Goal: Task Accomplishment & Management: Manage account settings

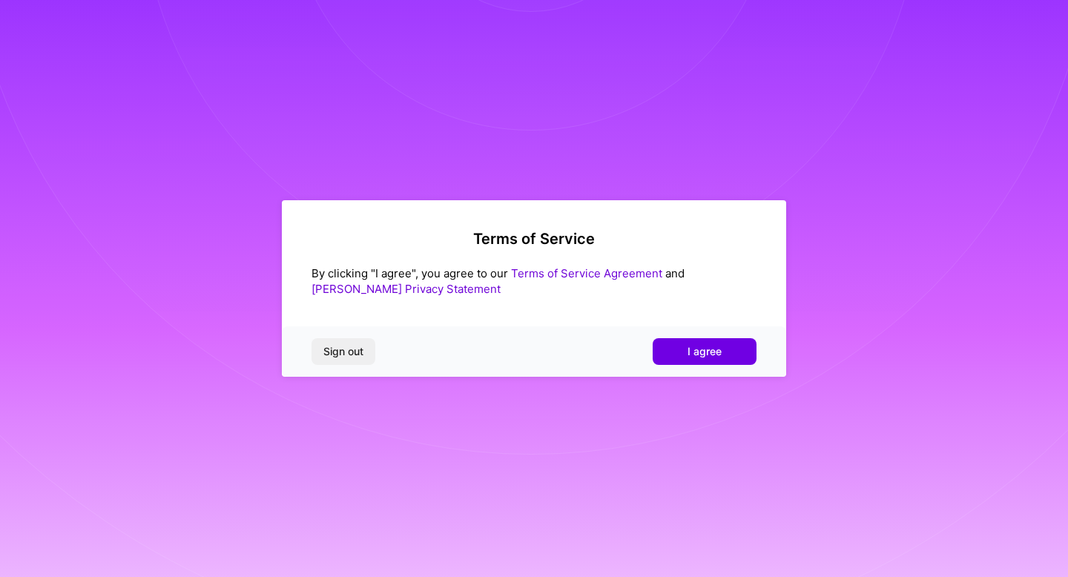
click at [634, 360] on div "Sign out I agree" at bounding box center [534, 351] width 504 height 50
click at [691, 354] on span "I agree" at bounding box center [704, 351] width 34 height 15
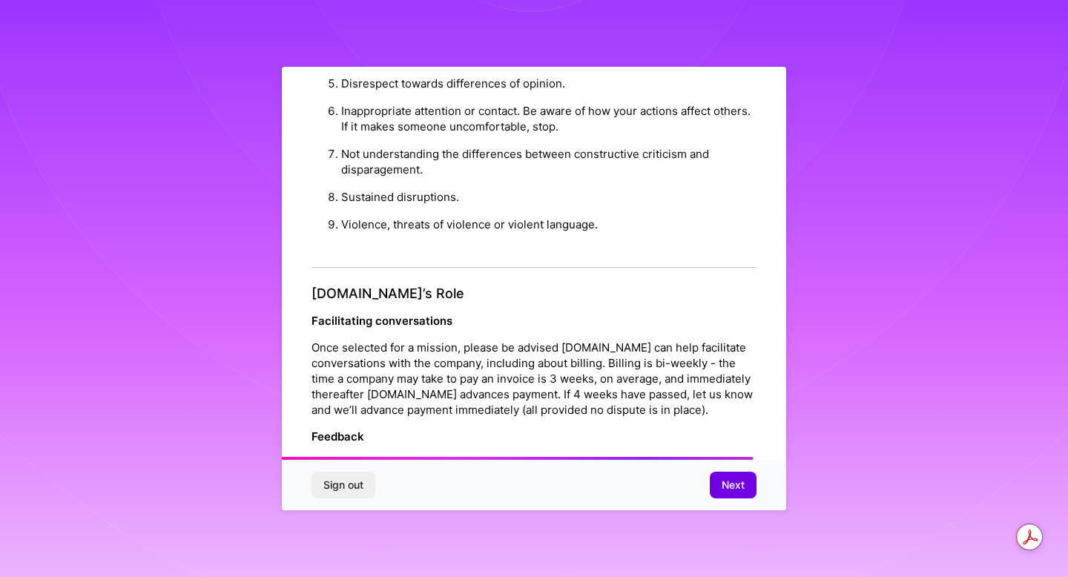
scroll to position [1596, 0]
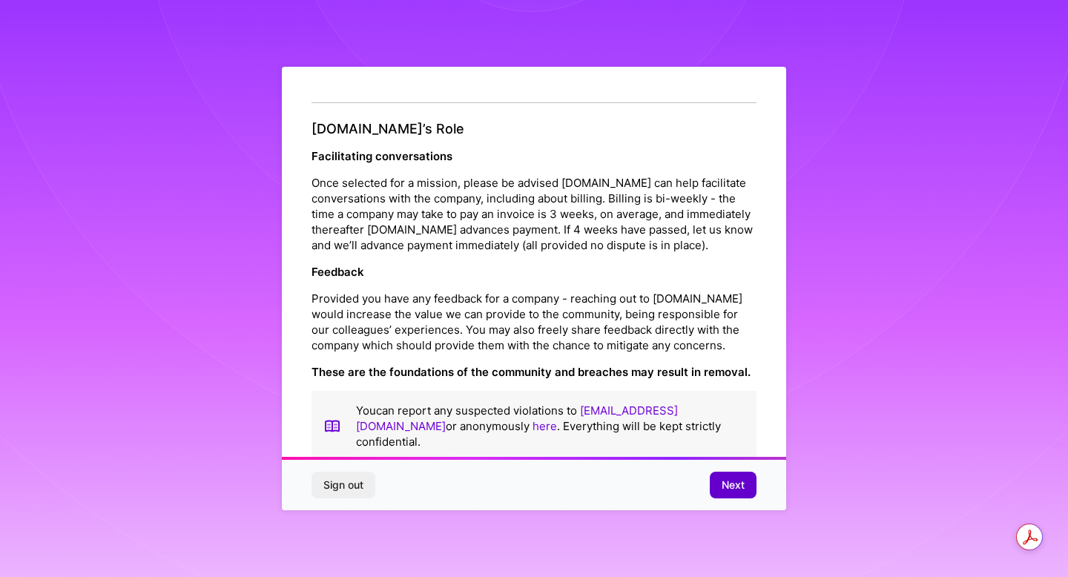
click at [726, 489] on span "Next" at bounding box center [732, 484] width 23 height 15
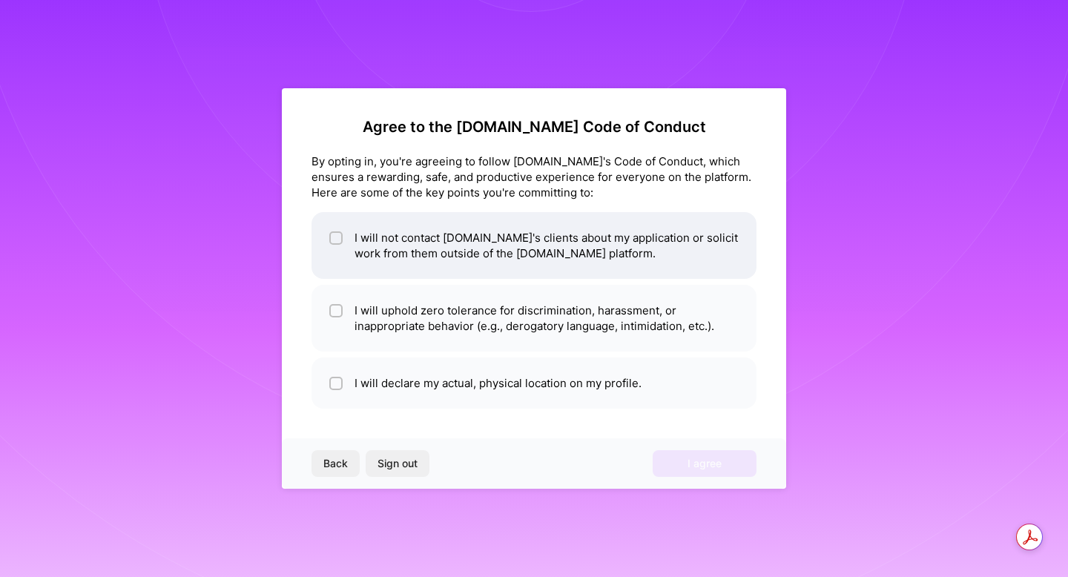
click at [332, 237] on input "checkbox" at bounding box center [337, 239] width 10 height 10
checkbox input "true"
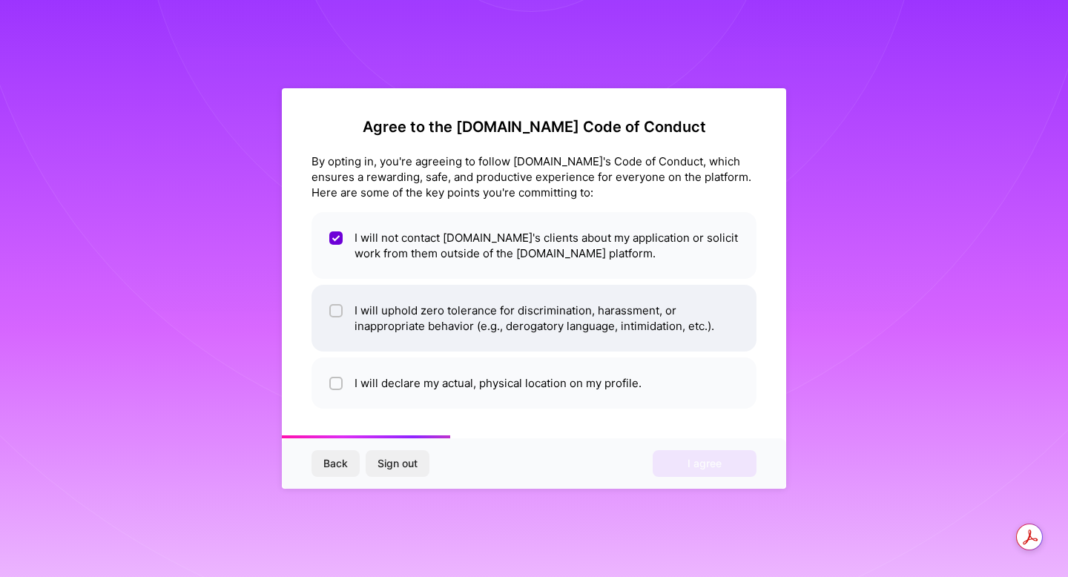
click at [337, 314] on input "checkbox" at bounding box center [337, 311] width 10 height 10
checkbox input "true"
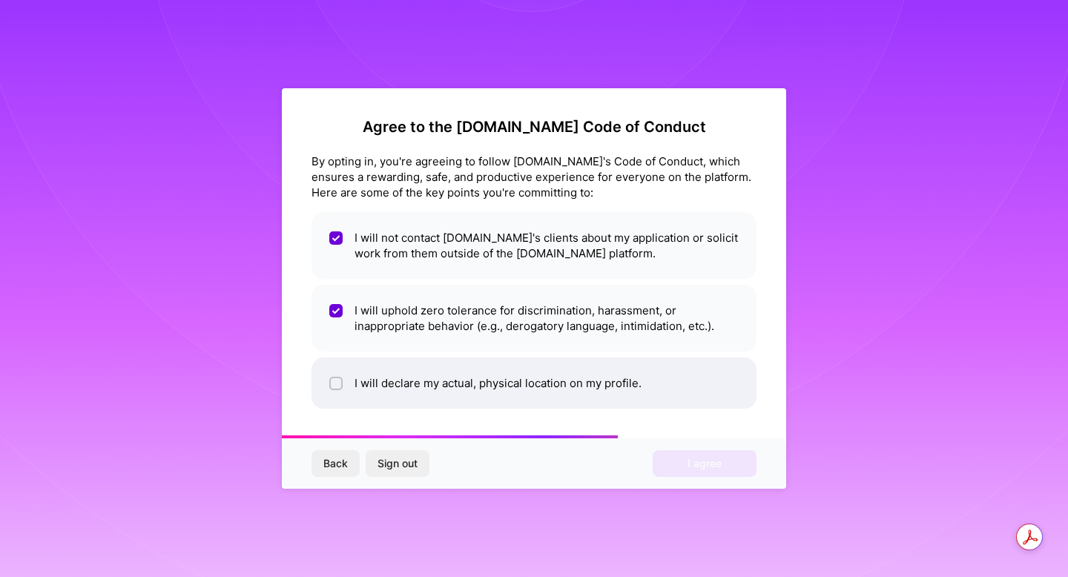
click at [335, 383] on input "checkbox" at bounding box center [337, 384] width 10 height 10
checkbox input "true"
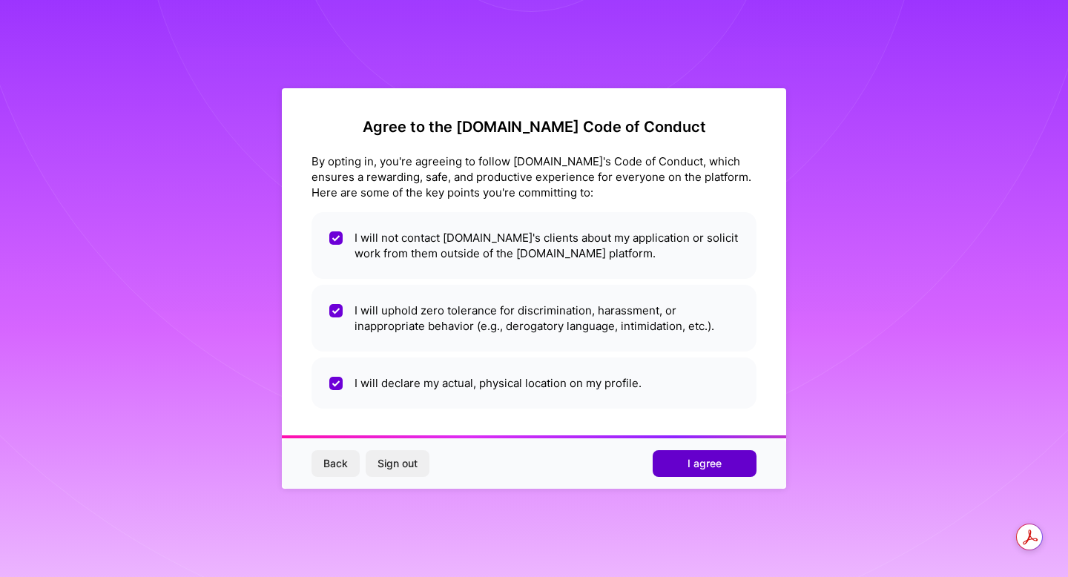
click at [710, 466] on span "I agree" at bounding box center [704, 463] width 34 height 15
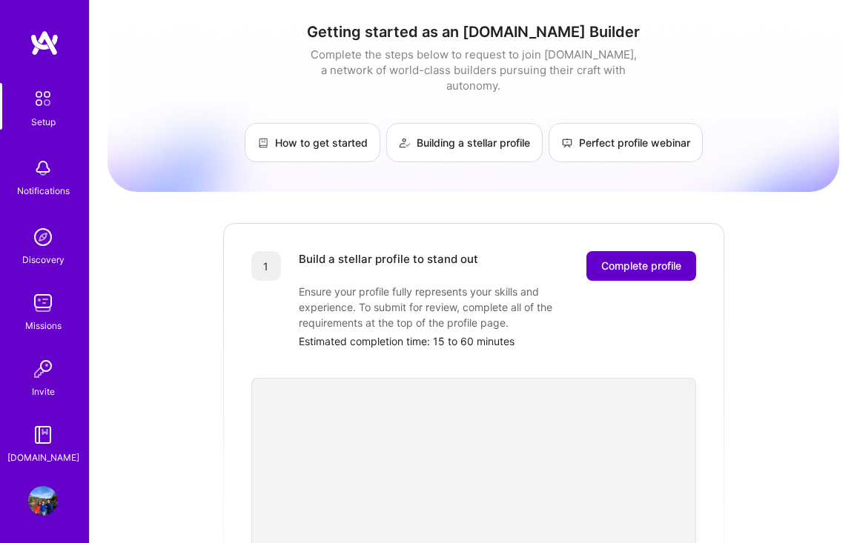
click at [645, 259] on span "Complete profile" at bounding box center [641, 266] width 80 height 15
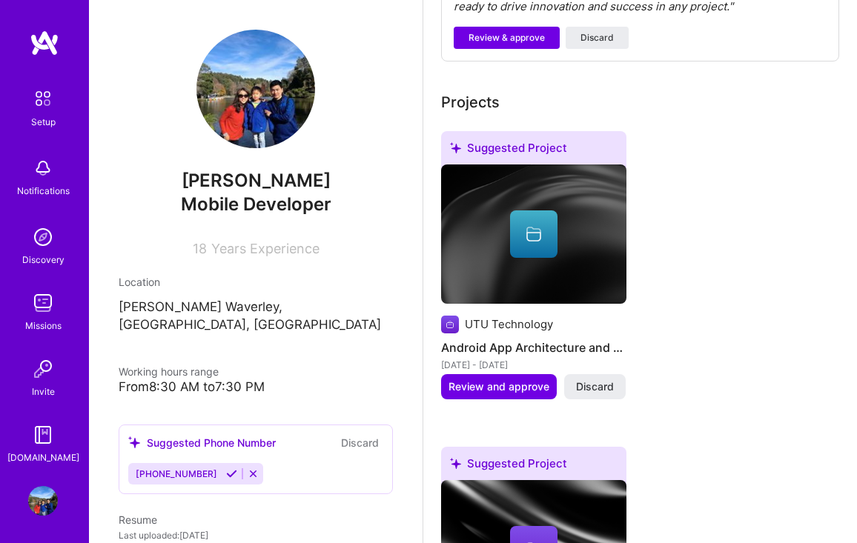
scroll to position [779, 0]
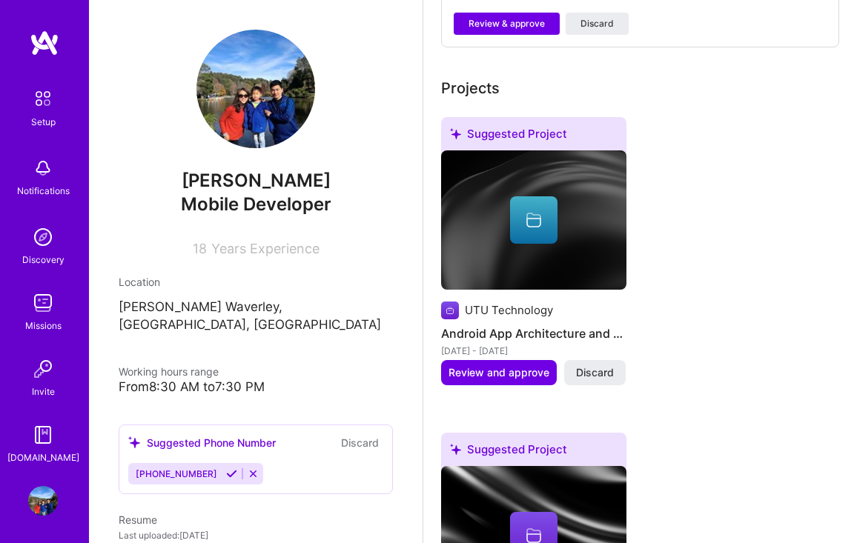
click at [545, 208] on div at bounding box center [533, 219] width 47 height 47
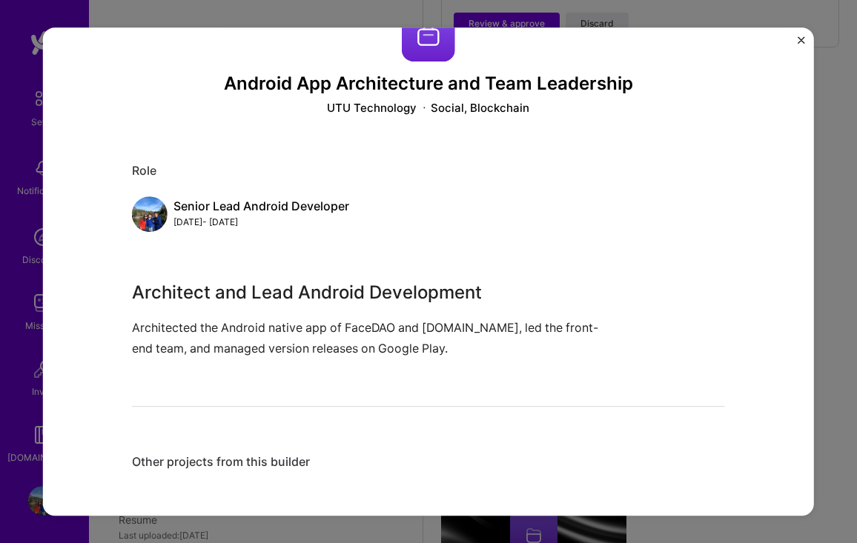
scroll to position [50, 0]
click at [403, 223] on div "Senior Lead Android Developer [DATE] - [DATE]" at bounding box center [428, 214] width 593 height 36
click at [804, 35] on div "Android App Architecture and Team Leadership UTU Technology Social, Blockchain …" at bounding box center [428, 271] width 771 height 489
click at [800, 36] on img "Close" at bounding box center [801, 39] width 7 height 7
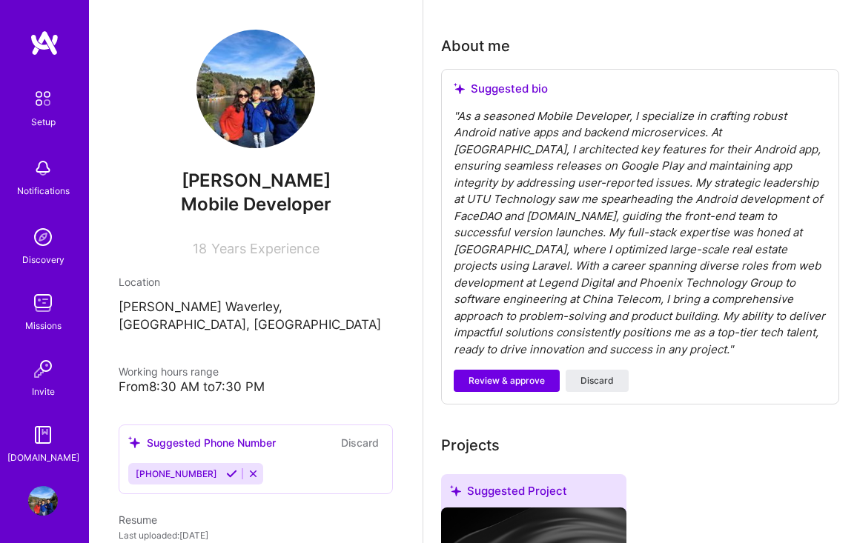
scroll to position [469, 0]
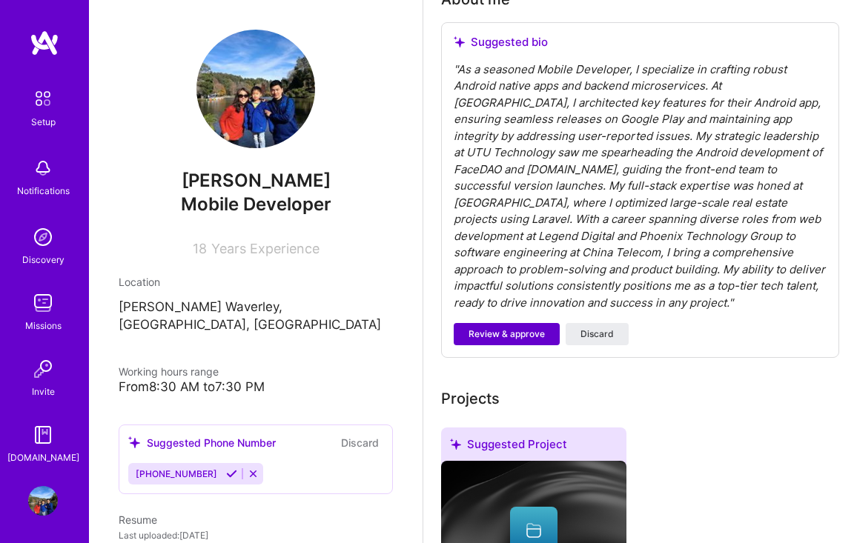
click at [514, 328] on span "Review & approve" at bounding box center [507, 334] width 76 height 13
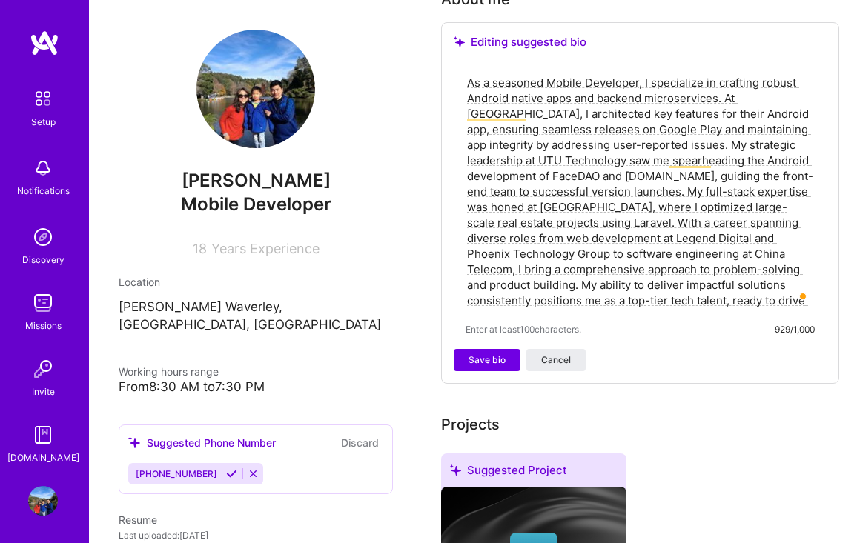
click at [652, 294] on textarea "As a seasoned Mobile Developer, I specialize in crafting robust Android native …" at bounding box center [640, 191] width 349 height 236
click at [693, 277] on textarea "As a seasoned Mobile Developer, I specialize in crafting robust Android native …" at bounding box center [640, 191] width 349 height 236
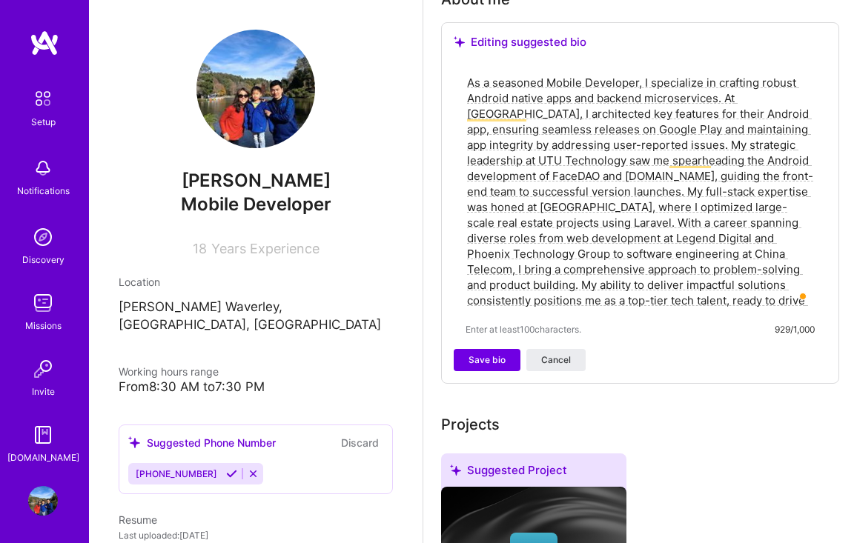
click at [693, 277] on textarea "As a seasoned Mobile Developer, I specialize in crafting robust Android native …" at bounding box center [640, 191] width 349 height 236
click at [790, 307] on textarea "As a seasoned Mobile Developer, I specialize in crafting robust Android native …" at bounding box center [640, 191] width 349 height 236
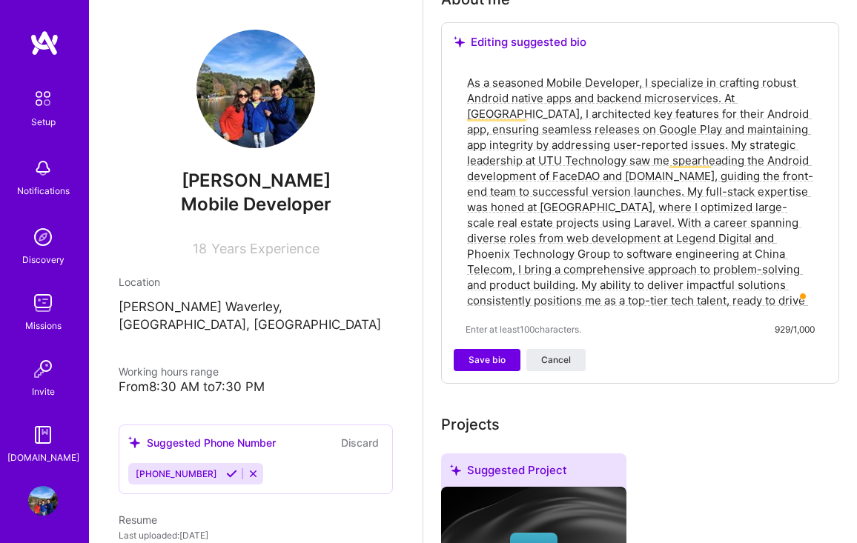
click at [790, 307] on textarea "As a seasoned Mobile Developer, I specialize in crafting robust Android native …" at bounding box center [640, 191] width 349 height 236
click at [496, 357] on span "Save bio" at bounding box center [487, 360] width 37 height 13
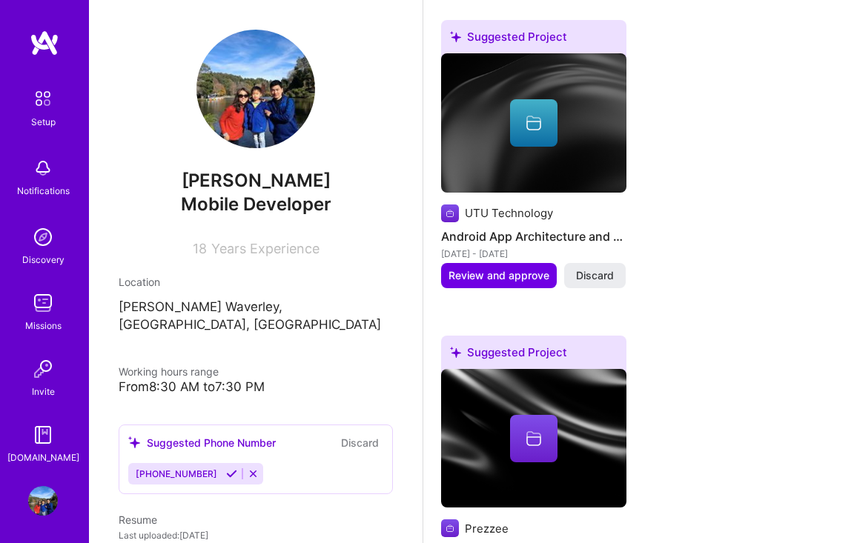
scroll to position [738, 0]
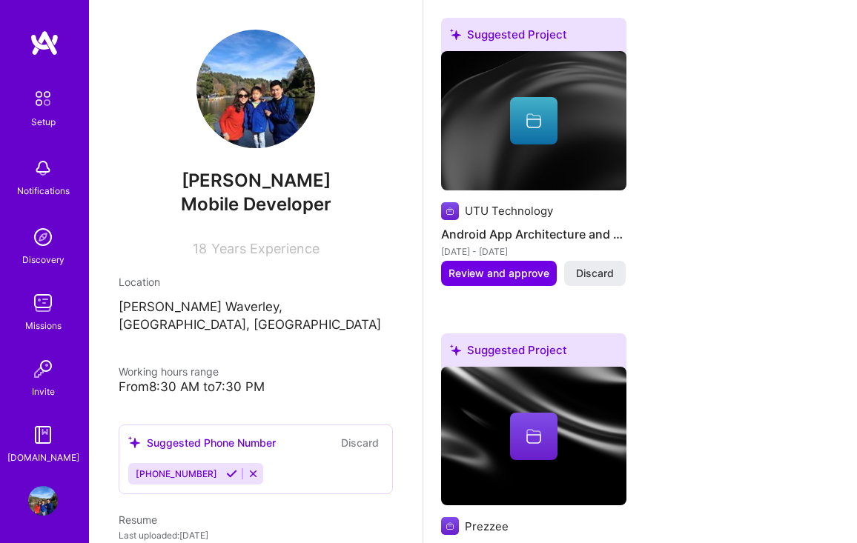
click at [551, 225] on h4 "Android App Architecture and Team Leadership" at bounding box center [533, 234] width 185 height 19
click at [543, 117] on div at bounding box center [533, 120] width 47 height 47
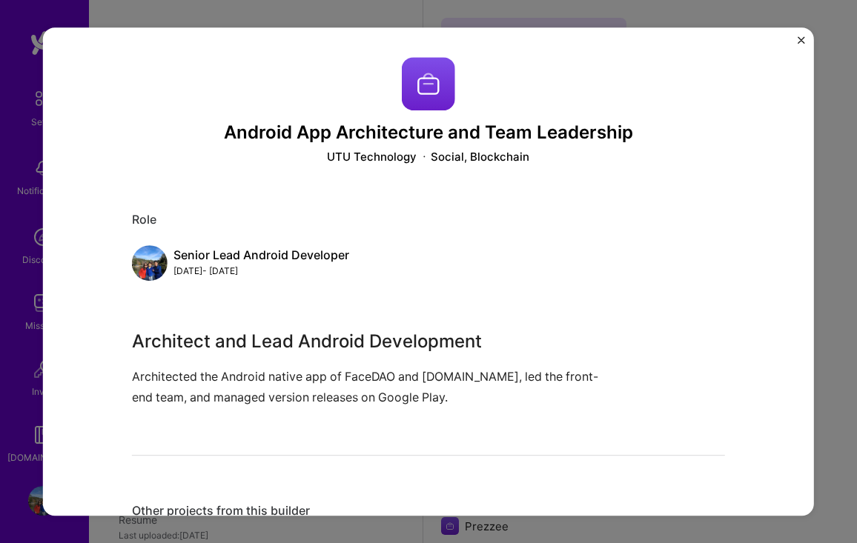
scroll to position [50, 0]
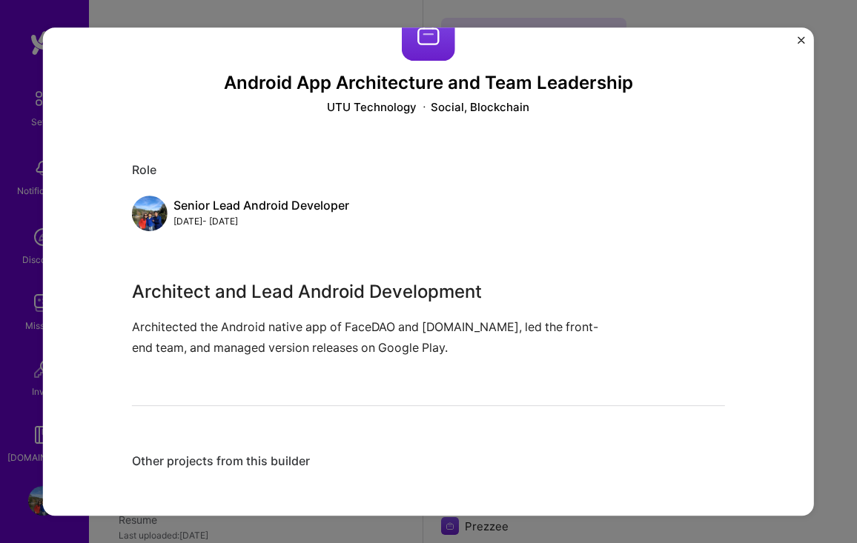
click at [340, 345] on p "Architected the Android native app of FaceDAO and [DOMAIN_NAME], led the front-…" at bounding box center [373, 337] width 482 height 40
click at [288, 450] on div "Android App Architecture and Team Leadership UTU Technology Social, Blockchain …" at bounding box center [428, 247] width 593 height 480
click at [287, 468] on div "Other projects from this builder" at bounding box center [428, 462] width 593 height 16
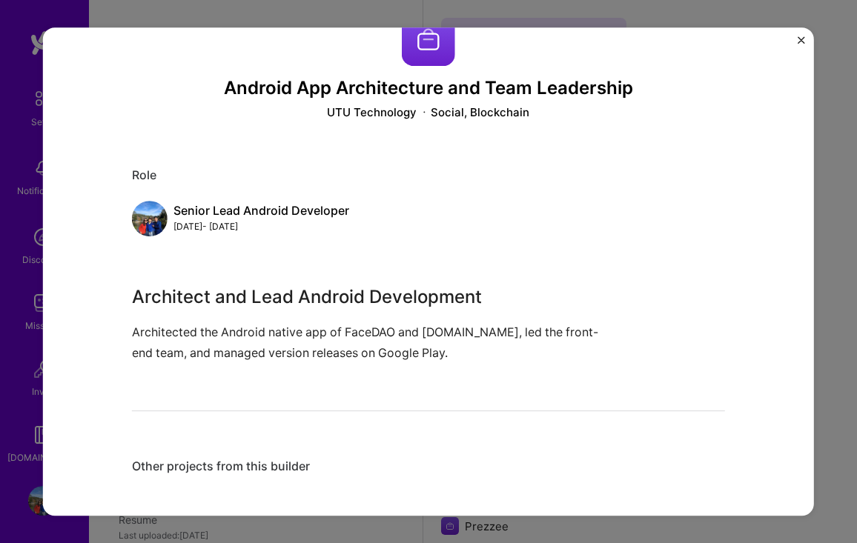
scroll to position [0, 0]
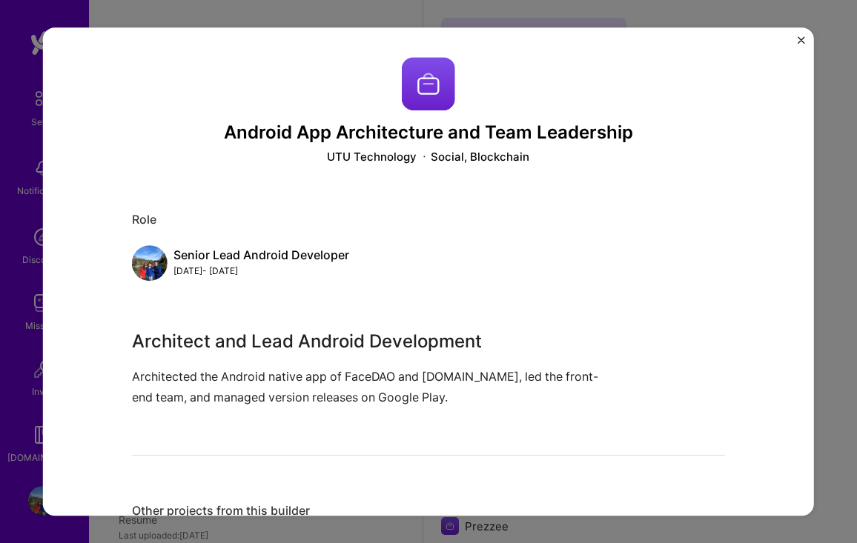
click at [306, 398] on p "Architected the Android native app of FaceDAO and [DOMAIN_NAME], led the front-…" at bounding box center [373, 387] width 482 height 40
click at [327, 362] on div "Architect and Lead Android Development Architected the Android native app of Fa…" at bounding box center [373, 367] width 482 height 79
click at [804, 45] on button "Close" at bounding box center [801, 44] width 7 height 16
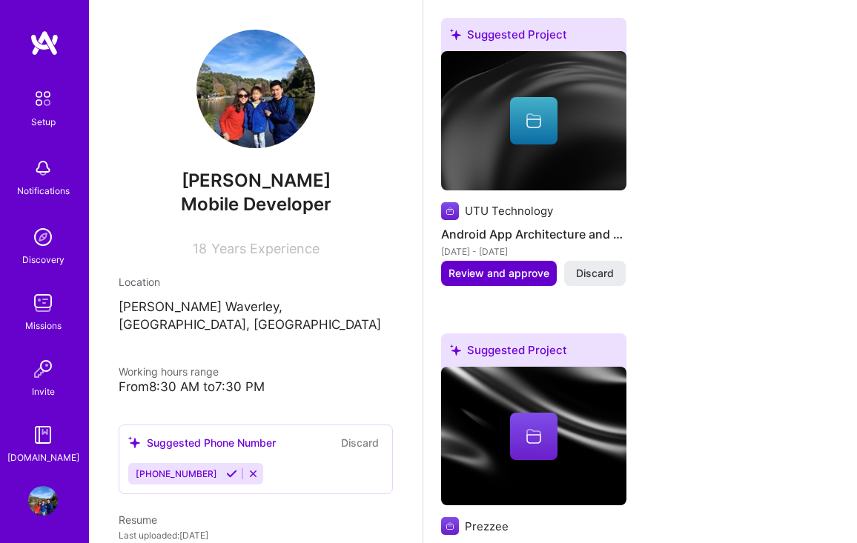
click at [509, 266] on span "Review and approve" at bounding box center [499, 273] width 101 height 15
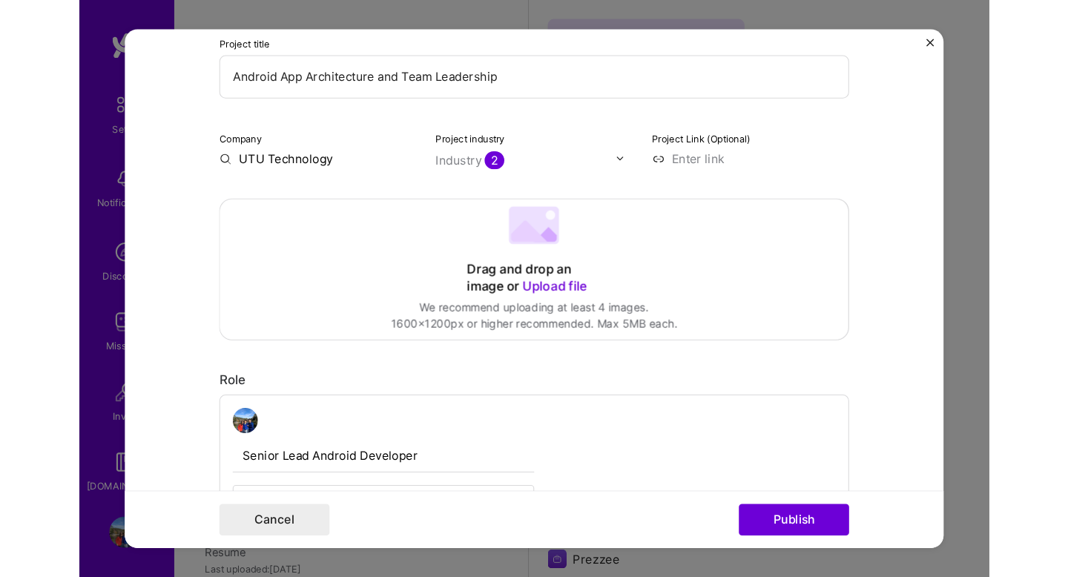
scroll to position [163, 0]
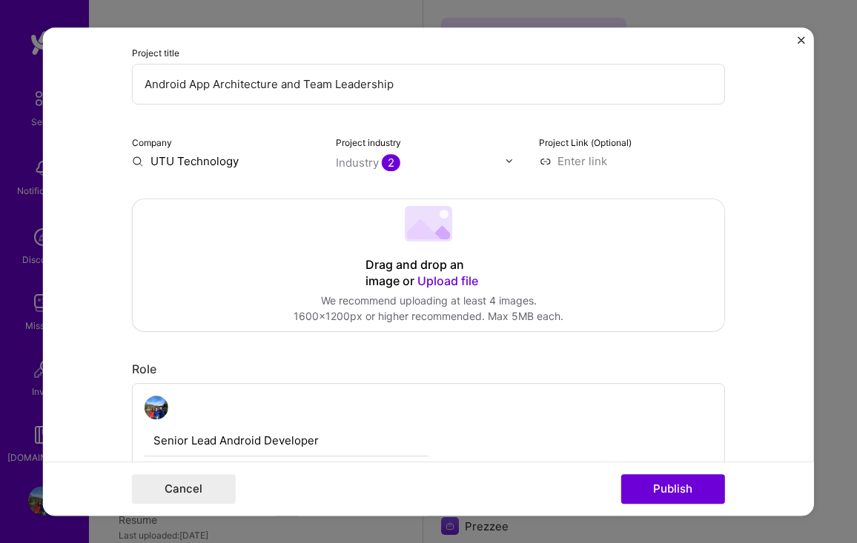
click at [594, 162] on input at bounding box center [632, 161] width 186 height 16
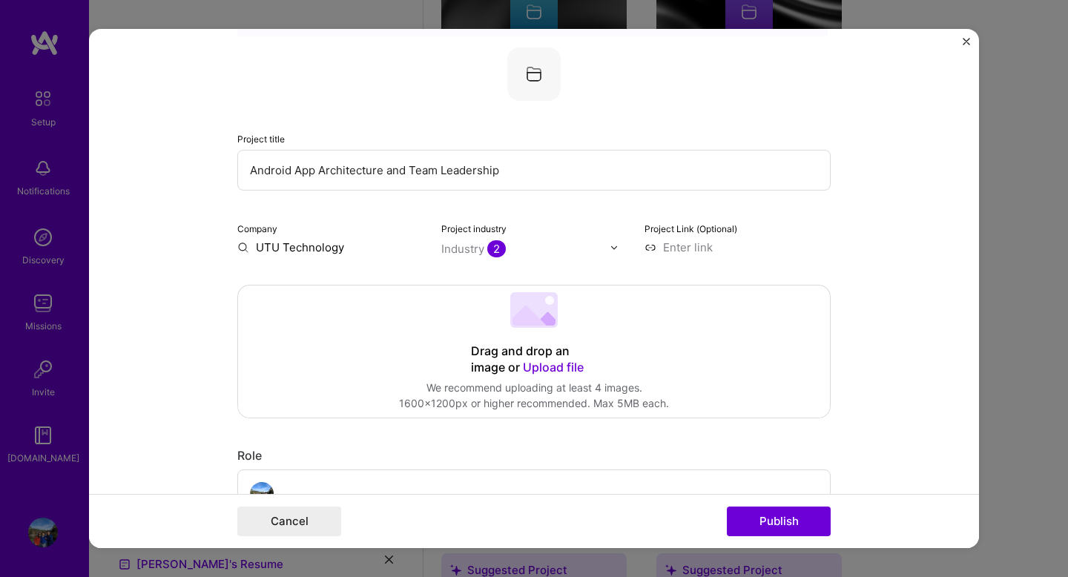
scroll to position [45, 0]
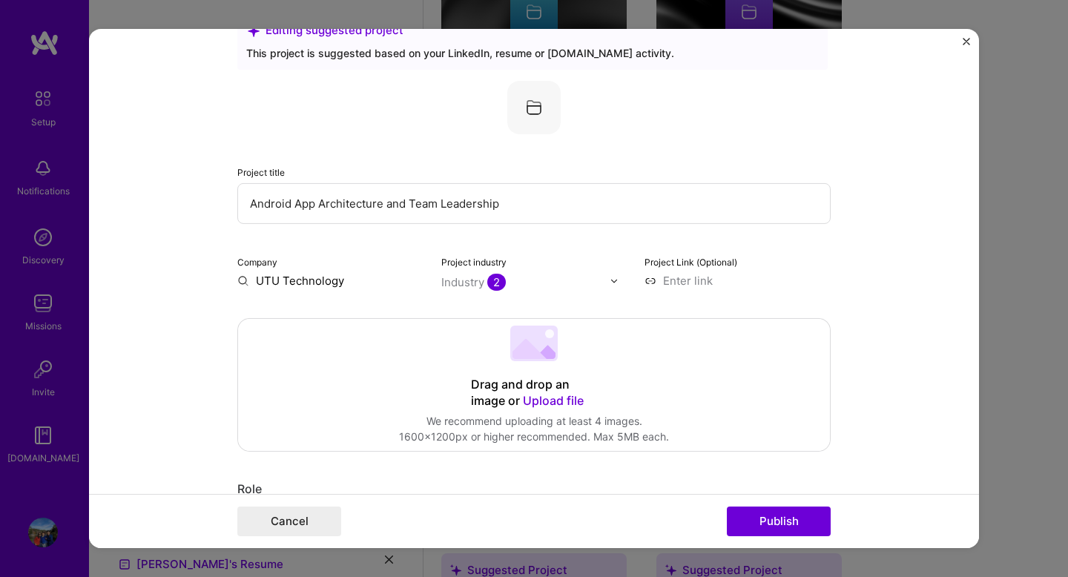
paste input "[URL][DOMAIN_NAME]"
type input "[URL][DOMAIN_NAME]"
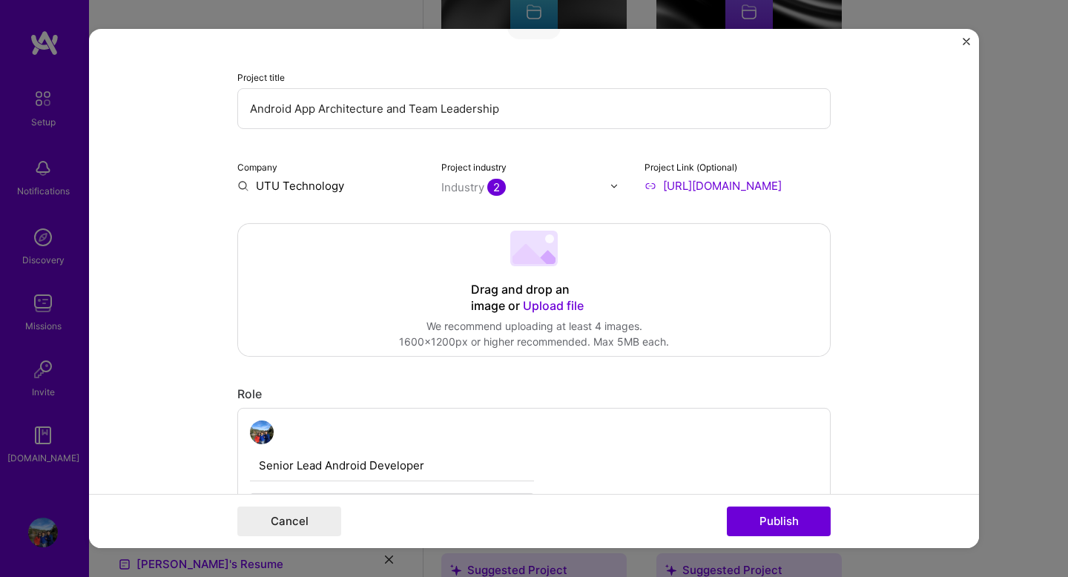
click at [408, 293] on div "Drag and drop an image or Upload file Upload file We recommend uploading at lea…" at bounding box center [534, 290] width 592 height 132
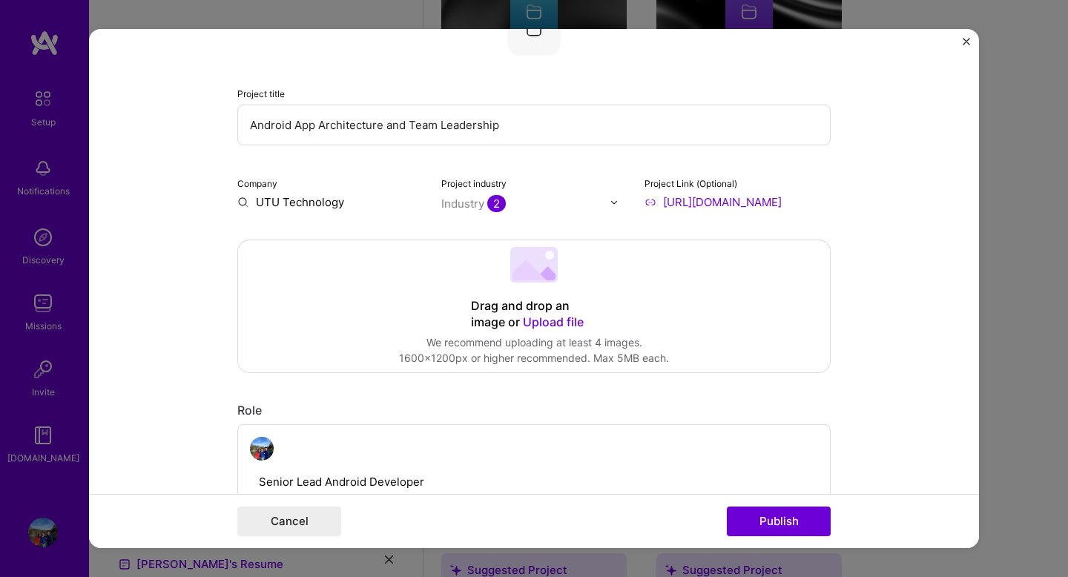
scroll to position [68, 0]
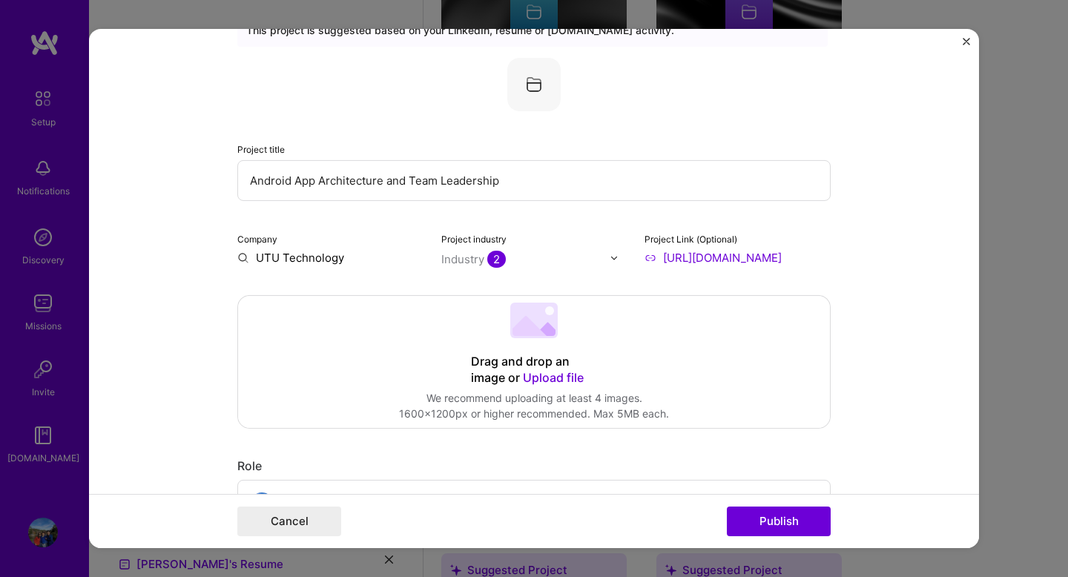
click at [492, 380] on div "Drag and drop an image or Upload file" at bounding box center [534, 370] width 126 height 33
click at [556, 379] on span "Upload file" at bounding box center [553, 377] width 61 height 15
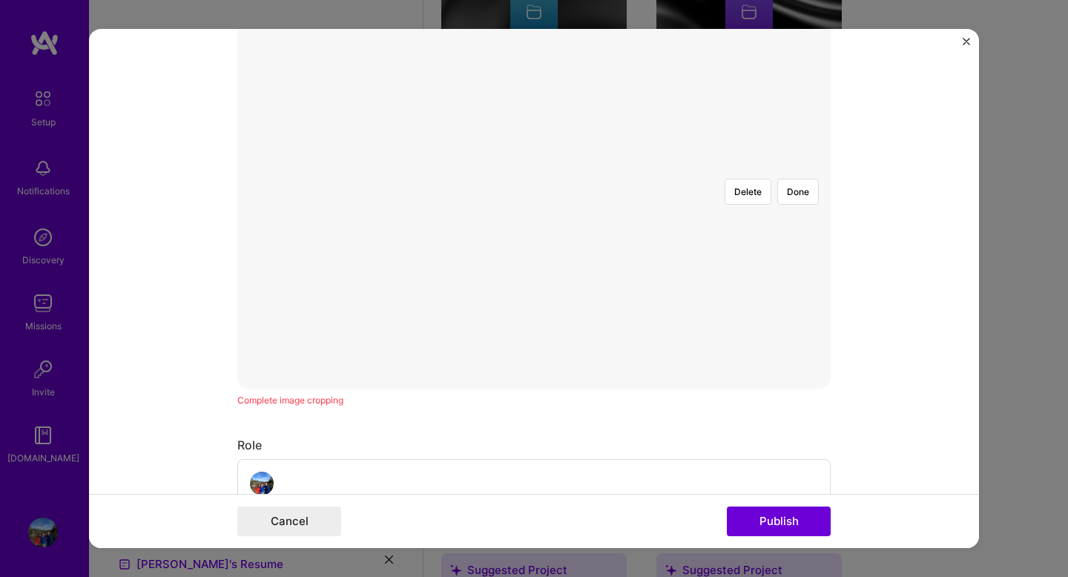
scroll to position [421, 0]
click at [649, 354] on div "Delete Done" at bounding box center [533, 164] width 593 height 445
click at [597, 437] on div "Delete Done" at bounding box center [533, 263] width 593 height 445
click at [534, 263] on img at bounding box center [534, 263] width 0 height 0
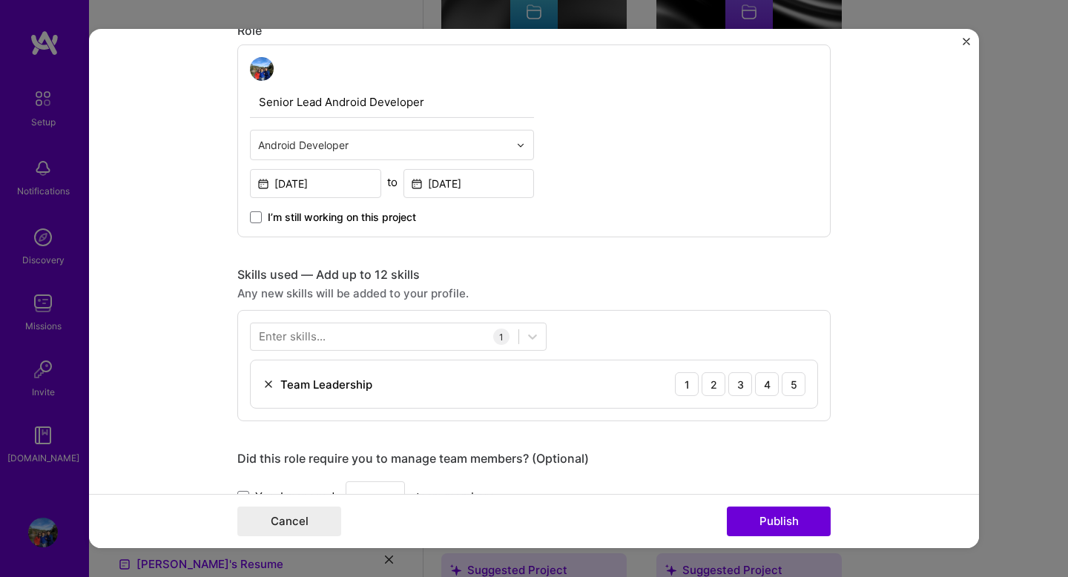
scroll to position [846, 0]
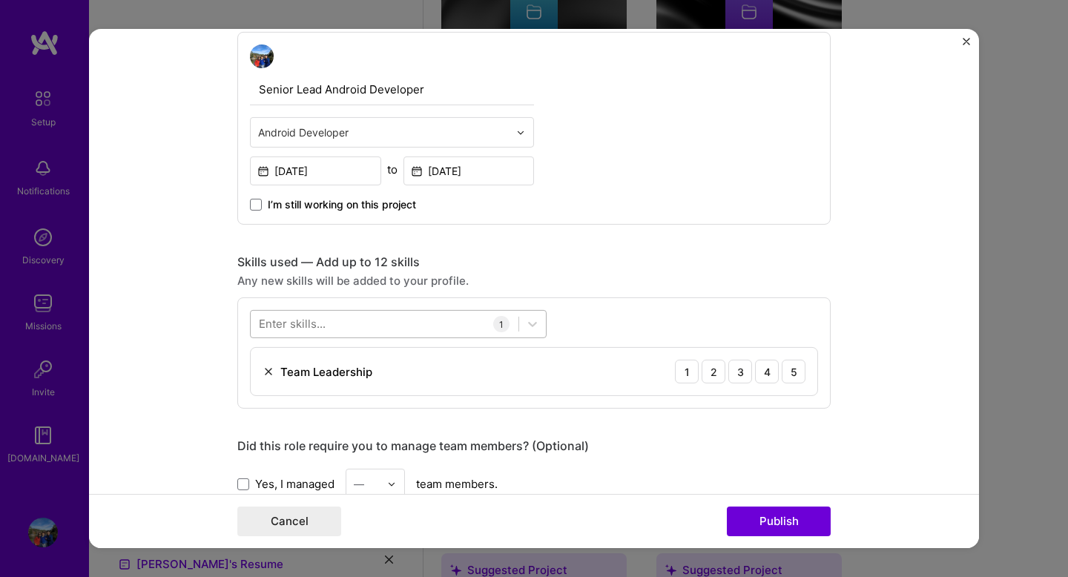
click at [363, 325] on div at bounding box center [385, 323] width 268 height 24
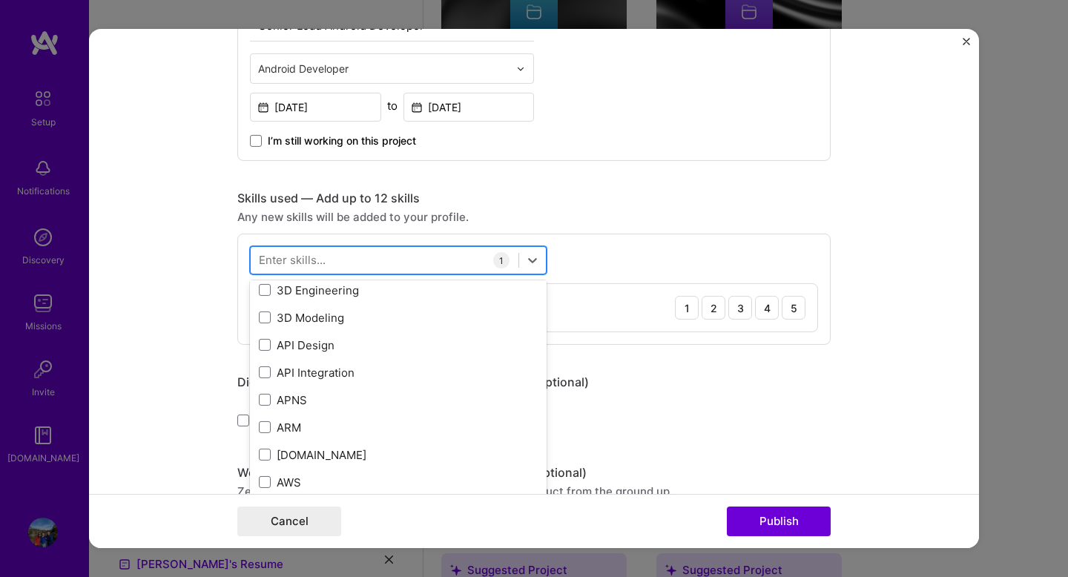
scroll to position [0, 0]
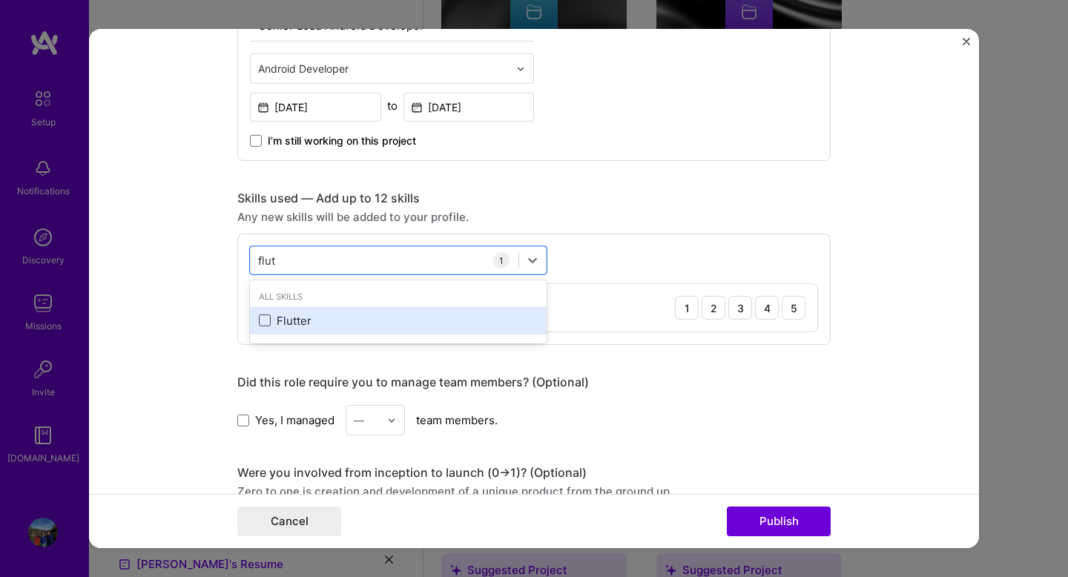
click at [265, 321] on span at bounding box center [265, 320] width 12 height 12
click at [0, 0] on input "checkbox" at bounding box center [0, 0] width 0 height 0
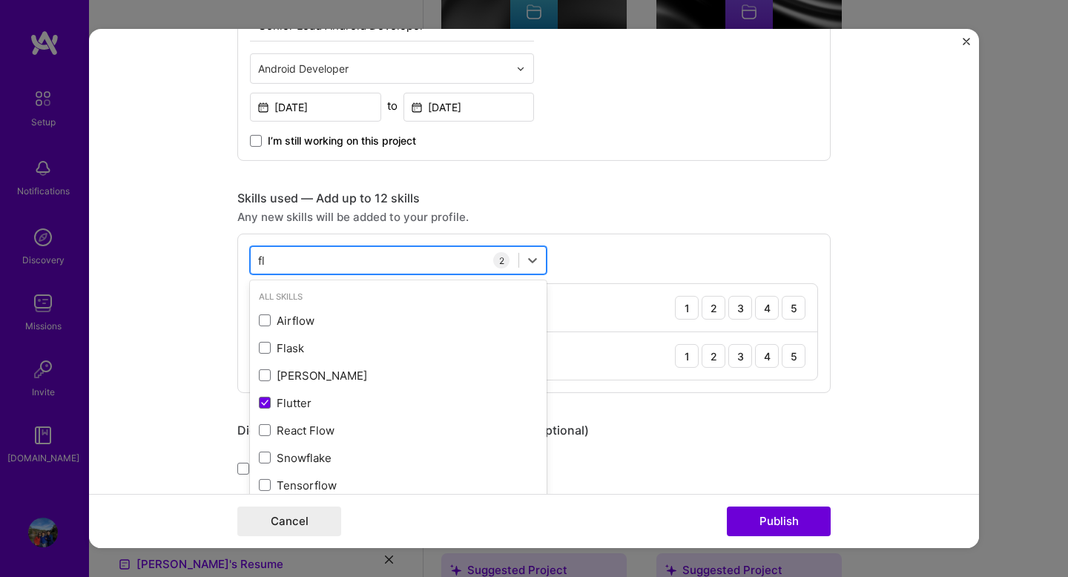
type input "f"
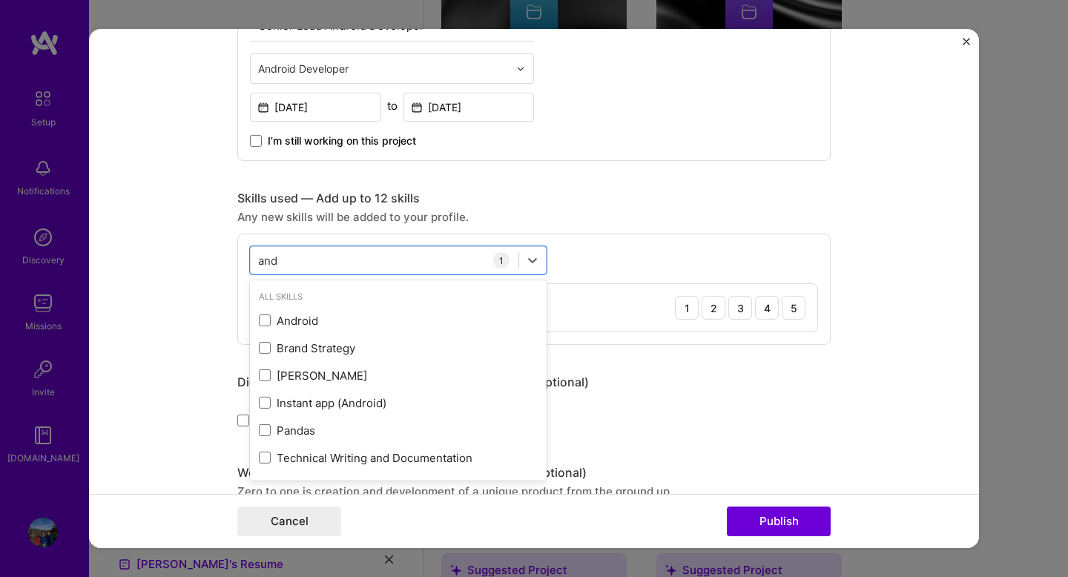
click at [173, 268] on form "Editing suggested project This project is suggested based on your LinkedIn, res…" at bounding box center [534, 288] width 890 height 519
click at [302, 262] on div "and and" at bounding box center [385, 260] width 268 height 24
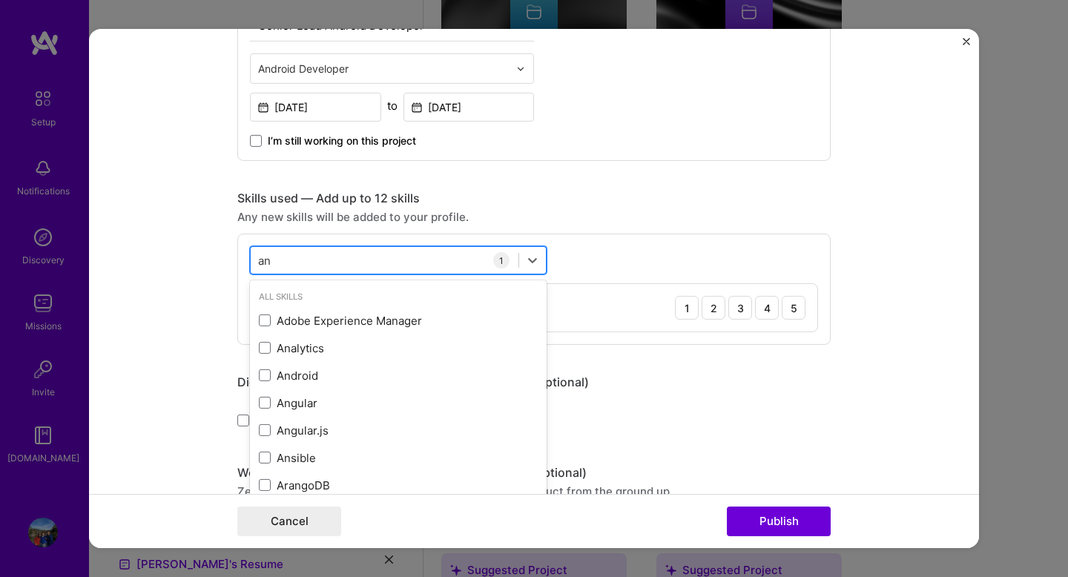
type input "a"
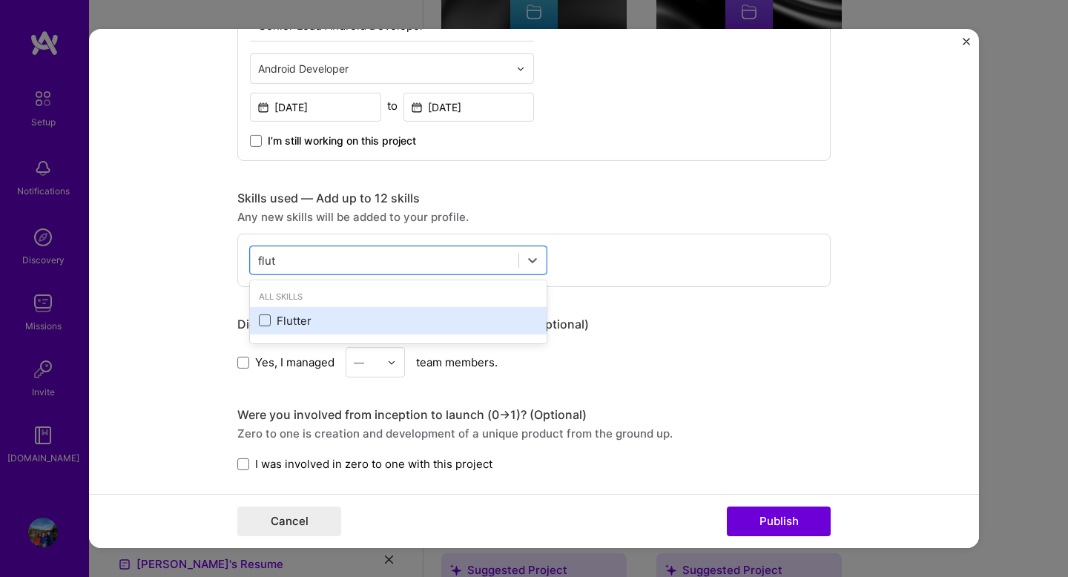
click at [266, 320] on span at bounding box center [265, 320] width 12 height 12
click at [0, 0] on input "checkbox" at bounding box center [0, 0] width 0 height 0
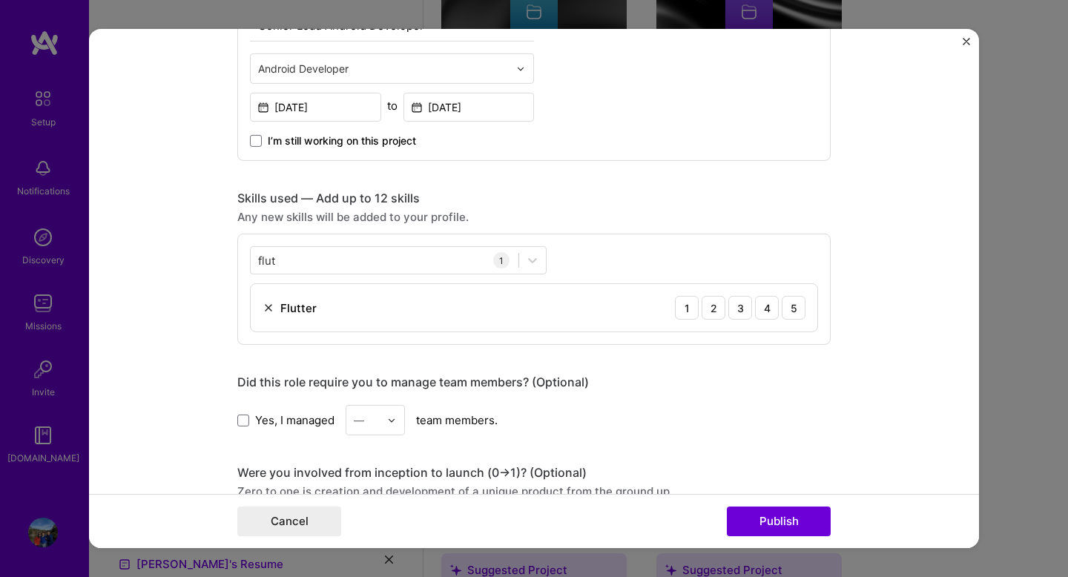
click at [494, 205] on div "Skills used — Add up to 12 skills" at bounding box center [533, 199] width 593 height 16
click at [387, 263] on div "flut flut" at bounding box center [385, 260] width 268 height 24
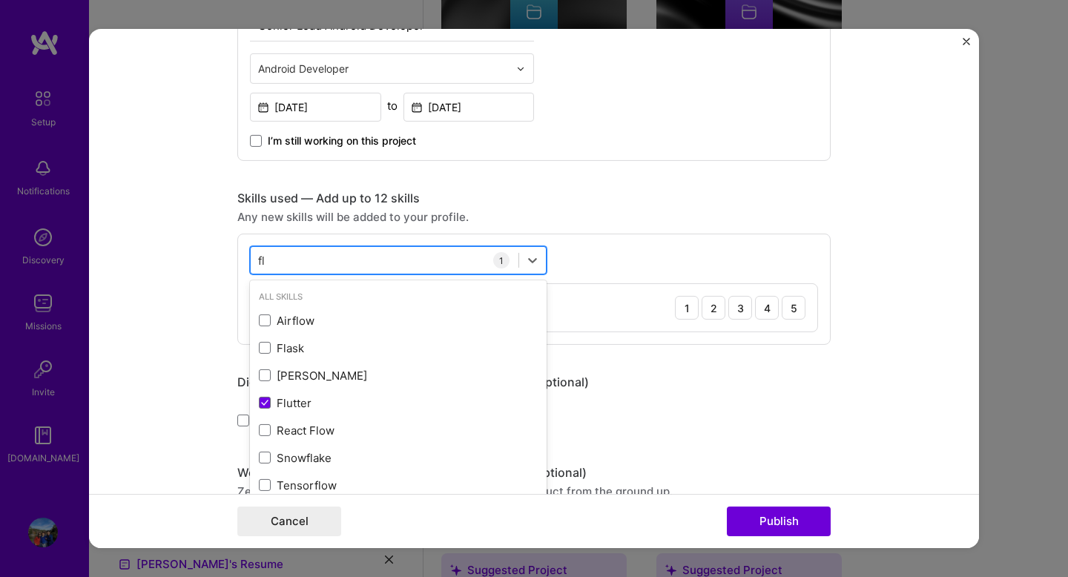
type input "f"
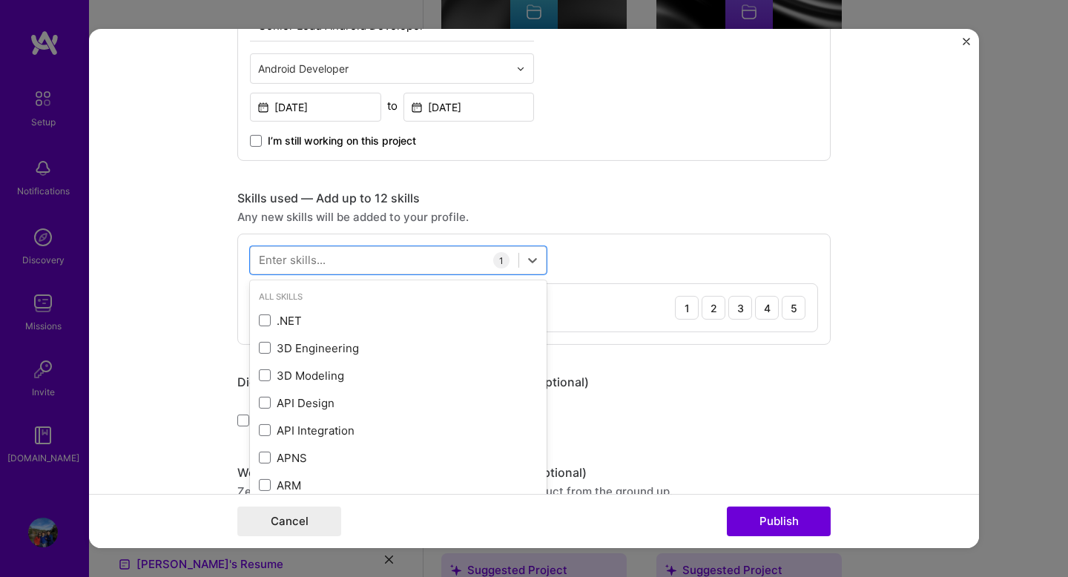
click at [82, 320] on div "Editing suggested project This project is suggested based on your LinkedIn, res…" at bounding box center [534, 288] width 1068 height 577
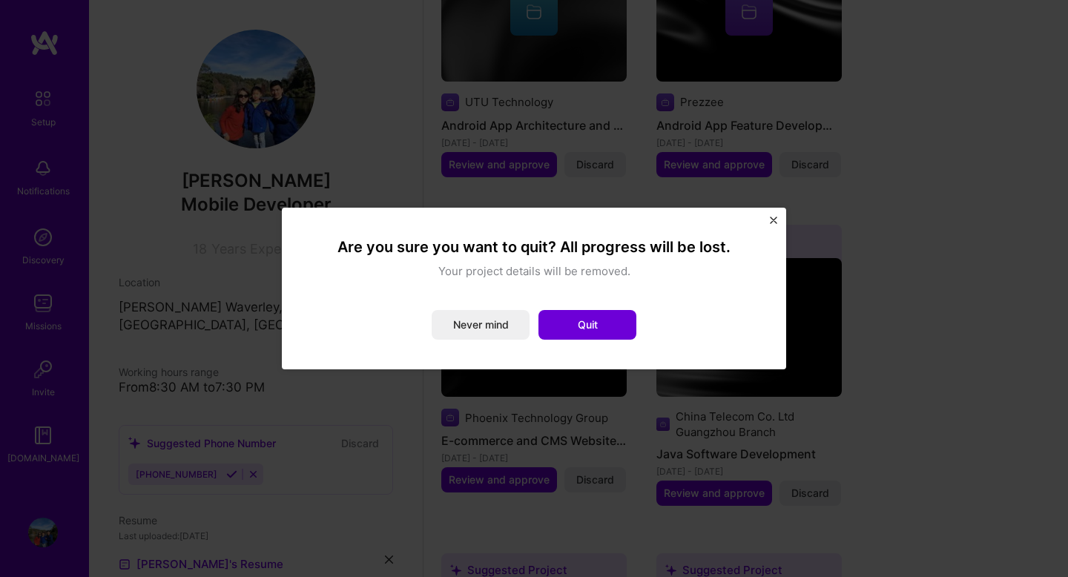
click at [770, 218] on img "Close" at bounding box center [772, 219] width 7 height 7
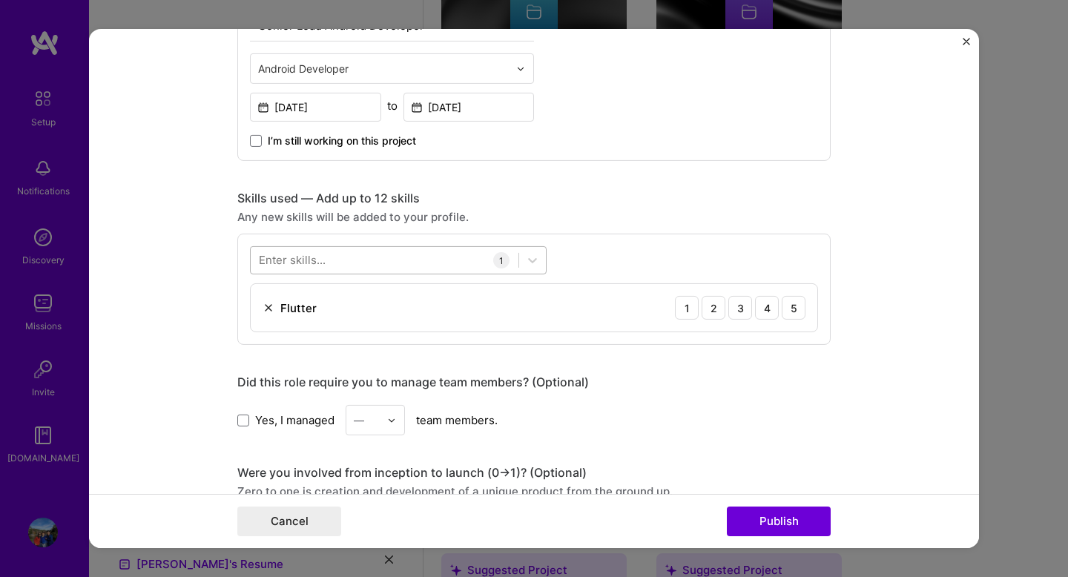
click at [389, 268] on div at bounding box center [385, 260] width 268 height 24
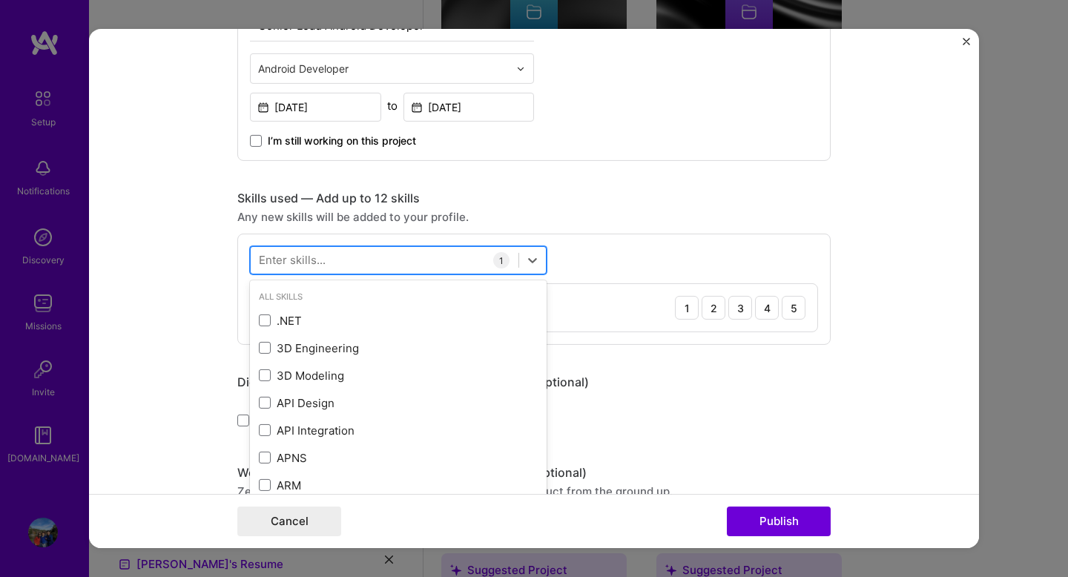
click at [389, 268] on div at bounding box center [385, 260] width 268 height 24
type input "a"
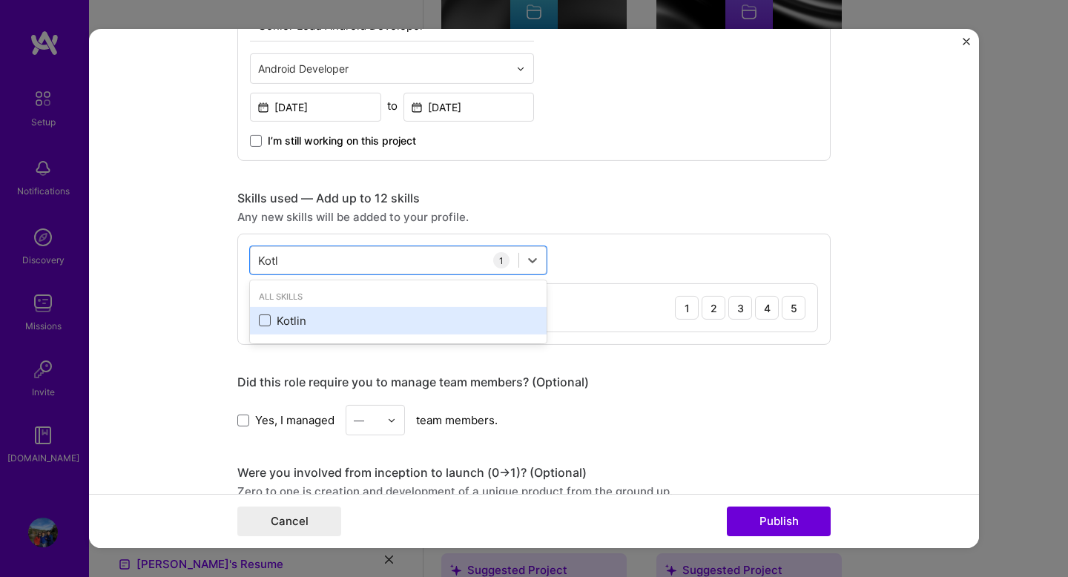
click at [262, 322] on span at bounding box center [265, 320] width 12 height 12
click at [0, 0] on input "checkbox" at bounding box center [0, 0] width 0 height 0
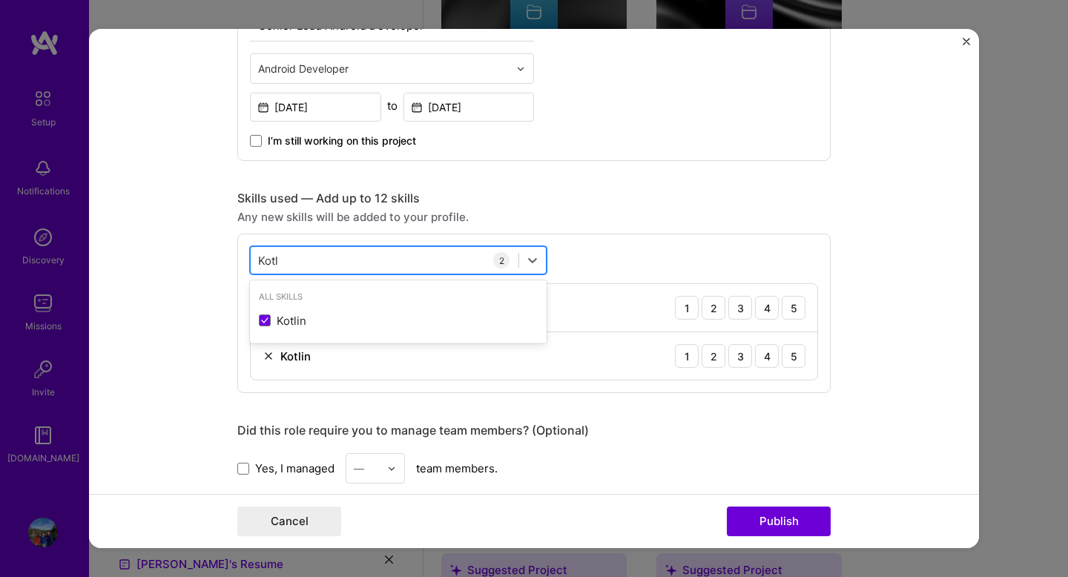
click at [299, 265] on div "Kotl Kotl" at bounding box center [385, 260] width 268 height 24
type input "K"
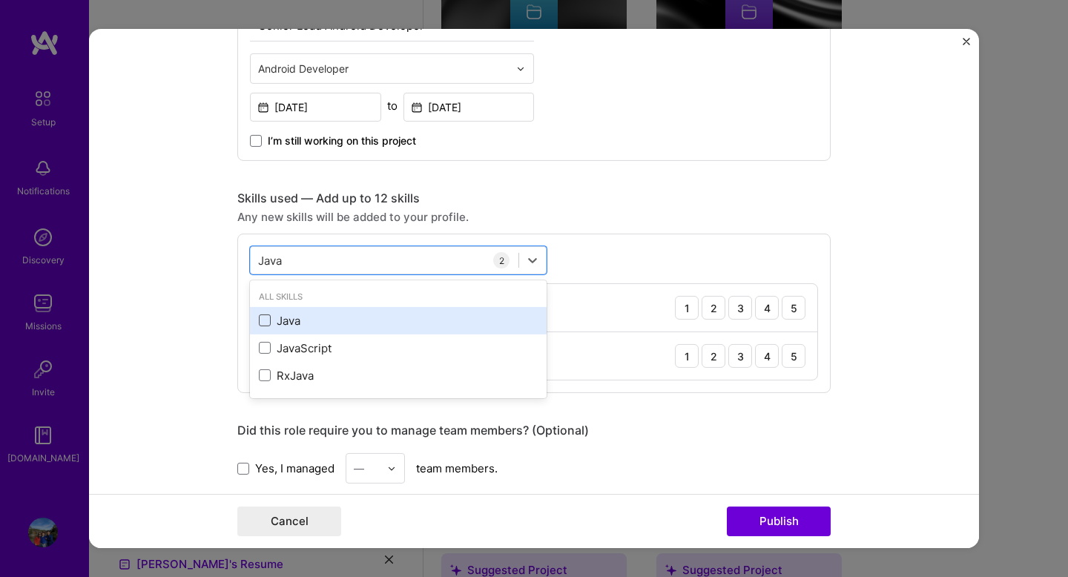
click at [262, 324] on span at bounding box center [265, 320] width 12 height 12
click at [0, 0] on input "checkbox" at bounding box center [0, 0] width 0 height 0
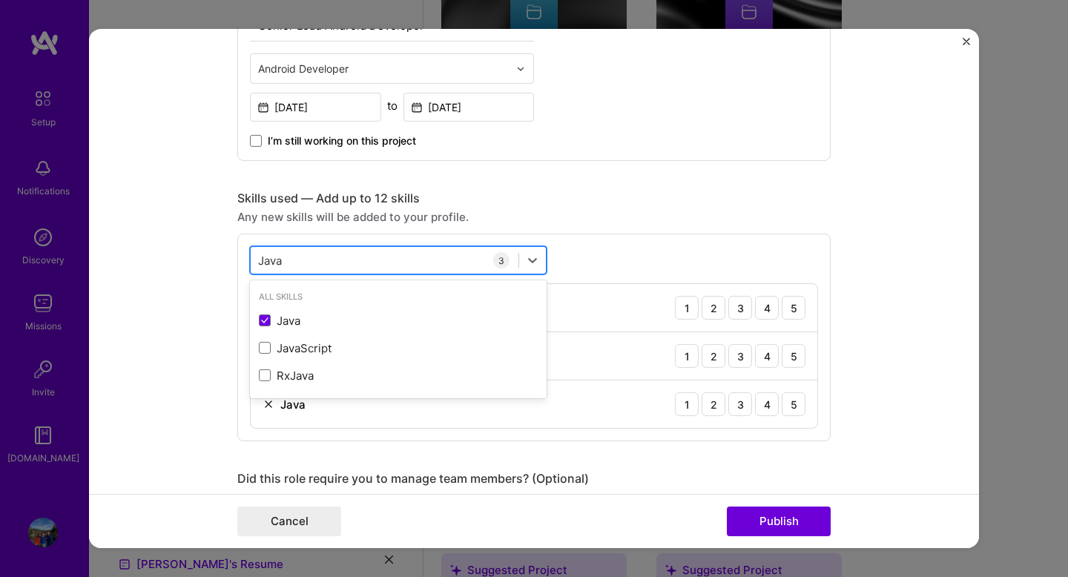
click at [305, 259] on div "Java Java" at bounding box center [385, 260] width 268 height 24
type input "J"
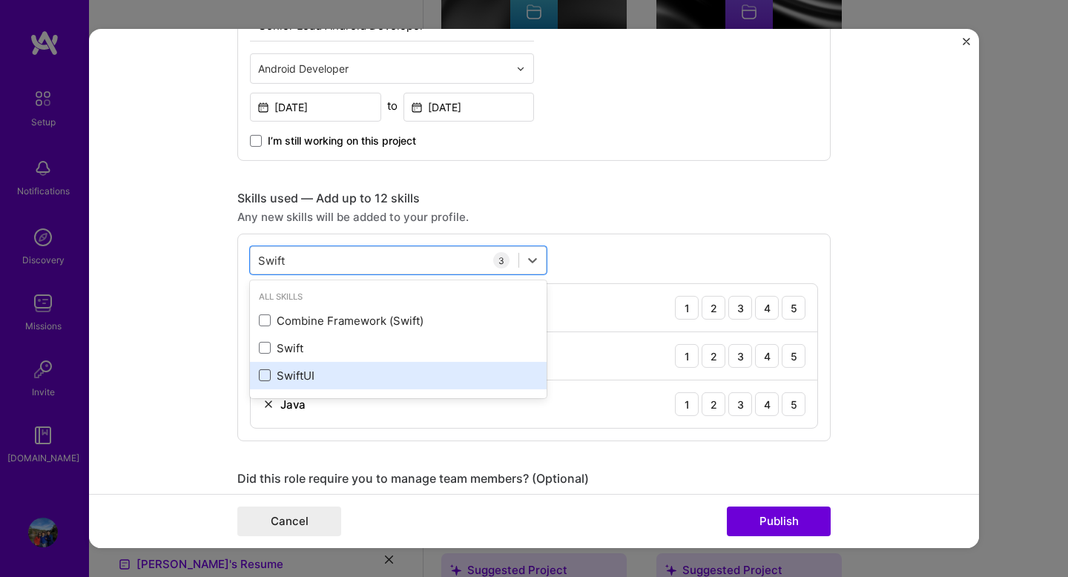
click at [267, 373] on span at bounding box center [265, 375] width 12 height 12
click at [0, 0] on input "checkbox" at bounding box center [0, 0] width 0 height 0
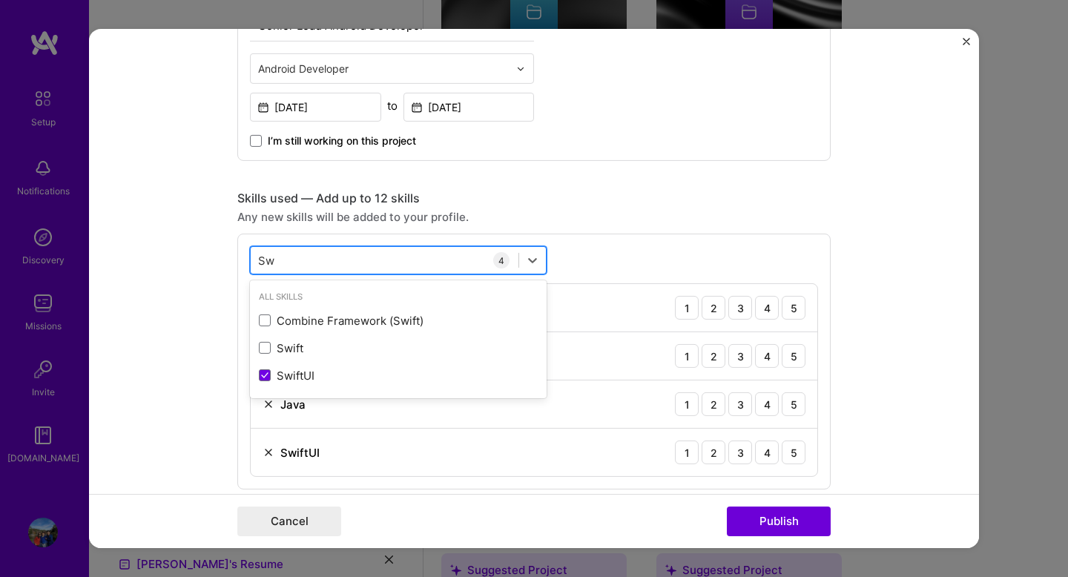
type input "S"
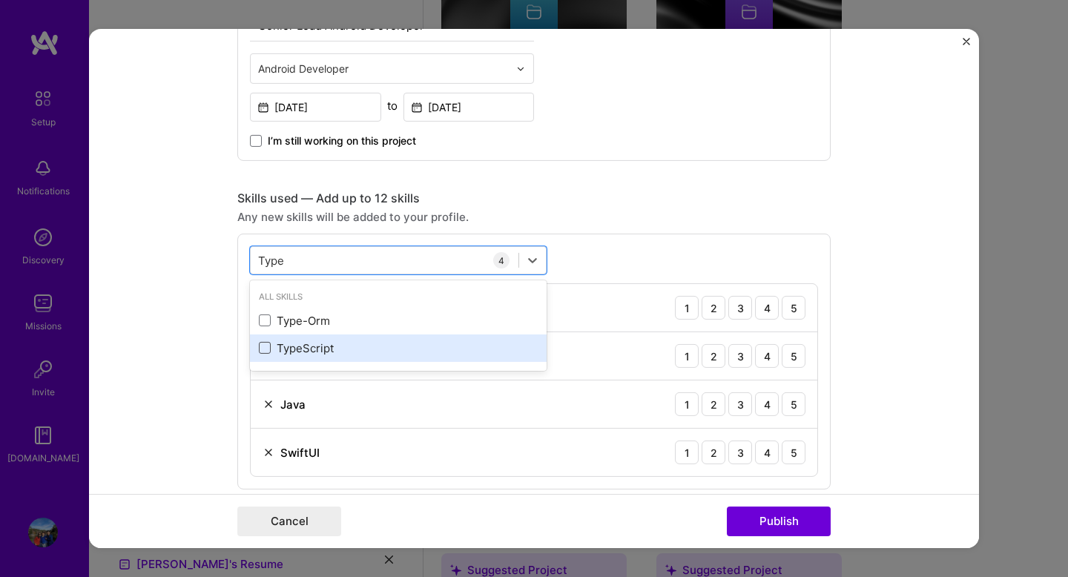
click at [268, 346] on span at bounding box center [265, 348] width 12 height 12
click at [0, 0] on input "checkbox" at bounding box center [0, 0] width 0 height 0
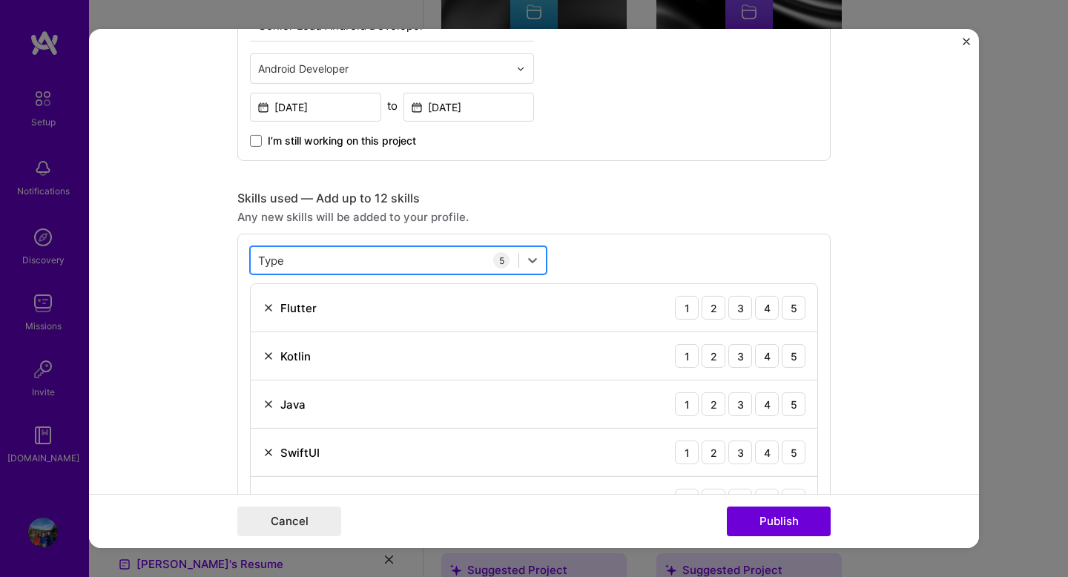
click at [323, 270] on div "Type Type" at bounding box center [385, 260] width 268 height 24
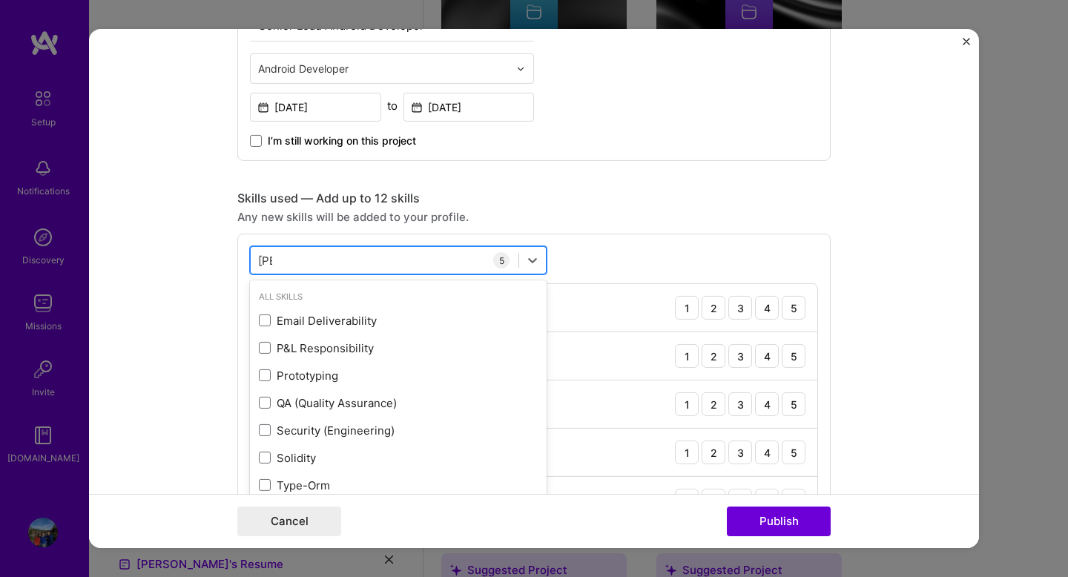
type input "T"
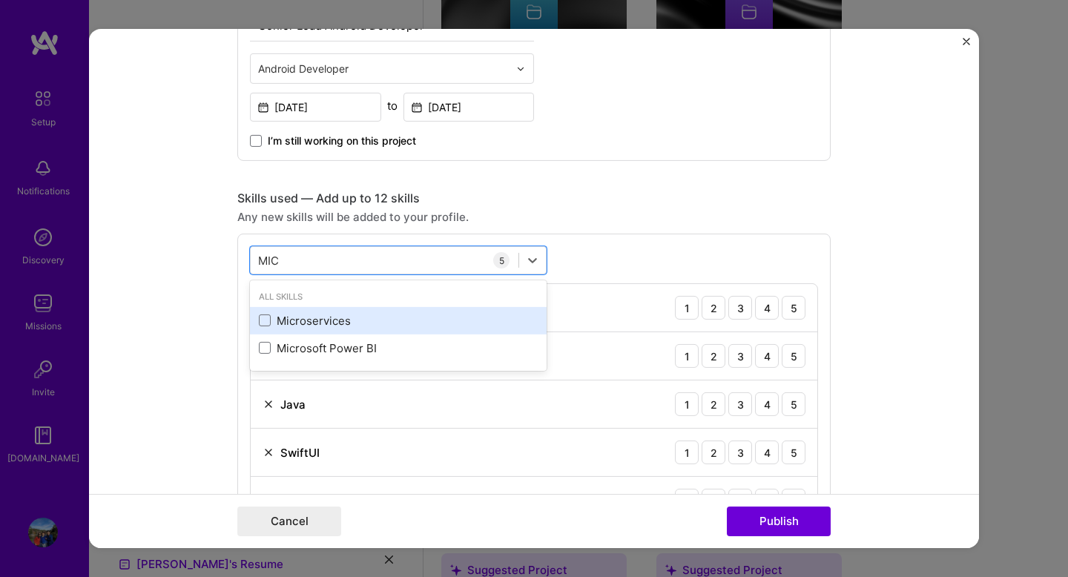
click at [272, 321] on div "Microservices" at bounding box center [398, 321] width 279 height 16
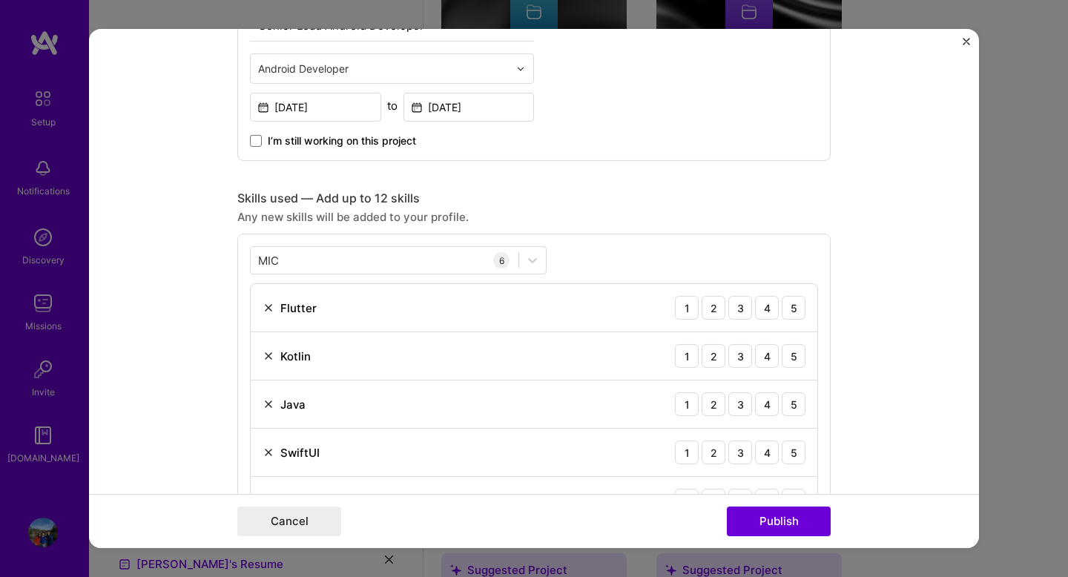
click at [214, 332] on form "Editing suggested project This project is suggested based on your LinkedIn, res…" at bounding box center [534, 288] width 890 height 519
click at [325, 267] on div "MIC MIC" at bounding box center [385, 260] width 268 height 24
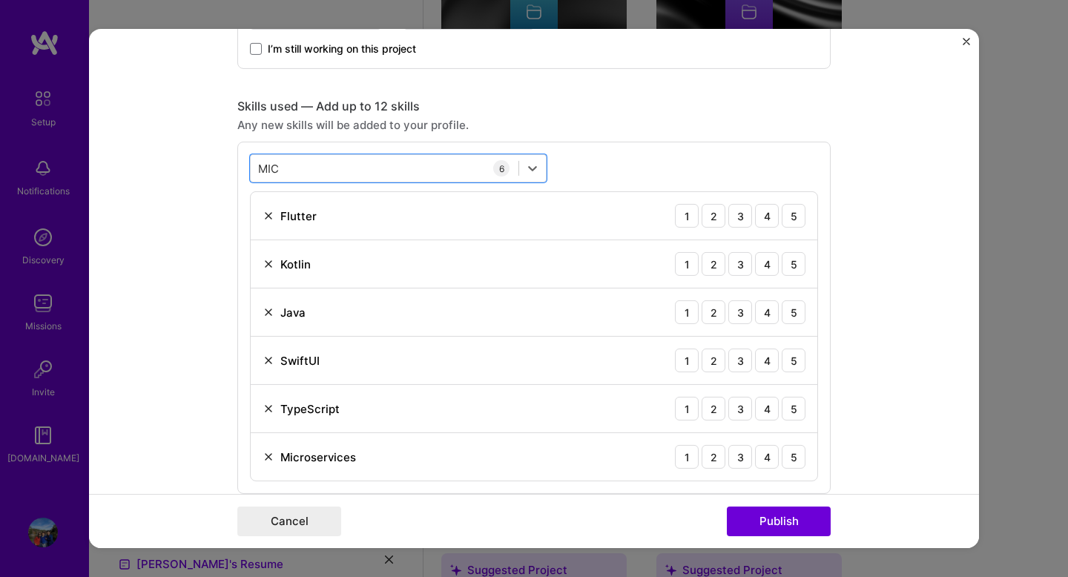
scroll to position [999, 0]
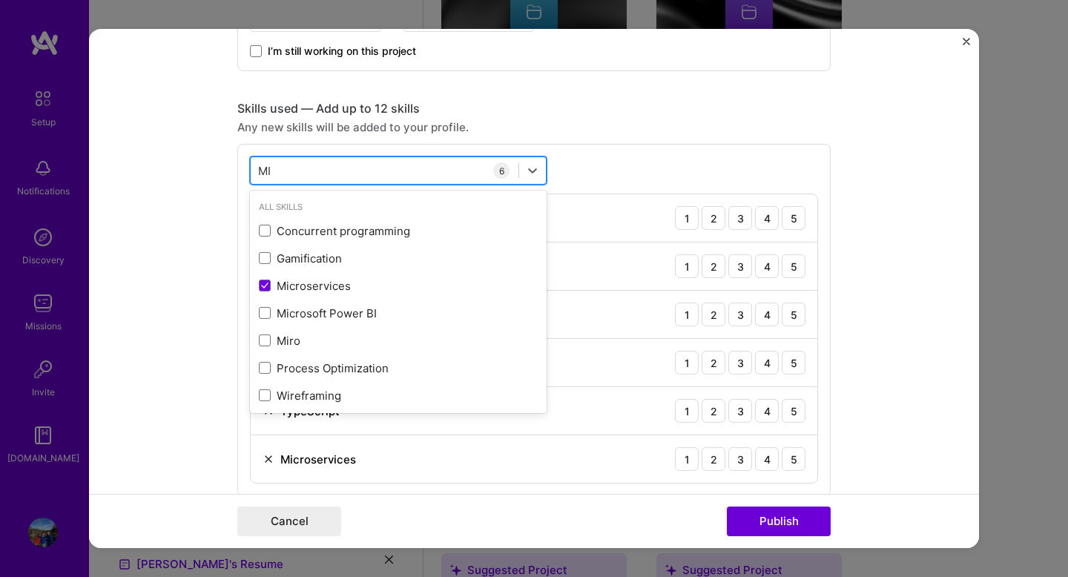
type input "M"
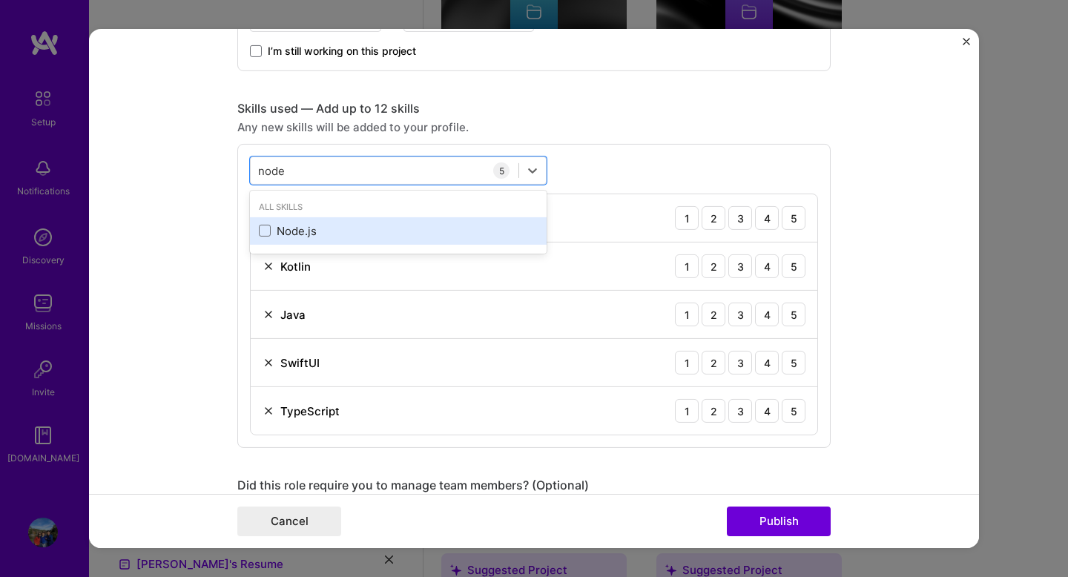
click at [288, 231] on div "Node.js" at bounding box center [398, 231] width 279 height 16
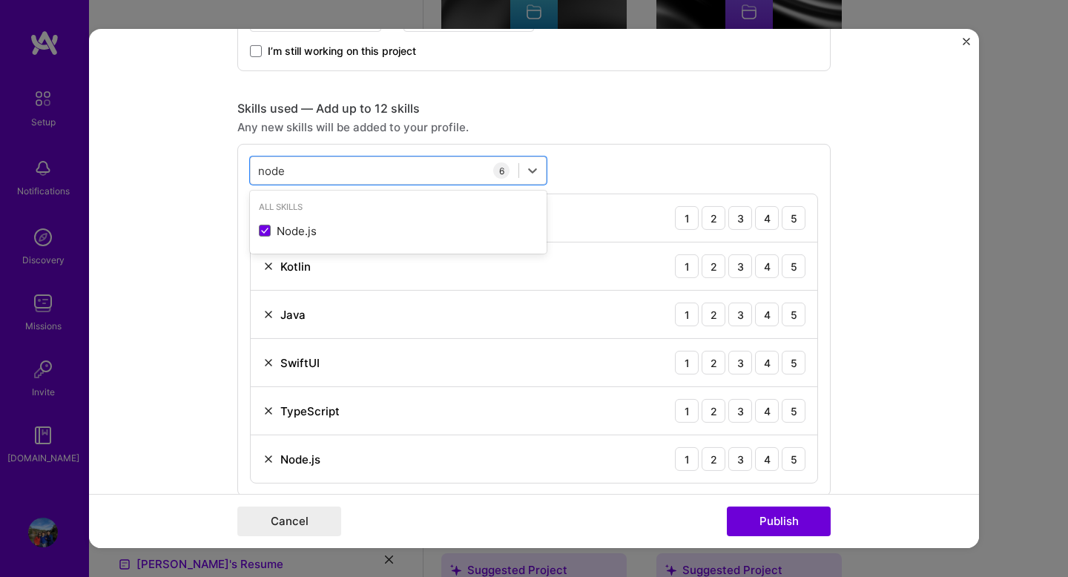
click at [188, 299] on form "Editing suggested project This project is suggested based on your LinkedIn, res…" at bounding box center [534, 288] width 890 height 519
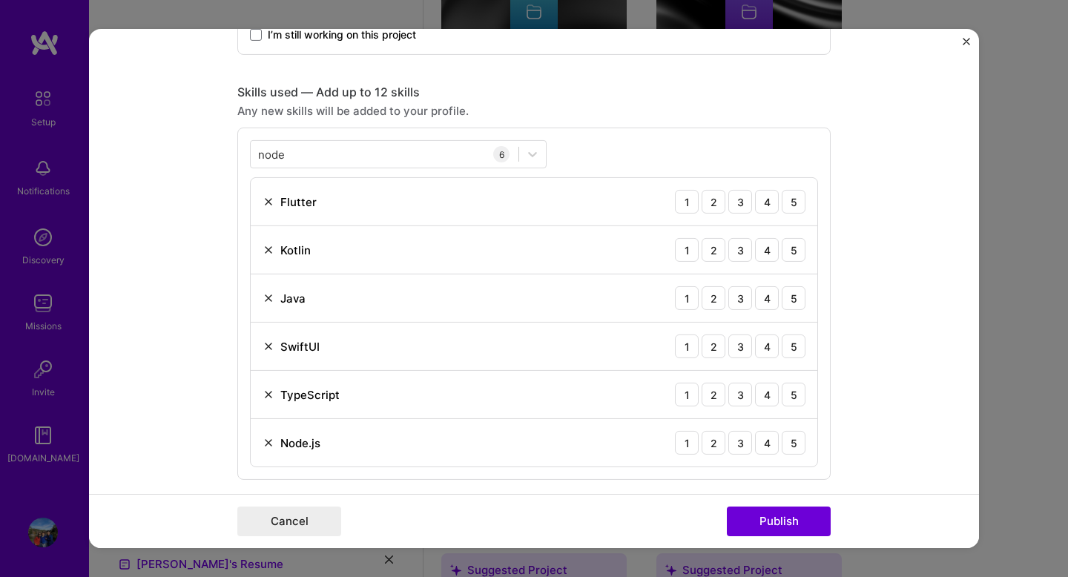
scroll to position [1003, 0]
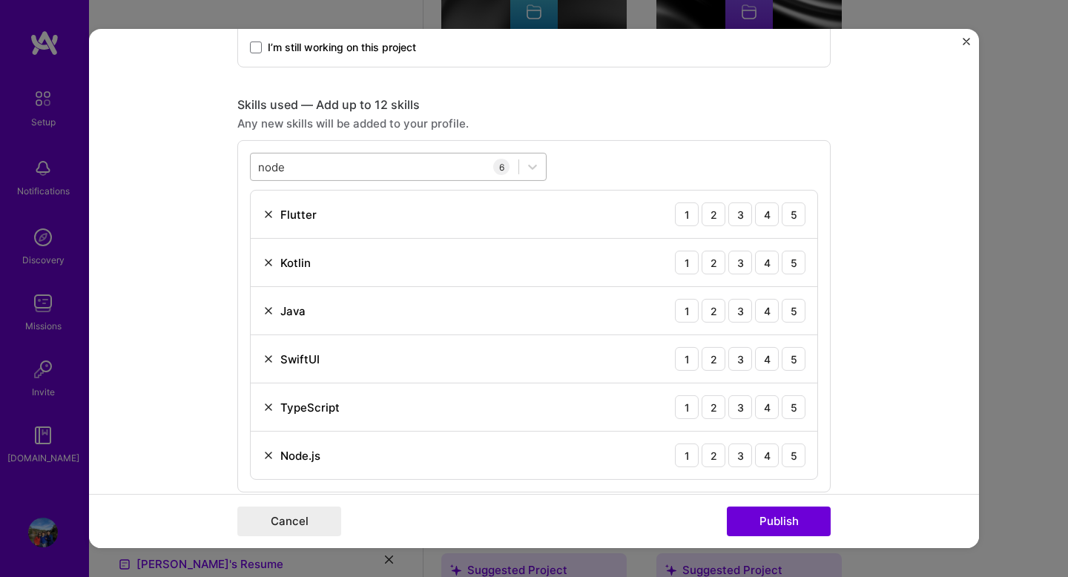
click at [344, 166] on div "node node" at bounding box center [385, 166] width 268 height 24
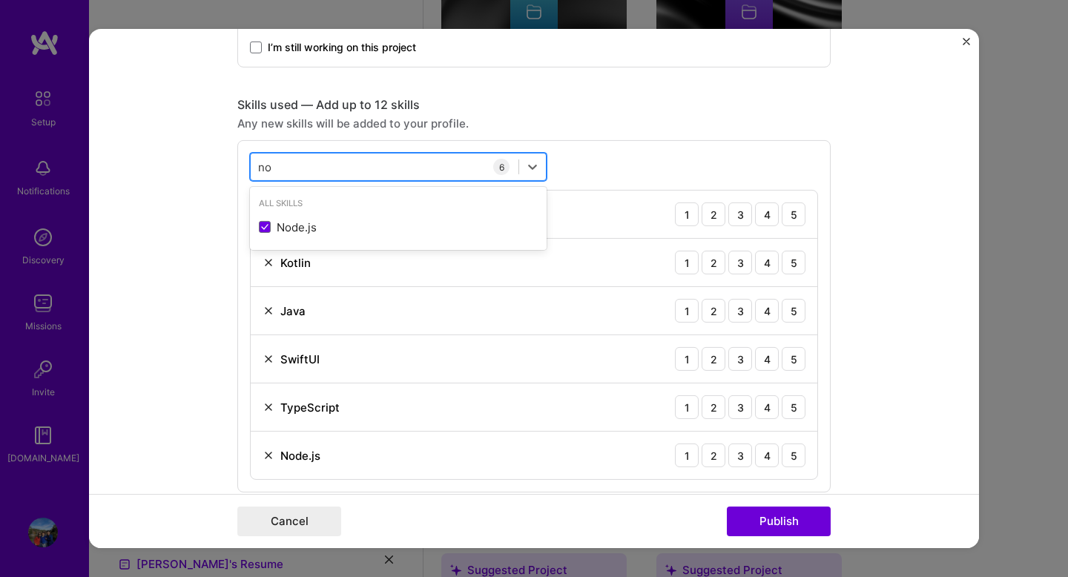
type input "n"
type input "M"
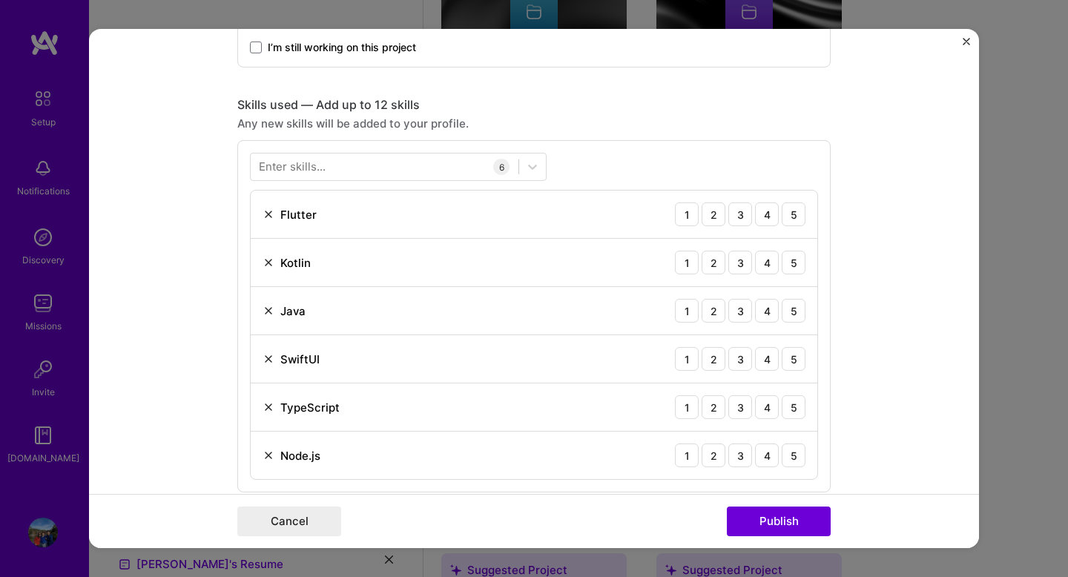
click at [192, 294] on form "Editing suggested project This project is suggested based on your LinkedIn, res…" at bounding box center [534, 288] width 890 height 519
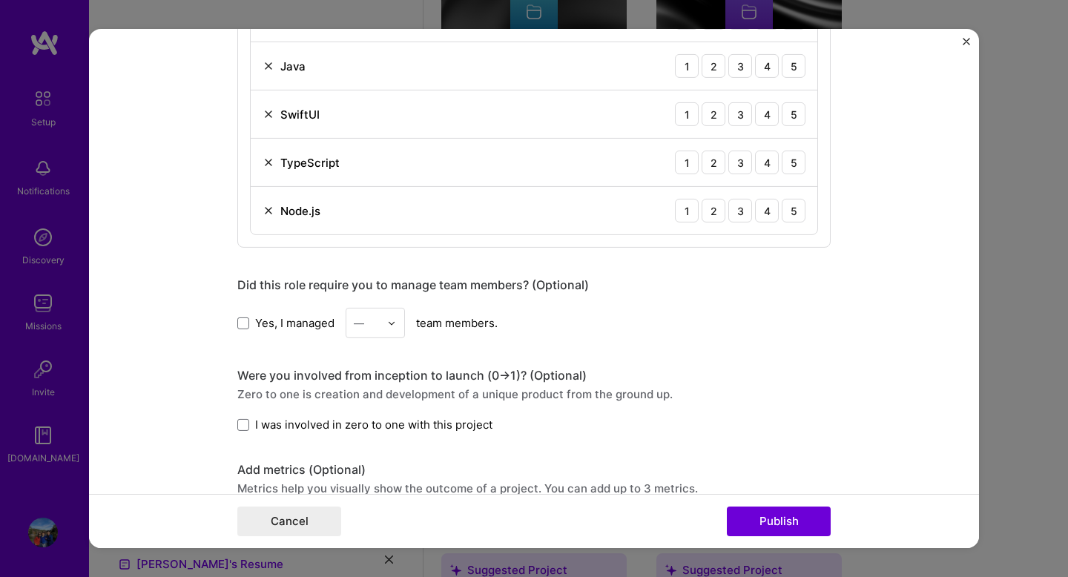
scroll to position [1249, 0]
click at [244, 322] on span at bounding box center [243, 321] width 12 height 12
click at [0, 0] on input "Yes, I managed" at bounding box center [0, 0] width 0 height 0
click at [390, 320] on img at bounding box center [391, 321] width 9 height 9
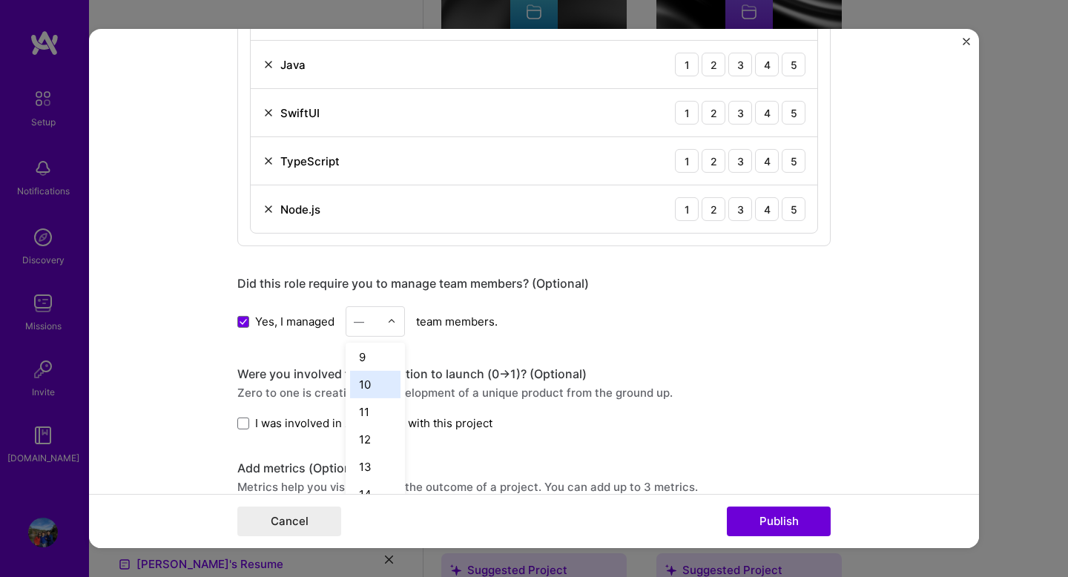
click at [366, 385] on div "10" at bounding box center [375, 384] width 50 height 27
click at [226, 407] on form "Editing suggested project This project is suggested based on your LinkedIn, res…" at bounding box center [534, 288] width 890 height 519
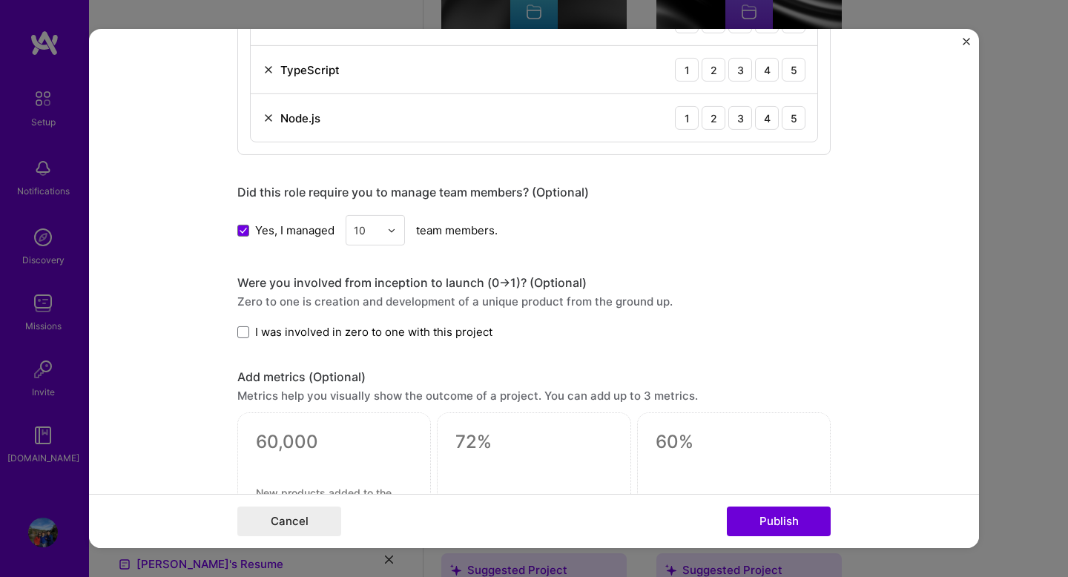
scroll to position [1347, 0]
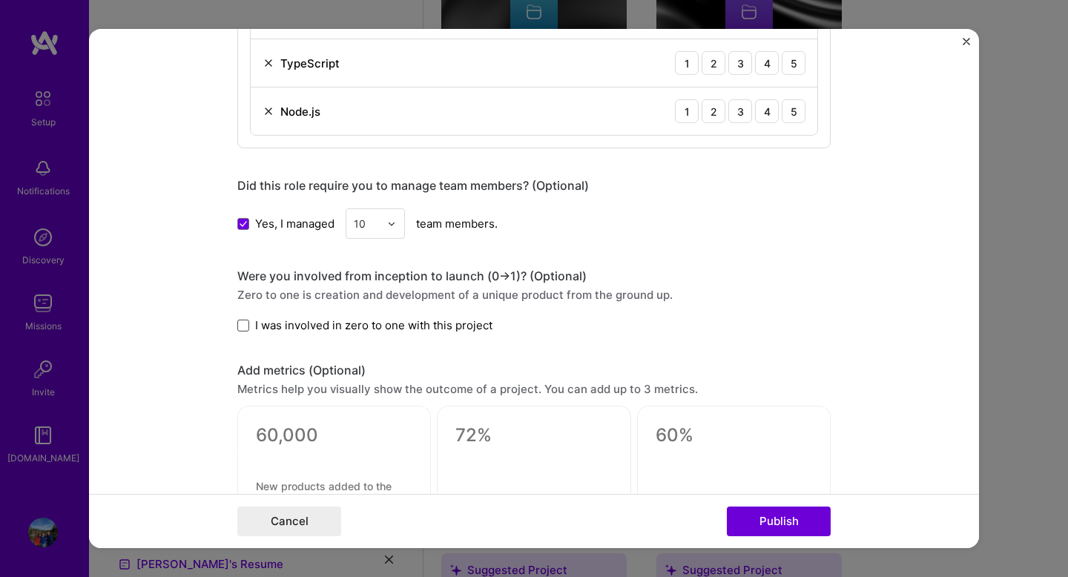
click at [246, 324] on span at bounding box center [243, 326] width 12 height 12
click at [0, 0] on input "I was involved in zero to one with this project" at bounding box center [0, 0] width 0 height 0
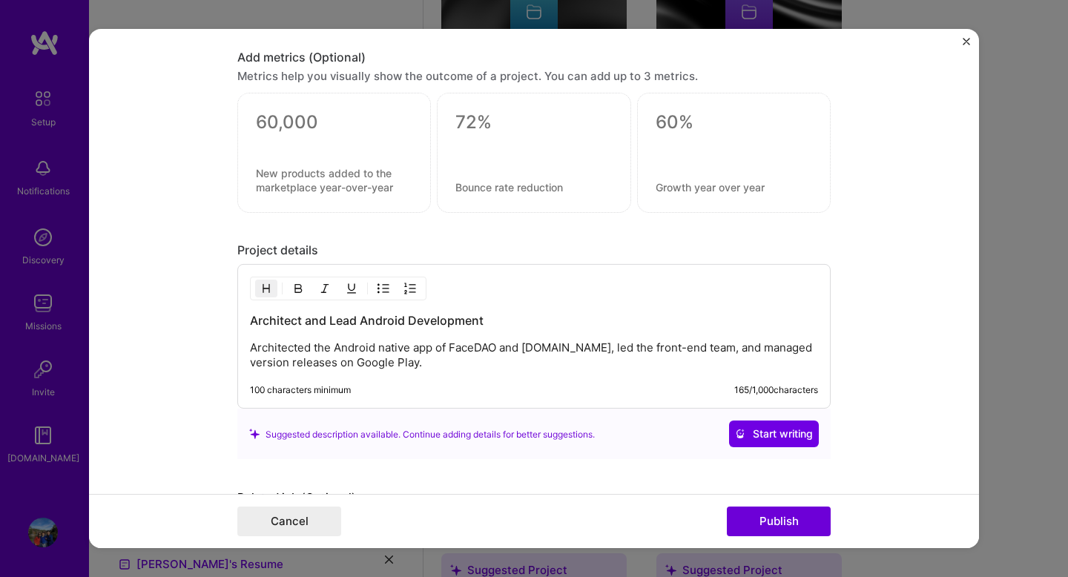
scroll to position [1670, 0]
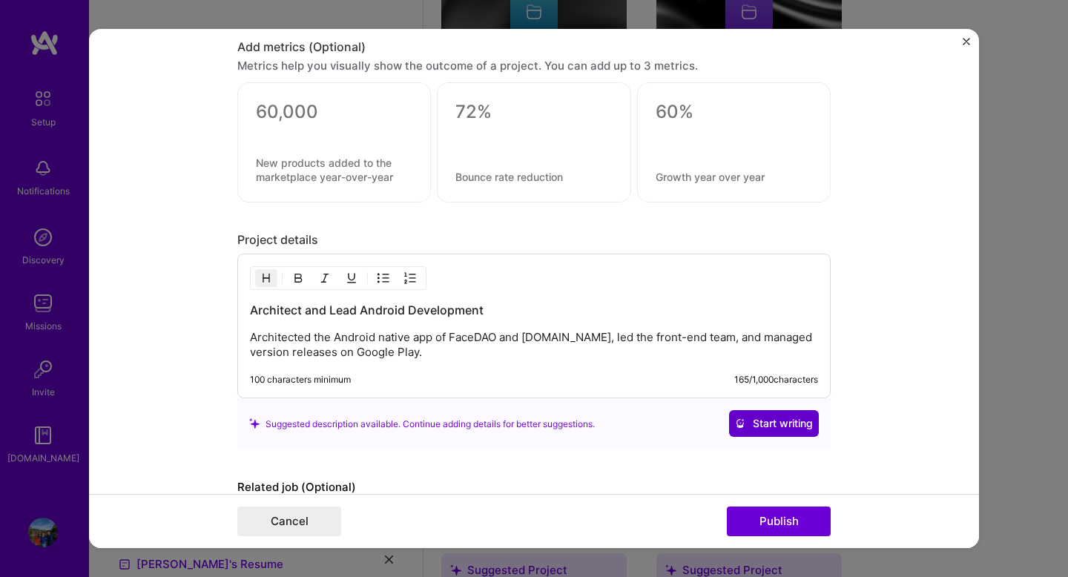
click at [764, 423] on span "Start writing" at bounding box center [774, 423] width 78 height 15
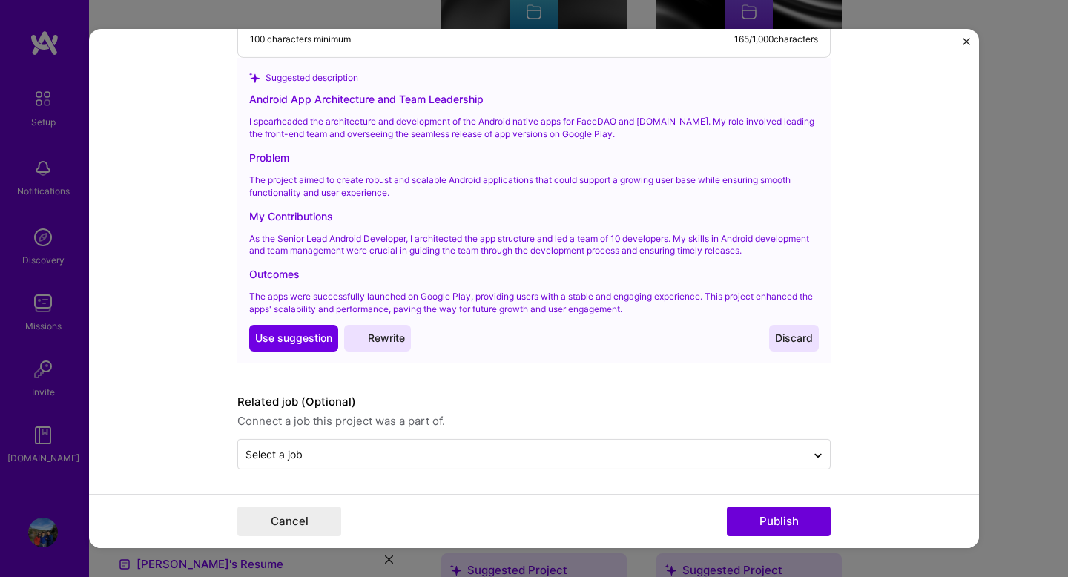
scroll to position [2014, 0]
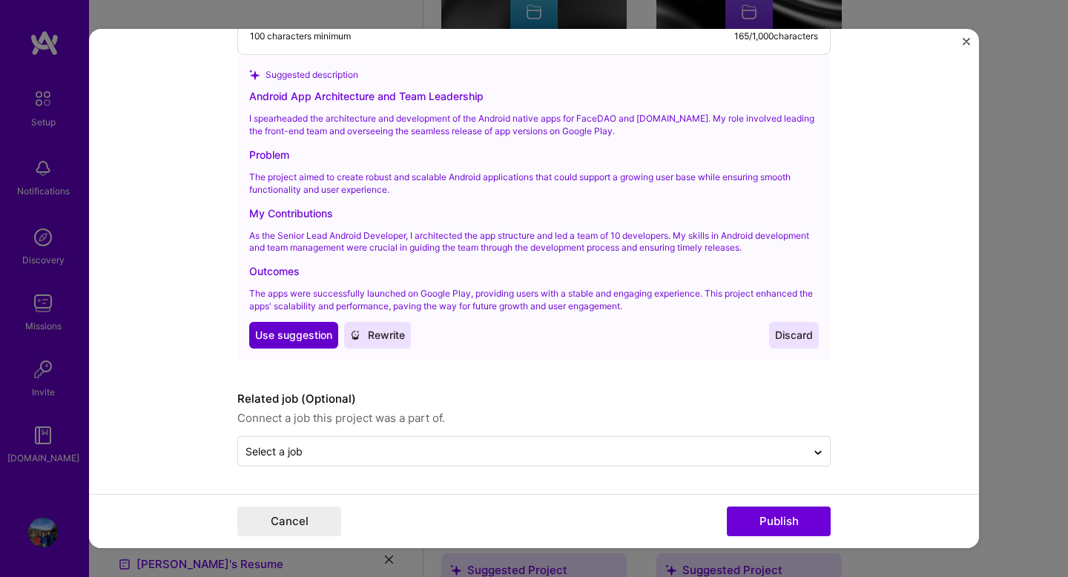
click at [291, 342] on span "Use suggestion" at bounding box center [293, 335] width 77 height 15
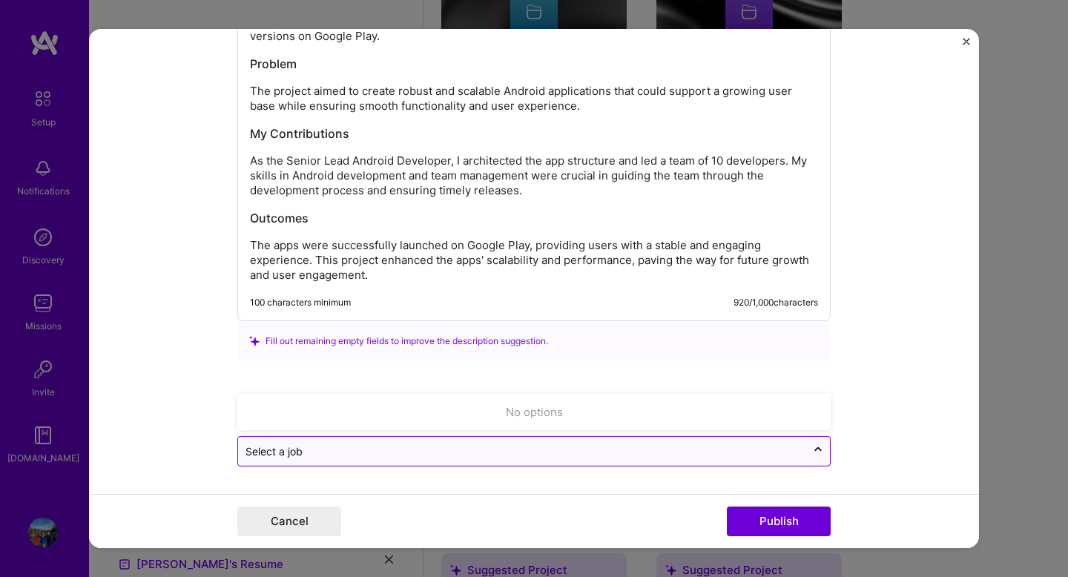
click at [492, 451] on input "text" at bounding box center [521, 451] width 553 height 16
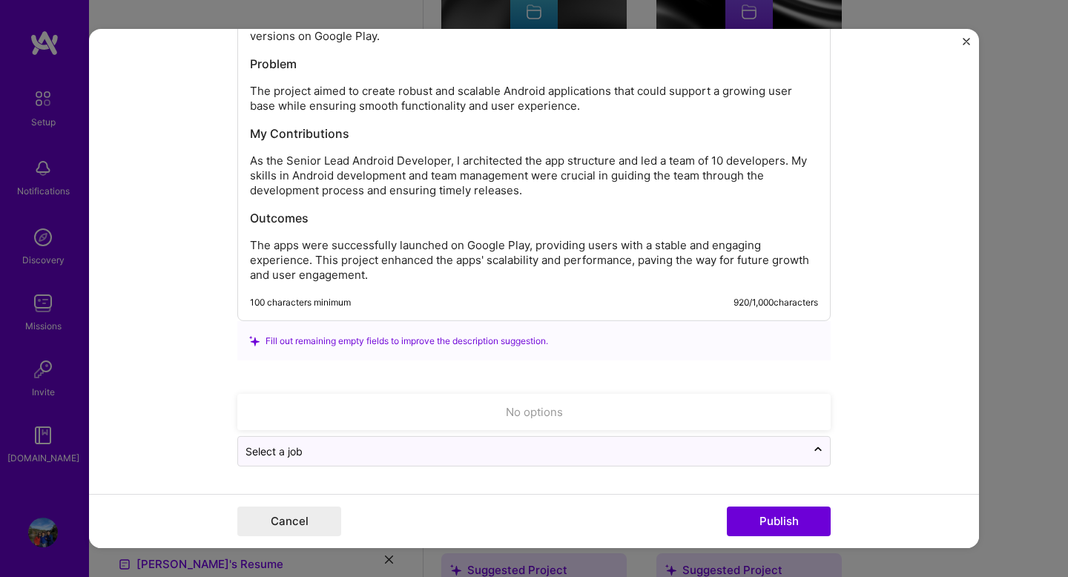
click at [494, 499] on div "Cancel Publish" at bounding box center [534, 521] width 890 height 54
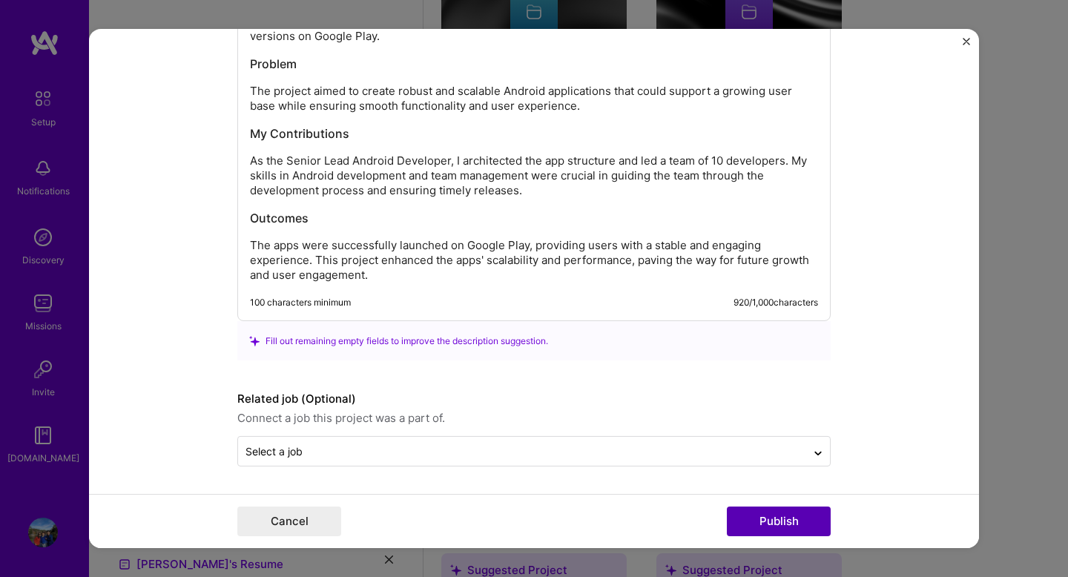
click at [769, 518] on button "Publish" at bounding box center [779, 521] width 104 height 30
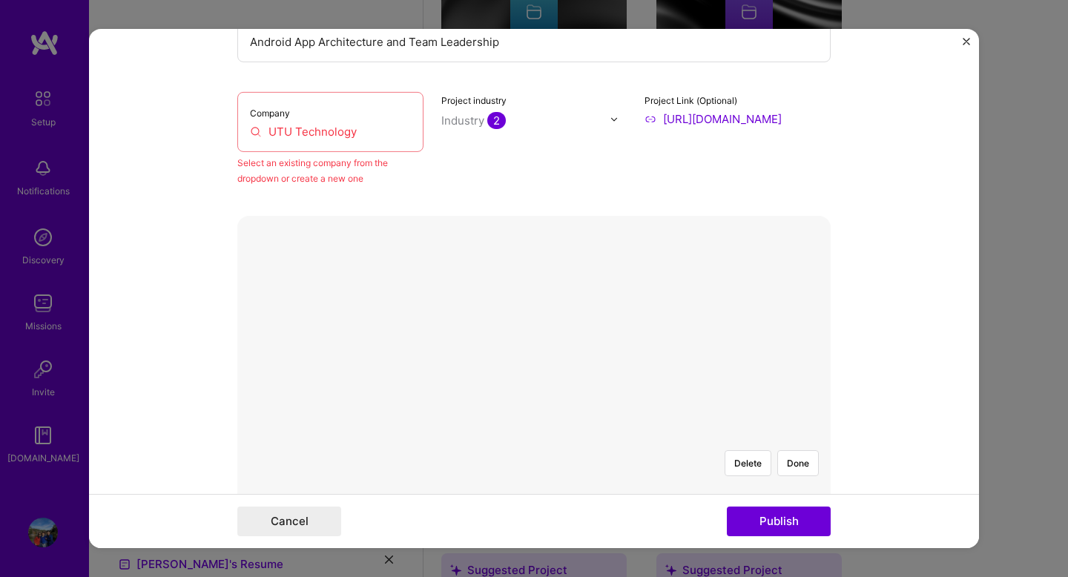
scroll to position [97, 0]
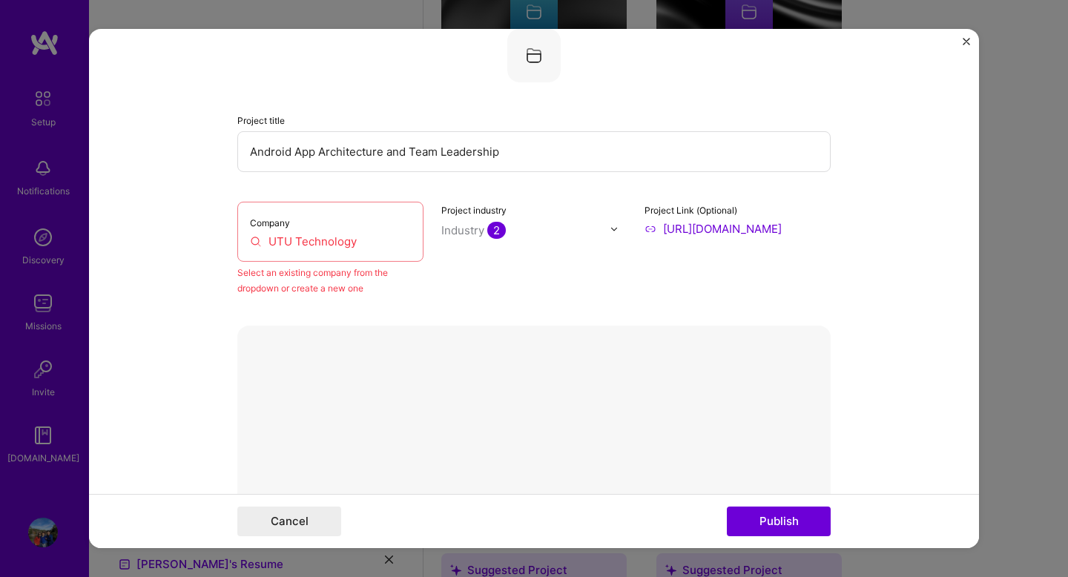
click at [354, 244] on input "UTU Technology" at bounding box center [330, 242] width 161 height 16
click at [374, 249] on input "UTU Technology" at bounding box center [330, 242] width 161 height 16
drag, startPoint x: 369, startPoint y: 248, endPoint x: 260, endPoint y: 245, distance: 109.0
click at [260, 245] on input "UTU Technology" at bounding box center [330, 242] width 161 height 16
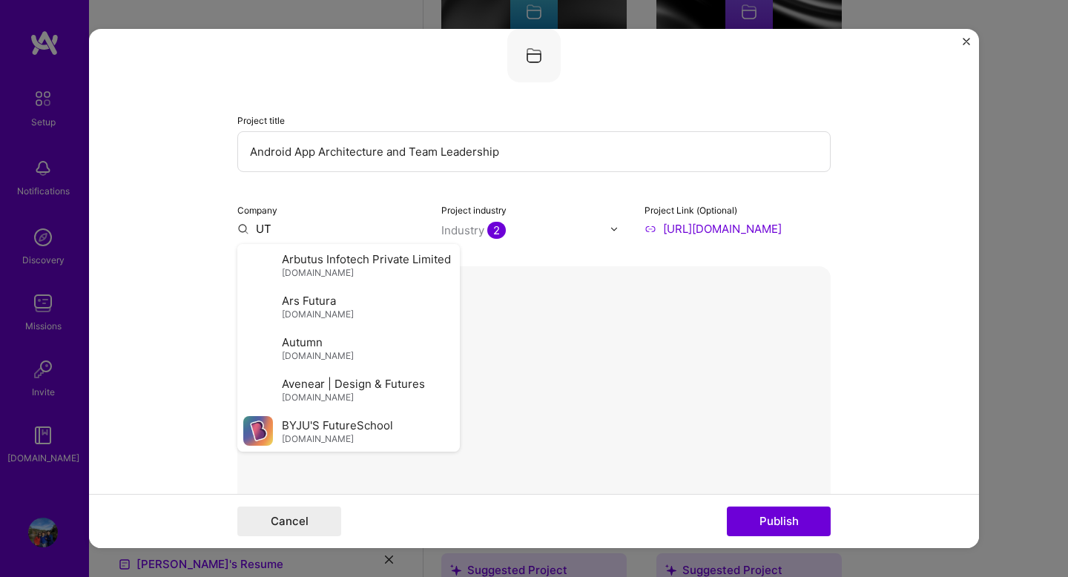
type input "U"
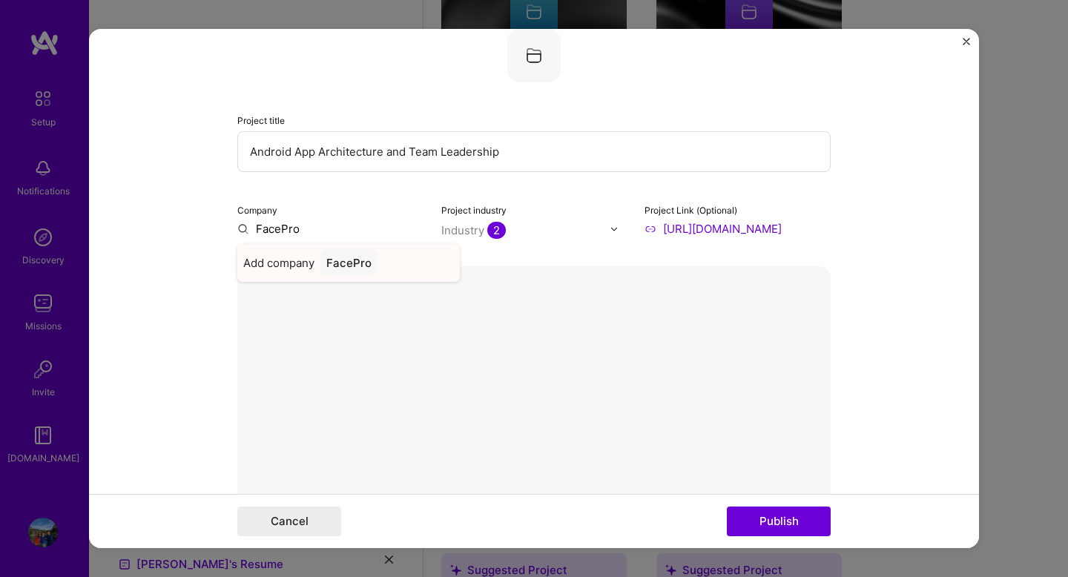
type input "FacePro"
click at [354, 268] on div "FacePro" at bounding box center [348, 263] width 57 height 26
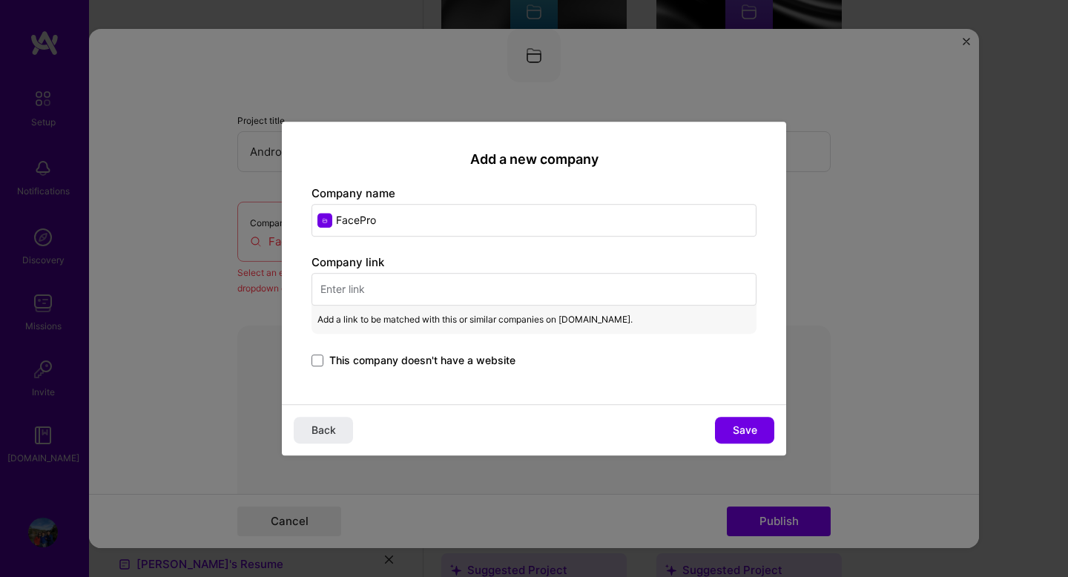
click at [364, 297] on input "text" at bounding box center [533, 289] width 445 height 33
paste input "[URL][DOMAIN_NAME]"
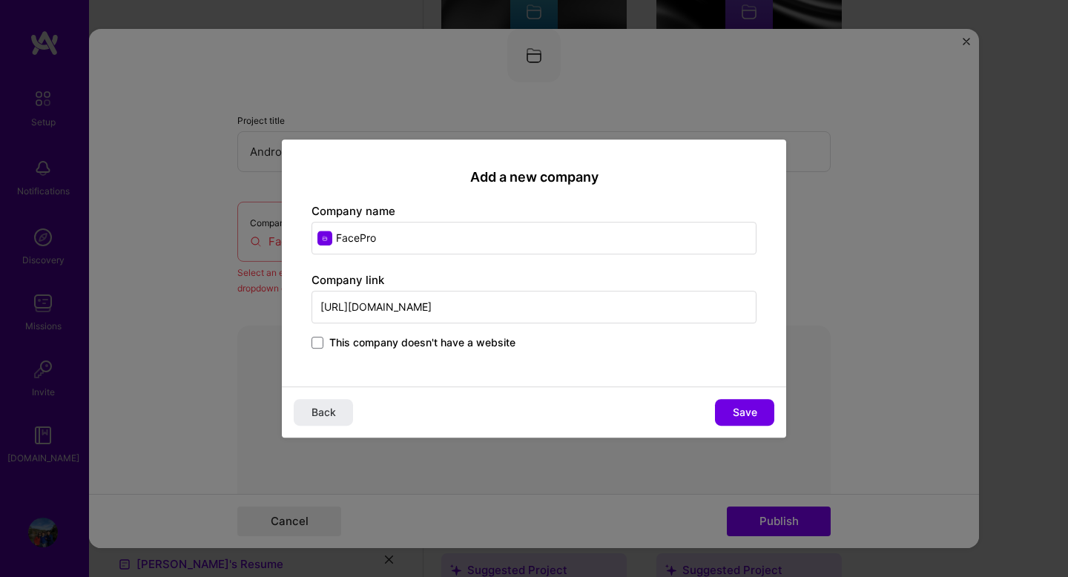
type input "[URL][DOMAIN_NAME]"
click at [401, 239] on input "FacePro" at bounding box center [533, 238] width 445 height 33
type input "FaceDao"
click at [396, 172] on h2 "Add a new company" at bounding box center [533, 177] width 445 height 16
click at [320, 343] on span at bounding box center [317, 343] width 12 height 12
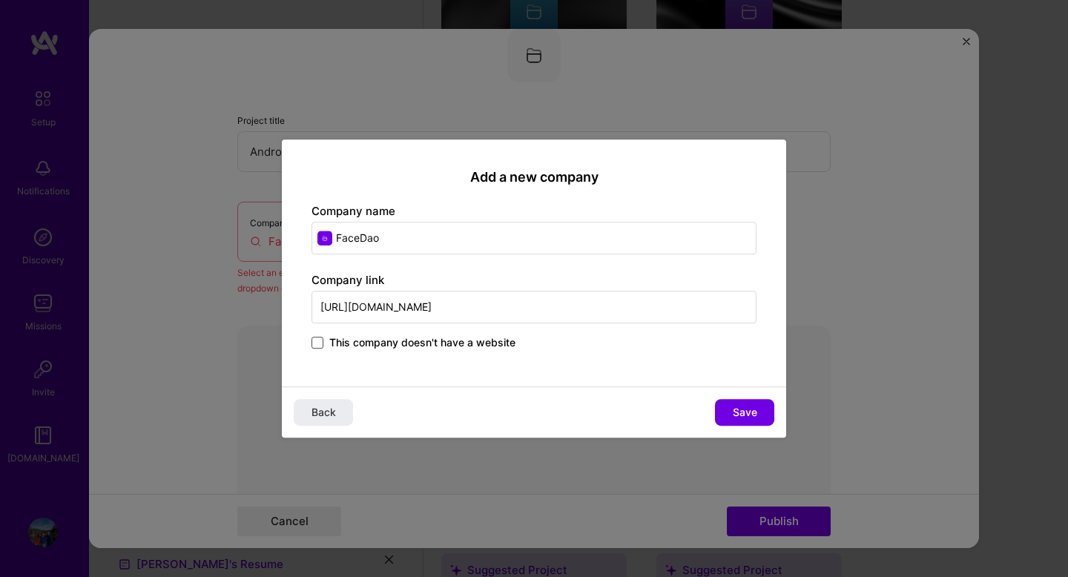
click at [0, 0] on input "This company doesn't have a website" at bounding box center [0, 0] width 0 height 0
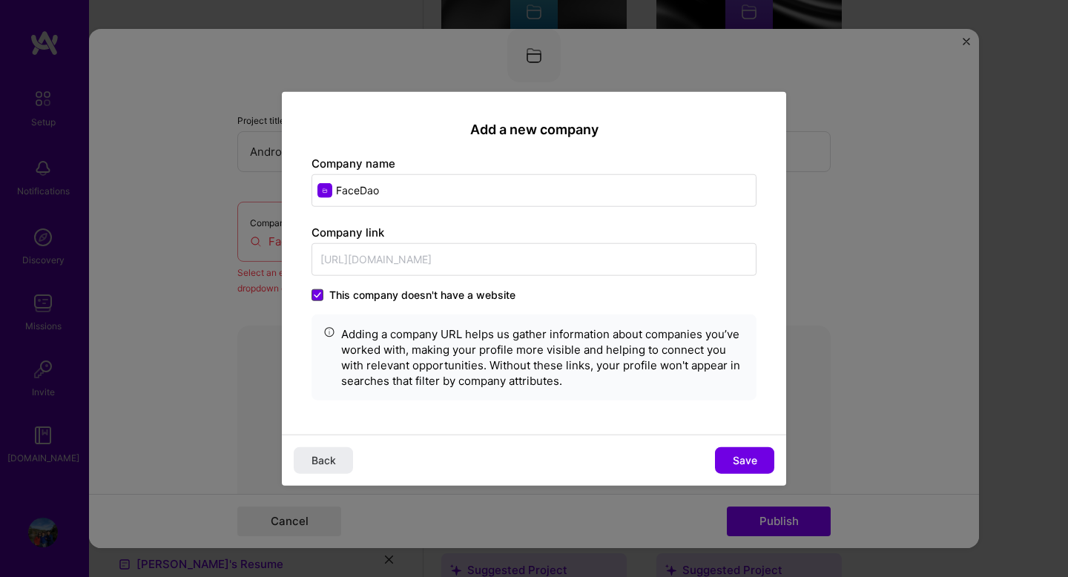
click at [322, 294] on span at bounding box center [317, 294] width 12 height 12
click at [0, 0] on input "This company doesn't have a website" at bounding box center [0, 0] width 0 height 0
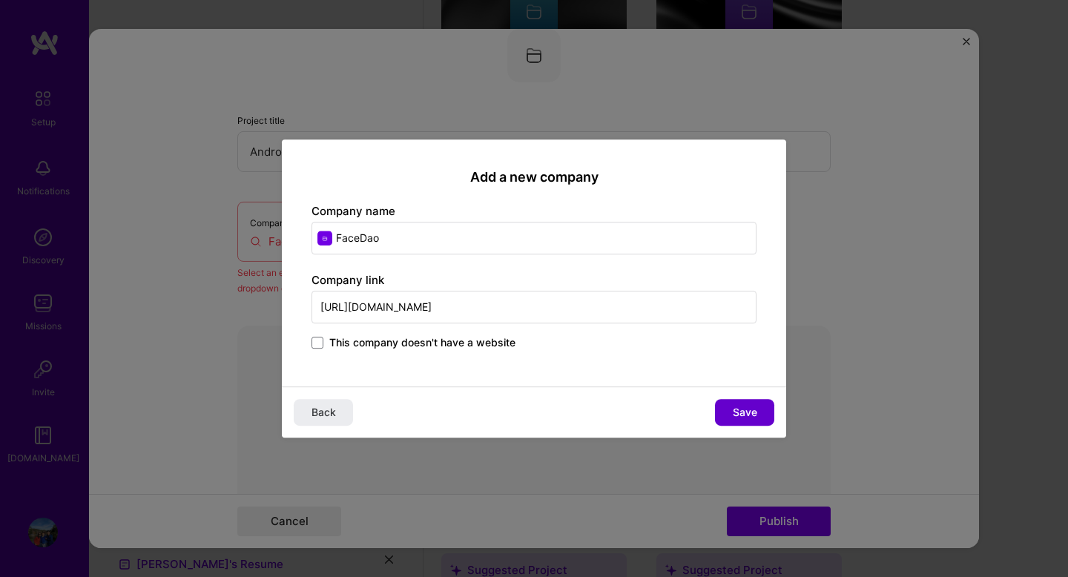
click at [736, 411] on span "Save" at bounding box center [744, 412] width 24 height 15
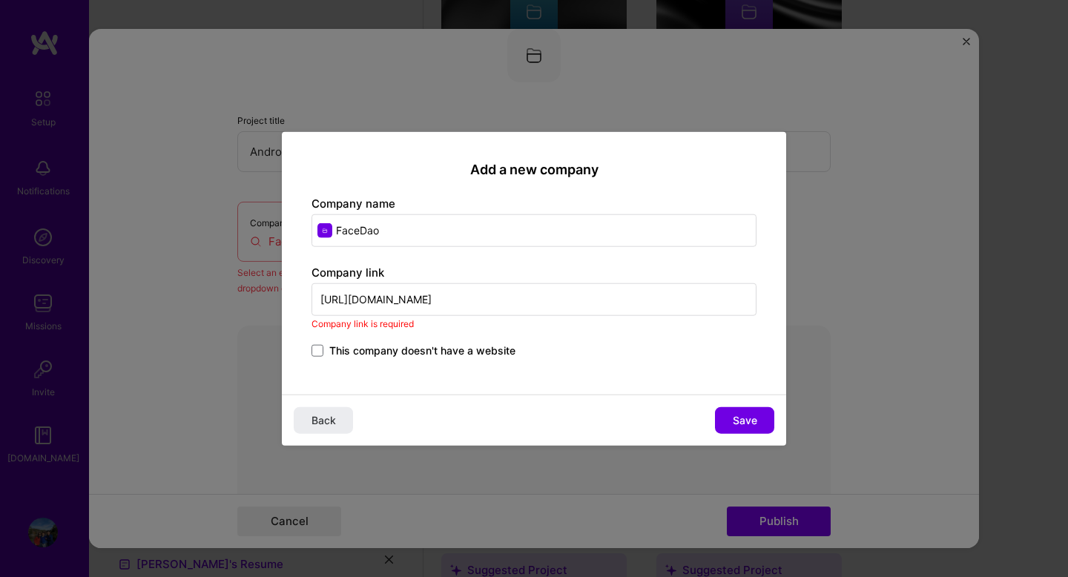
click at [475, 300] on input "[URL][DOMAIN_NAME]" at bounding box center [533, 298] width 445 height 33
click at [319, 348] on span at bounding box center [317, 350] width 12 height 12
click at [0, 0] on input "This company doesn't have a website" at bounding box center [0, 0] width 0 height 0
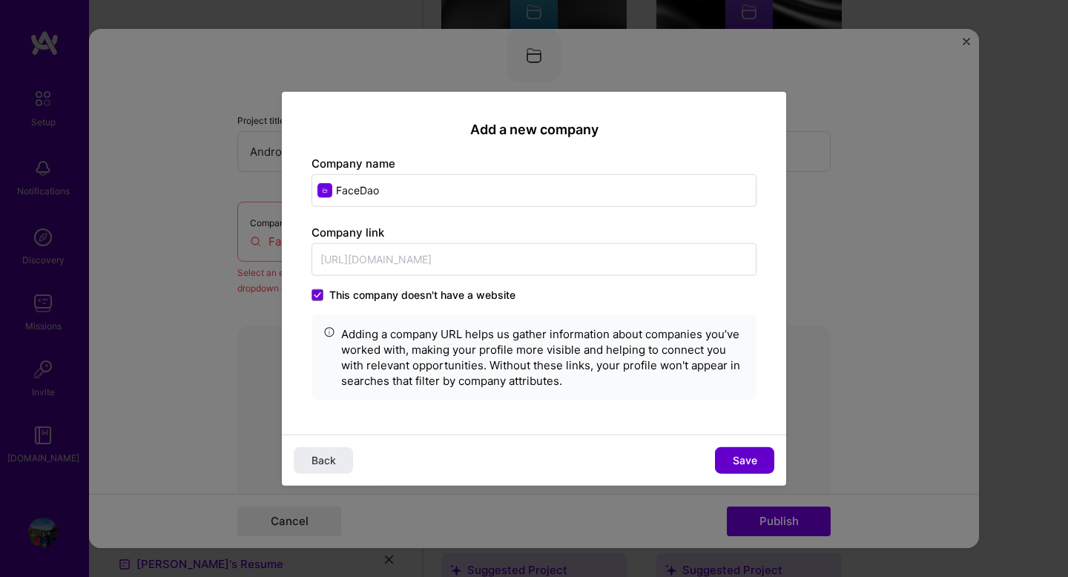
click at [737, 454] on span "Save" at bounding box center [744, 459] width 24 height 15
type input "FaceDao"
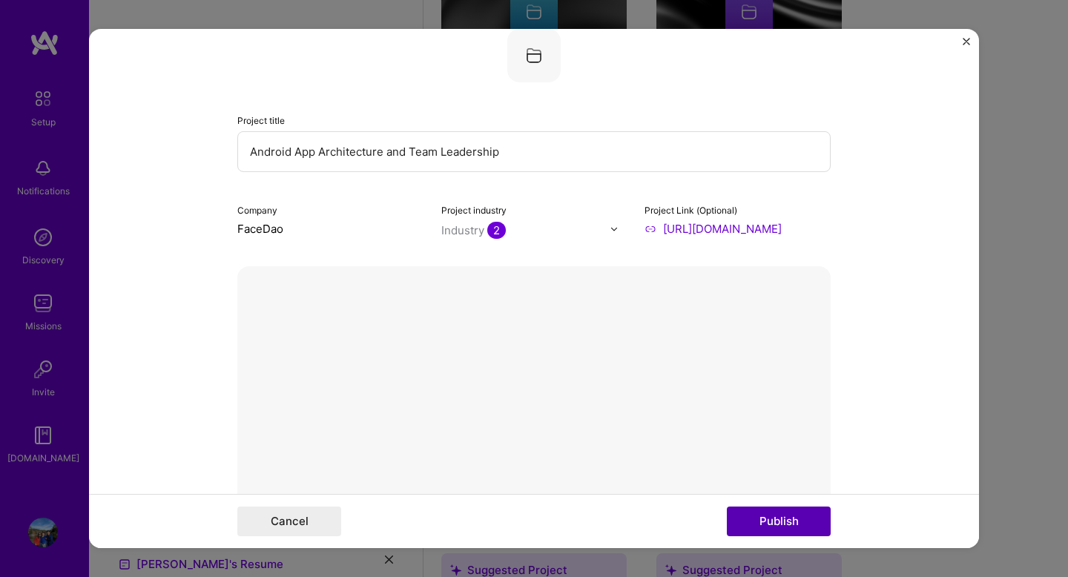
click at [799, 520] on button "Publish" at bounding box center [779, 521] width 104 height 30
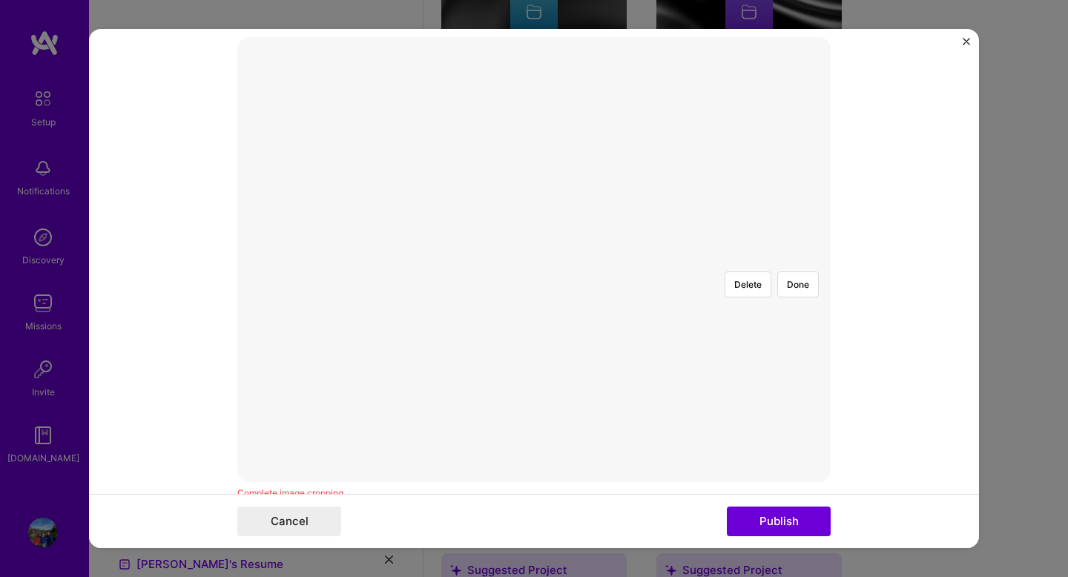
scroll to position [308, 0]
click at [726, 351] on div at bounding box center [903, 434] width 418 height 314
click at [534, 277] on div at bounding box center [534, 277] width 0 height 0
click at [685, 308] on div at bounding box center [894, 434] width 418 height 314
click at [815, 282] on div at bounding box center [903, 434] width 418 height 314
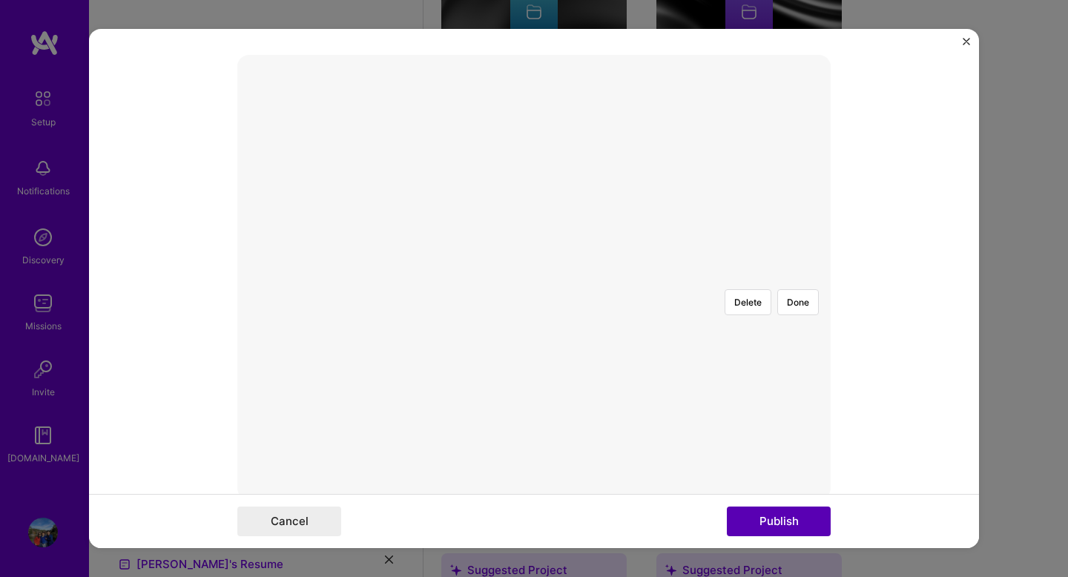
click at [790, 522] on button "Publish" at bounding box center [779, 521] width 104 height 30
click at [745, 317] on div at bounding box center [903, 408] width 418 height 314
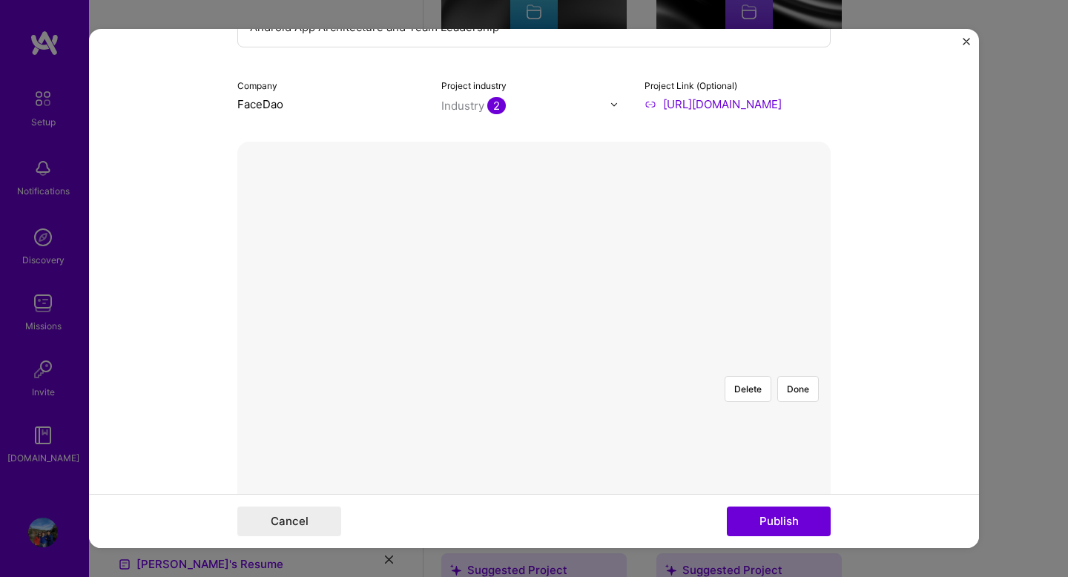
scroll to position [244, 0]
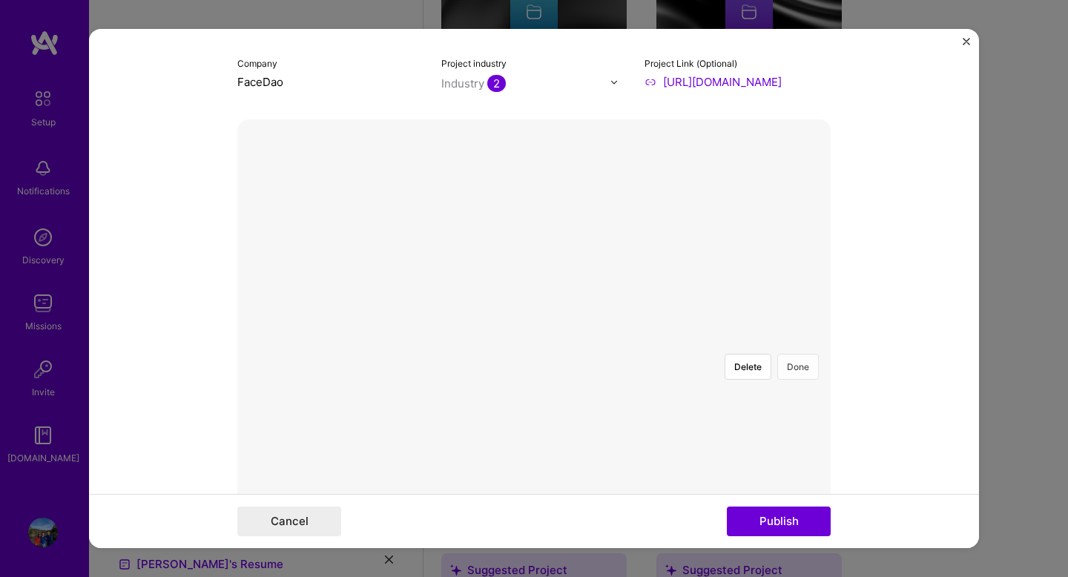
click at [794, 354] on button "Done" at bounding box center [798, 367] width 42 height 26
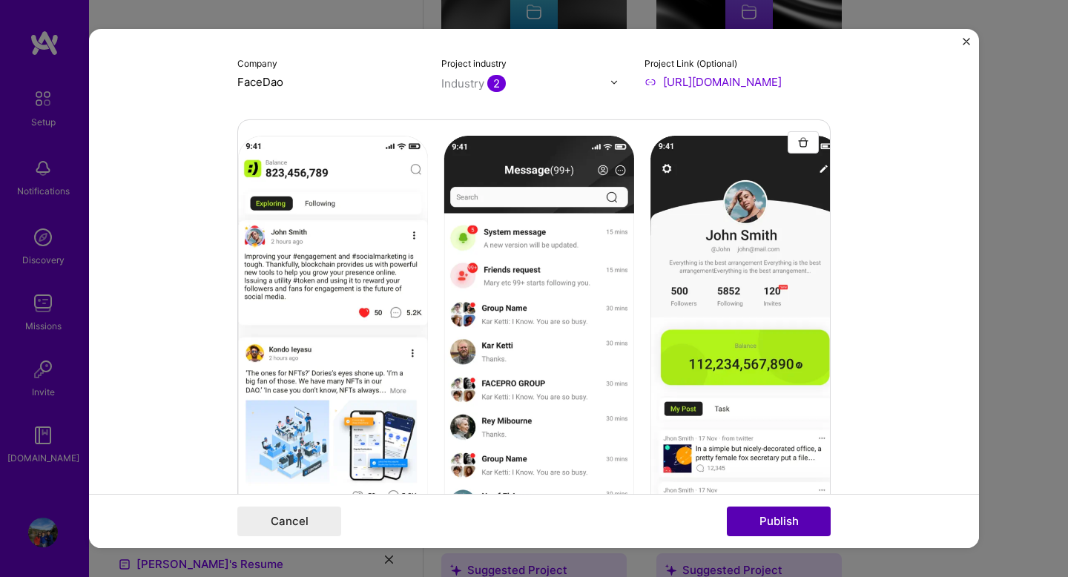
click at [781, 521] on button "Publish" at bounding box center [779, 521] width 104 height 30
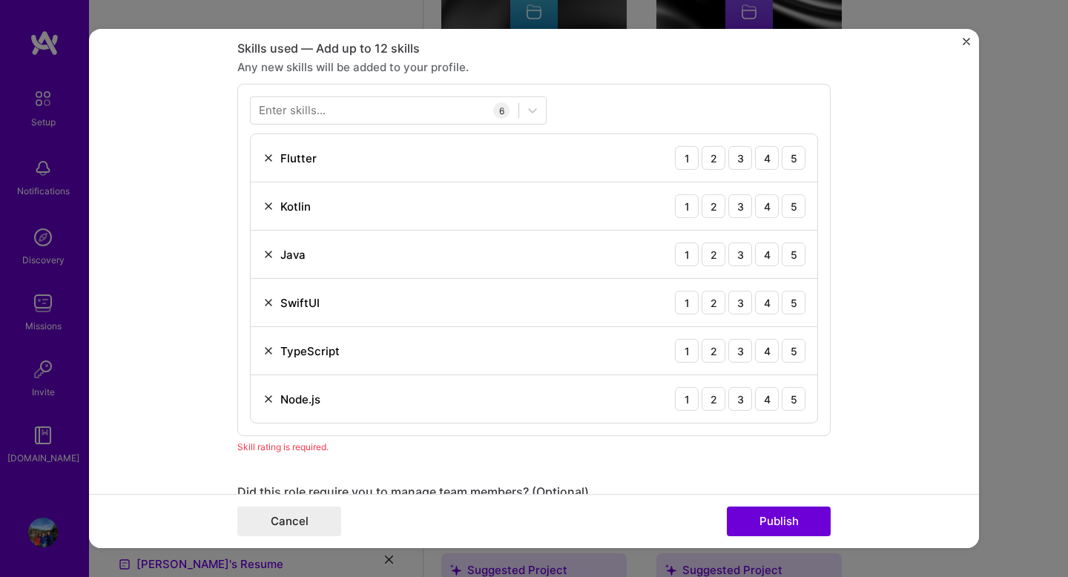
scroll to position [1089, 0]
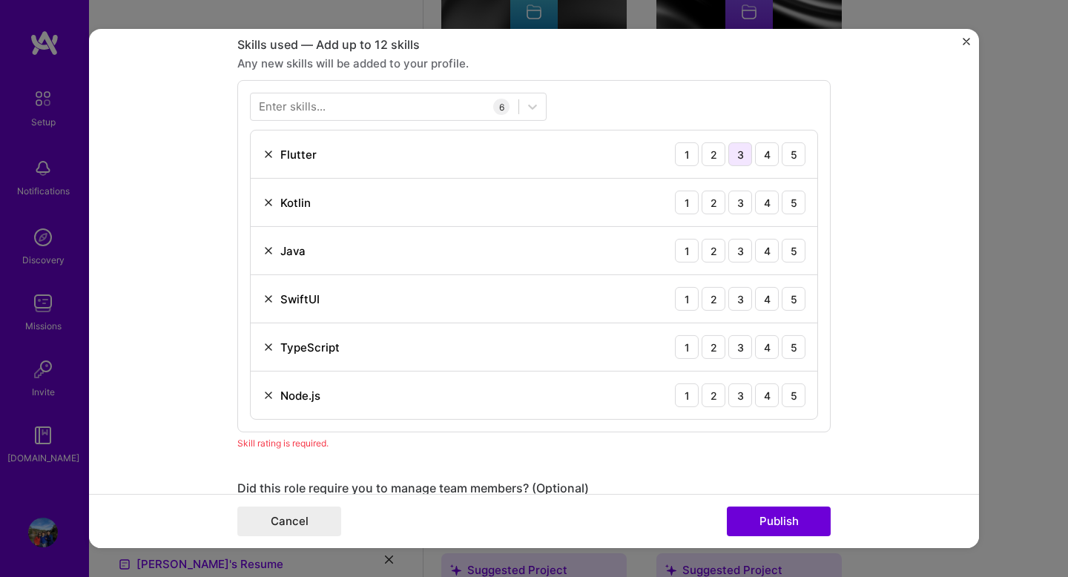
click at [737, 159] on div "3" at bounding box center [740, 154] width 24 height 24
click at [792, 207] on div "5" at bounding box center [793, 203] width 24 height 24
click at [798, 262] on div "5" at bounding box center [793, 251] width 24 height 24
click at [767, 158] on div "4" at bounding box center [767, 154] width 24 height 24
click at [767, 300] on div "4" at bounding box center [767, 299] width 24 height 24
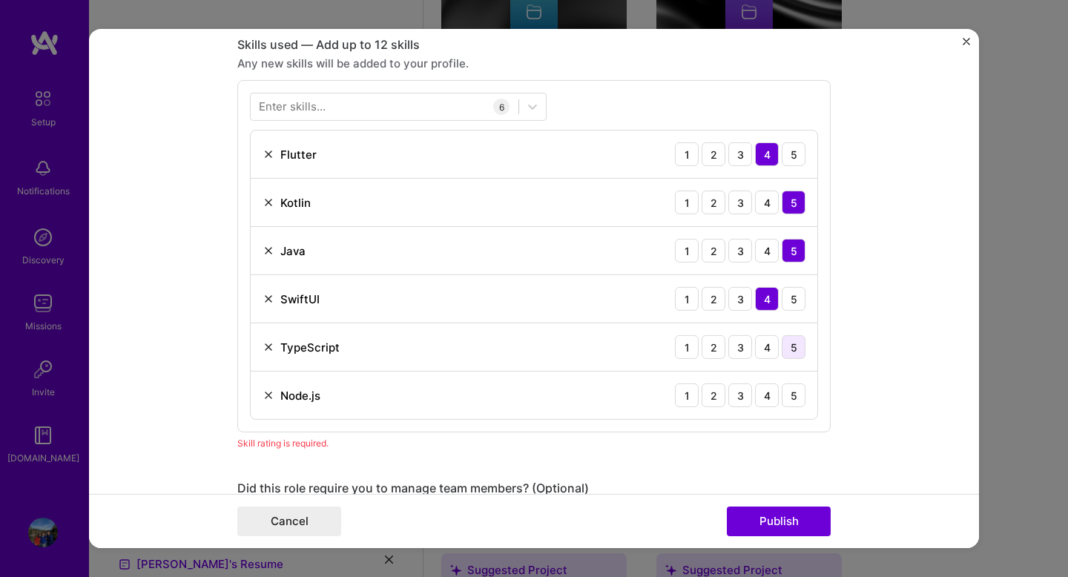
click at [796, 354] on div "5" at bounding box center [793, 347] width 24 height 24
click at [794, 396] on div "5" at bounding box center [793, 395] width 24 height 24
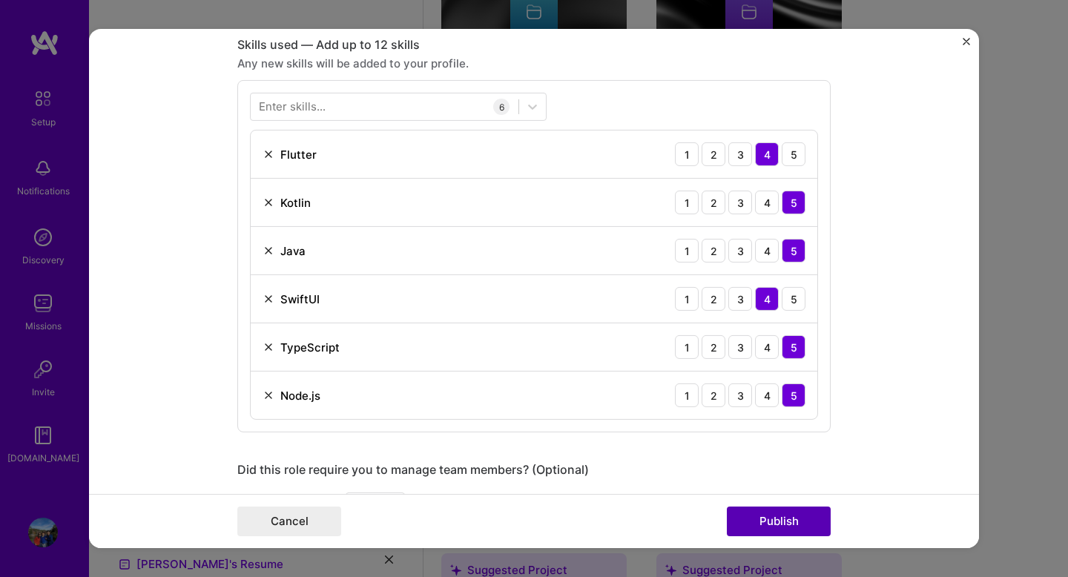
click at [769, 520] on button "Publish" at bounding box center [779, 521] width 104 height 30
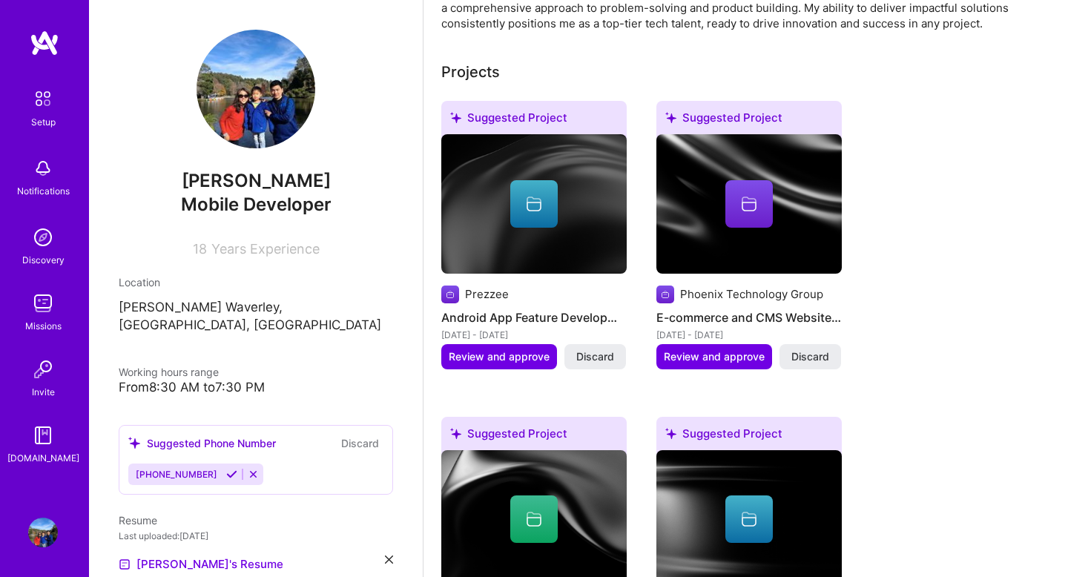
scroll to position [531, 0]
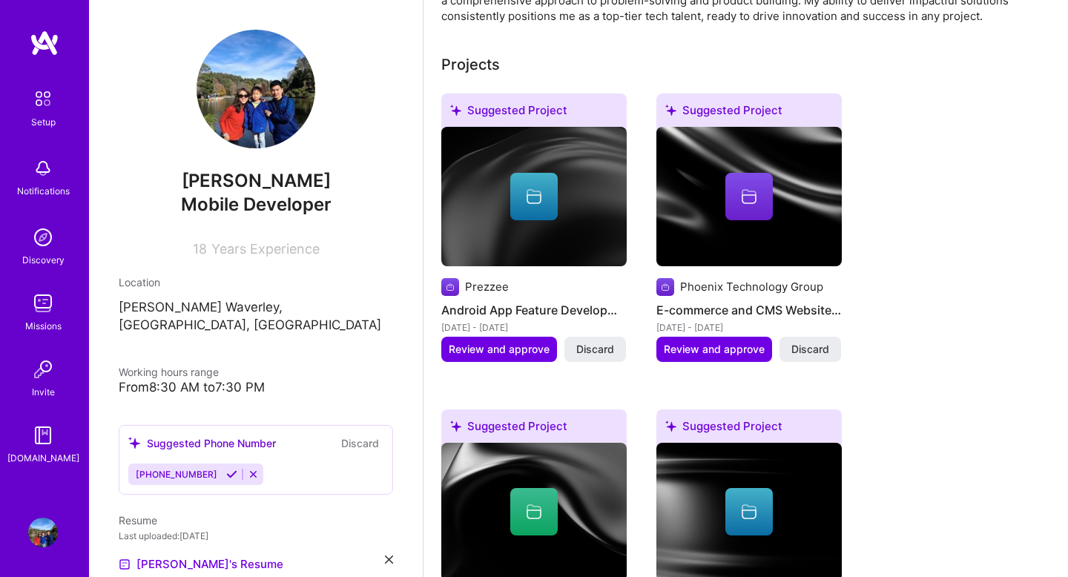
click at [589, 210] on img at bounding box center [533, 196] width 185 height 139
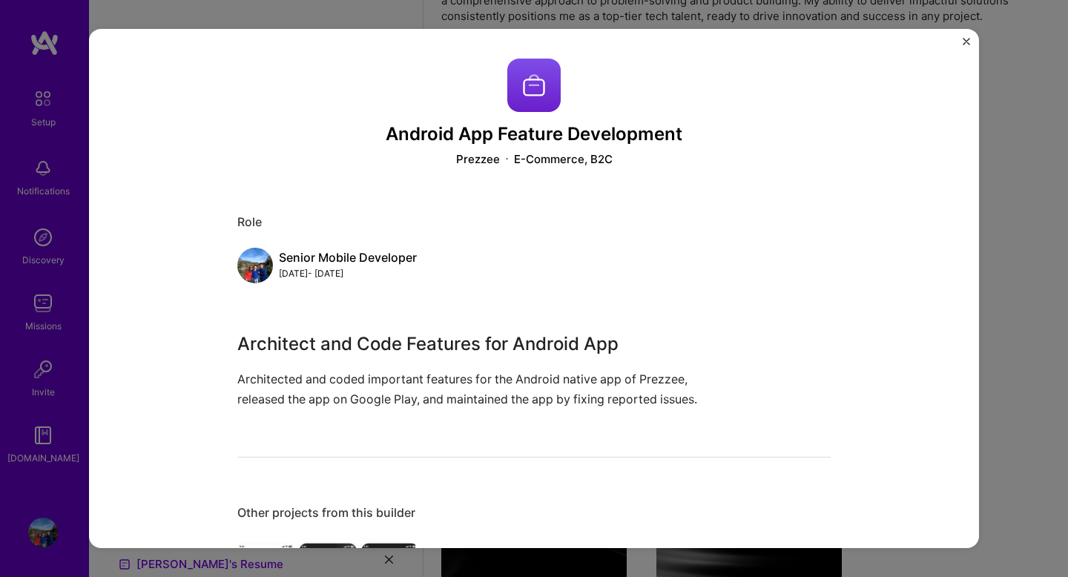
click at [964, 42] on img "Close" at bounding box center [965, 41] width 7 height 7
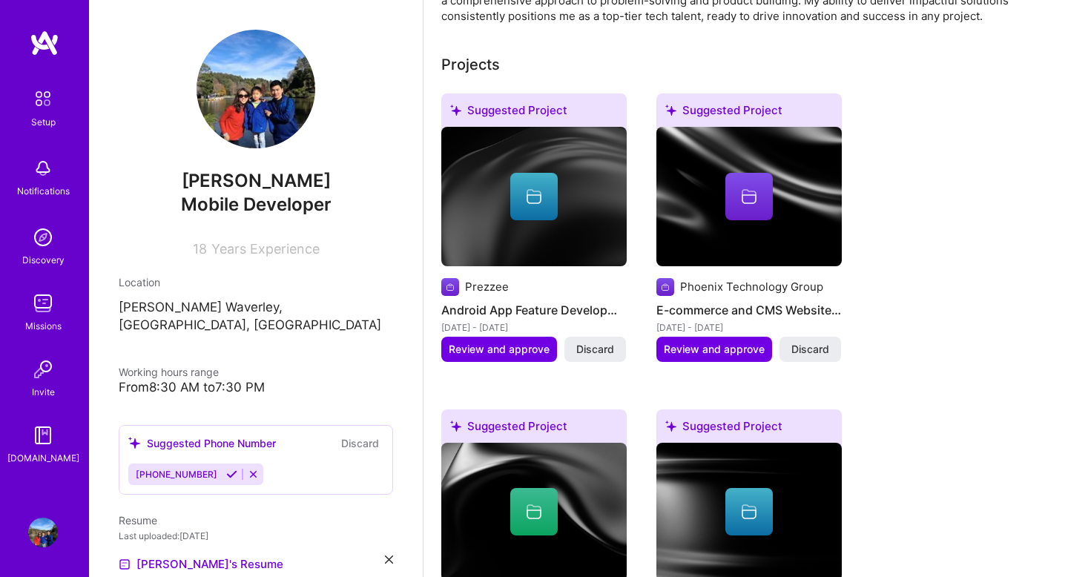
click at [557, 173] on div at bounding box center [533, 196] width 185 height 47
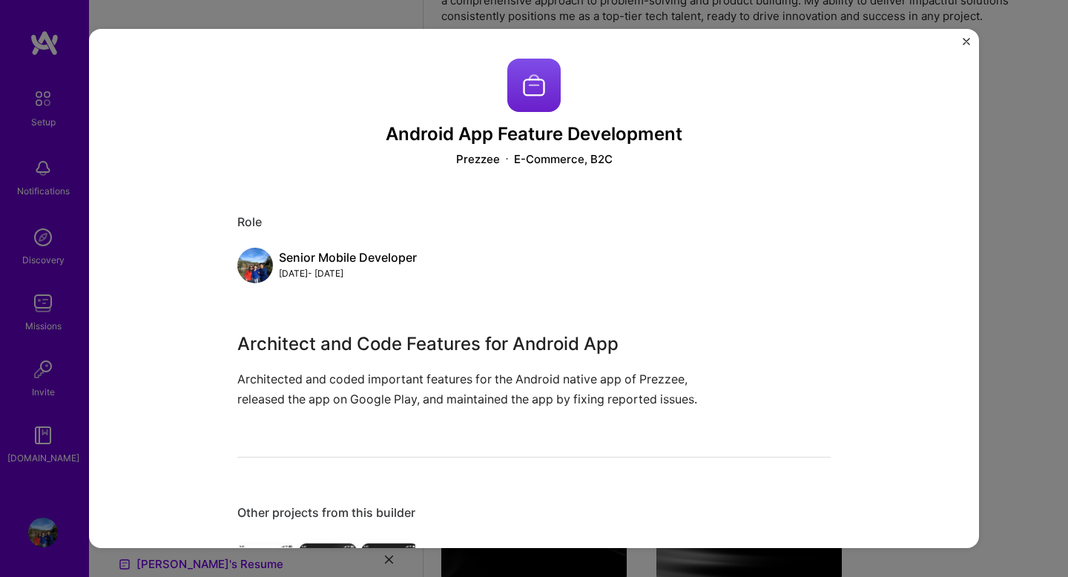
click at [374, 403] on p "Architected and coded important features for the Android native app of Prezzee,…" at bounding box center [478, 389] width 482 height 40
click at [530, 147] on div "Android App Feature Development Prezzee E-Commerce, B2C" at bounding box center [533, 113] width 593 height 108
click at [964, 39] on img "Close" at bounding box center [965, 41] width 7 height 7
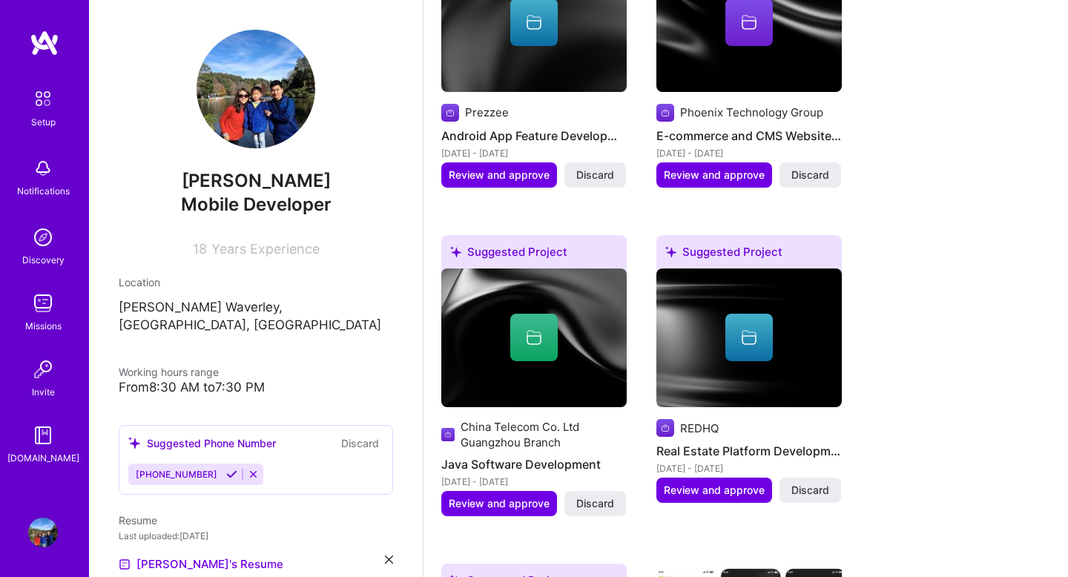
scroll to position [681, 0]
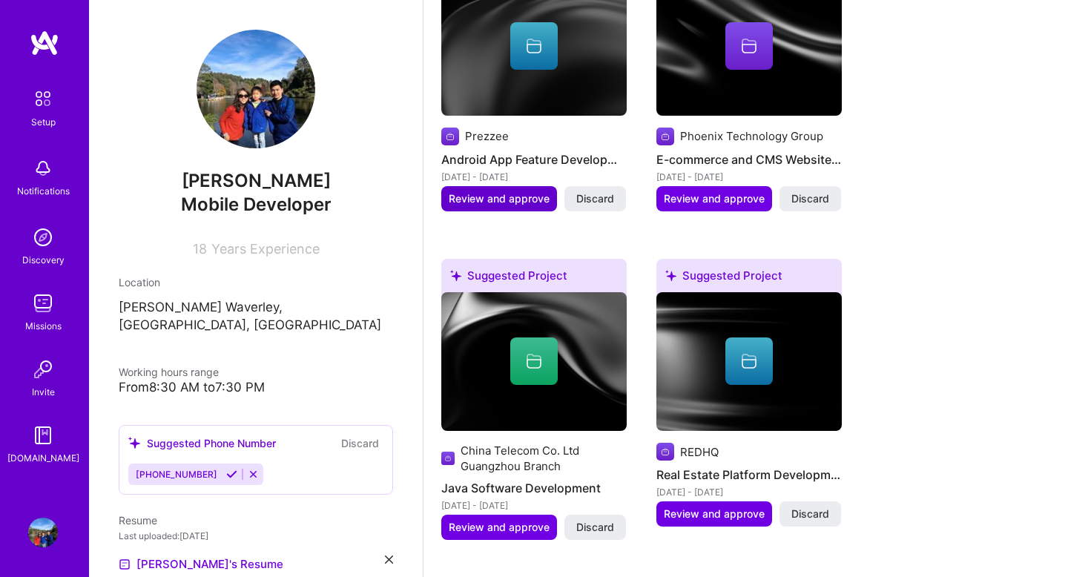
click at [500, 191] on span "Review and approve" at bounding box center [499, 198] width 101 height 15
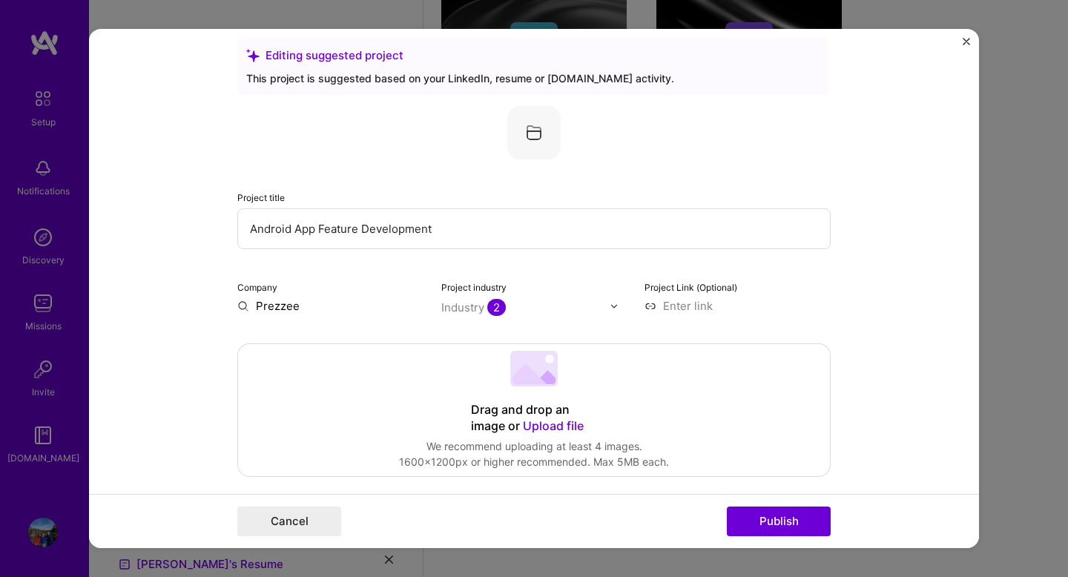
scroll to position [30, 0]
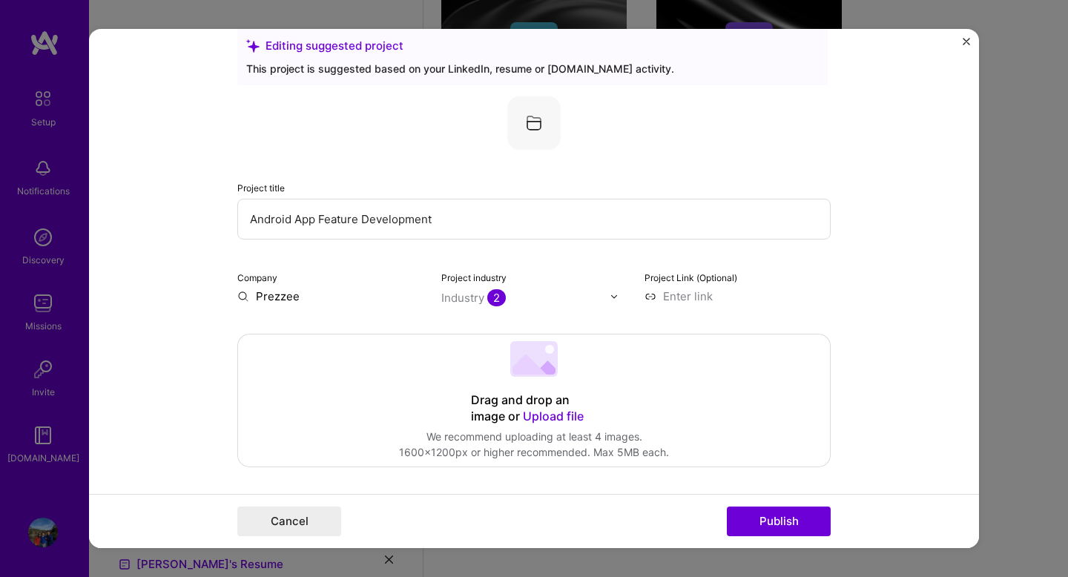
click at [300, 301] on input "Prezzee" at bounding box center [330, 296] width 186 height 16
click at [567, 297] on input "text" at bounding box center [525, 298] width 169 height 16
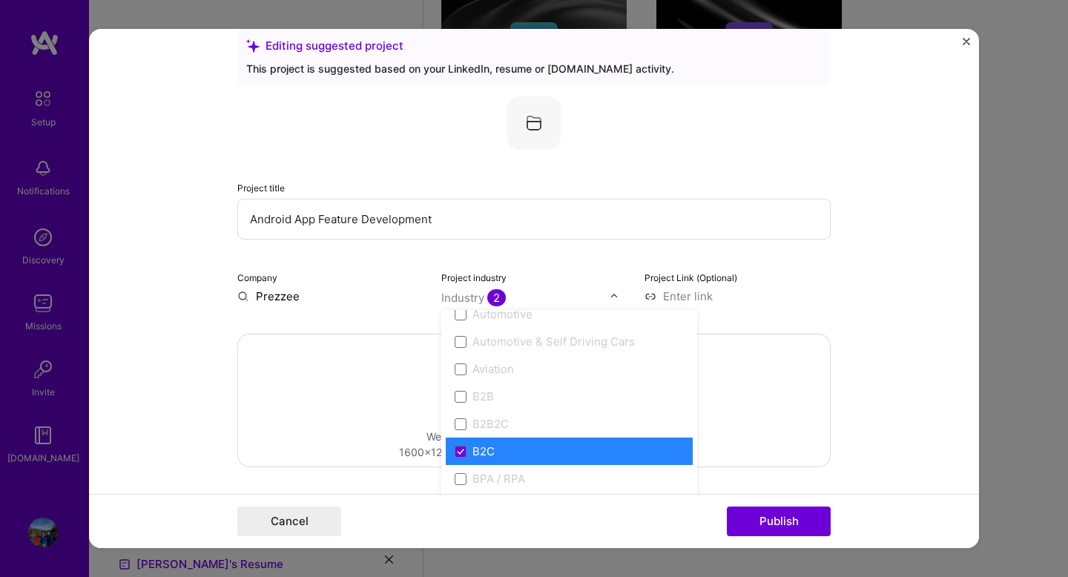
scroll to position [473, 0]
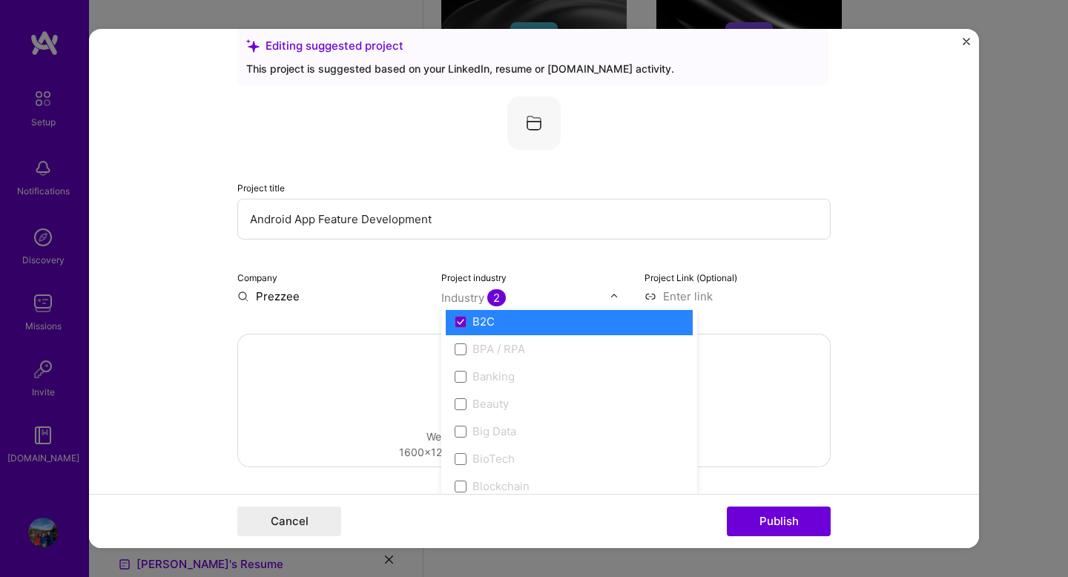
click at [847, 334] on form "Editing suggested project This project is suggested based on your LinkedIn, res…" at bounding box center [534, 288] width 890 height 519
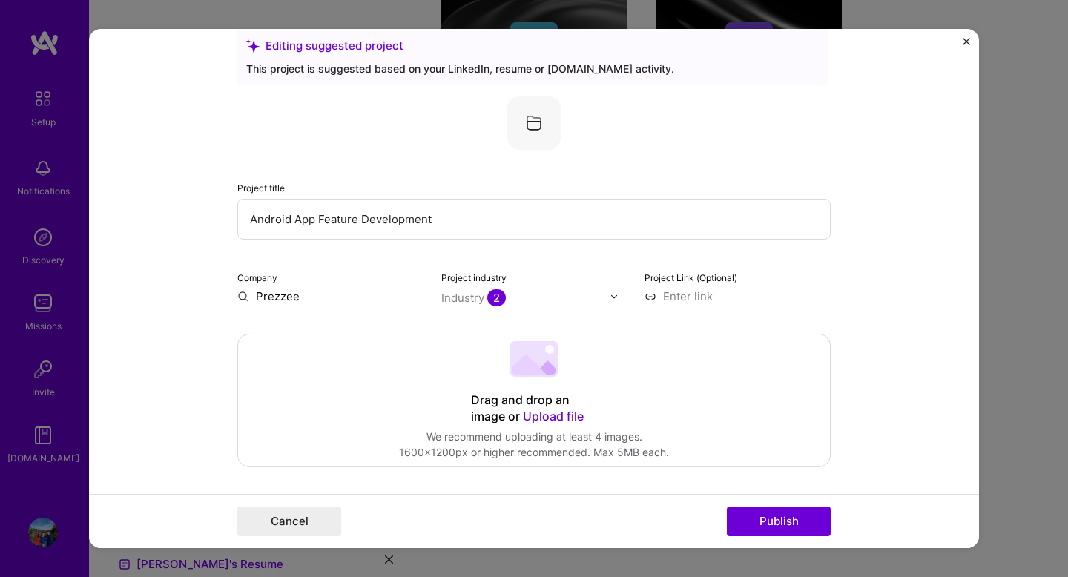
click at [691, 299] on input at bounding box center [737, 296] width 186 height 16
paste input "[URL][DOMAIN_NAME]"
type input "[URL][DOMAIN_NAME]"
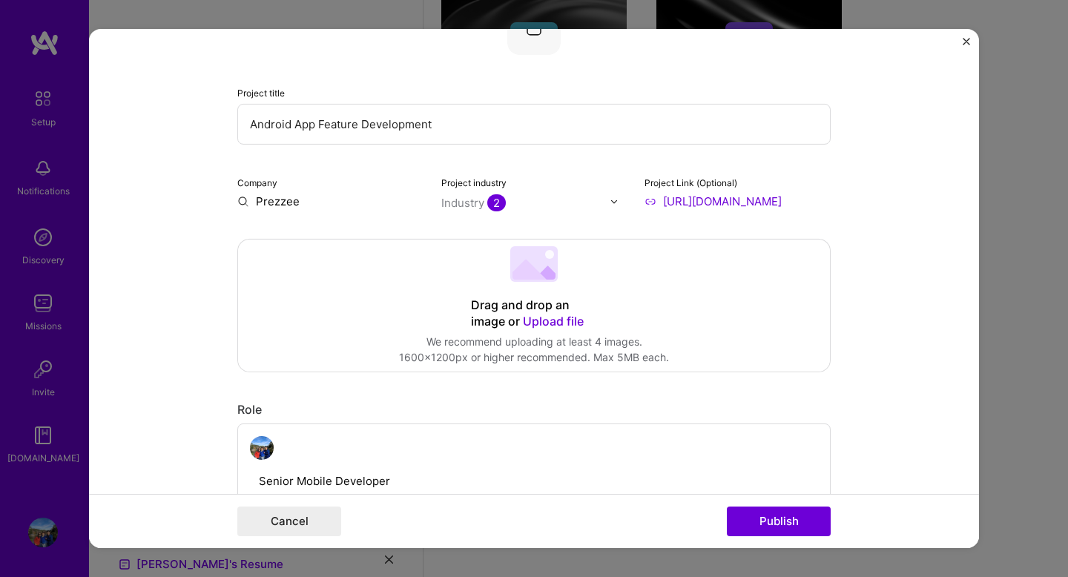
scroll to position [134, 0]
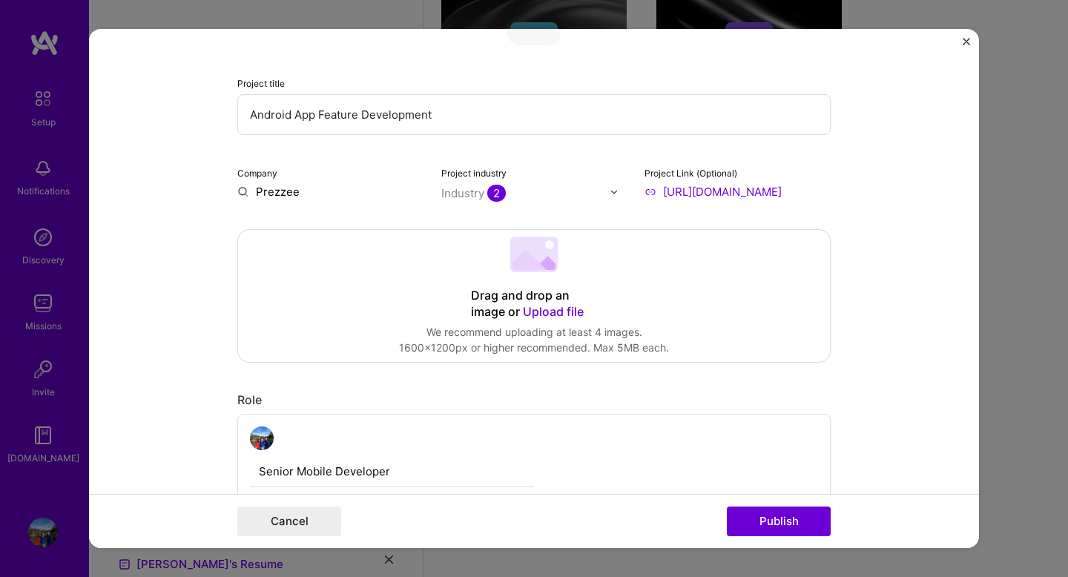
click at [551, 308] on span "Upload file" at bounding box center [553, 311] width 61 height 15
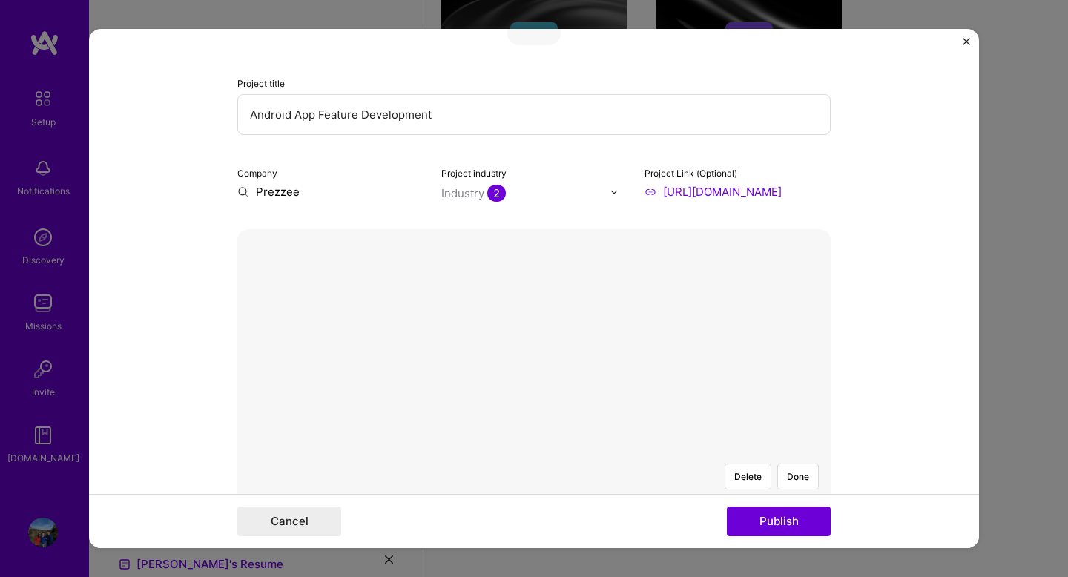
click at [679, 451] on div "Delete Done" at bounding box center [533, 451] width 593 height 0
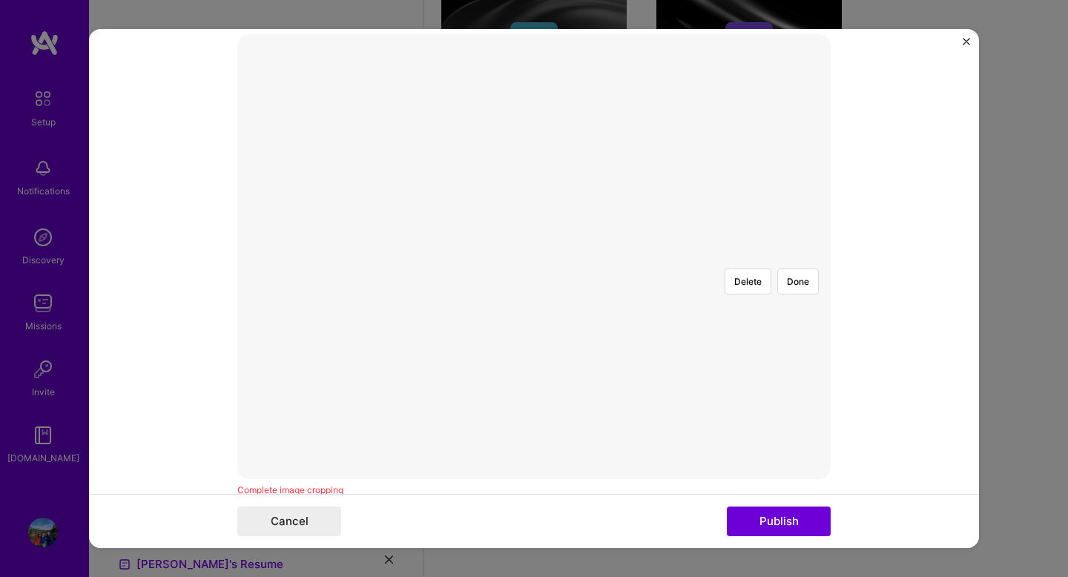
scroll to position [339, 0]
drag, startPoint x: 617, startPoint y: 354, endPoint x: 596, endPoint y: 128, distance: 227.1
click at [589, 323] on div at bounding box center [635, 399] width 203 height 153
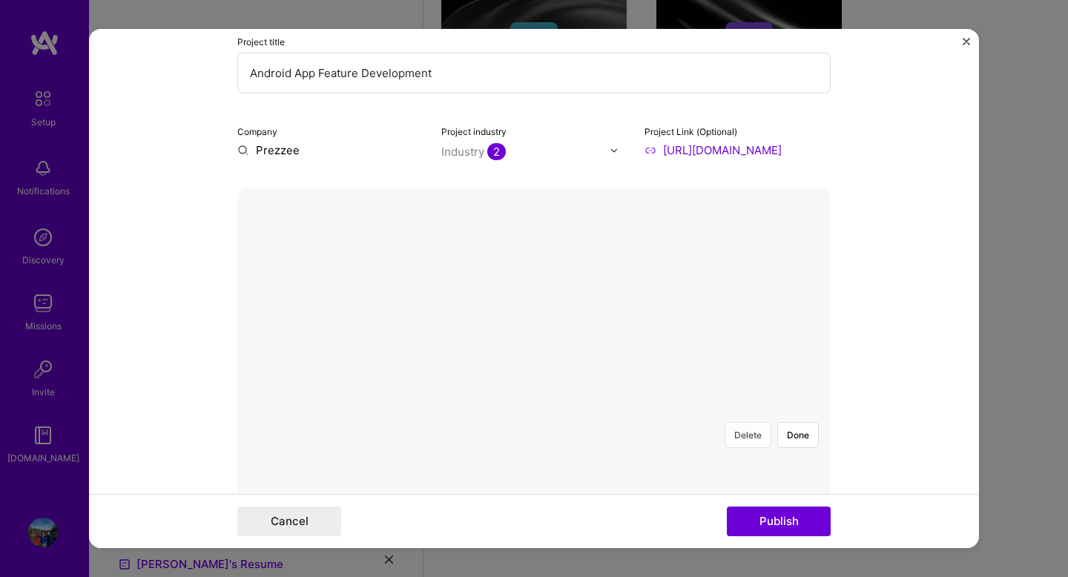
click at [750, 422] on button "Delete" at bounding box center [747, 435] width 47 height 26
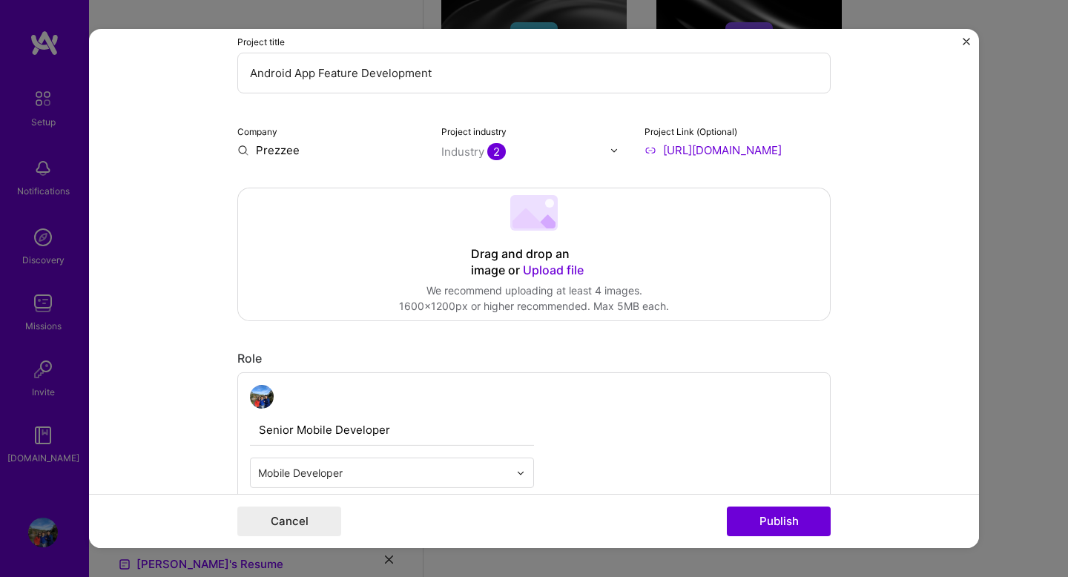
click at [557, 265] on span "Upload file" at bounding box center [553, 269] width 61 height 15
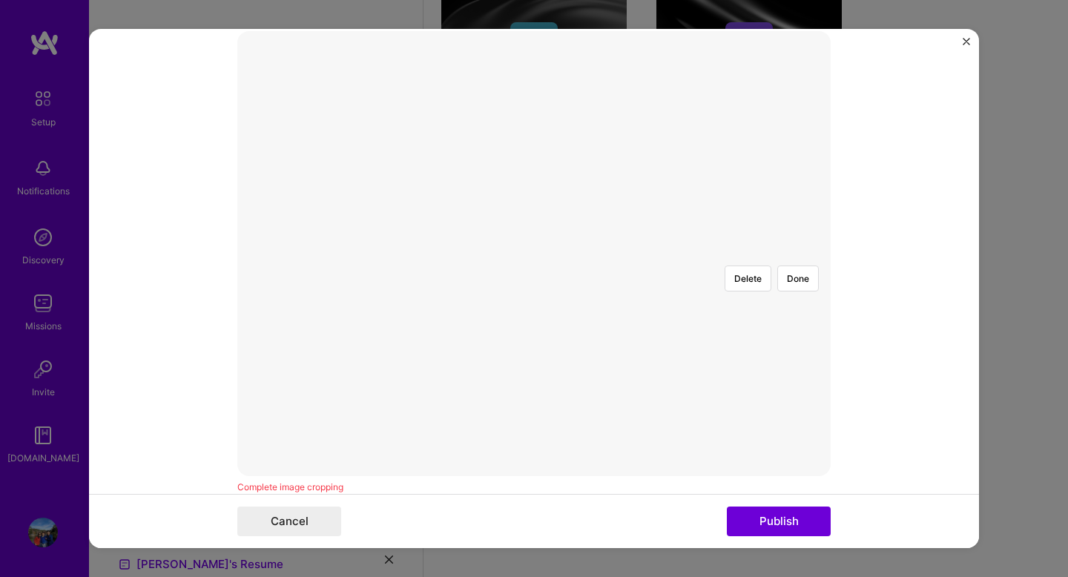
scroll to position [326, 0]
click at [635, 327] on div at bounding box center [751, 413] width 409 height 308
click at [798, 271] on button "Done" at bounding box center [798, 284] width 42 height 26
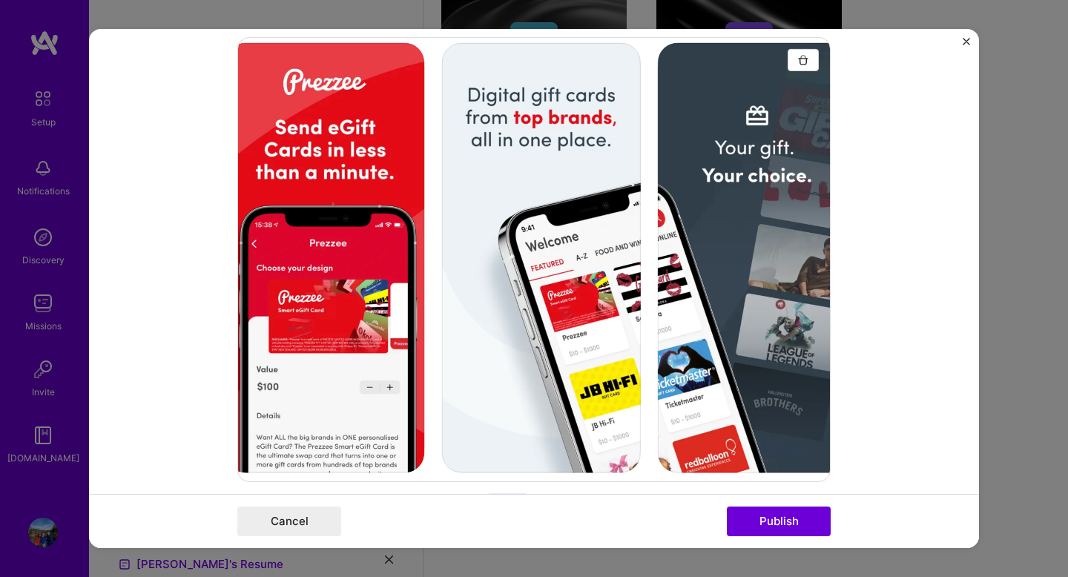
click at [695, 379] on div at bounding box center [533, 259] width 593 height 445
click at [760, 525] on button "Publish" at bounding box center [779, 521] width 104 height 30
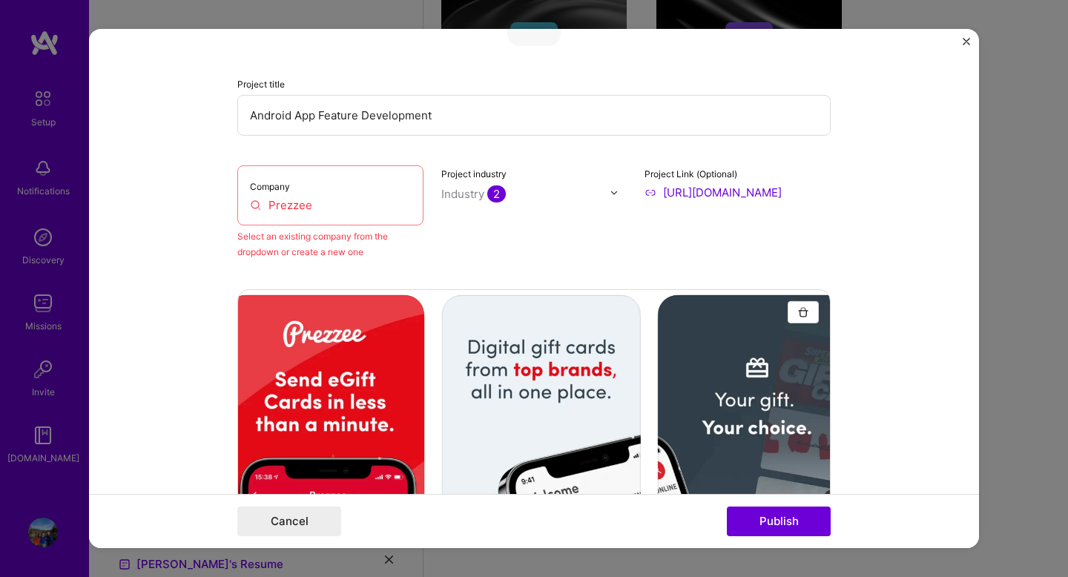
scroll to position [97, 0]
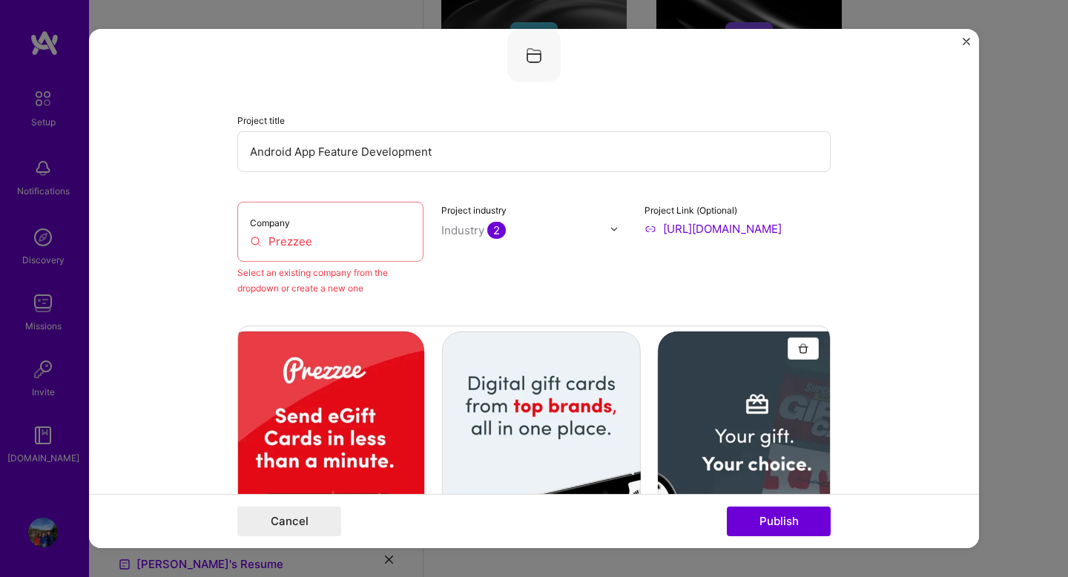
click at [368, 244] on input "Prezzee" at bounding box center [330, 242] width 161 height 16
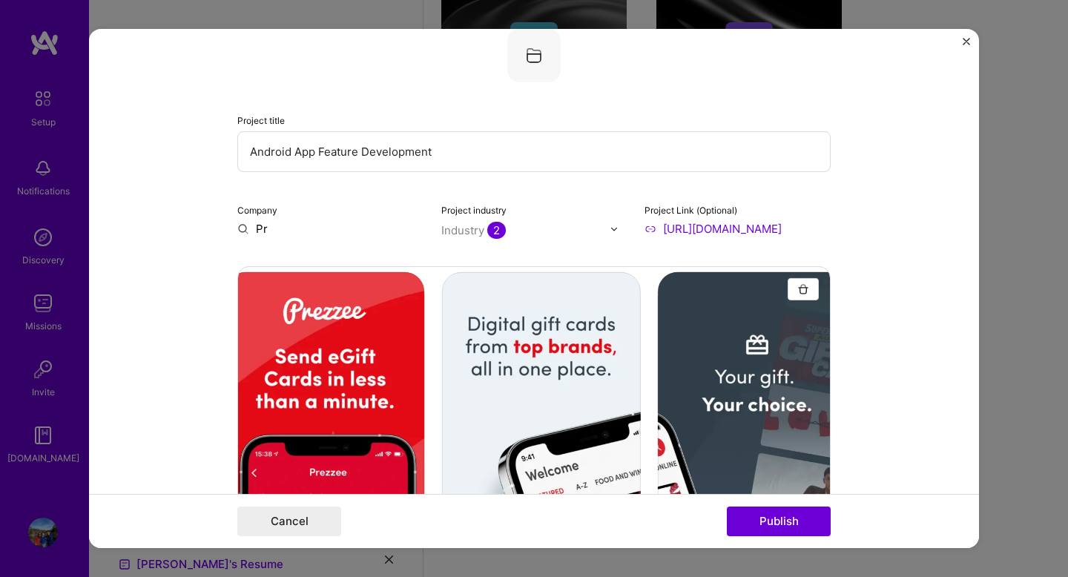
type input "P"
type input "Prezzee"
click at [360, 267] on div "Prezzee" at bounding box center [348, 263] width 56 height 26
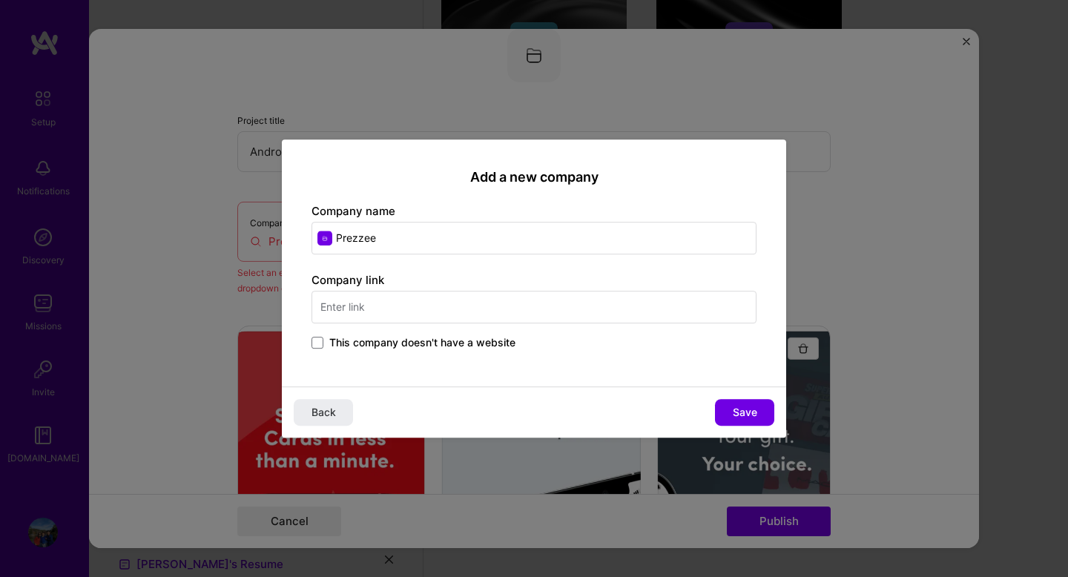
click at [427, 311] on input "text" at bounding box center [533, 307] width 445 height 33
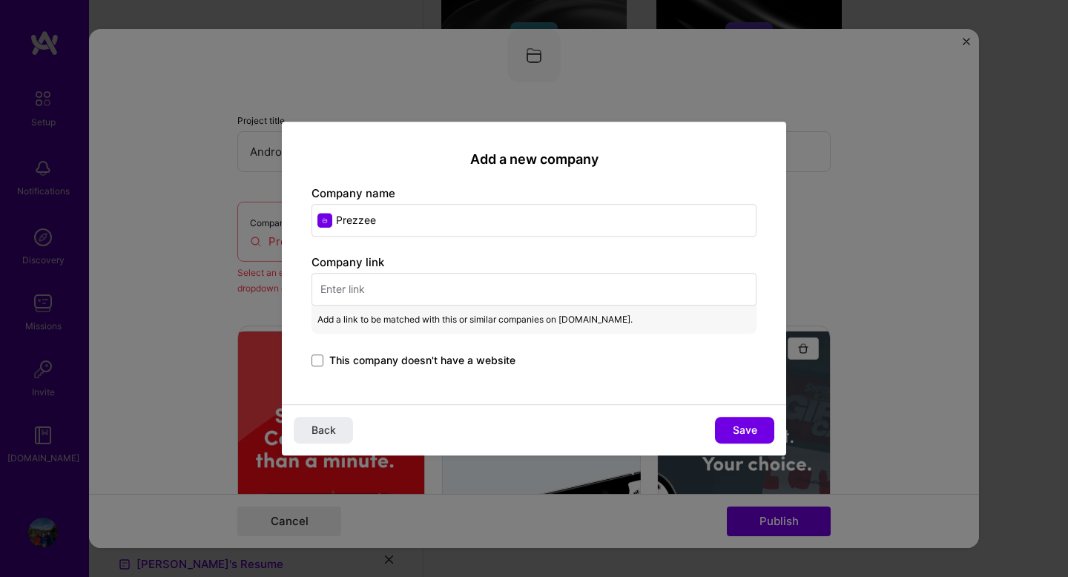
click at [367, 299] on input "text" at bounding box center [533, 289] width 445 height 33
paste input "[URL][DOMAIN_NAME]"
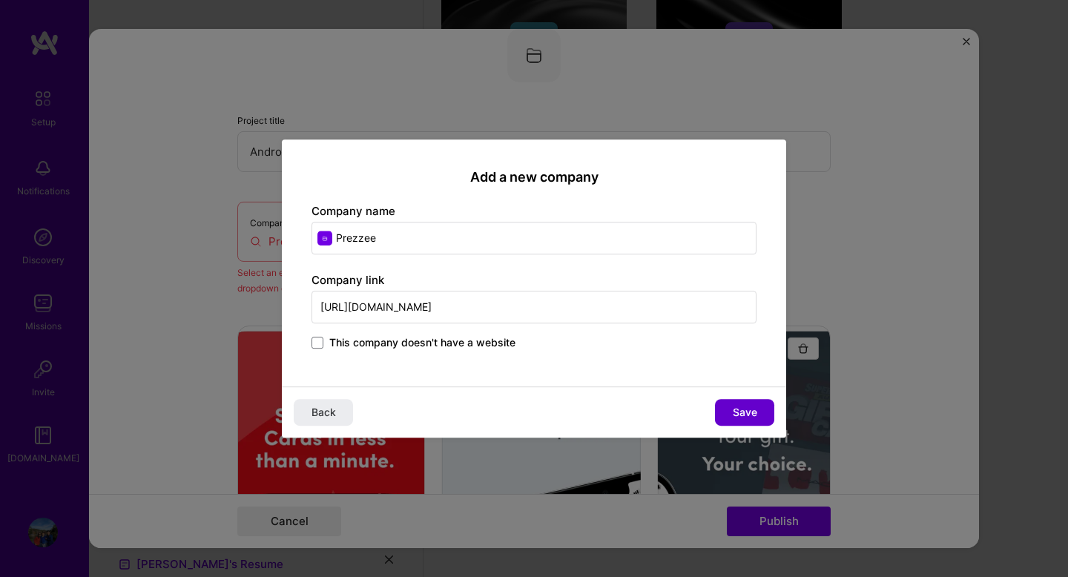
type input "[URL][DOMAIN_NAME]"
click at [749, 417] on span "Save" at bounding box center [744, 412] width 24 height 15
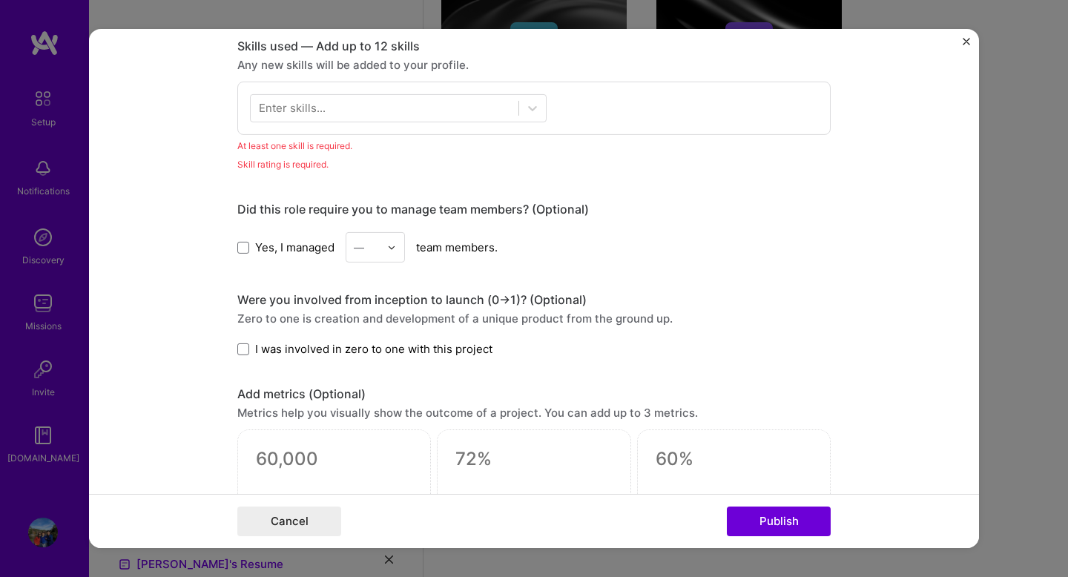
scroll to position [1096, 0]
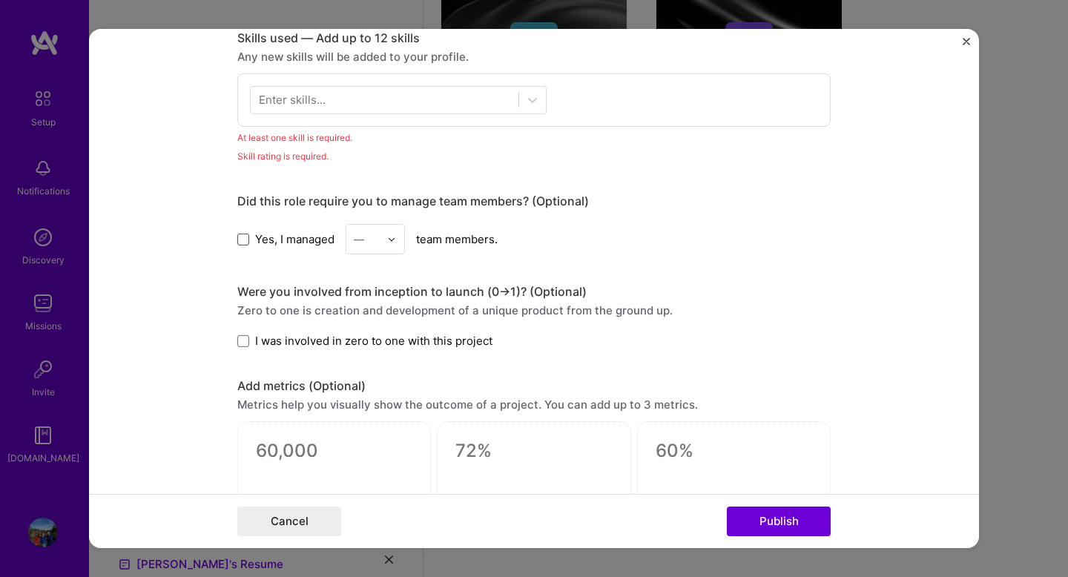
click at [244, 239] on span at bounding box center [243, 239] width 12 height 12
click at [0, 0] on input "Yes, I managed" at bounding box center [0, 0] width 0 height 0
click at [387, 239] on div "—" at bounding box center [366, 239] width 41 height 29
click at [366, 311] on div "2" at bounding box center [375, 305] width 50 height 27
click at [394, 279] on div "Editing suggested project This project is suggested based on your LinkedIn, res…" at bounding box center [533, 68] width 593 height 2210
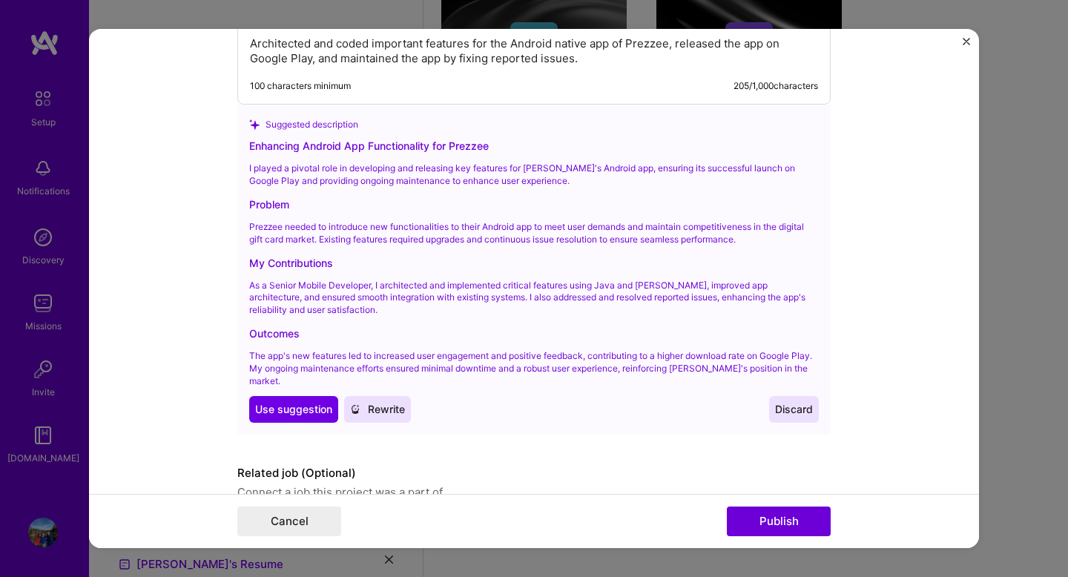
scroll to position [1803, 0]
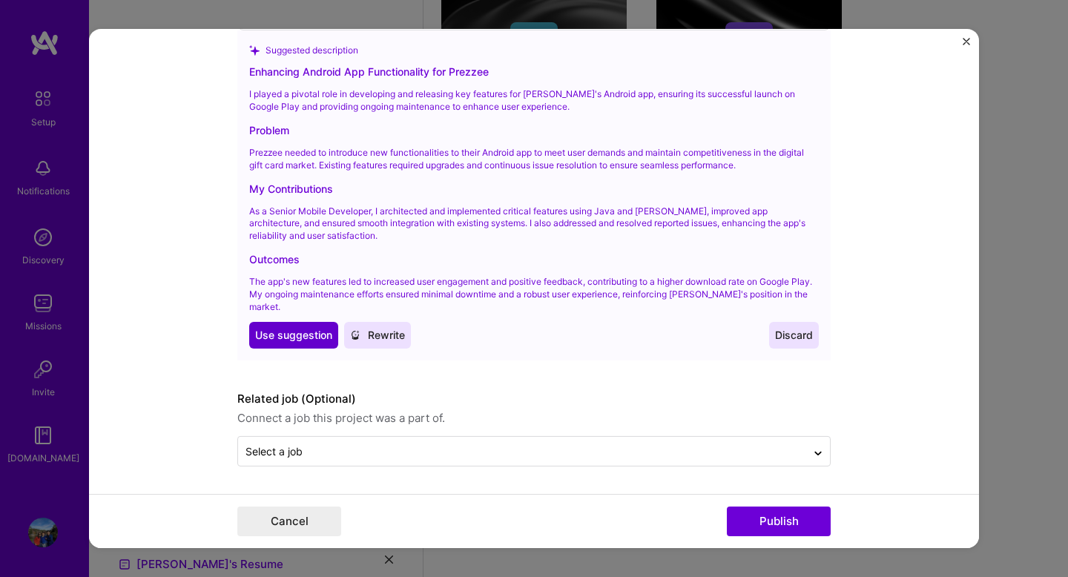
click at [297, 339] on span "Use suggestion" at bounding box center [293, 335] width 77 height 15
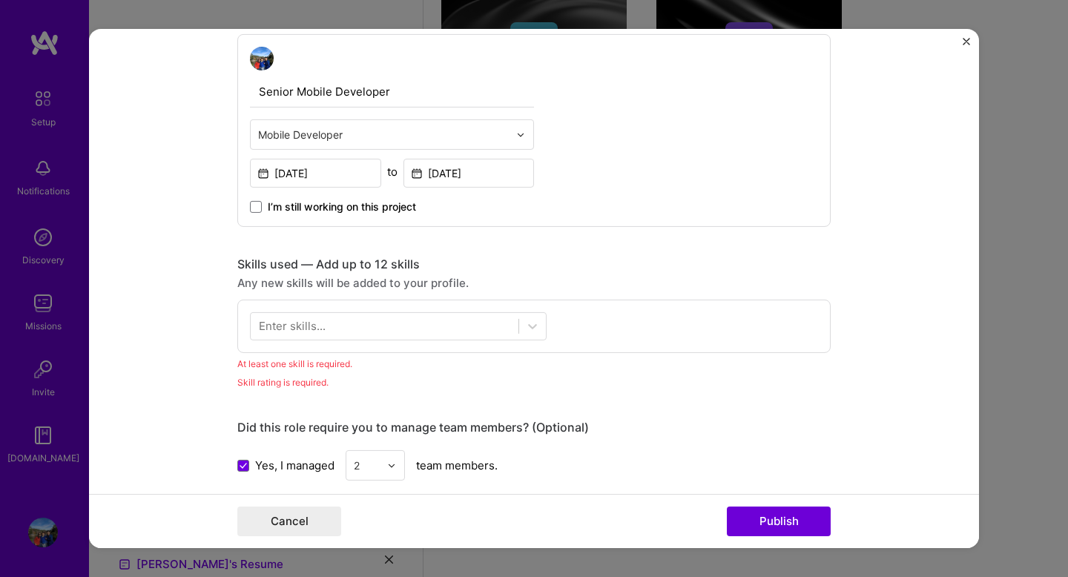
scroll to position [837, 0]
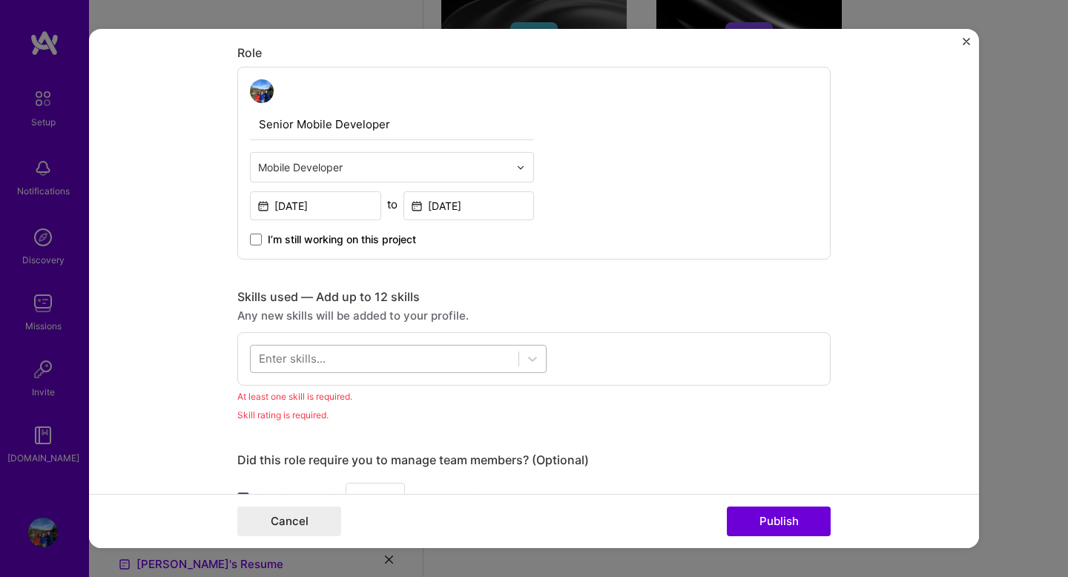
click at [374, 363] on div at bounding box center [385, 358] width 268 height 24
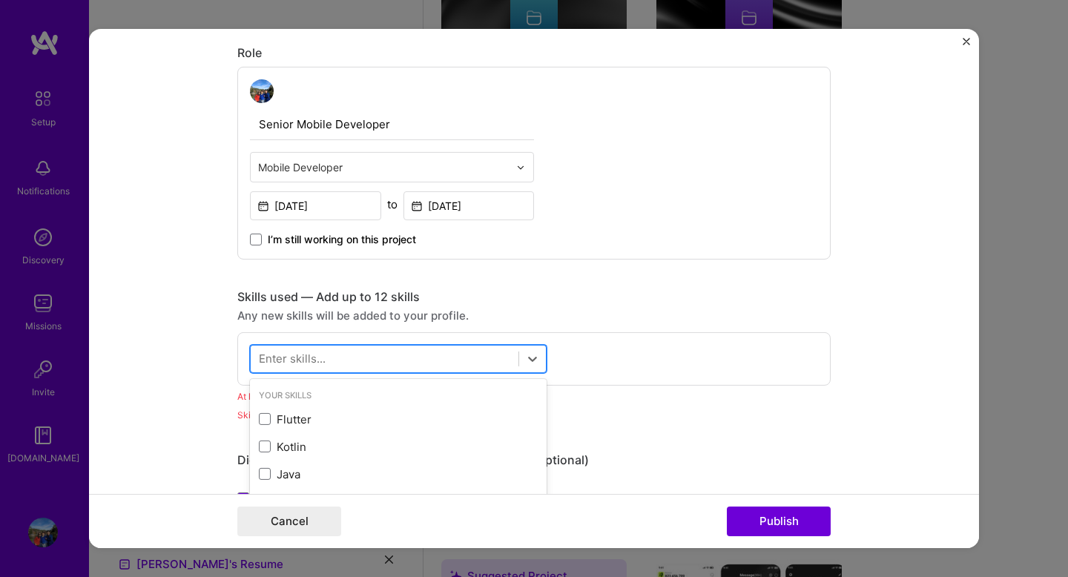
scroll to position [712, 0]
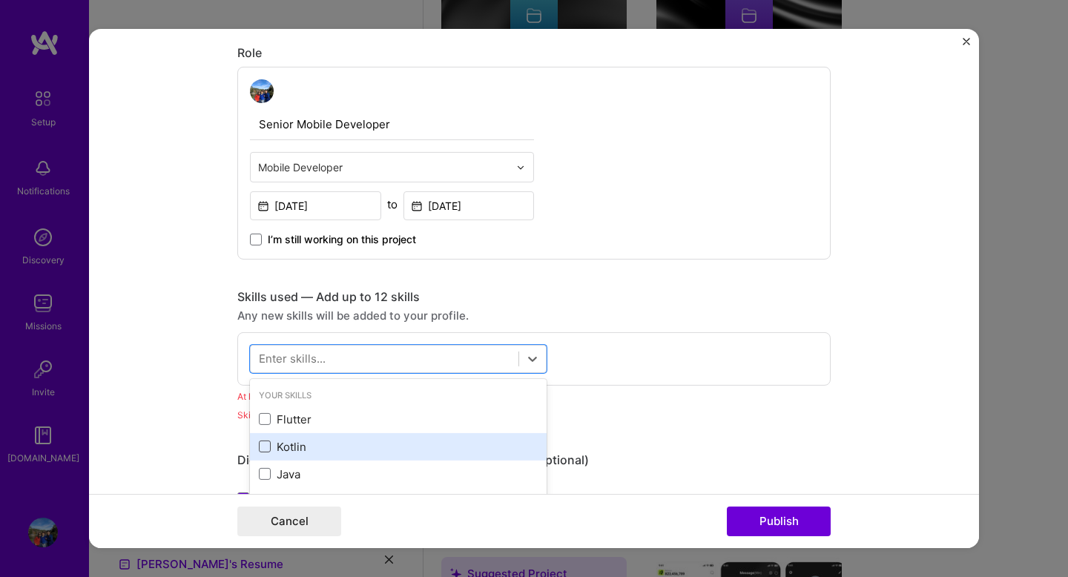
click at [259, 449] on span at bounding box center [265, 446] width 12 height 12
click at [0, 0] on input "checkbox" at bounding box center [0, 0] width 0 height 0
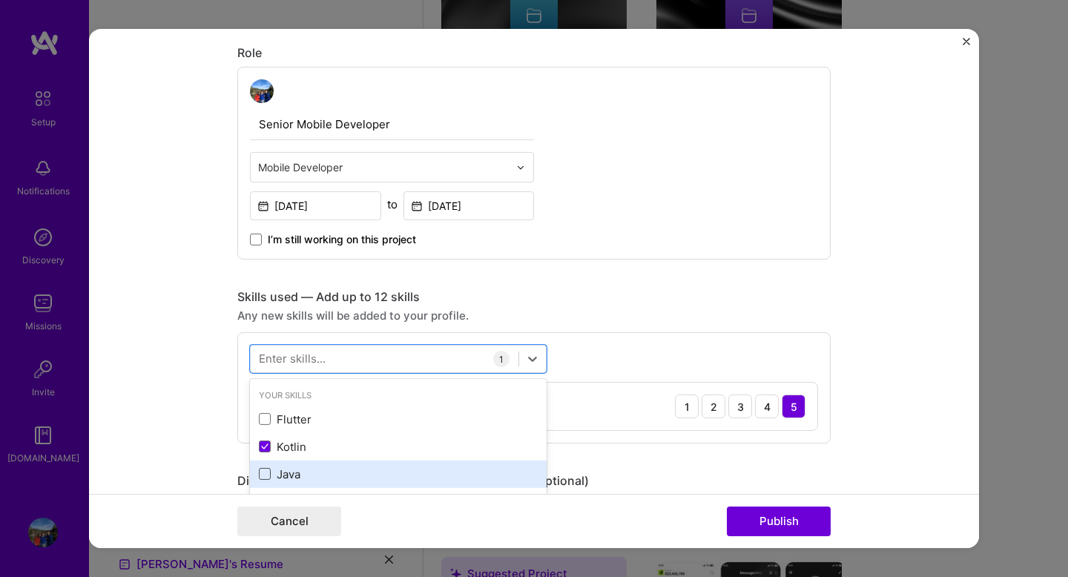
click at [267, 472] on span at bounding box center [265, 474] width 12 height 12
click at [0, 0] on input "checkbox" at bounding box center [0, 0] width 0 height 0
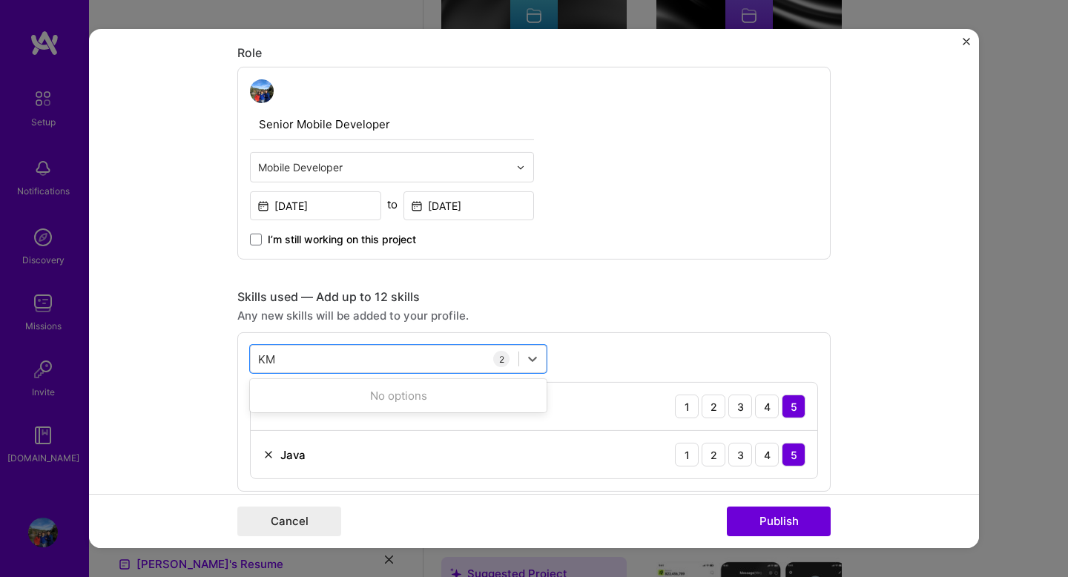
type input "K"
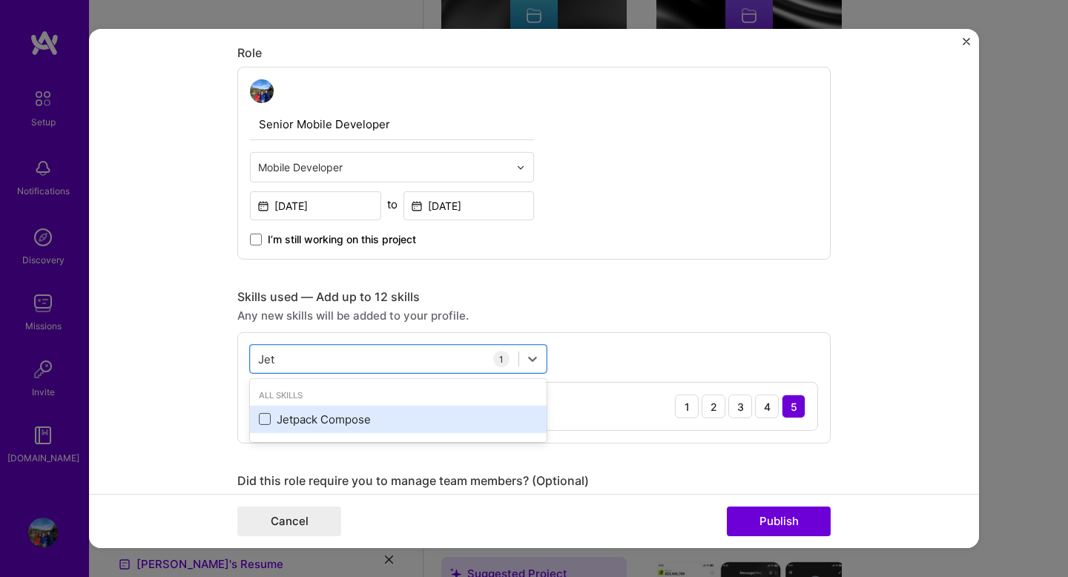
click at [266, 417] on span at bounding box center [265, 419] width 12 height 12
click at [0, 0] on input "checkbox" at bounding box center [0, 0] width 0 height 0
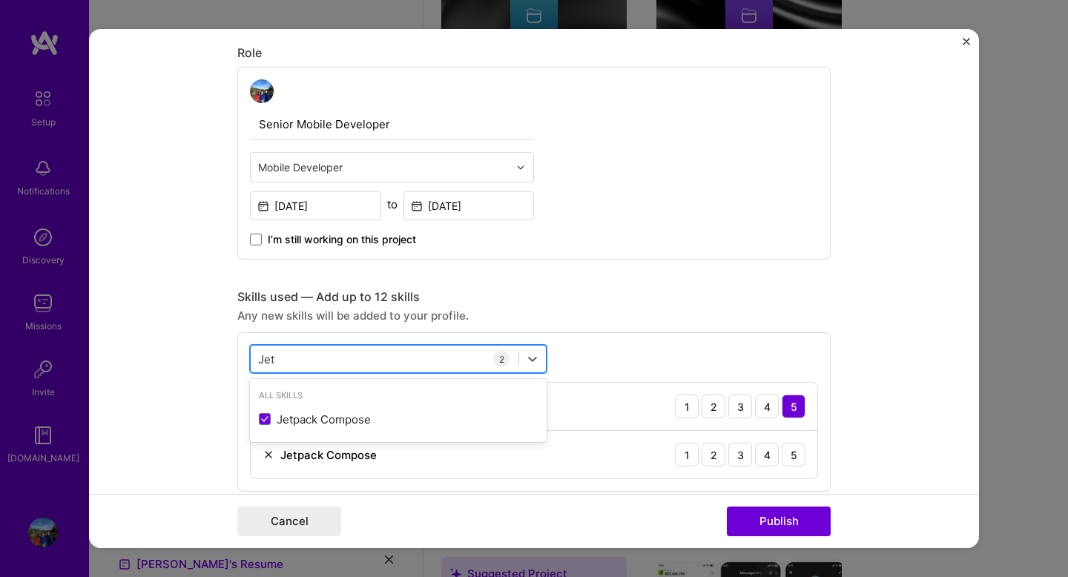
click at [304, 360] on div "Jet Jet" at bounding box center [385, 358] width 268 height 24
type input "J"
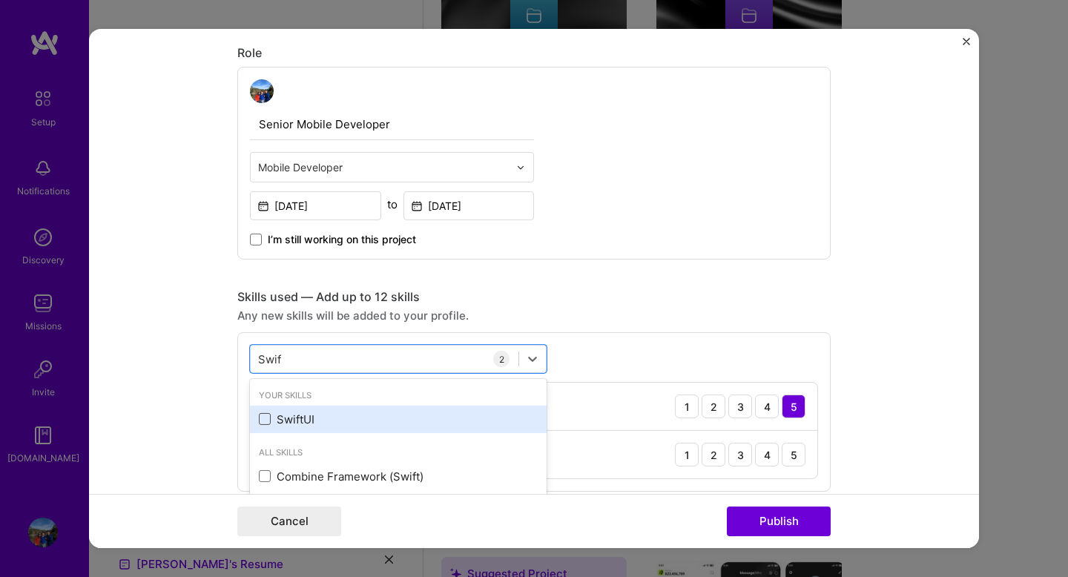
click at [265, 421] on span at bounding box center [265, 419] width 12 height 12
click at [0, 0] on input "checkbox" at bounding box center [0, 0] width 0 height 0
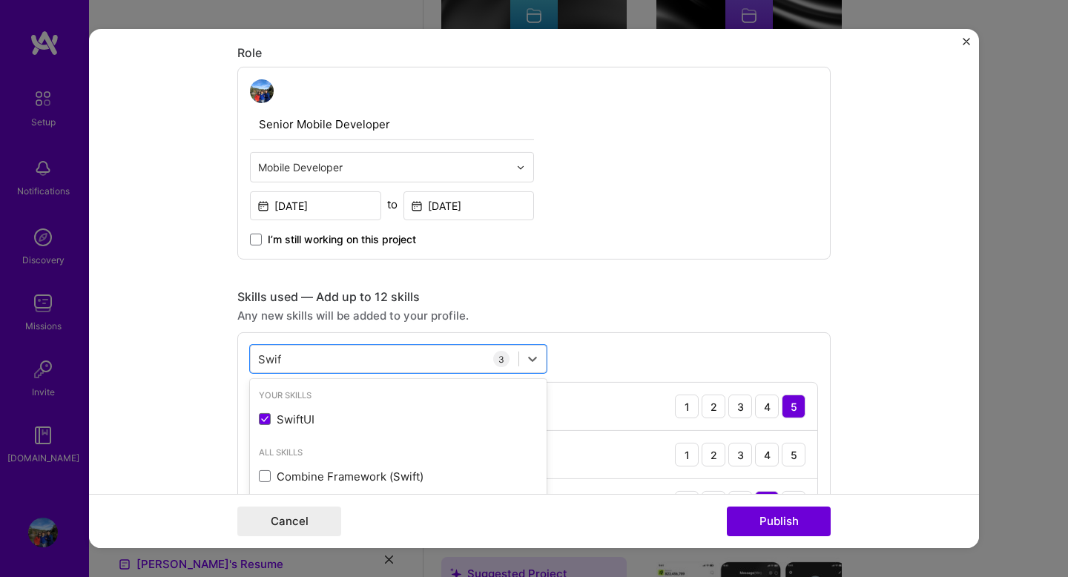
click at [205, 413] on form "Editing suggested project This project is suggested based on your LinkedIn, res…" at bounding box center [534, 288] width 890 height 519
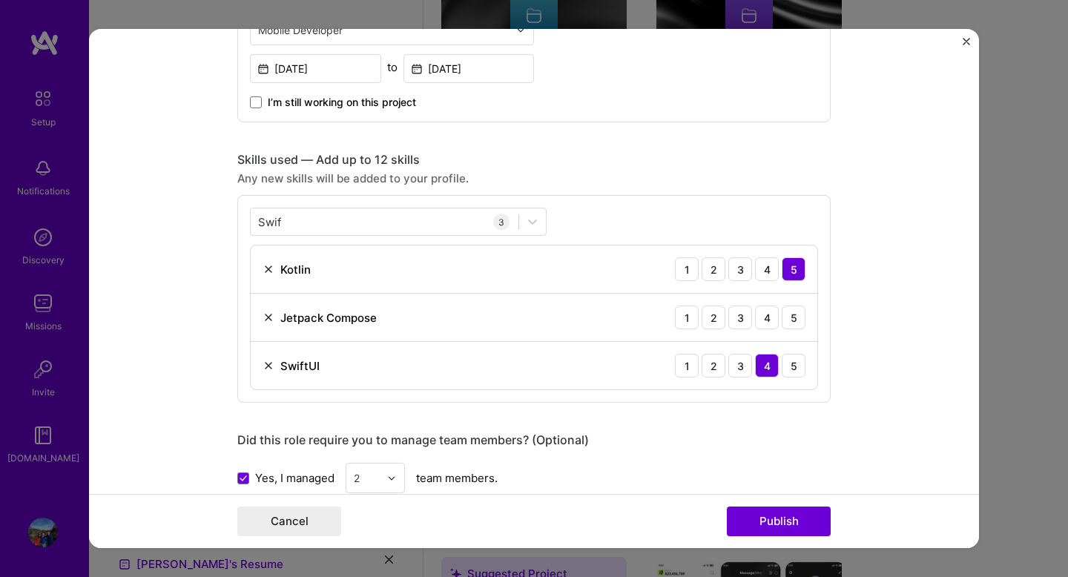
scroll to position [984, 0]
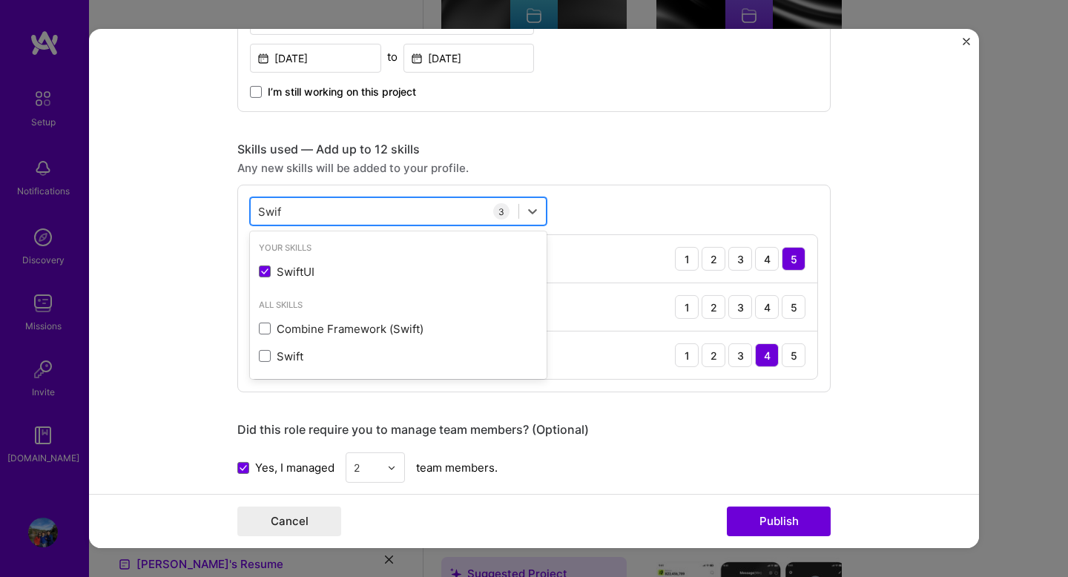
click at [333, 216] on div "Swif Swif" at bounding box center [385, 211] width 268 height 24
type input "S"
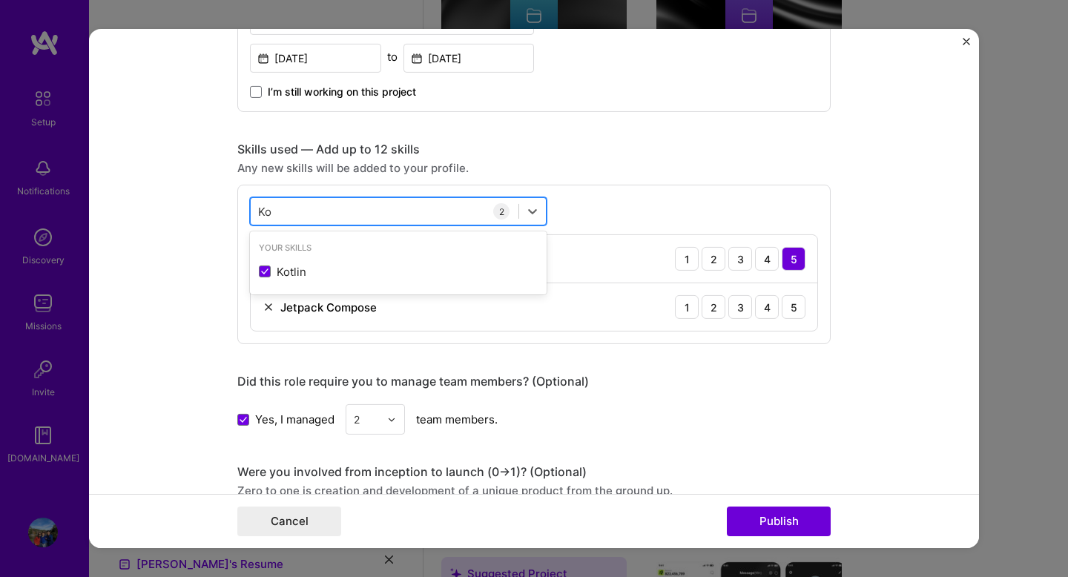
type input "K"
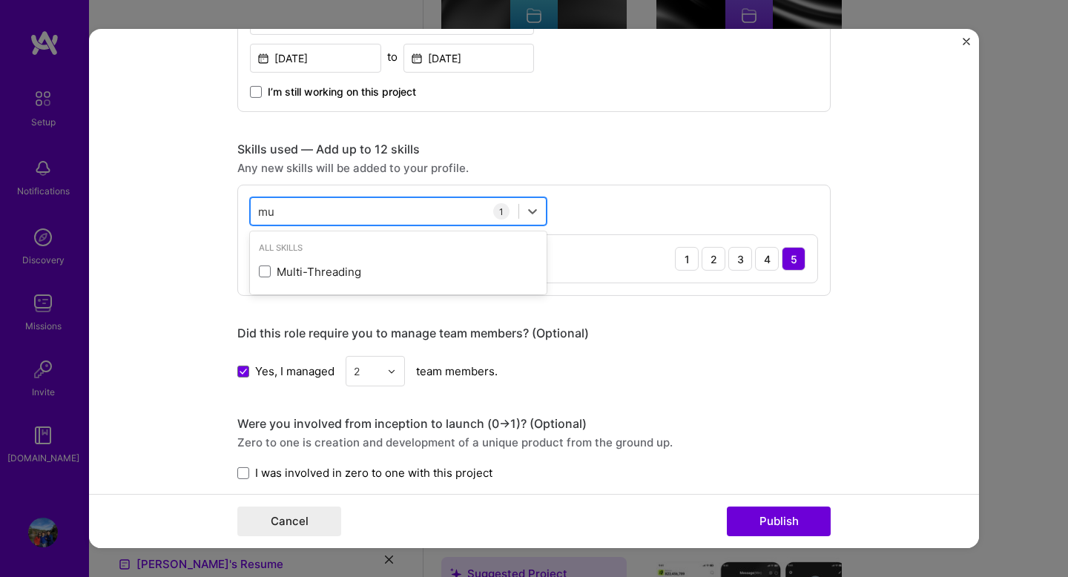
type input "m"
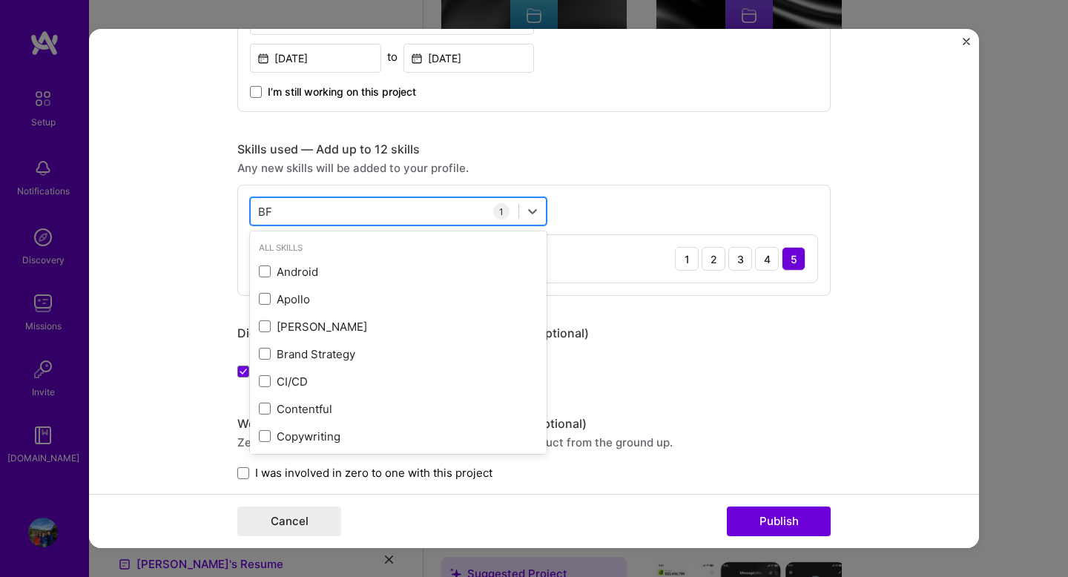
type input "B"
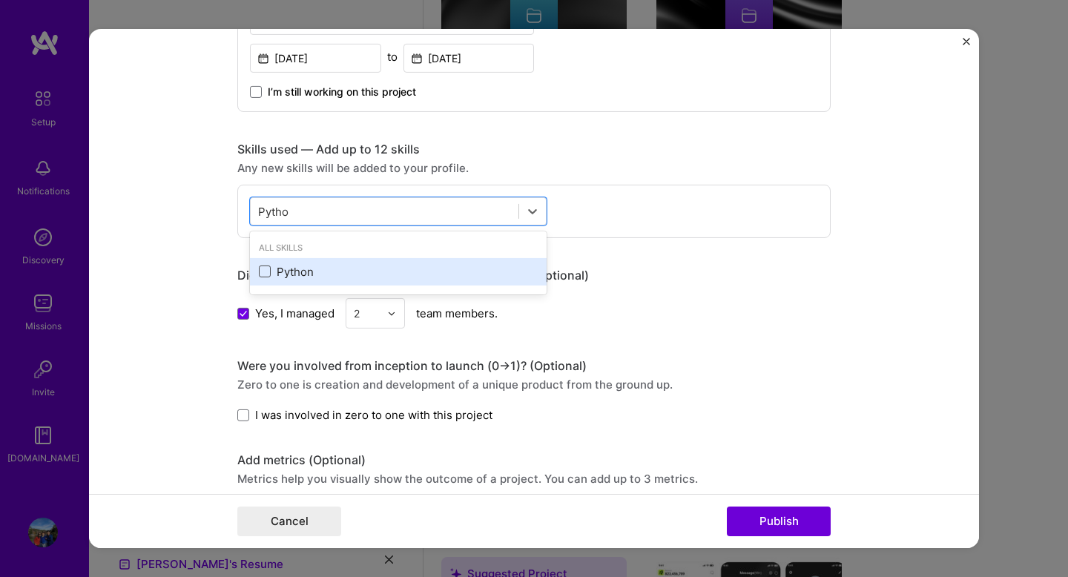
click at [265, 266] on span at bounding box center [265, 271] width 12 height 12
click at [0, 0] on input "checkbox" at bounding box center [0, 0] width 0 height 0
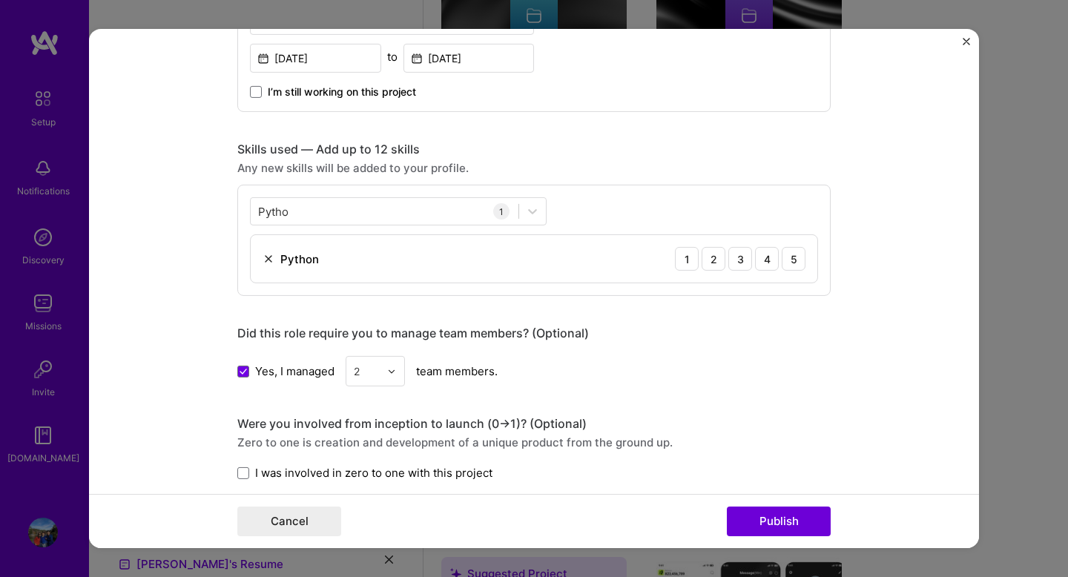
click at [200, 289] on form "Editing suggested project This project is suggested based on your LinkedIn, res…" at bounding box center [534, 288] width 890 height 519
click at [222, 289] on form "Editing suggested project This project is suggested based on your LinkedIn, res…" at bounding box center [534, 288] width 890 height 519
click at [301, 209] on div "[PERSON_NAME]" at bounding box center [385, 211] width 268 height 24
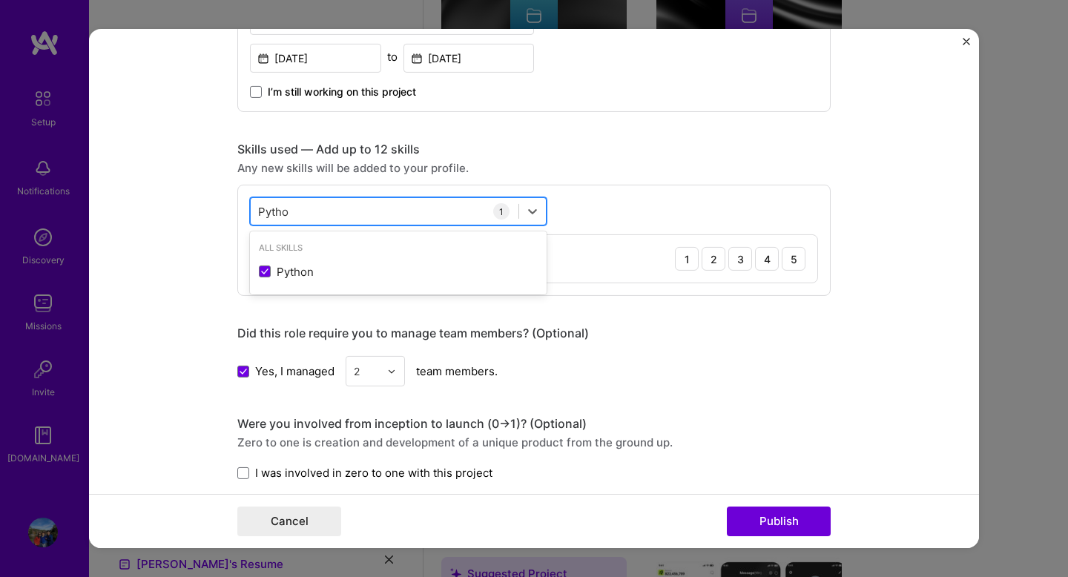
click at [301, 209] on div "[PERSON_NAME]" at bounding box center [385, 211] width 268 height 24
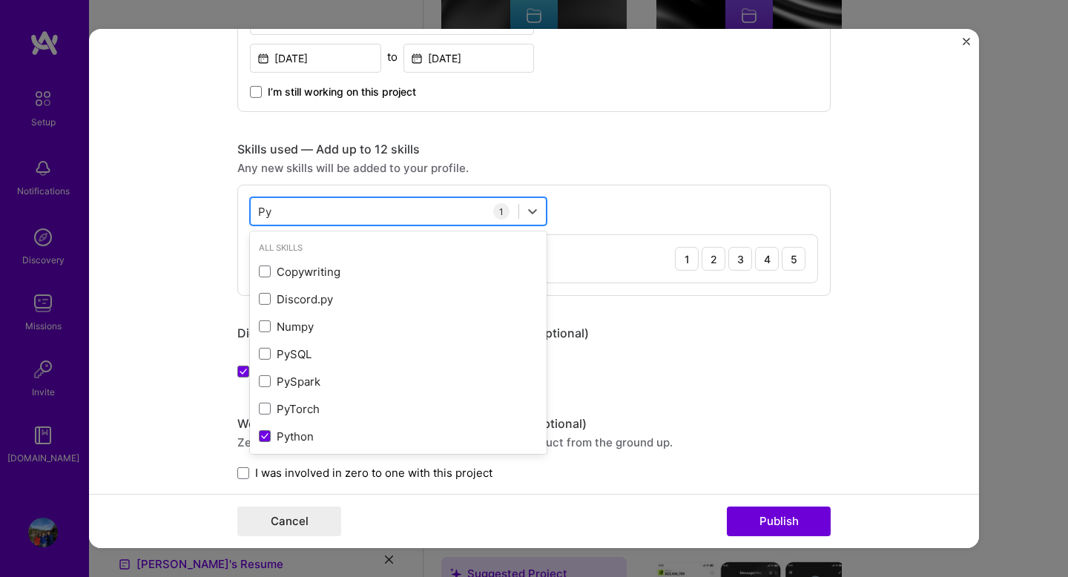
type input "P"
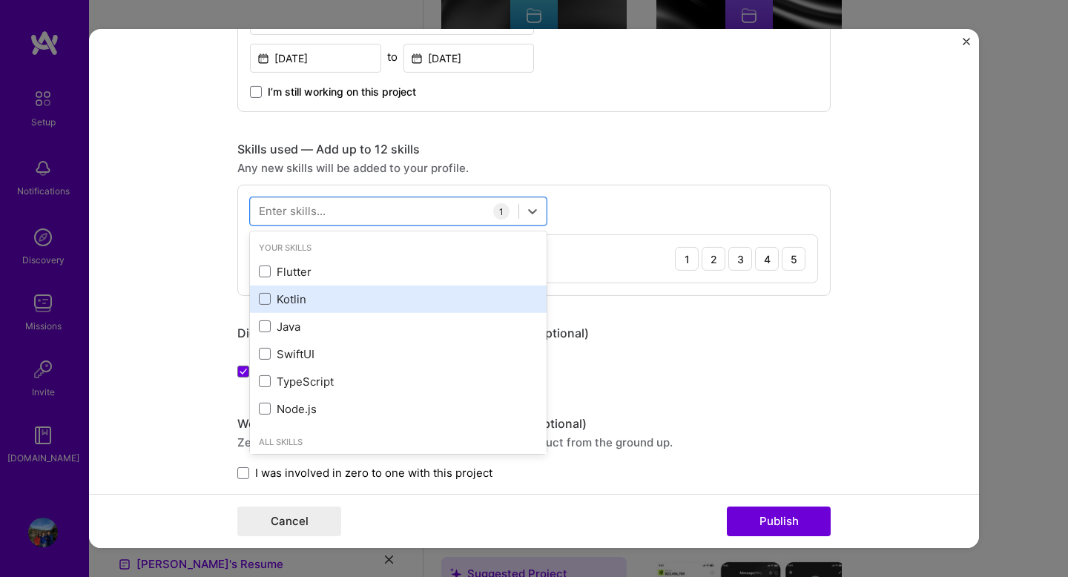
click at [258, 297] on div "Kotlin" at bounding box center [398, 298] width 297 height 27
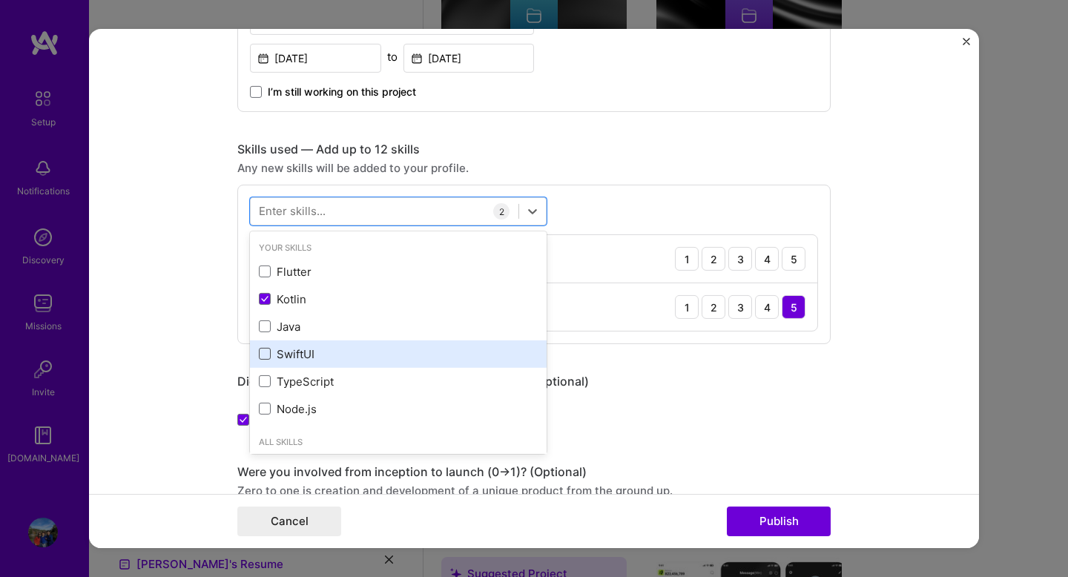
click at [265, 357] on span at bounding box center [265, 354] width 12 height 12
click at [0, 0] on input "checkbox" at bounding box center [0, 0] width 0 height 0
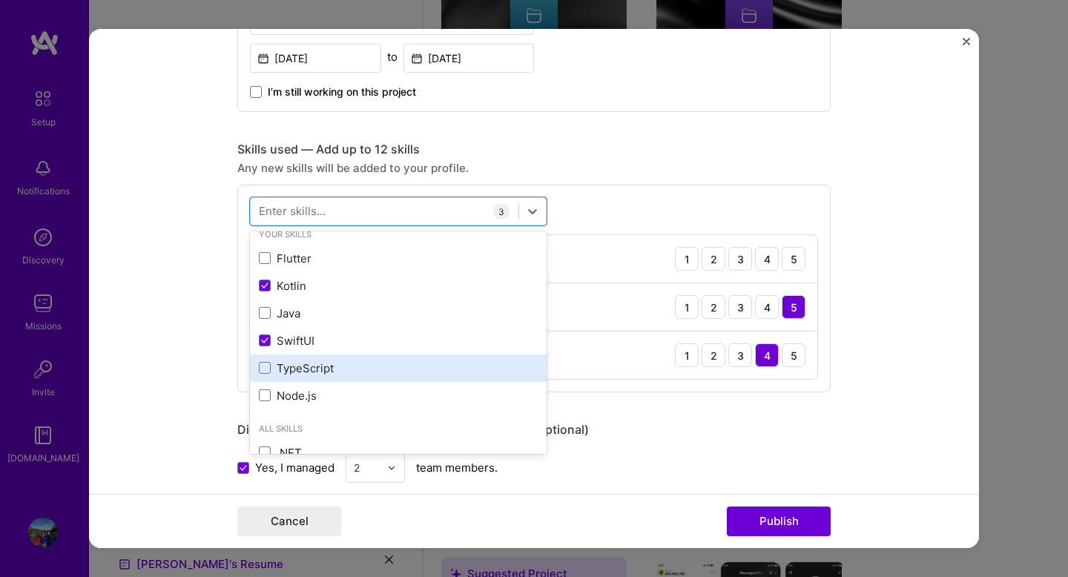
scroll to position [15, 0]
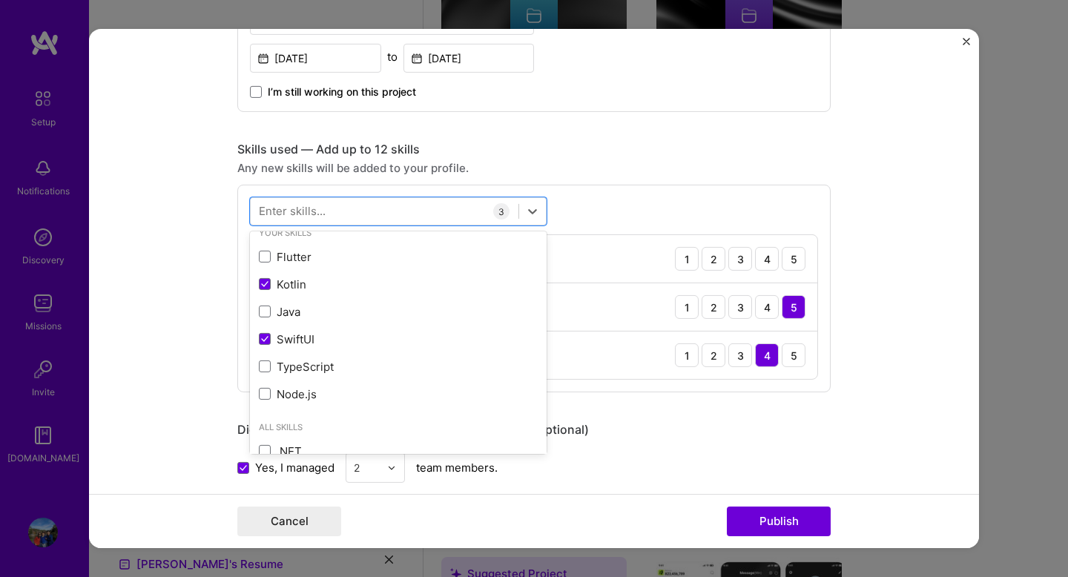
click at [200, 382] on form "Editing suggested project This project is suggested based on your LinkedIn, res…" at bounding box center [534, 288] width 890 height 519
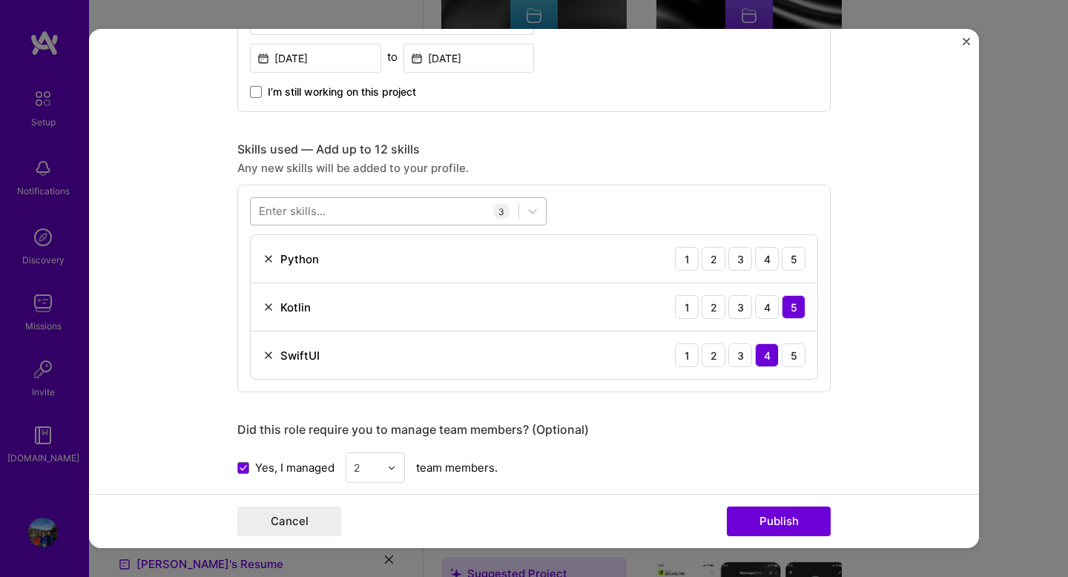
click at [340, 217] on div at bounding box center [385, 211] width 268 height 24
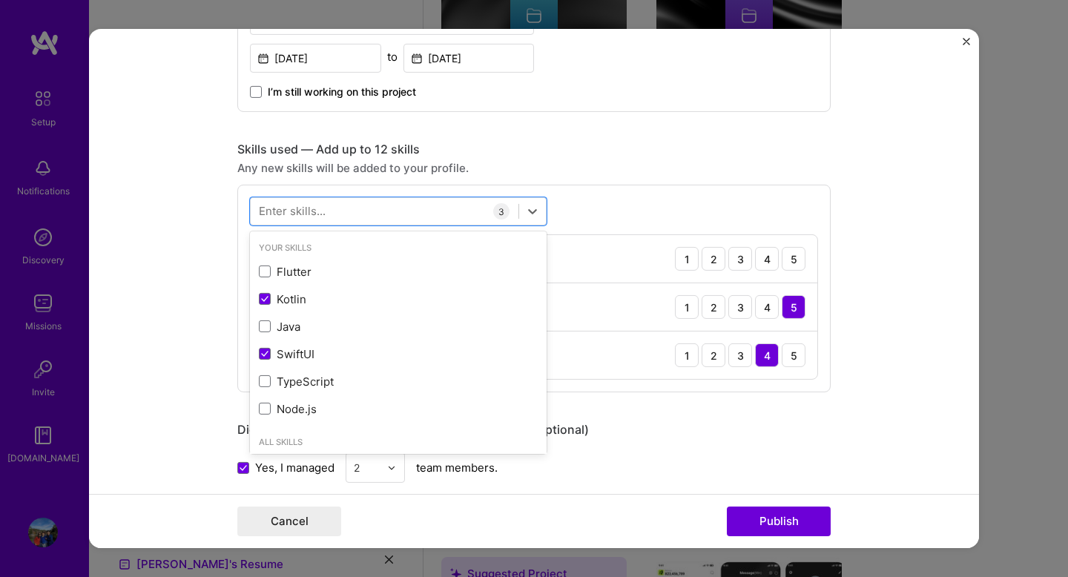
click at [150, 308] on form "Editing suggested project This project is suggested based on your LinkedIn, res…" at bounding box center [534, 288] width 890 height 519
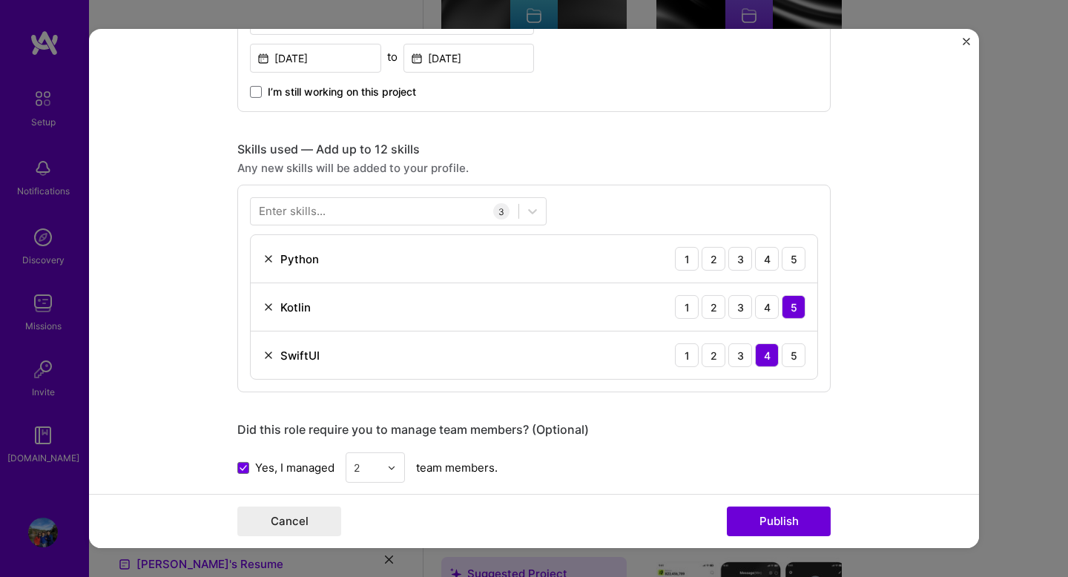
click at [302, 211] on div "Enter skills..." at bounding box center [292, 211] width 67 height 16
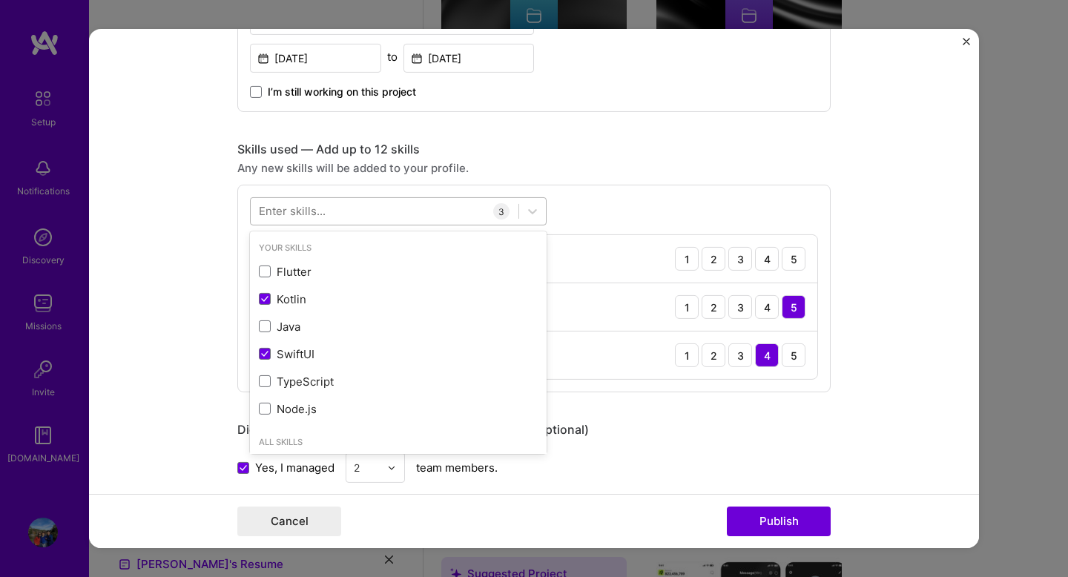
click at [338, 213] on div at bounding box center [385, 211] width 268 height 24
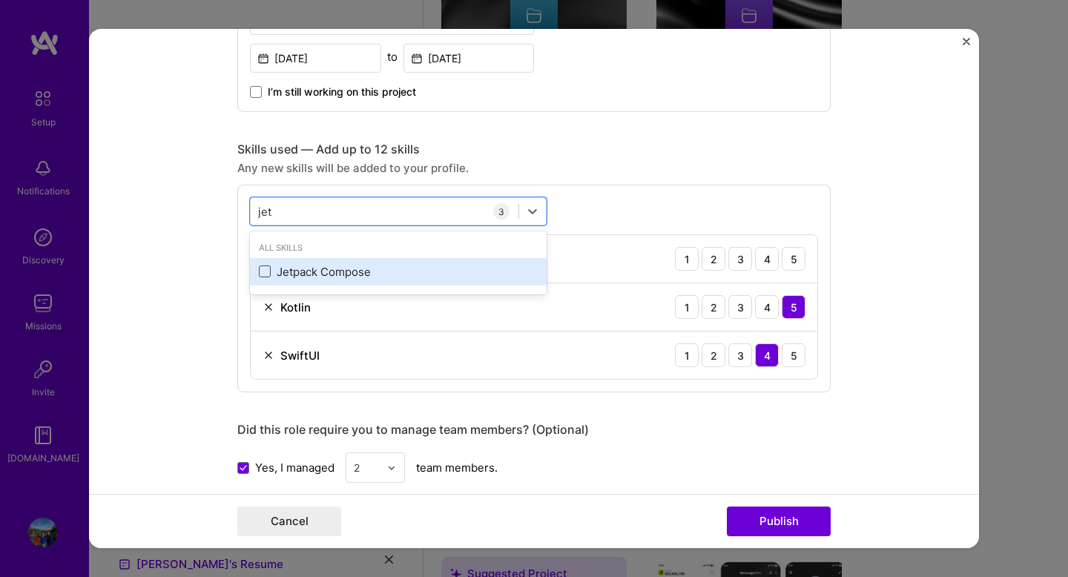
click at [265, 274] on span at bounding box center [265, 271] width 12 height 12
click at [0, 0] on input "checkbox" at bounding box center [0, 0] width 0 height 0
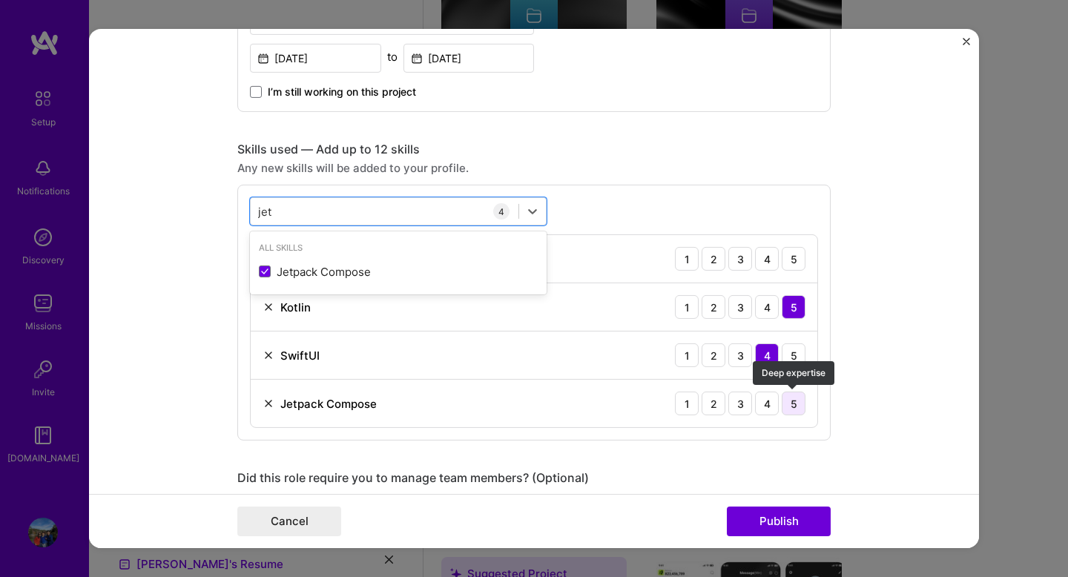
click at [795, 403] on div "5" at bounding box center [793, 403] width 24 height 24
click at [317, 211] on div "jet jet" at bounding box center [385, 211] width 268 height 24
type input "j"
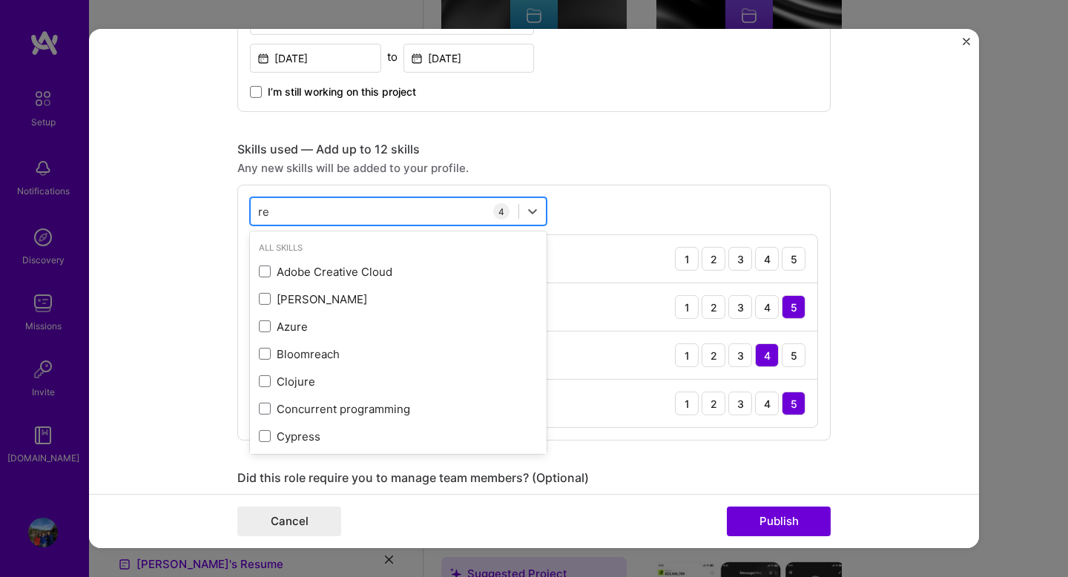
type input "r"
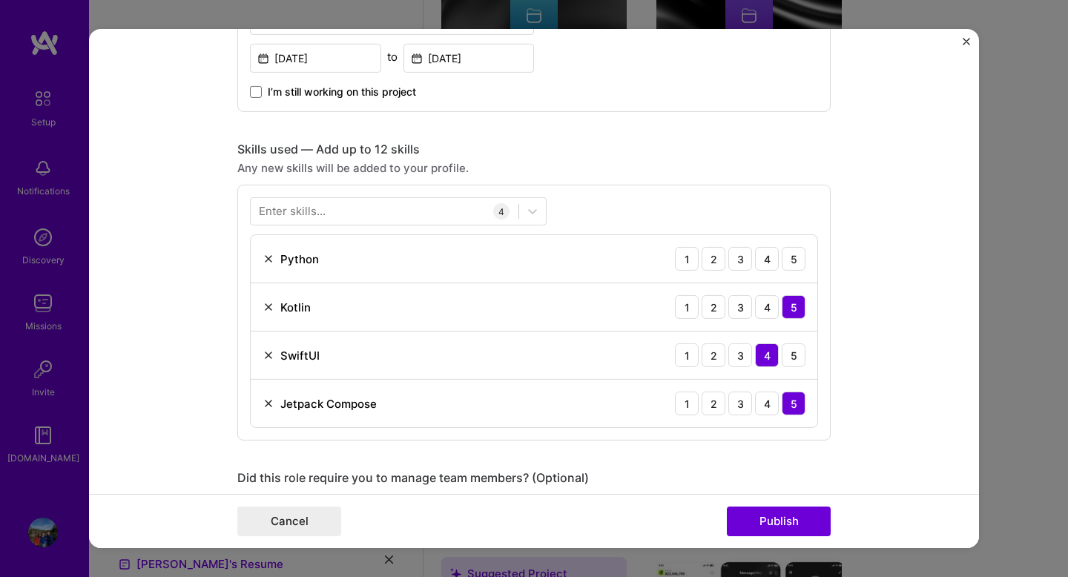
click at [192, 267] on form "Editing suggested project This project is suggested based on your LinkedIn, res…" at bounding box center [534, 288] width 890 height 519
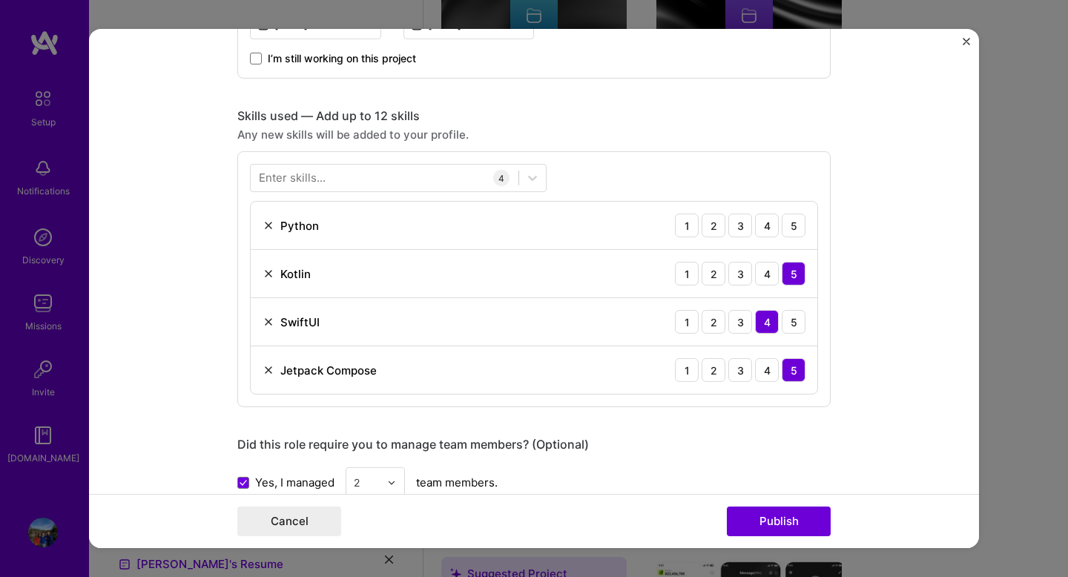
scroll to position [1021, 0]
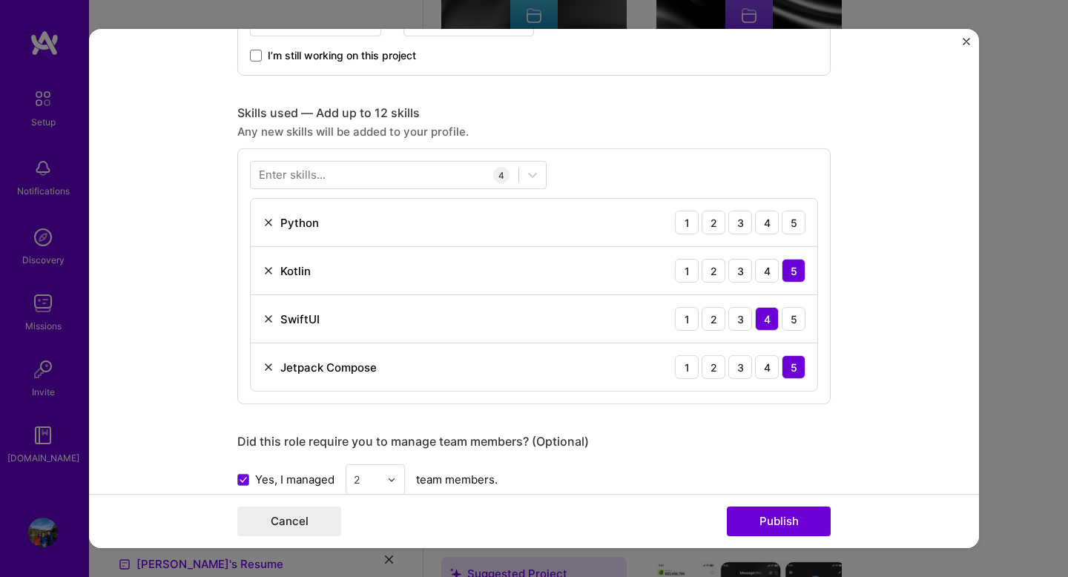
click at [311, 171] on div "Enter skills..." at bounding box center [292, 175] width 67 height 16
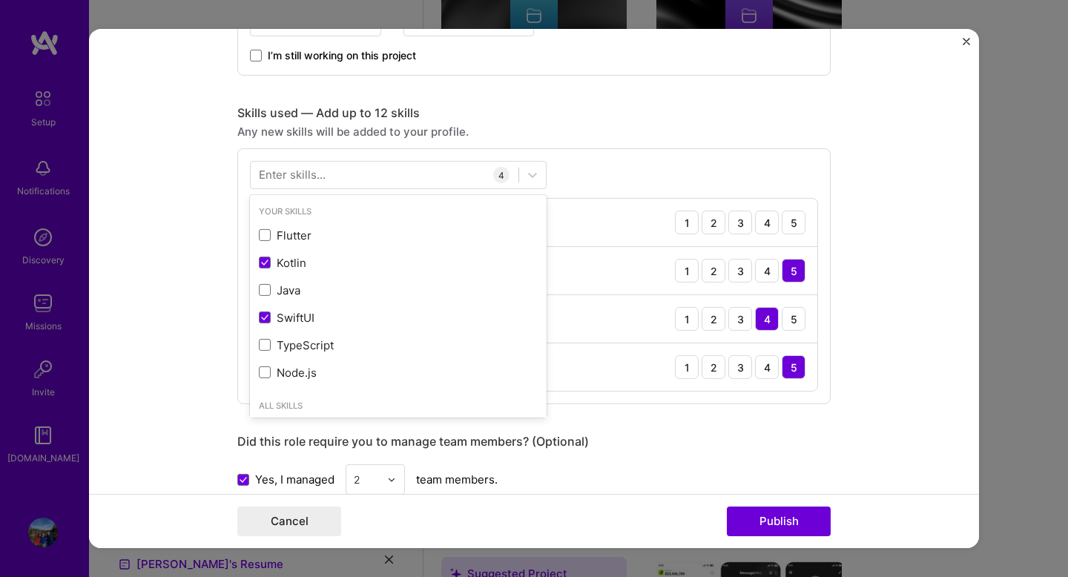
click at [313, 177] on div "Enter skills..." at bounding box center [292, 175] width 67 height 16
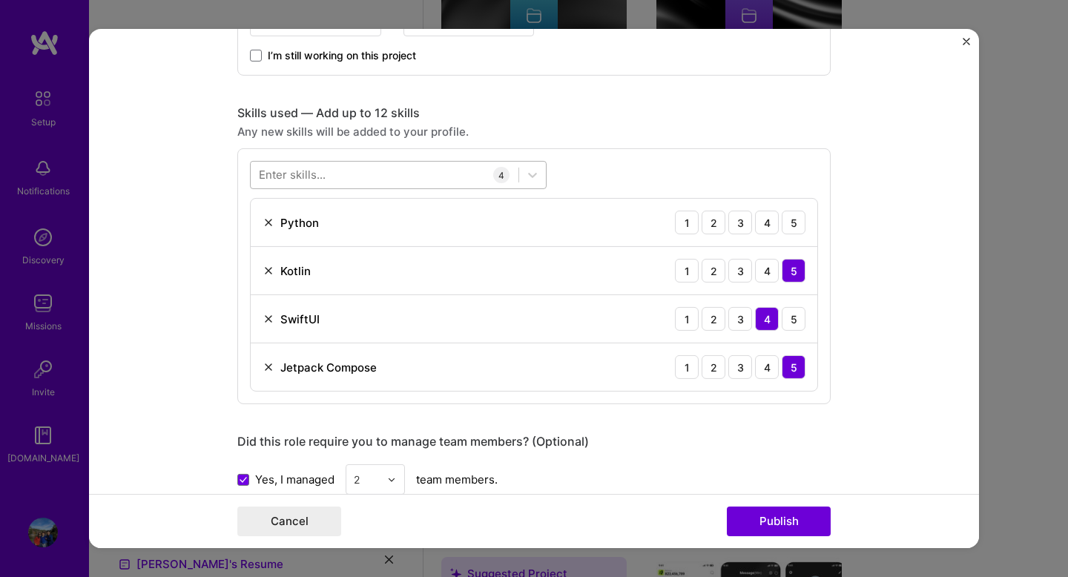
click at [330, 177] on div at bounding box center [385, 174] width 268 height 24
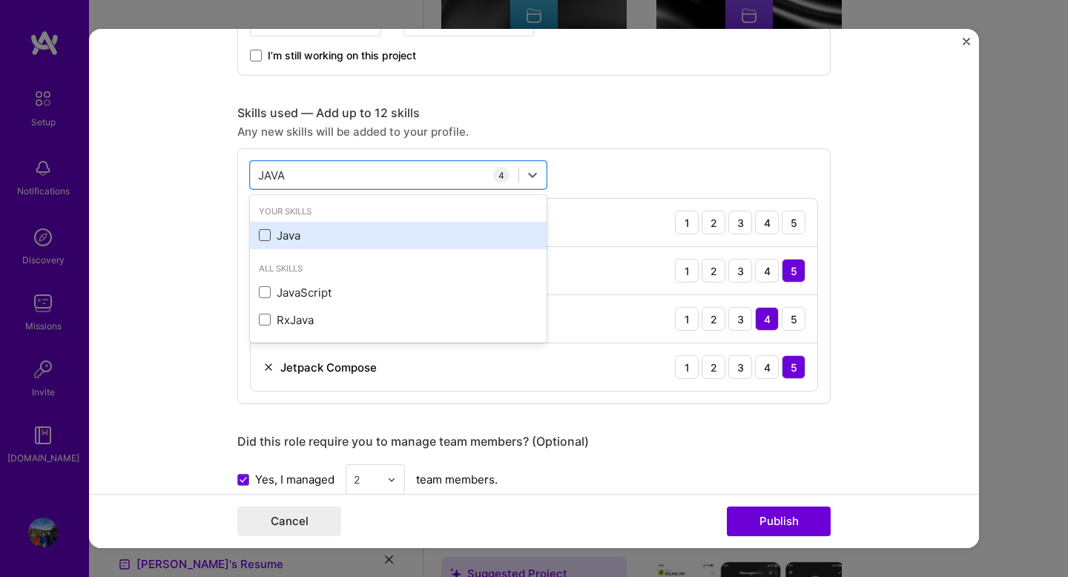
click at [263, 238] on span at bounding box center [265, 235] width 12 height 12
click at [0, 0] on input "checkbox" at bounding box center [0, 0] width 0 height 0
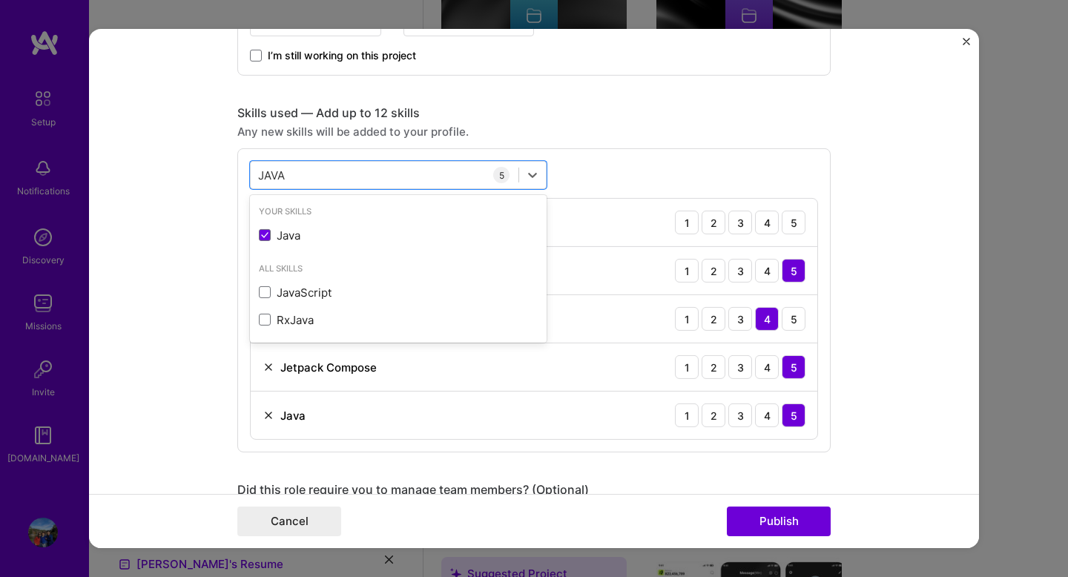
click at [209, 319] on form "Editing suggested project This project is suggested based on your LinkedIn, res…" at bounding box center [534, 288] width 890 height 519
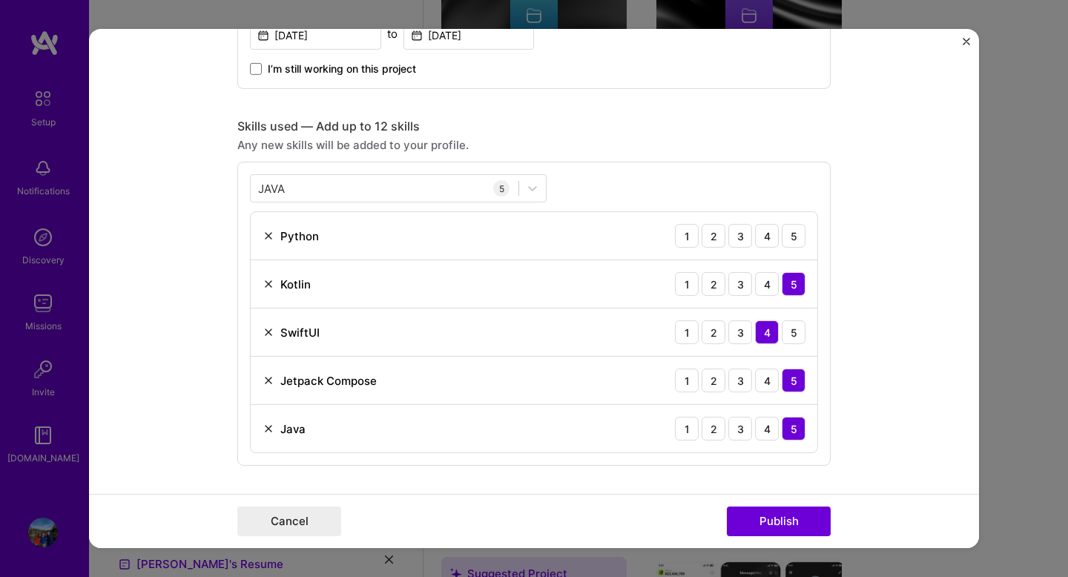
scroll to position [974, 0]
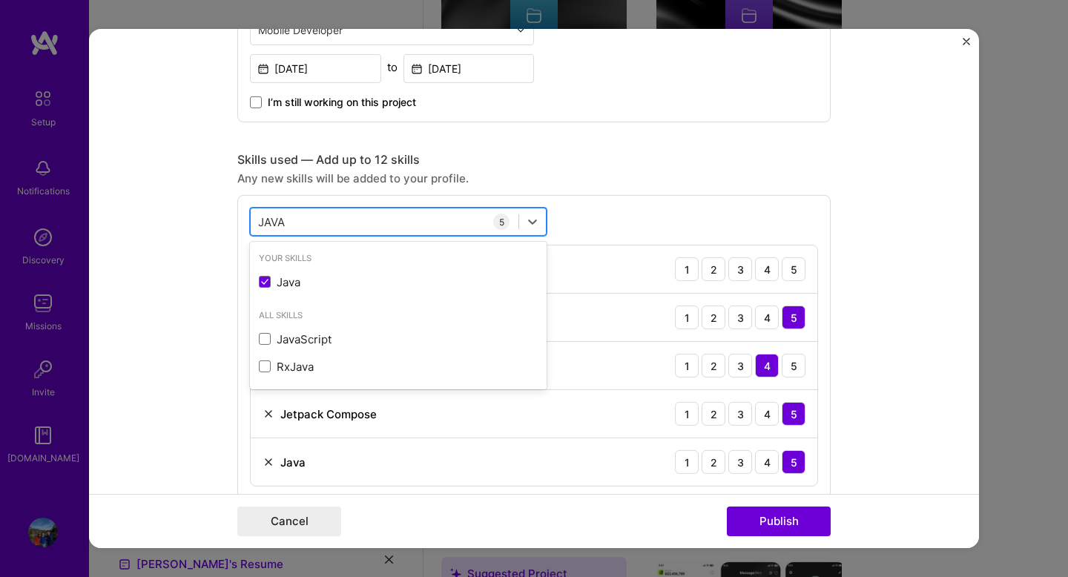
click at [364, 216] on div "JAVA JAVA" at bounding box center [385, 221] width 268 height 24
type input "J"
type input "m"
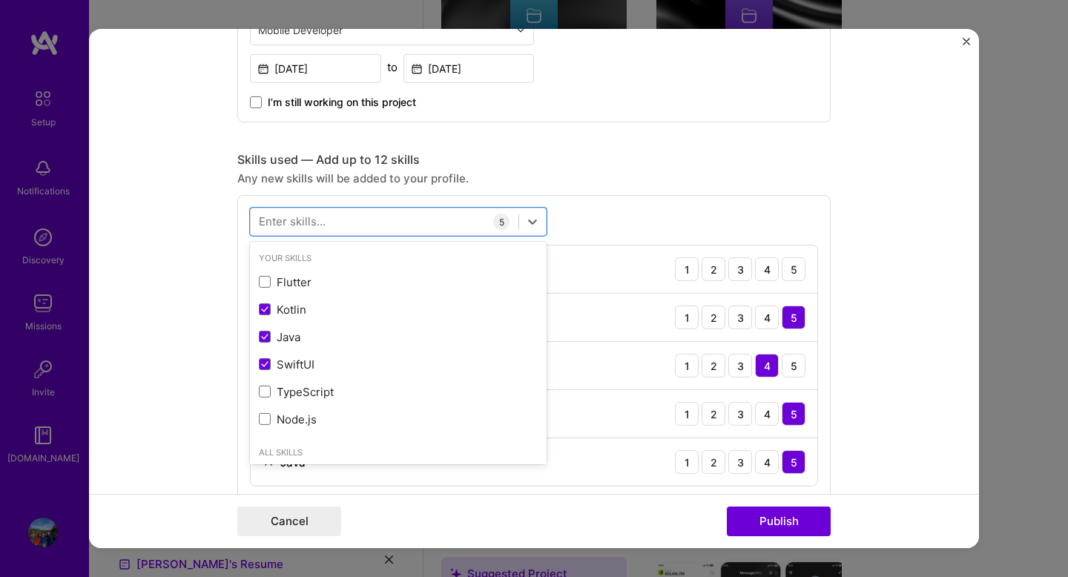
click at [199, 256] on form "Editing suggested project This project is suggested based on your LinkedIn, res…" at bounding box center [534, 288] width 890 height 519
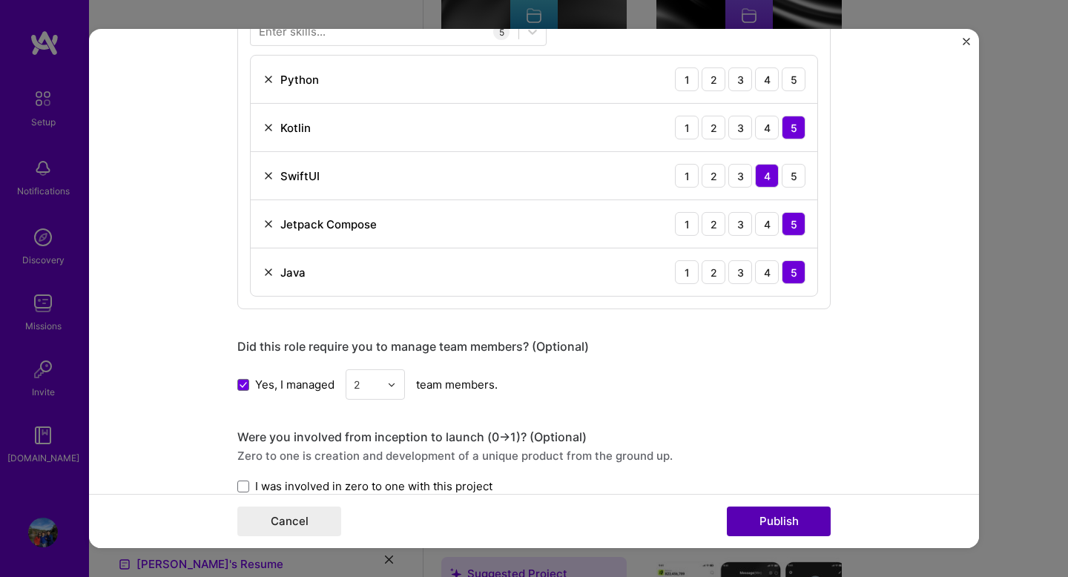
scroll to position [1178, 0]
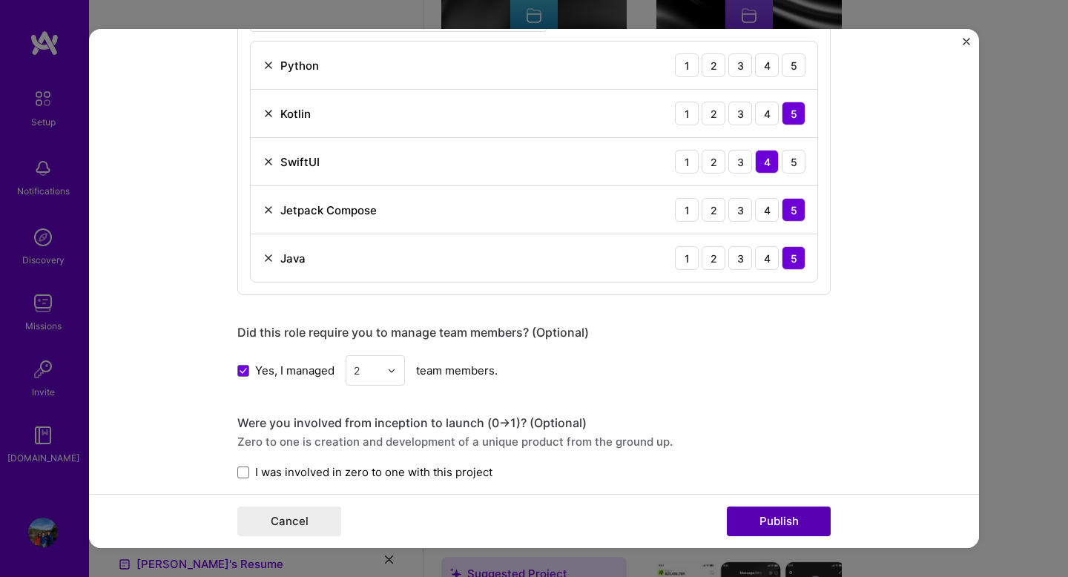
click at [794, 524] on button "Publish" at bounding box center [779, 521] width 104 height 30
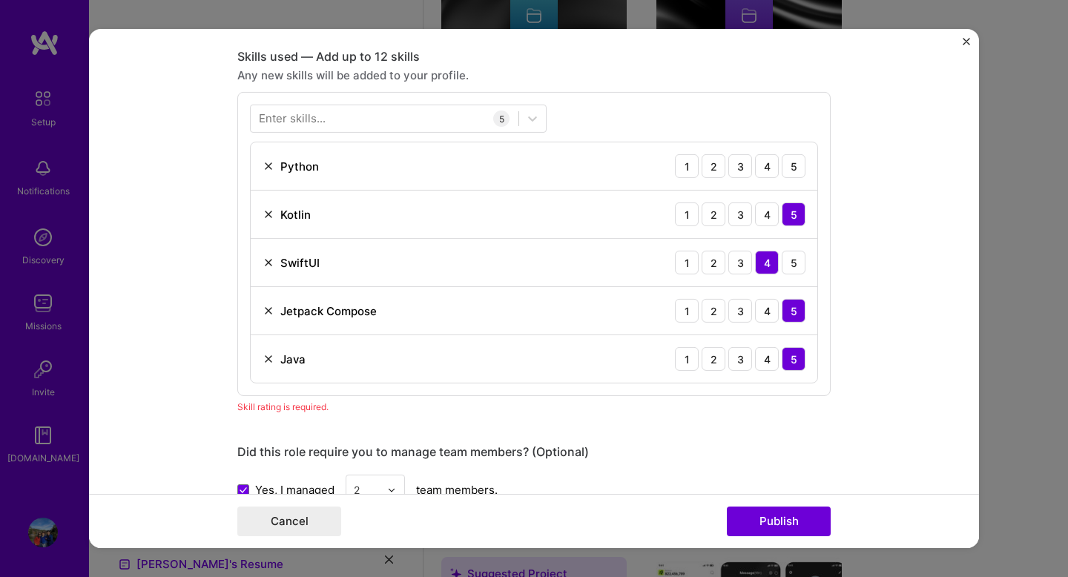
scroll to position [1076, 0]
click at [772, 165] on div "4" at bounding box center [767, 167] width 24 height 24
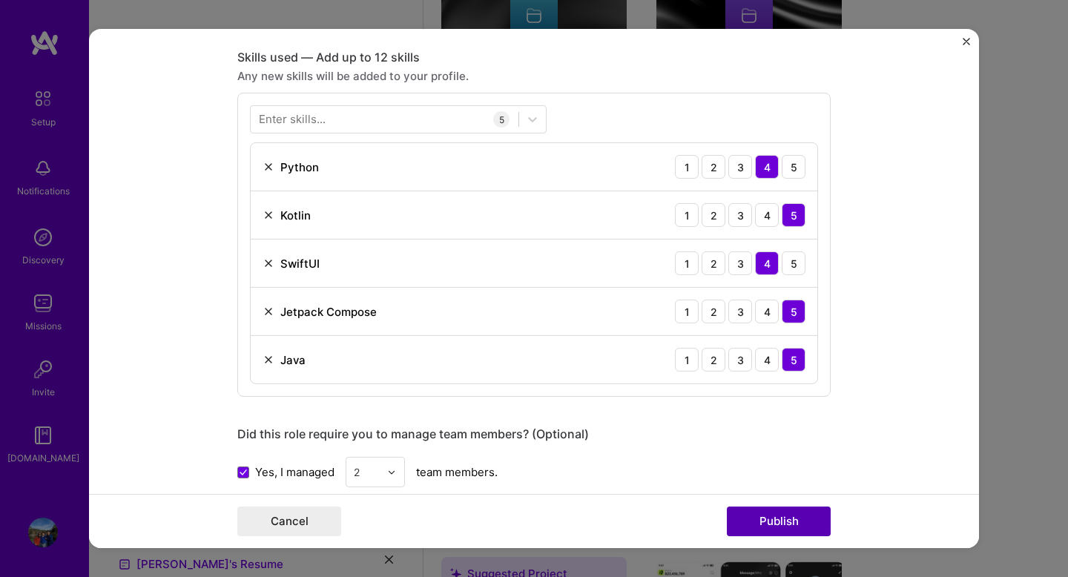
click at [774, 520] on button "Publish" at bounding box center [779, 521] width 104 height 30
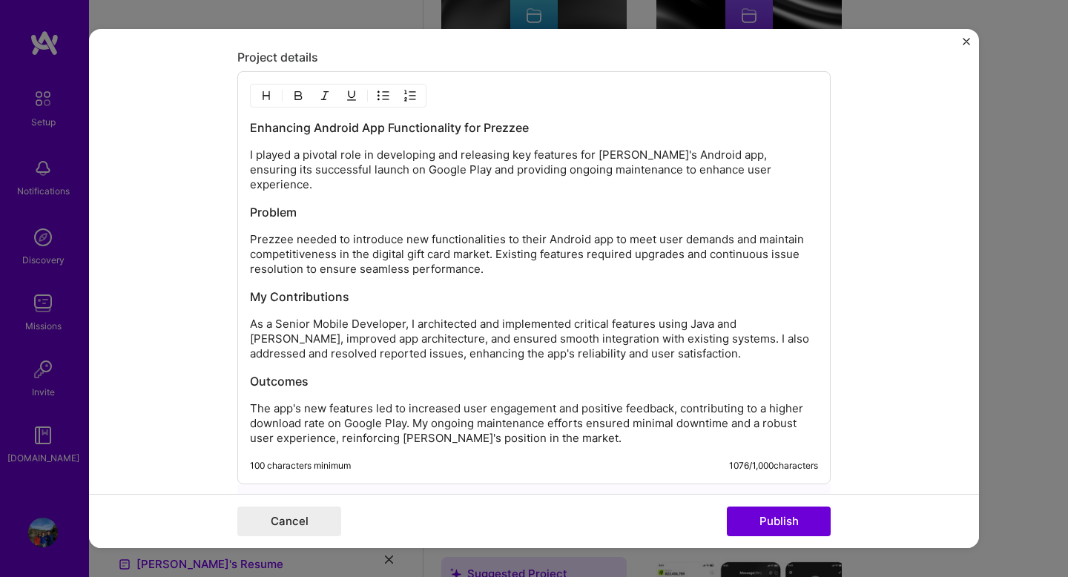
scroll to position [1852, 0]
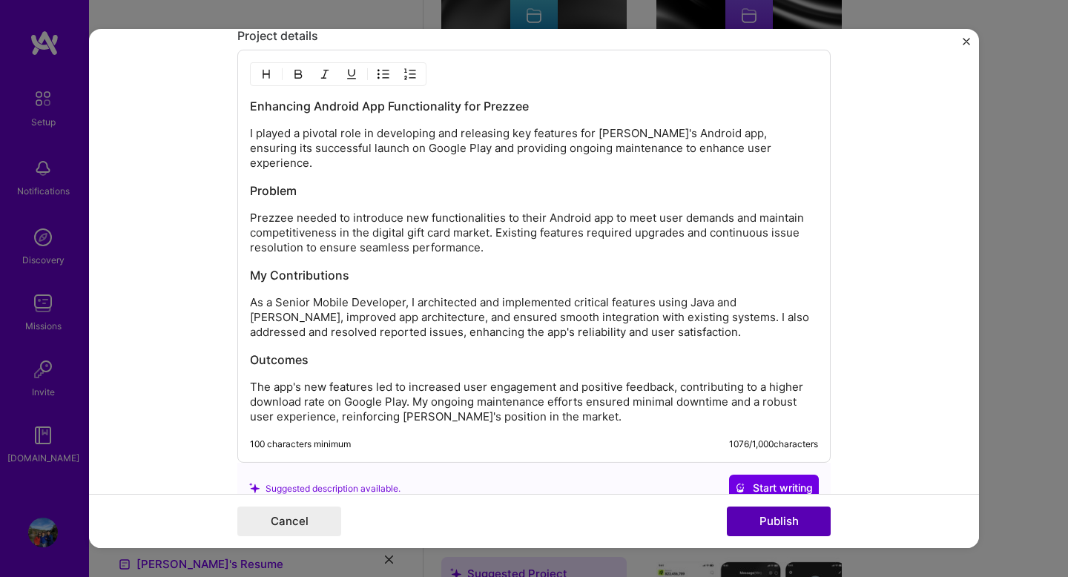
click at [772, 523] on button "Publish" at bounding box center [779, 521] width 104 height 30
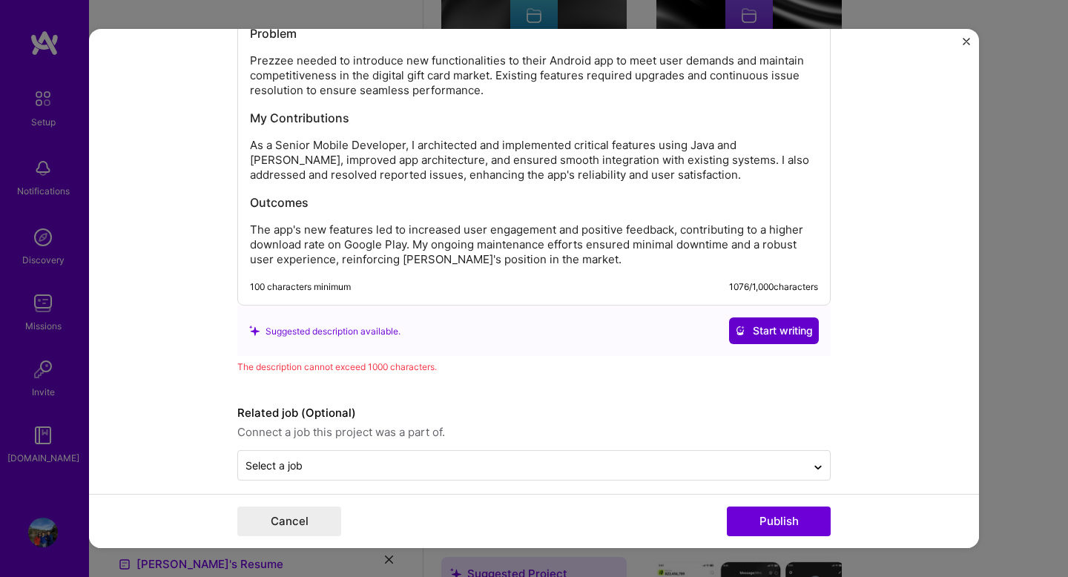
click at [775, 323] on span "Start writing" at bounding box center [774, 330] width 78 height 15
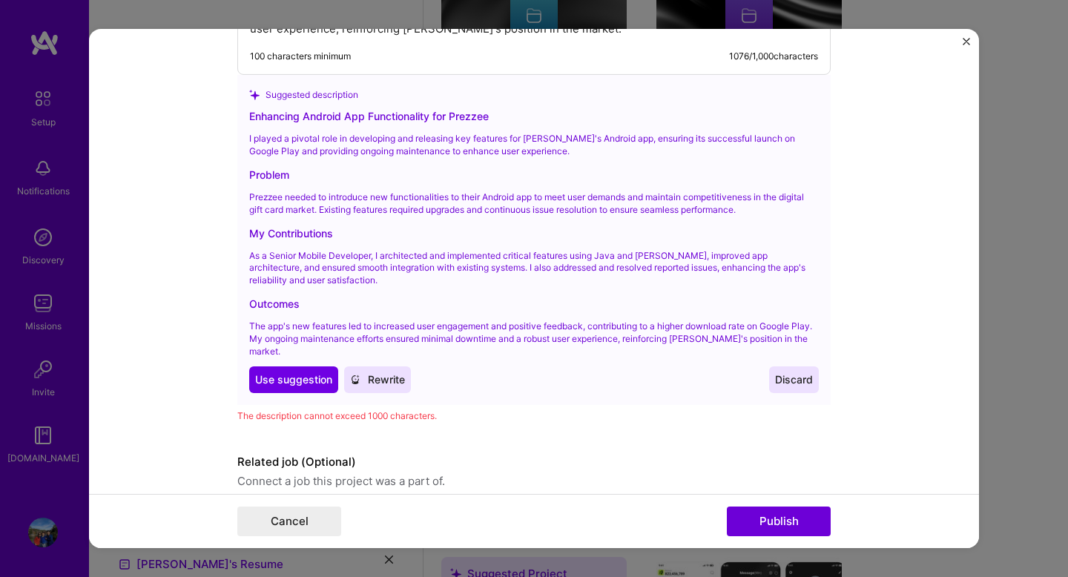
scroll to position [2251, 0]
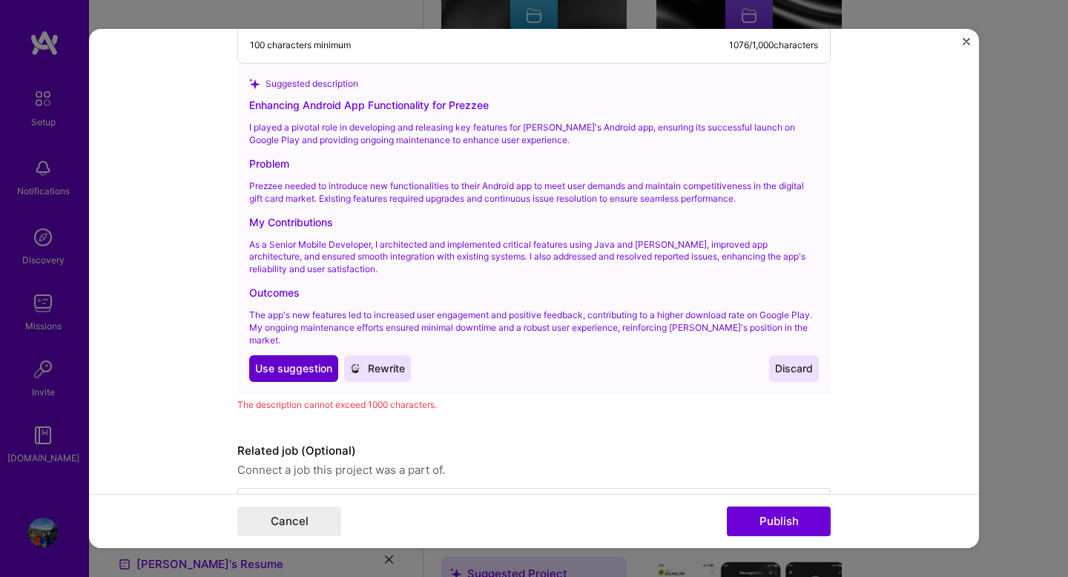
click at [295, 361] on span "Use suggestion" at bounding box center [293, 368] width 77 height 15
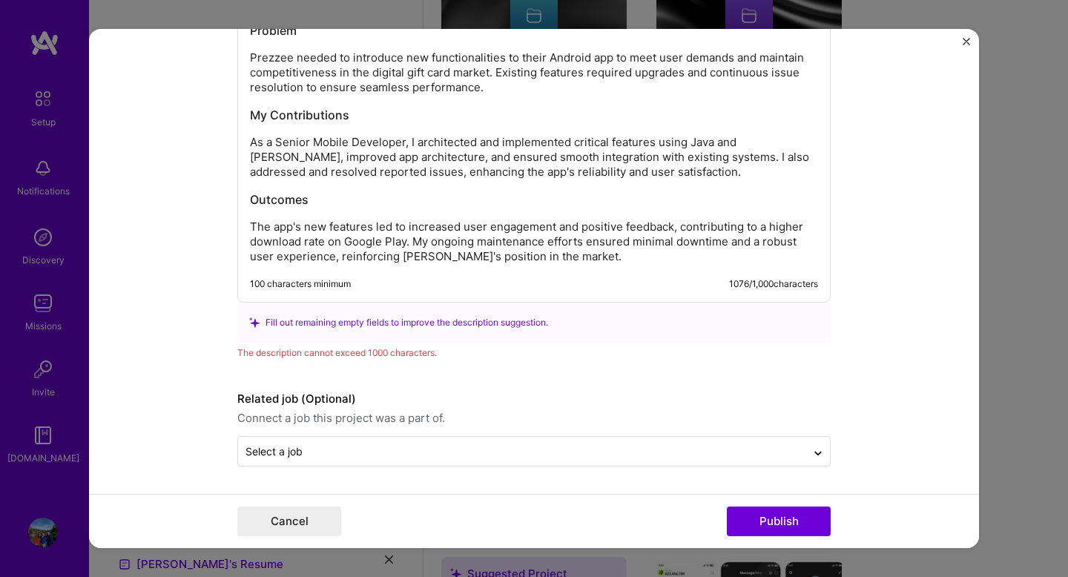
scroll to position [1998, 0]
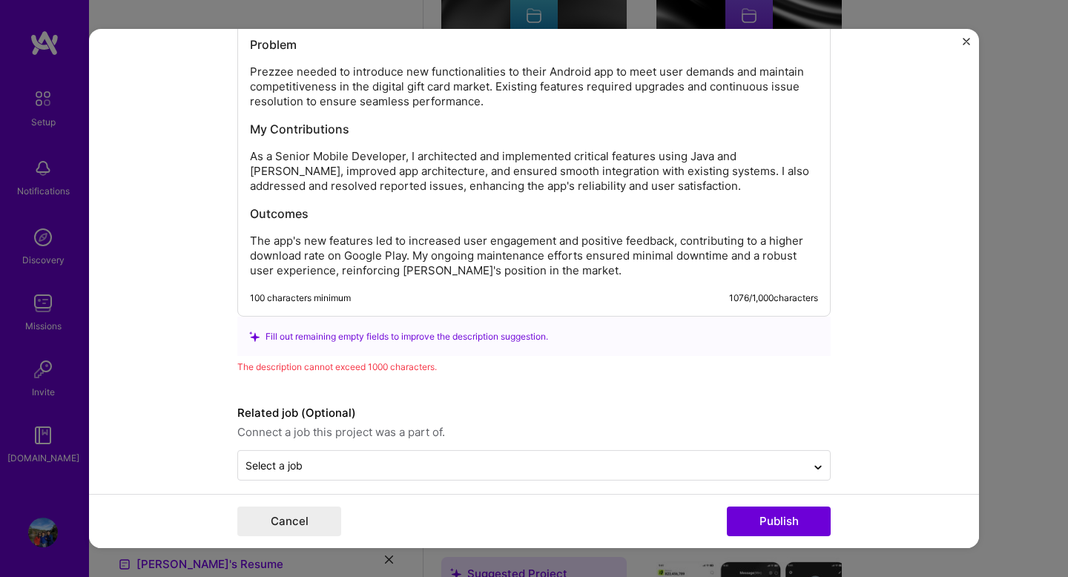
click at [752, 263] on p "The app's new features led to increased user engagement and positive feedback, …" at bounding box center [534, 256] width 568 height 44
click at [610, 262] on p "The app's new features led to increased user engagement and positive feedback, …" at bounding box center [534, 256] width 568 height 44
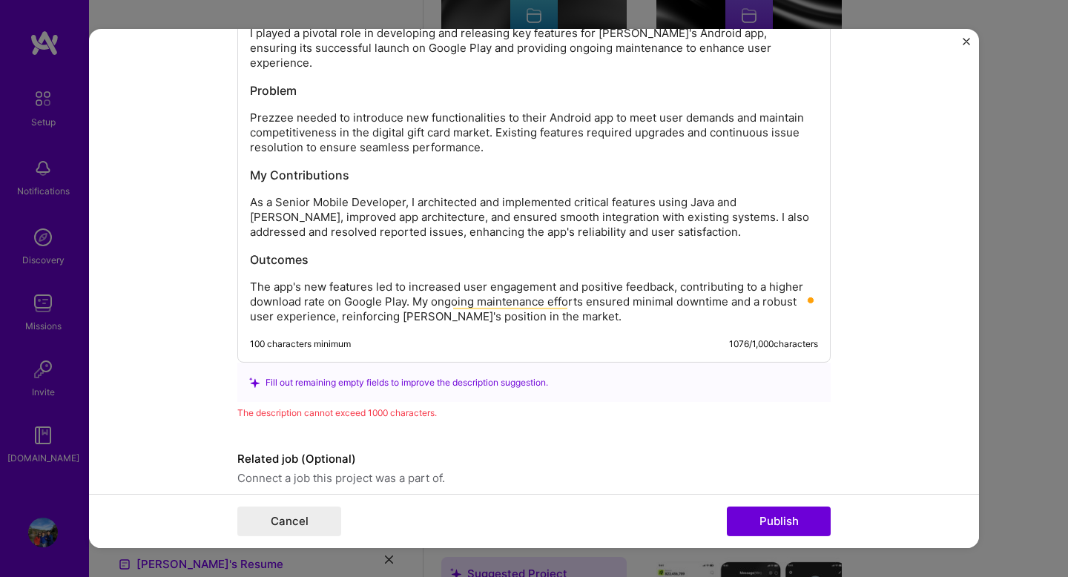
scroll to position [0, 0]
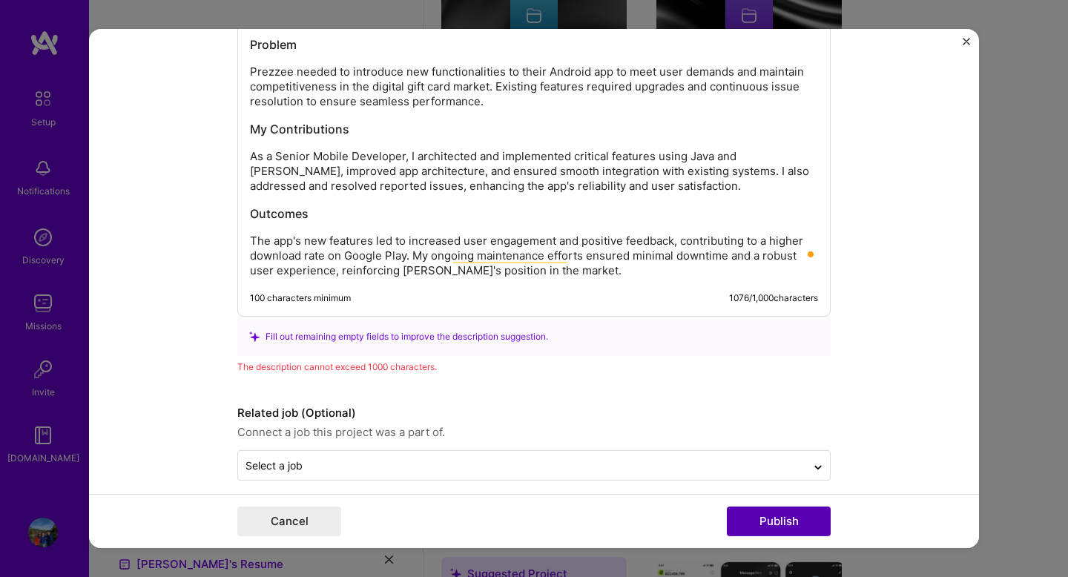
click at [746, 522] on button "Publish" at bounding box center [779, 521] width 104 height 30
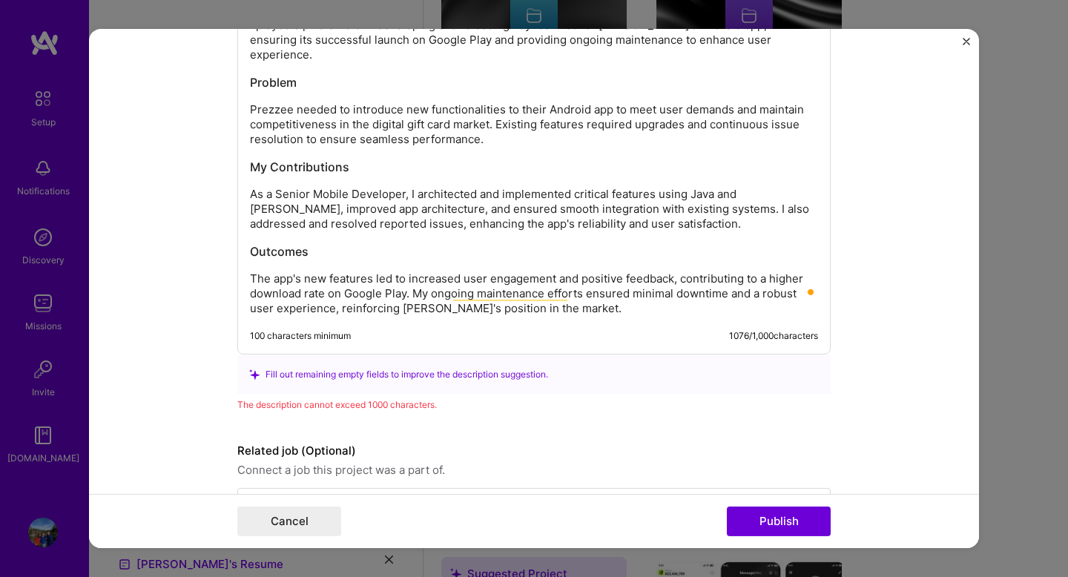
scroll to position [1852, 0]
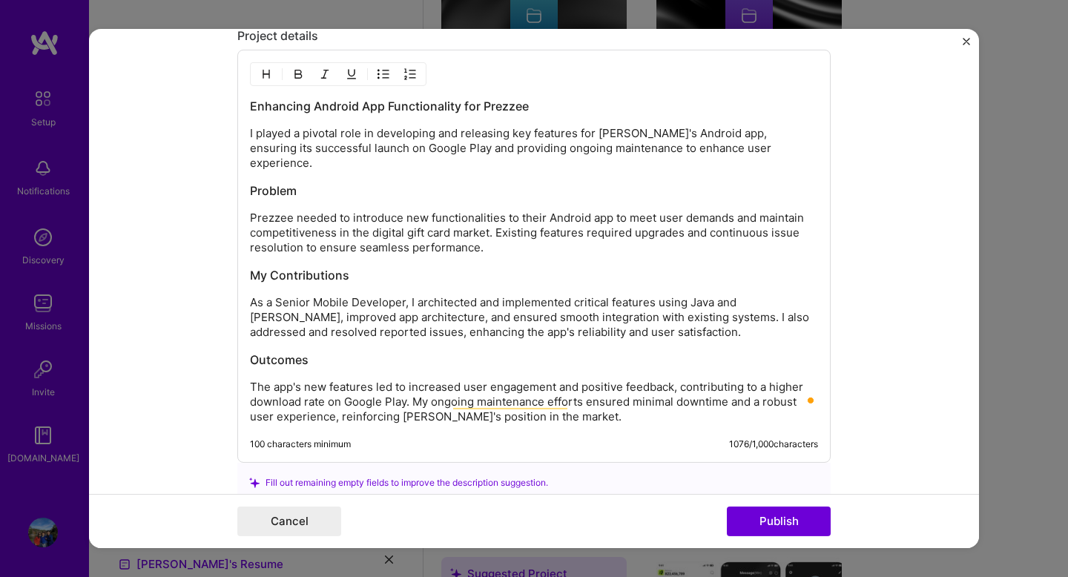
click at [621, 319] on p "As a Senior Mobile Developer, I architected and implemented critical features u…" at bounding box center [534, 317] width 568 height 44
click at [613, 321] on p "As a Senior Mobile Developer, I architected and implemented critical features u…" at bounding box center [534, 317] width 568 height 44
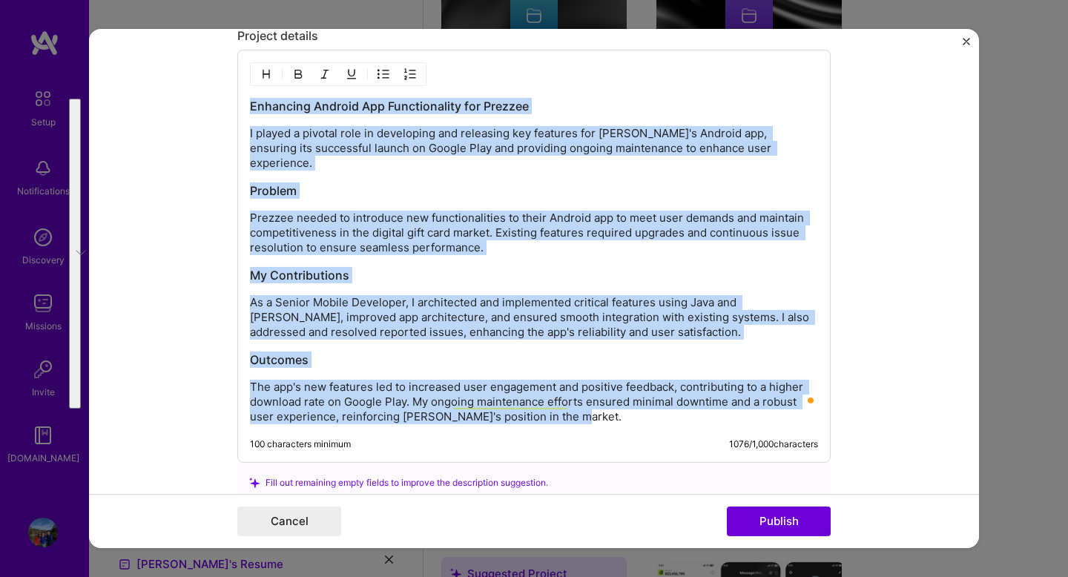
copy div "Enhancing Android App Functionality for Prezzee I played a pivotal role in deve…"
click at [613, 321] on p "As a Senior Mobile Developer, I architected and implemented critical features u…" at bounding box center [534, 317] width 568 height 44
drag, startPoint x: 576, startPoint y: 405, endPoint x: 244, endPoint y: 103, distance: 448.7
click at [244, 103] on div "Enhancing Android App Functionality for Prezzee I played a pivotal role in deve…" at bounding box center [533, 256] width 593 height 413
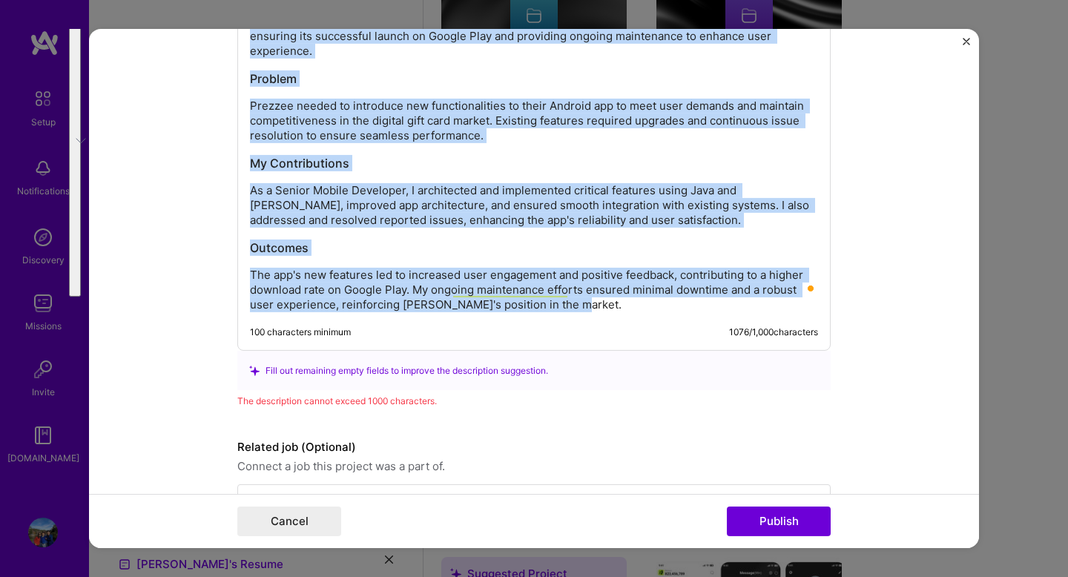
copy div "Enhancing Android App Functionality for Prezzee I played a pivotal role in deve…"
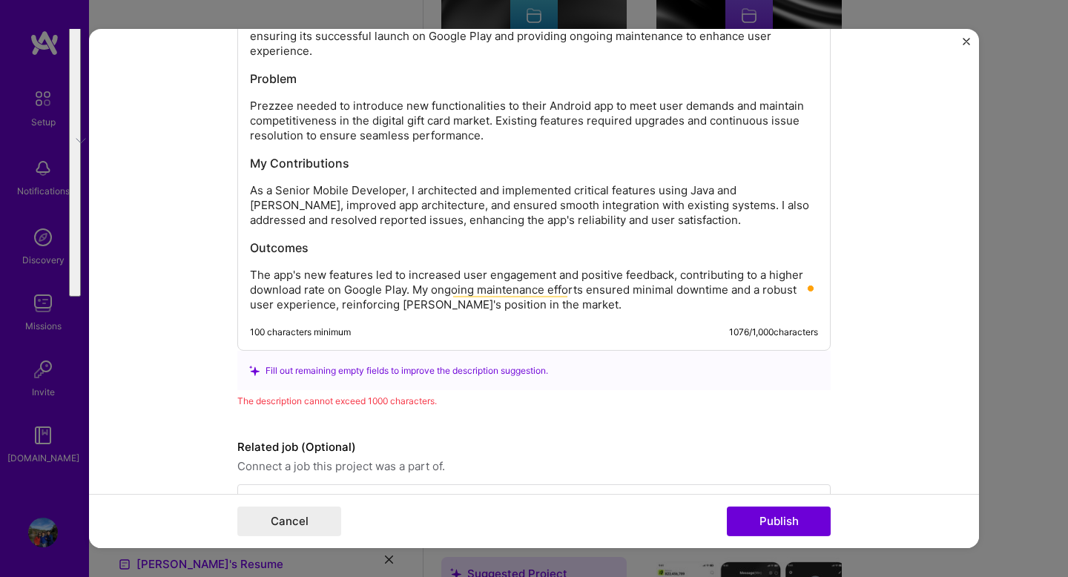
click at [714, 326] on div "100 characters minimum 1076 / 1,000 characters" at bounding box center [534, 332] width 568 height 12
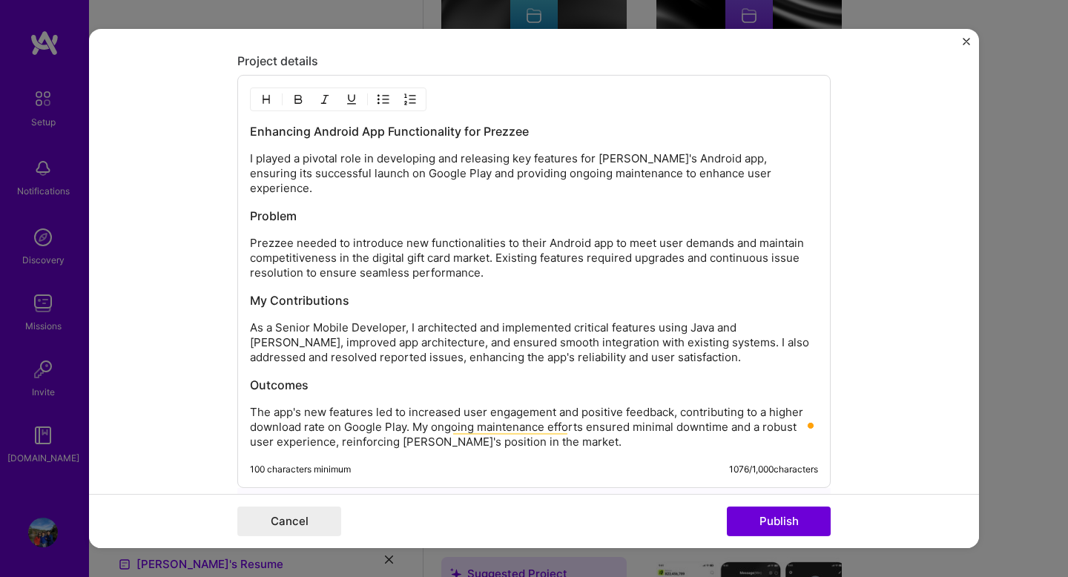
scroll to position [1795, 0]
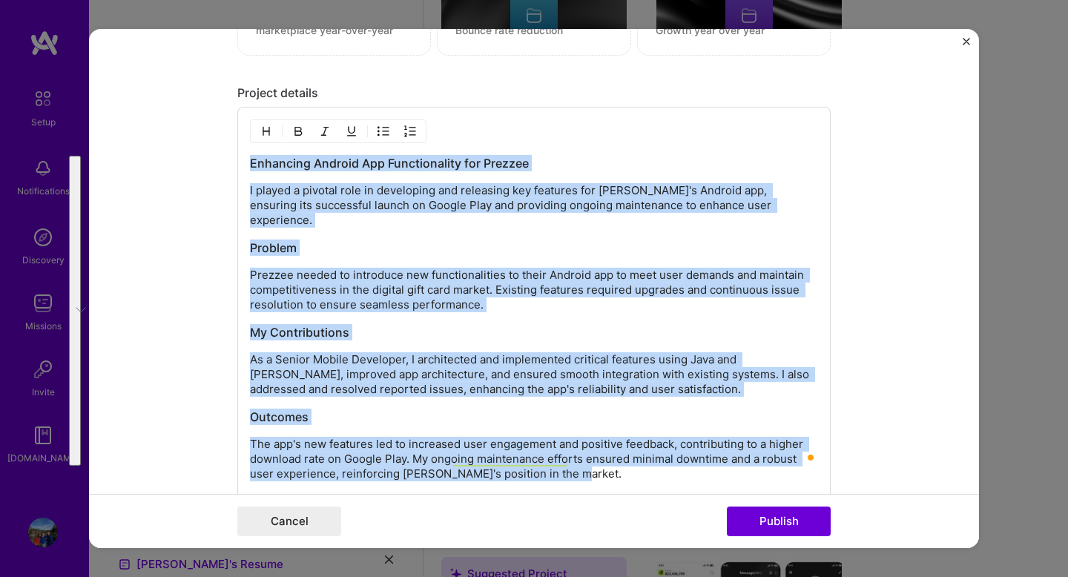
drag, startPoint x: 580, startPoint y: 459, endPoint x: 252, endPoint y: 171, distance: 437.1
click at [252, 171] on div "Enhancing Android App Functionality for Prezzee I played a pivotal role in deve…" at bounding box center [534, 318] width 568 height 326
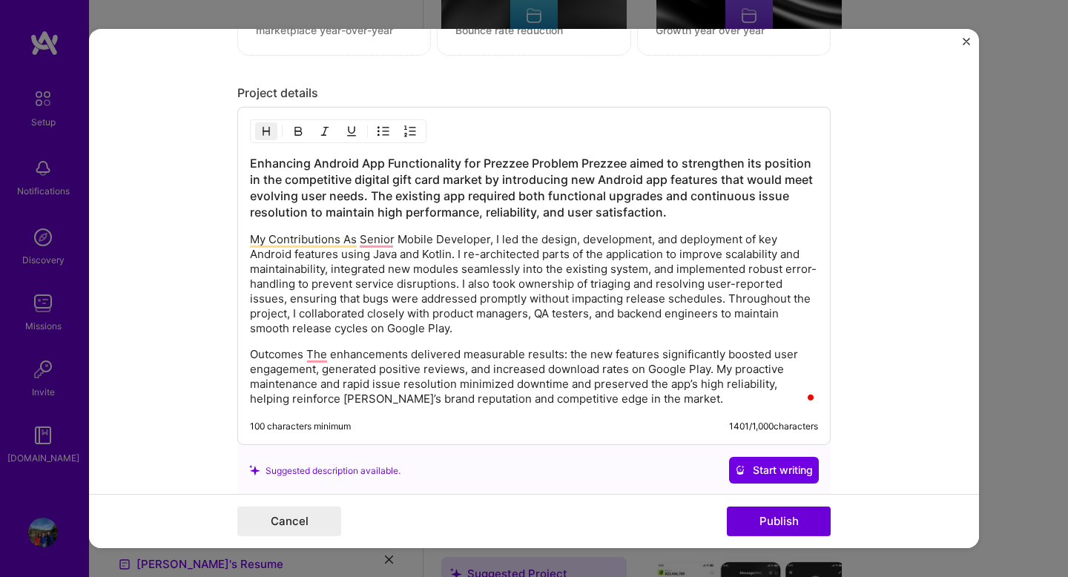
scroll to position [1800, 0]
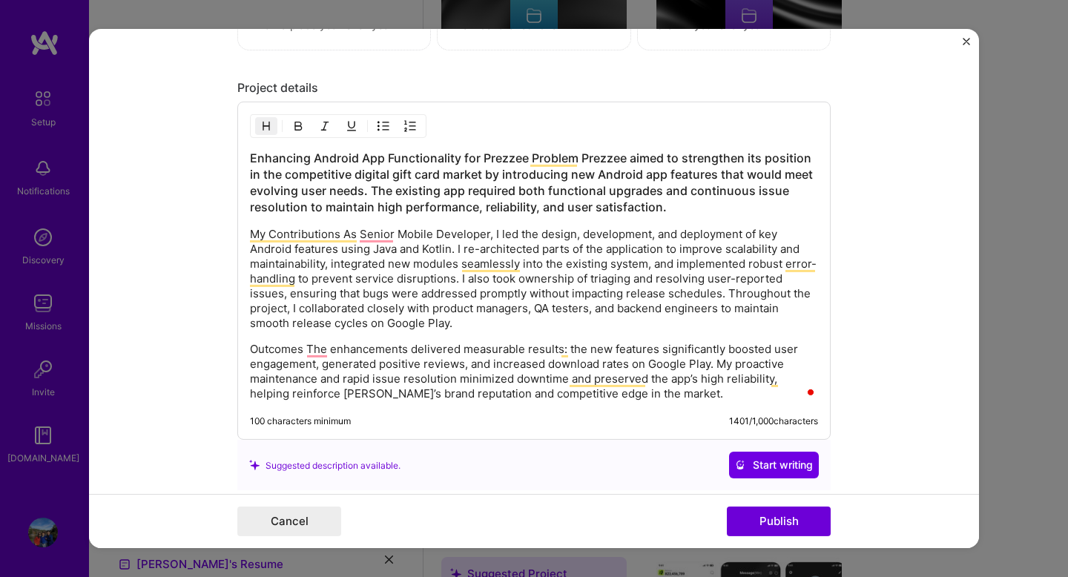
click at [478, 305] on p "My Contributions As Senior Mobile Developer, I led the design, development, and…" at bounding box center [534, 279] width 568 height 104
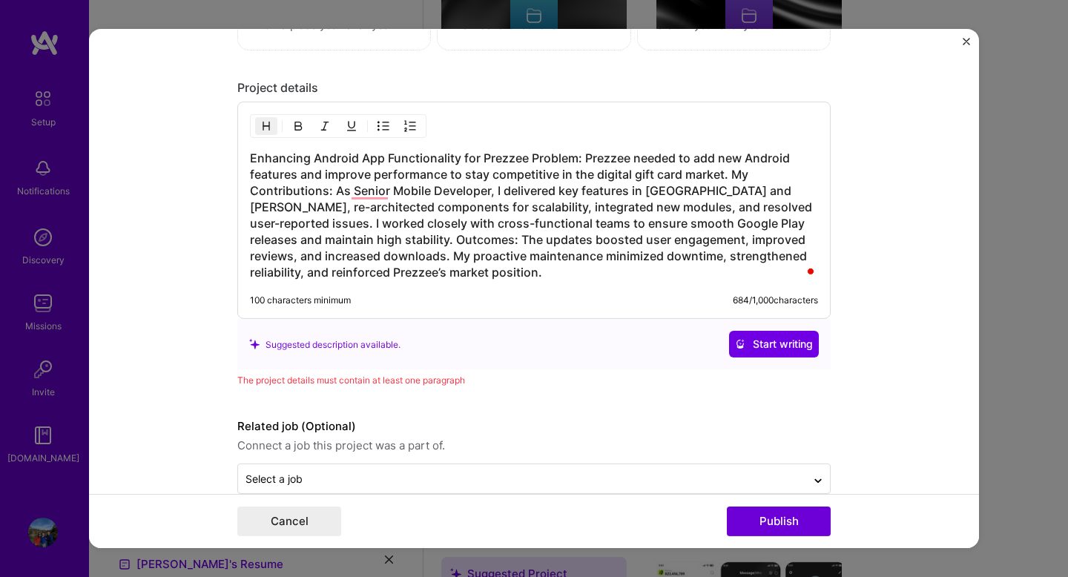
click at [501, 277] on h3 "Enhancing Android App Functionality for Prezzee Problem: Prezzee needed to add …" at bounding box center [534, 215] width 568 height 130
click at [430, 248] on h3 "Enhancing Android App Functionality for Prezzee Problem: Prezzee needed to add …" at bounding box center [534, 215] width 568 height 130
click at [496, 283] on div "Enhancing Android App Functionality for Prezzee Problem: Prezzee needed to add …" at bounding box center [533, 210] width 593 height 217
click at [471, 273] on h3 "Enhancing Android App Functionality for Prezzee Problem: Prezzee needed to add …" at bounding box center [534, 215] width 568 height 130
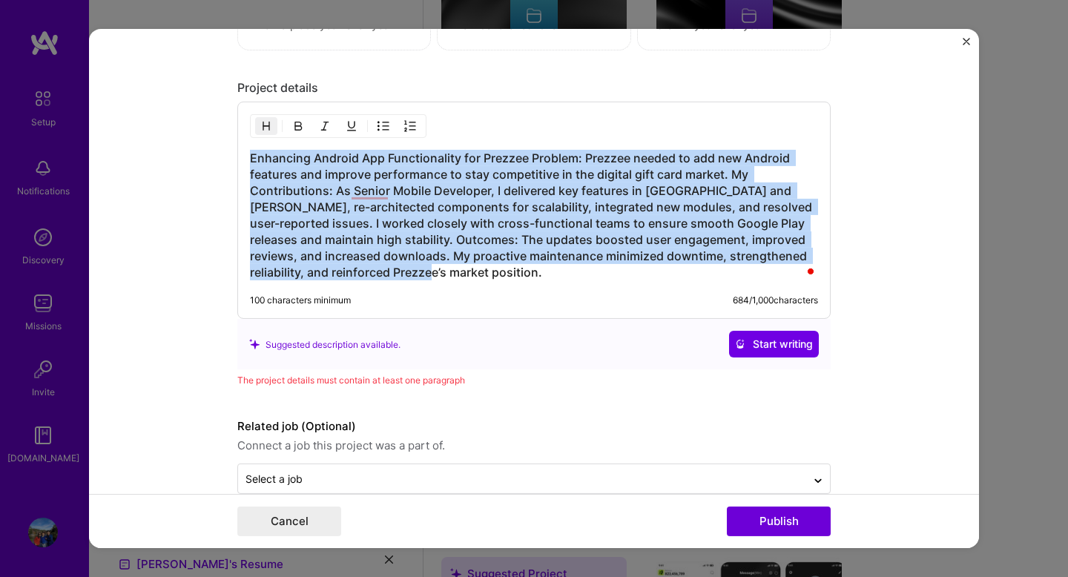
click at [471, 273] on h3 "Enhancing Android App Functionality for Prezzee Problem: Prezzee needed to add …" at bounding box center [534, 215] width 568 height 130
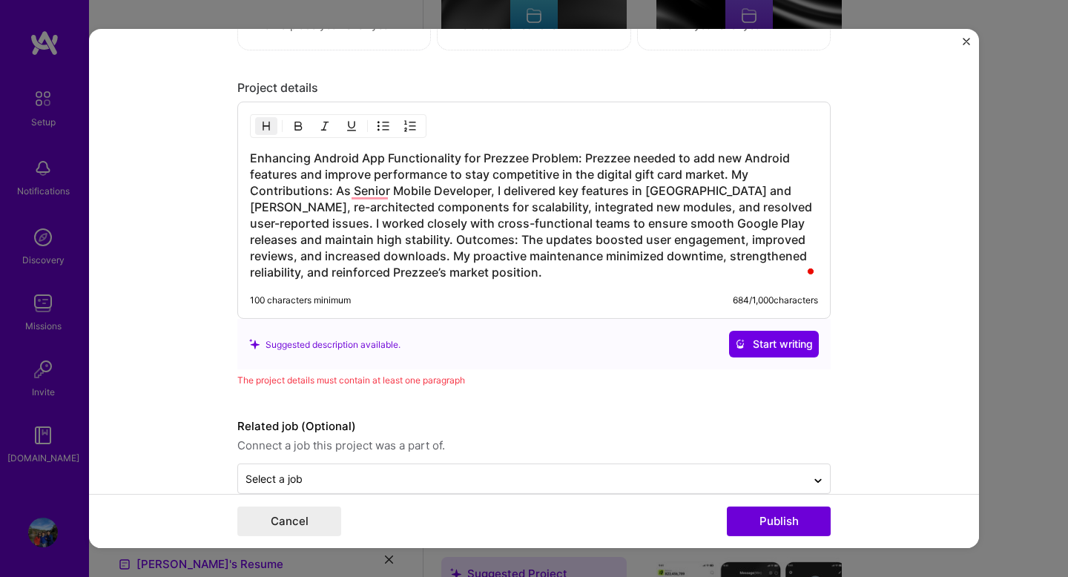
click at [583, 156] on h3 "Enhancing Android App Functionality for Prezzee Problem: Prezzee needed to add …" at bounding box center [534, 215] width 568 height 130
click at [529, 157] on h3 "Enhancing Android App Functionality for Prezzee Problem: Prezzee needed to add …" at bounding box center [534, 215] width 568 height 130
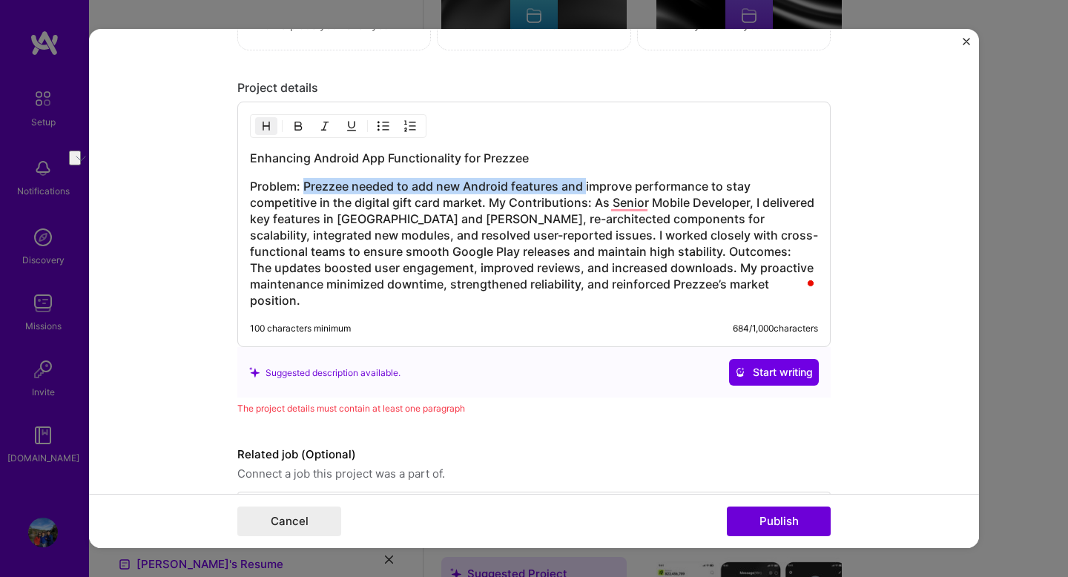
drag, startPoint x: 304, startPoint y: 188, endPoint x: 585, endPoint y: 188, distance: 281.0
click at [585, 188] on h3 "Problem: Prezzee needed to add new Android features and improve performance to …" at bounding box center [534, 243] width 568 height 130
click at [491, 202] on h3 "Problem: Prezzee needed to add new Android features and improve performance to …" at bounding box center [534, 243] width 568 height 130
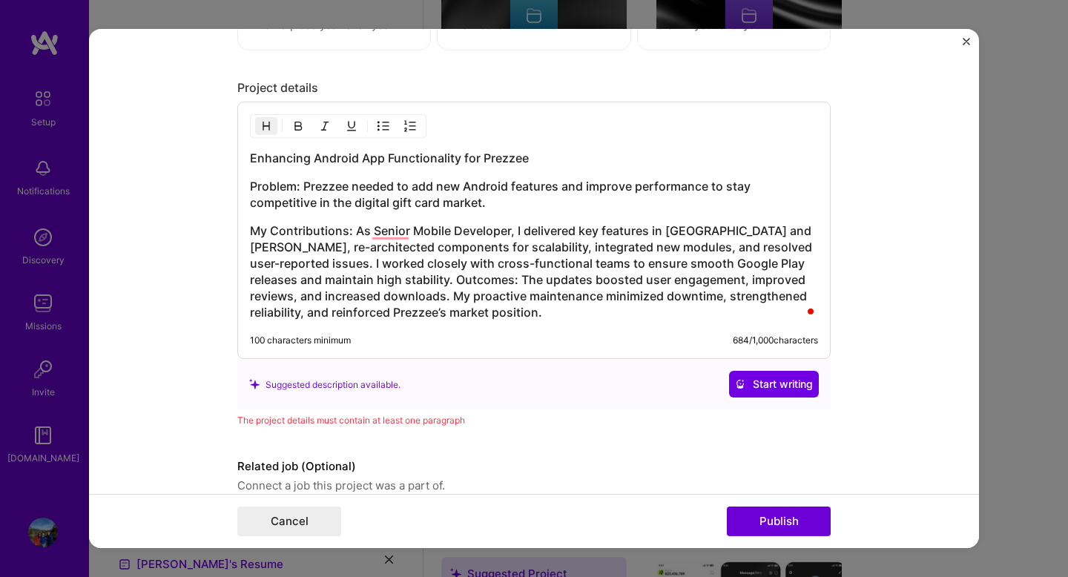
click at [378, 284] on h3 "My Contributions: As Senior Mobile Developer, I delivered key features in [GEOG…" at bounding box center [534, 271] width 568 height 98
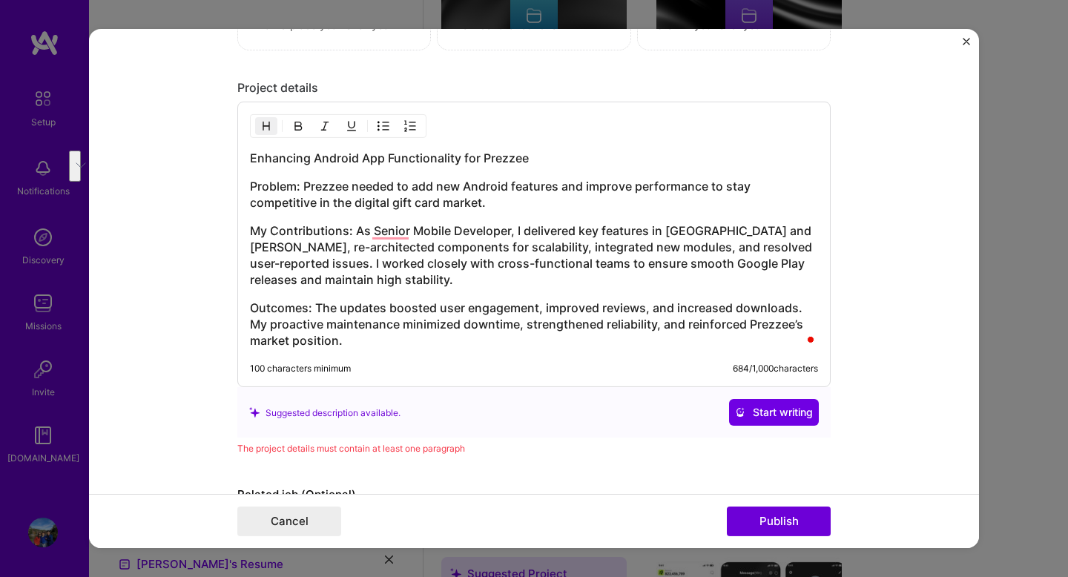
drag, startPoint x: 299, startPoint y: 189, endPoint x: 550, endPoint y: 210, distance: 251.4
click at [550, 210] on h3 "Problem: Prezzee needed to add new Android features and improve performance to …" at bounding box center [534, 194] width 568 height 33
click at [297, 128] on img "button" at bounding box center [298, 126] width 12 height 12
click at [299, 133] on button "button" at bounding box center [298, 126] width 22 height 18
click at [299, 225] on h3 "My Contributions: As Senior Mobile Developer, I delivered key features in [GEOG…" at bounding box center [534, 254] width 568 height 65
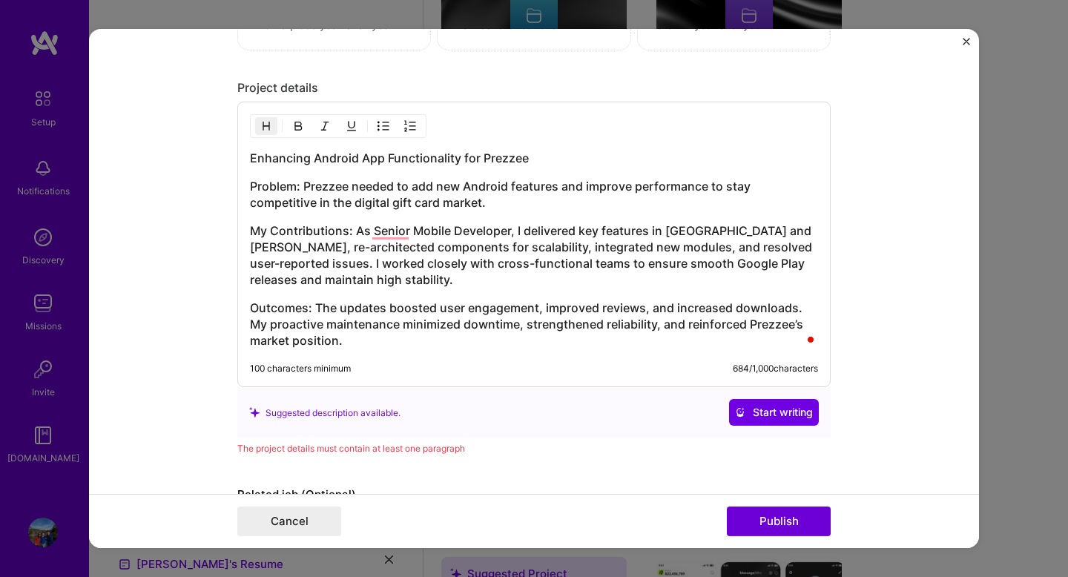
scroll to position [1896, 0]
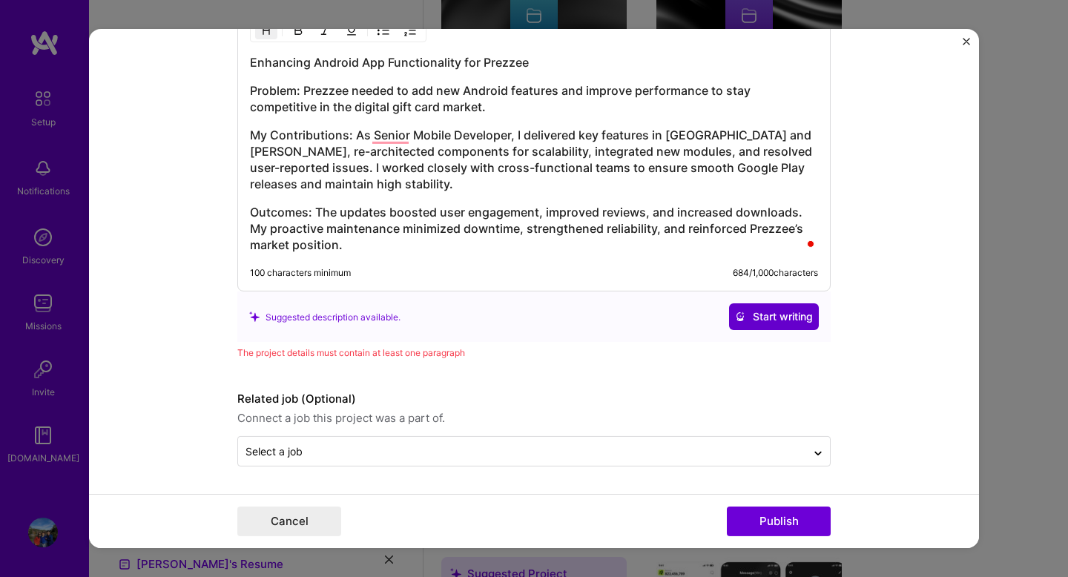
click at [772, 322] on span "Start writing" at bounding box center [774, 316] width 78 height 15
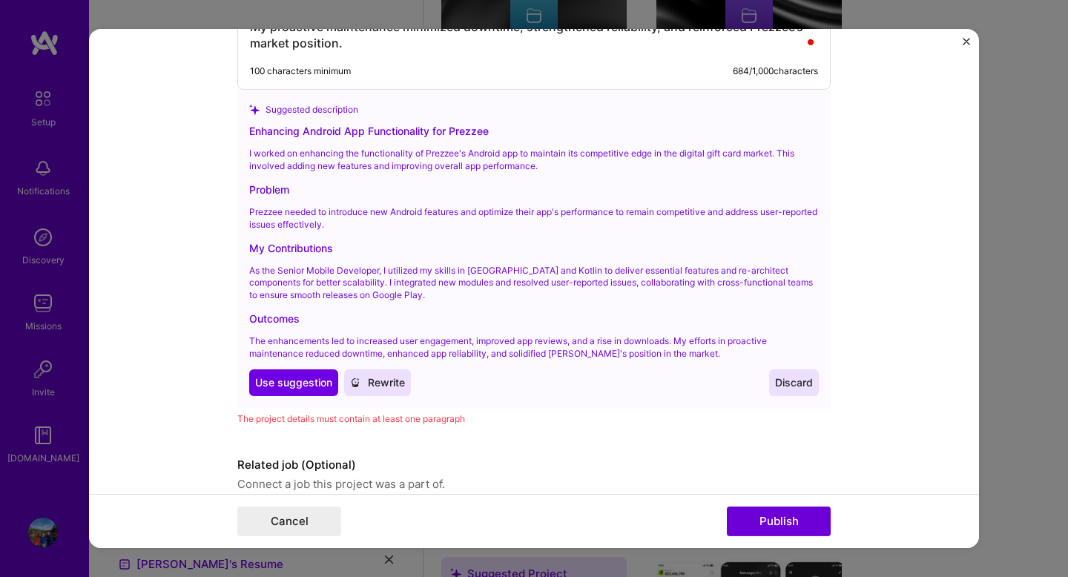
scroll to position [2110, 0]
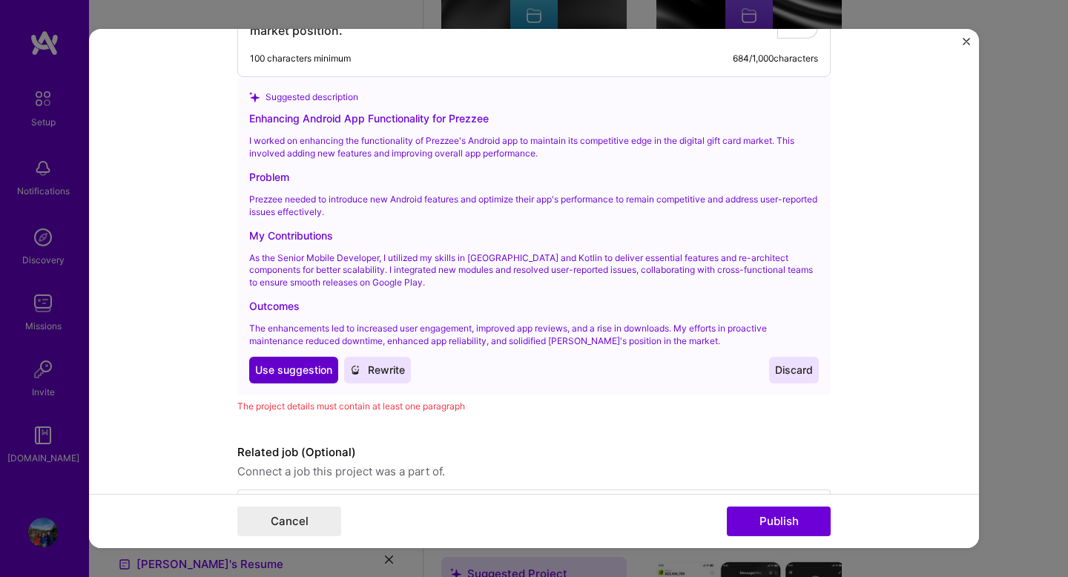
click at [282, 369] on span "Use suggestion" at bounding box center [293, 370] width 77 height 15
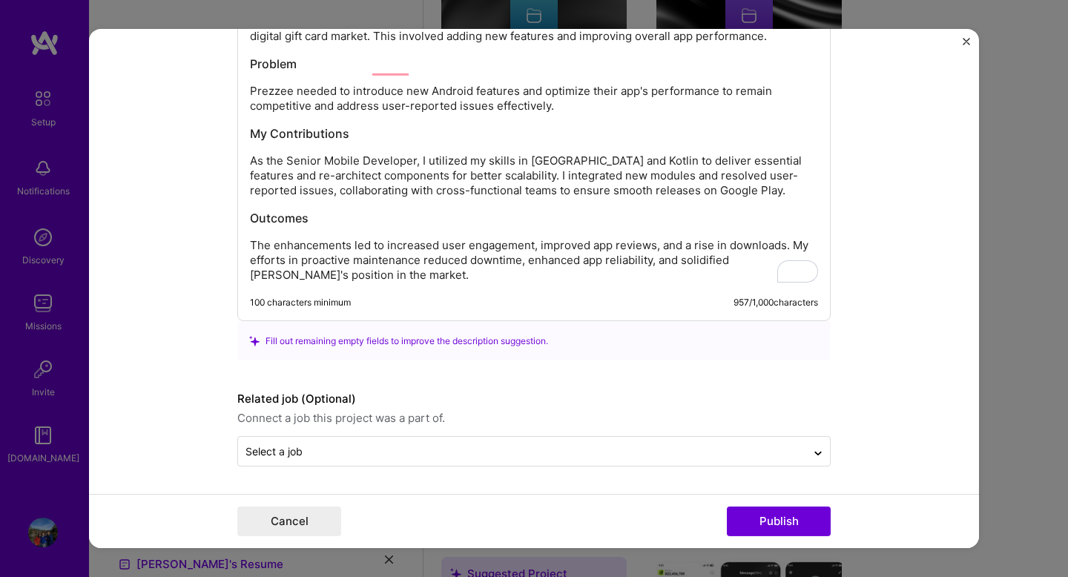
scroll to position [1965, 0]
click at [765, 526] on button "Publish" at bounding box center [779, 521] width 104 height 30
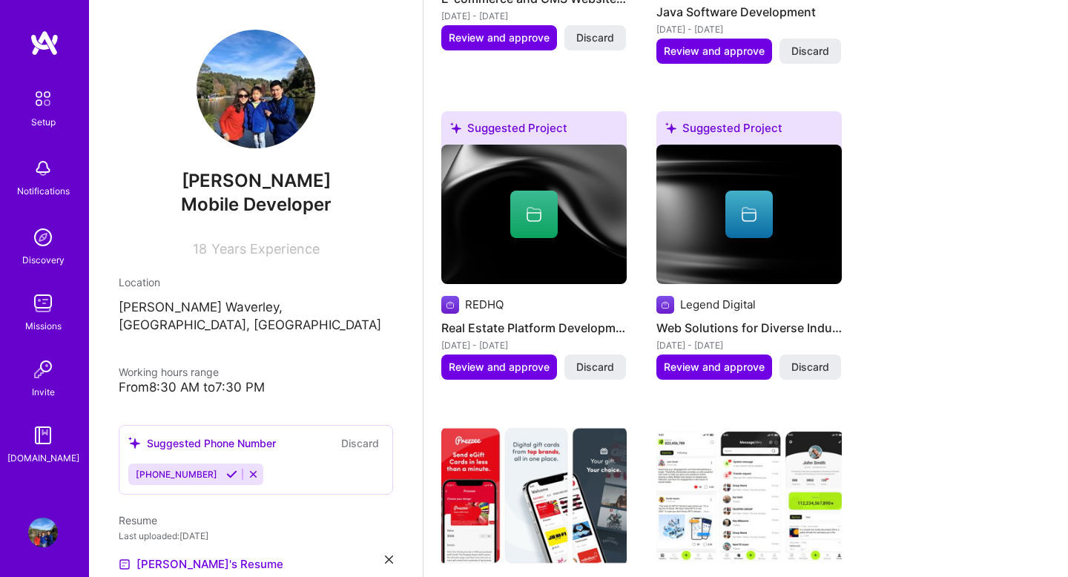
scroll to position [822, 0]
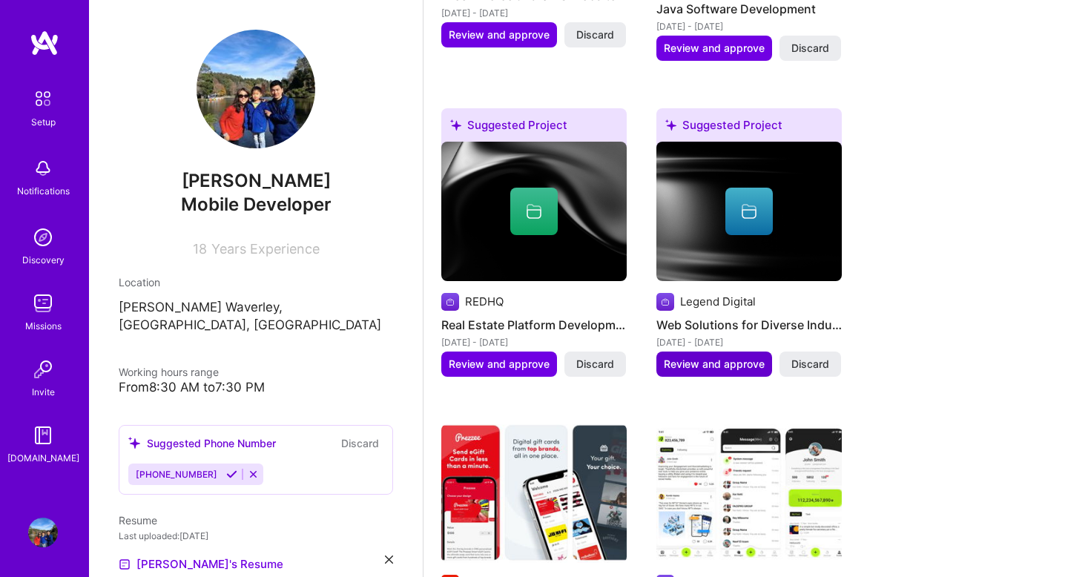
click at [713, 357] on span "Review and approve" at bounding box center [713, 364] width 101 height 15
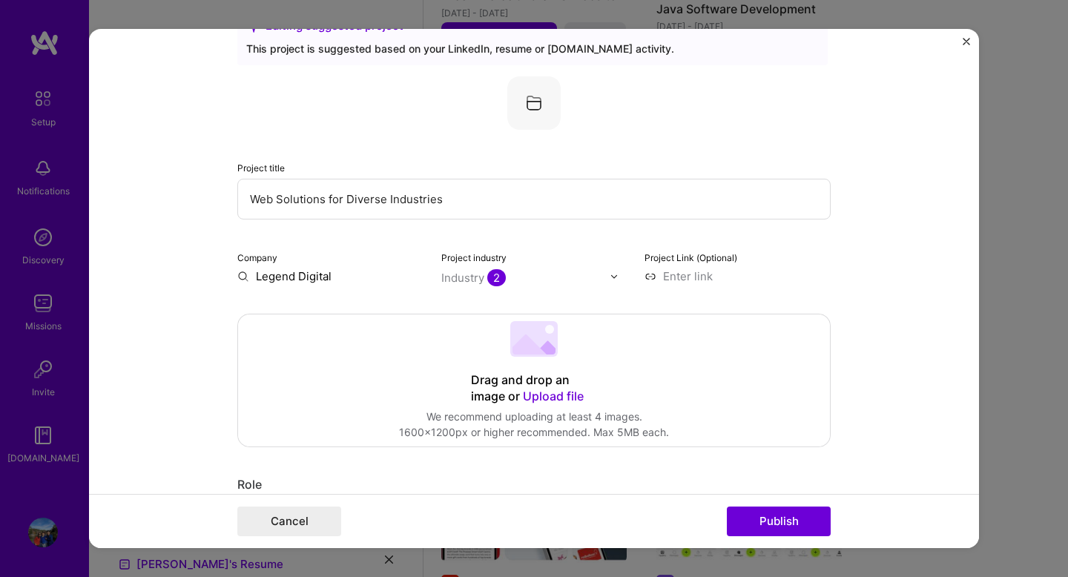
scroll to position [118, 0]
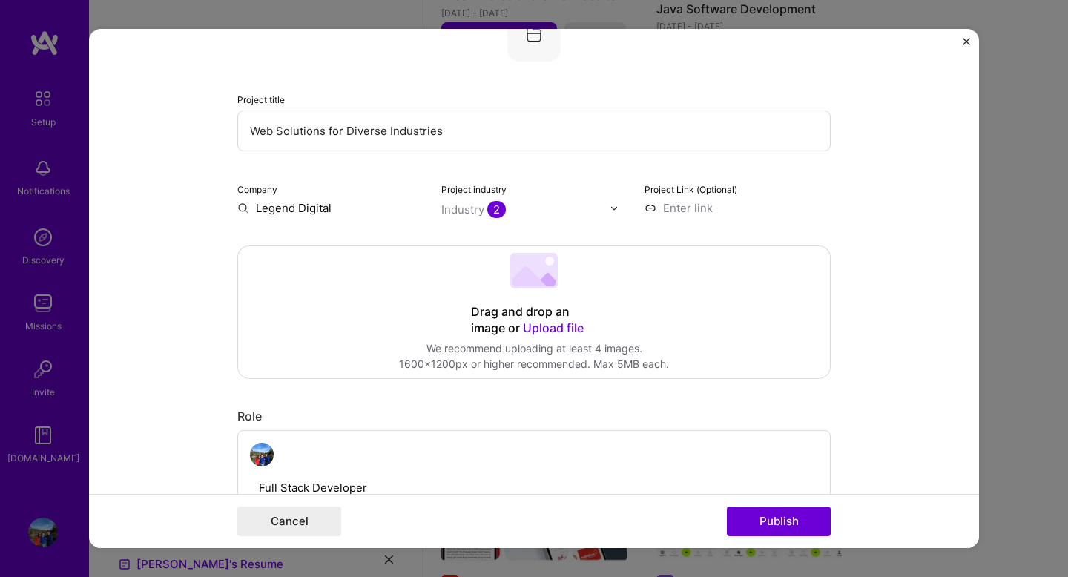
click at [703, 210] on input at bounding box center [737, 208] width 186 height 16
paste input "[URL][DOMAIN_NAME]"
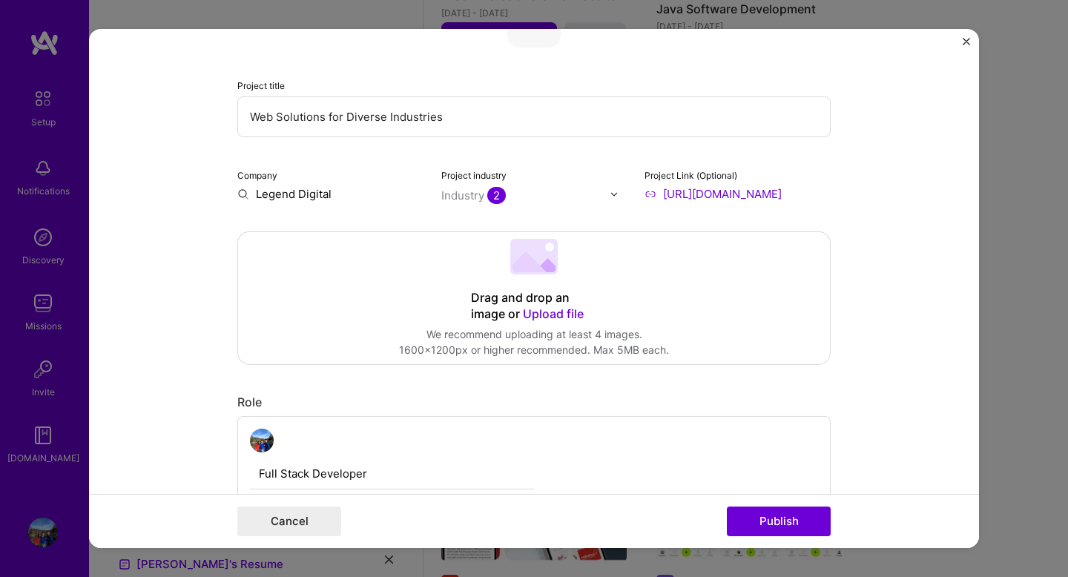
scroll to position [133, 0]
type input "[URL][DOMAIN_NAME]"
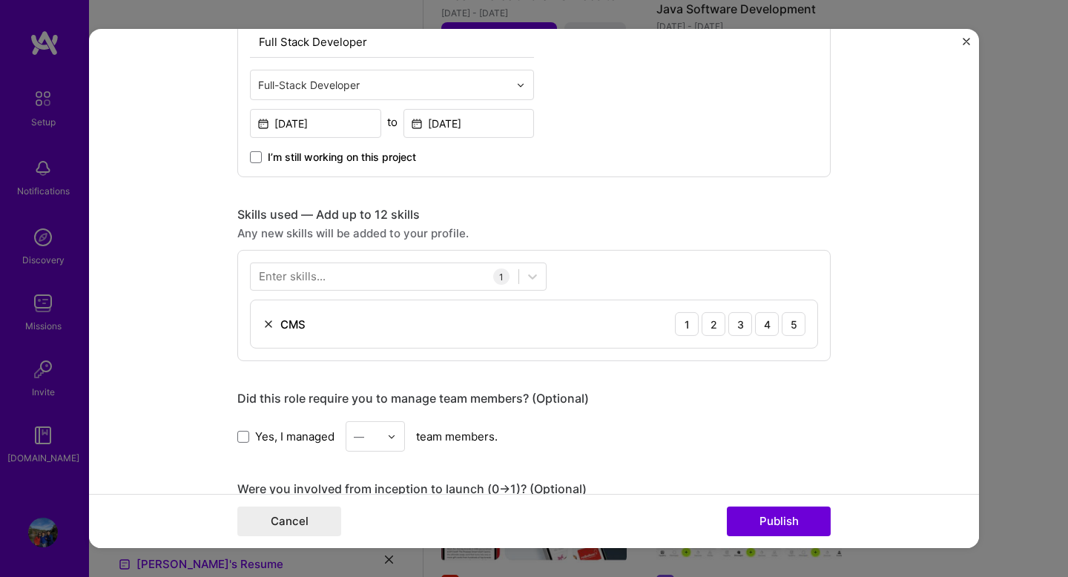
scroll to position [572, 0]
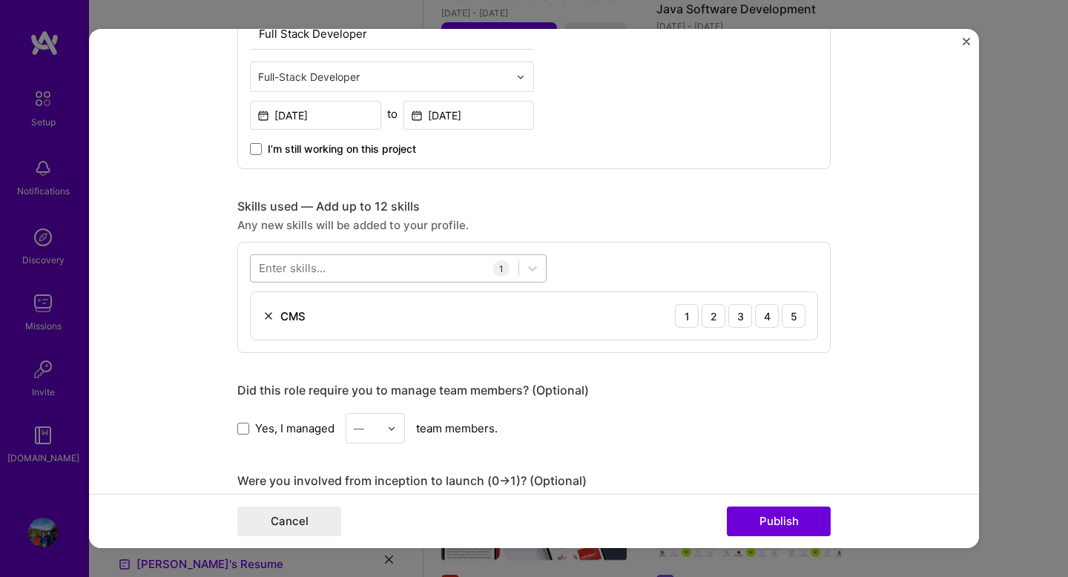
click at [409, 269] on div at bounding box center [385, 268] width 268 height 24
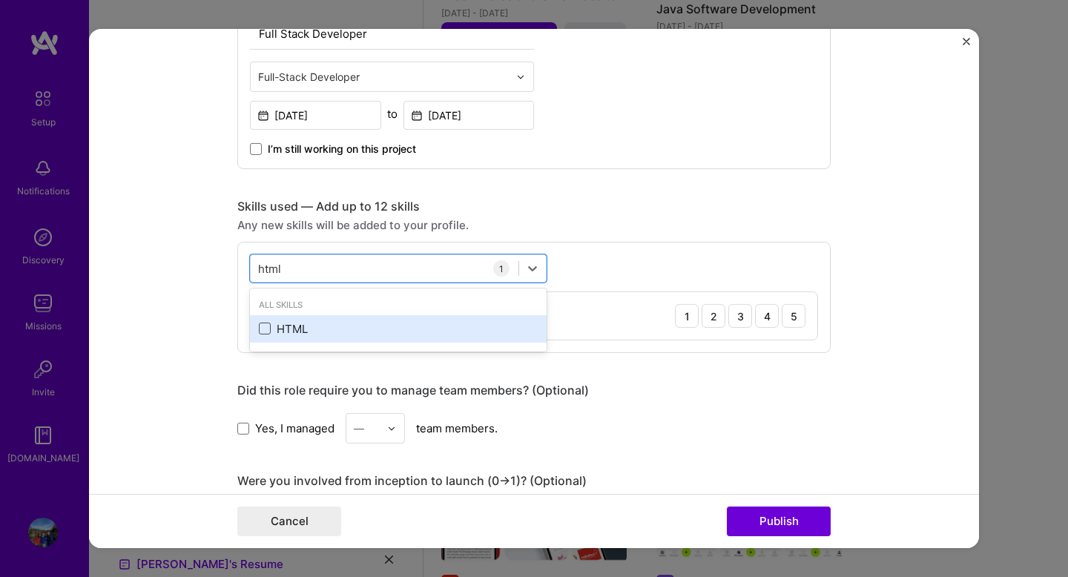
click at [259, 330] on span at bounding box center [265, 328] width 12 height 12
click at [0, 0] on input "checkbox" at bounding box center [0, 0] width 0 height 0
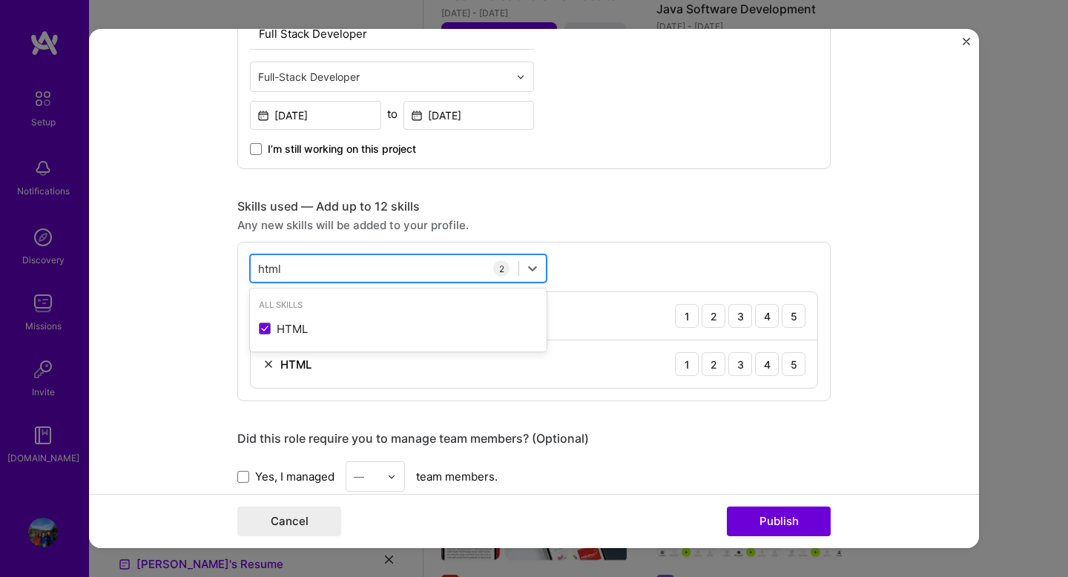
click at [295, 271] on div "html html" at bounding box center [385, 268] width 268 height 24
type input "h"
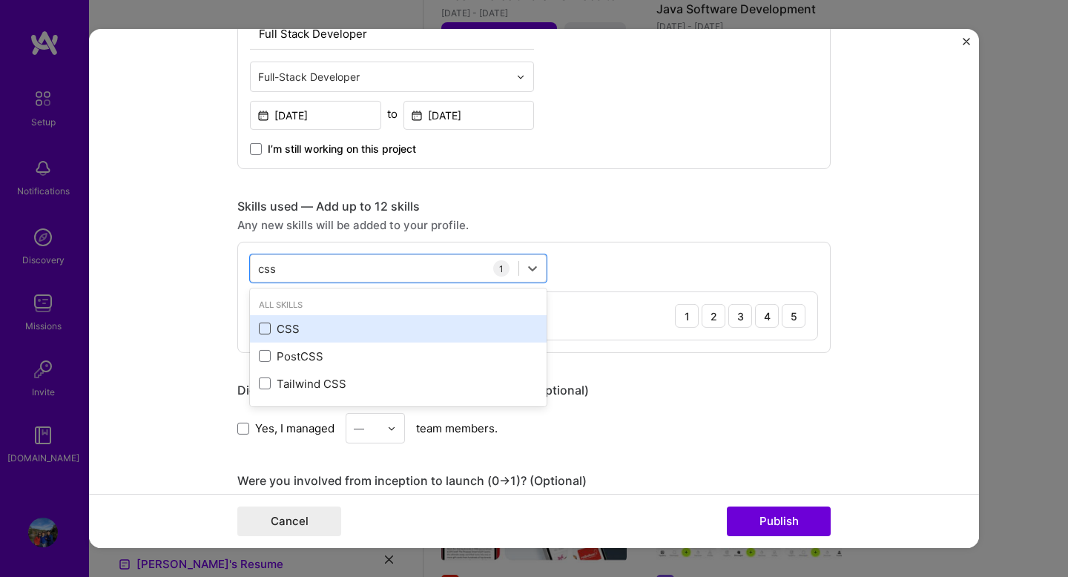
click at [266, 327] on span at bounding box center [265, 328] width 12 height 12
click at [0, 0] on input "checkbox" at bounding box center [0, 0] width 0 height 0
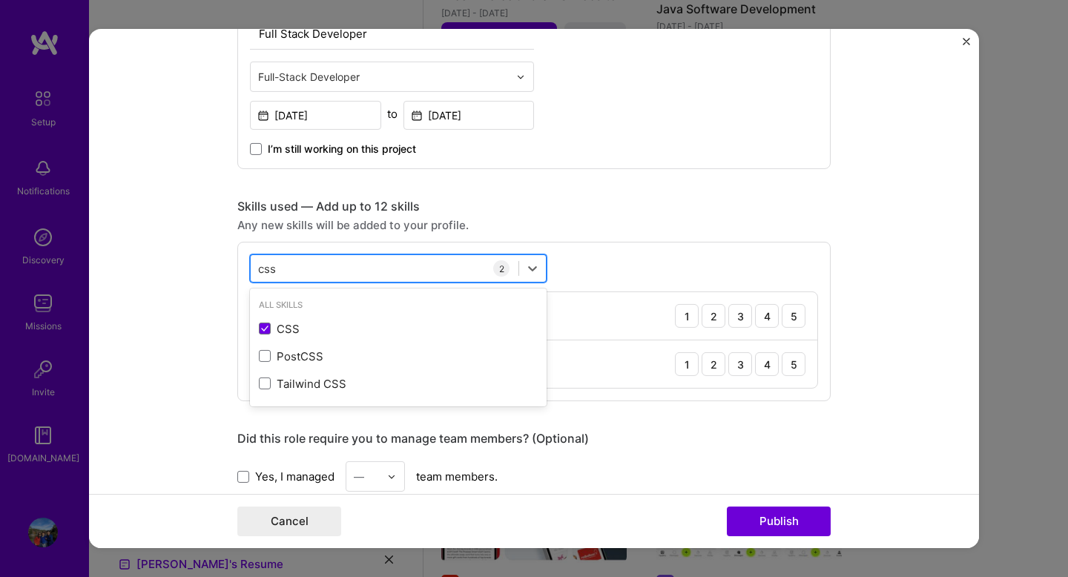
click at [291, 273] on div "css css" at bounding box center [385, 268] width 268 height 24
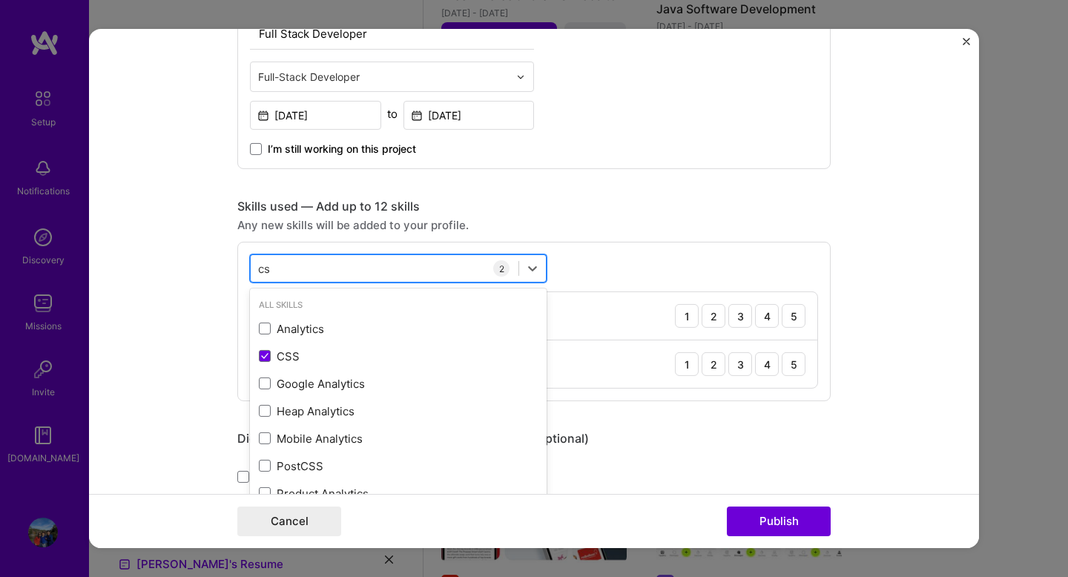
type input "c"
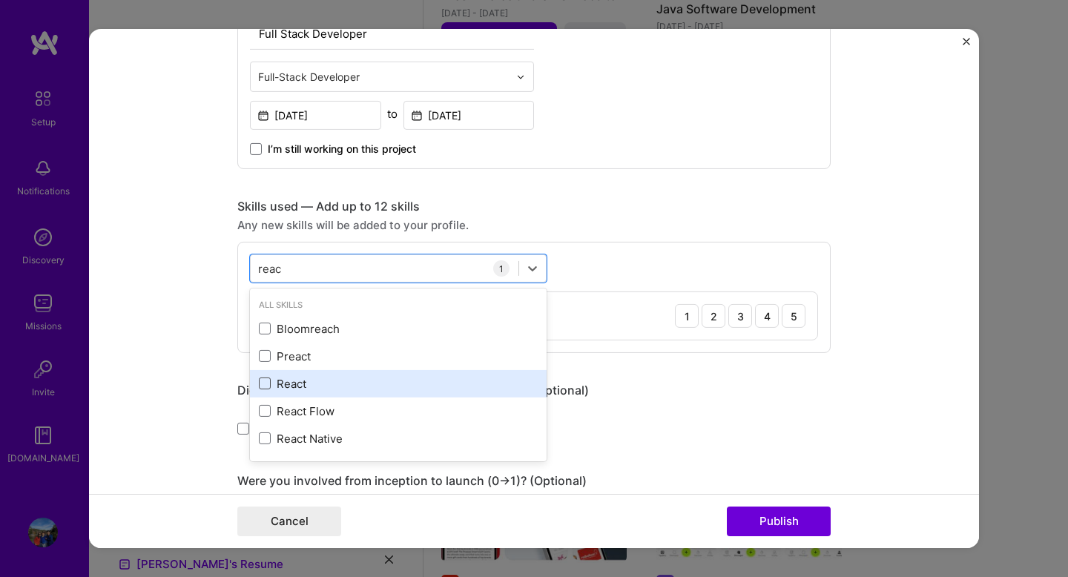
click at [263, 385] on span at bounding box center [265, 383] width 12 height 12
click at [0, 0] on input "checkbox" at bounding box center [0, 0] width 0 height 0
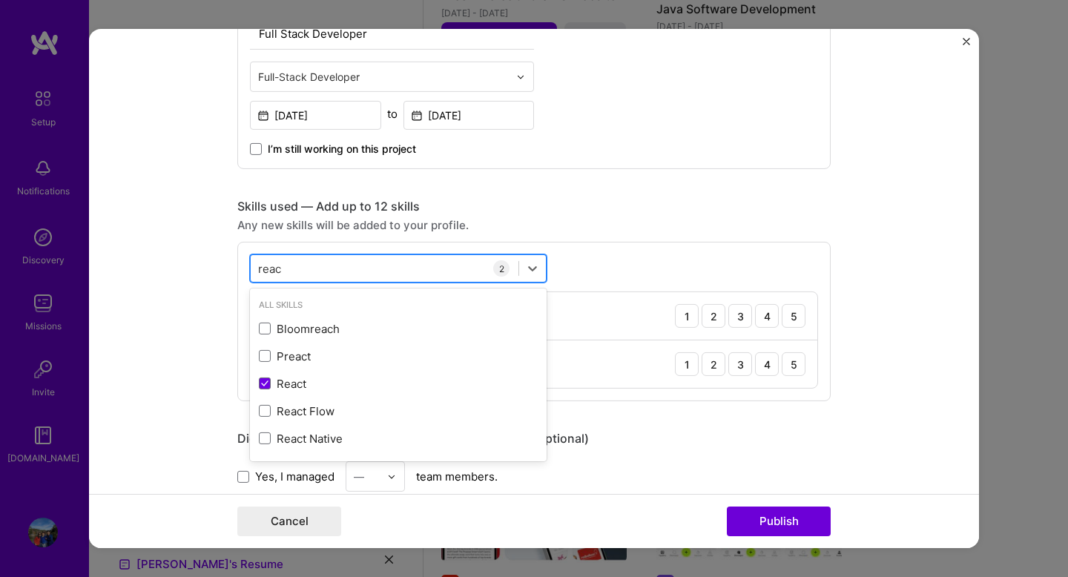
click at [300, 273] on div "reac reac" at bounding box center [385, 268] width 268 height 24
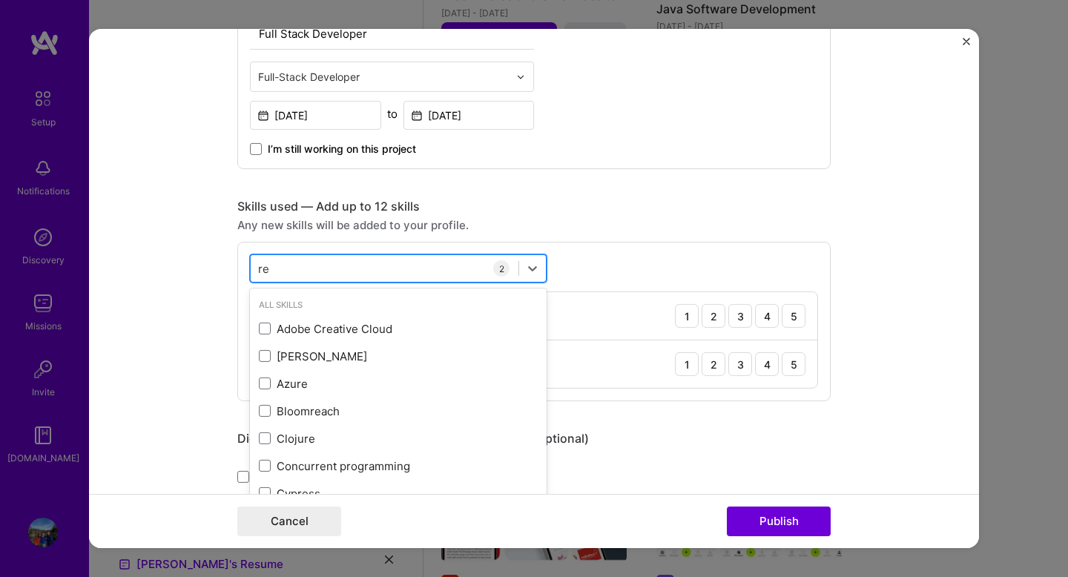
type input "r"
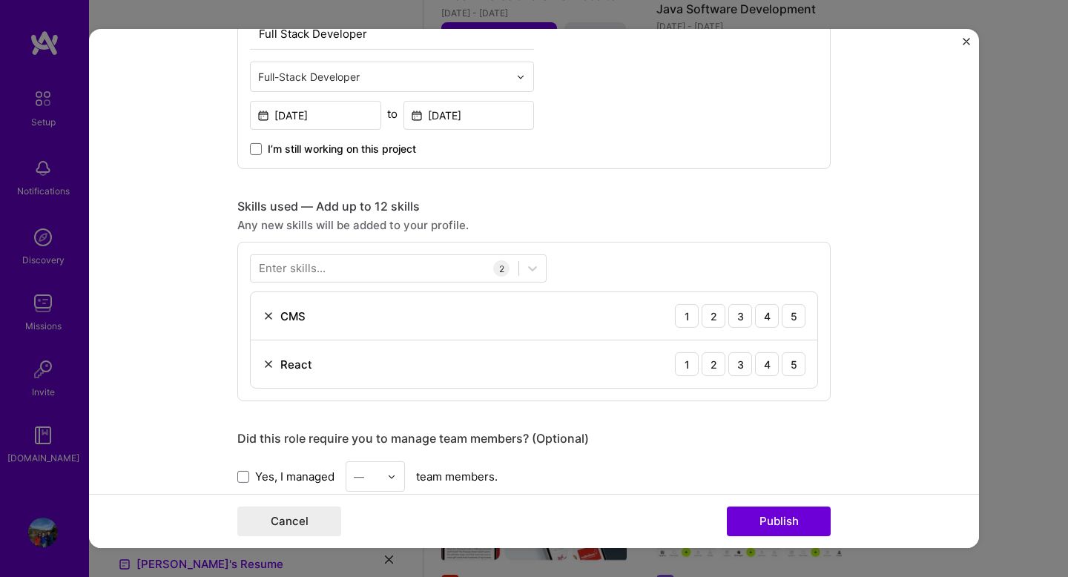
click at [208, 290] on form "Editing suggested project This project is suggested based on your LinkedIn, res…" at bounding box center [534, 288] width 890 height 519
click at [308, 273] on div "Enter skills..." at bounding box center [292, 268] width 67 height 16
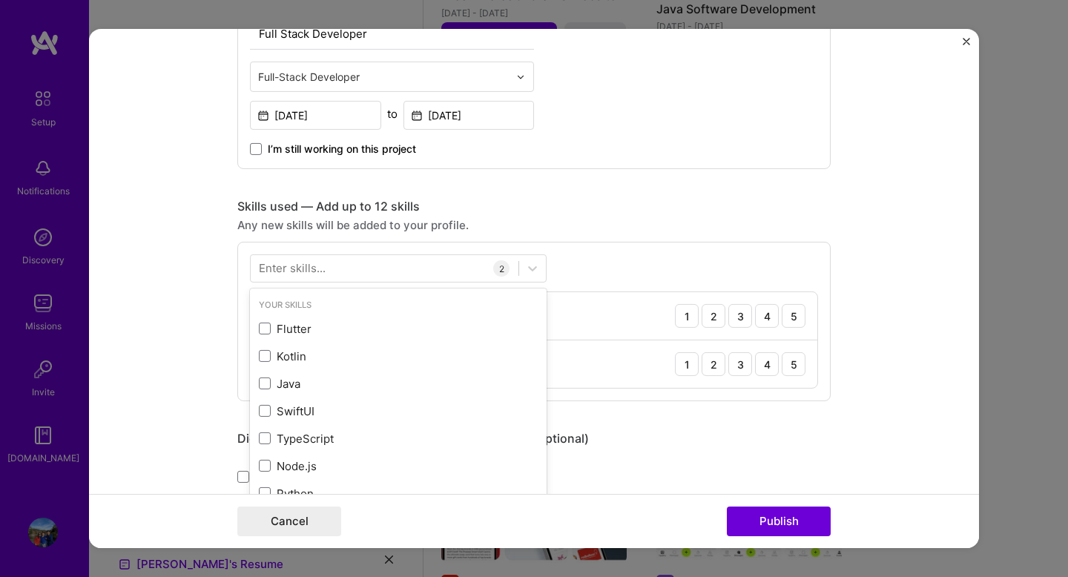
click at [305, 272] on div "Enter skills..." at bounding box center [292, 268] width 67 height 16
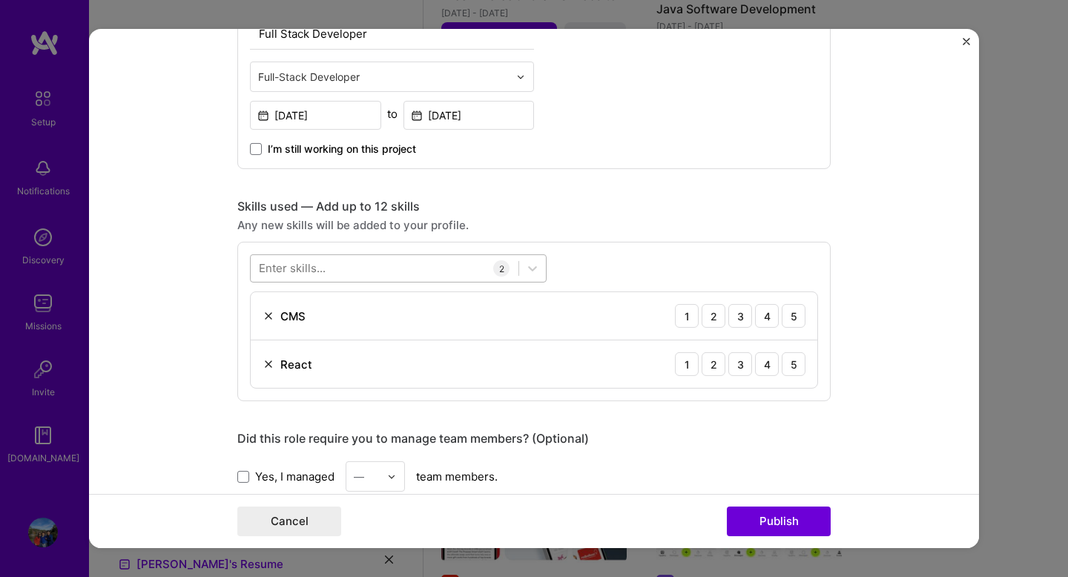
click at [324, 266] on div at bounding box center [385, 268] width 268 height 24
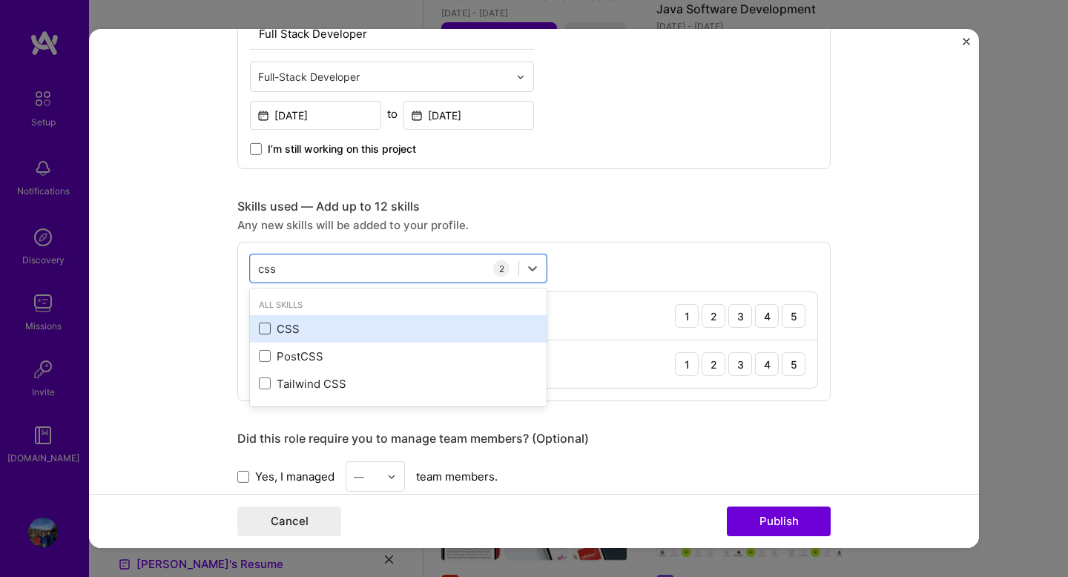
click at [265, 334] on span at bounding box center [265, 328] width 12 height 12
click at [0, 0] on input "checkbox" at bounding box center [0, 0] width 0 height 0
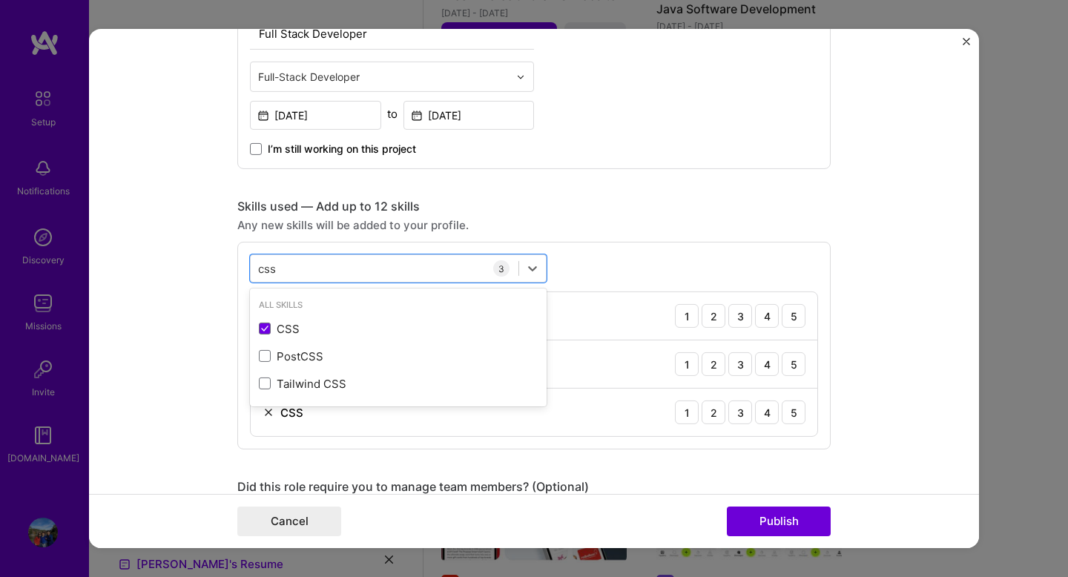
click at [218, 354] on form "Editing suggested project This project is suggested based on your LinkedIn, res…" at bounding box center [534, 288] width 890 height 519
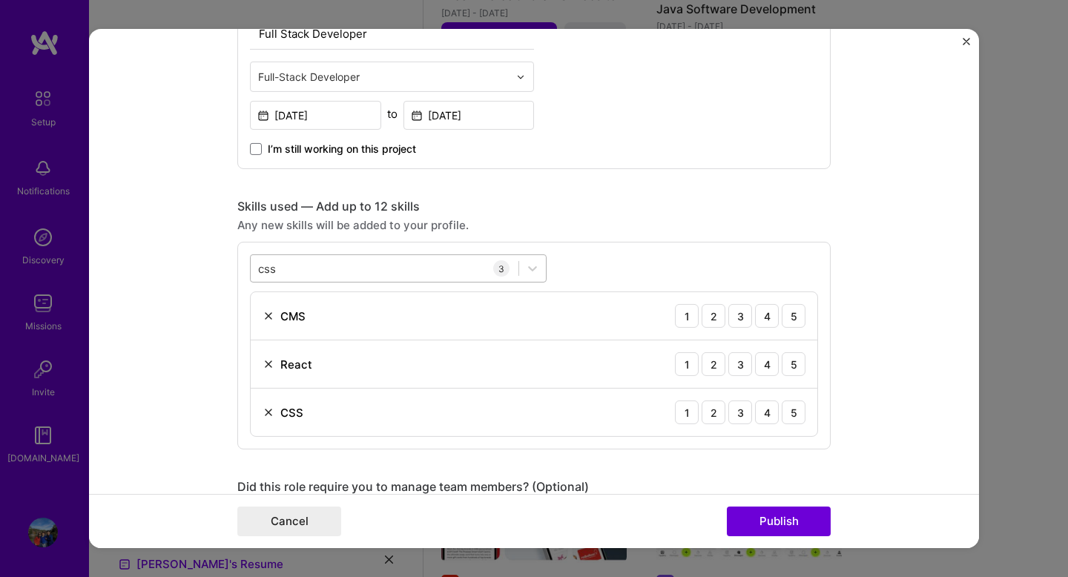
click at [317, 262] on div "css css" at bounding box center [385, 268] width 268 height 24
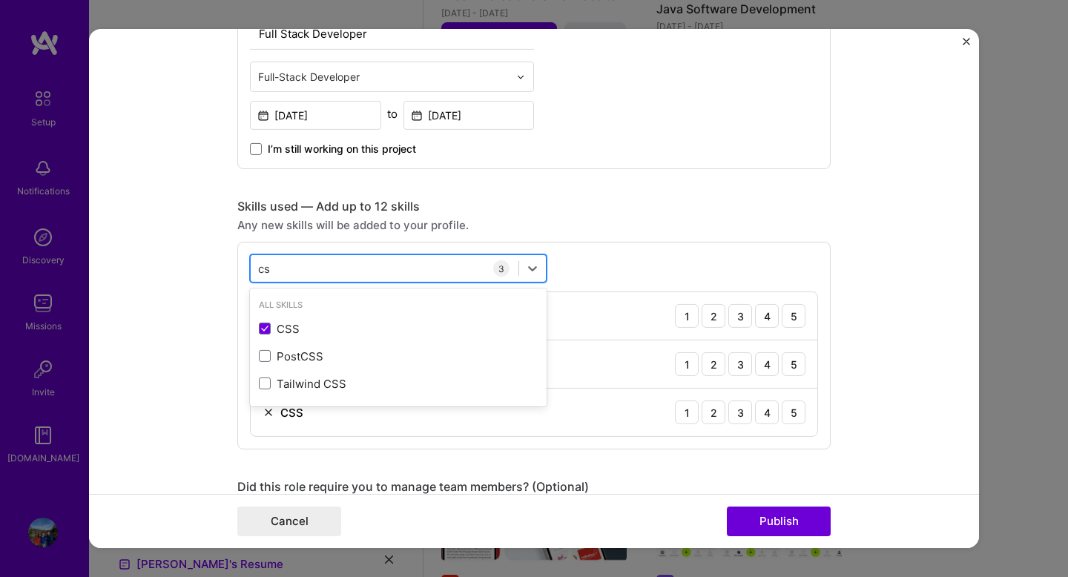
type input "c"
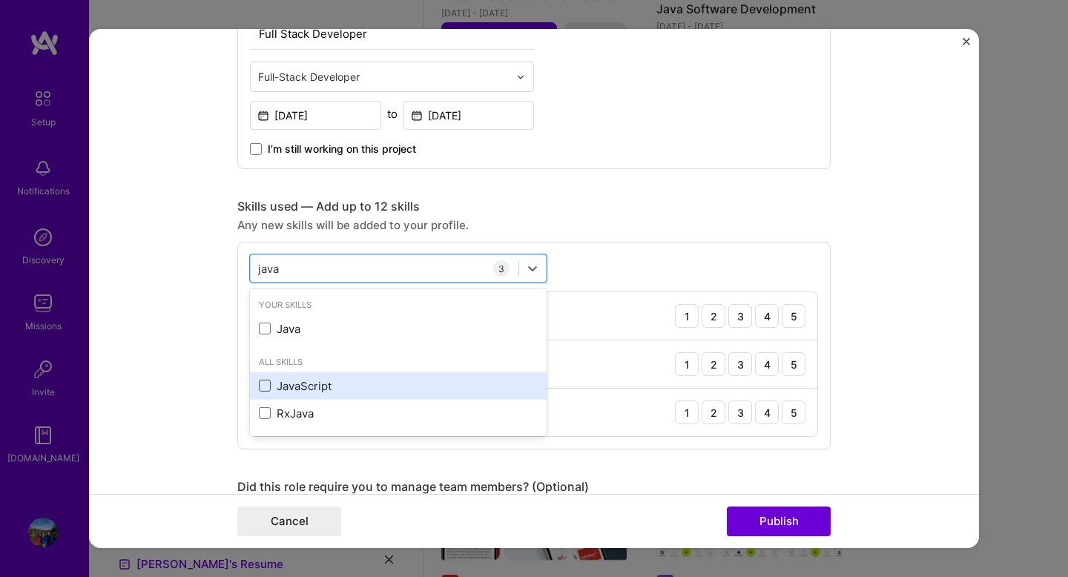
click at [265, 388] on span at bounding box center [265, 386] width 12 height 12
click at [0, 0] on input "checkbox" at bounding box center [0, 0] width 0 height 0
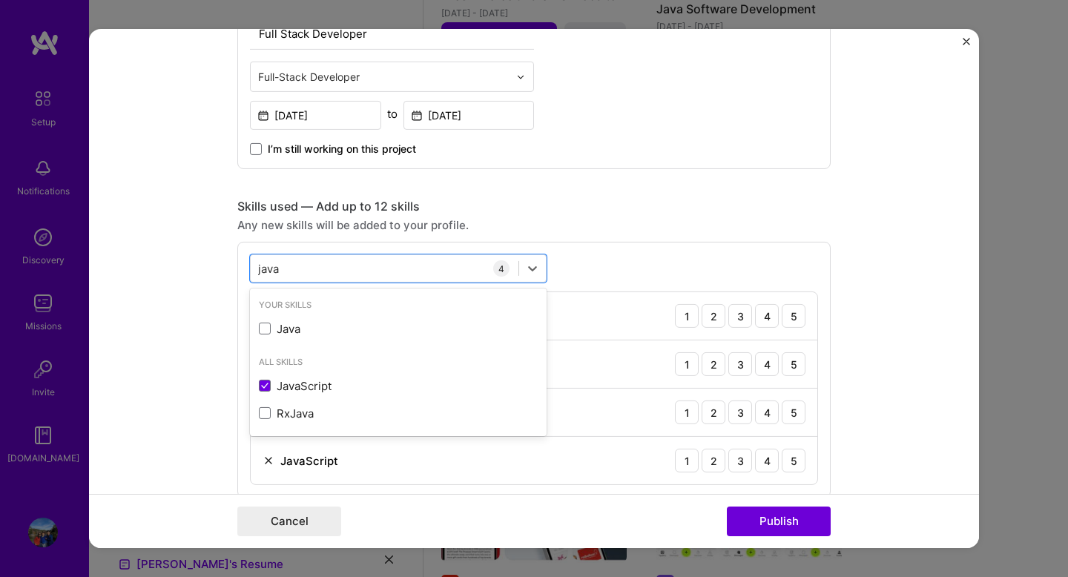
click at [199, 407] on form "Editing suggested project This project is suggested based on your LinkedIn, res…" at bounding box center [534, 288] width 890 height 519
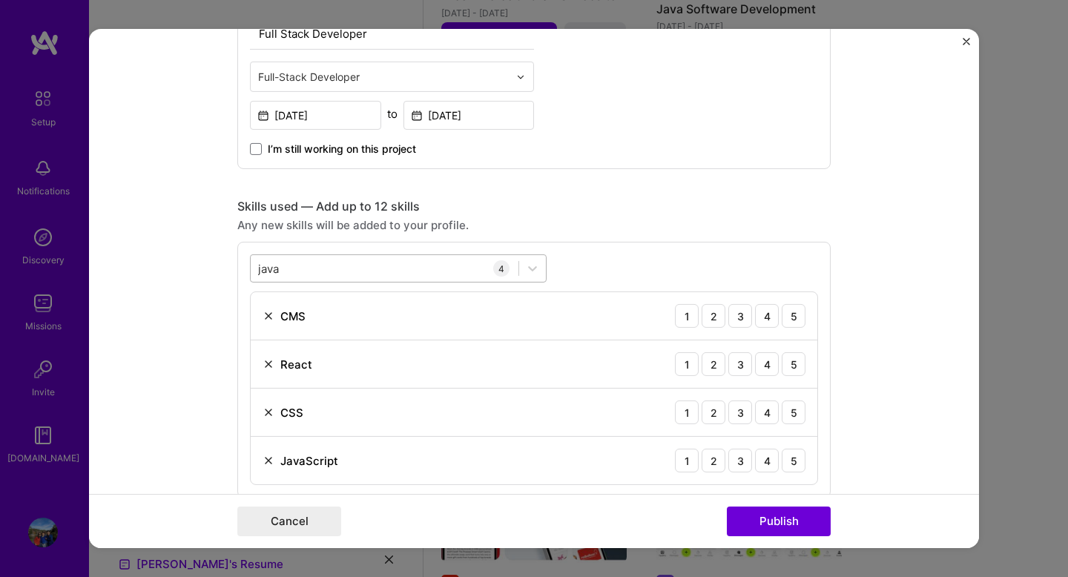
click at [322, 271] on div "java java" at bounding box center [385, 268] width 268 height 24
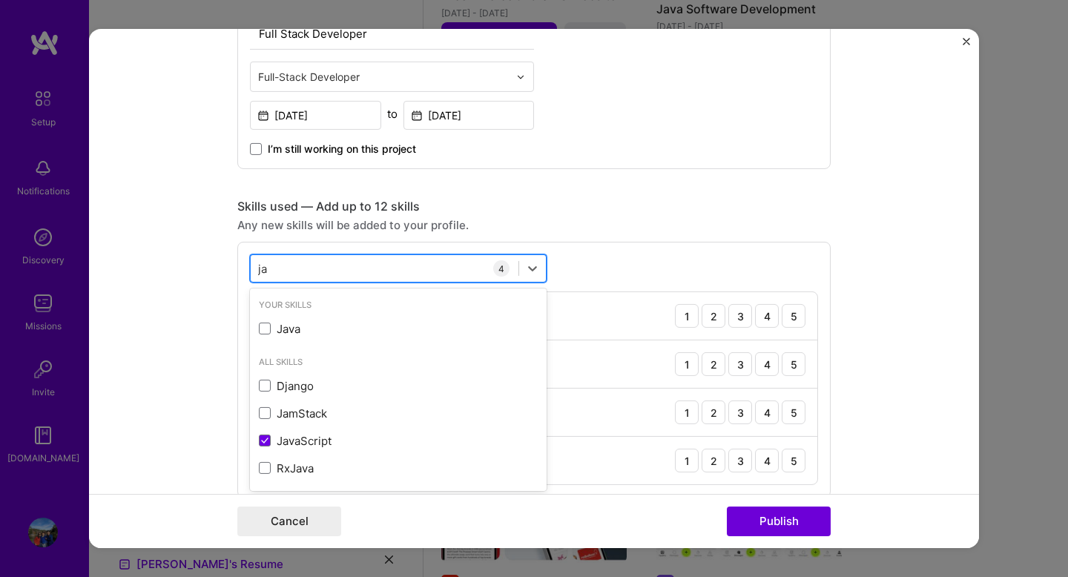
type input "j"
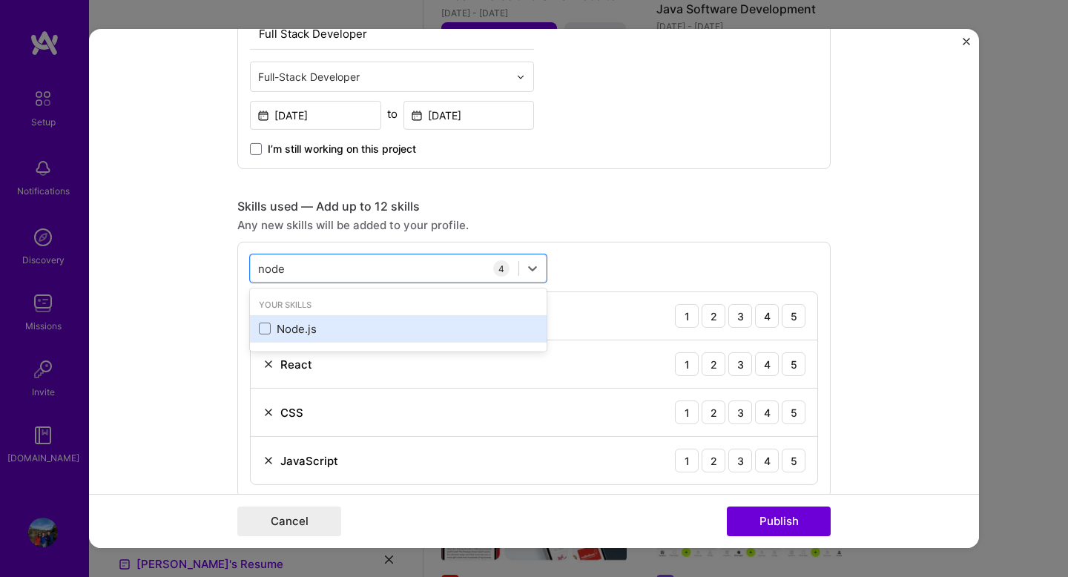
click at [265, 322] on div "Node.js" at bounding box center [398, 329] width 279 height 16
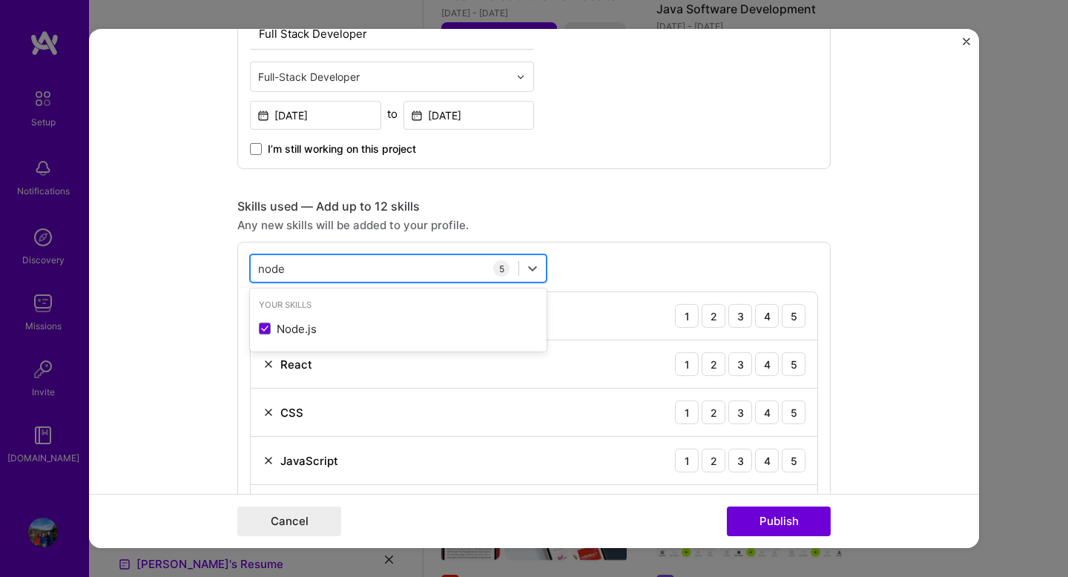
click at [306, 278] on div "node node" at bounding box center [385, 268] width 268 height 24
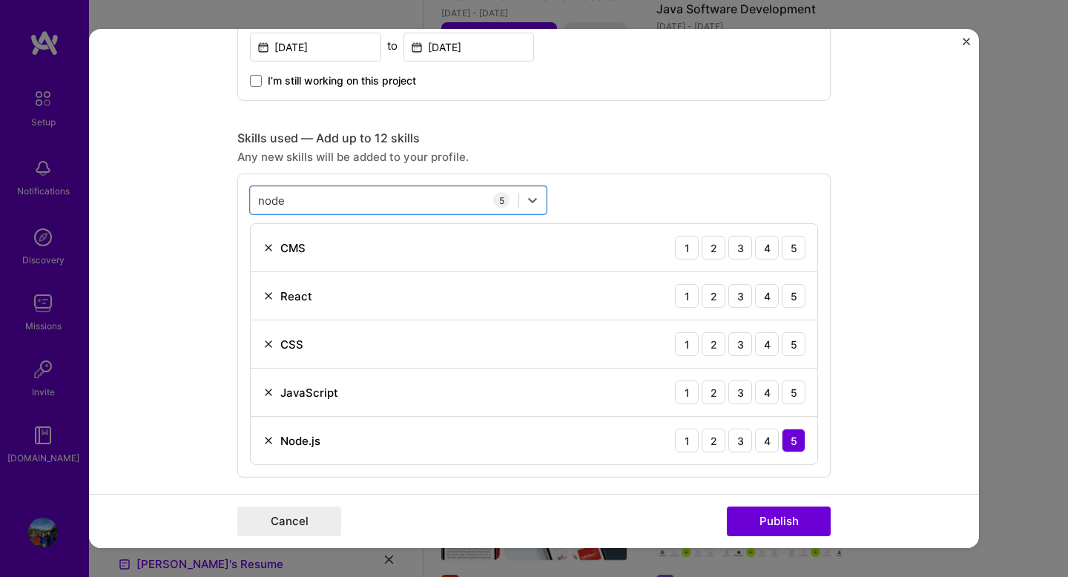
scroll to position [615, 0]
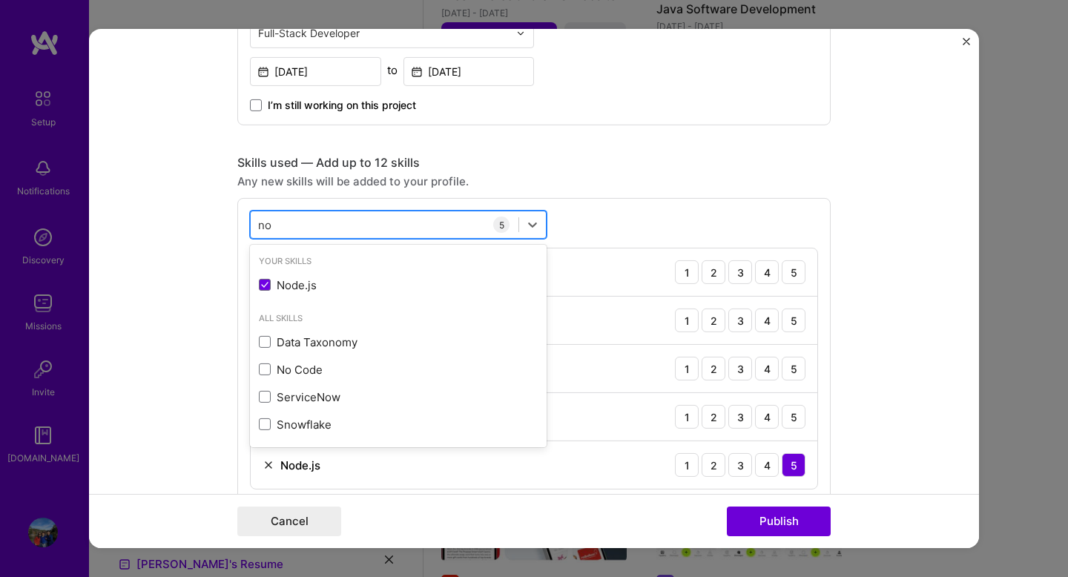
type input "n"
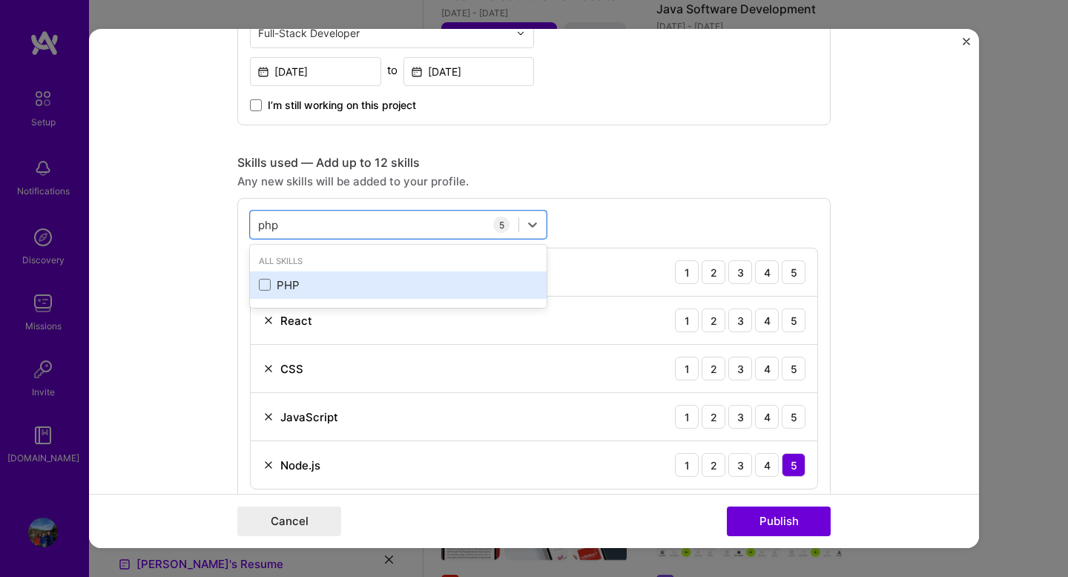
click at [274, 287] on div "PHP" at bounding box center [398, 285] width 279 height 16
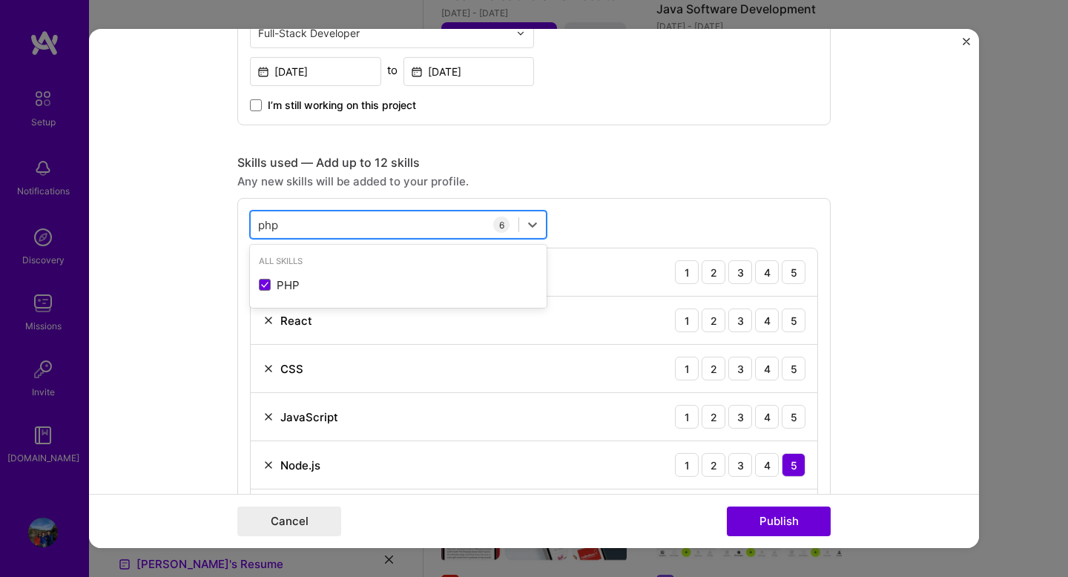
click at [323, 228] on div "php php" at bounding box center [385, 224] width 268 height 24
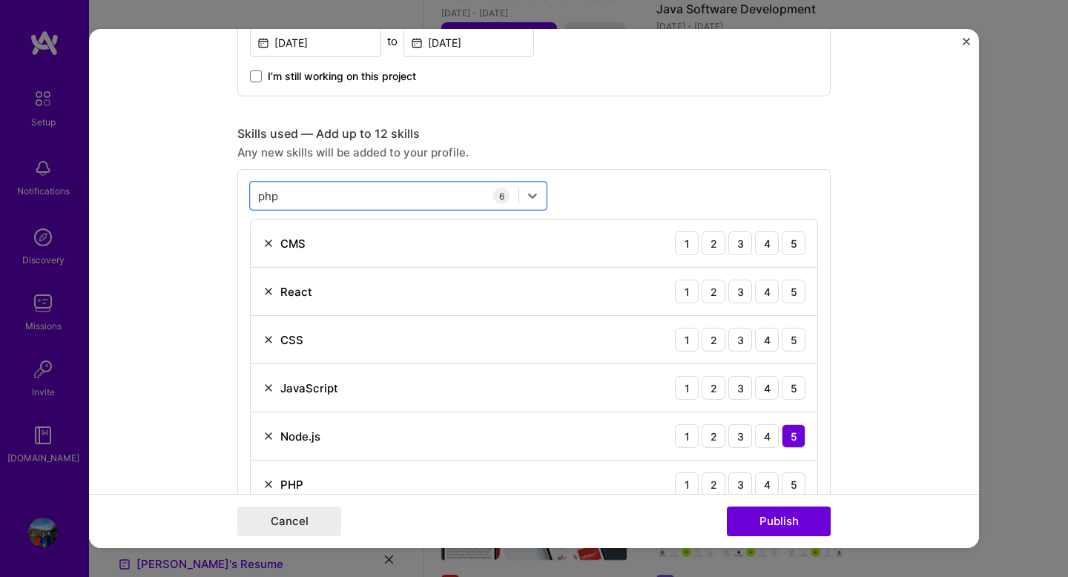
scroll to position [630, 0]
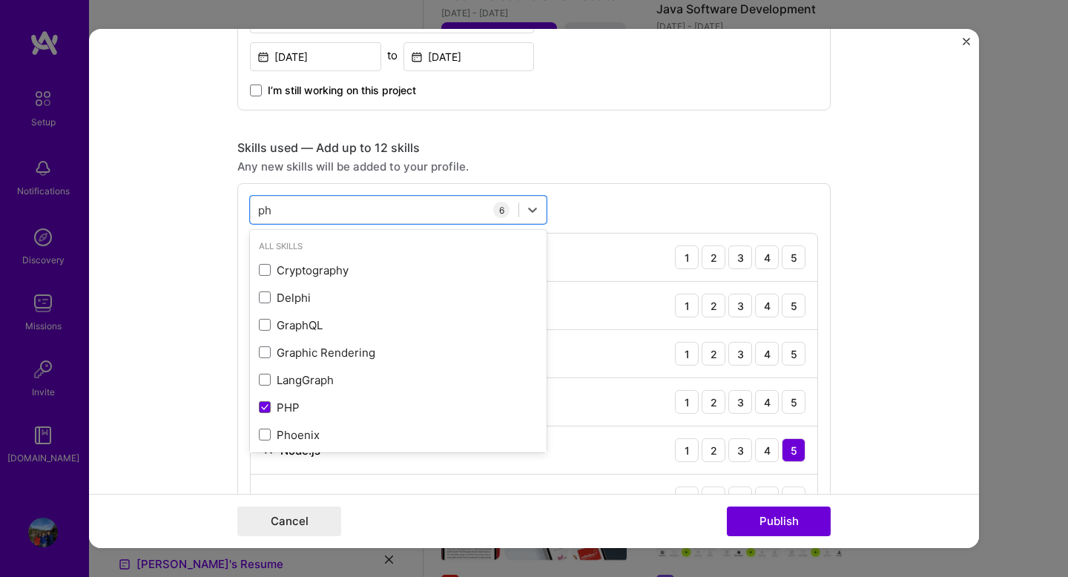
type input "p"
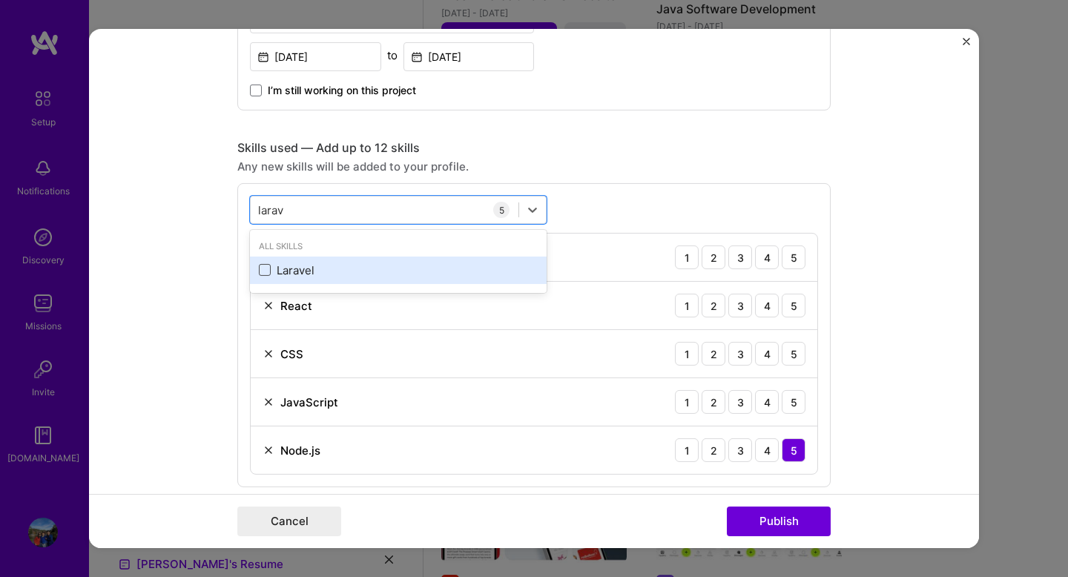
click at [265, 271] on span at bounding box center [265, 270] width 12 height 12
click at [0, 0] on input "checkbox" at bounding box center [0, 0] width 0 height 0
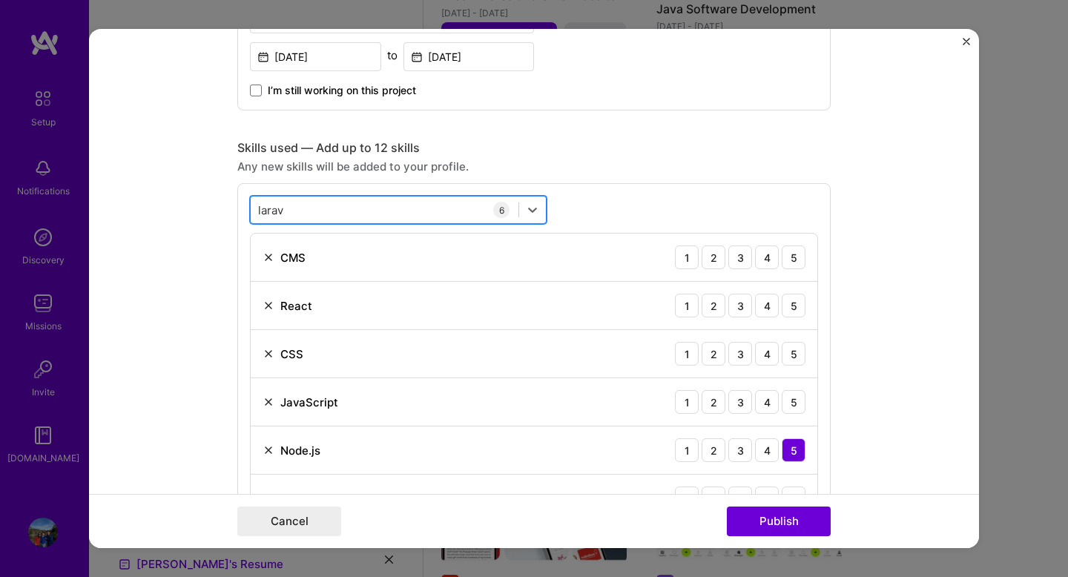
click at [311, 208] on div "[PERSON_NAME]" at bounding box center [385, 209] width 268 height 24
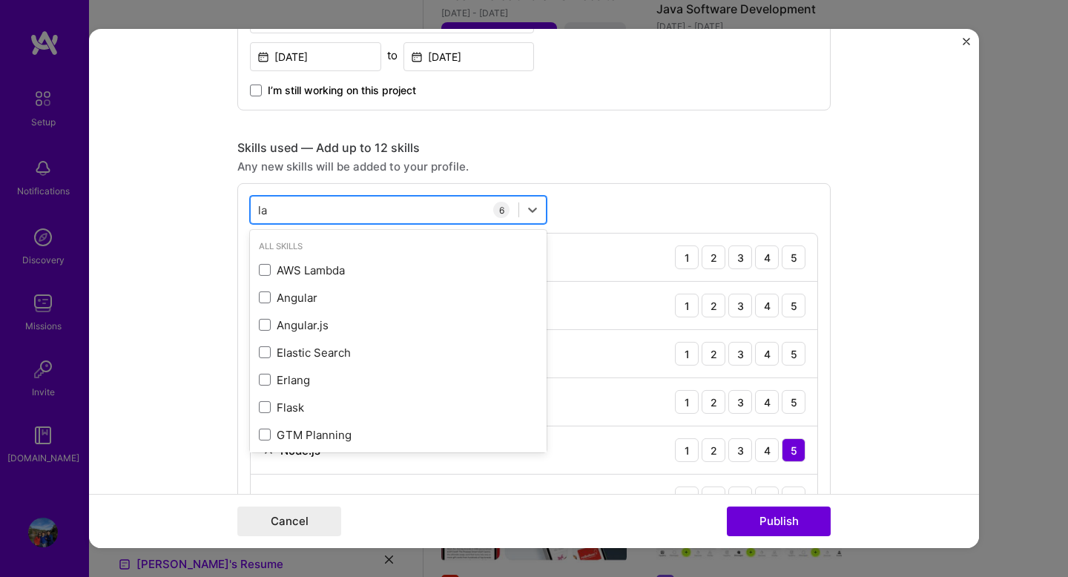
type input "l"
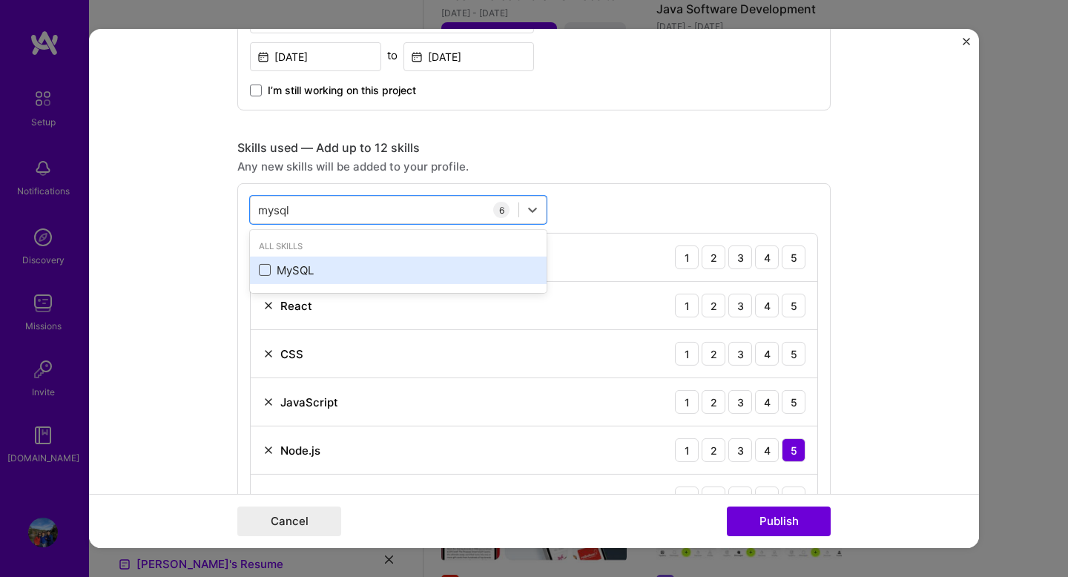
click at [266, 269] on span at bounding box center [265, 270] width 12 height 12
click at [0, 0] on input "checkbox" at bounding box center [0, 0] width 0 height 0
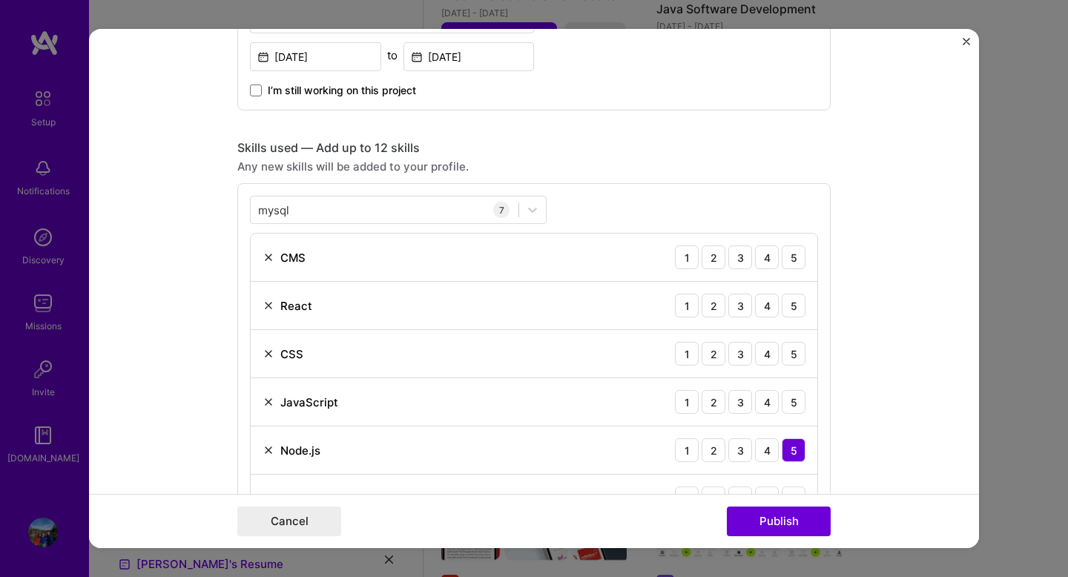
click at [203, 340] on form "Editing suggested project This project is suggested based on your LinkedIn, res…" at bounding box center [534, 288] width 890 height 519
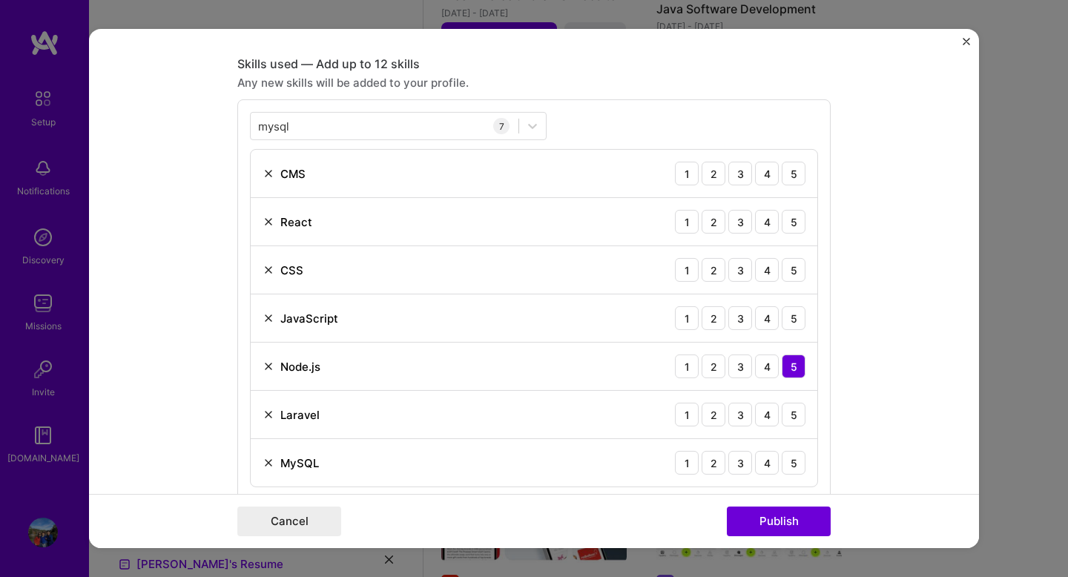
scroll to position [670, 0]
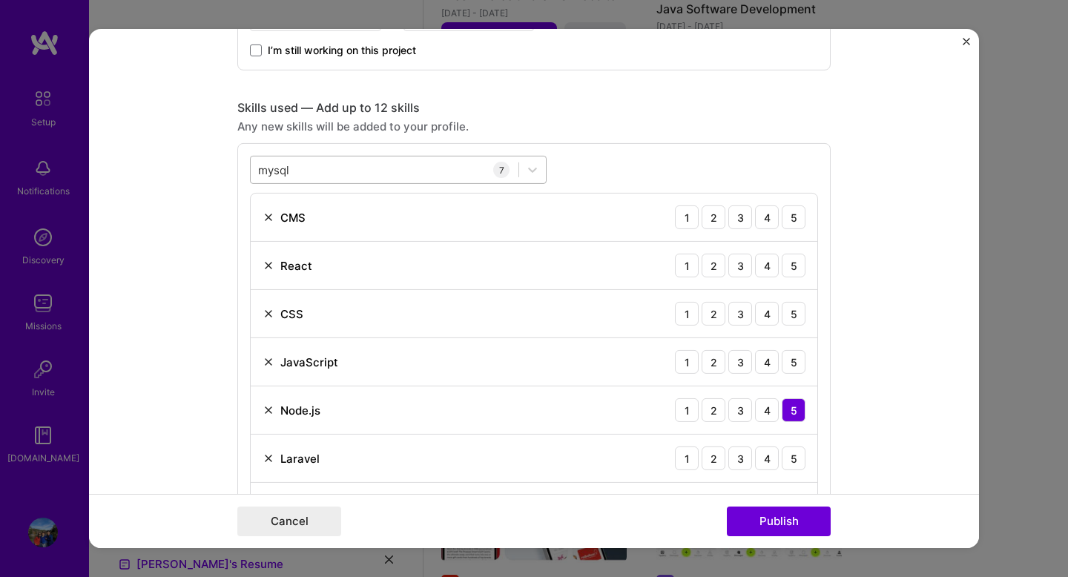
click at [331, 165] on div "mysql mysql" at bounding box center [385, 169] width 268 height 24
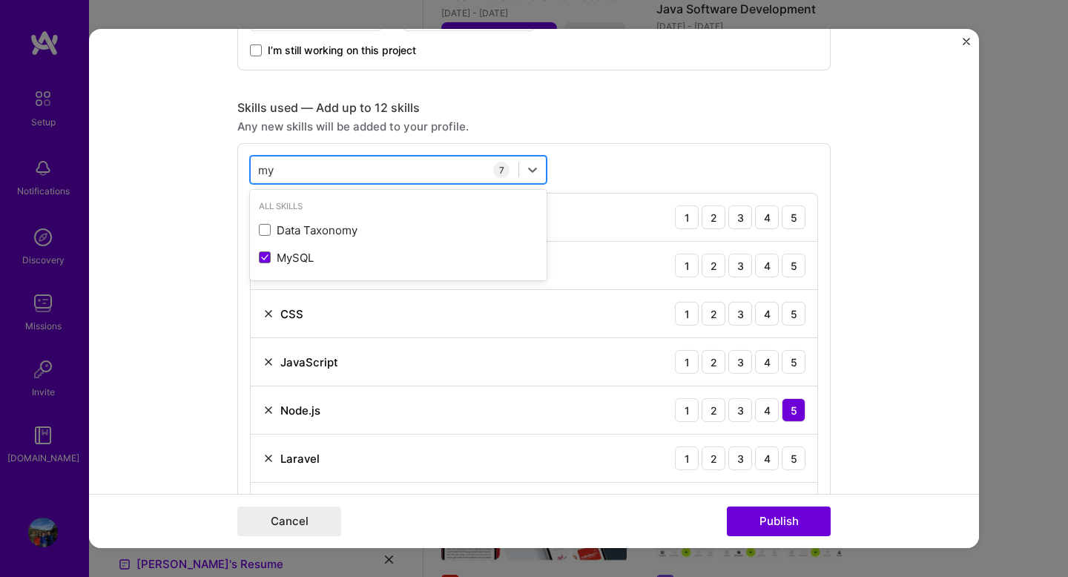
type input "m"
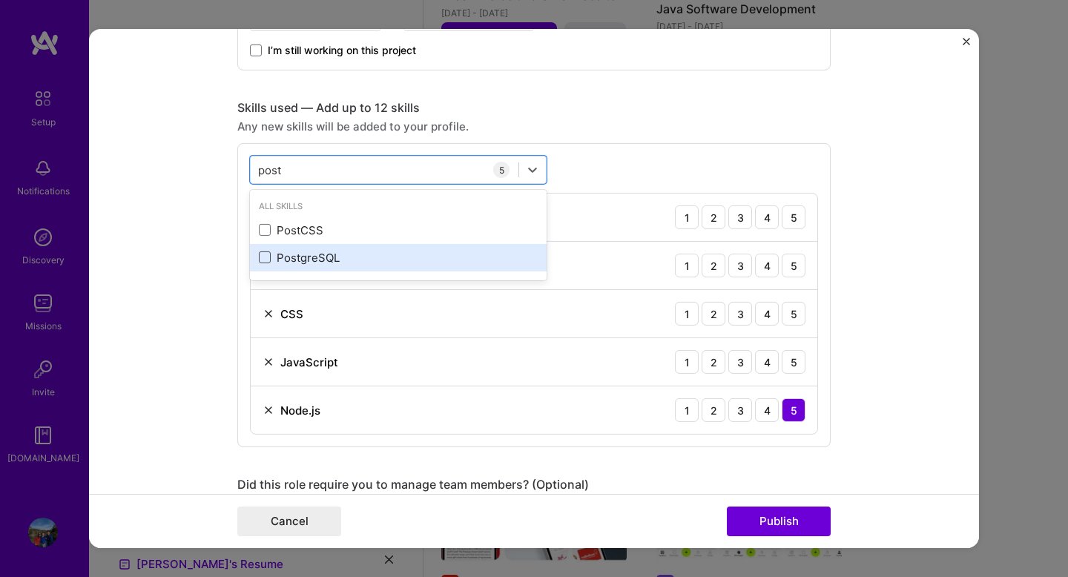
click at [268, 256] on span at bounding box center [265, 257] width 12 height 12
click at [0, 0] on input "checkbox" at bounding box center [0, 0] width 0 height 0
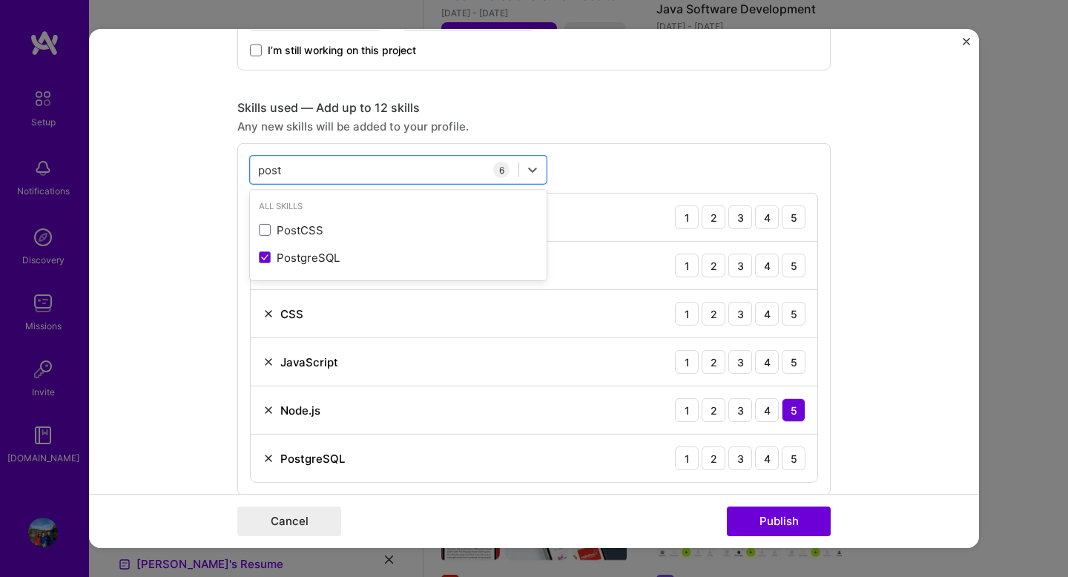
click at [204, 341] on form "Editing suggested project This project is suggested based on your LinkedIn, res…" at bounding box center [534, 288] width 890 height 519
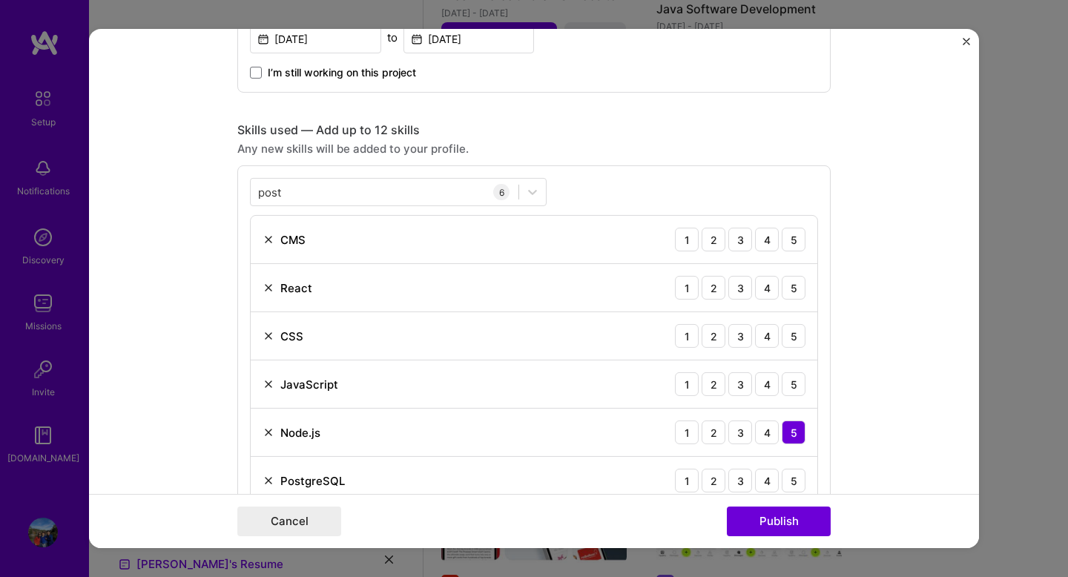
scroll to position [617, 0]
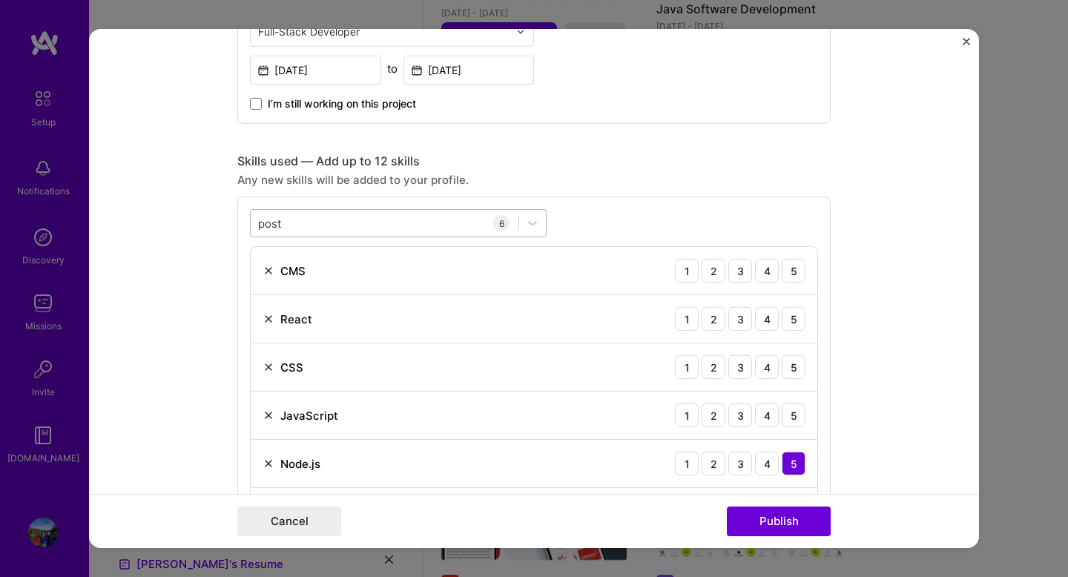
click at [300, 222] on div "post post" at bounding box center [385, 223] width 268 height 24
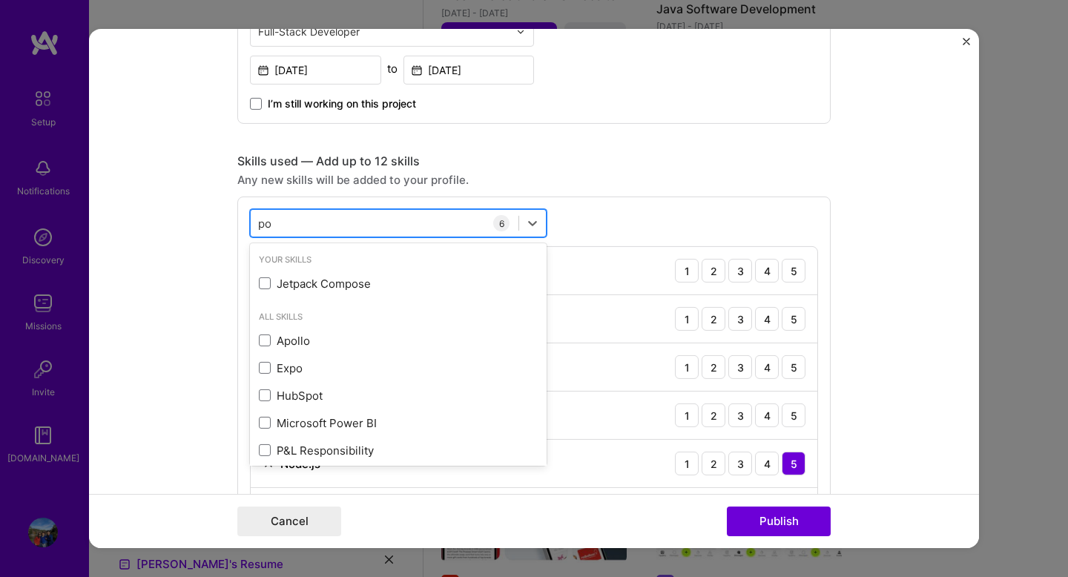
type input "p"
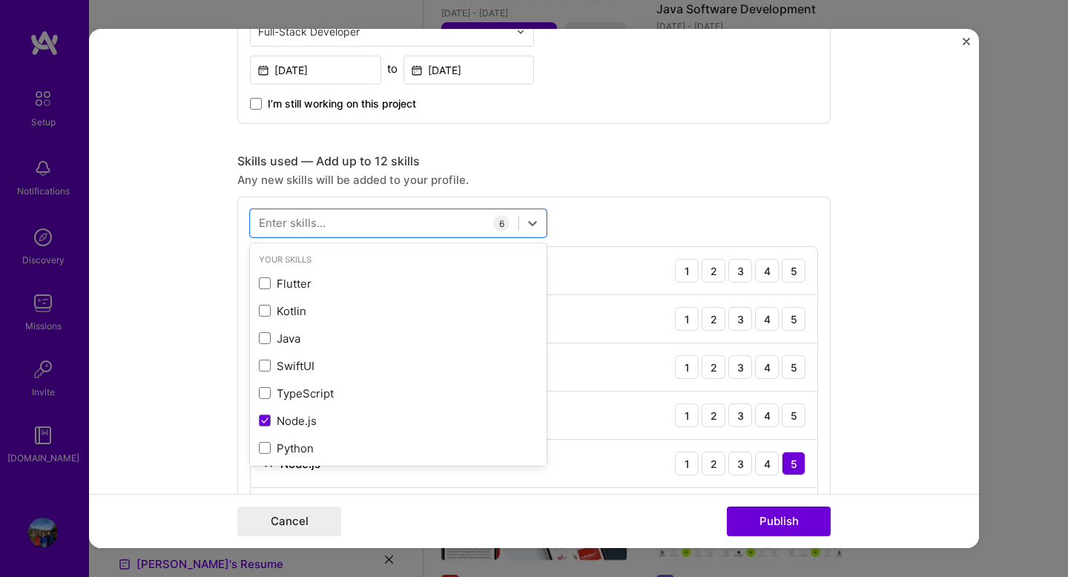
click at [193, 286] on form "Editing suggested project This project is suggested based on your LinkedIn, res…" at bounding box center [534, 288] width 890 height 519
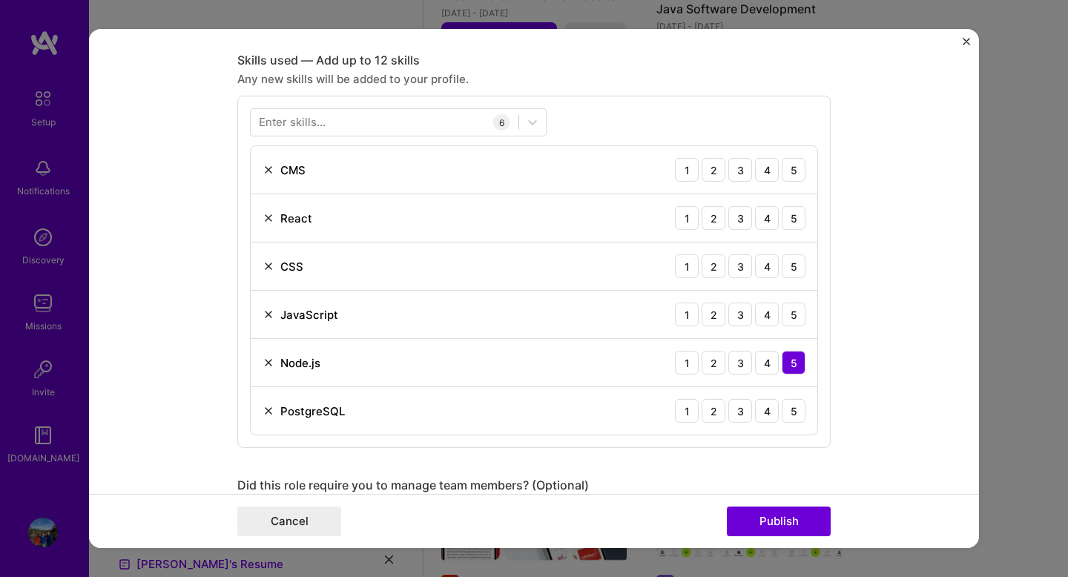
scroll to position [707, 0]
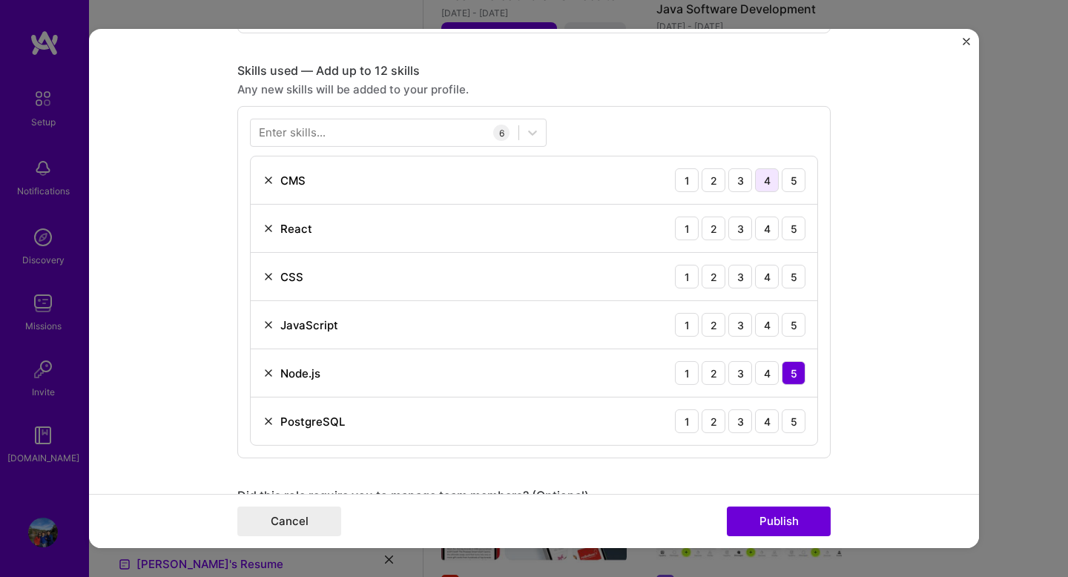
click at [769, 183] on div "4" at bounding box center [767, 180] width 24 height 24
click at [790, 225] on div "5" at bounding box center [793, 228] width 24 height 24
click at [795, 279] on div "5" at bounding box center [793, 277] width 24 height 24
click at [795, 317] on div "5" at bounding box center [793, 325] width 24 height 24
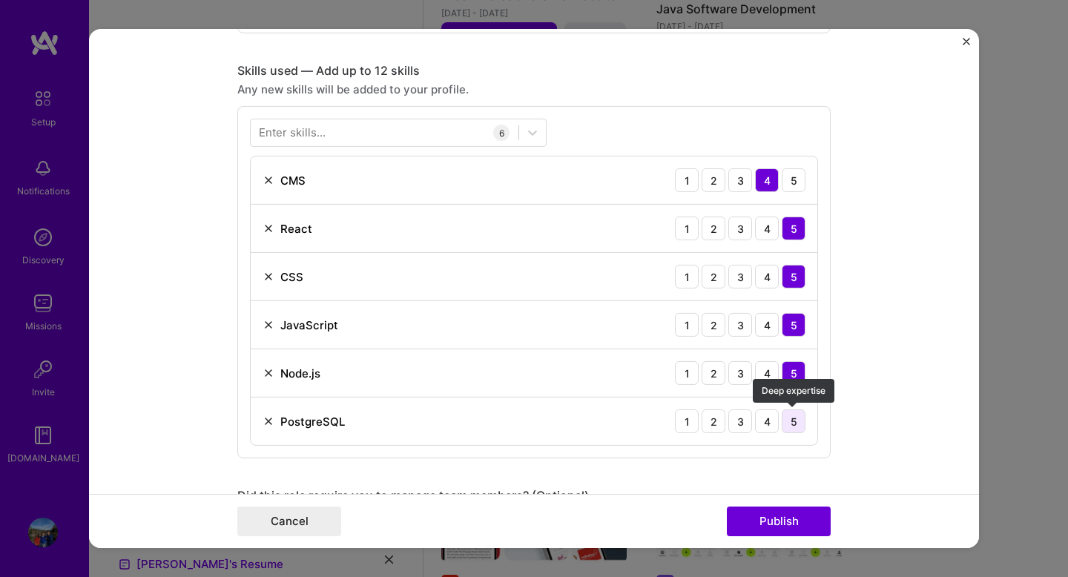
click at [794, 421] on div "5" at bounding box center [793, 421] width 24 height 24
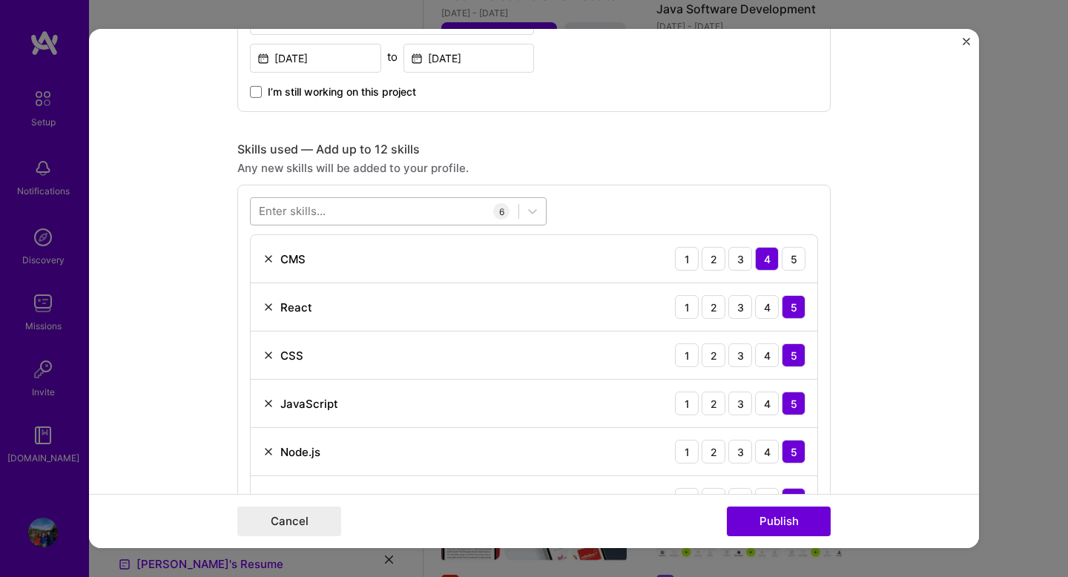
scroll to position [615, 0]
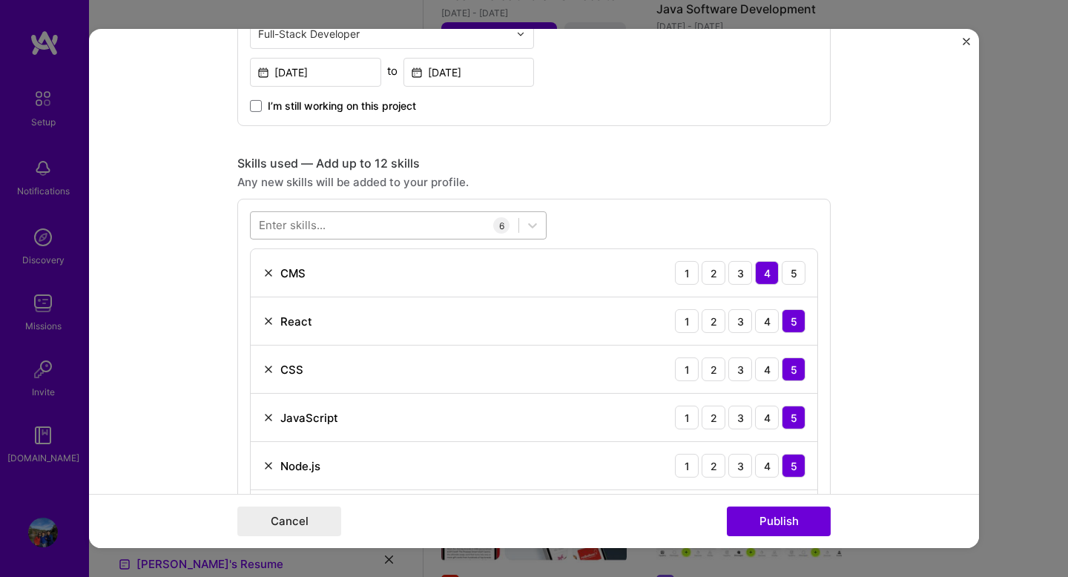
click at [331, 225] on div at bounding box center [385, 225] width 268 height 24
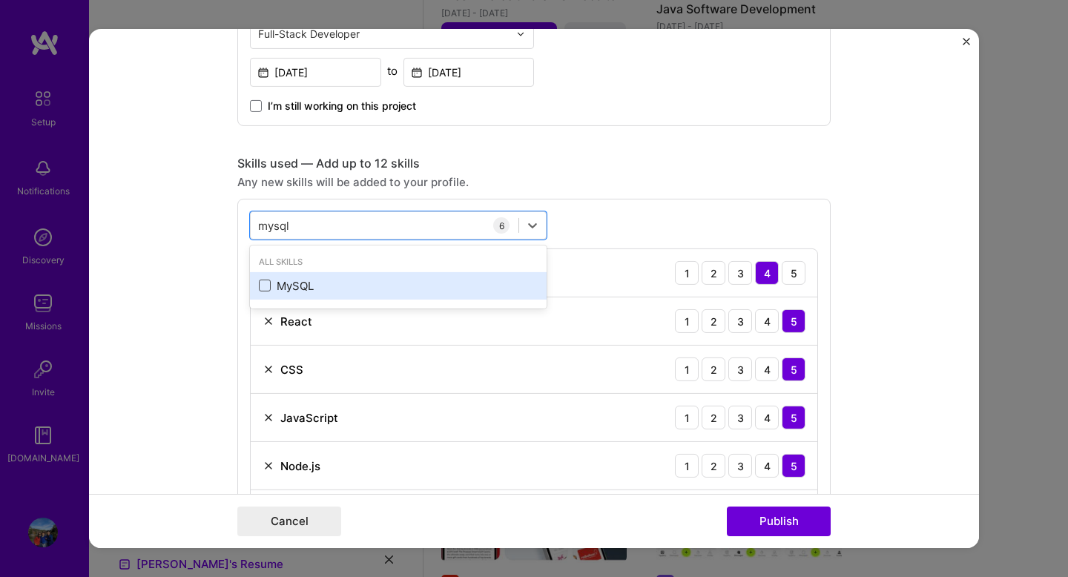
click at [268, 291] on span at bounding box center [265, 285] width 12 height 12
click at [0, 0] on input "checkbox" at bounding box center [0, 0] width 0 height 0
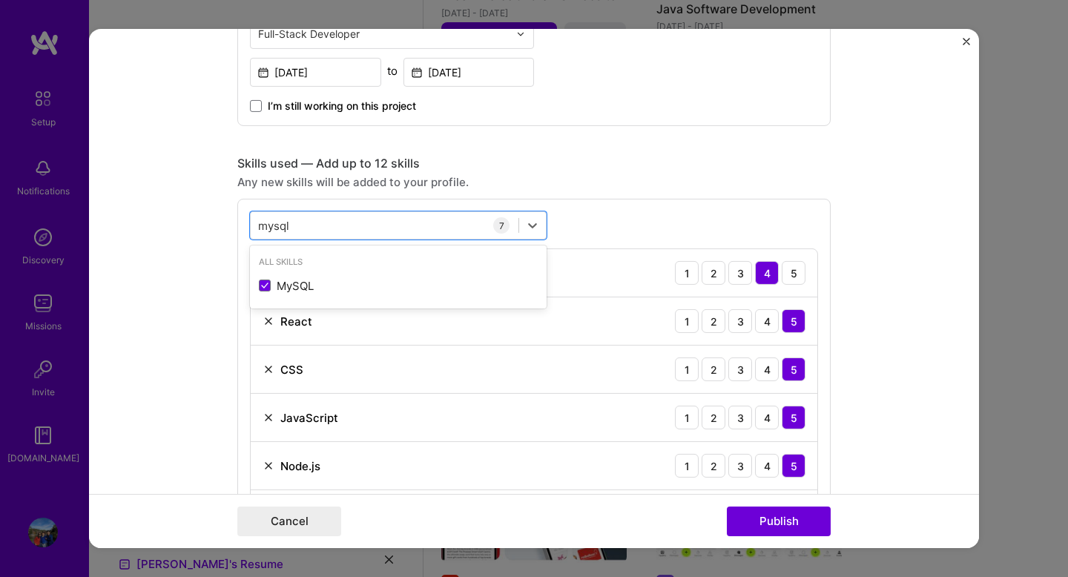
scroll to position [847, 0]
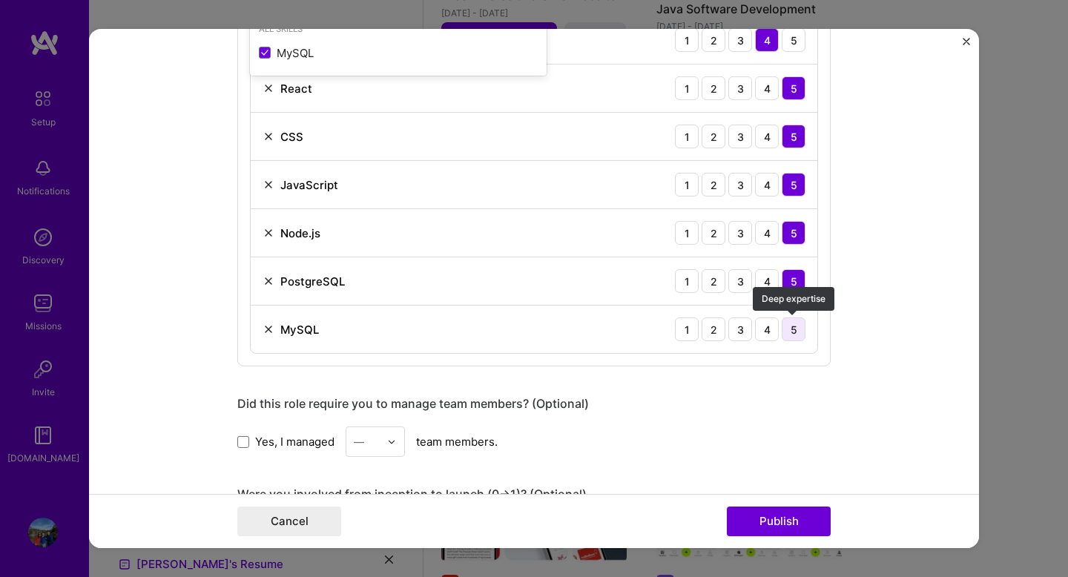
type input "mysql"
click at [790, 332] on div "5" at bounding box center [793, 329] width 24 height 24
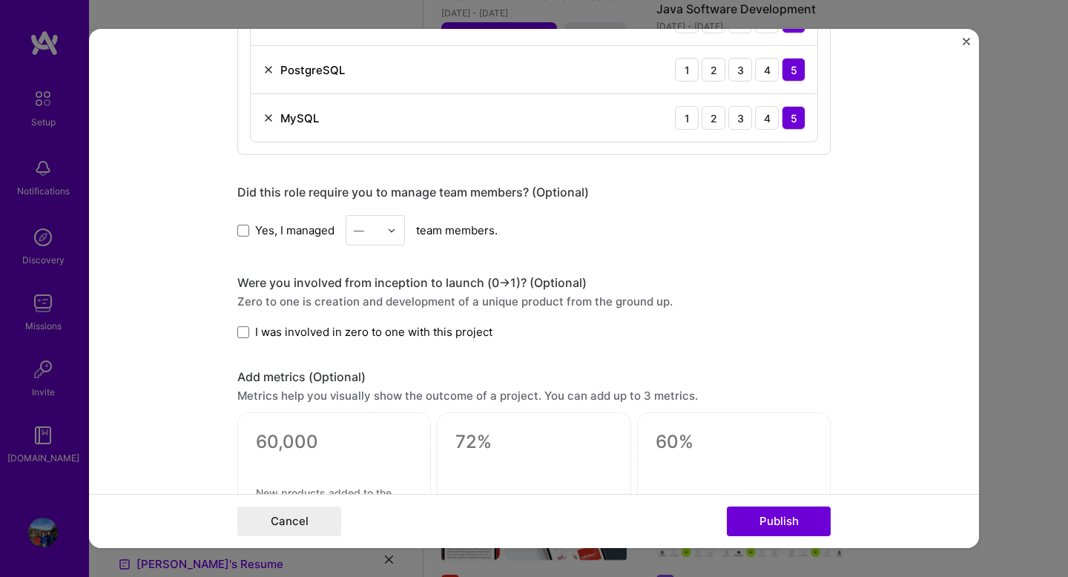
scroll to position [1065, 0]
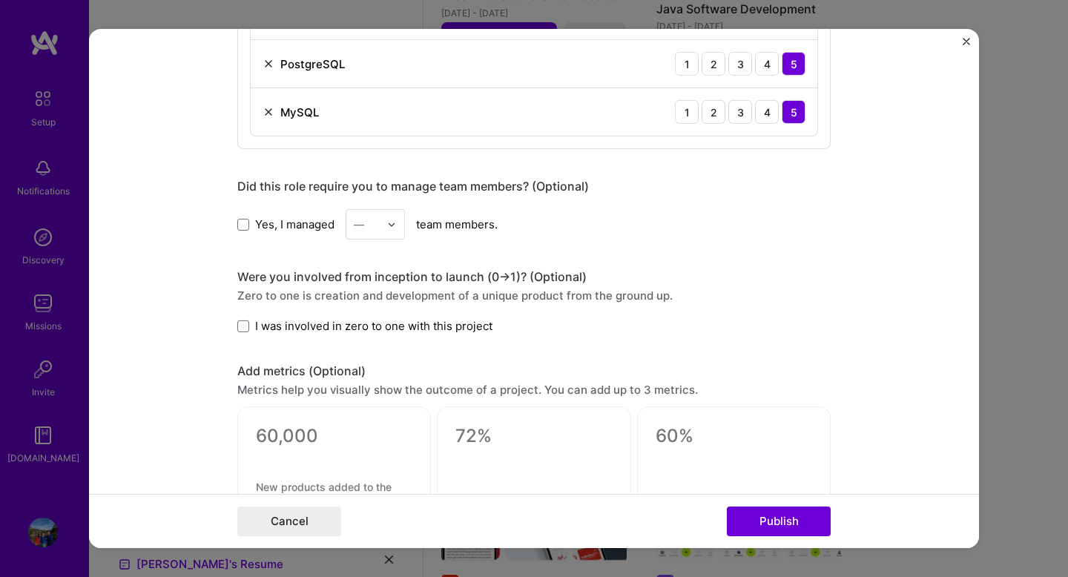
click at [243, 333] on label "I was involved in zero to one with this project" at bounding box center [364, 326] width 255 height 16
click at [0, 0] on input "I was involved in zero to one with this project" at bounding box center [0, 0] width 0 height 0
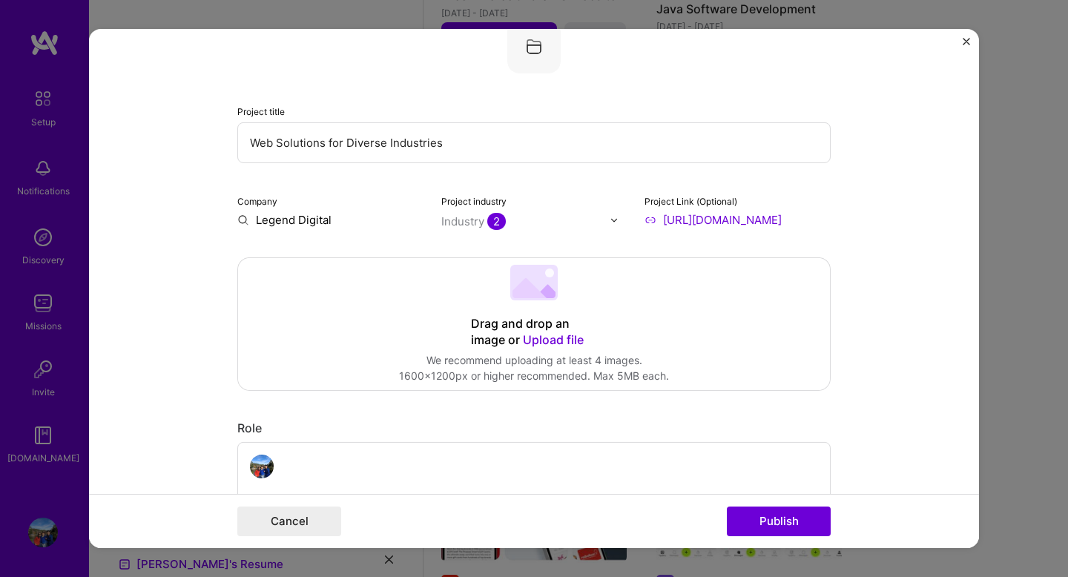
scroll to position [87, 0]
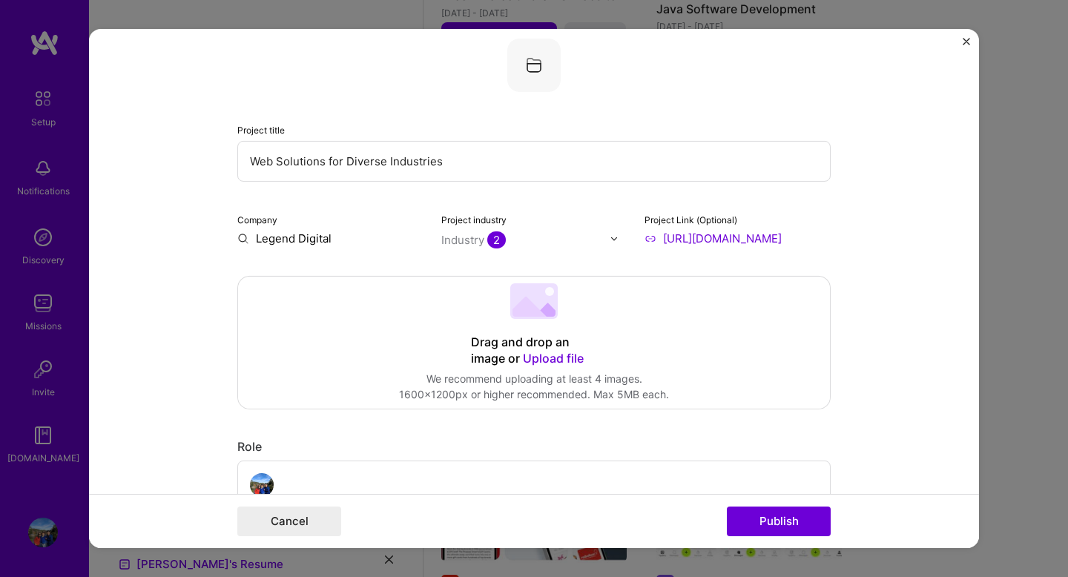
click at [491, 360] on div "Drag and drop an image or Upload file" at bounding box center [534, 350] width 126 height 33
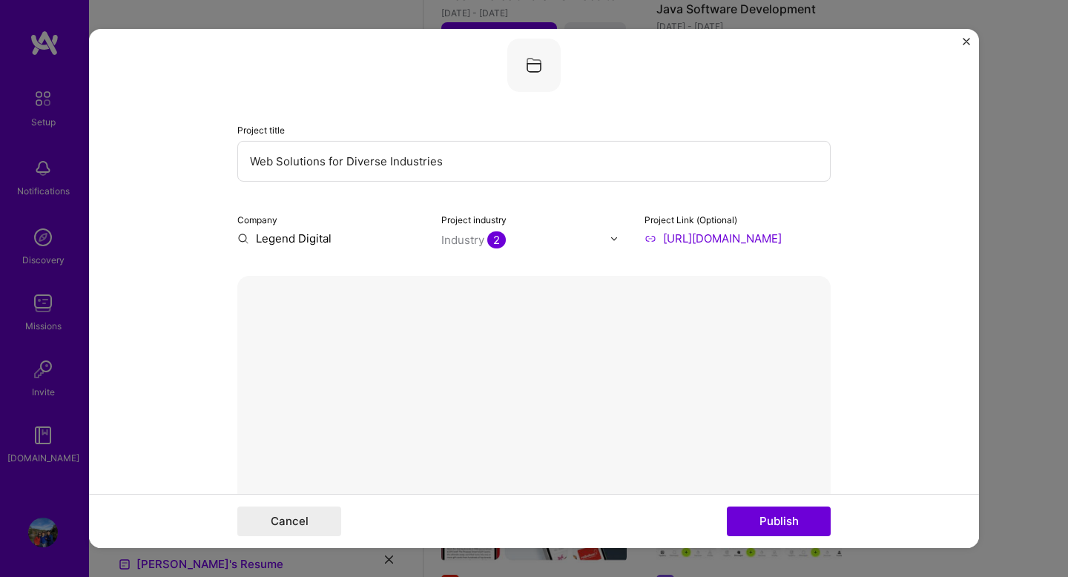
click at [534, 498] on img at bounding box center [534, 498] width 0 height 0
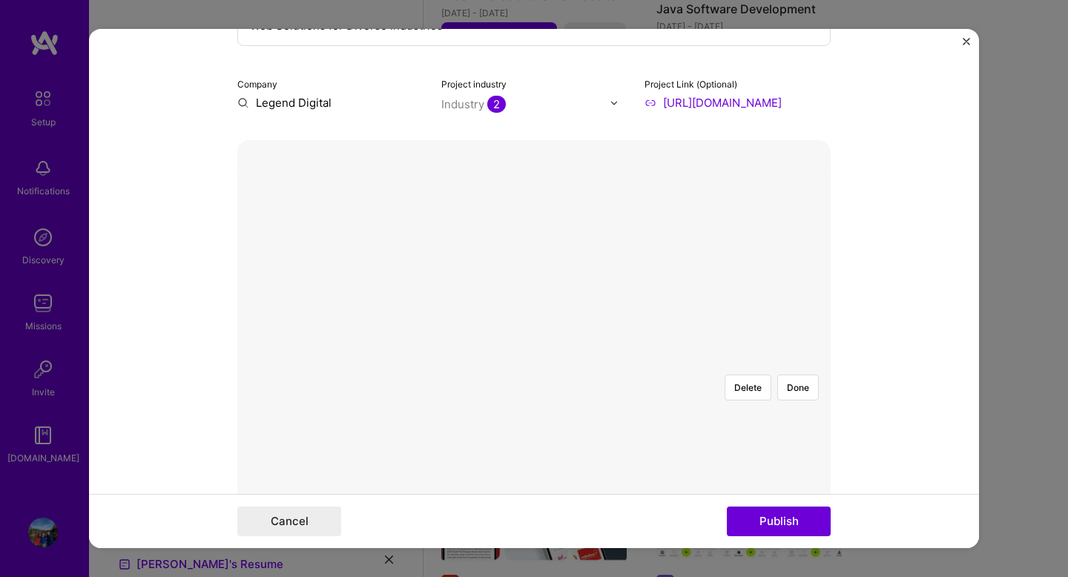
scroll to position [288, 0]
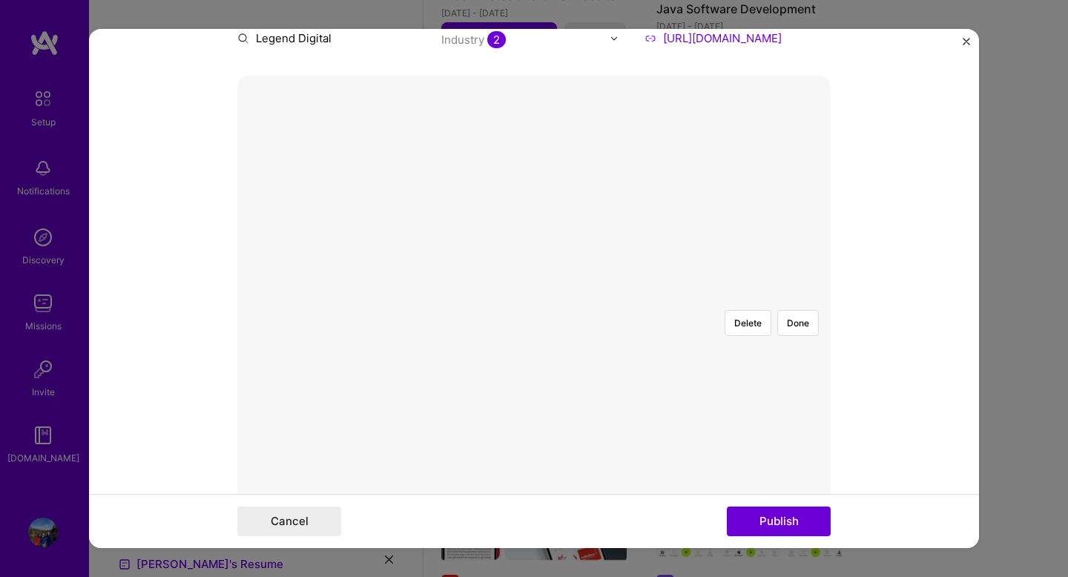
click at [568, 350] on div at bounding box center [713, 433] width 359 height 270
click at [733, 521] on button "Publish" at bounding box center [779, 521] width 104 height 30
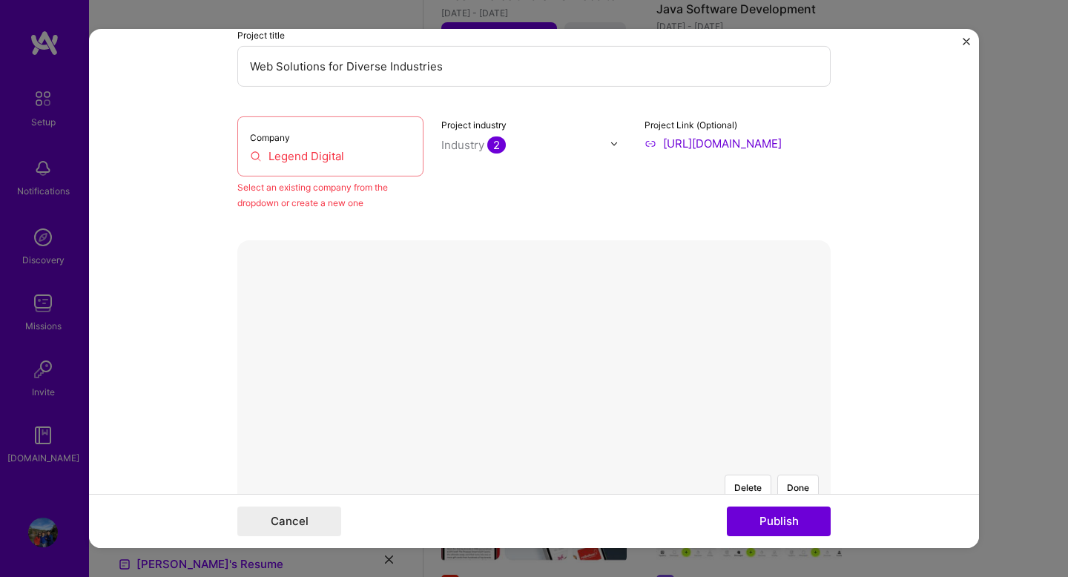
scroll to position [195, 0]
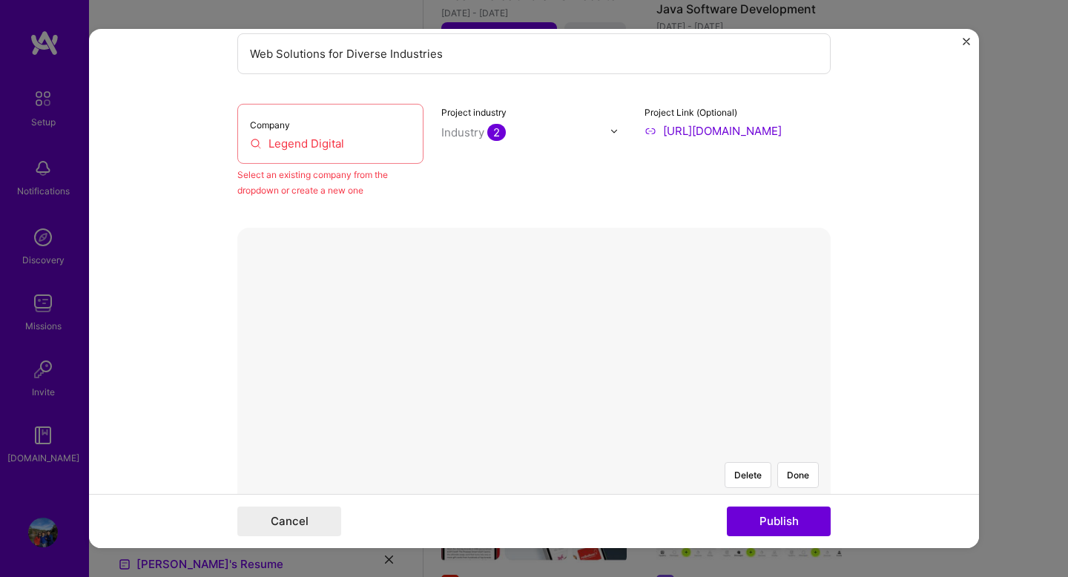
click at [365, 141] on input "Legend Digital" at bounding box center [330, 144] width 161 height 16
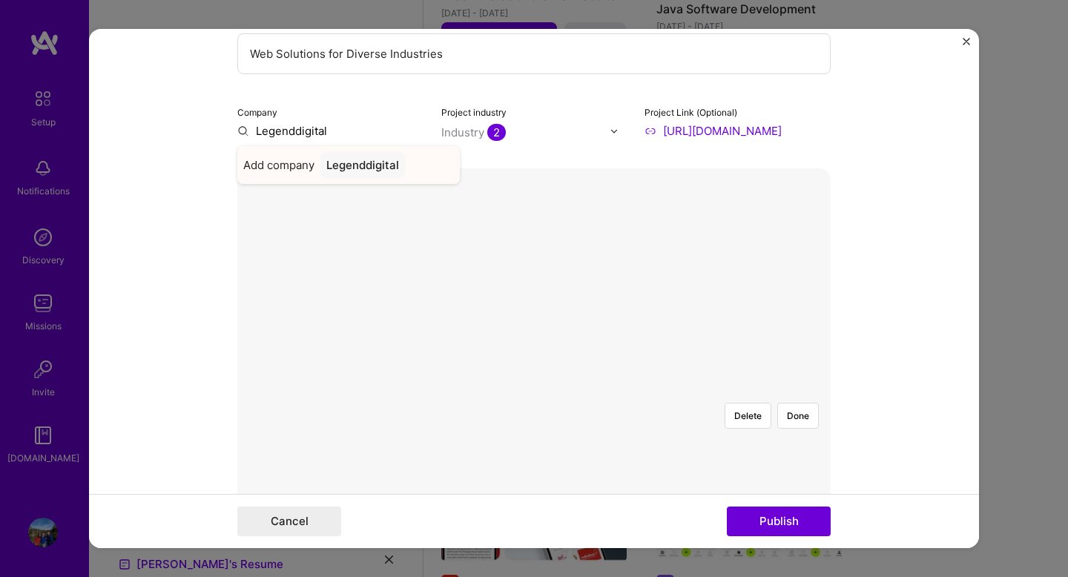
type input "Legenddigital"
click at [343, 169] on div "Legenddigital" at bounding box center [362, 165] width 85 height 26
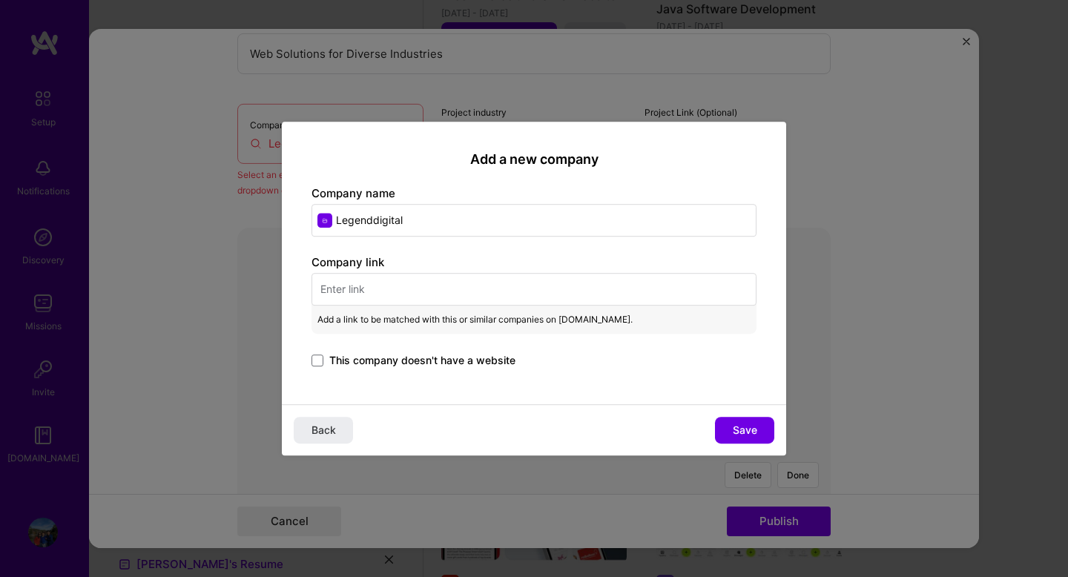
click at [383, 289] on input "text" at bounding box center [533, 289] width 445 height 33
paste input "[URL][DOMAIN_NAME]"
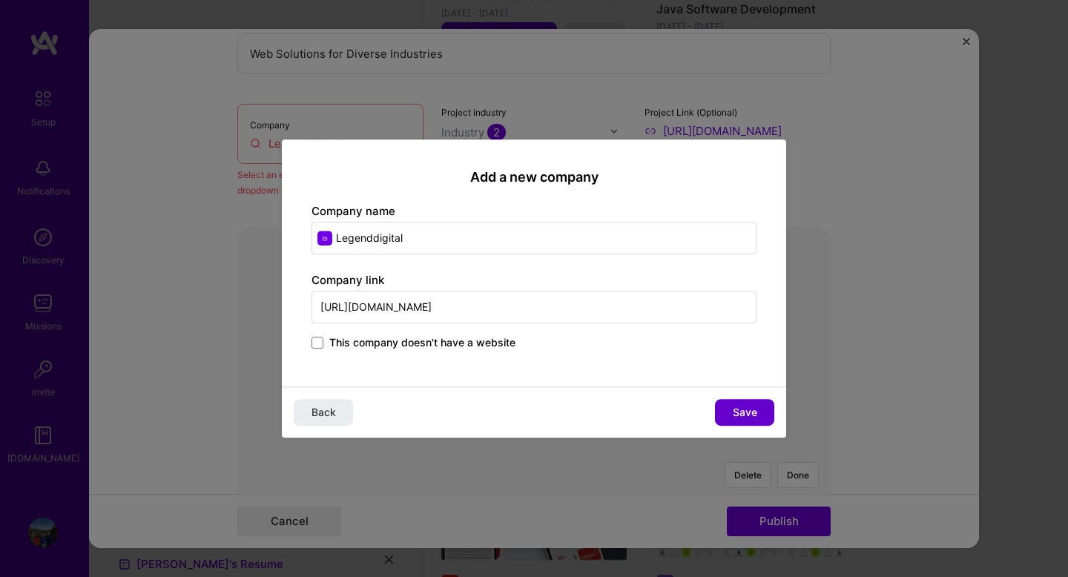
type input "[URL][DOMAIN_NAME]"
click at [746, 415] on span "Save" at bounding box center [744, 412] width 24 height 15
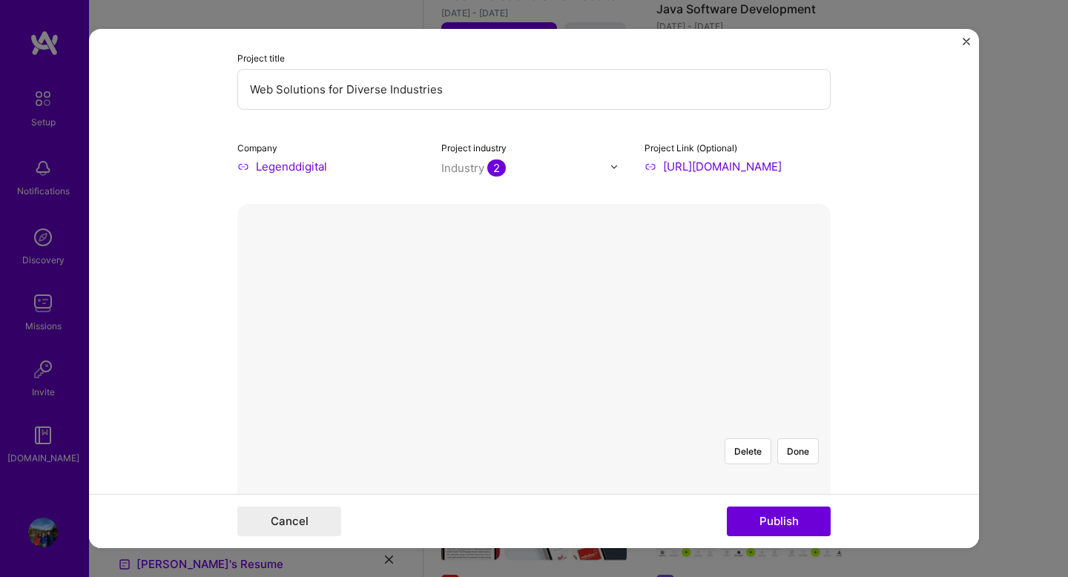
scroll to position [239, 0]
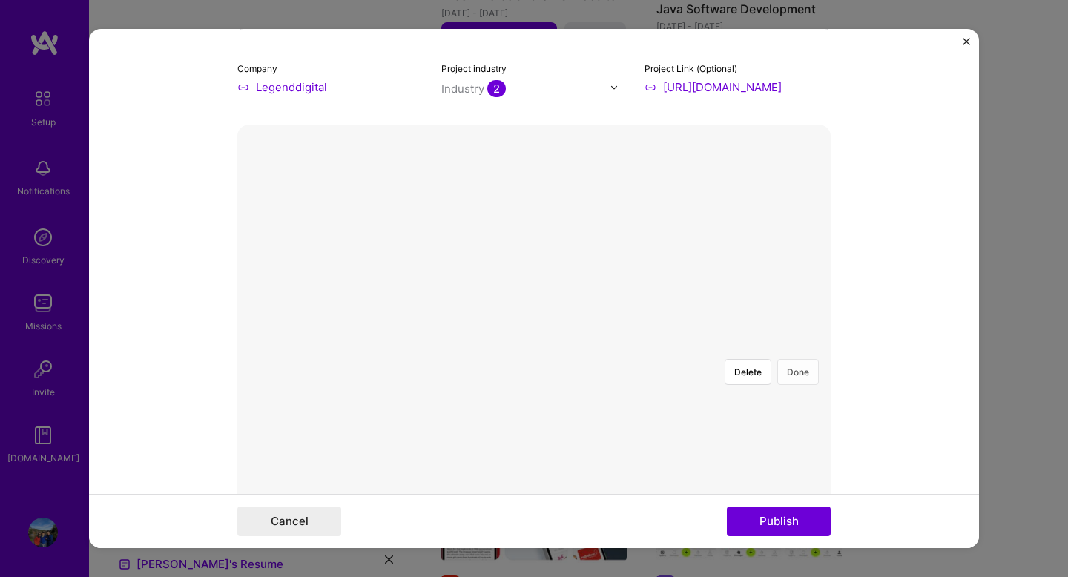
click at [799, 359] on button "Done" at bounding box center [798, 372] width 42 height 26
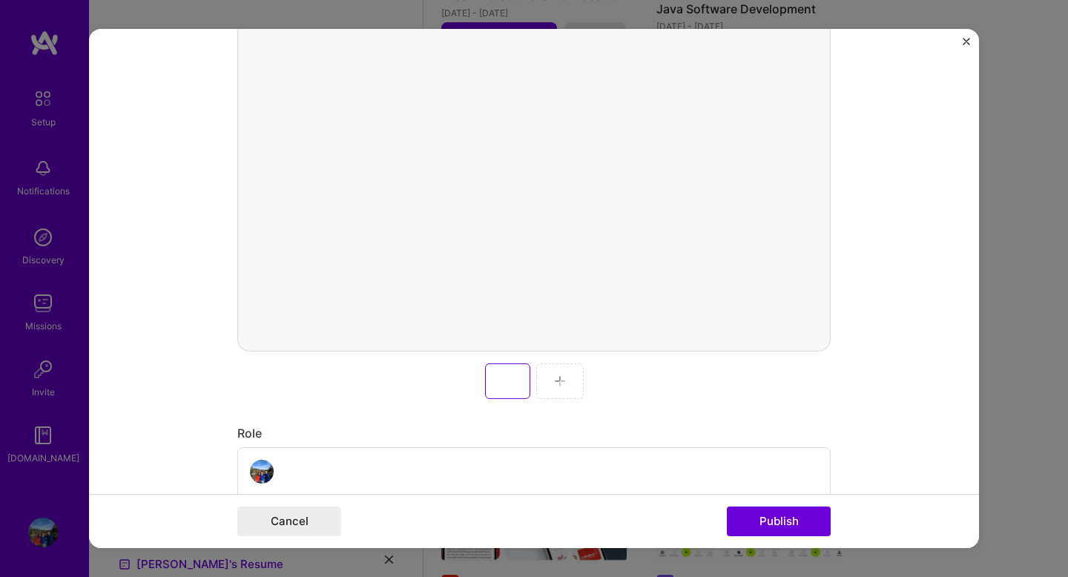
scroll to position [459, 0]
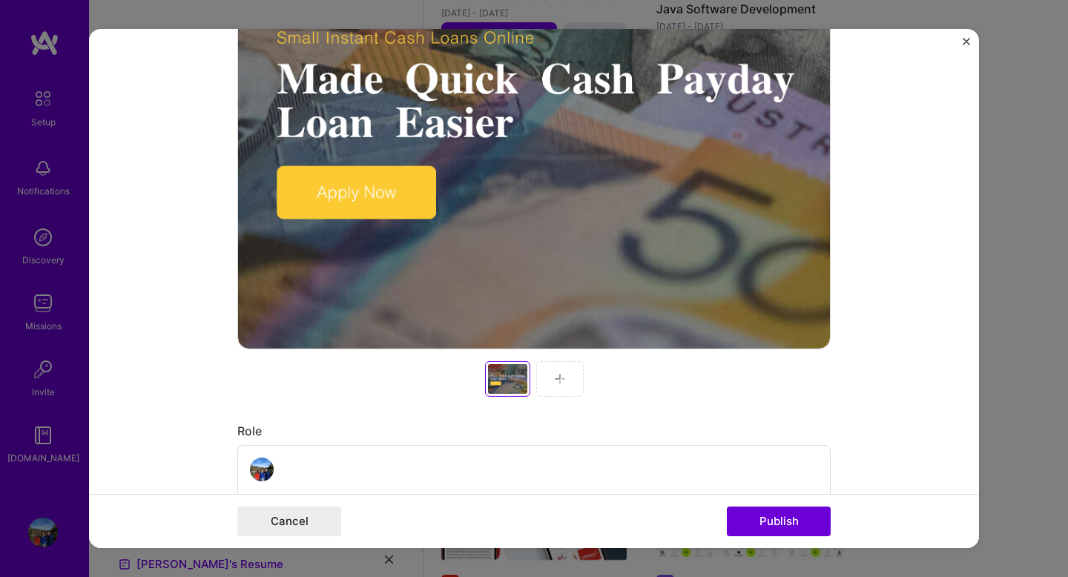
click at [560, 376] on img at bounding box center [560, 379] width 12 height 12
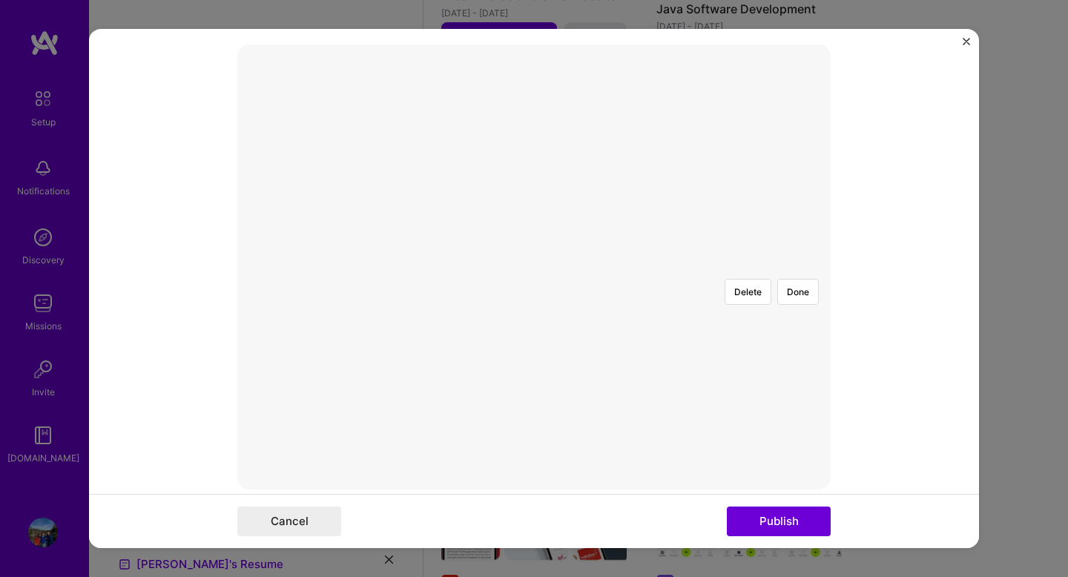
scroll to position [318, 0]
click at [647, 283] on div at bounding box center [763, 421] width 407 height 306
click at [796, 279] on button "Done" at bounding box center [798, 292] width 42 height 26
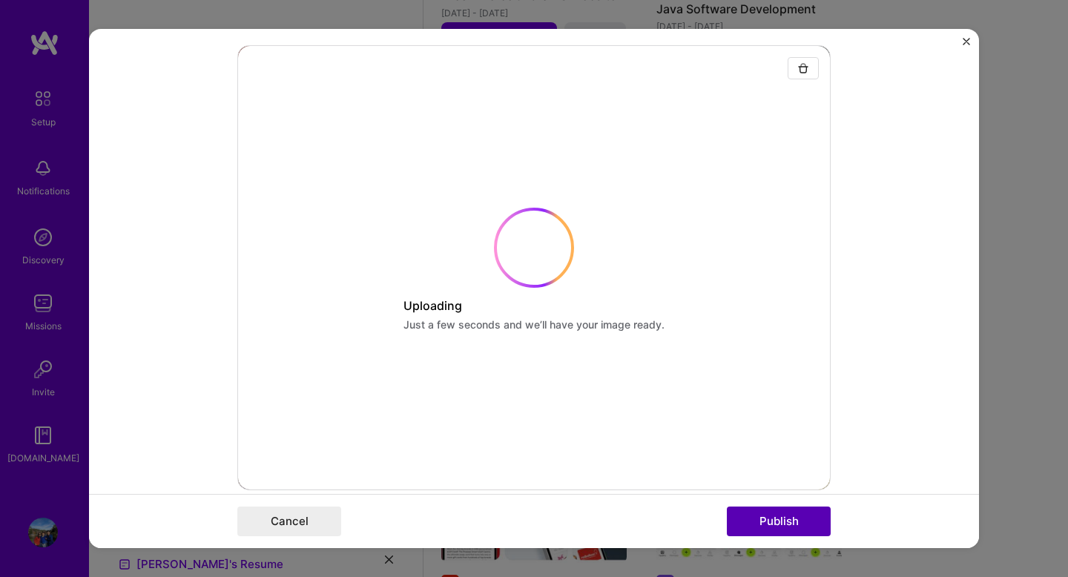
click at [749, 524] on button "Publish" at bounding box center [779, 521] width 104 height 30
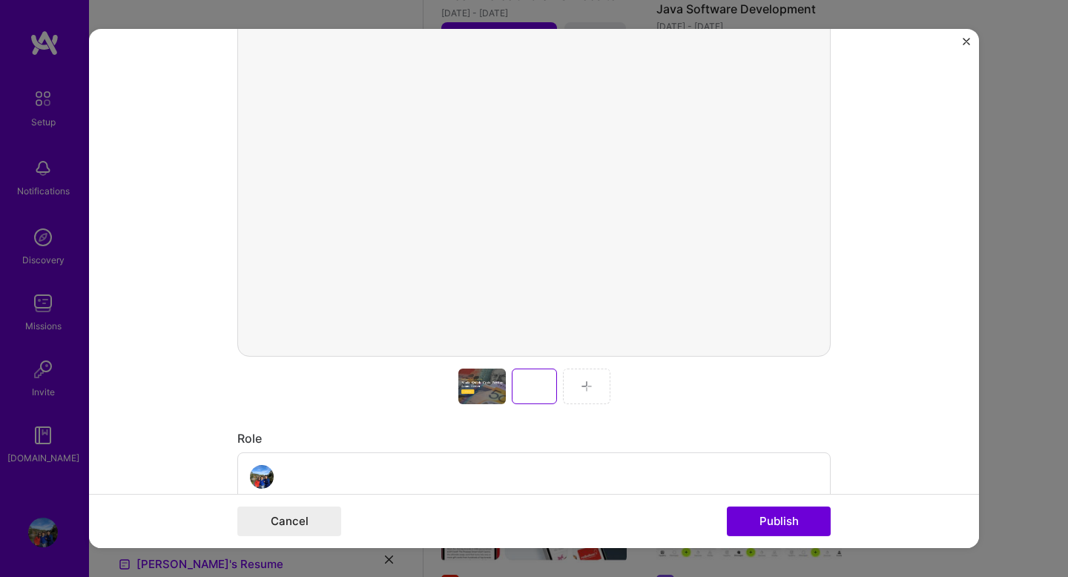
scroll to position [469, 0]
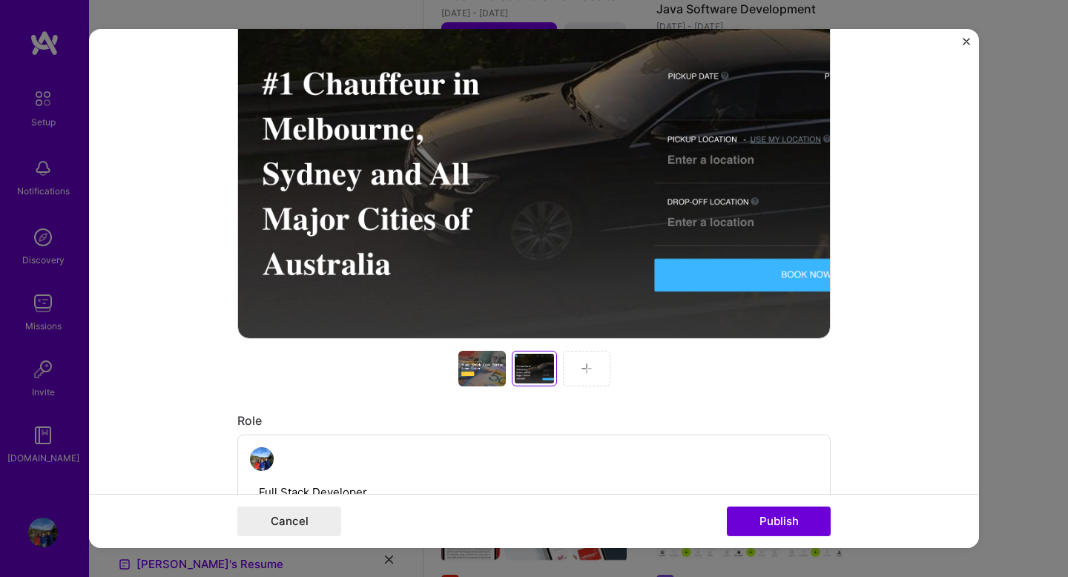
click at [589, 367] on img at bounding box center [586, 369] width 12 height 12
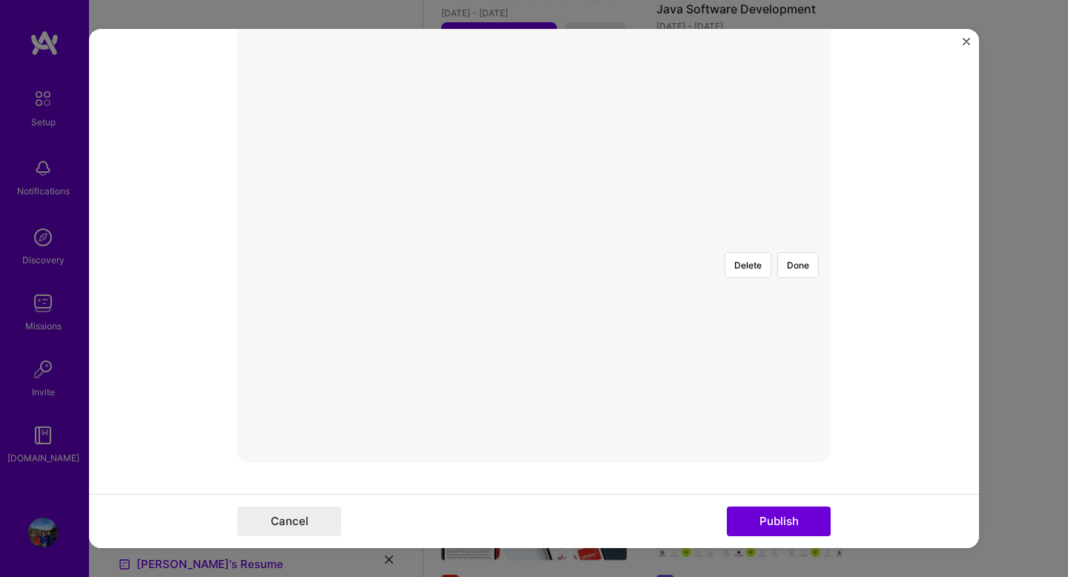
scroll to position [325, 0]
click at [801, 272] on button "Done" at bounding box center [798, 285] width 42 height 26
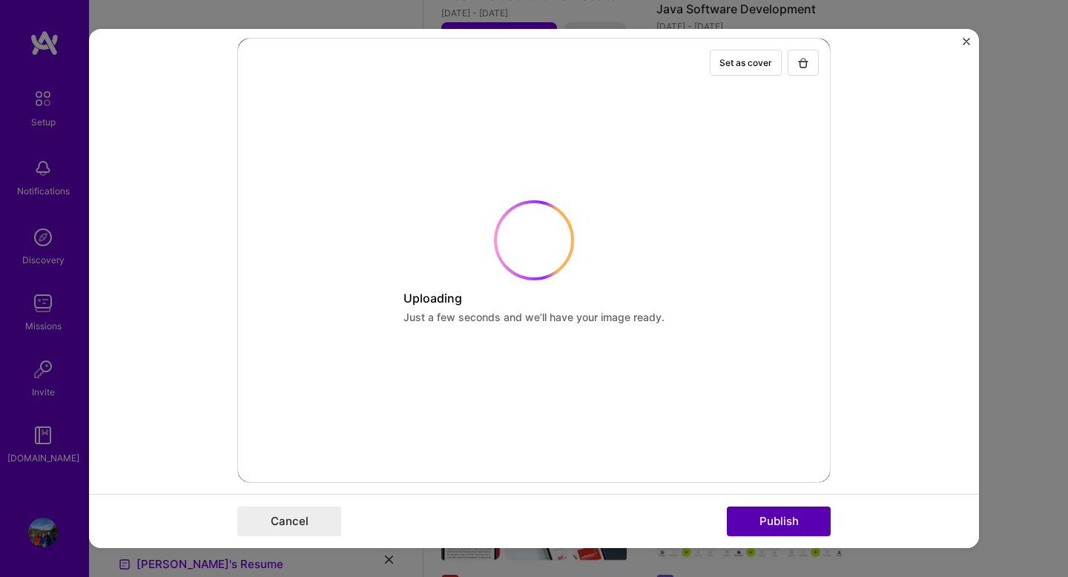
click at [764, 526] on button "Publish" at bounding box center [779, 521] width 104 height 30
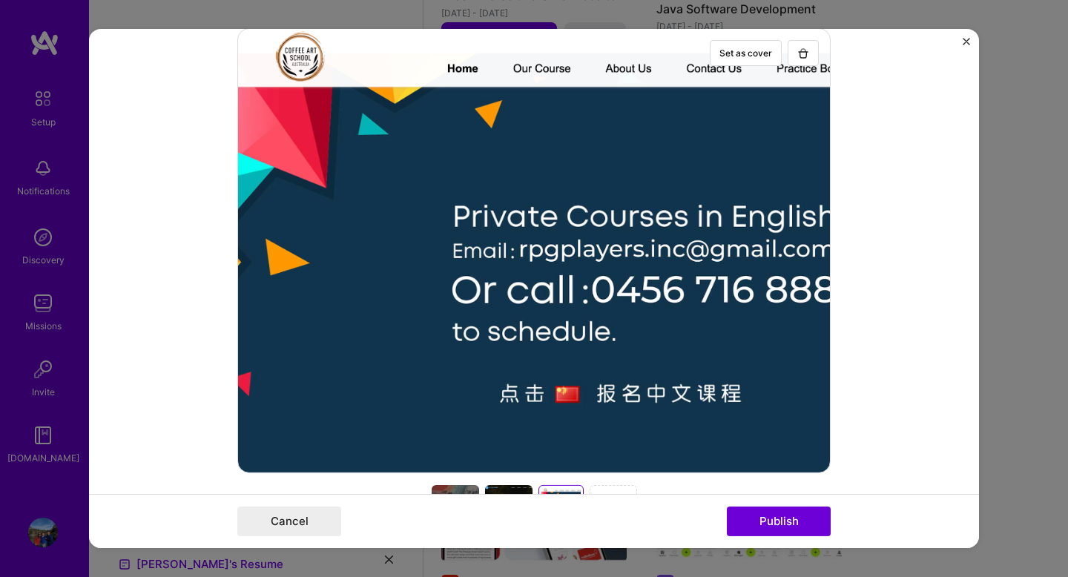
click at [727, 455] on div at bounding box center [533, 250] width 593 height 445
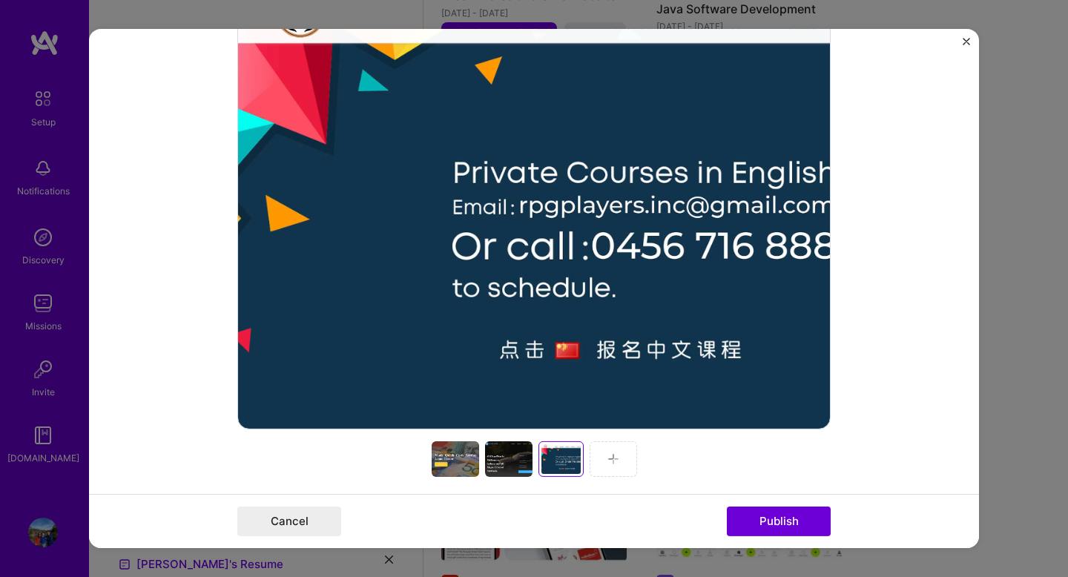
scroll to position [438, 0]
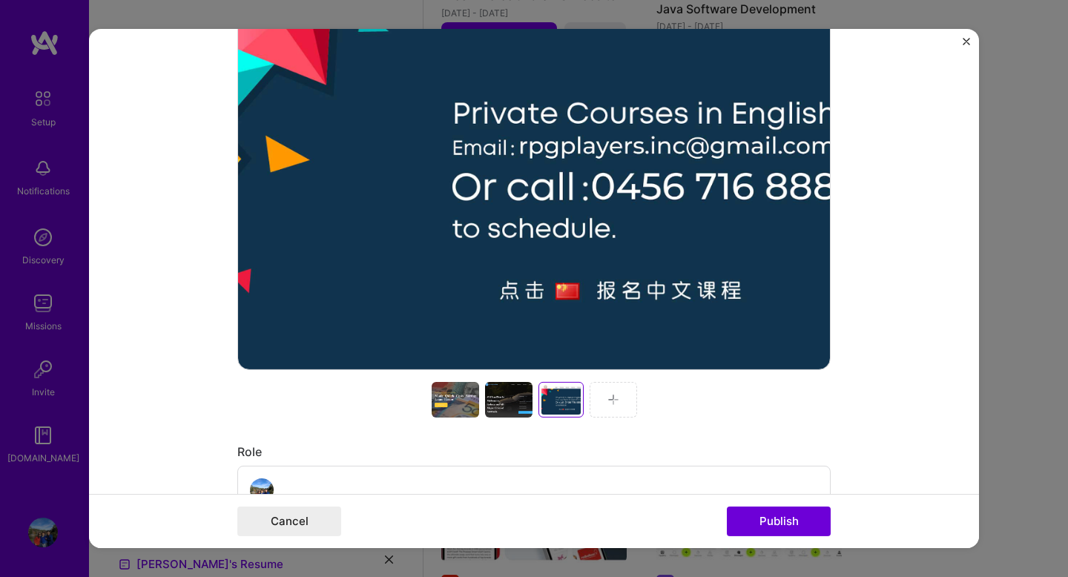
click at [609, 397] on img at bounding box center [613, 400] width 12 height 12
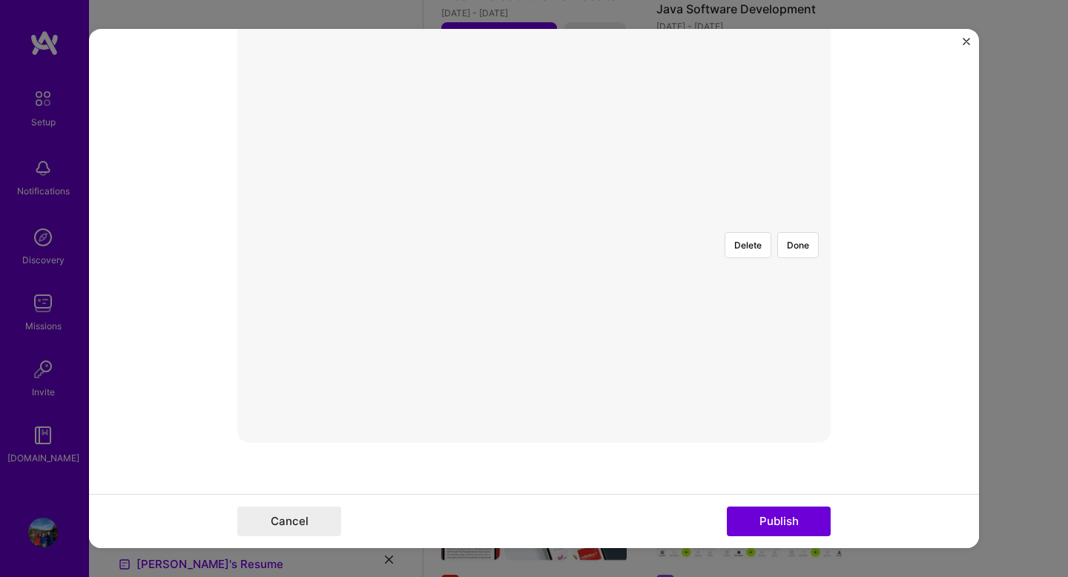
scroll to position [363, 0]
click at [634, 365] on div at bounding box center [771, 386] width 435 height 327
click at [776, 531] on button "Publish" at bounding box center [779, 521] width 104 height 30
click at [799, 262] on button "Done" at bounding box center [798, 275] width 42 height 26
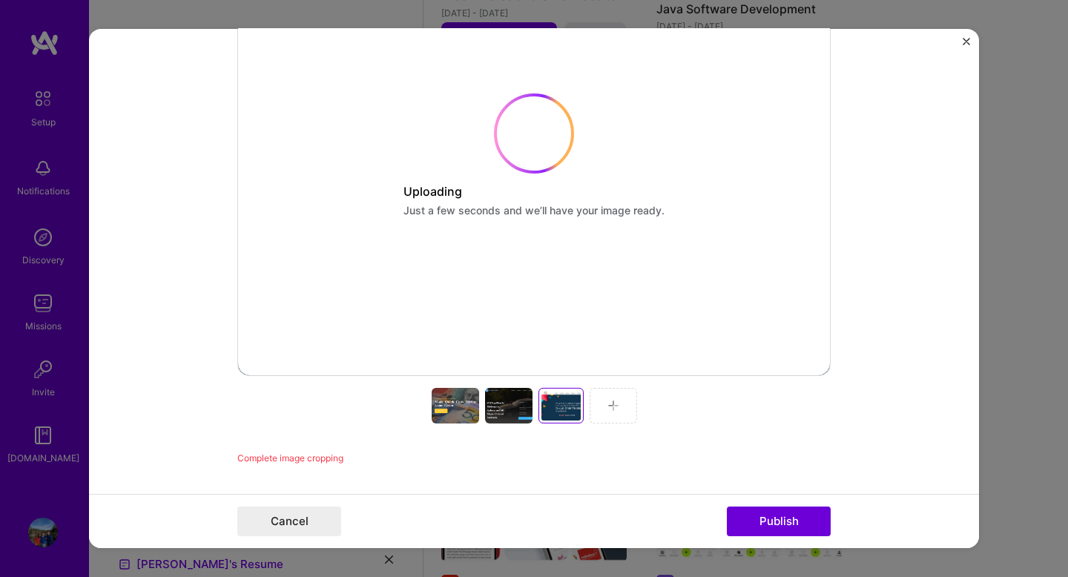
scroll to position [454, 0]
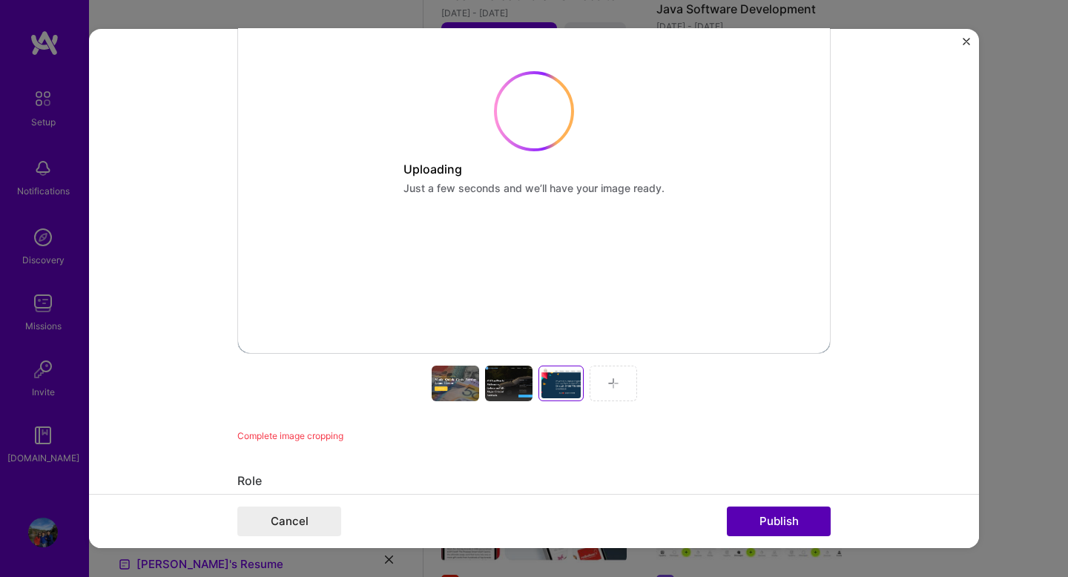
click at [763, 523] on button "Publish" at bounding box center [779, 521] width 104 height 30
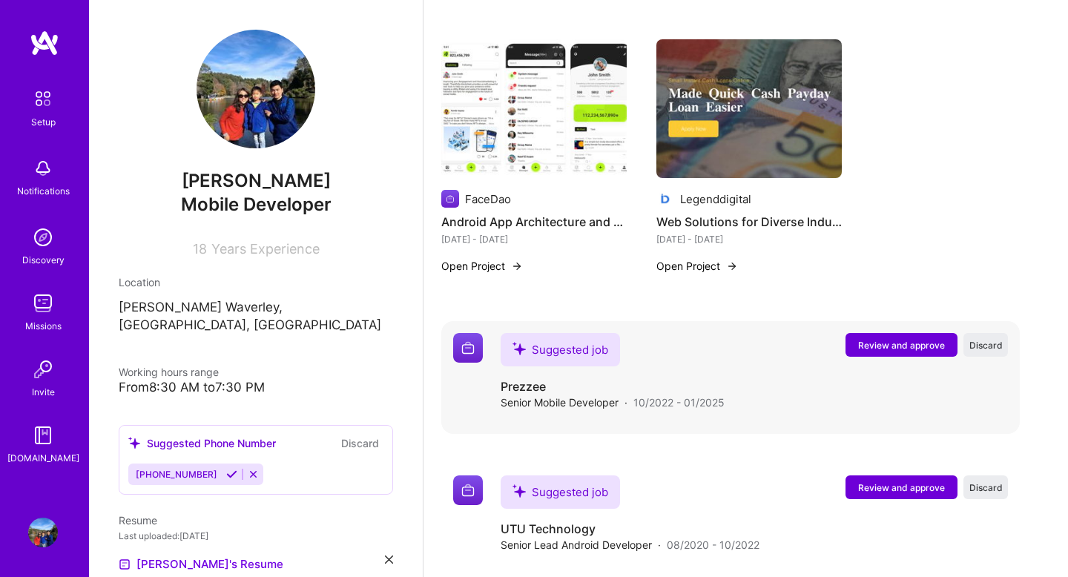
scroll to position [1208, 0]
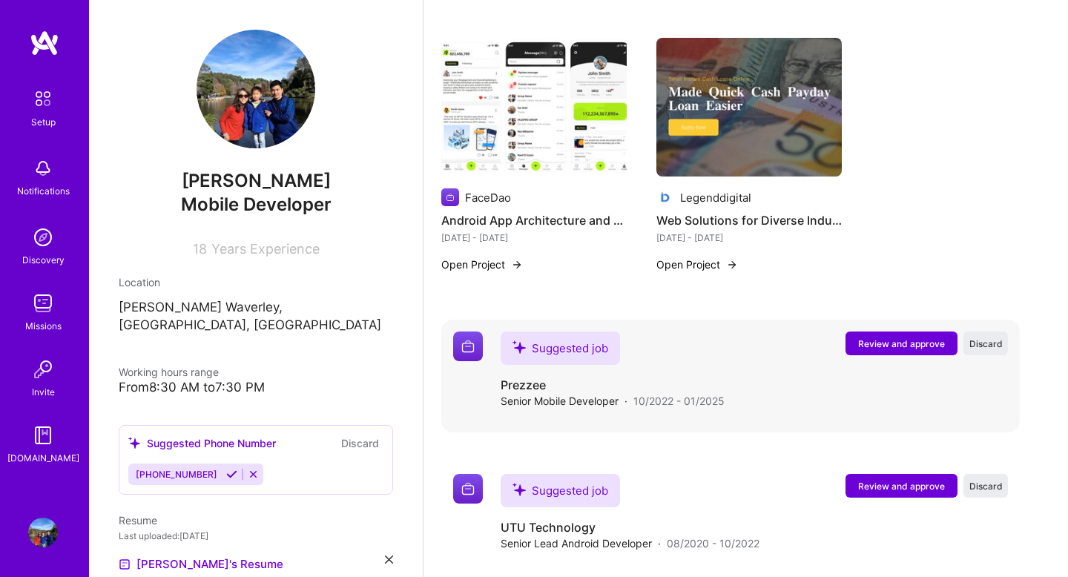
click at [877, 337] on span "Review and approve" at bounding box center [901, 343] width 87 height 13
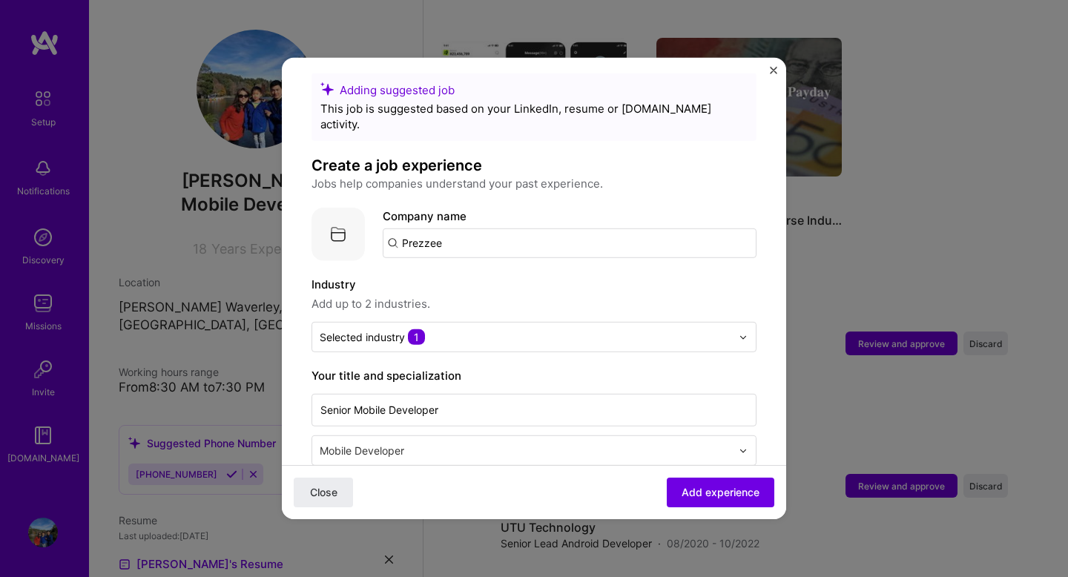
scroll to position [17, 0]
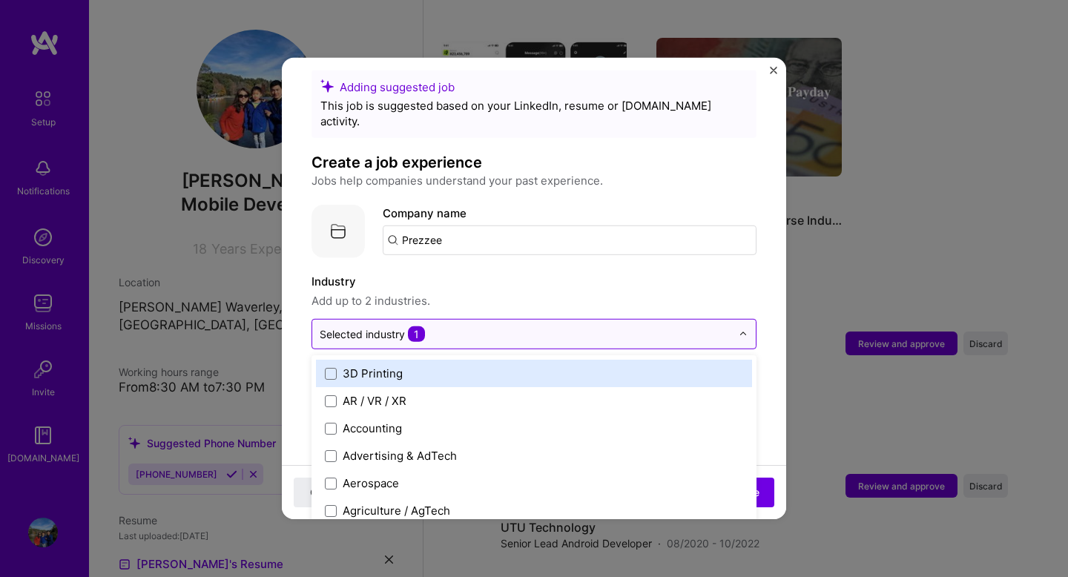
click at [577, 326] on input "text" at bounding box center [525, 334] width 411 height 16
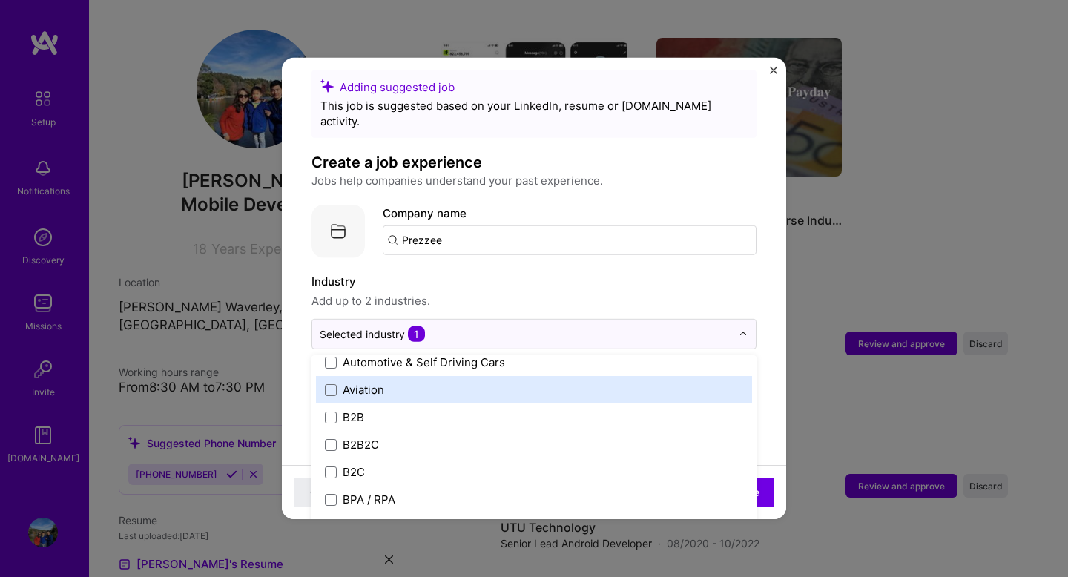
scroll to position [373, 0]
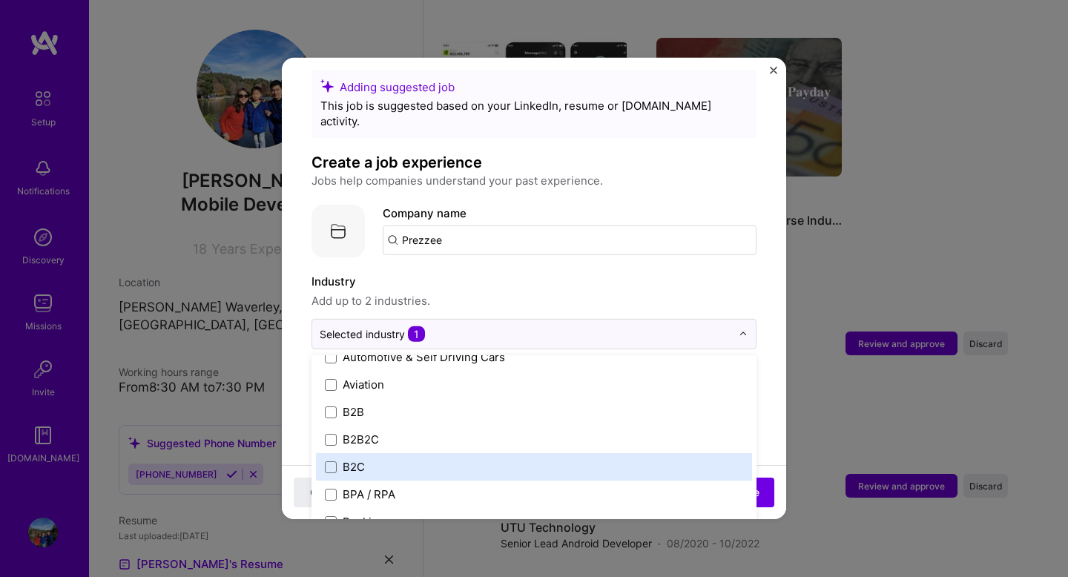
click at [505, 459] on label "B2C" at bounding box center [534, 467] width 418 height 16
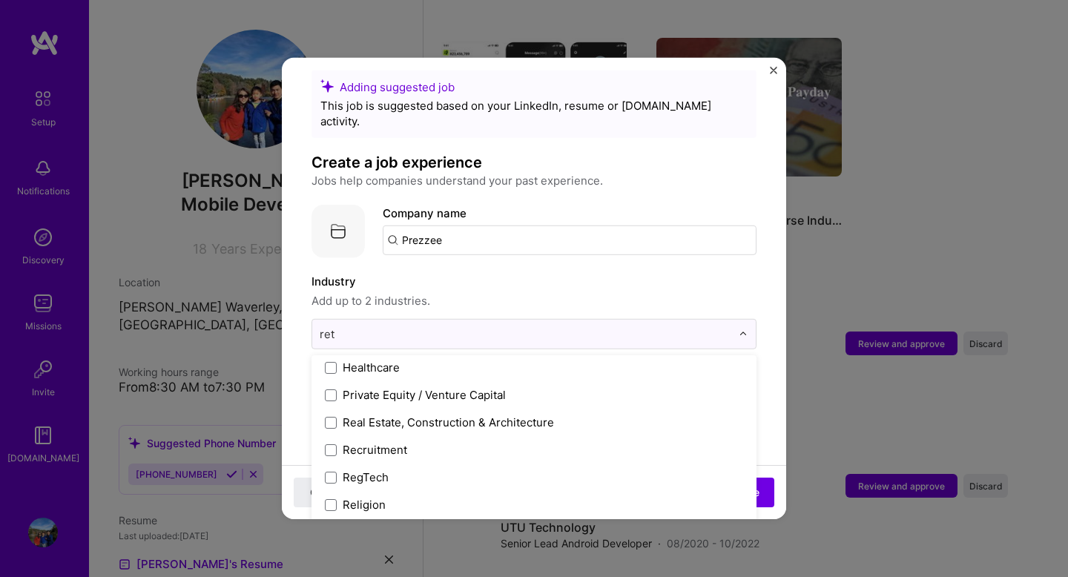
scroll to position [0, 0]
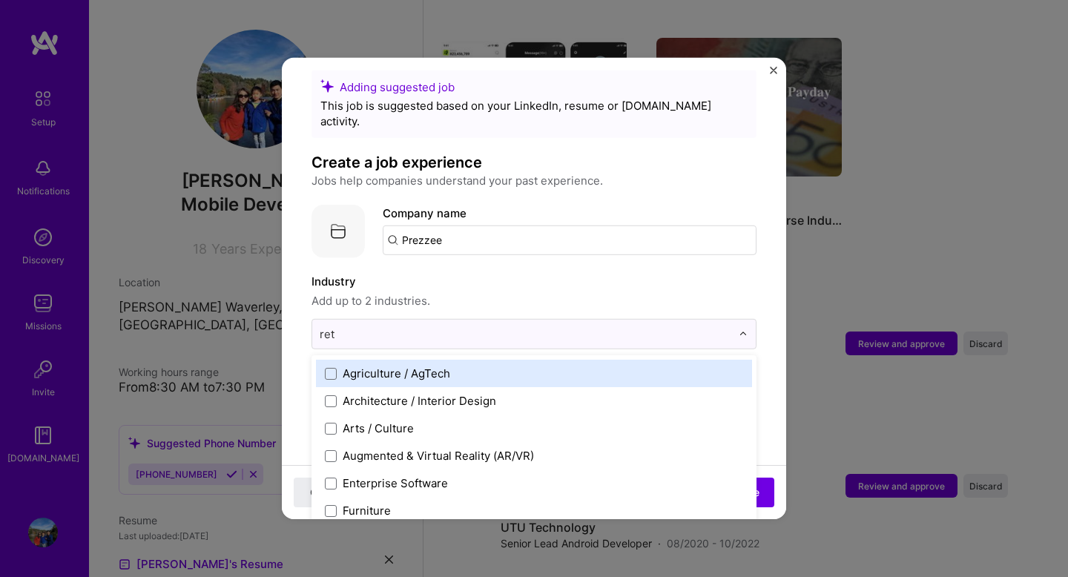
type input "[PERSON_NAME]"
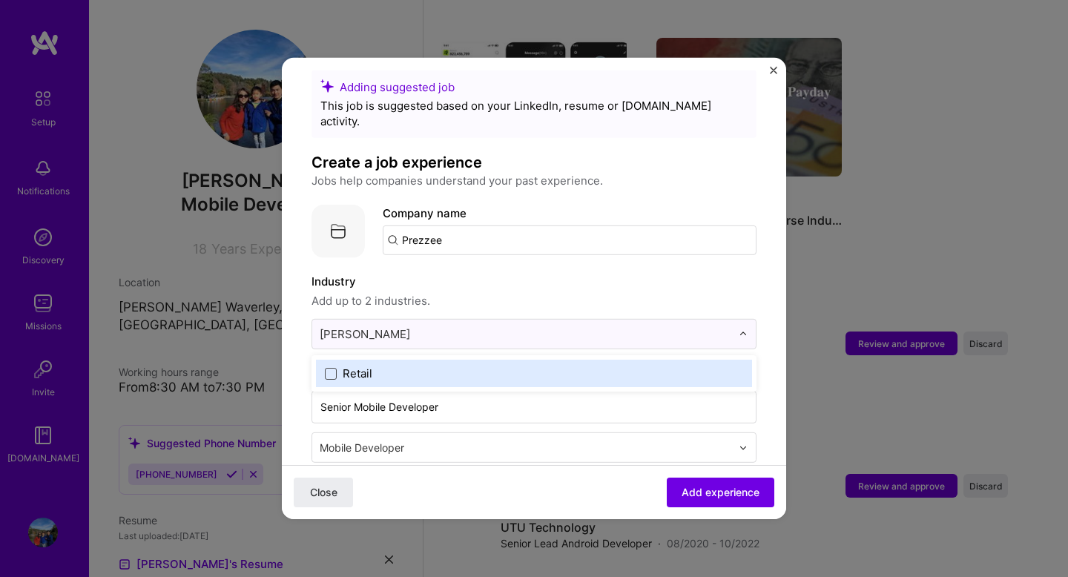
click at [330, 367] on span at bounding box center [331, 373] width 12 height 12
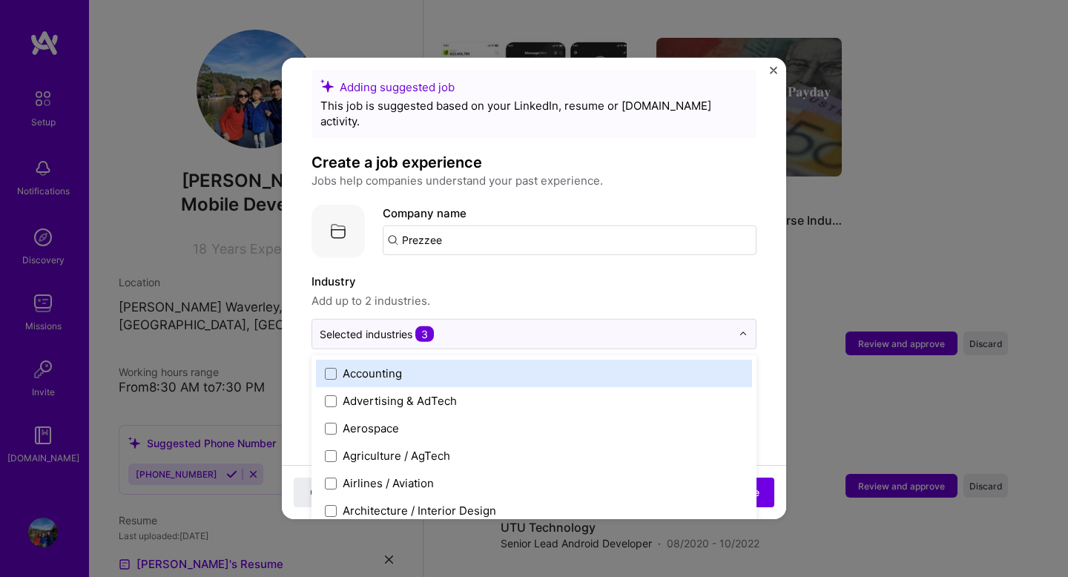
scroll to position [81, 0]
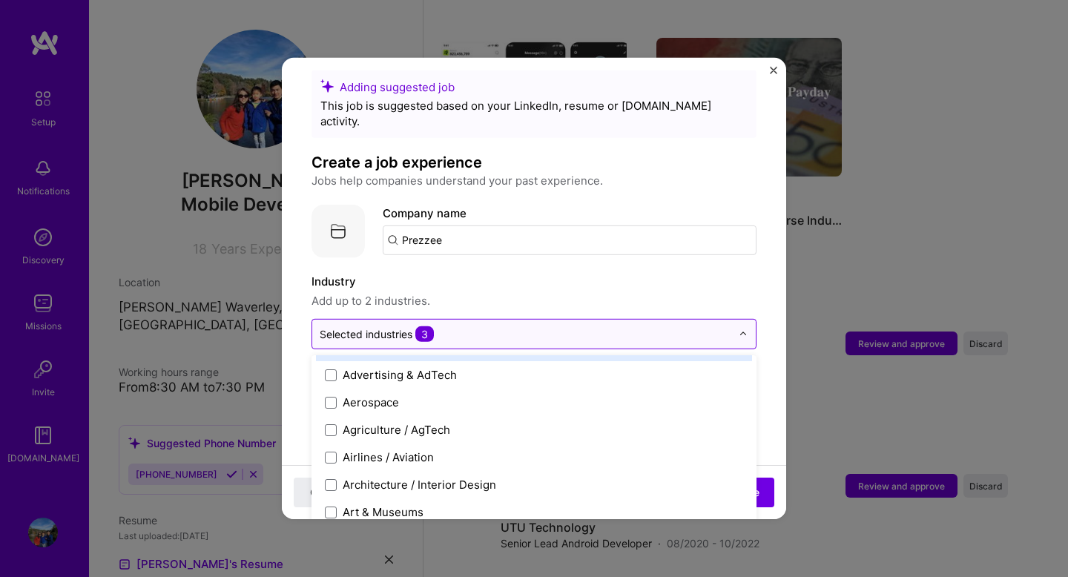
click at [482, 326] on input "text" at bounding box center [525, 334] width 411 height 16
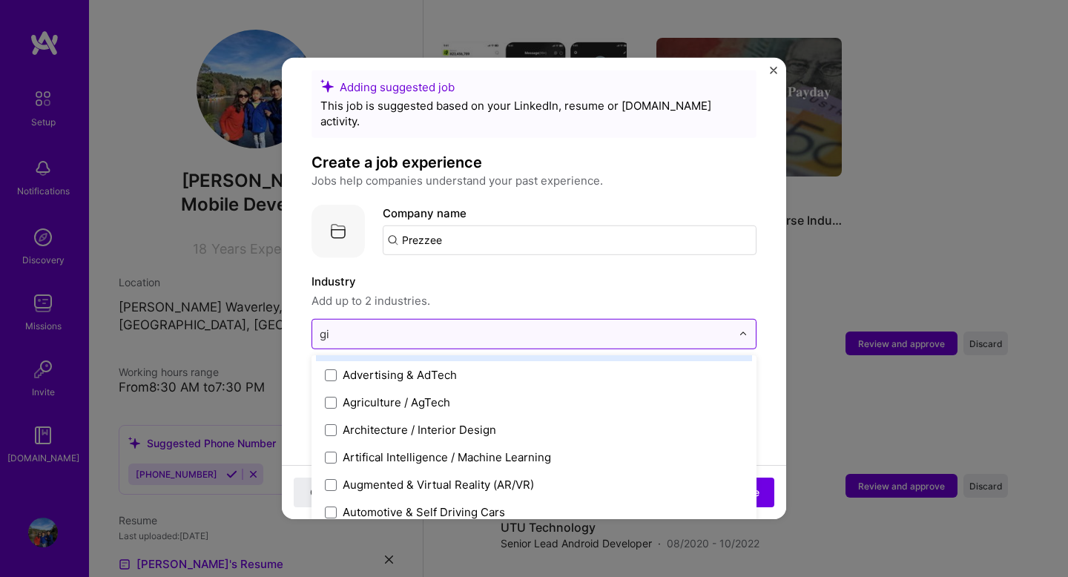
scroll to position [0, 0]
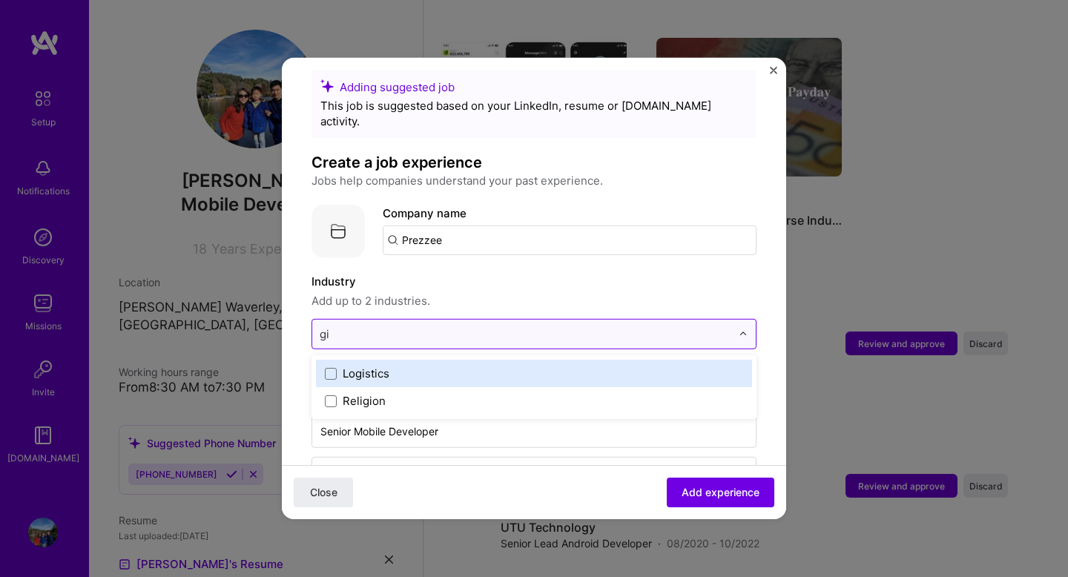
type input "g"
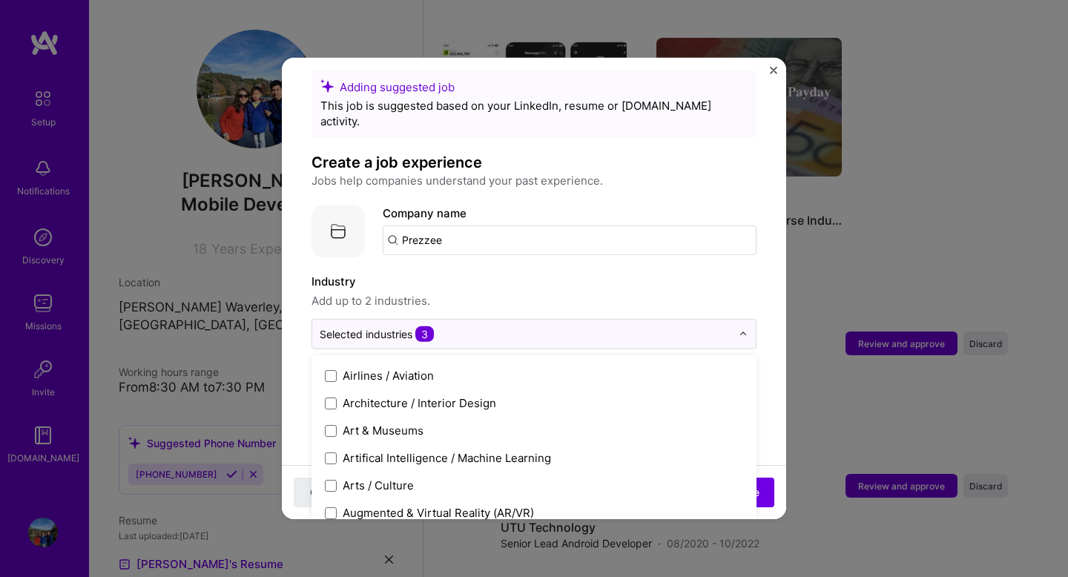
scroll to position [188, 0]
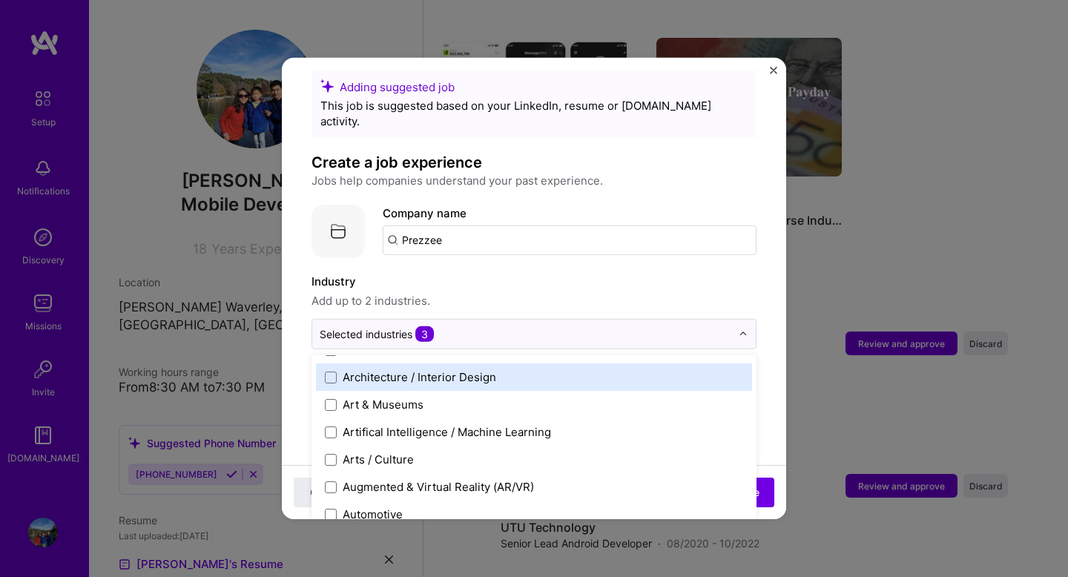
click at [634, 273] on label "Industry" at bounding box center [533, 282] width 445 height 18
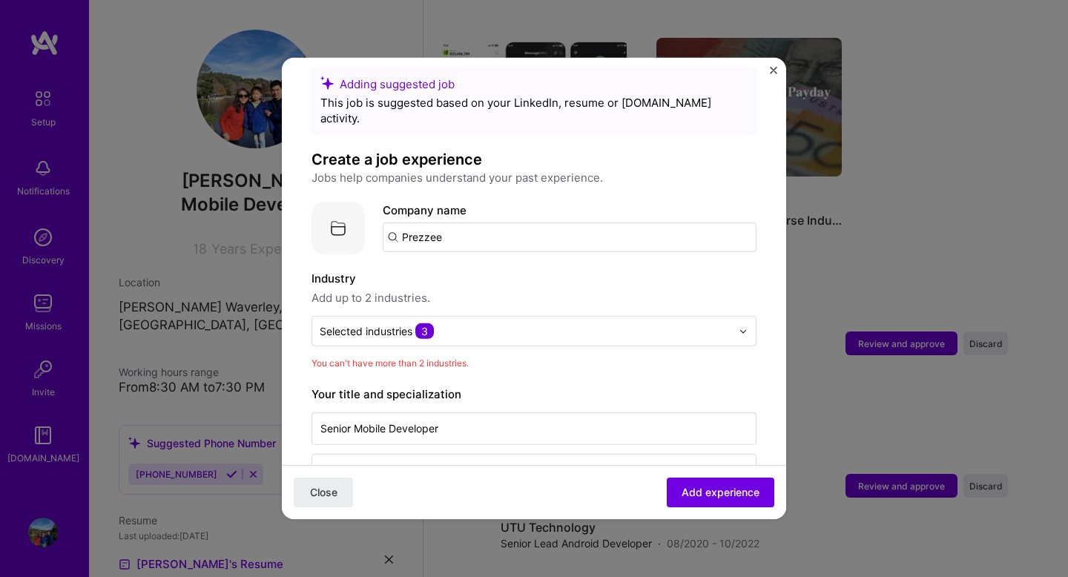
scroll to position [27, 0]
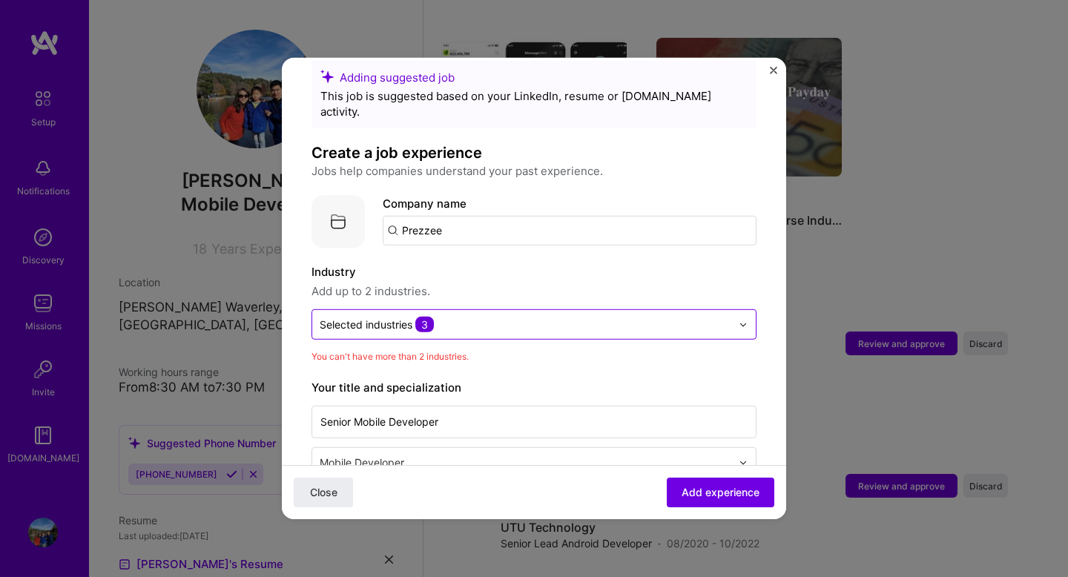
click at [577, 317] on input "text" at bounding box center [525, 325] width 411 height 16
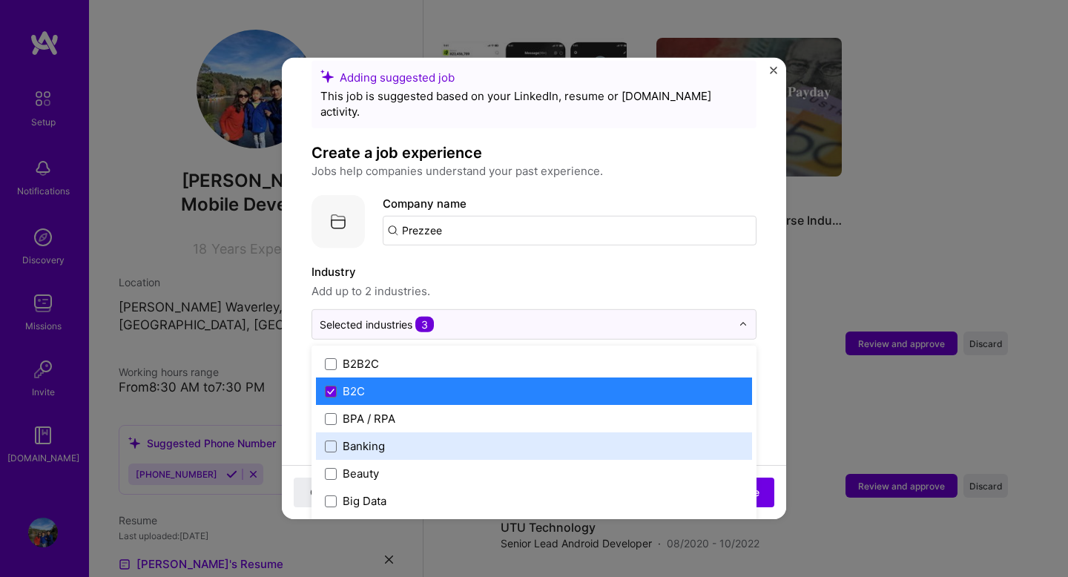
scroll to position [436, 0]
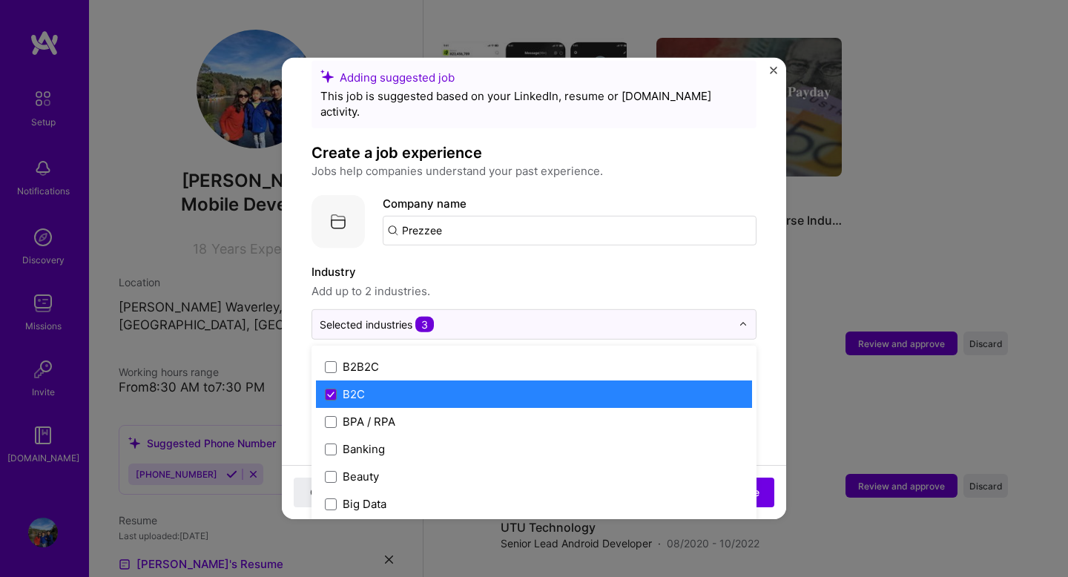
click at [379, 386] on label "B2C" at bounding box center [534, 394] width 418 height 16
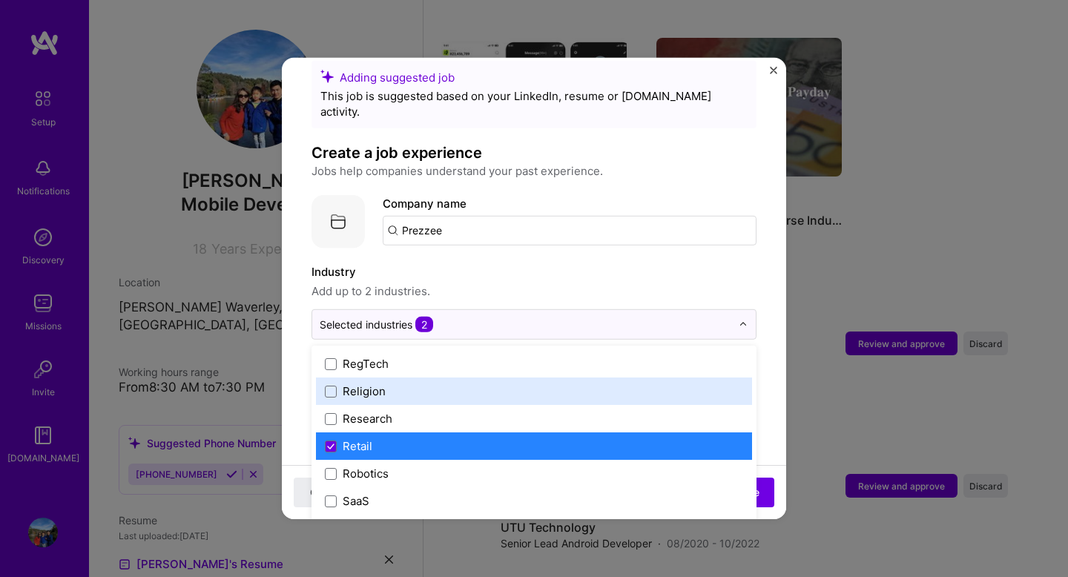
scroll to position [2831, 0]
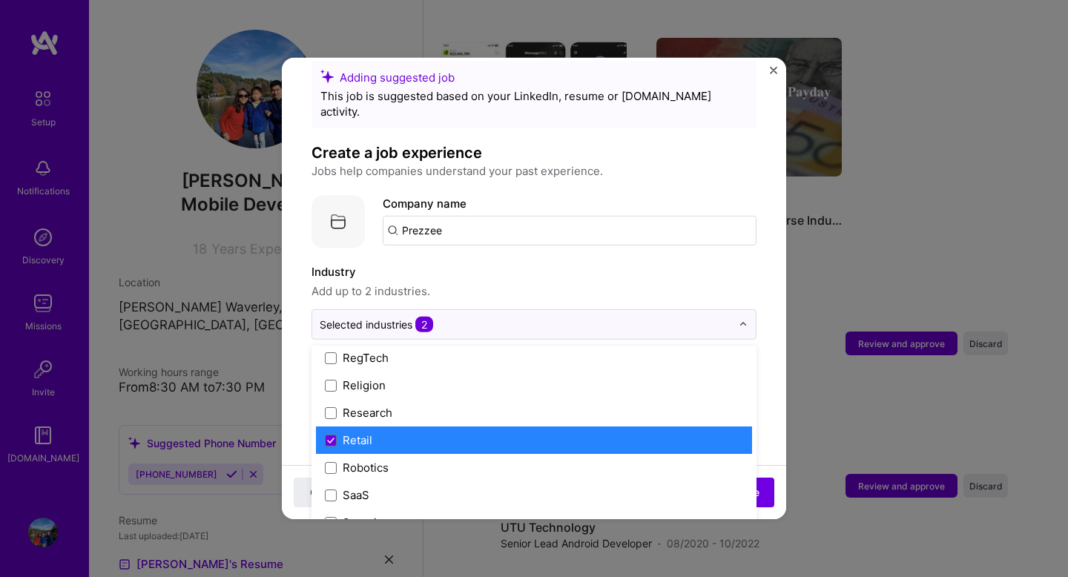
click at [431, 432] on label "Retail" at bounding box center [534, 440] width 418 height 16
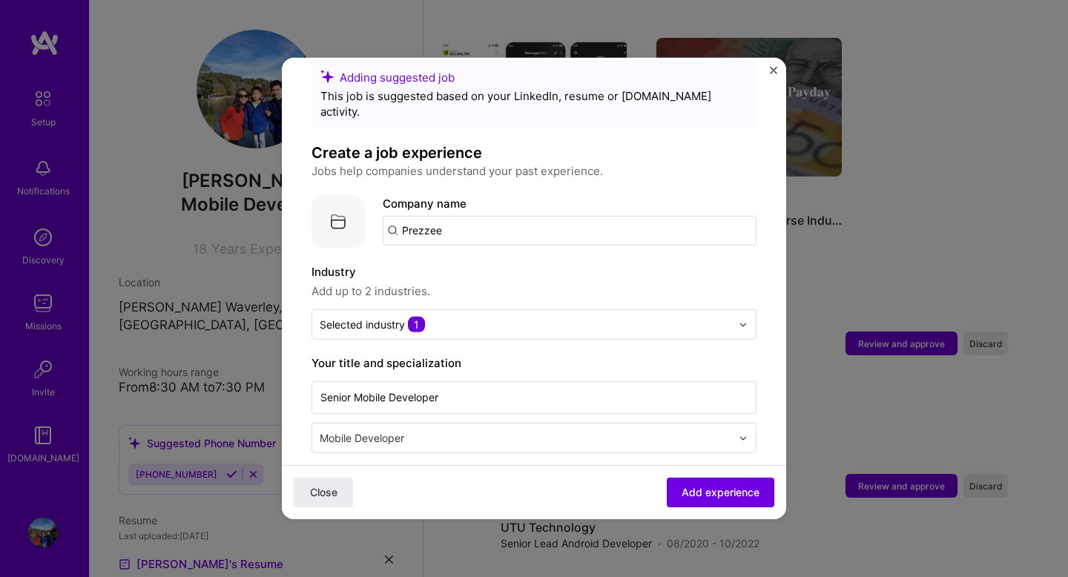
click at [603, 263] on label "Industry" at bounding box center [533, 272] width 445 height 18
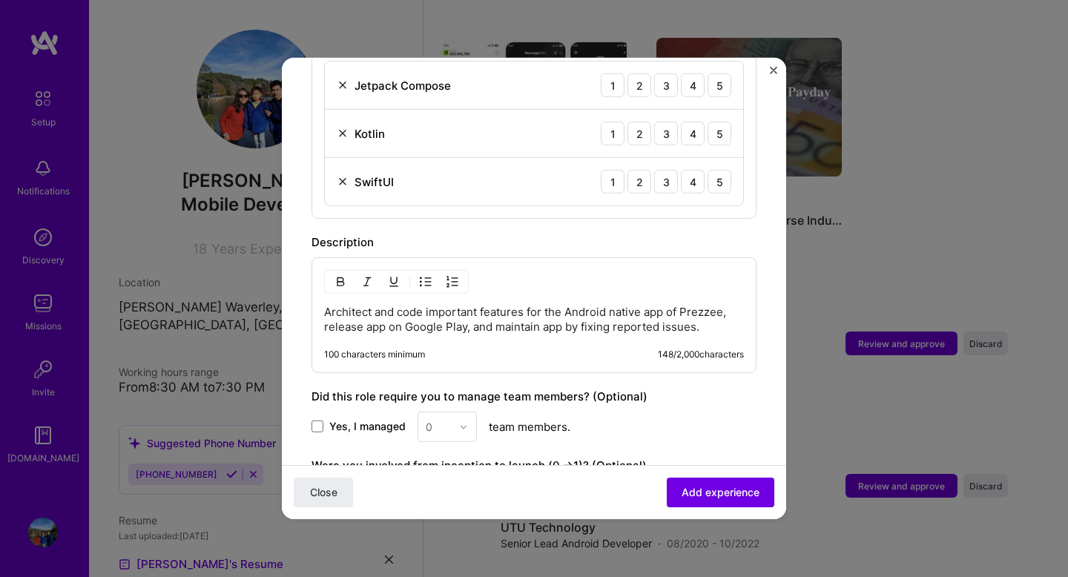
scroll to position [780, 0]
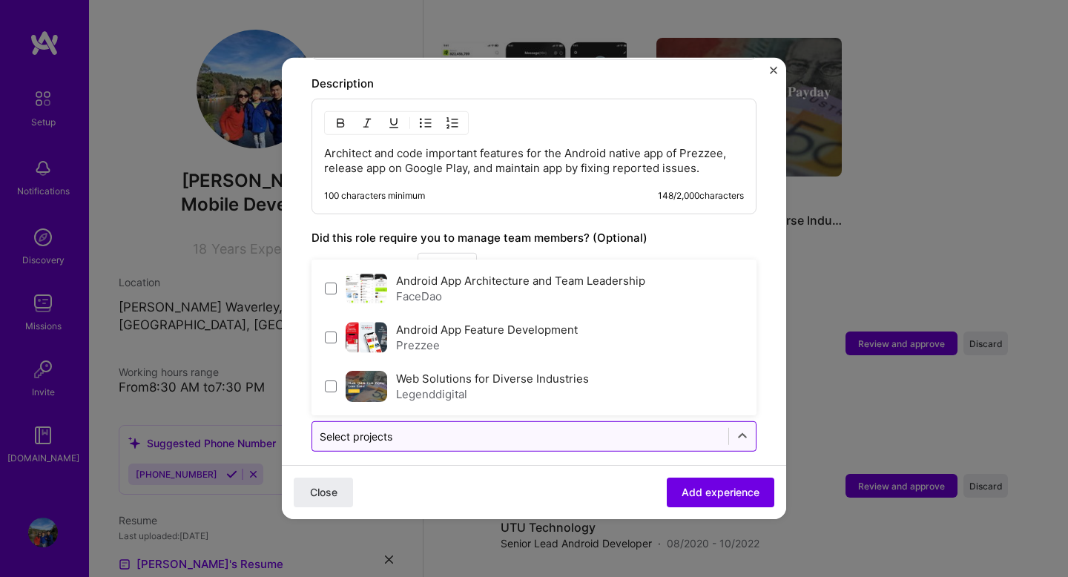
click at [512, 428] on input "text" at bounding box center [520, 436] width 401 height 16
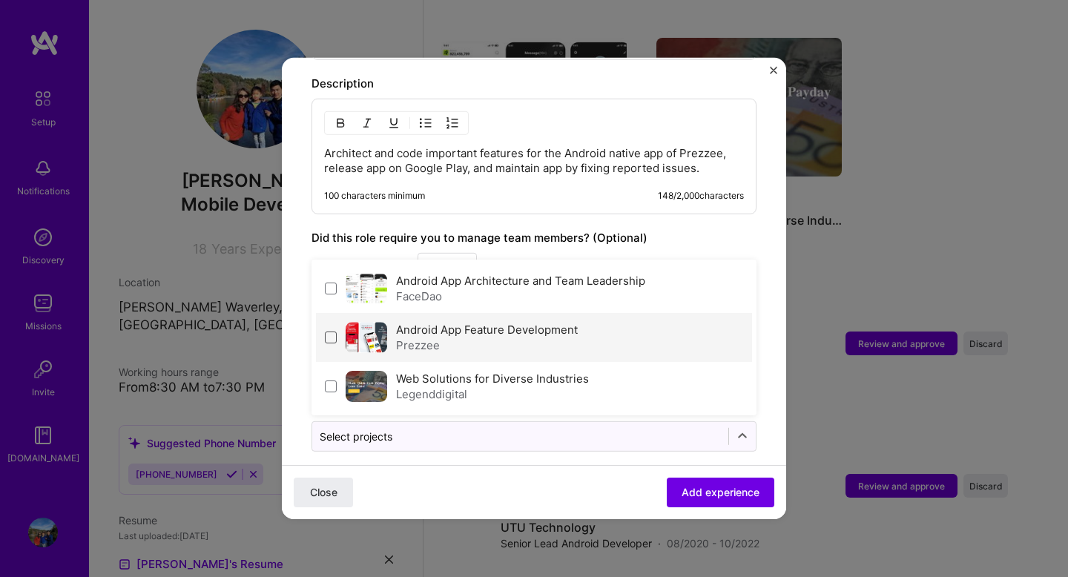
click at [332, 331] on span at bounding box center [331, 337] width 12 height 12
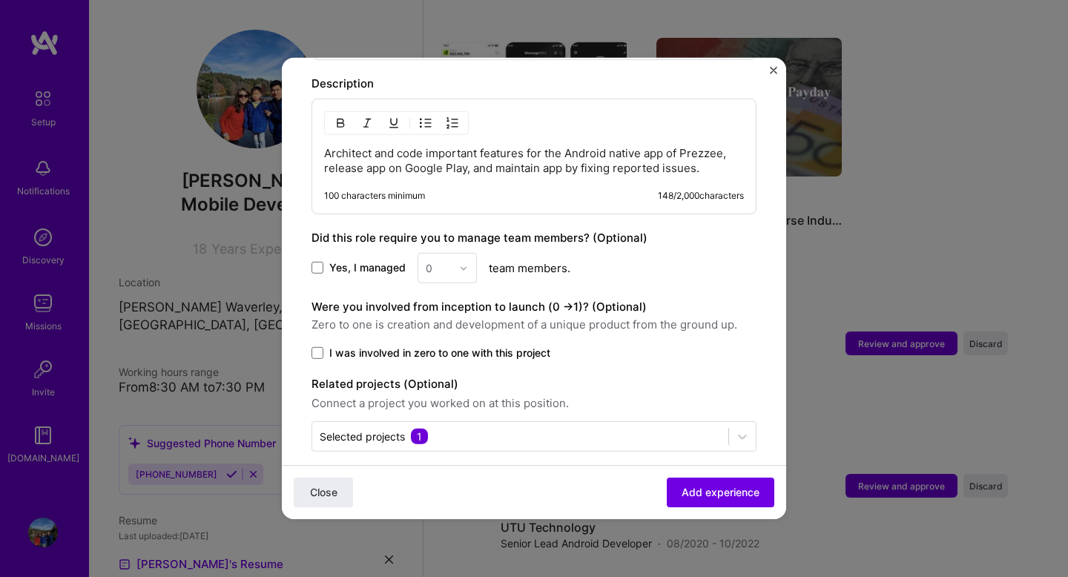
click at [431, 465] on div "Close Add experience" at bounding box center [534, 492] width 504 height 54
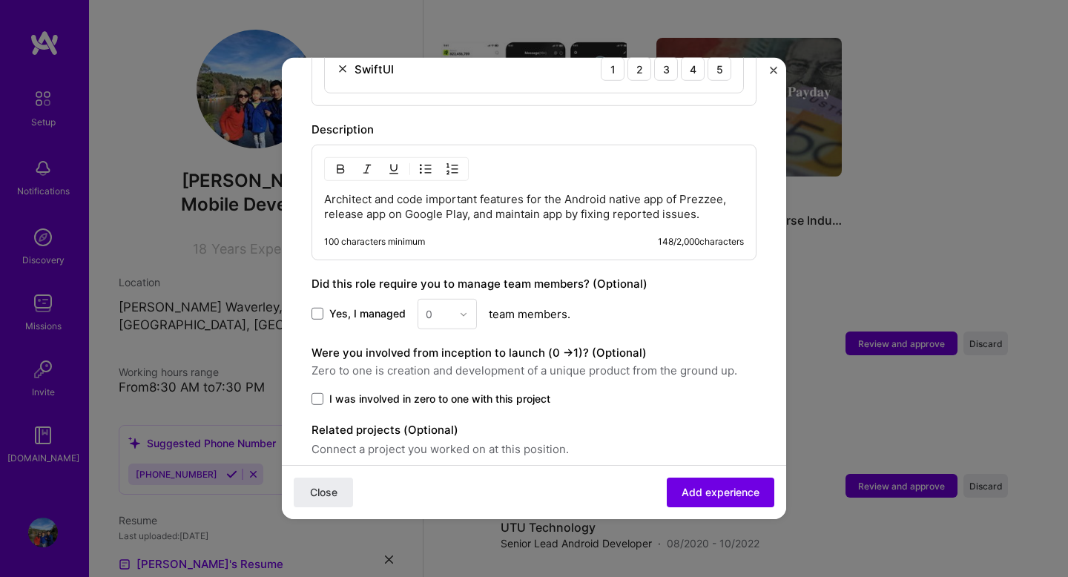
scroll to position [733, 0]
click at [708, 496] on span "Add experience" at bounding box center [720, 492] width 78 height 15
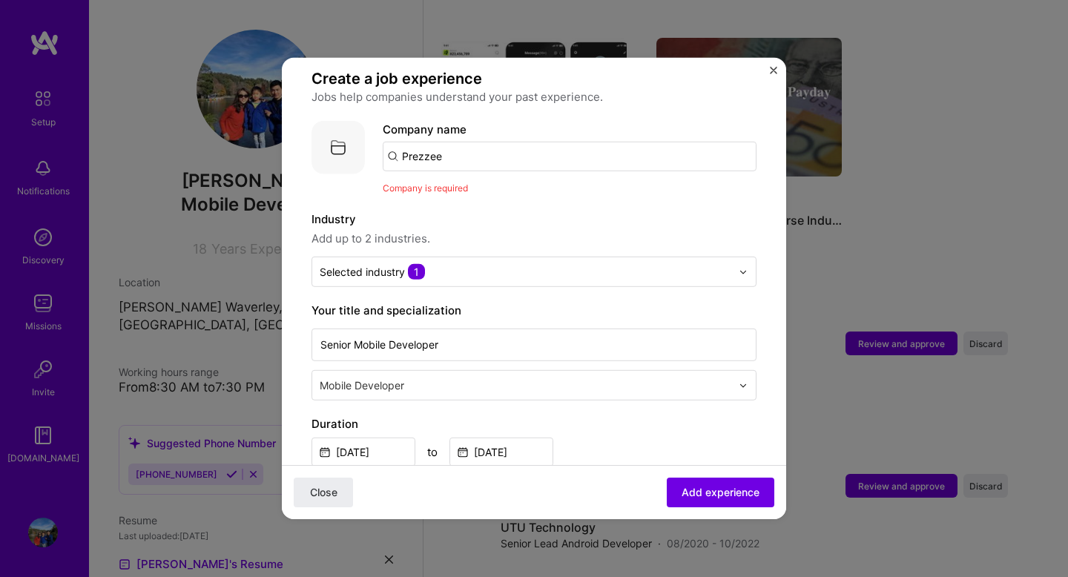
scroll to position [0, 0]
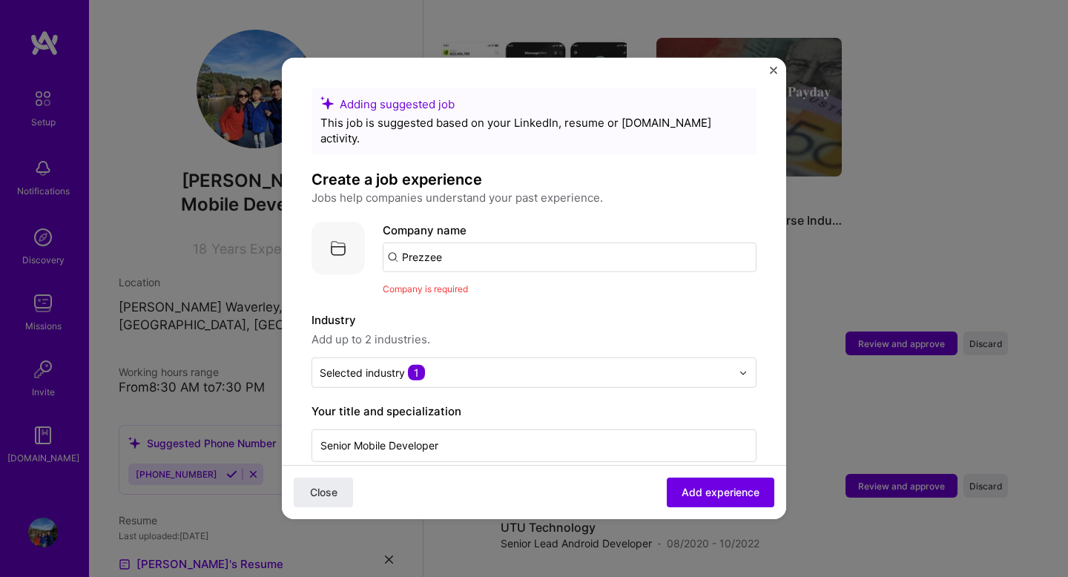
click at [489, 242] on input "Prezzee" at bounding box center [570, 257] width 374 height 30
type input "Prezzee"
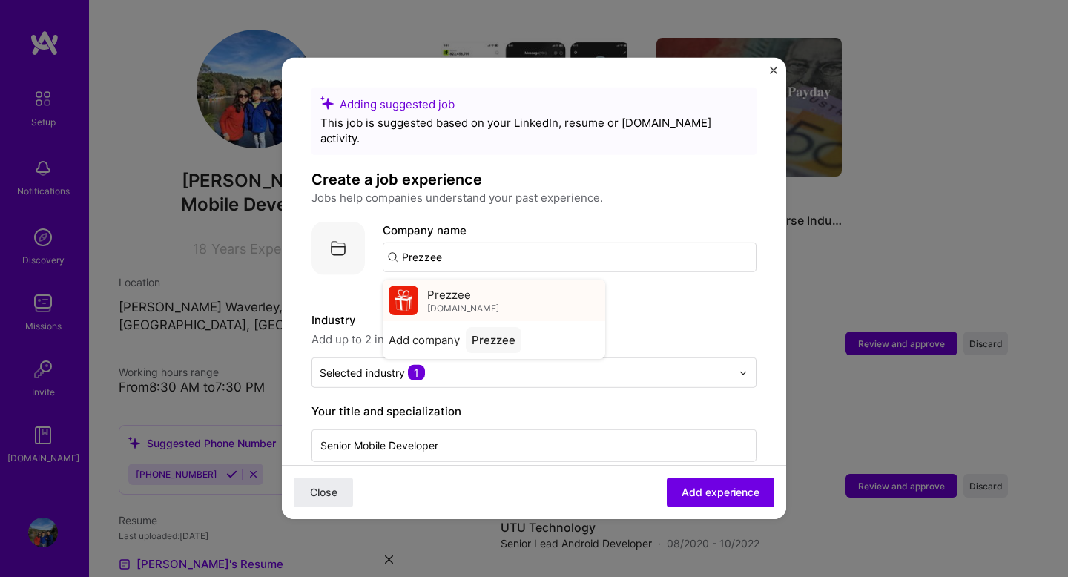
click at [455, 286] on span "Prezzee" at bounding box center [449, 294] width 44 height 16
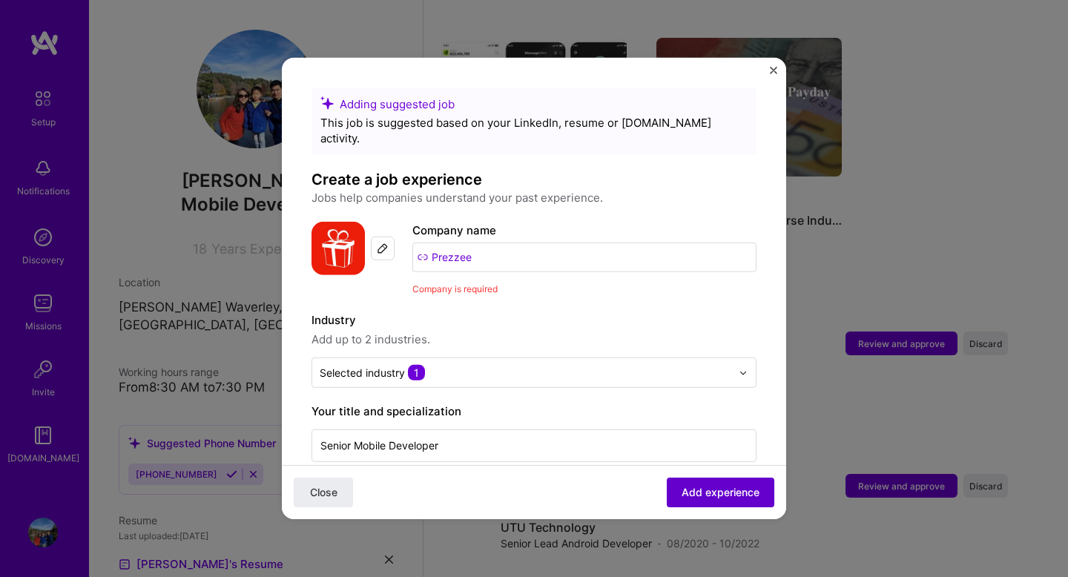
click at [699, 493] on span "Add experience" at bounding box center [720, 492] width 78 height 15
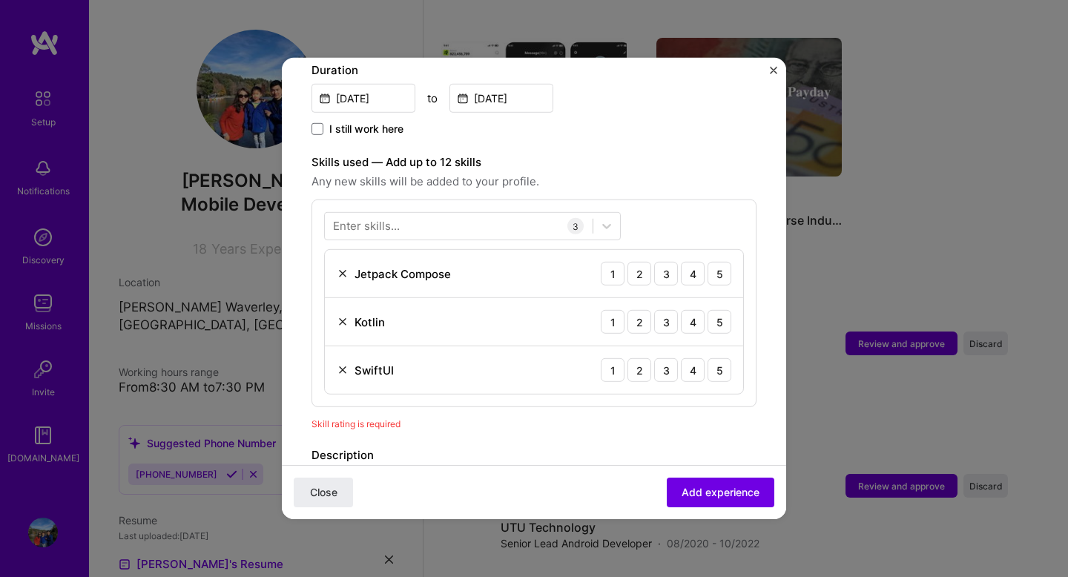
scroll to position [434, 0]
click at [721, 260] on div "5" at bounding box center [719, 272] width 24 height 24
click at [717, 308] on div "5" at bounding box center [719, 320] width 24 height 24
click at [718, 357] on div "5" at bounding box center [719, 369] width 24 height 24
click at [440, 212] on div at bounding box center [459, 224] width 268 height 24
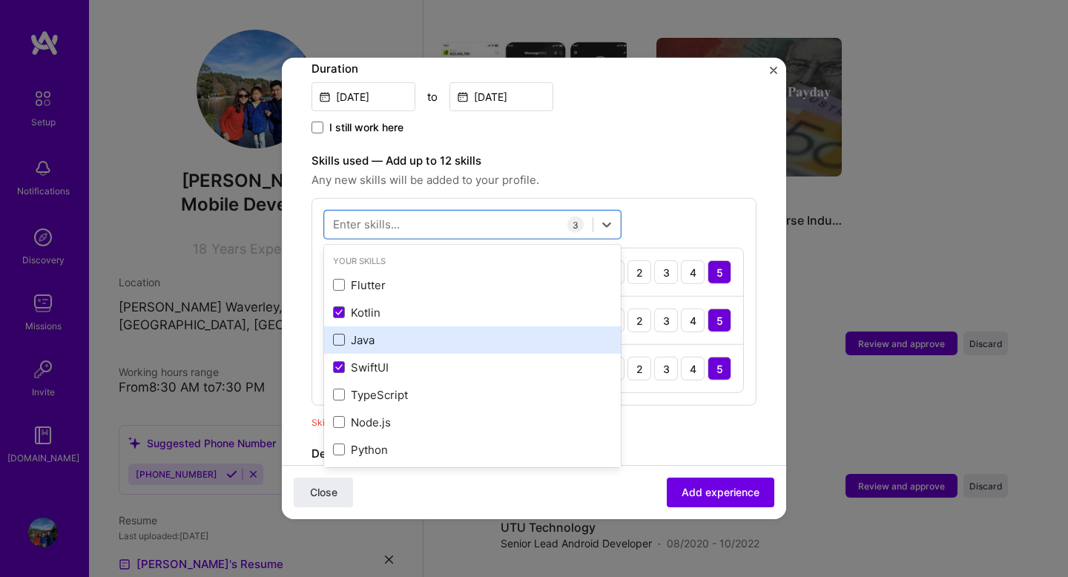
click at [340, 334] on span at bounding box center [339, 340] width 12 height 12
click at [0, 0] on input "checkbox" at bounding box center [0, 0] width 0 height 0
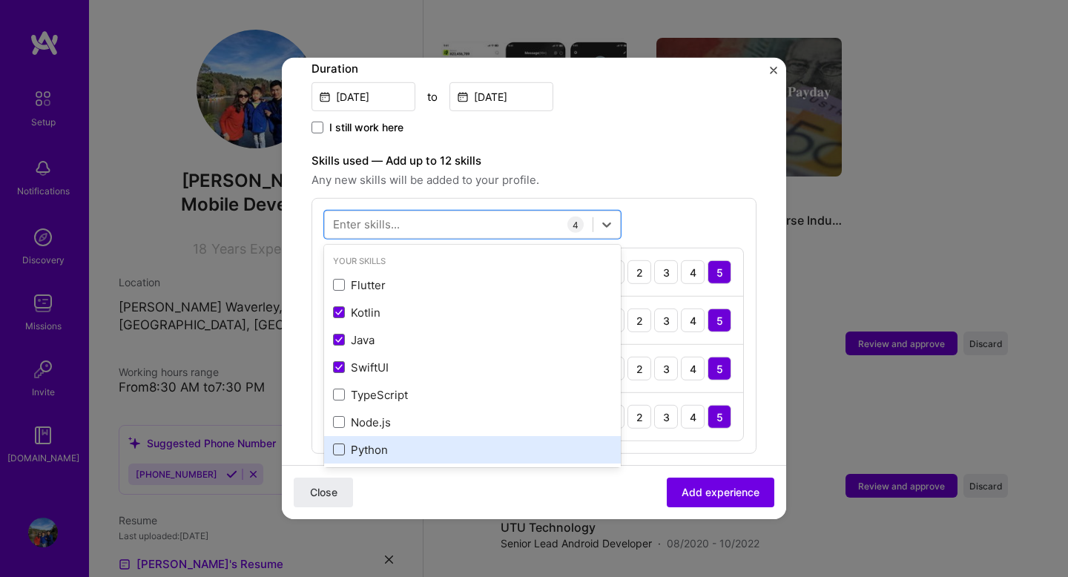
click at [337, 443] on span at bounding box center [339, 449] width 12 height 12
click at [0, 0] on input "checkbox" at bounding box center [0, 0] width 0 height 0
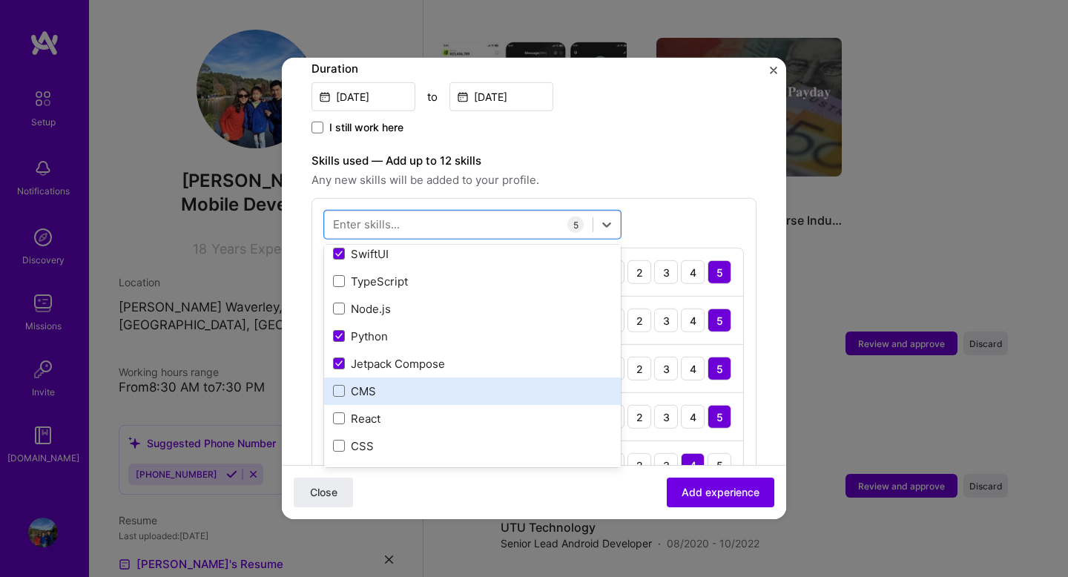
scroll to position [0, 0]
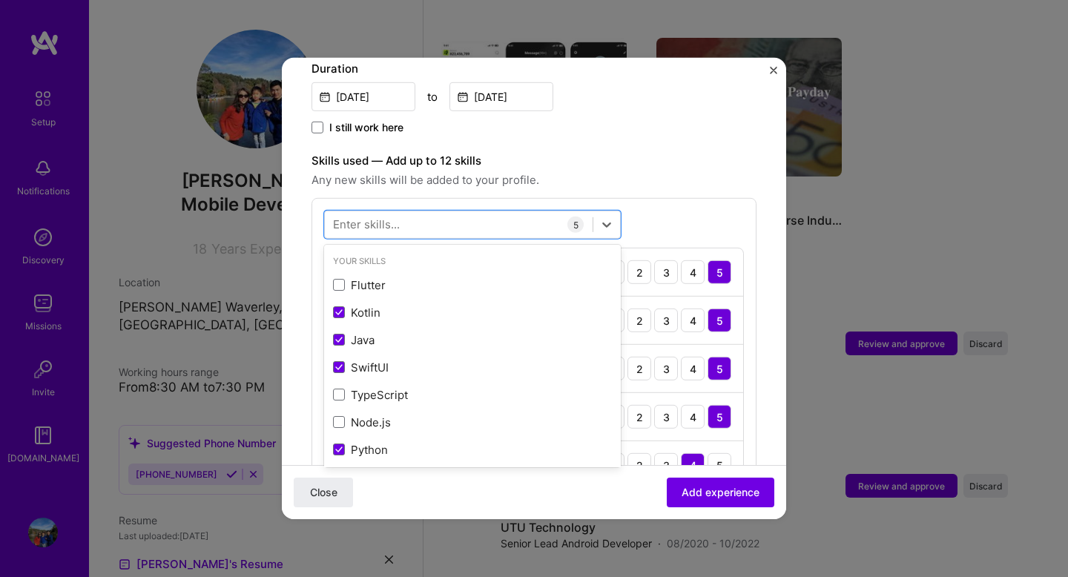
click at [406, 476] on div "Close Add experience" at bounding box center [534, 492] width 504 height 54
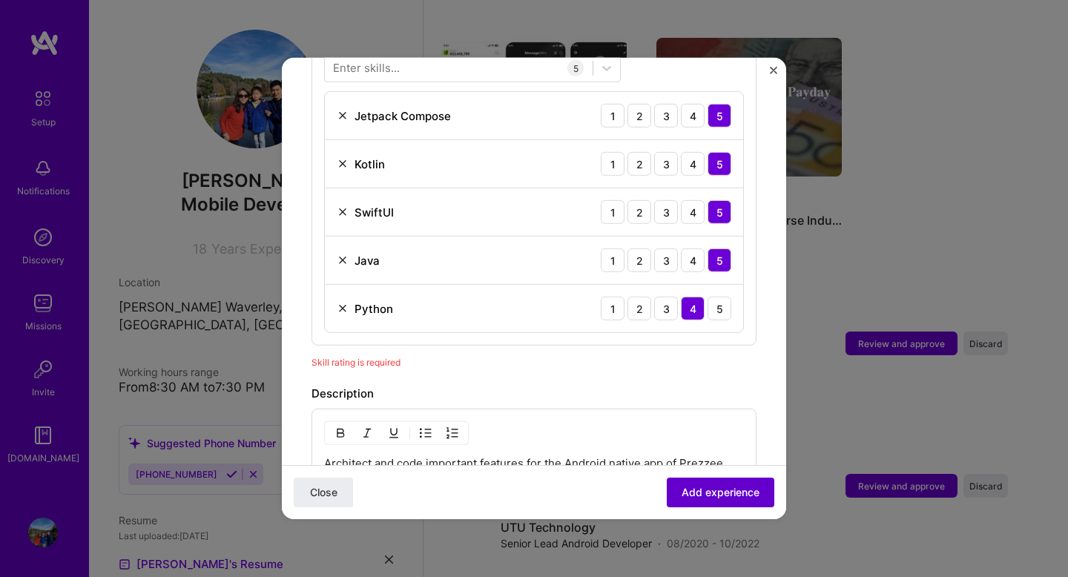
scroll to position [609, 0]
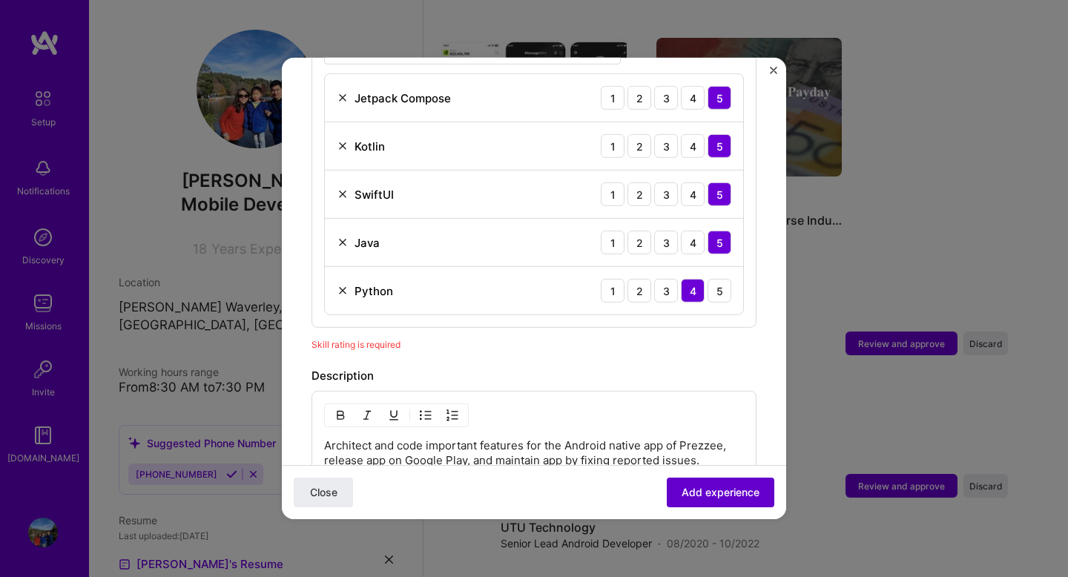
click at [709, 497] on span "Add experience" at bounding box center [720, 492] width 78 height 15
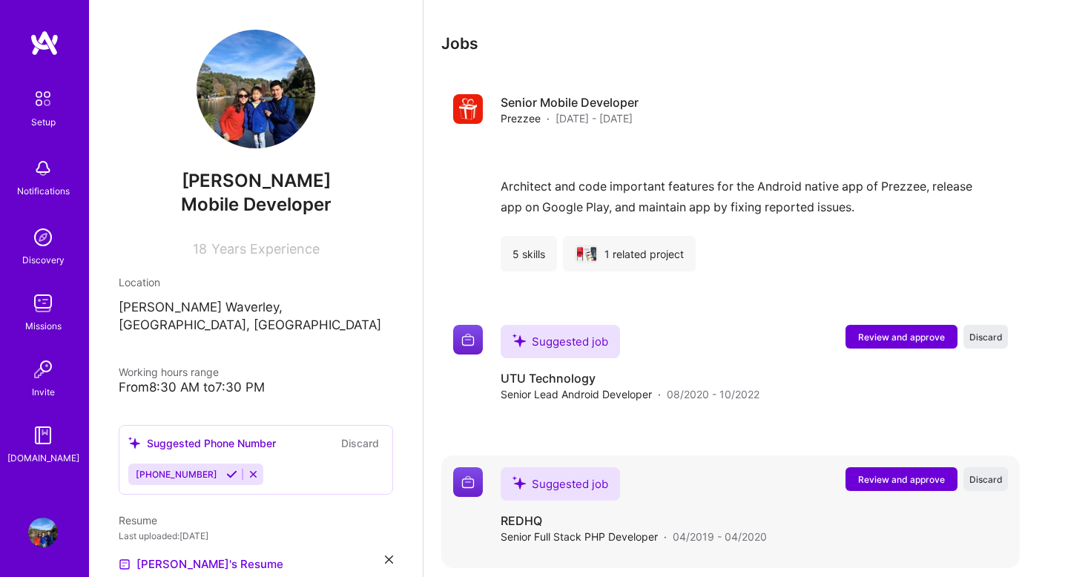
scroll to position [1489, 0]
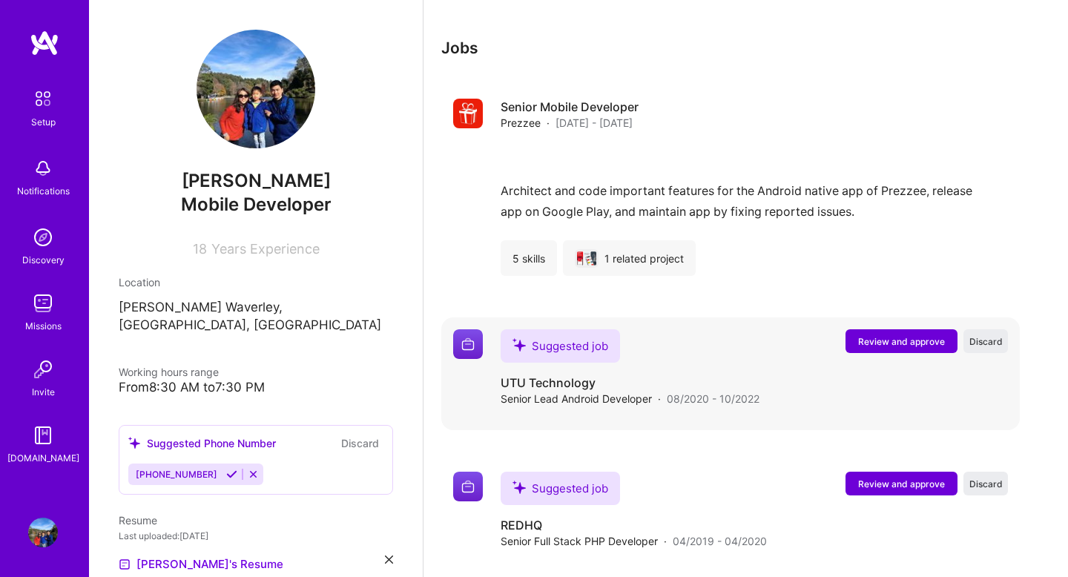
click at [885, 335] on span "Review and approve" at bounding box center [901, 341] width 87 height 13
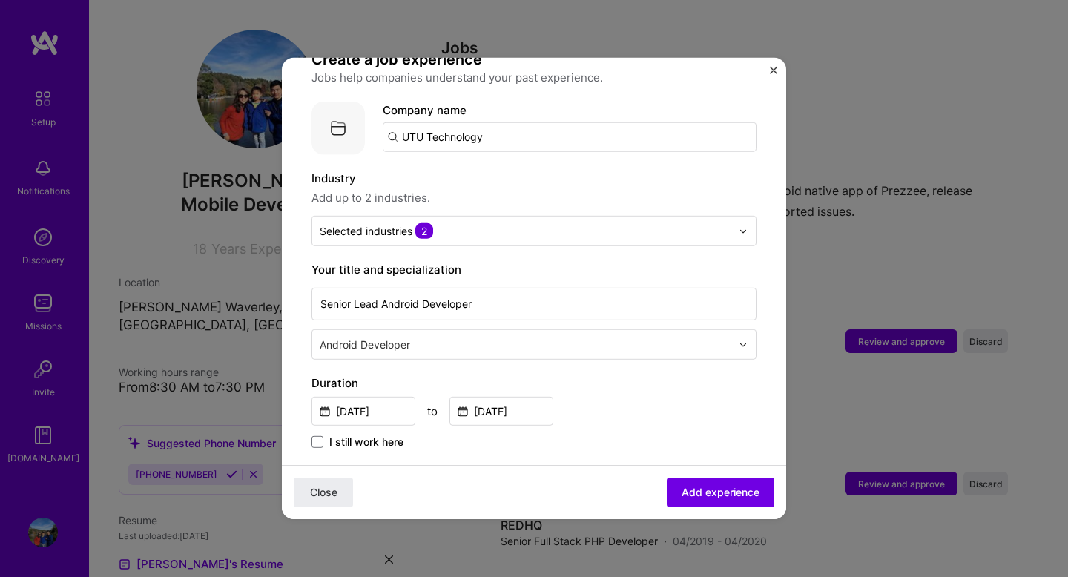
scroll to position [136, 0]
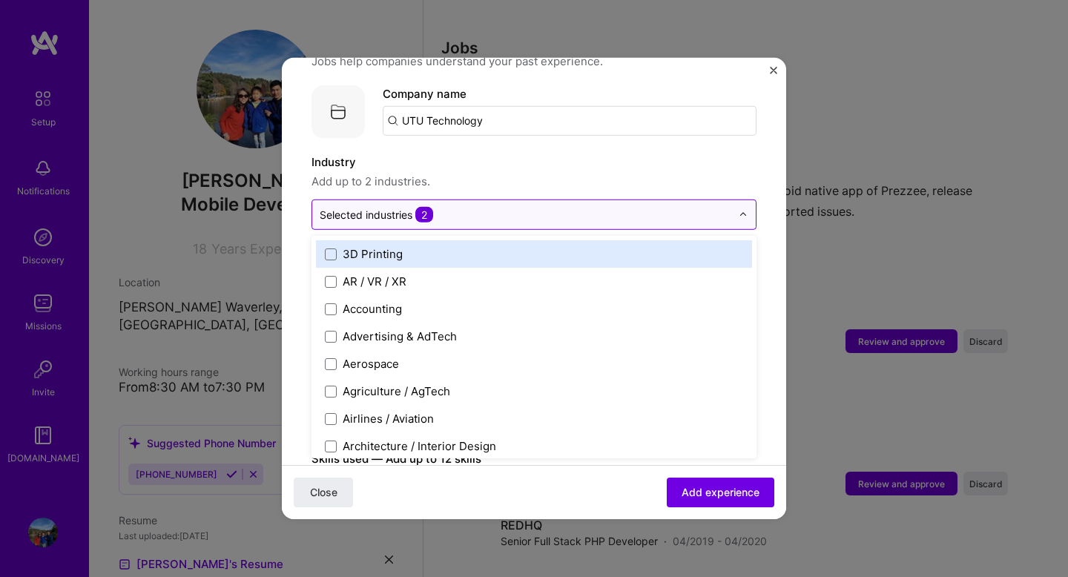
click at [544, 207] on input "text" at bounding box center [525, 215] width 411 height 16
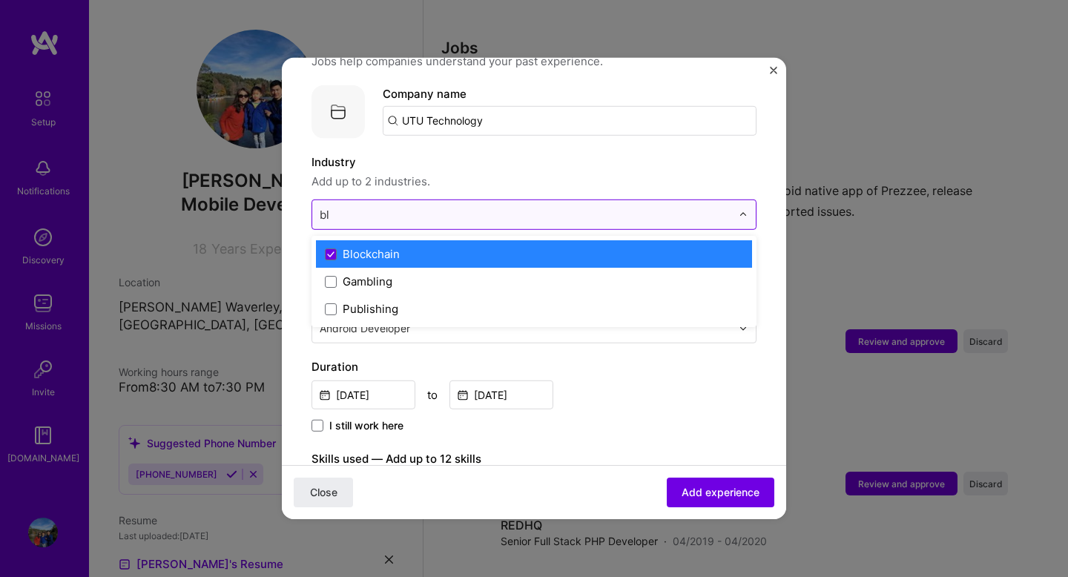
type input "blo"
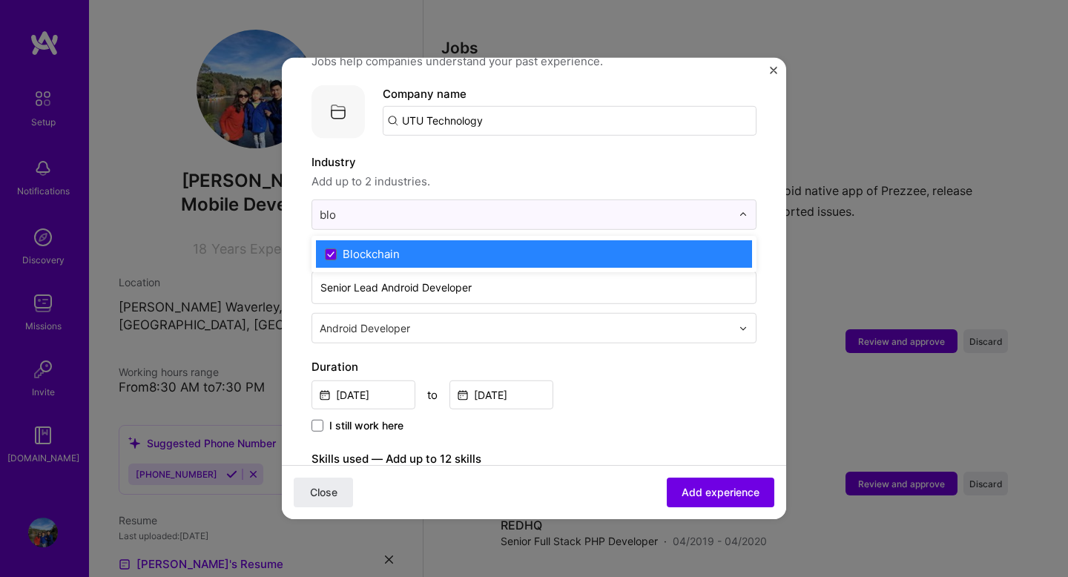
click at [480, 246] on label "Blockchain" at bounding box center [534, 254] width 418 height 16
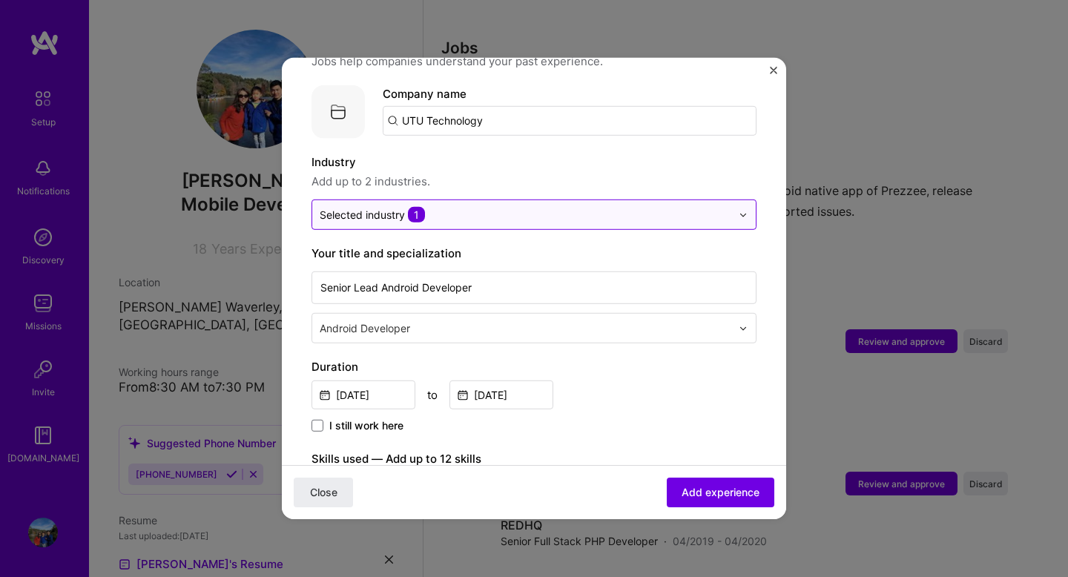
click at [498, 208] on div "Selected industry 1" at bounding box center [525, 214] width 426 height 29
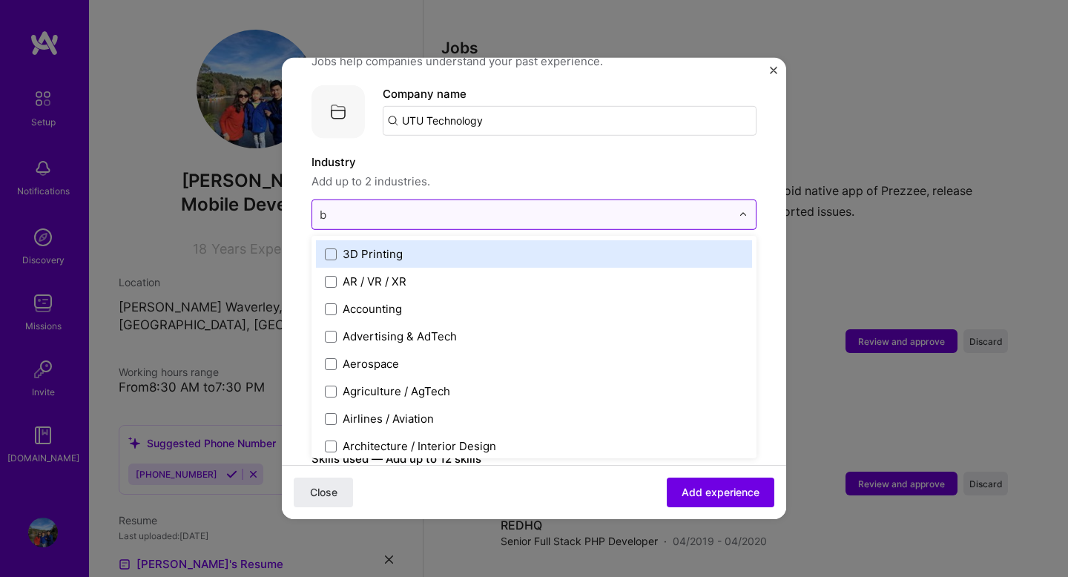
type input "bl"
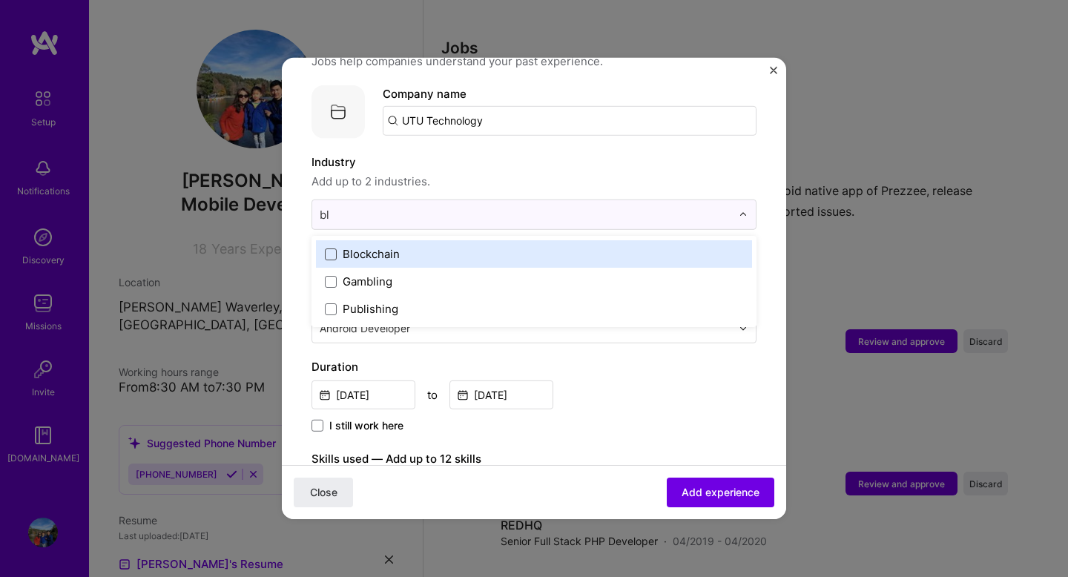
click at [334, 248] on span at bounding box center [331, 254] width 12 height 12
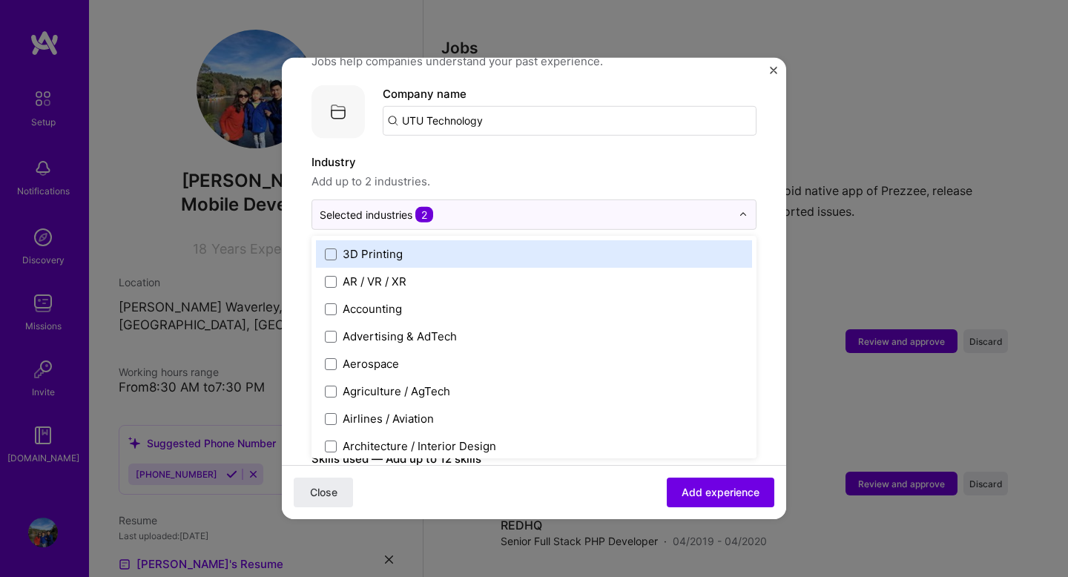
click at [521, 153] on label "Industry" at bounding box center [533, 162] width 445 height 18
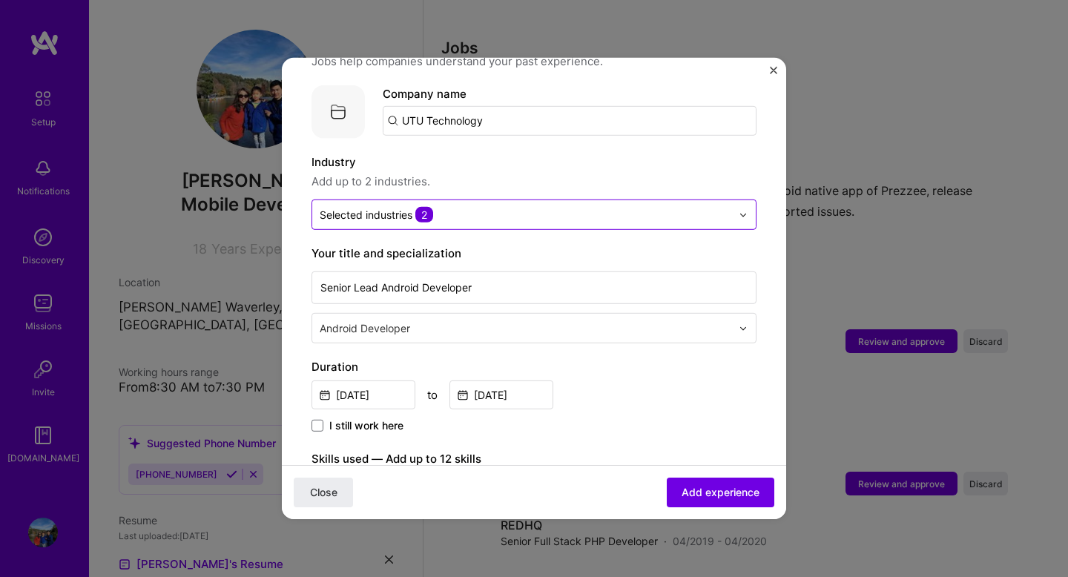
click at [490, 207] on input "text" at bounding box center [525, 215] width 411 height 16
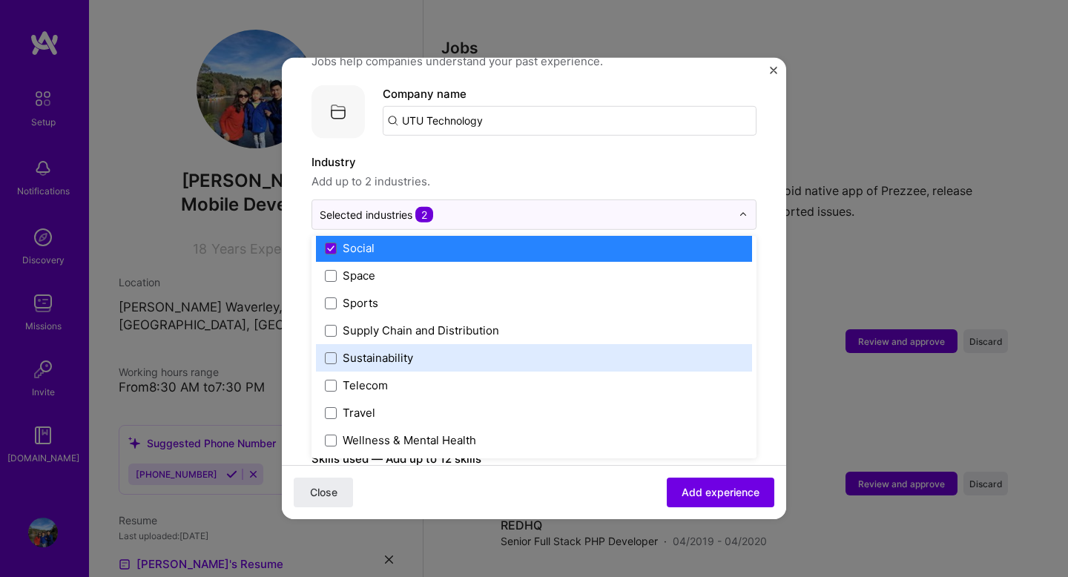
scroll to position [3045, 0]
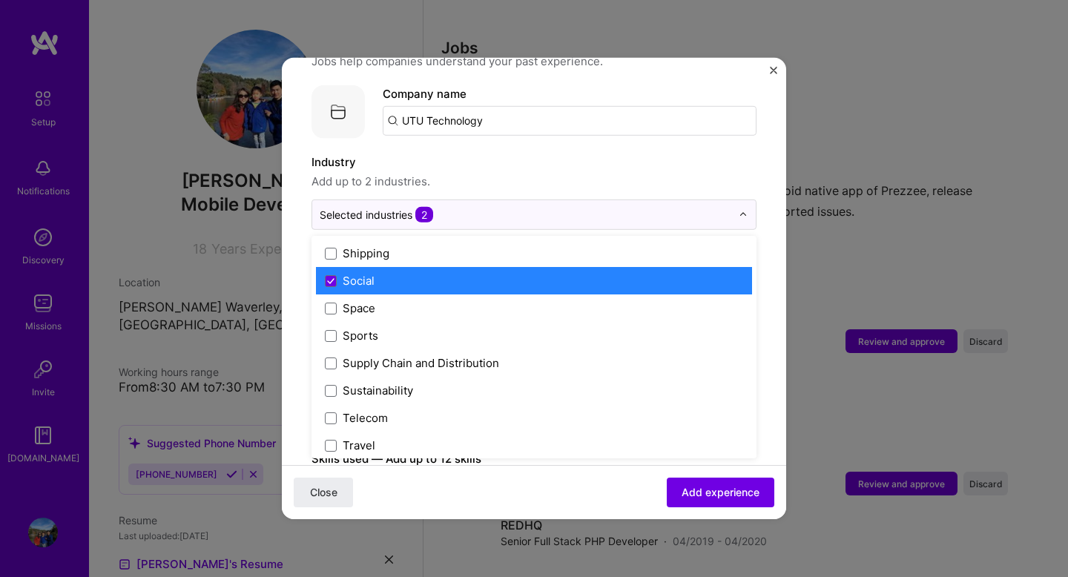
click at [451, 273] on label "Social" at bounding box center [534, 281] width 418 height 16
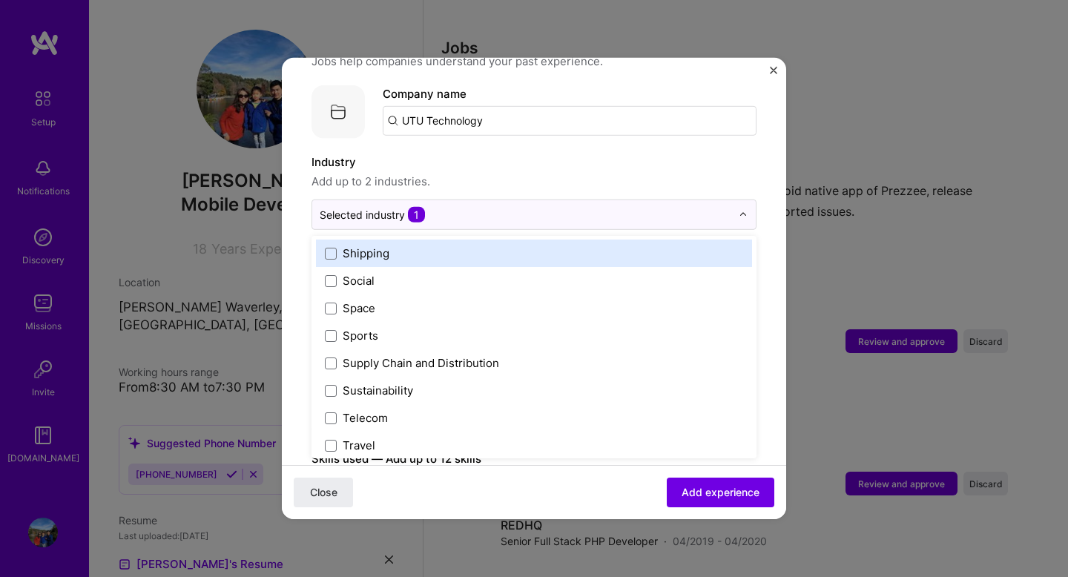
click at [563, 153] on label "Industry" at bounding box center [533, 162] width 445 height 18
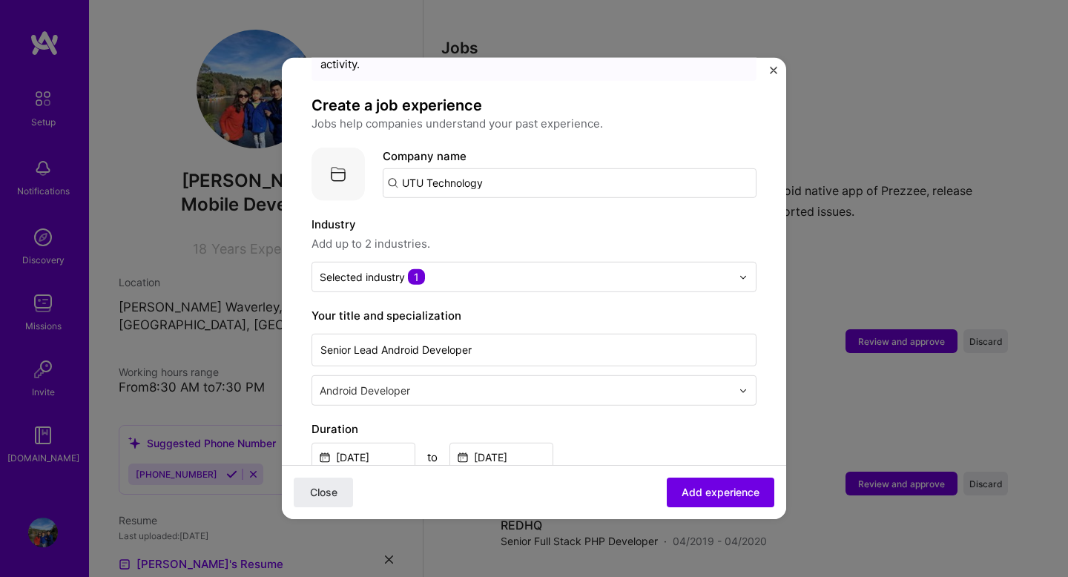
scroll to position [0, 0]
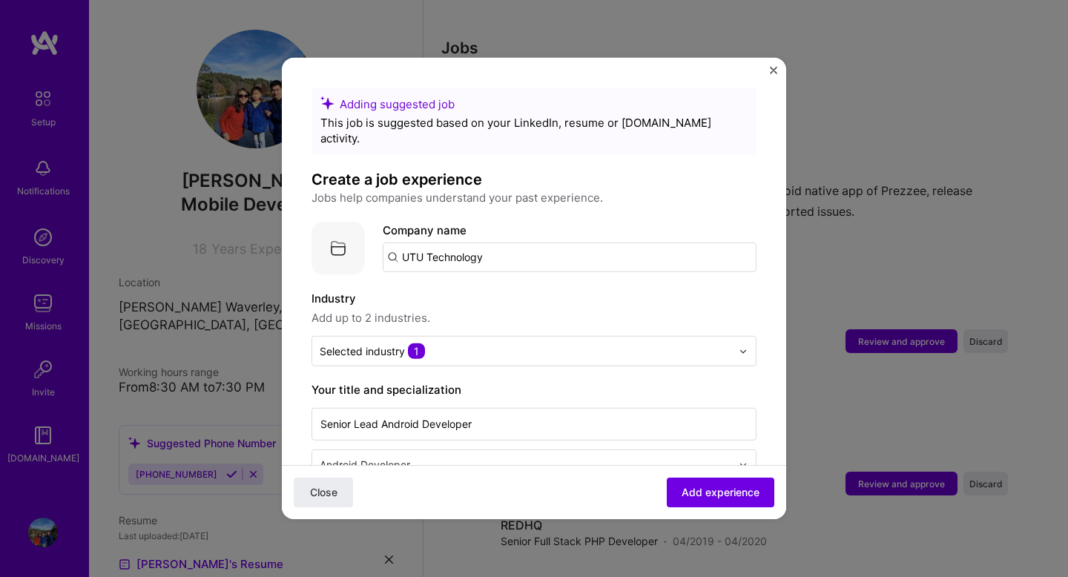
click at [510, 245] on input "UTU Technology" at bounding box center [570, 257] width 374 height 30
type input "UTU Technology"
click at [500, 286] on div "UTU Technology" at bounding box center [517, 298] width 102 height 26
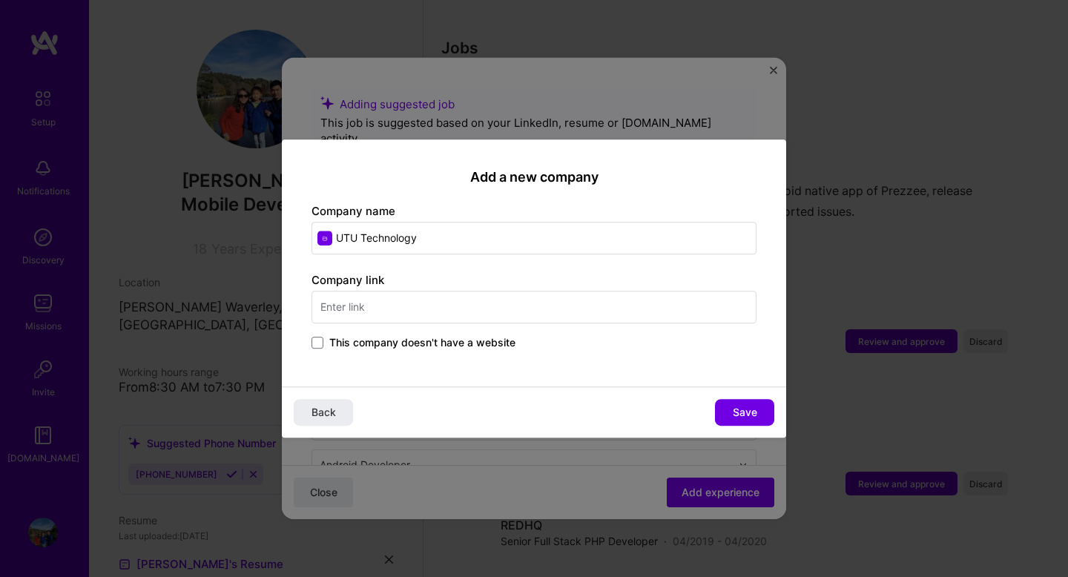
click at [487, 301] on input "text" at bounding box center [533, 307] width 445 height 33
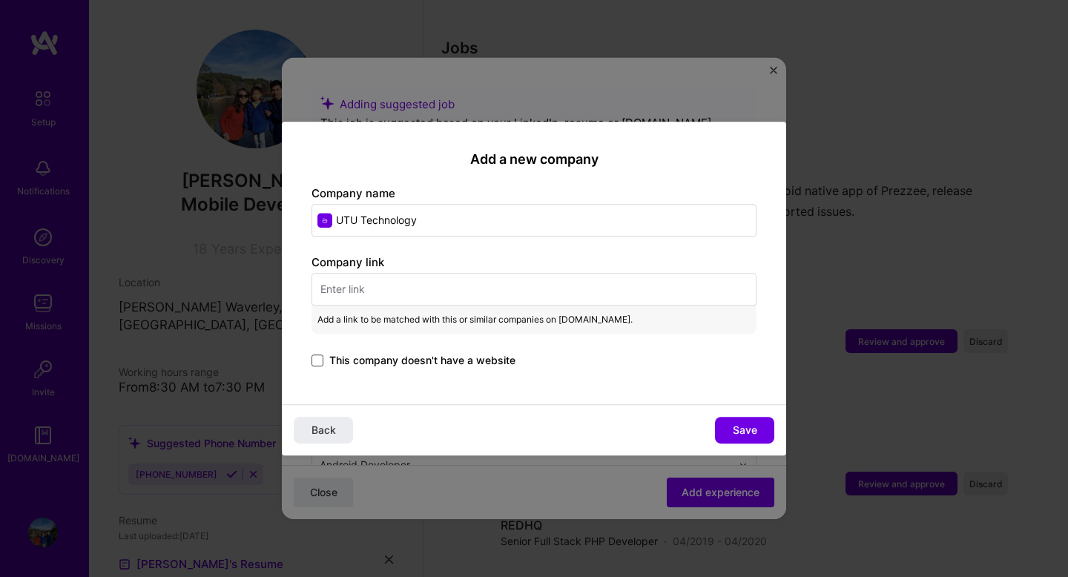
click at [317, 359] on span at bounding box center [317, 360] width 12 height 12
click at [0, 0] on input "This company doesn't have a website" at bounding box center [0, 0] width 0 height 0
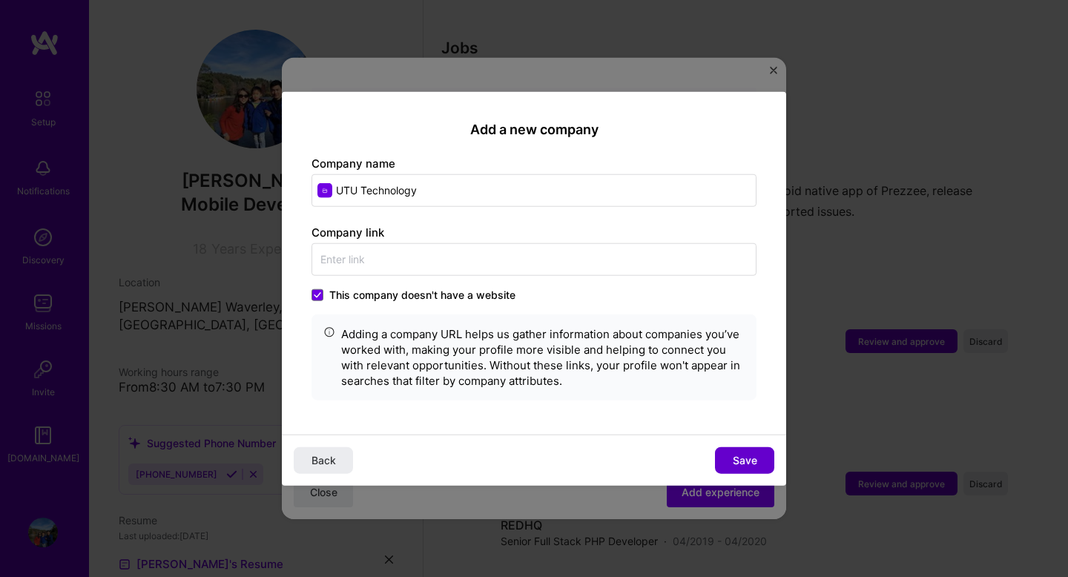
click at [738, 465] on span "Save" at bounding box center [744, 459] width 24 height 15
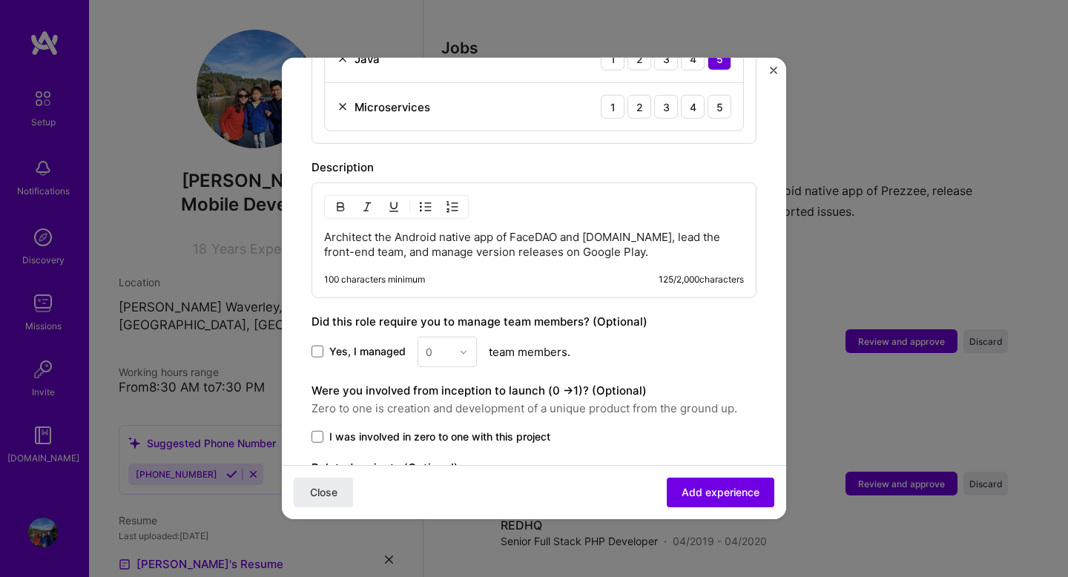
scroll to position [643, 0]
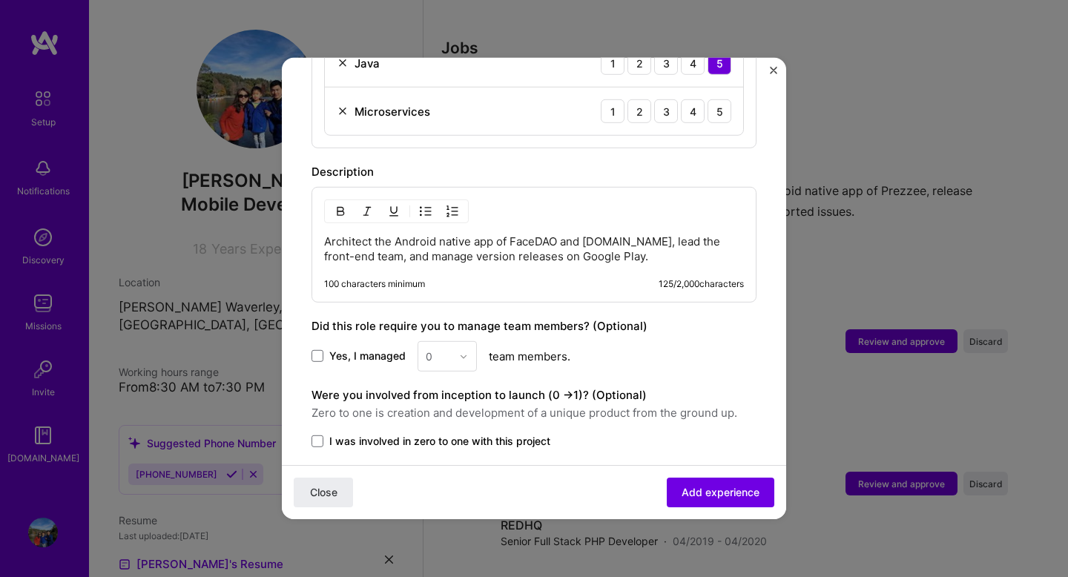
click at [575, 248] on div "Architect the Android native app of FaceDAO and [DOMAIN_NAME], lead the front-e…" at bounding box center [533, 245] width 445 height 116
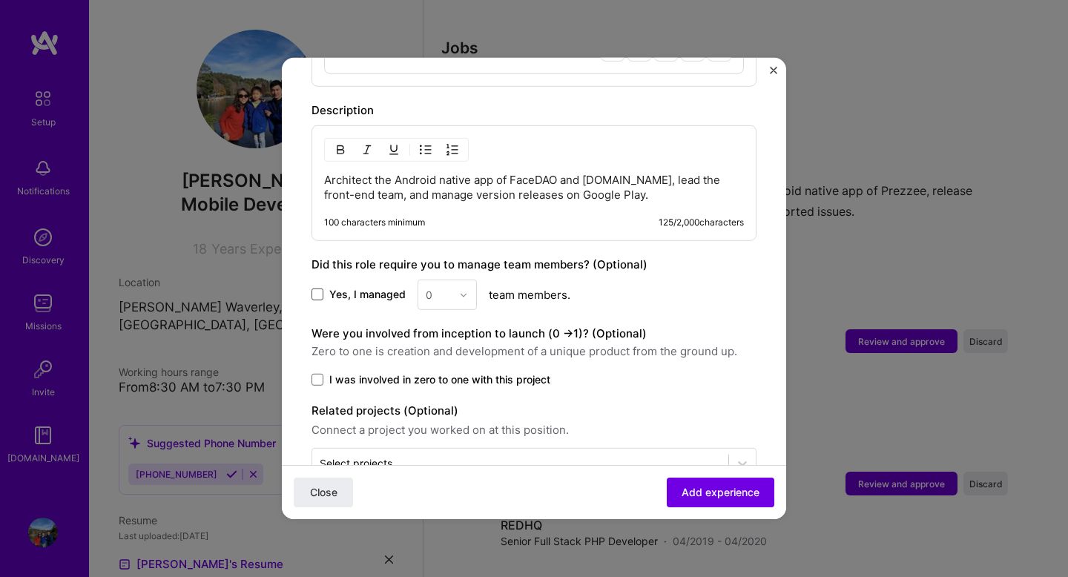
click at [320, 288] on span at bounding box center [317, 294] width 12 height 12
click at [0, 0] on input "Yes, I managed" at bounding box center [0, 0] width 0 height 0
click at [456, 280] on div "0" at bounding box center [438, 294] width 41 height 29
click at [443, 434] on div "10" at bounding box center [447, 447] width 50 height 27
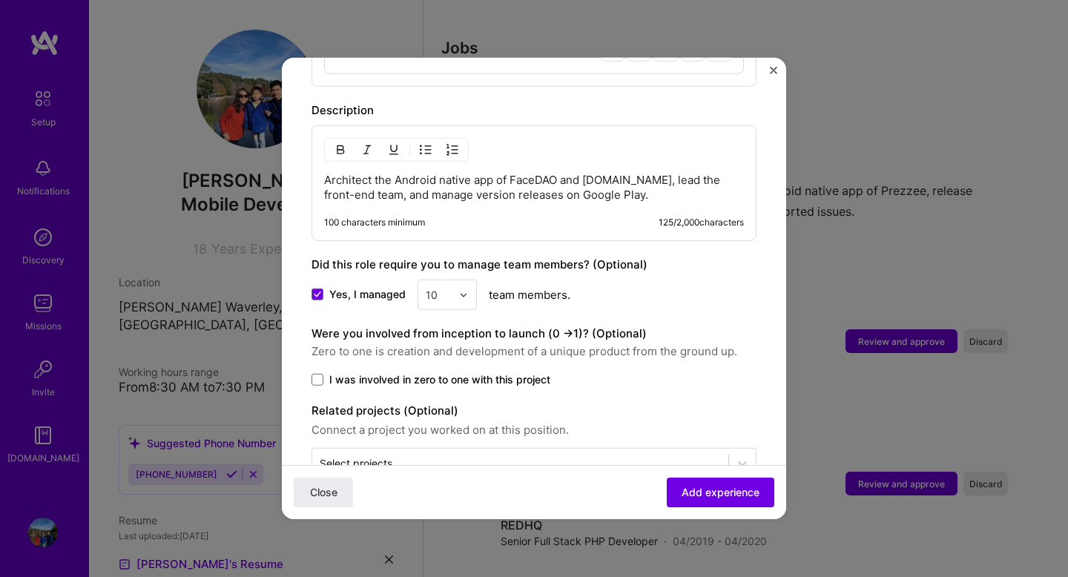
scroll to position [732, 0]
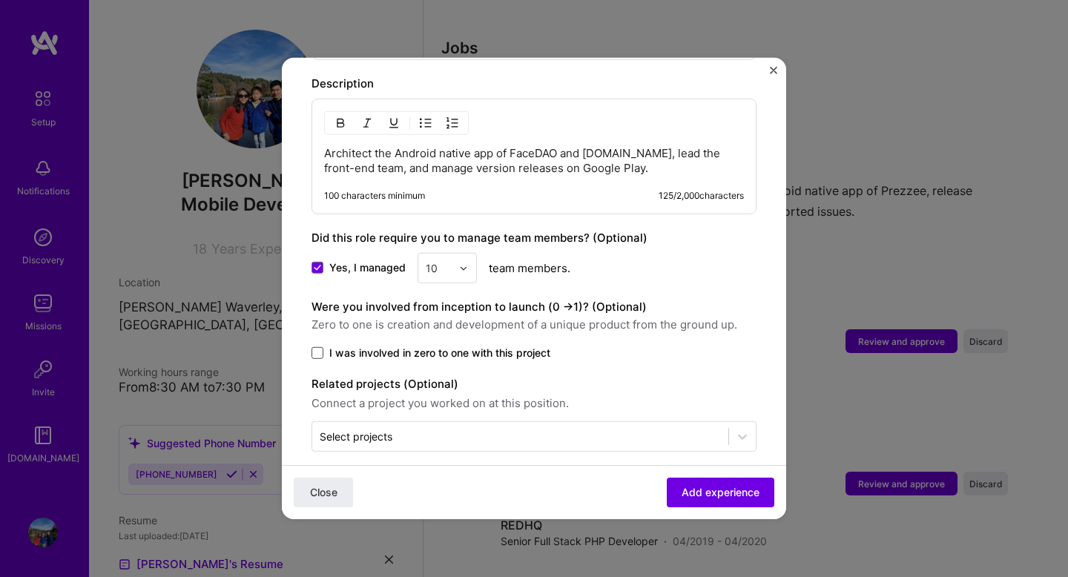
click at [318, 347] on span at bounding box center [317, 353] width 12 height 12
click at [0, 0] on input "I was involved in zero to one with this project" at bounding box center [0, 0] width 0 height 0
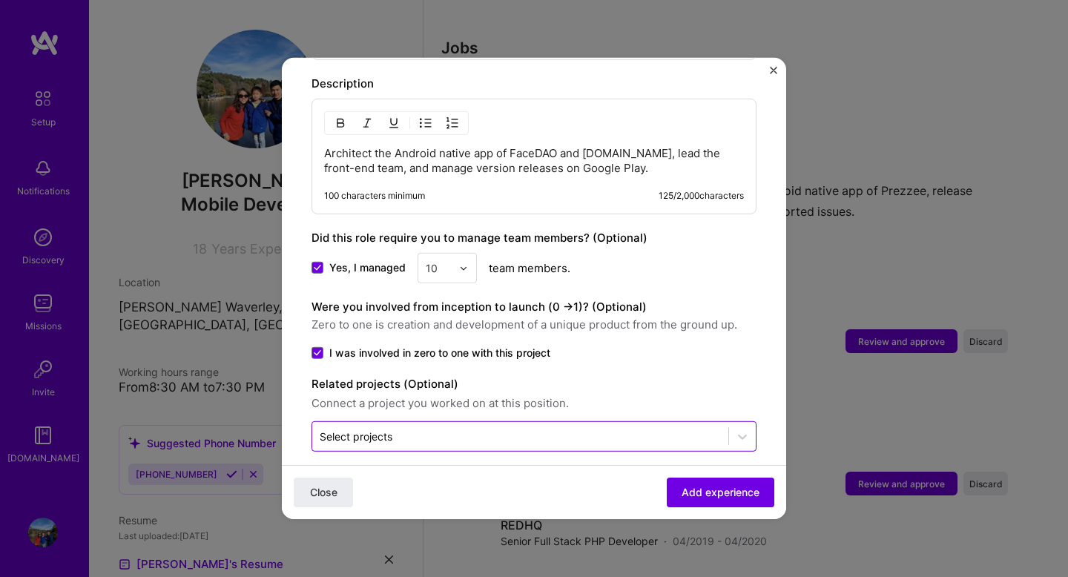
click at [377, 428] on div "Select projects" at bounding box center [356, 436] width 73 height 16
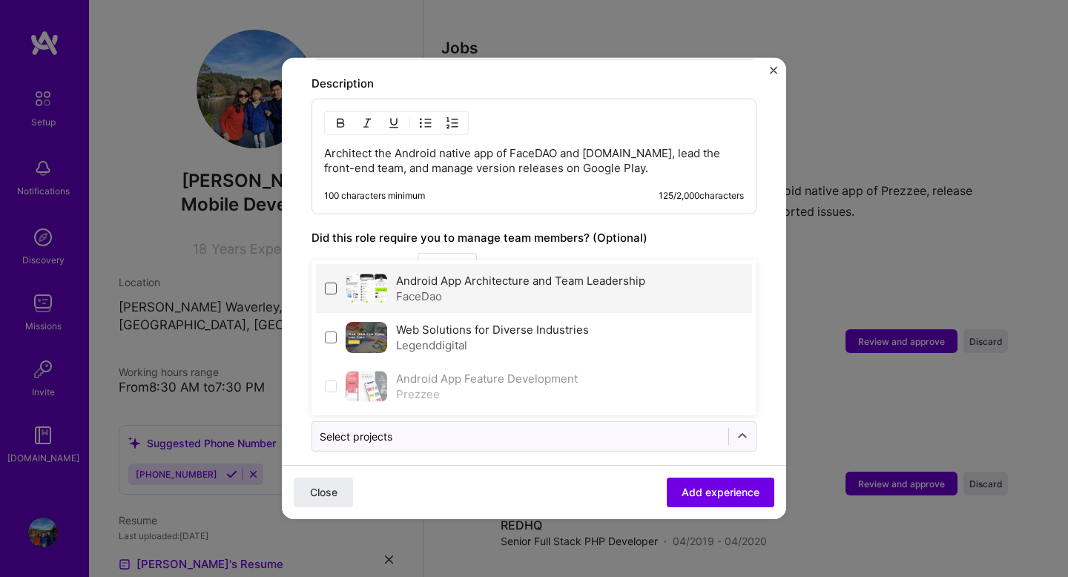
click at [333, 282] on span at bounding box center [331, 288] width 12 height 12
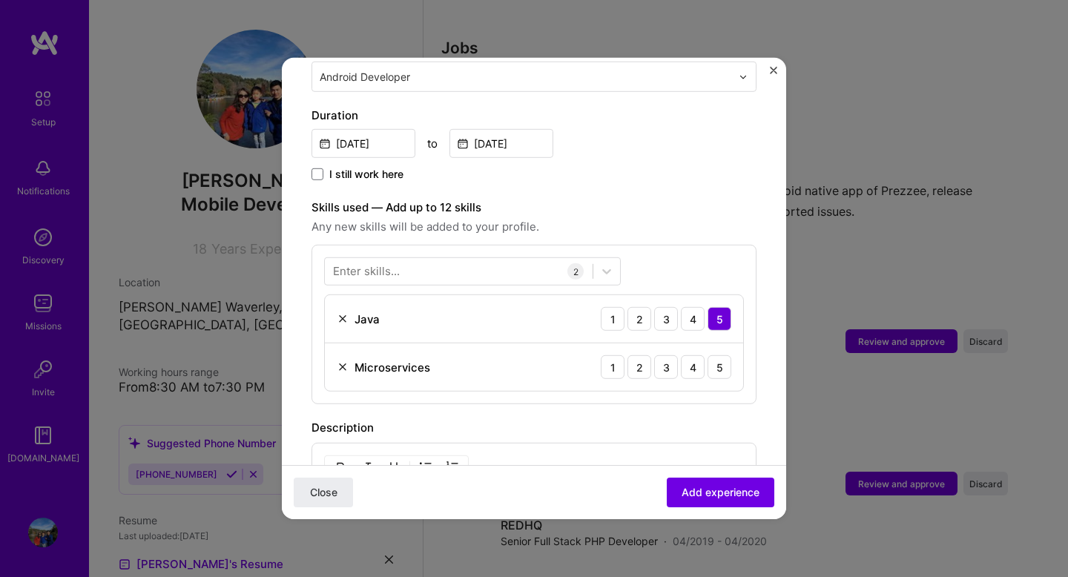
scroll to position [368, 0]
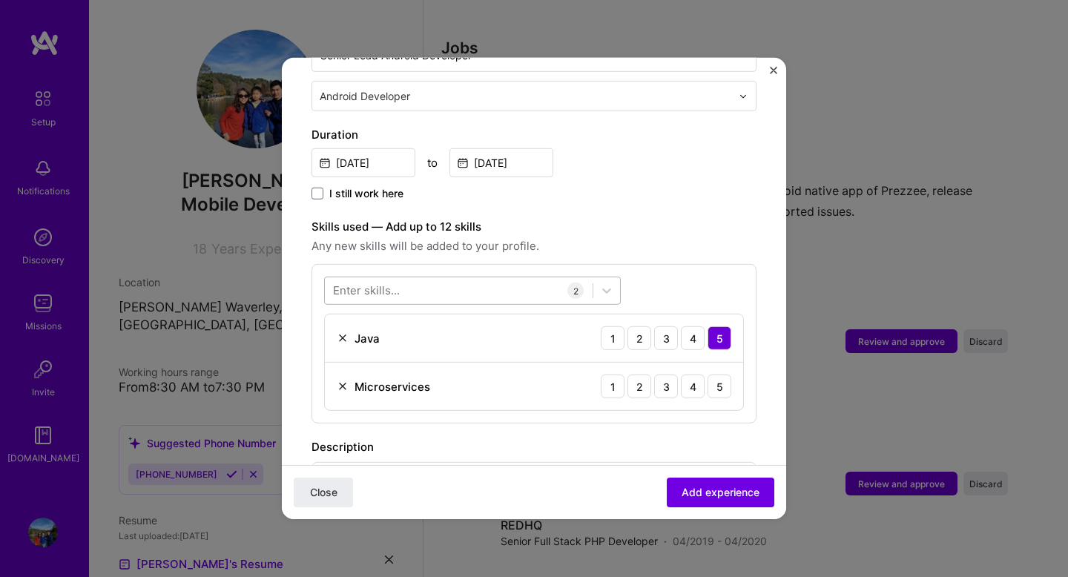
click at [457, 278] on div at bounding box center [459, 290] width 268 height 24
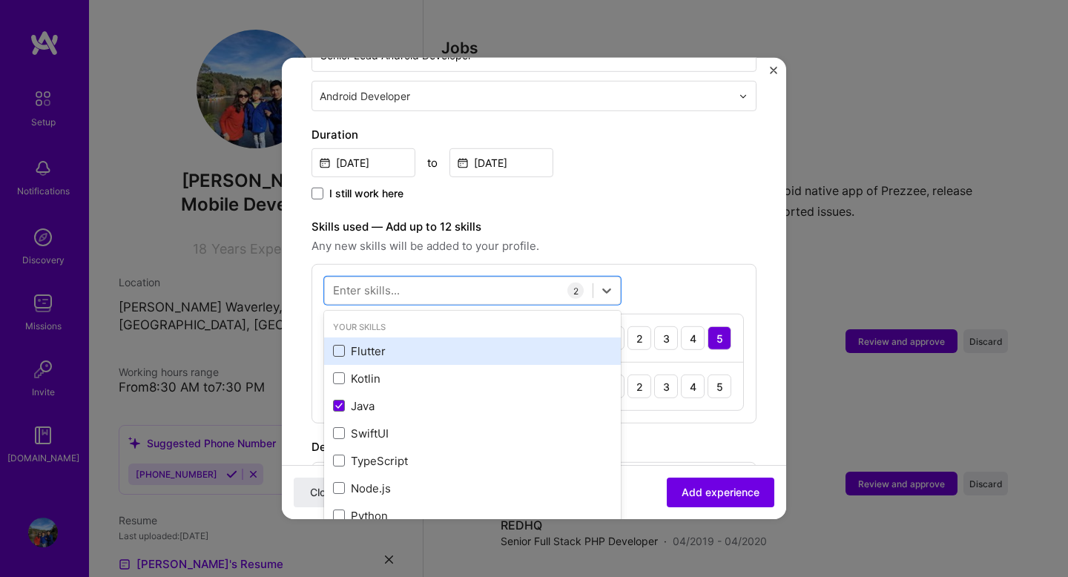
click at [342, 345] on span at bounding box center [339, 351] width 12 height 12
click at [0, 0] on input "checkbox" at bounding box center [0, 0] width 0 height 0
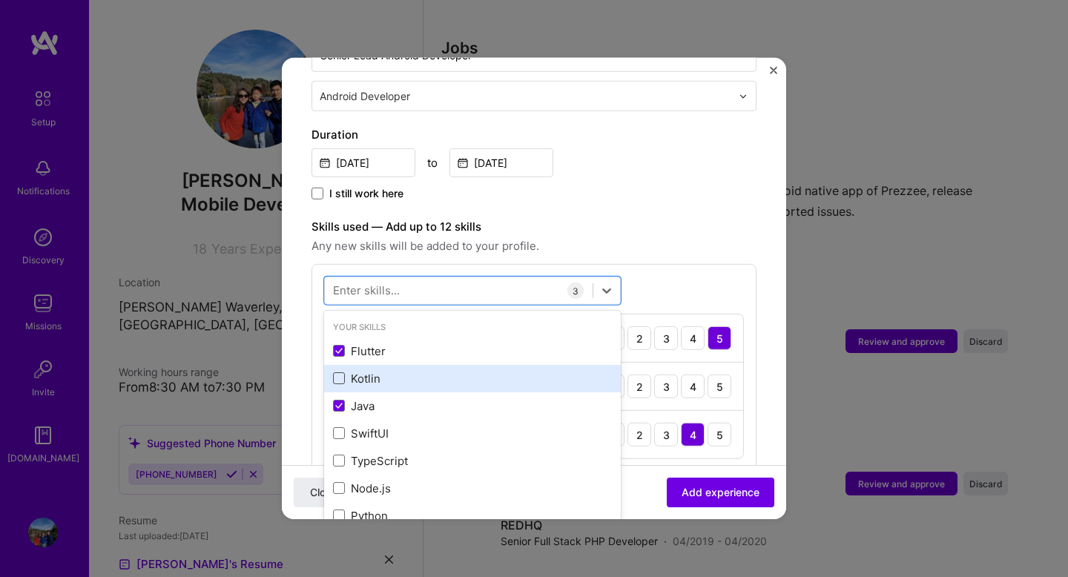
click at [339, 372] on span at bounding box center [339, 378] width 12 height 12
click at [0, 0] on input "checkbox" at bounding box center [0, 0] width 0 height 0
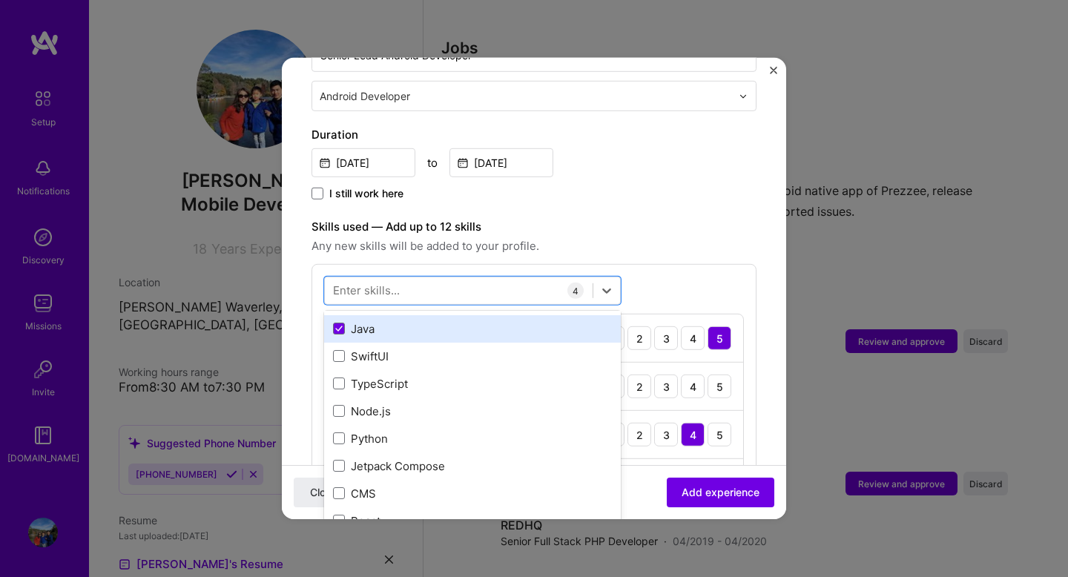
scroll to position [79, 0]
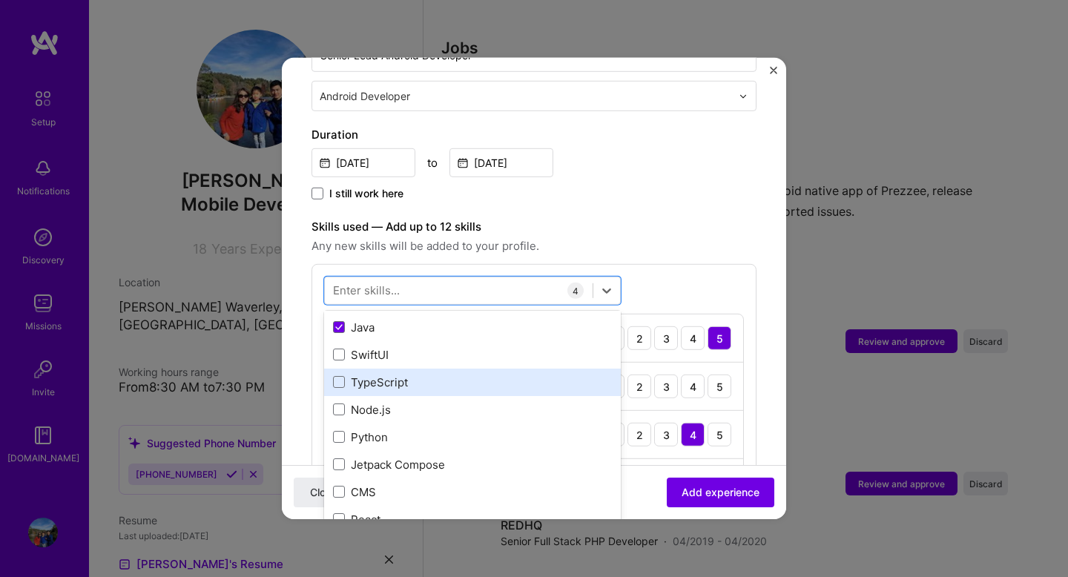
click at [381, 376] on div "TypeScript" at bounding box center [472, 381] width 297 height 27
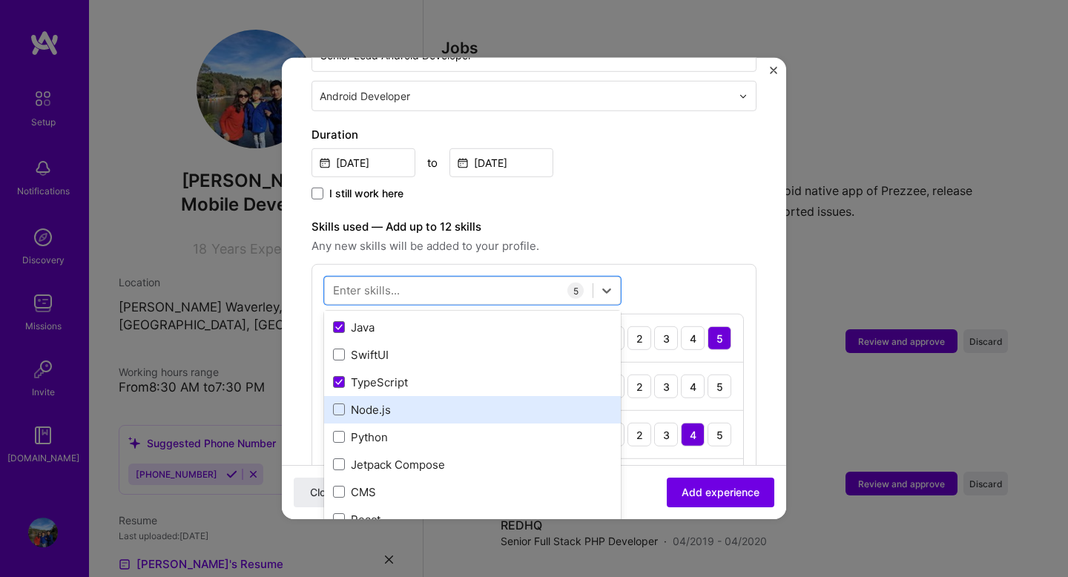
click at [374, 402] on div "Node.js" at bounding box center [472, 409] width 297 height 27
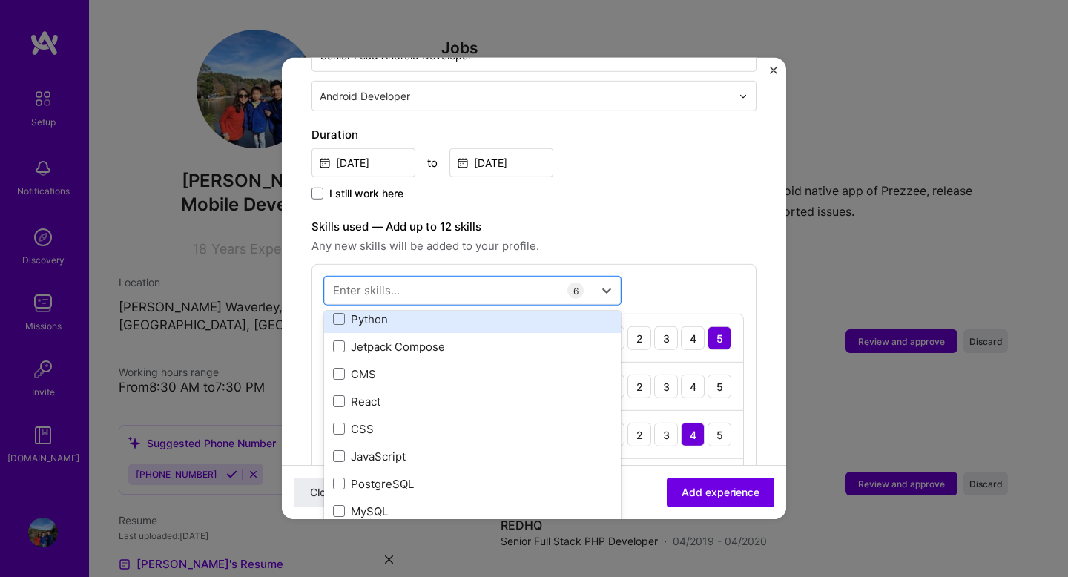
scroll to position [199, 0]
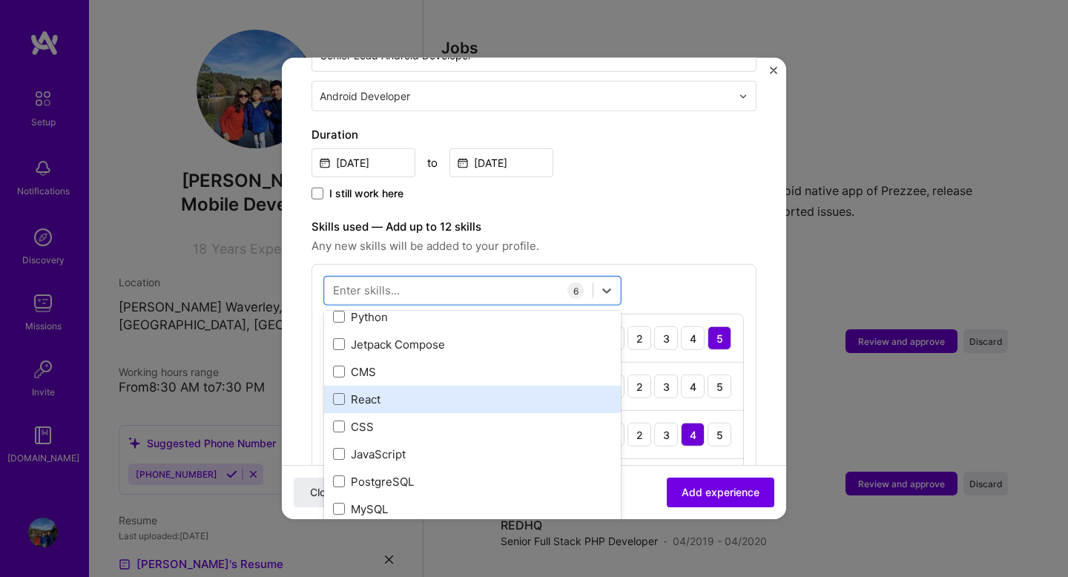
click at [380, 391] on div "React" at bounding box center [472, 399] width 279 height 16
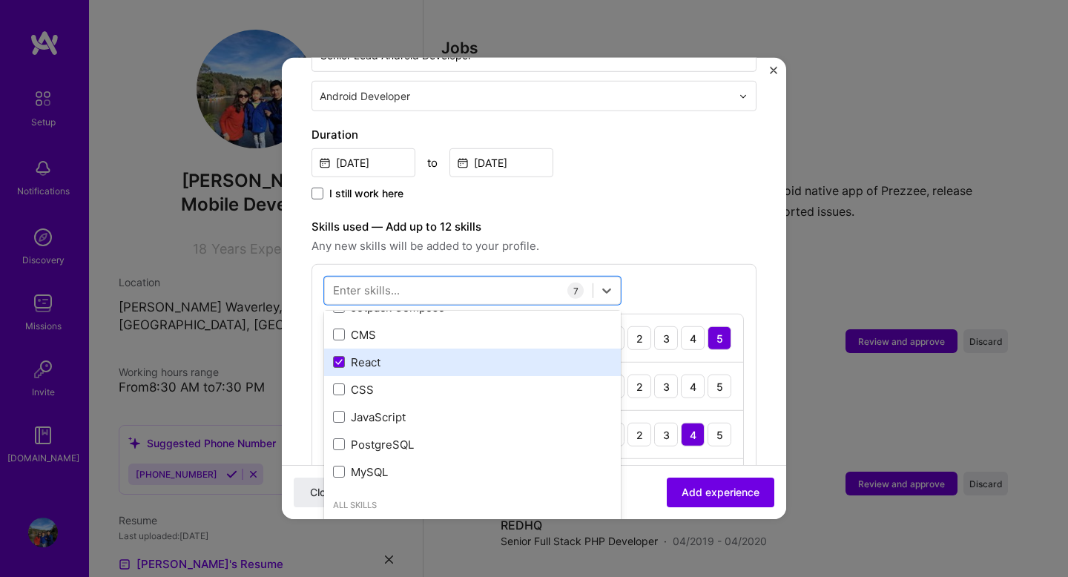
scroll to position [254, 0]
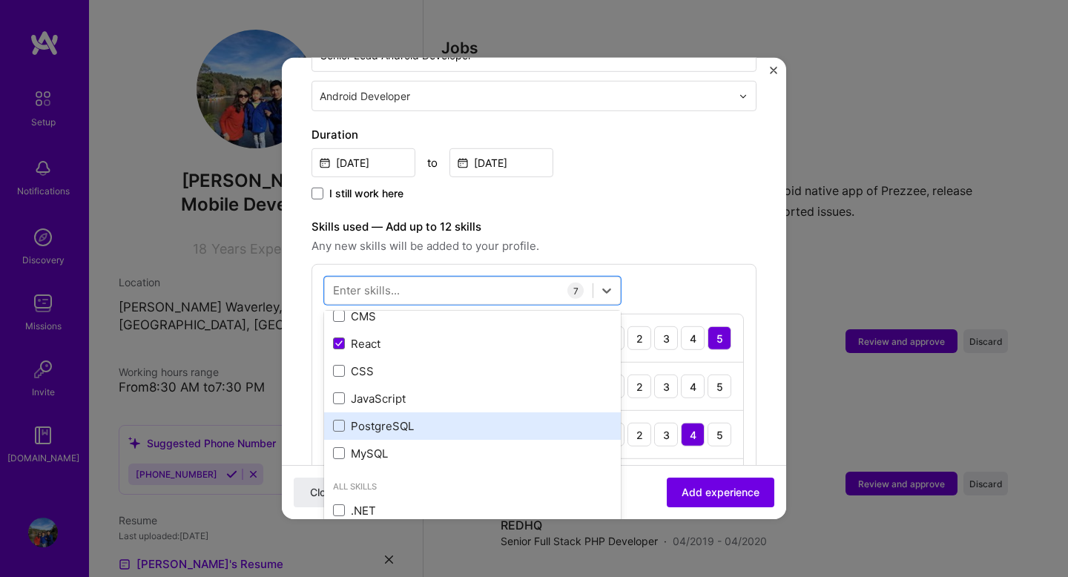
click at [396, 418] on div "PostgreSQL" at bounding box center [472, 426] width 279 height 16
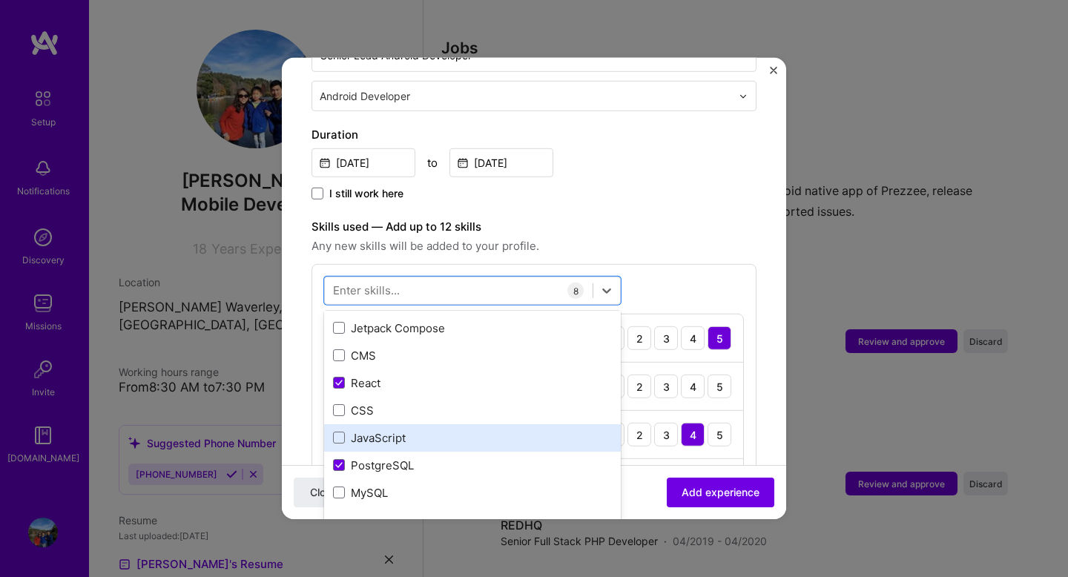
scroll to position [227, 0]
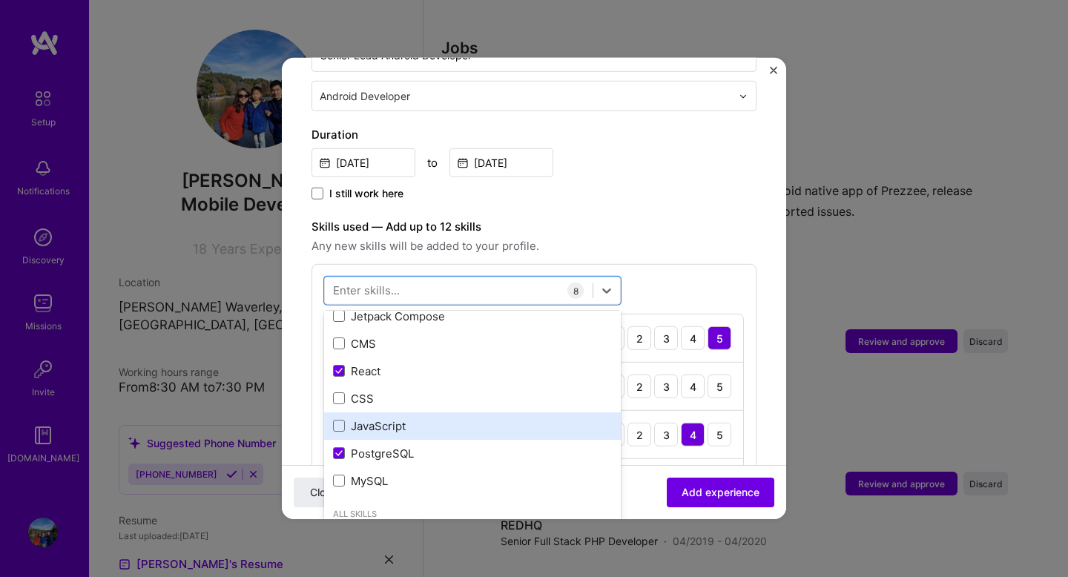
click at [390, 418] on div "JavaScript" at bounding box center [472, 426] width 279 height 16
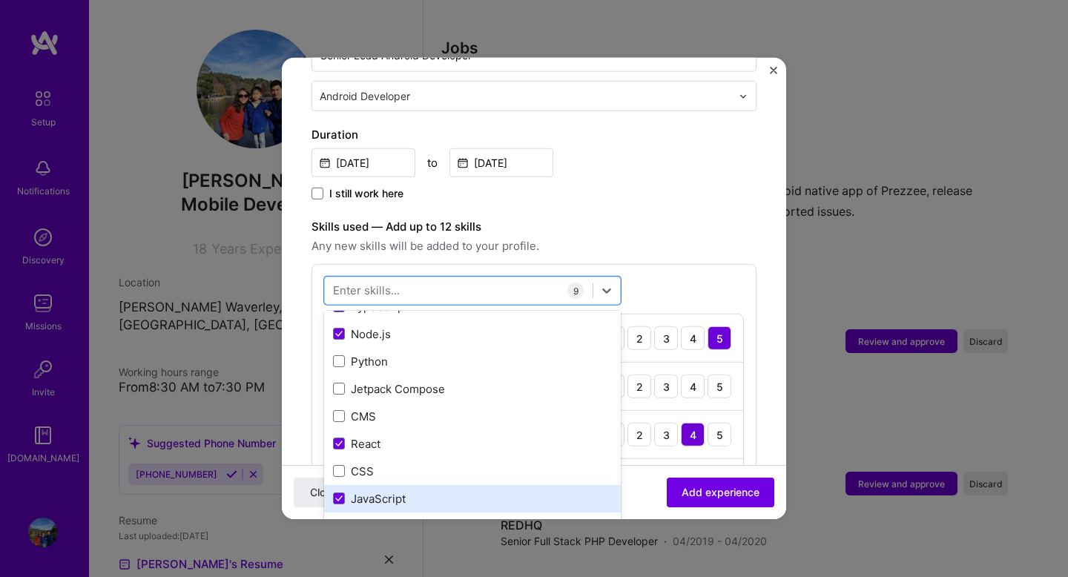
scroll to position [148, 0]
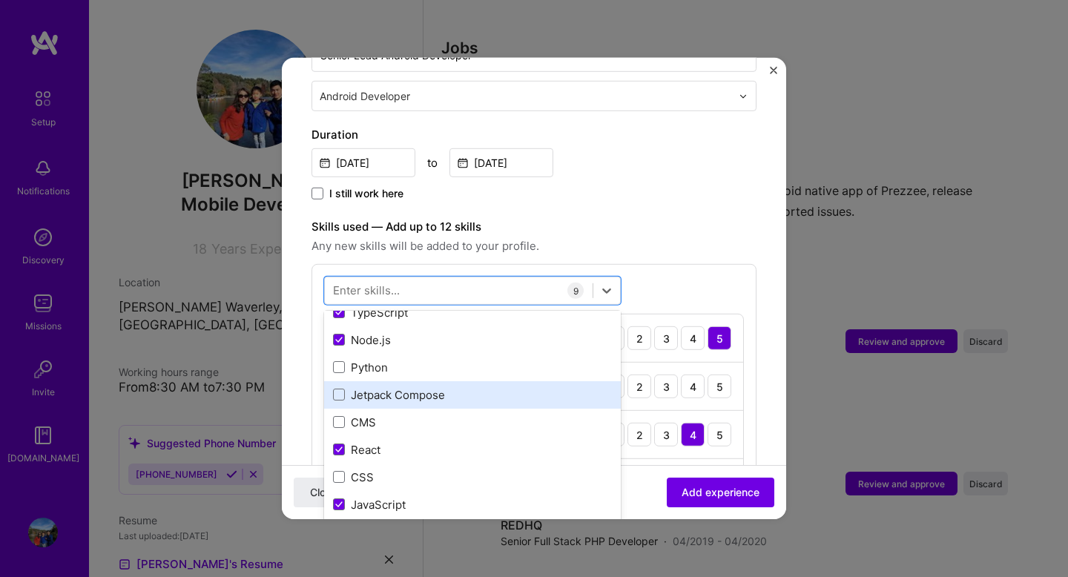
click at [383, 387] on div "Jetpack Compose" at bounding box center [472, 395] width 279 height 16
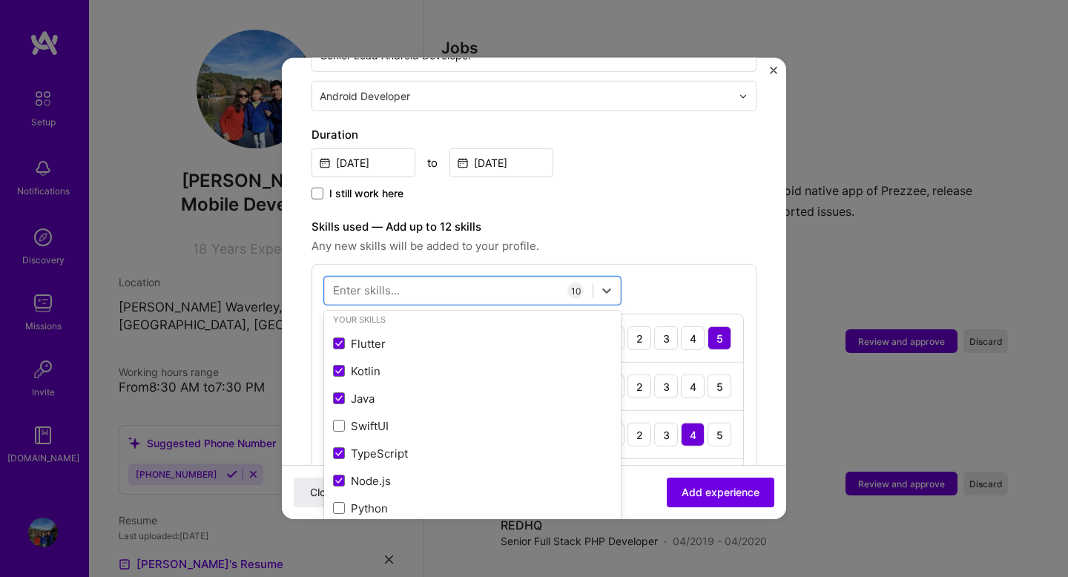
scroll to position [0, 0]
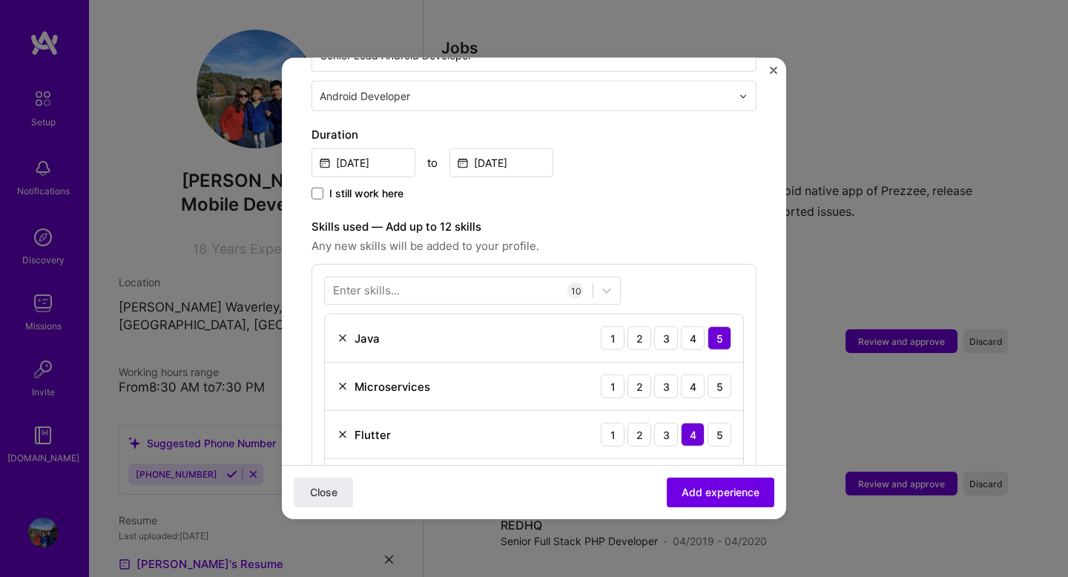
click at [659, 238] on span "Any new skills will be added to your profile." at bounding box center [533, 246] width 445 height 18
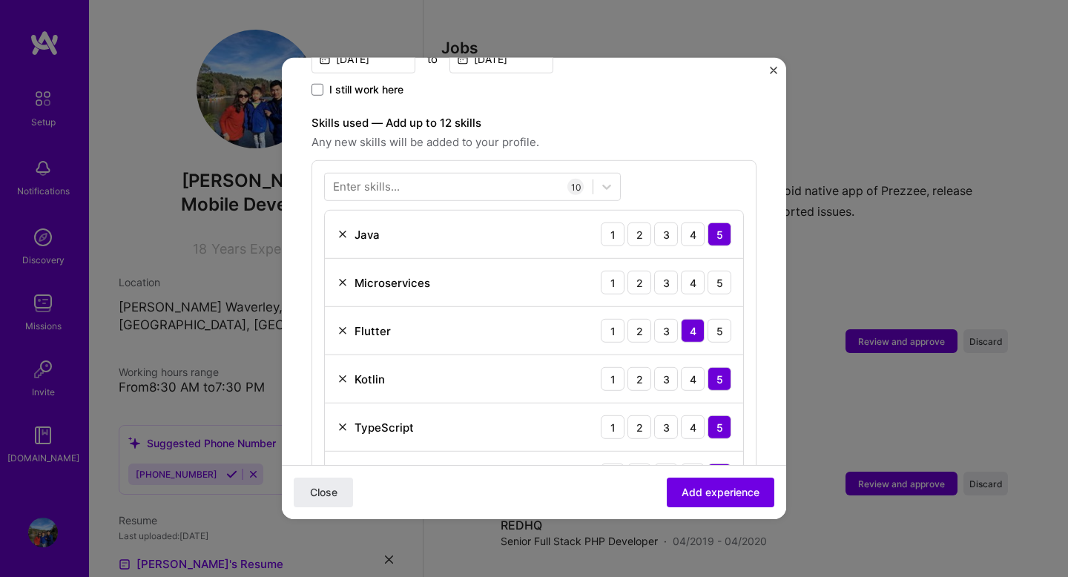
scroll to position [483, 0]
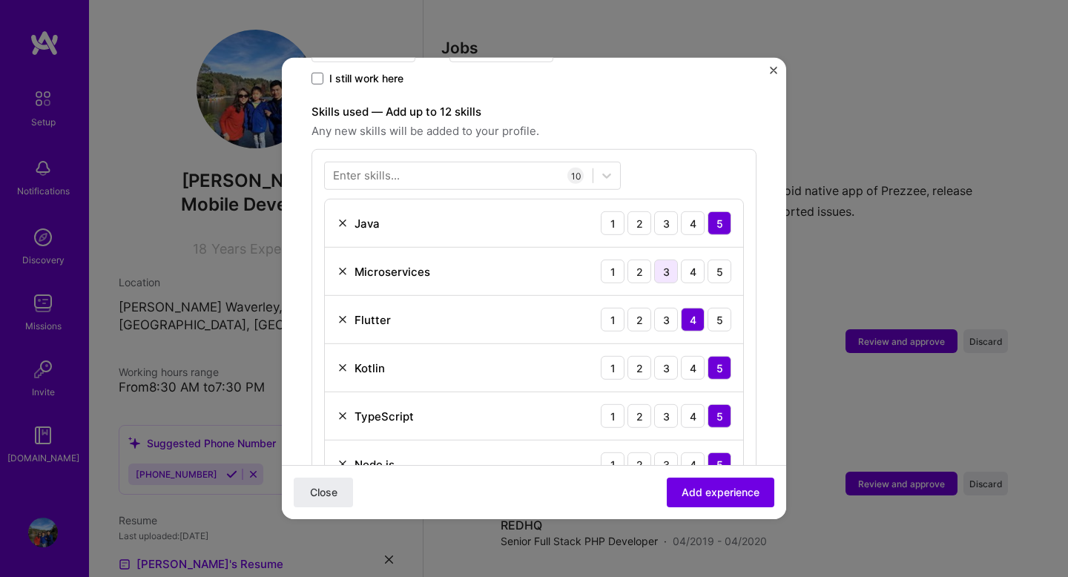
click at [668, 259] on div "3" at bounding box center [666, 271] width 24 height 24
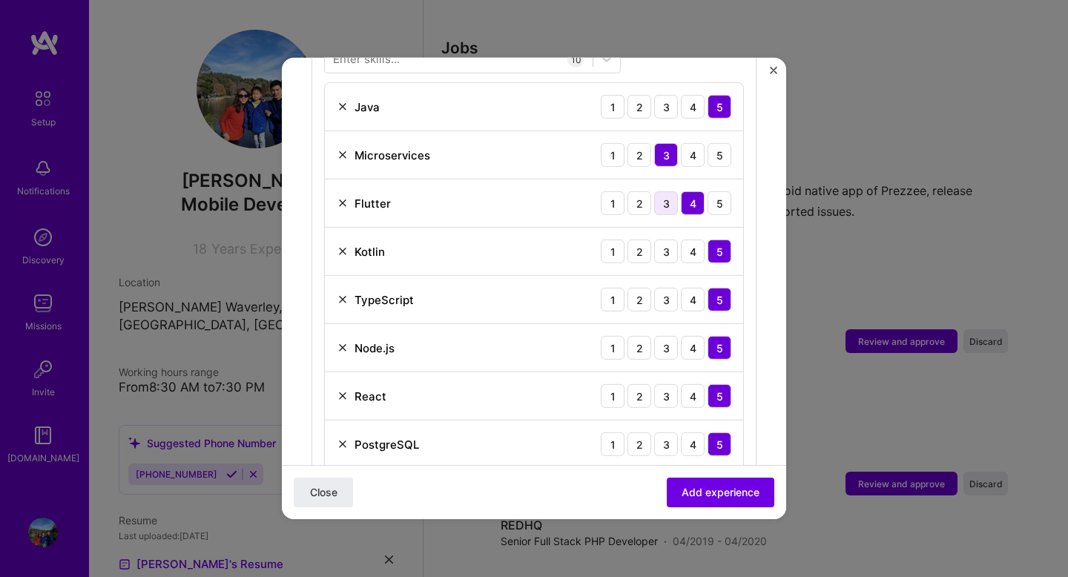
scroll to position [589, 0]
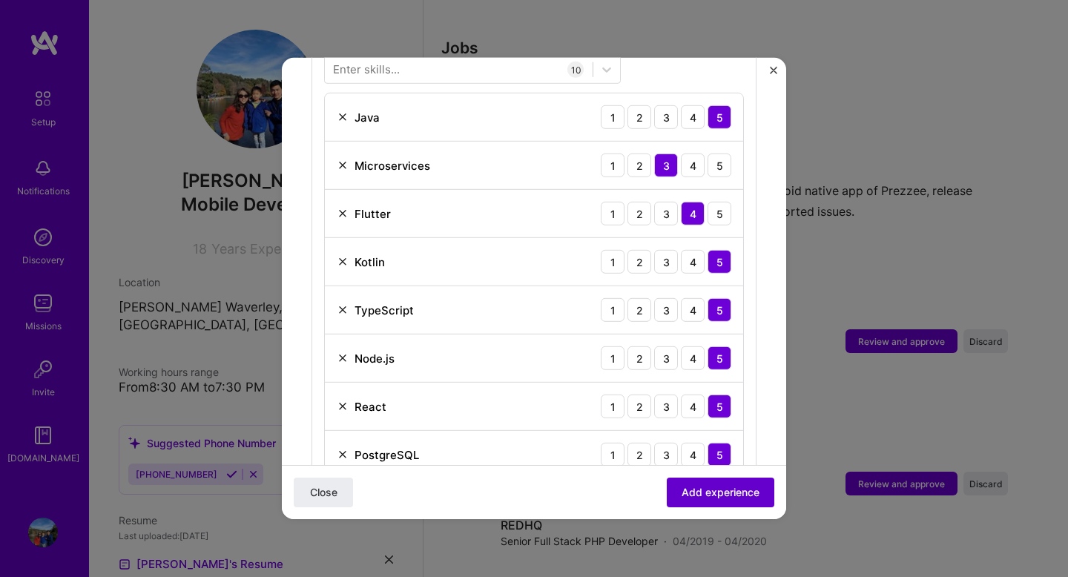
click at [684, 495] on span "Add experience" at bounding box center [720, 492] width 78 height 15
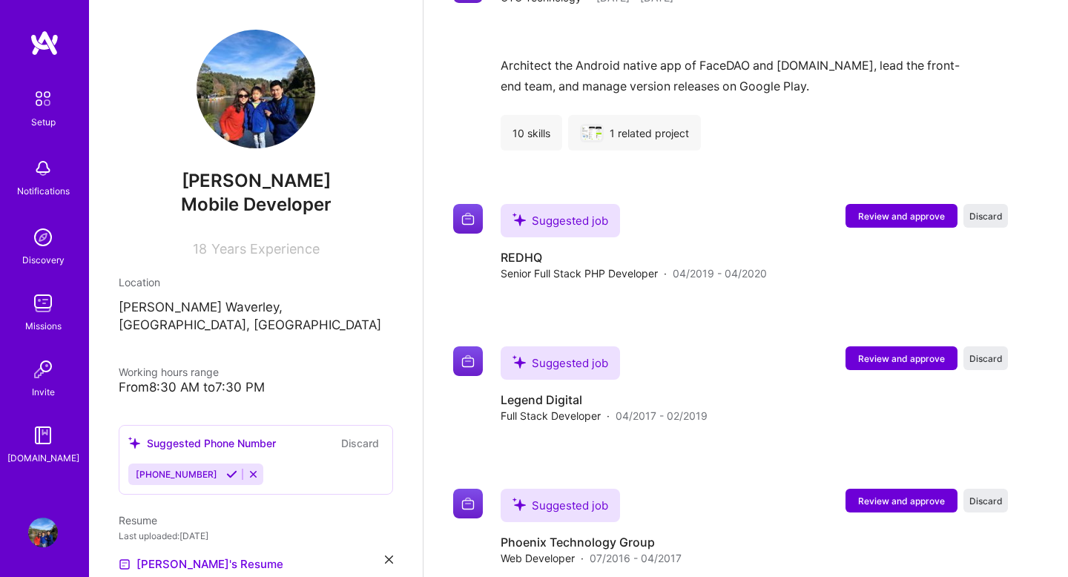
scroll to position [1894, 0]
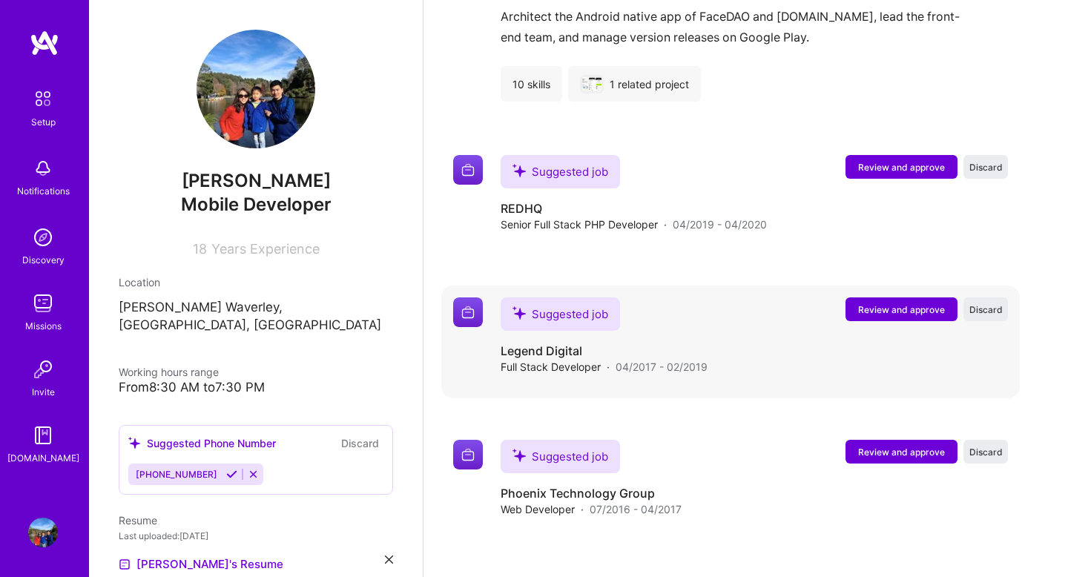
click at [891, 303] on span "Review and approve" at bounding box center [901, 309] width 87 height 13
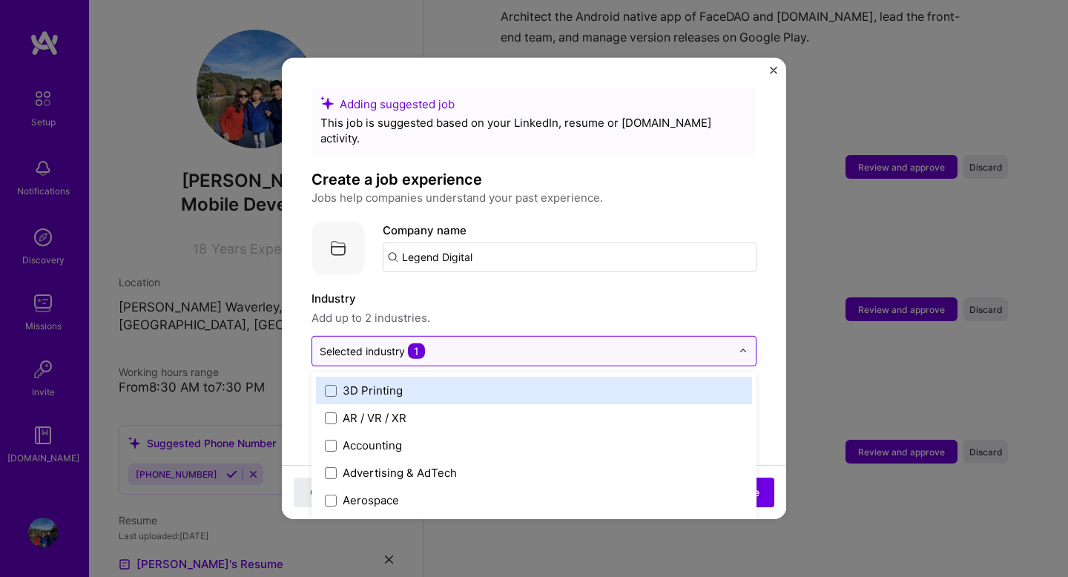
click at [467, 343] on input "text" at bounding box center [525, 351] width 411 height 16
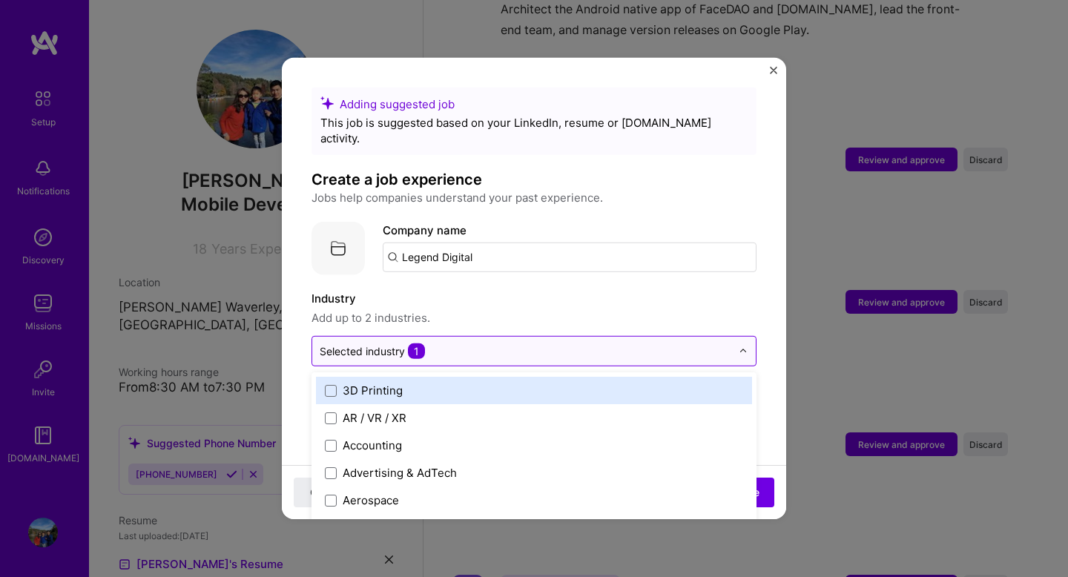
scroll to position [1902, 0]
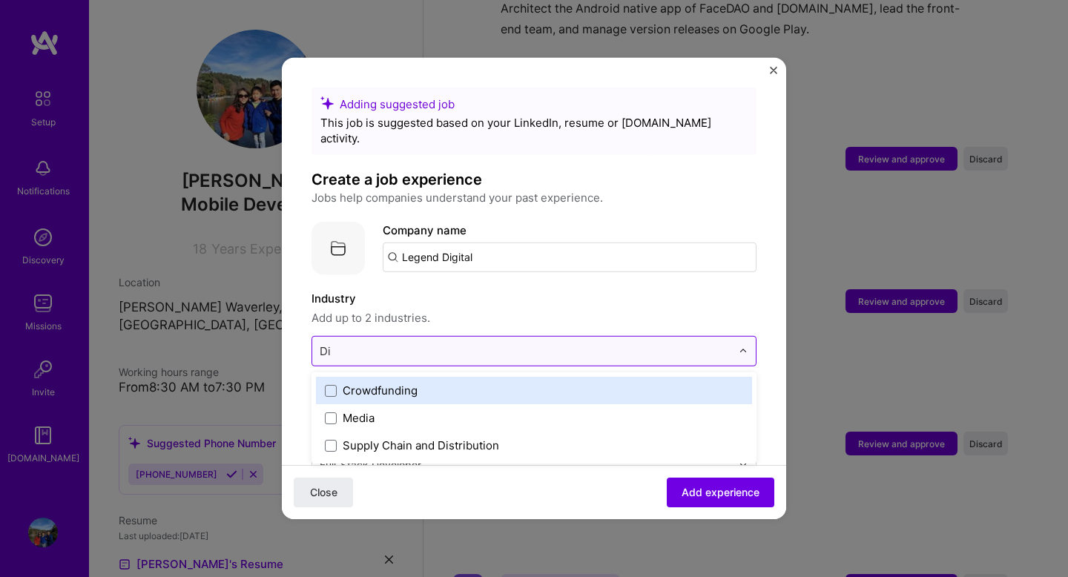
type input "D"
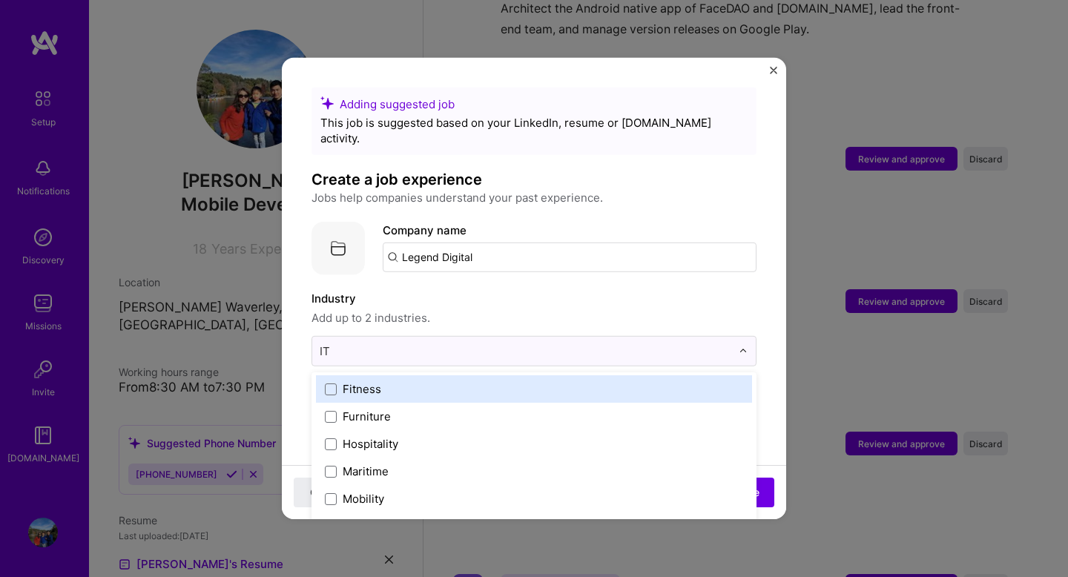
scroll to position [142, 0]
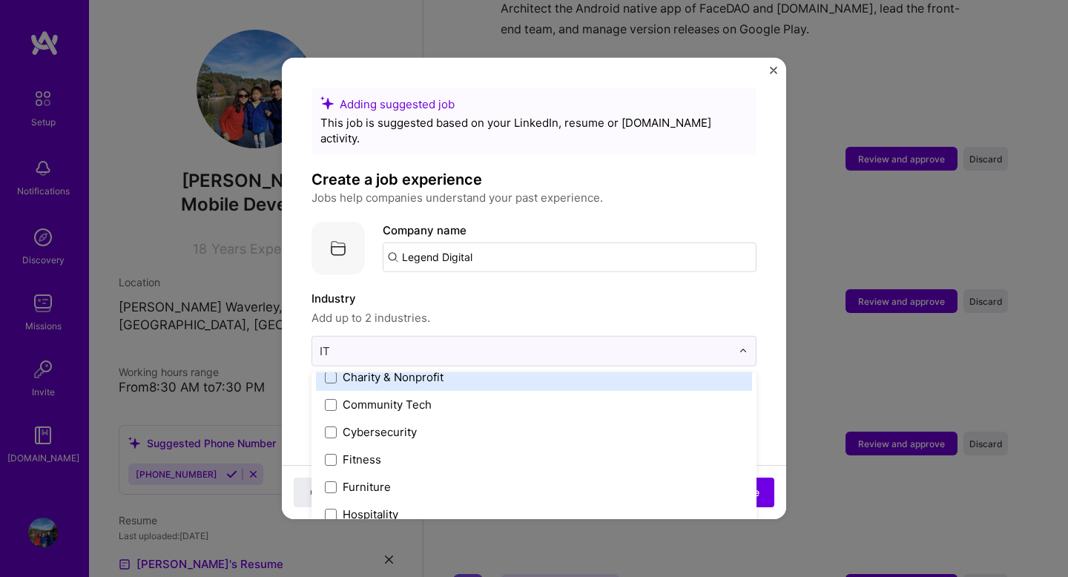
type input "I"
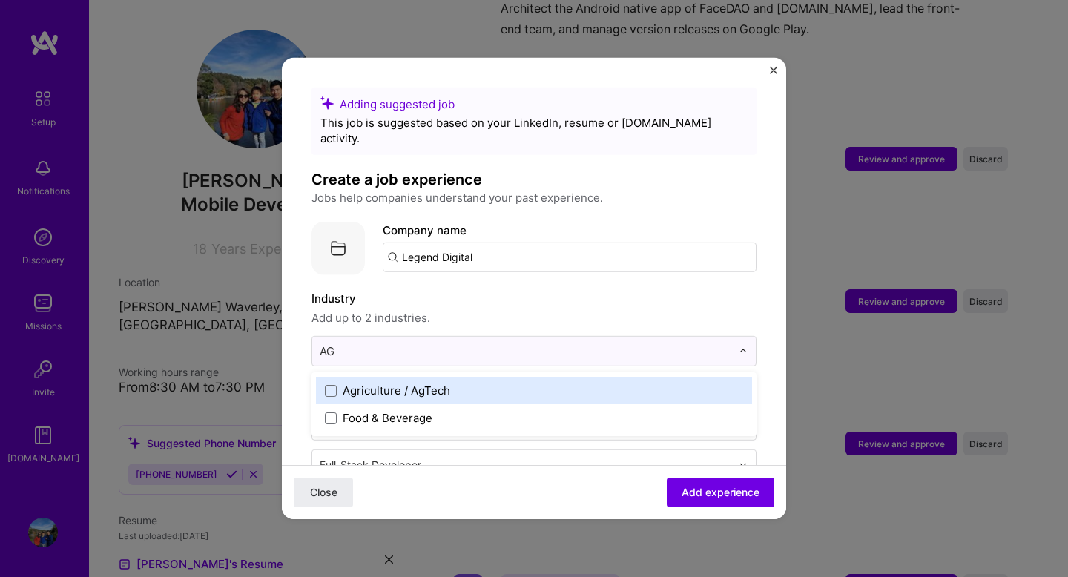
scroll to position [0, 0]
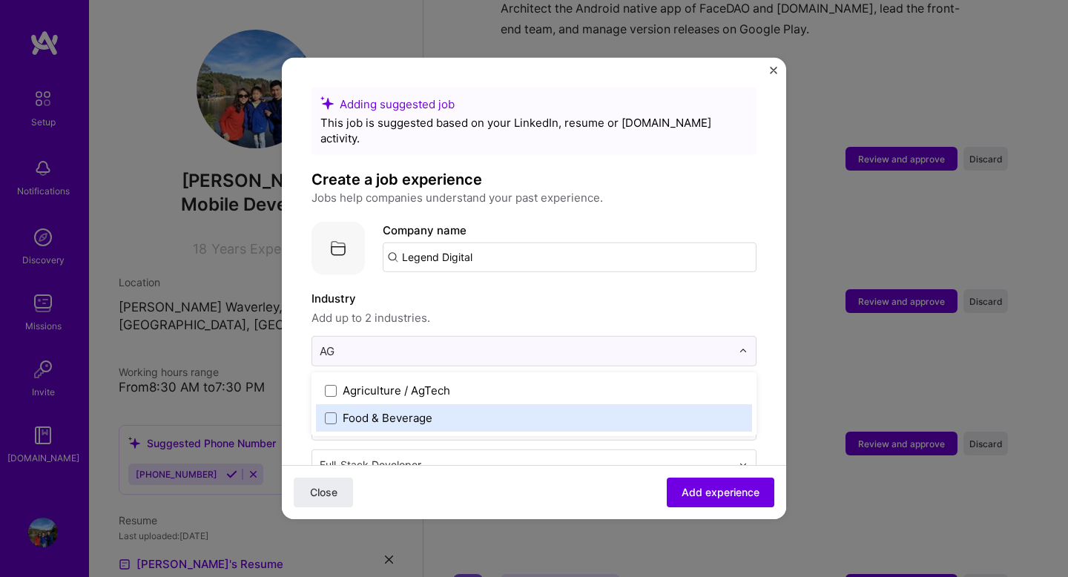
type input "A"
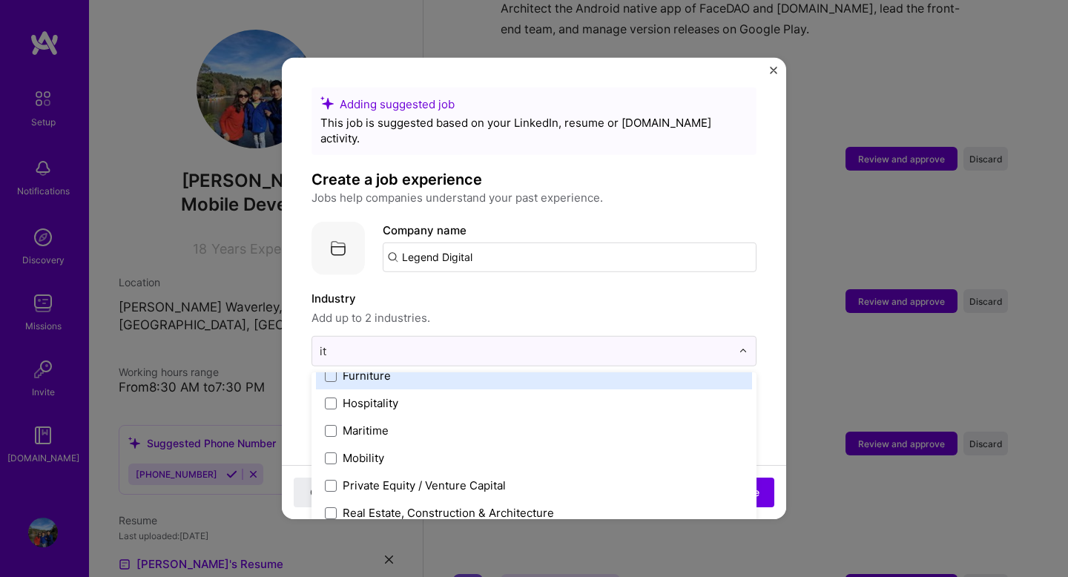
scroll to position [198, 0]
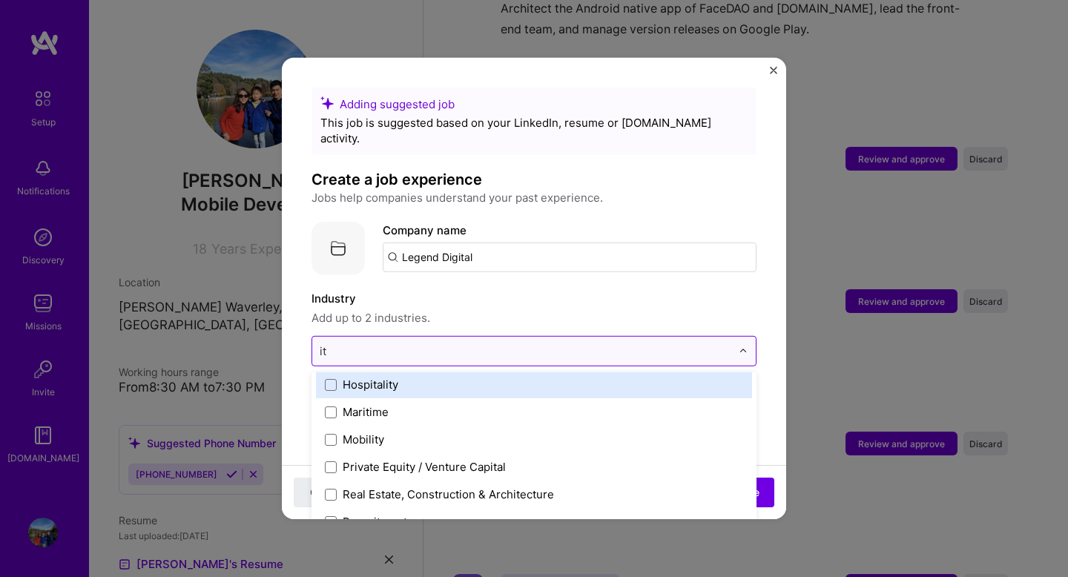
type input "i"
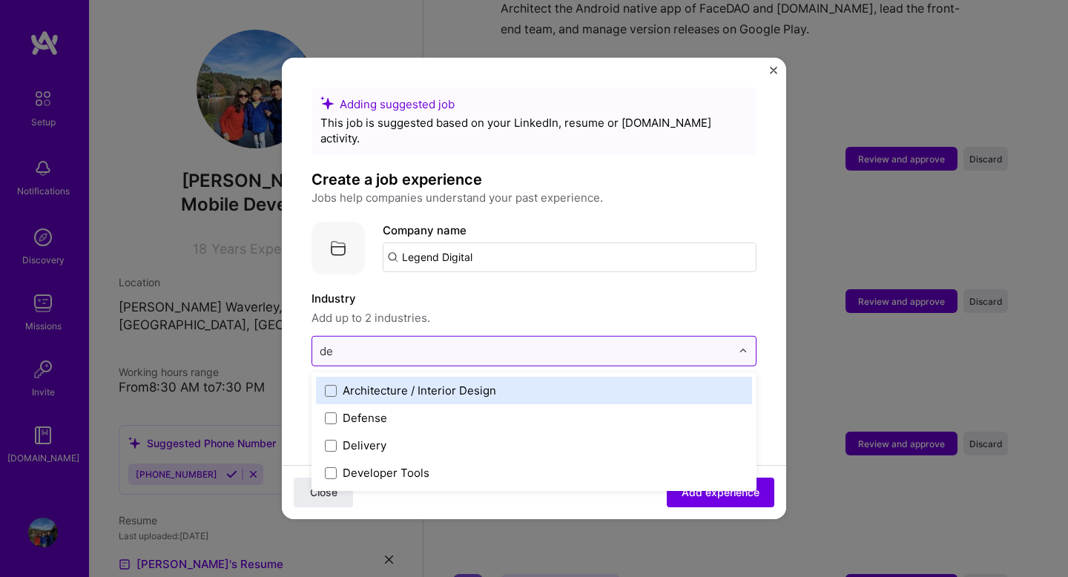
scroll to position [0, 0]
type input "d"
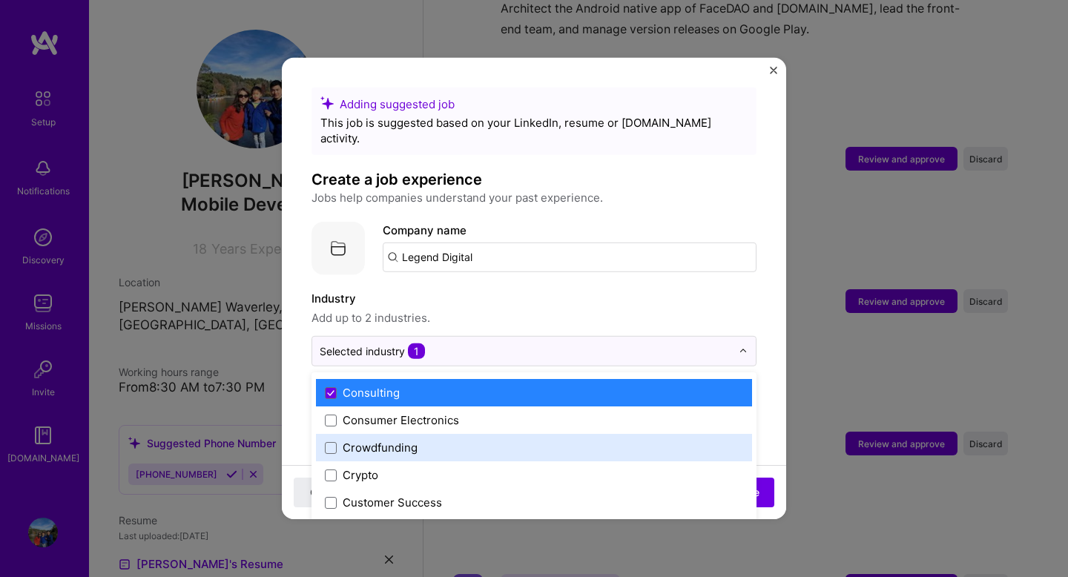
scroll to position [984, 0]
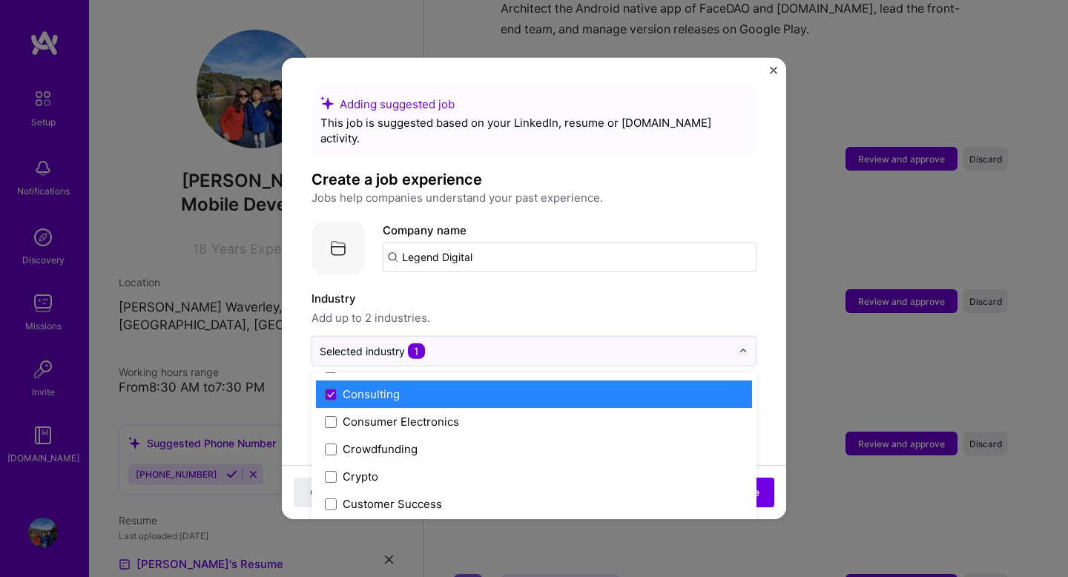
click at [468, 386] on label "Consulting" at bounding box center [534, 394] width 418 height 16
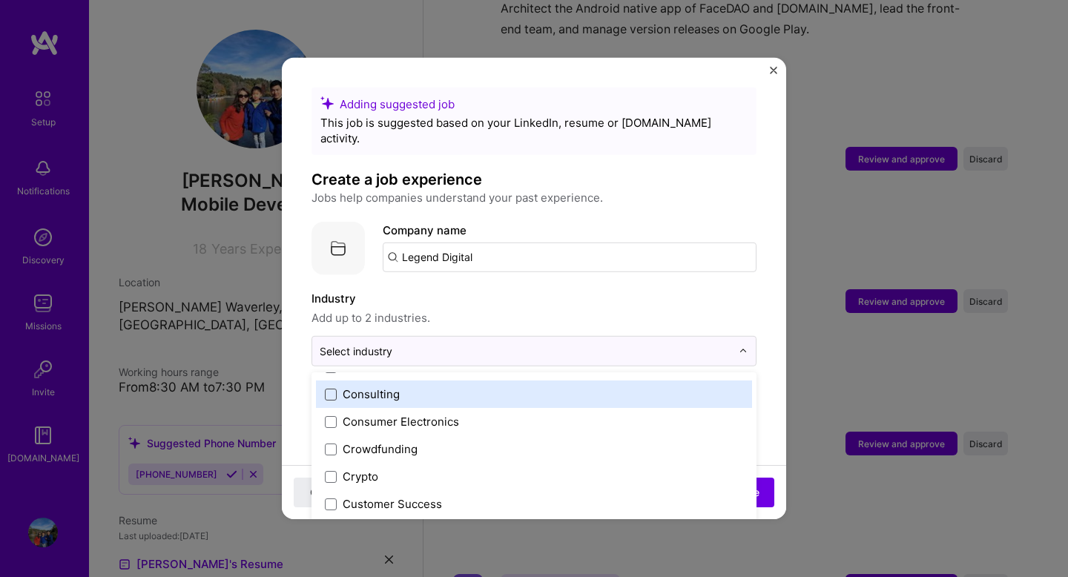
click at [336, 388] on span at bounding box center [331, 394] width 12 height 12
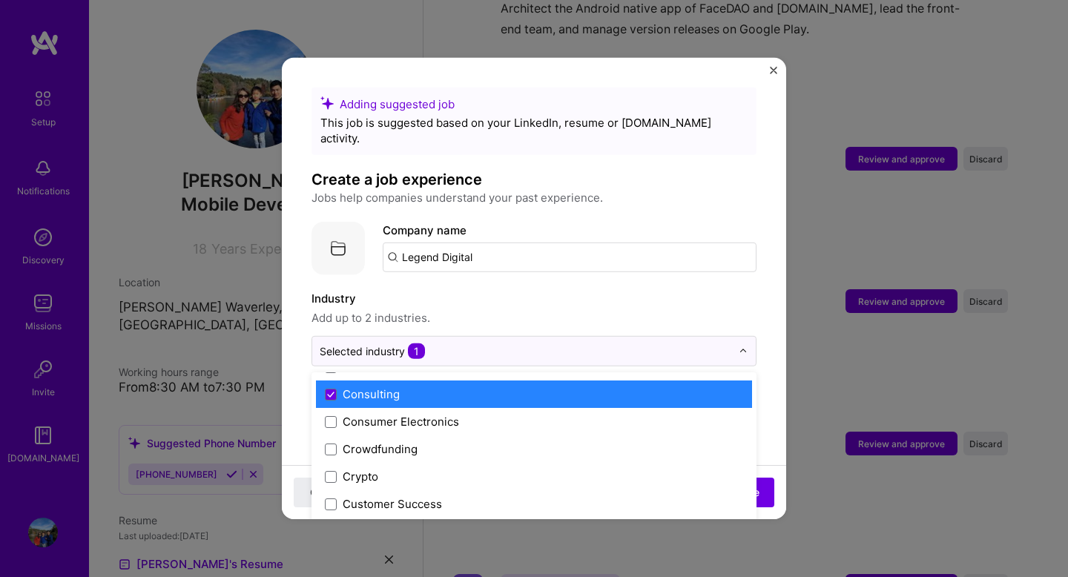
click at [534, 290] on label "Industry" at bounding box center [533, 299] width 445 height 18
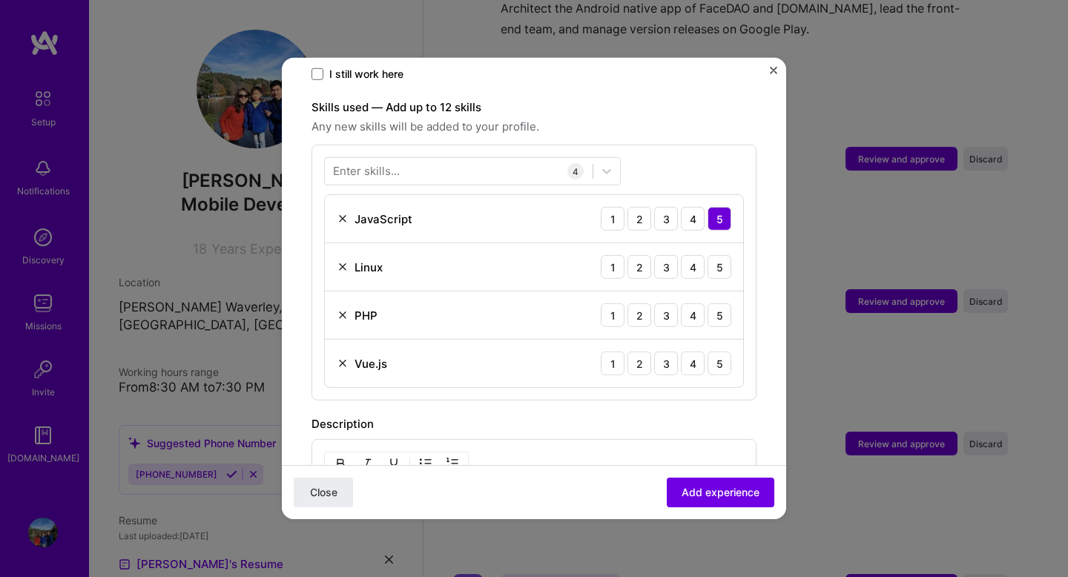
scroll to position [509, 0]
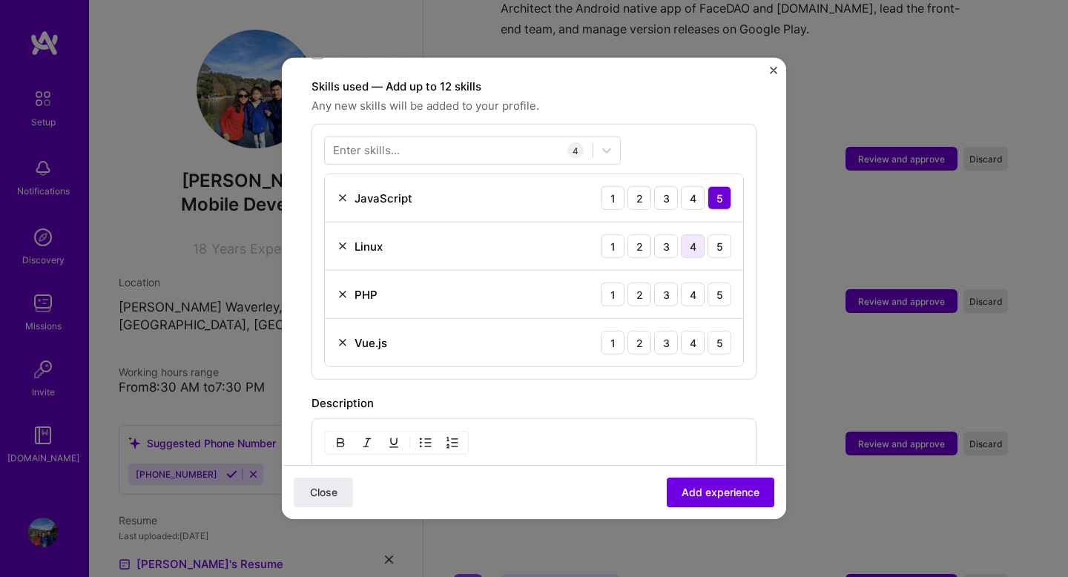
click at [687, 234] on div "4" at bounding box center [693, 246] width 24 height 24
click at [722, 282] on div "5" at bounding box center [719, 294] width 24 height 24
click at [724, 337] on div "5" at bounding box center [719, 343] width 24 height 24
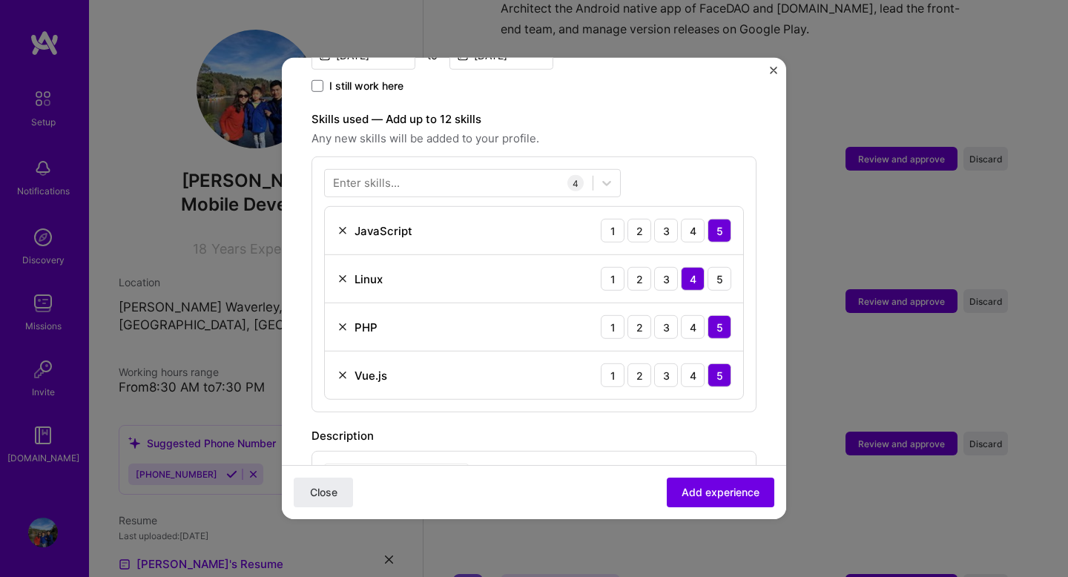
scroll to position [469, 0]
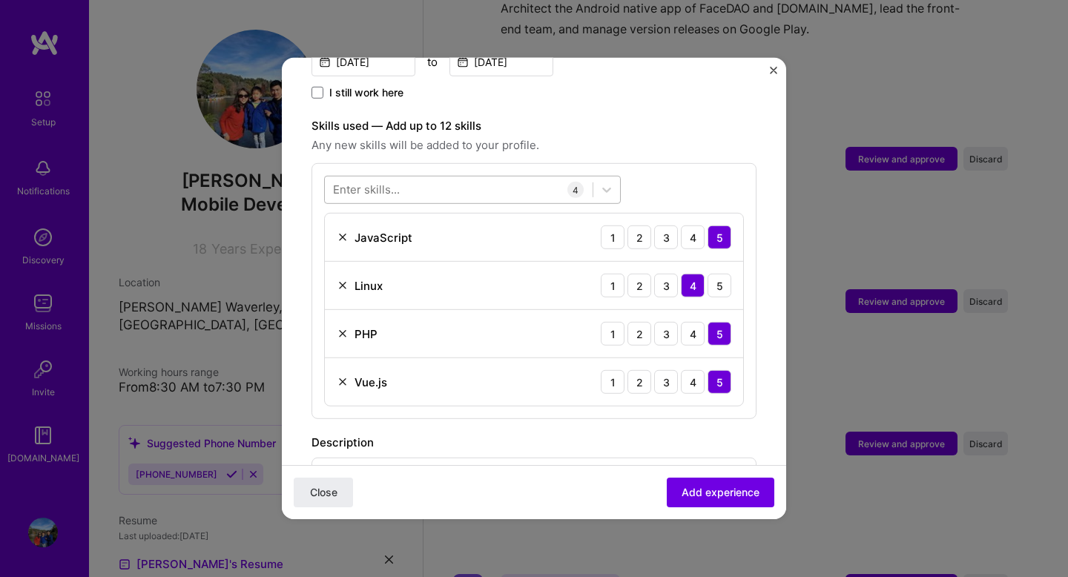
click at [451, 177] on div at bounding box center [459, 189] width 268 height 24
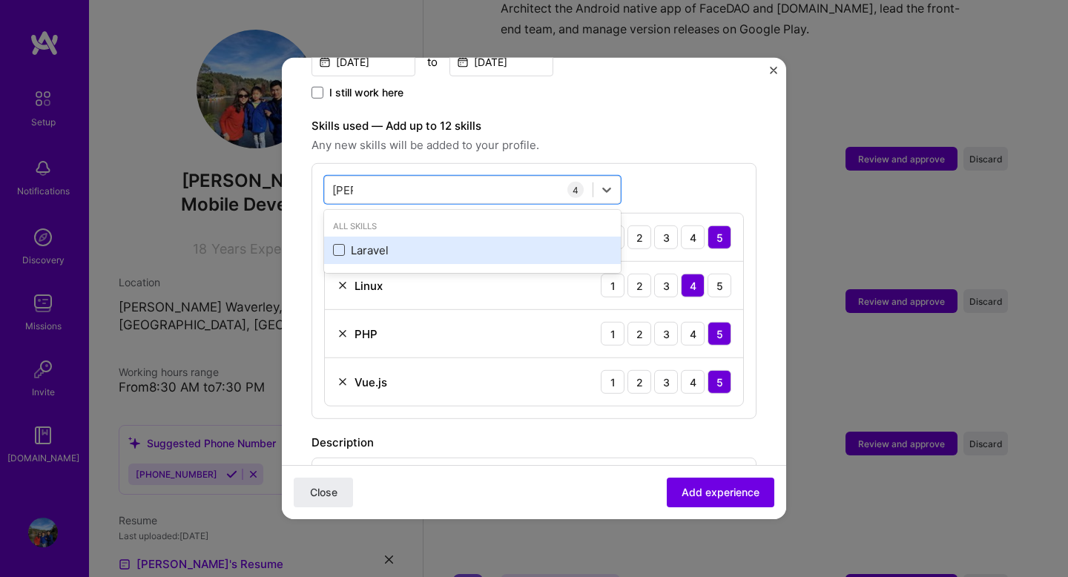
click at [337, 244] on span at bounding box center [339, 250] width 12 height 12
click at [0, 0] on input "checkbox" at bounding box center [0, 0] width 0 height 0
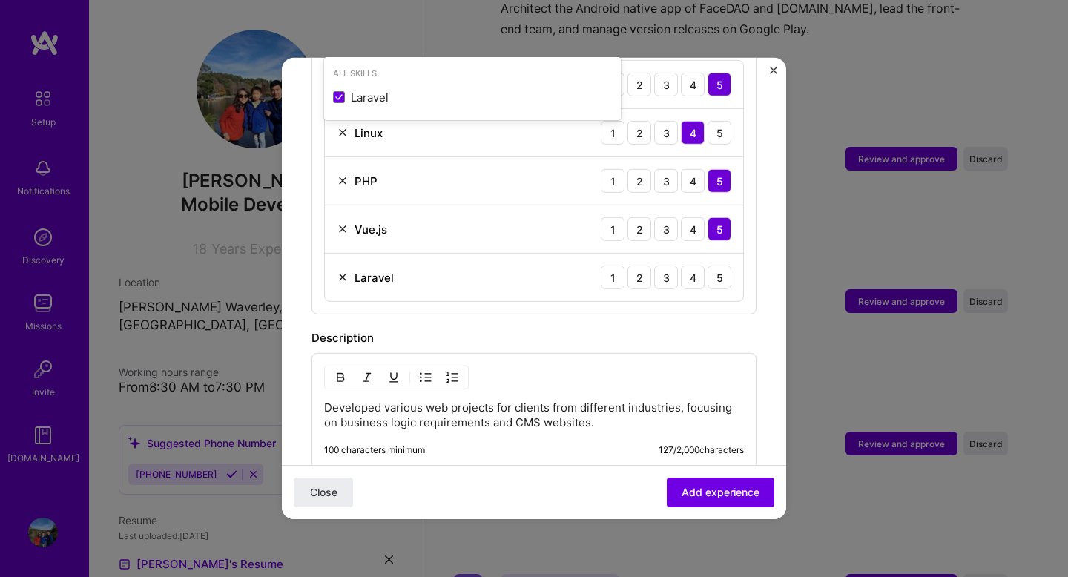
scroll to position [634, 0]
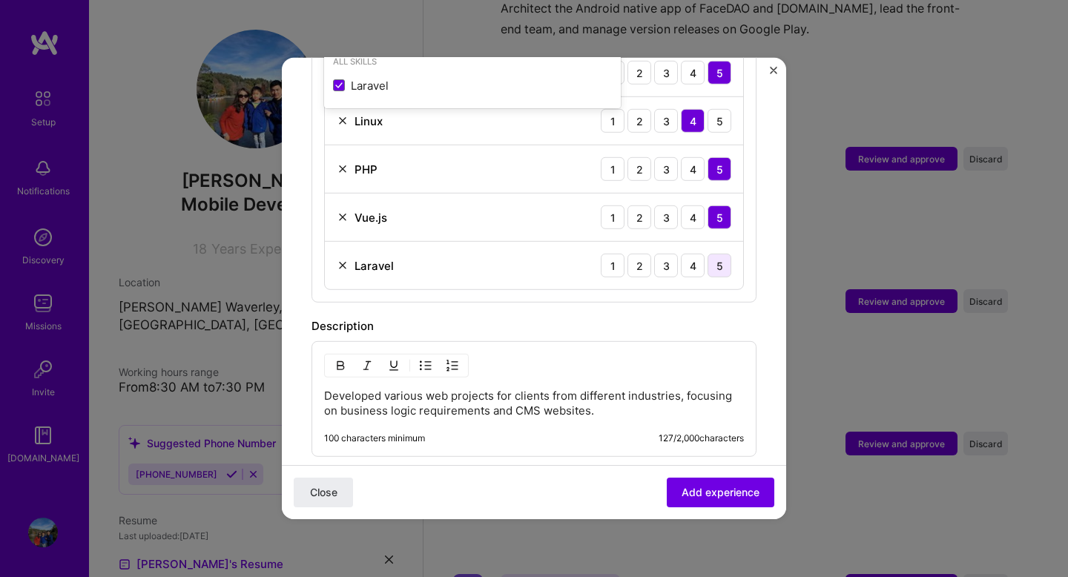
click at [720, 254] on div "5" at bounding box center [719, 266] width 24 height 24
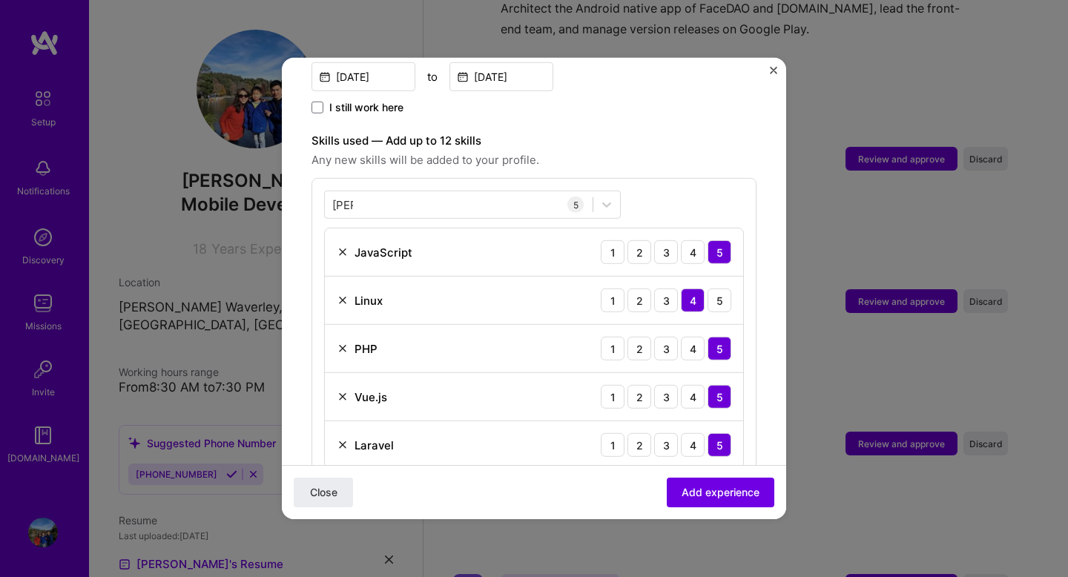
scroll to position [428, 0]
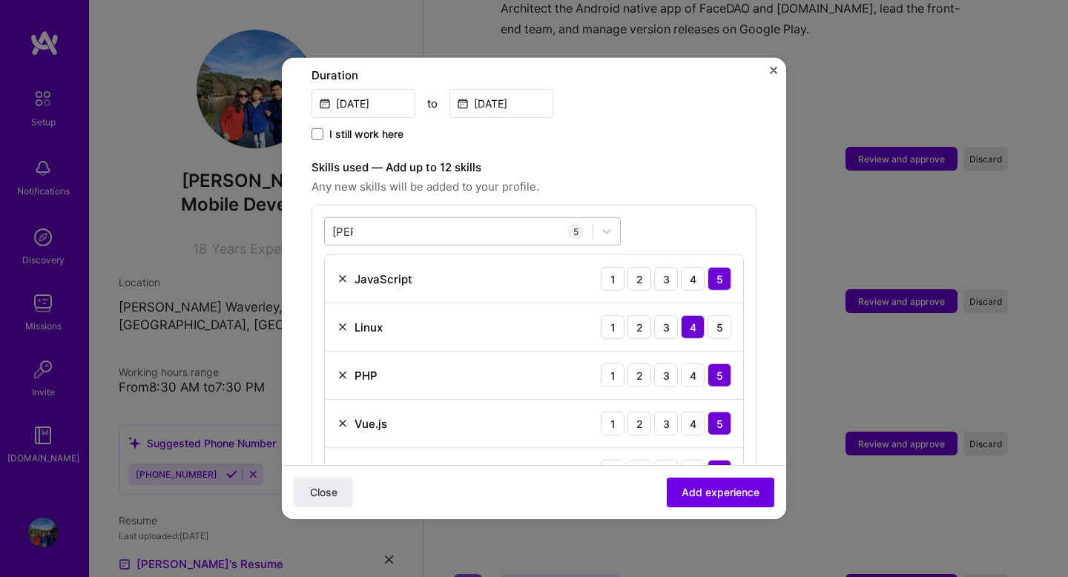
click at [426, 220] on div "[PERSON_NAME]" at bounding box center [459, 231] width 268 height 24
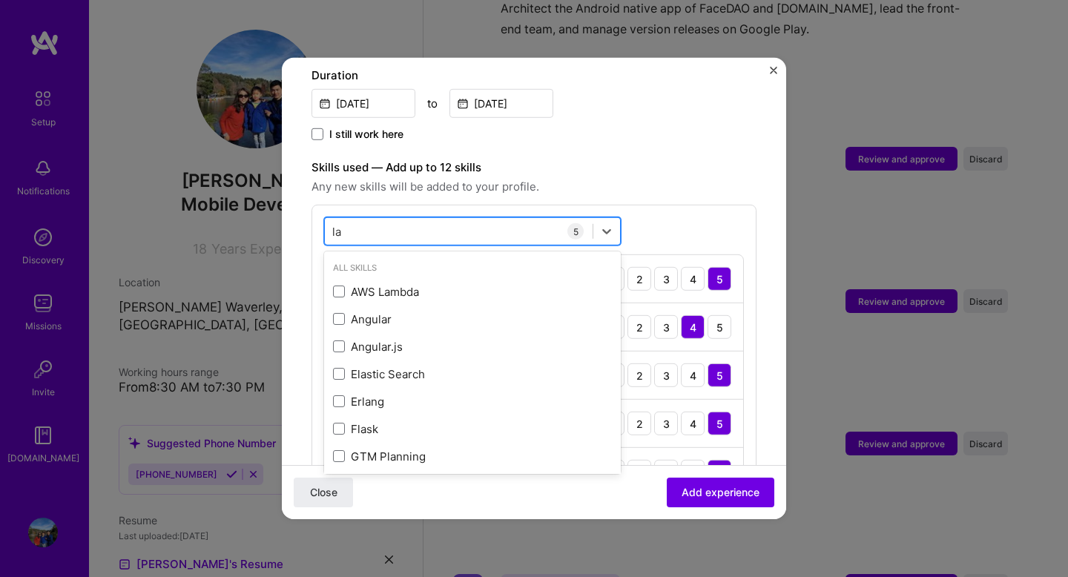
type input "l"
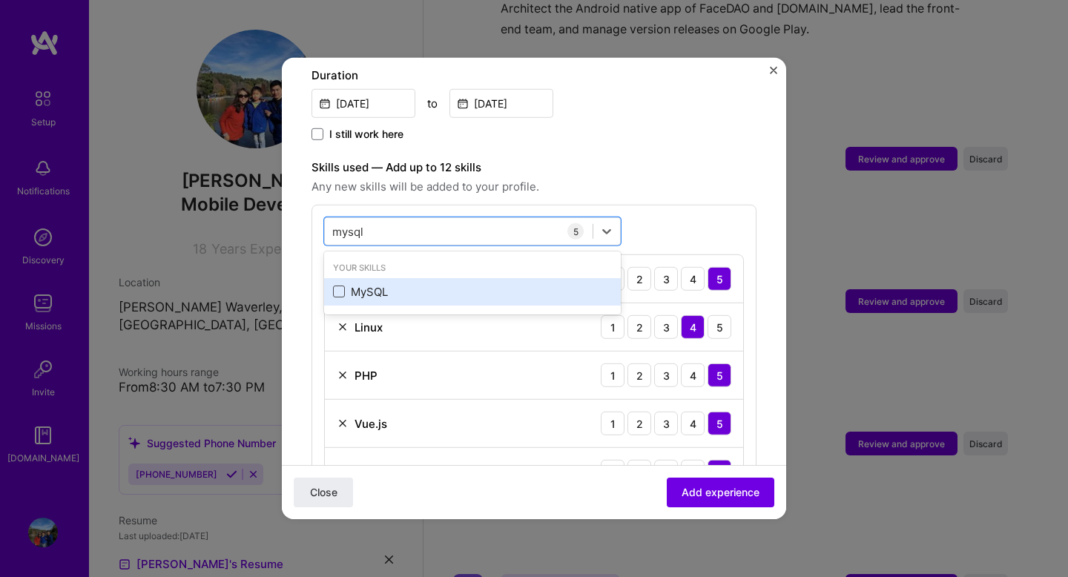
click at [339, 285] on span at bounding box center [339, 291] width 12 height 12
click at [0, 0] on input "checkbox" at bounding box center [0, 0] width 0 height 0
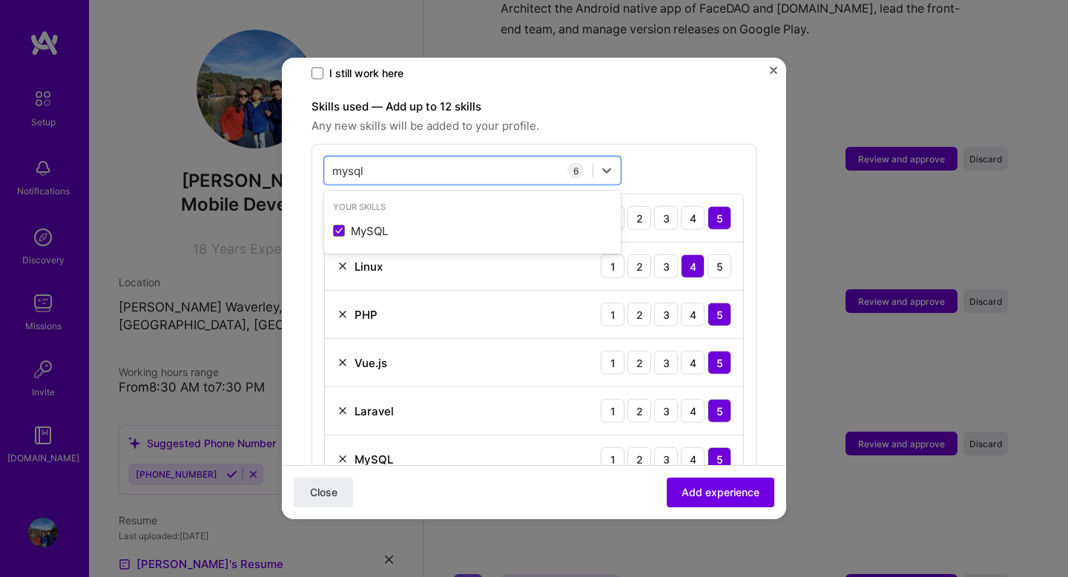
scroll to position [477, 0]
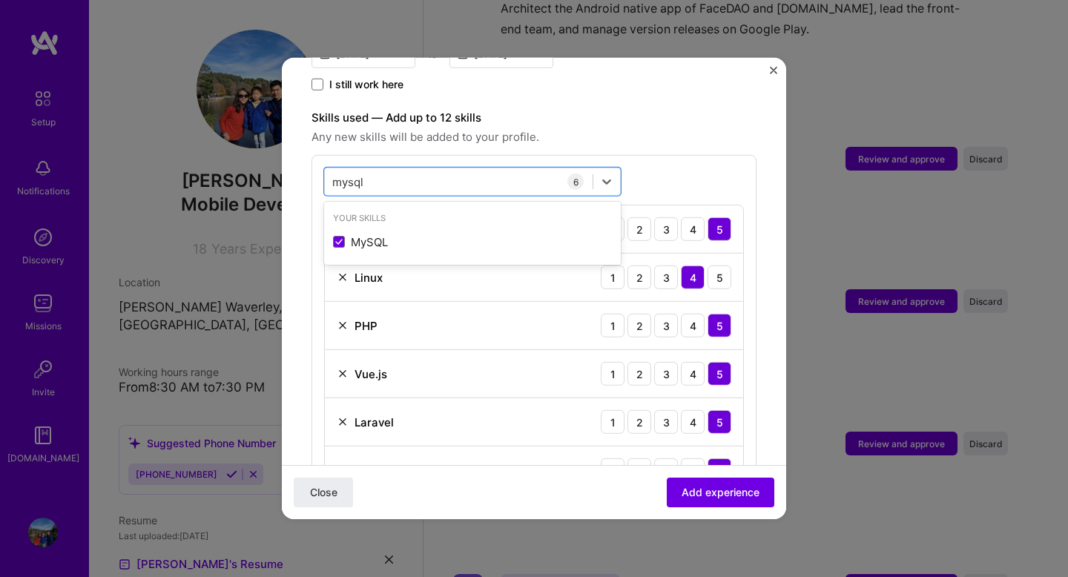
click at [702, 159] on div "option MySQL, selected. option MySQL selected, 0 of 2. 1 result available for s…" at bounding box center [533, 331] width 445 height 352
click at [512, 169] on div "mysql mysql" at bounding box center [459, 181] width 268 height 24
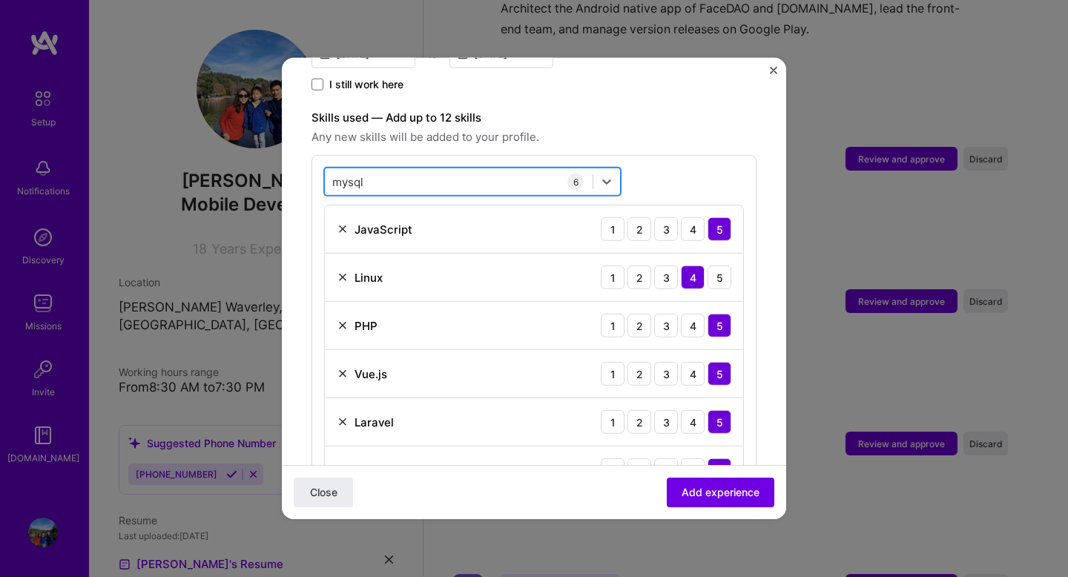
click at [512, 169] on div "mysql mysql" at bounding box center [459, 181] width 268 height 24
type input "m"
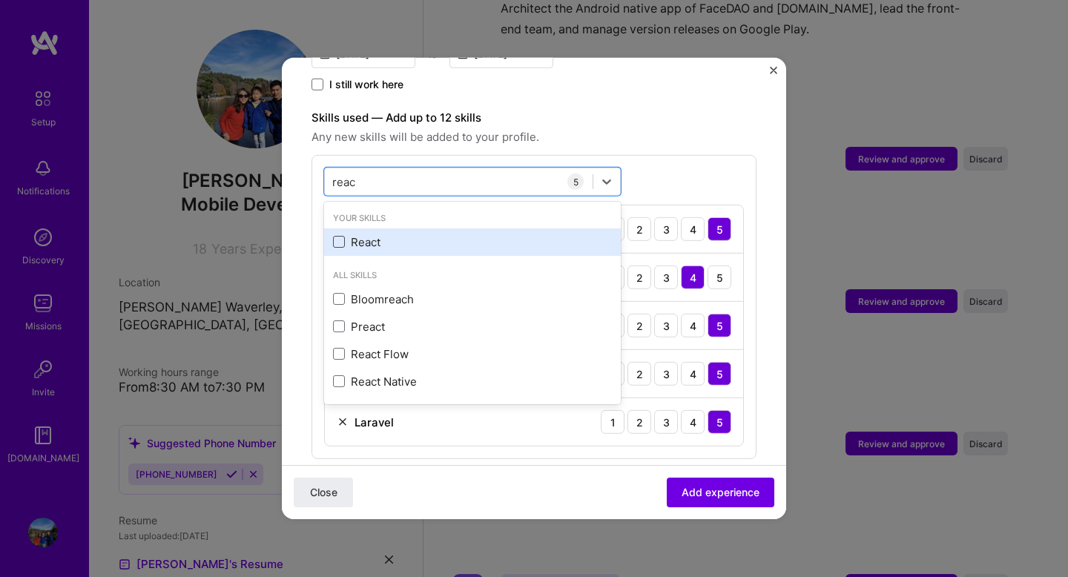
click at [339, 236] on span at bounding box center [339, 242] width 12 height 12
click at [0, 0] on input "checkbox" at bounding box center [0, 0] width 0 height 0
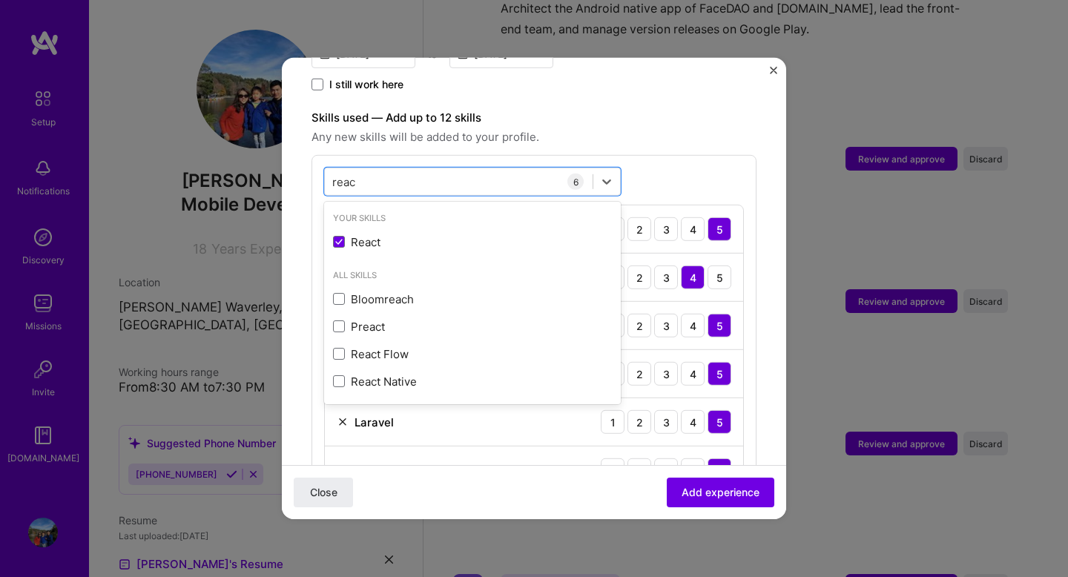
type input "reac"
click at [692, 155] on div "option React, selected. option React selected, 0 of 2. 5 results available for …" at bounding box center [533, 331] width 445 height 352
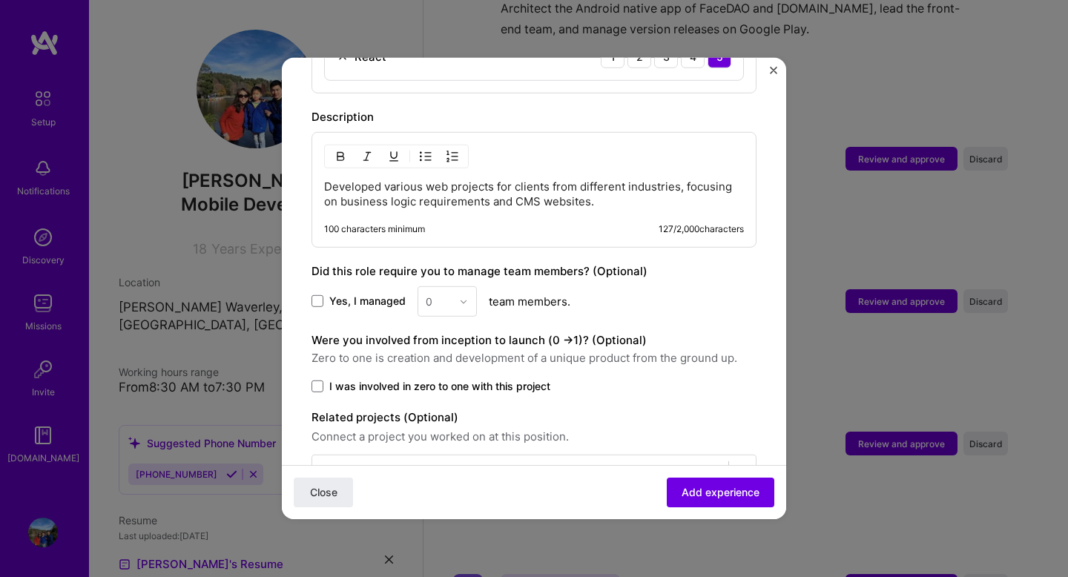
scroll to position [904, 0]
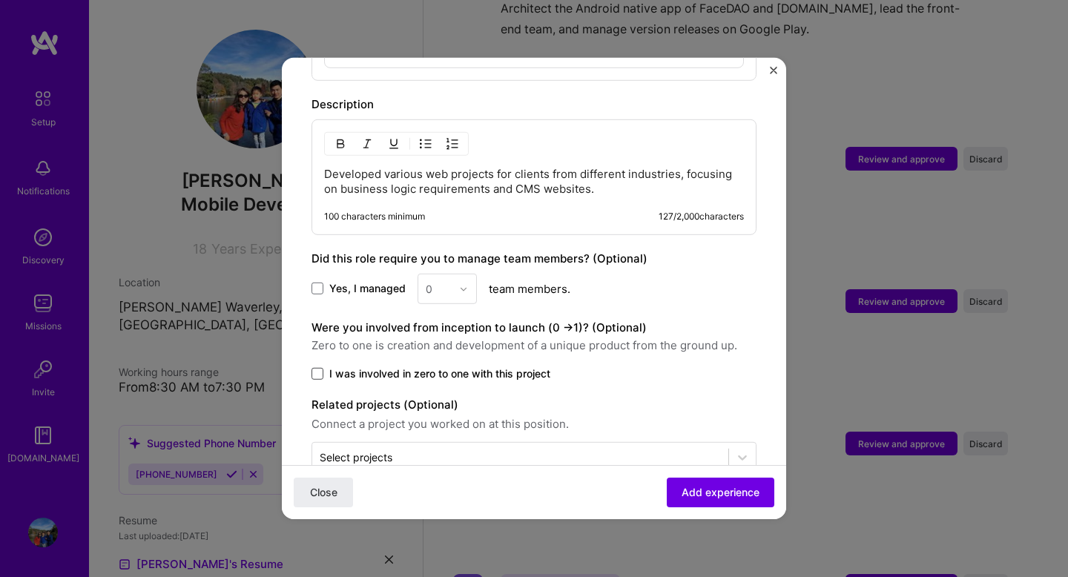
click at [319, 368] on span at bounding box center [317, 374] width 12 height 12
click at [0, 0] on input "I was involved in zero to one with this project" at bounding box center [0, 0] width 0 height 0
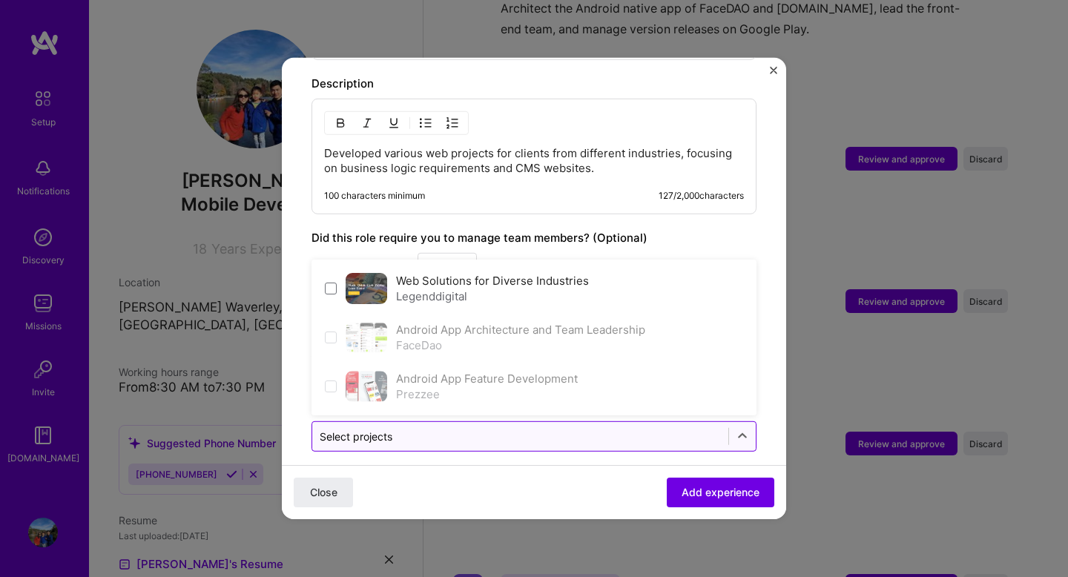
click at [391, 428] on div "Select projects" at bounding box center [356, 436] width 73 height 16
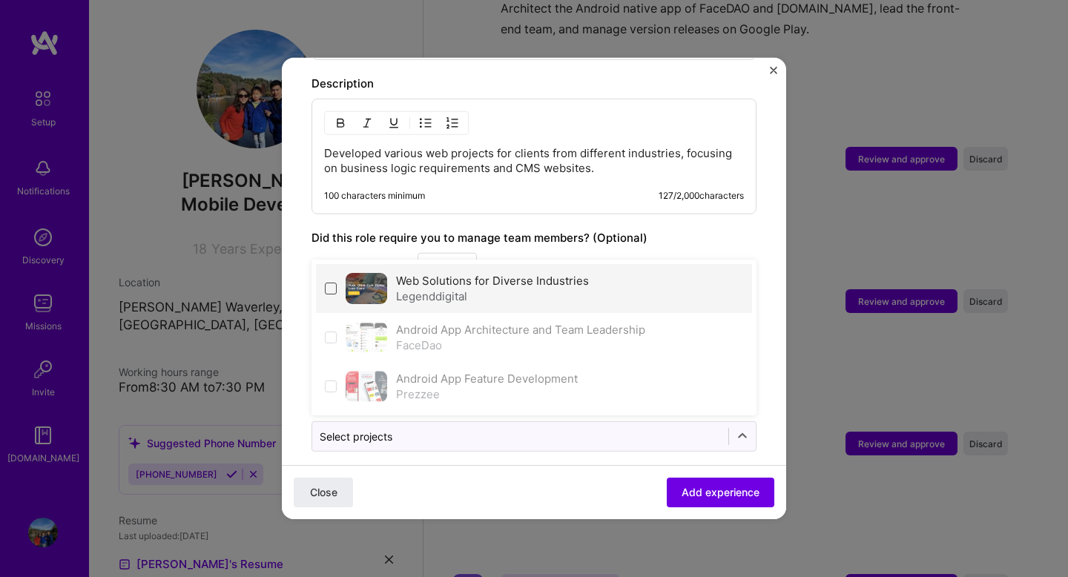
click at [331, 282] on span at bounding box center [331, 288] width 12 height 12
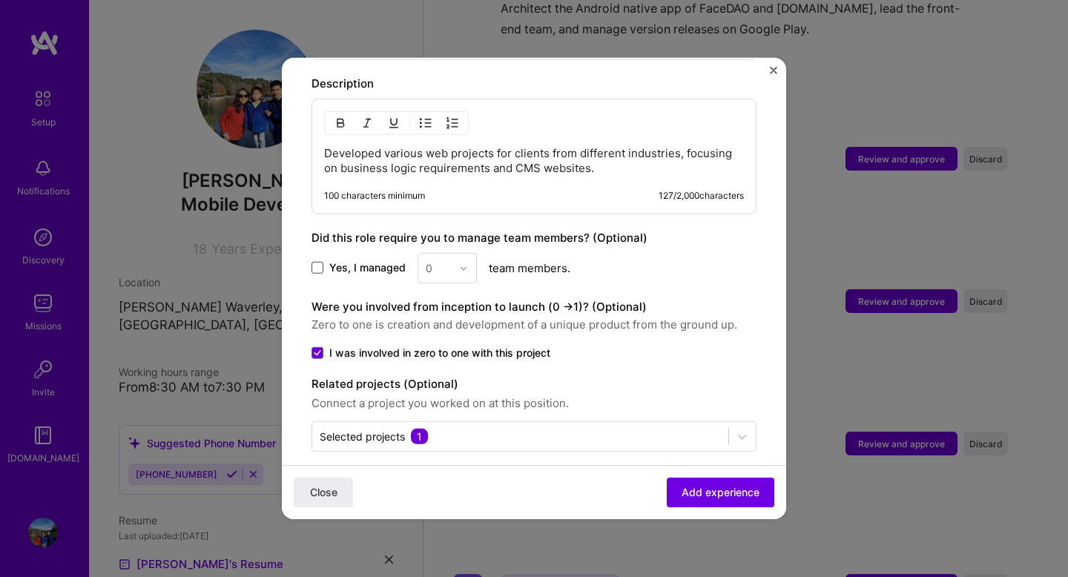
click at [320, 262] on span at bounding box center [317, 268] width 12 height 12
click at [0, 0] on input "Yes, I managed" at bounding box center [0, 0] width 0 height 0
click at [455, 258] on div "0" at bounding box center [438, 268] width 41 height 29
click at [438, 321] on div "2" at bounding box center [447, 334] width 50 height 27
click at [618, 375] on label "Related projects (Optional)" at bounding box center [533, 384] width 445 height 18
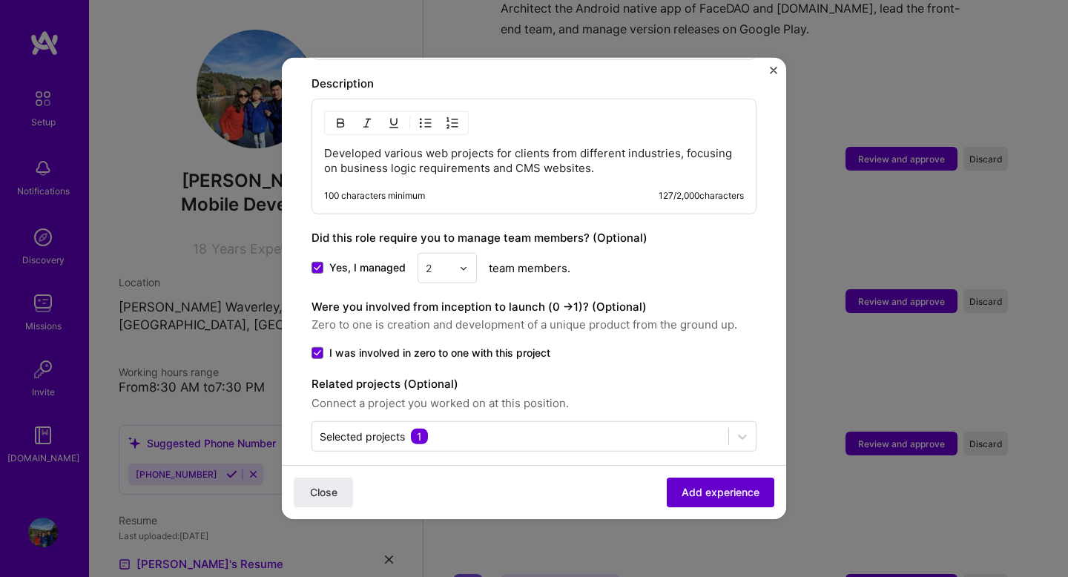
click at [689, 487] on span "Add experience" at bounding box center [720, 492] width 78 height 15
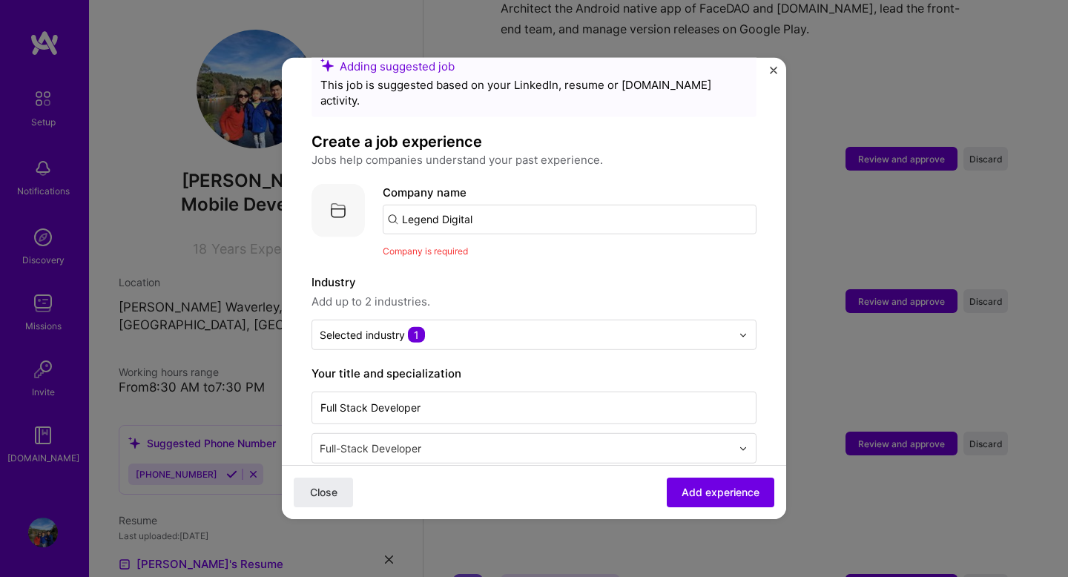
scroll to position [26, 0]
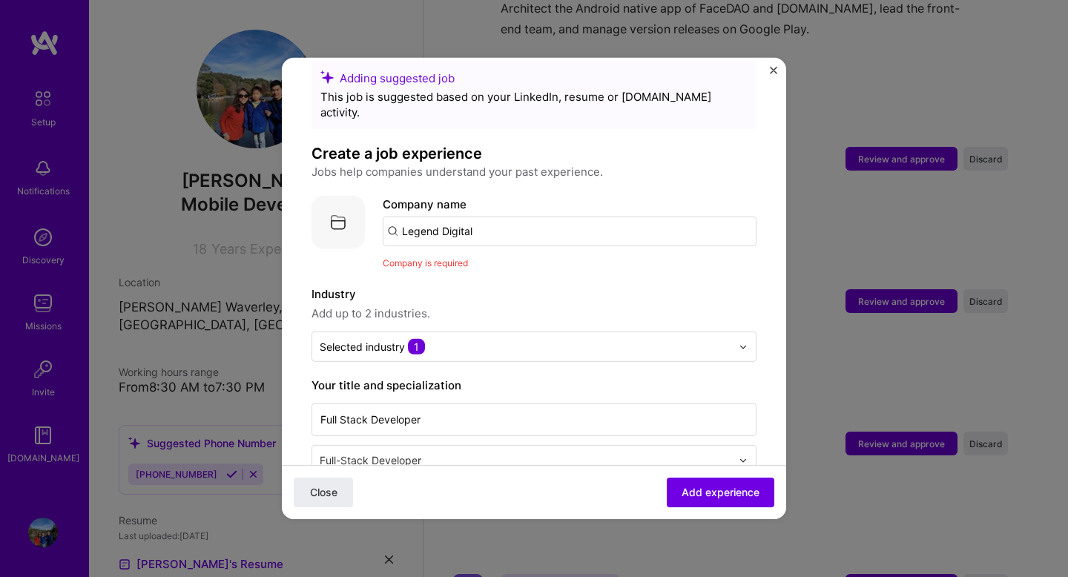
click at [497, 219] on input "Legend Digital" at bounding box center [570, 231] width 374 height 30
click at [495, 219] on input "Legend Digital" at bounding box center [570, 231] width 374 height 30
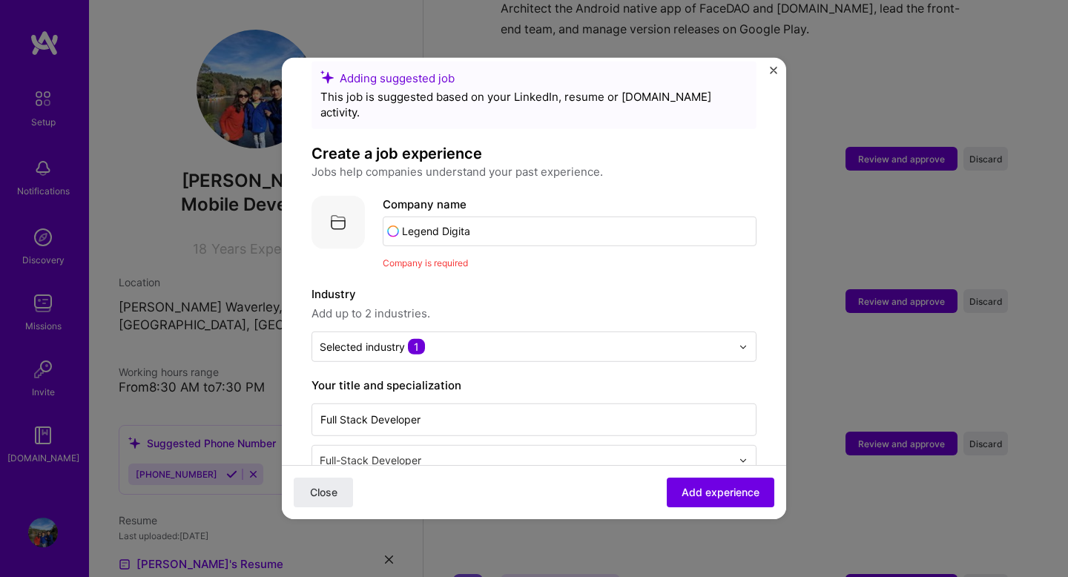
type input "Legend Digital"
click at [484, 276] on span "[DOMAIN_NAME]" at bounding box center [463, 282] width 72 height 12
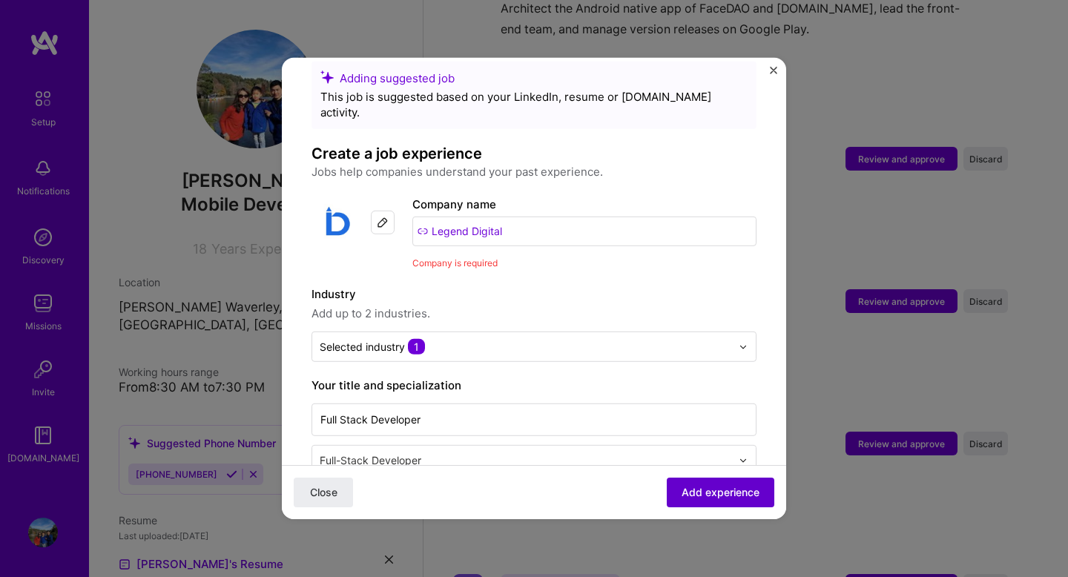
click at [704, 488] on span "Add experience" at bounding box center [720, 492] width 78 height 15
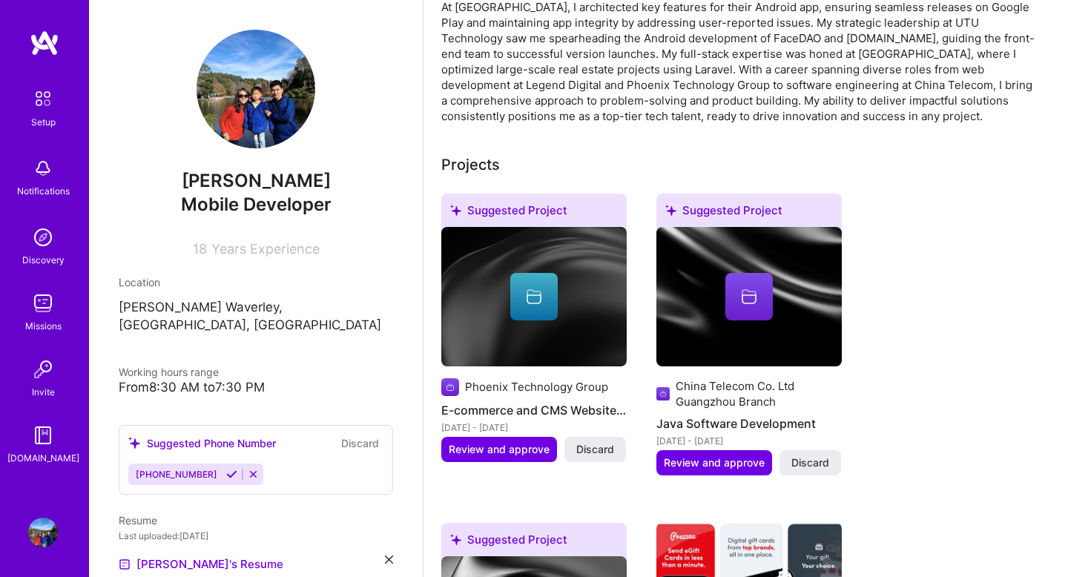
scroll to position [376, 0]
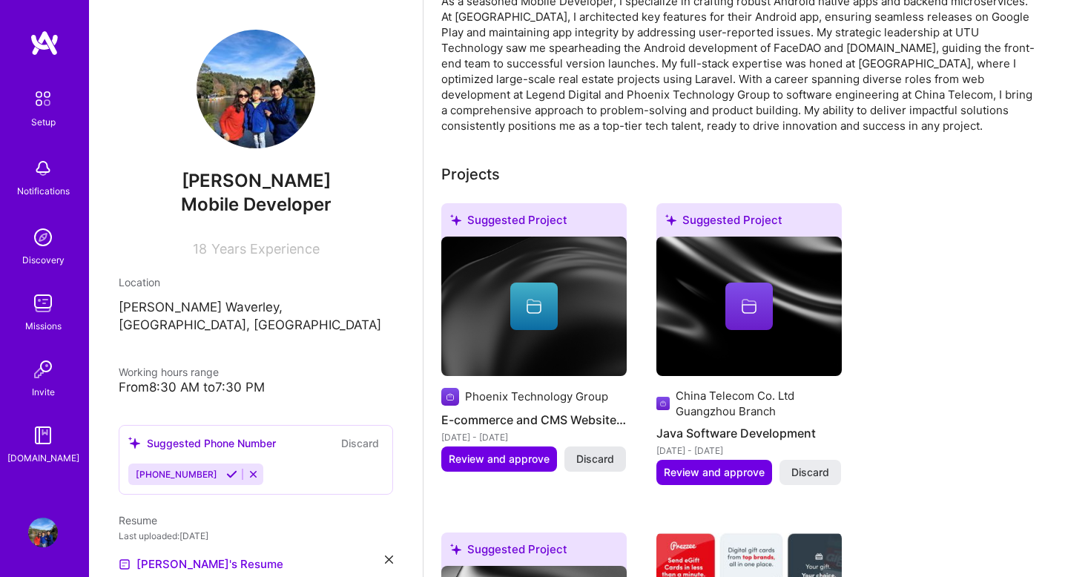
click at [597, 451] on span "Discard" at bounding box center [595, 458] width 38 height 15
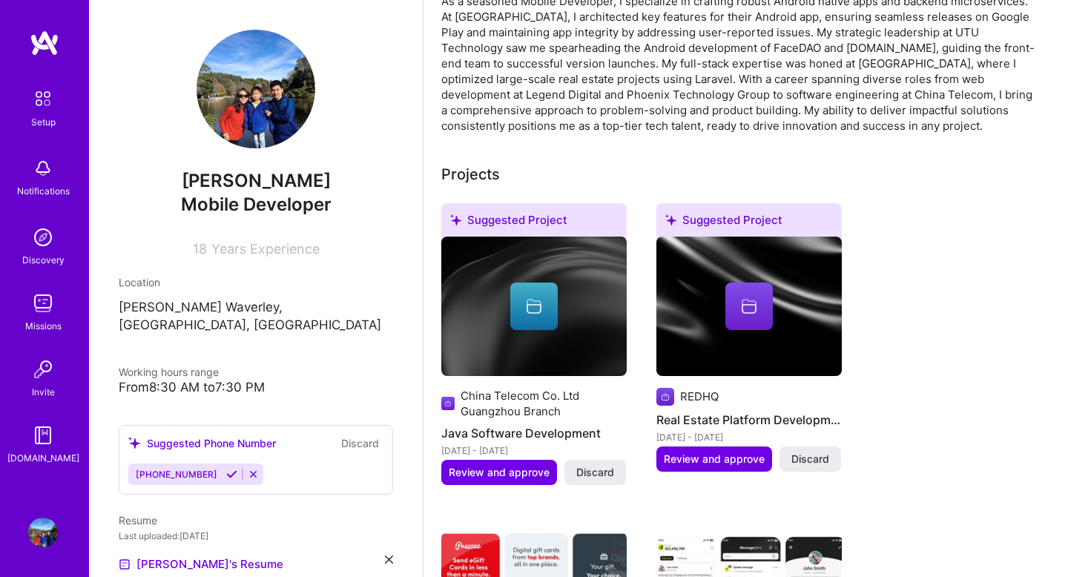
scroll to position [429, 0]
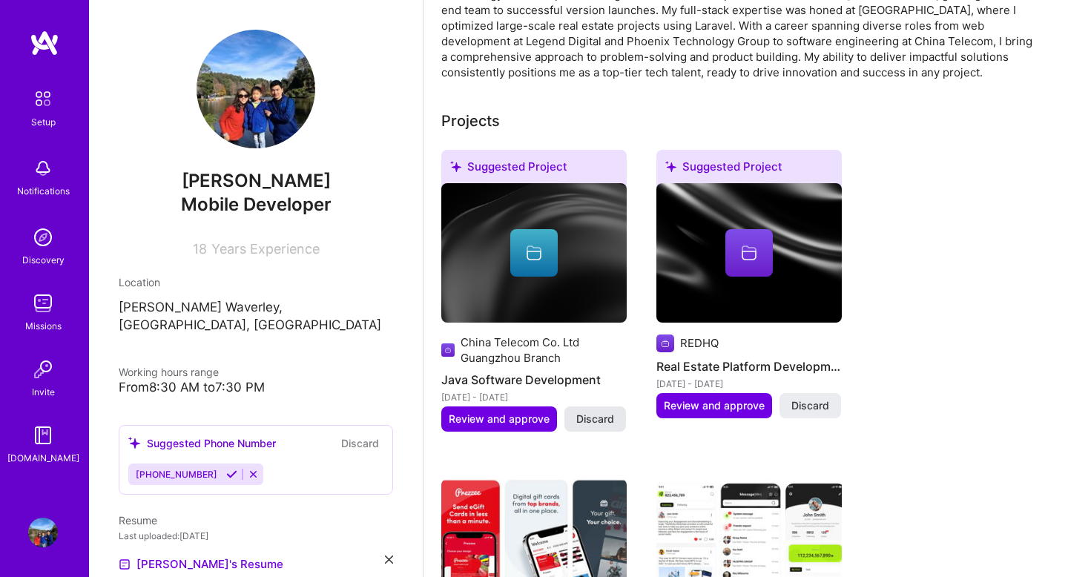
click at [606, 411] on span "Discard" at bounding box center [595, 418] width 38 height 15
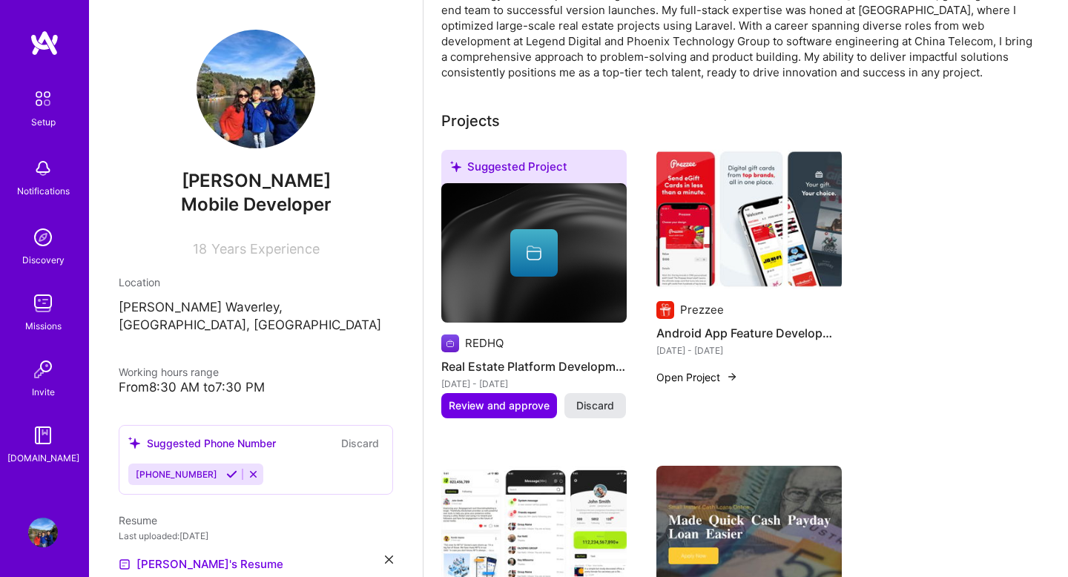
click at [608, 398] on span "Discard" at bounding box center [595, 405] width 38 height 15
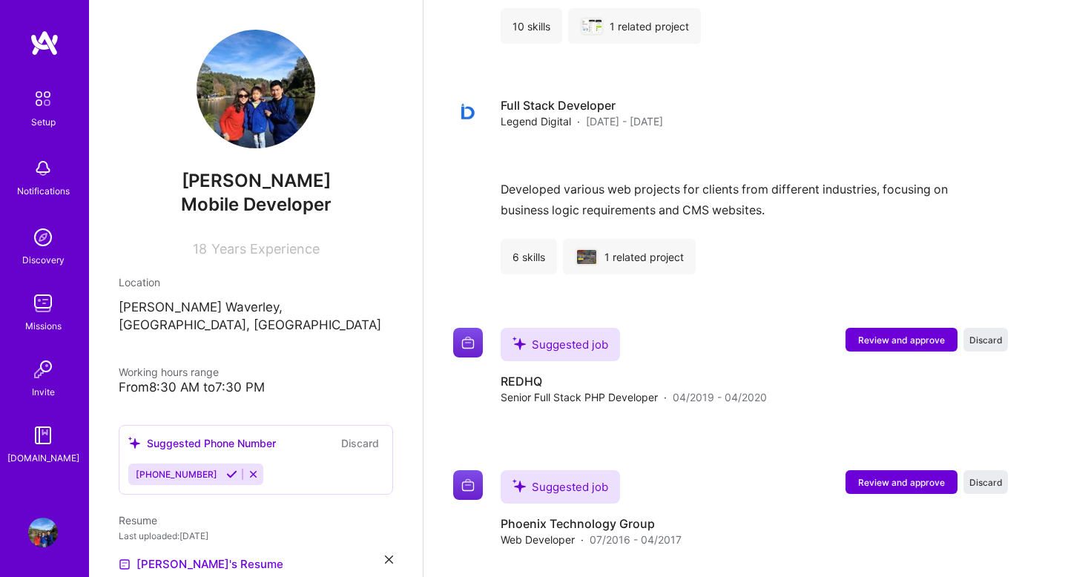
scroll to position [1603, 0]
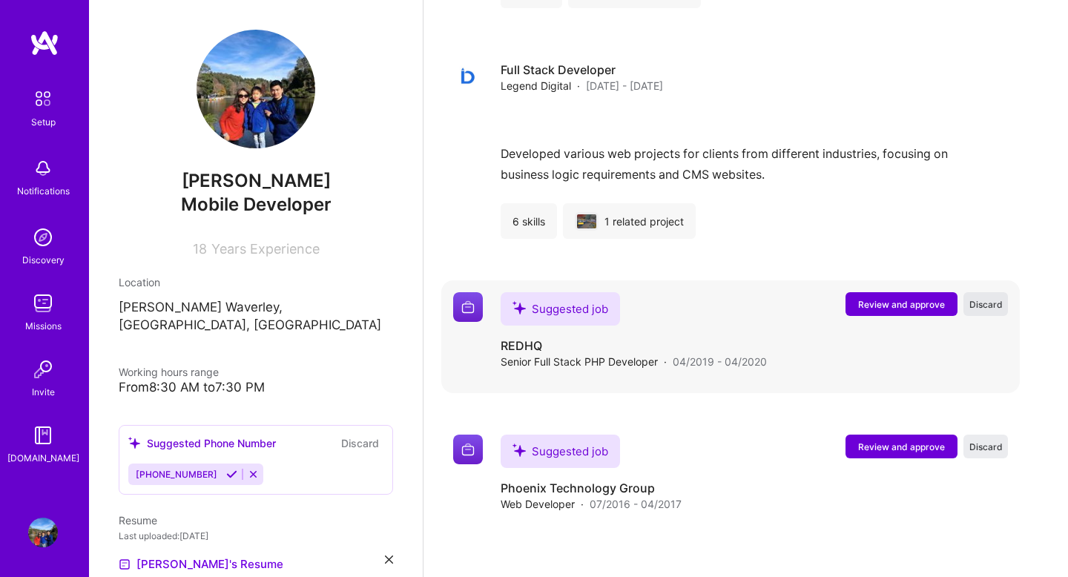
click at [996, 298] on span "Discard" at bounding box center [985, 304] width 33 height 13
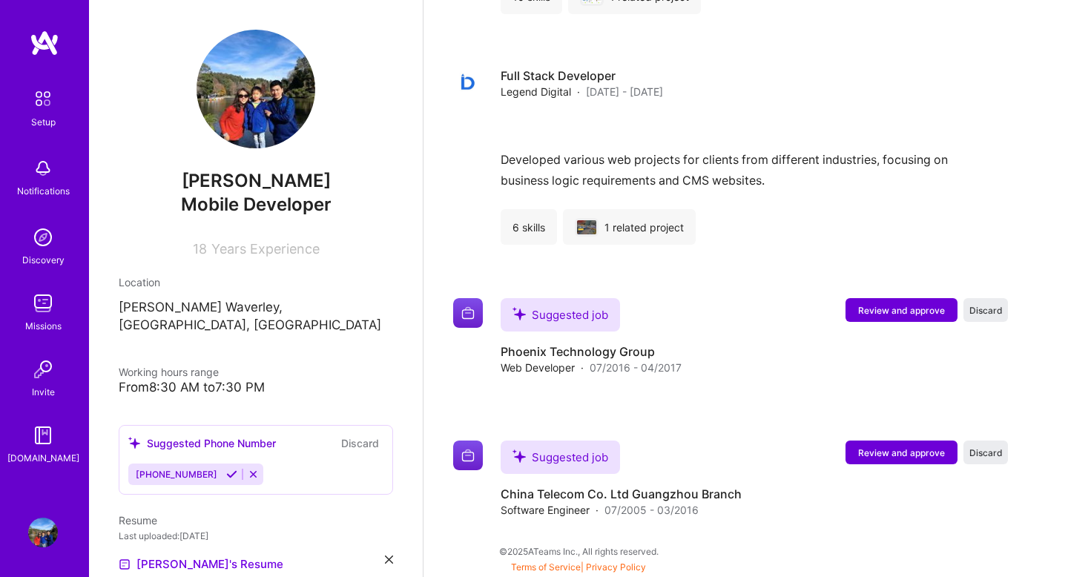
scroll to position [1579, 0]
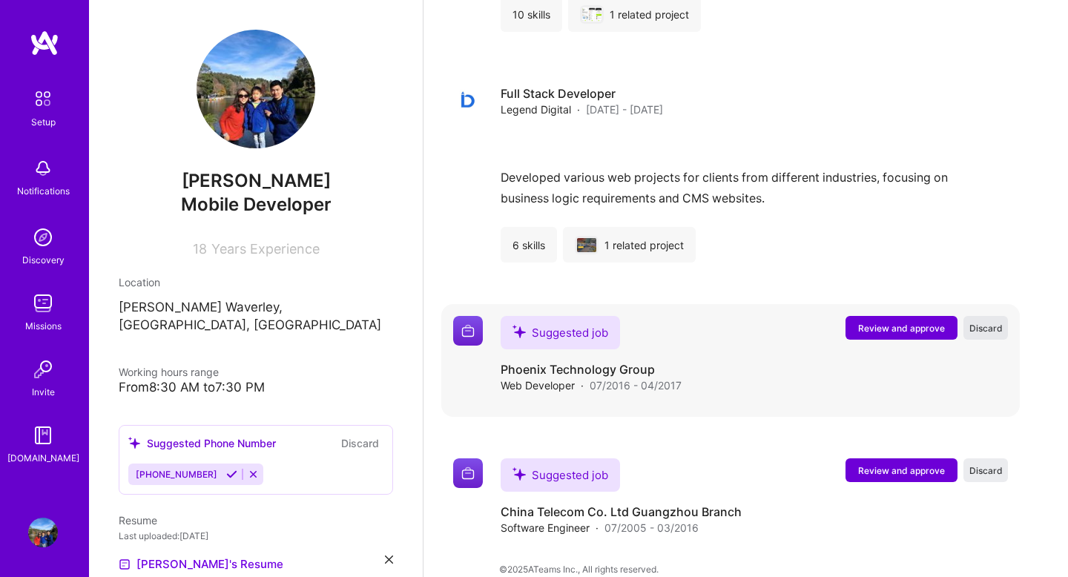
click at [994, 322] on span "Discard" at bounding box center [985, 328] width 33 height 13
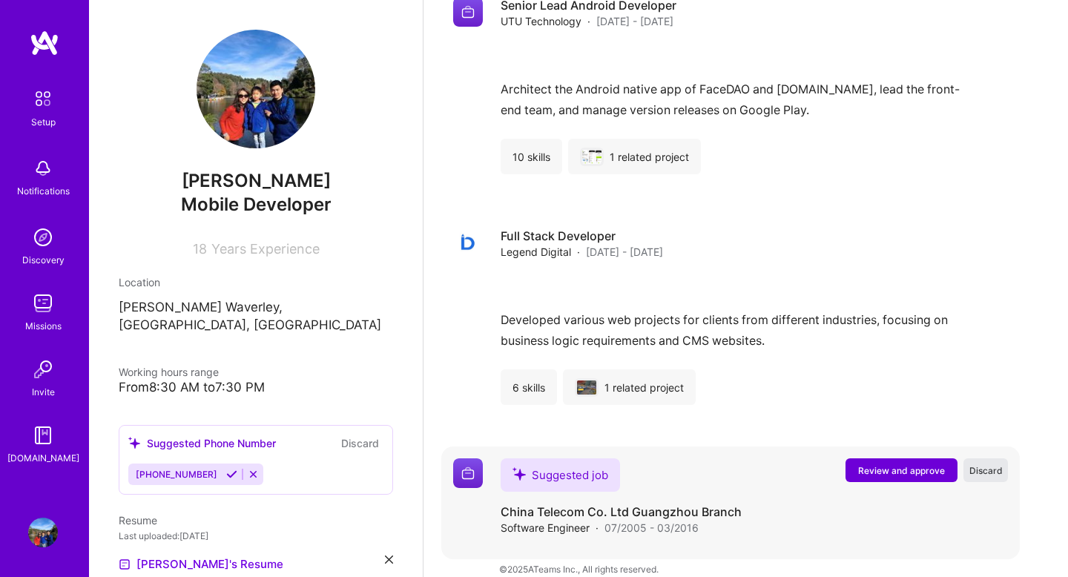
click at [984, 464] on span "Discard" at bounding box center [985, 470] width 33 height 13
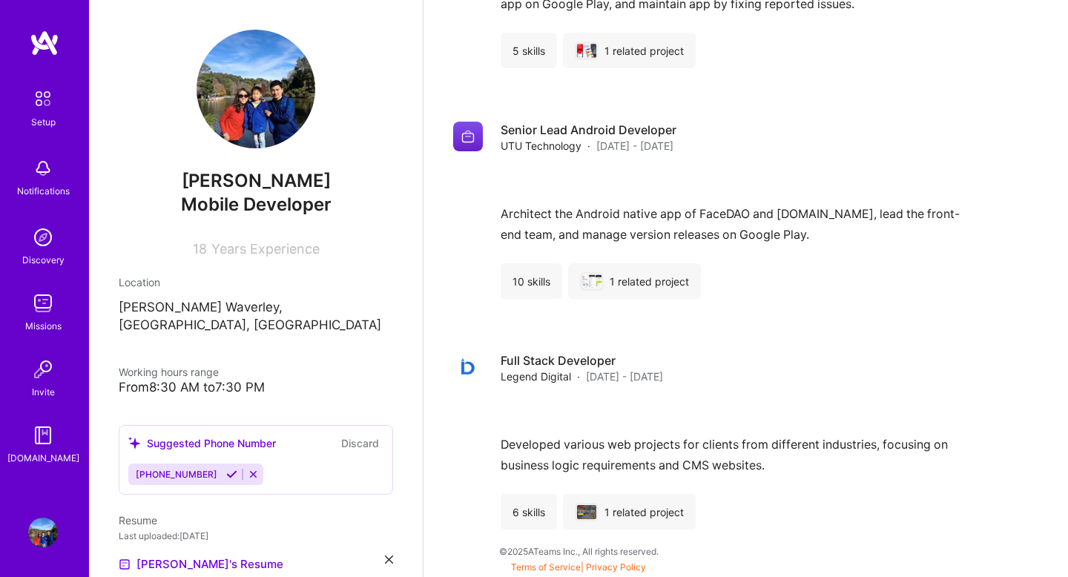
scroll to position [1294, 0]
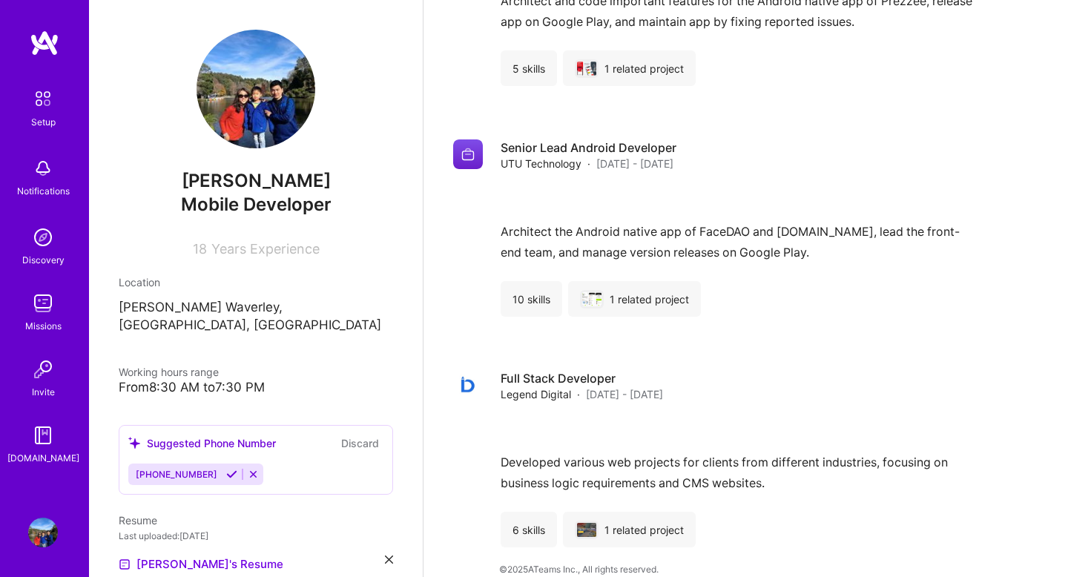
click at [552, 576] on link "Terms of Service" at bounding box center [546, 584] width 70 height 11
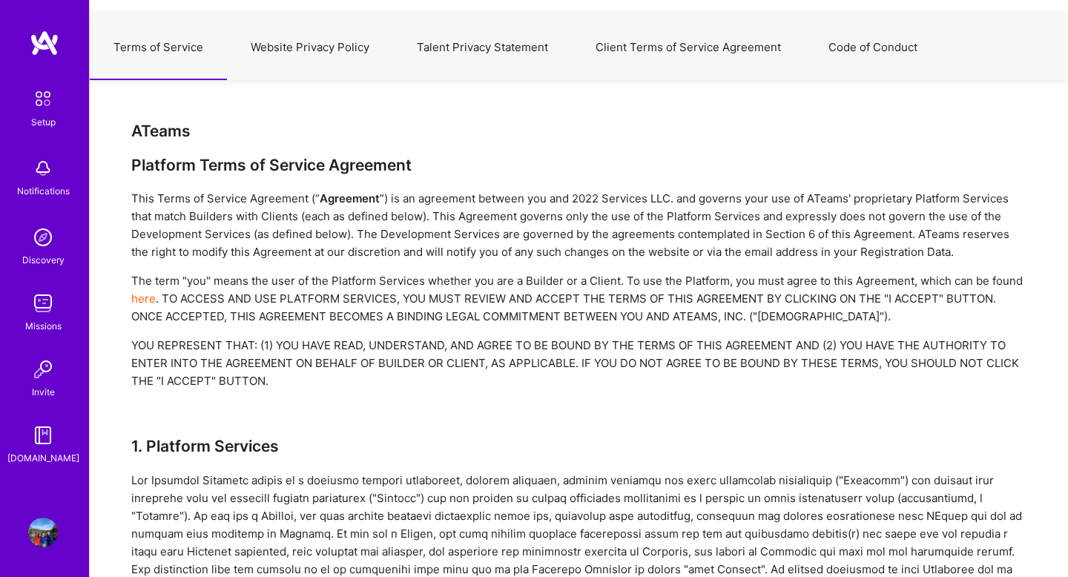
click at [344, 39] on button "Website Privacy Policy" at bounding box center [310, 47] width 166 height 65
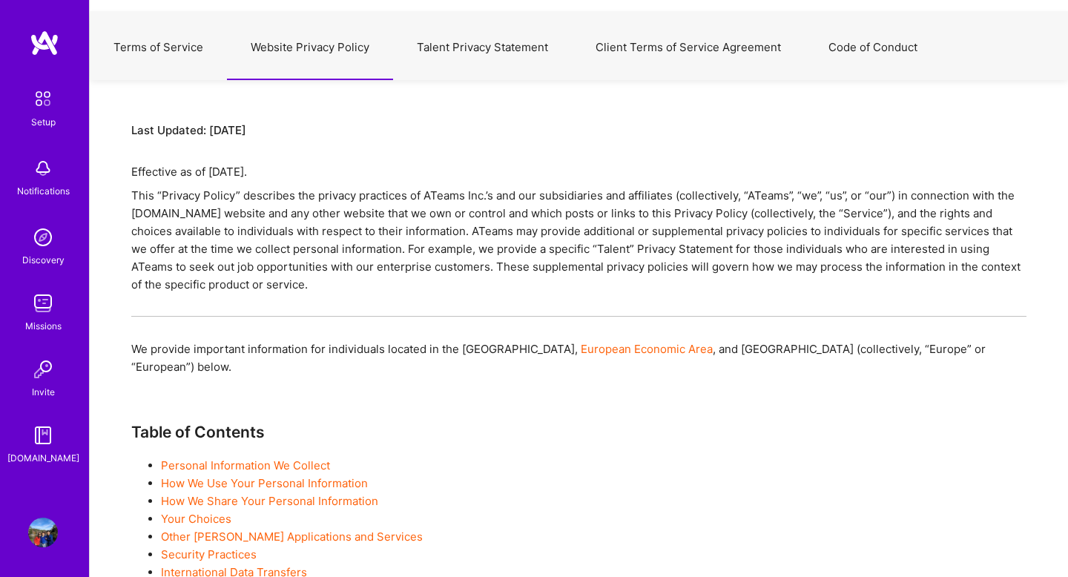
click at [509, 47] on button "Talent Privacy Statement" at bounding box center [482, 47] width 179 height 65
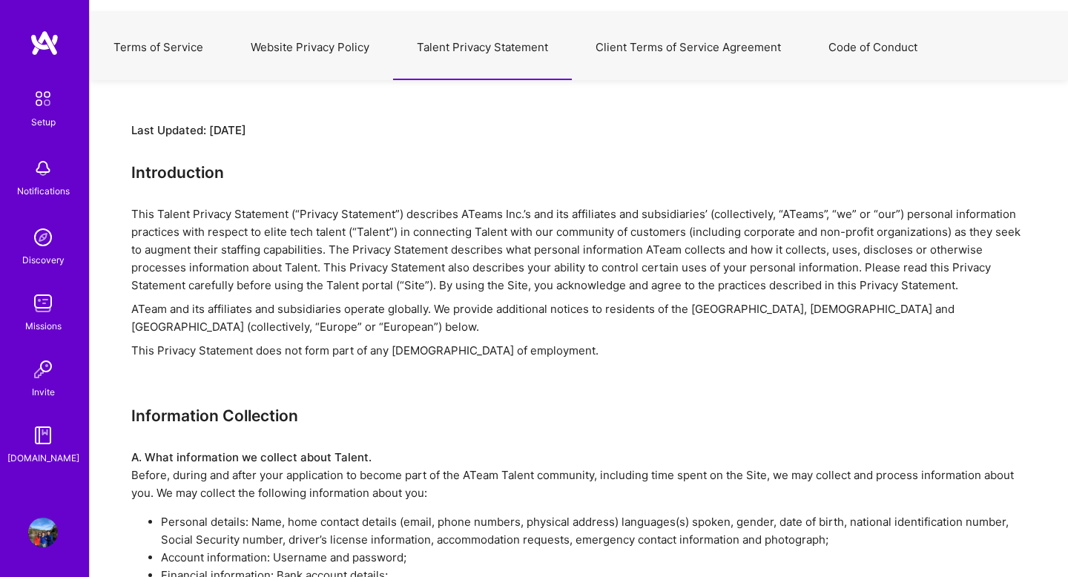
click at [687, 59] on button "Client Terms of Service Agreement" at bounding box center [688, 47] width 233 height 65
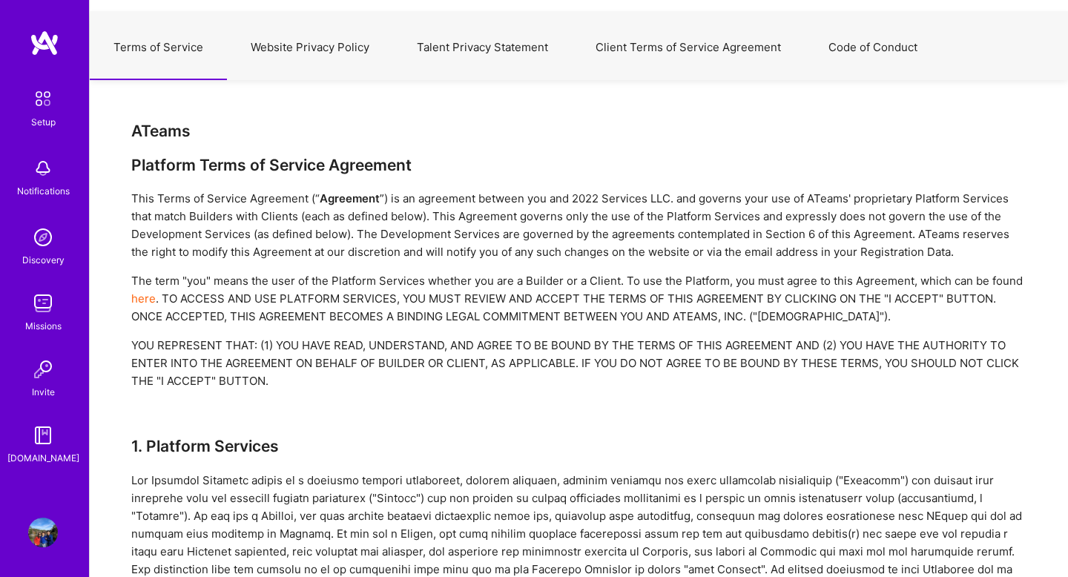
click at [870, 49] on button "Code of Conduct" at bounding box center [872, 47] width 136 height 65
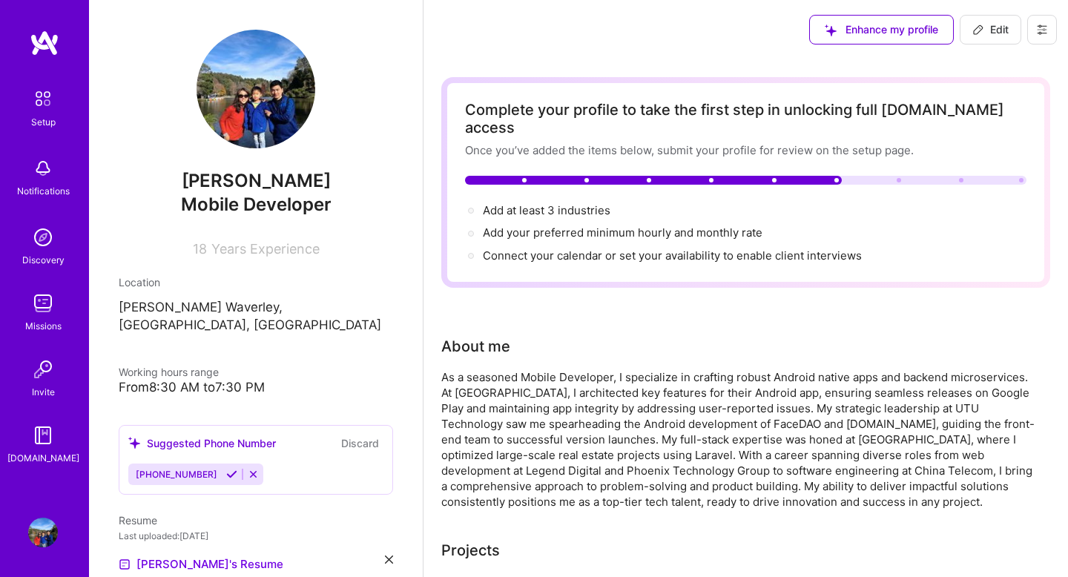
click at [894, 176] on div at bounding box center [745, 180] width 561 height 9
click at [575, 225] on span "Add your preferred minimum hourly and monthly rate →" at bounding box center [629, 232] width 293 height 14
select select "US"
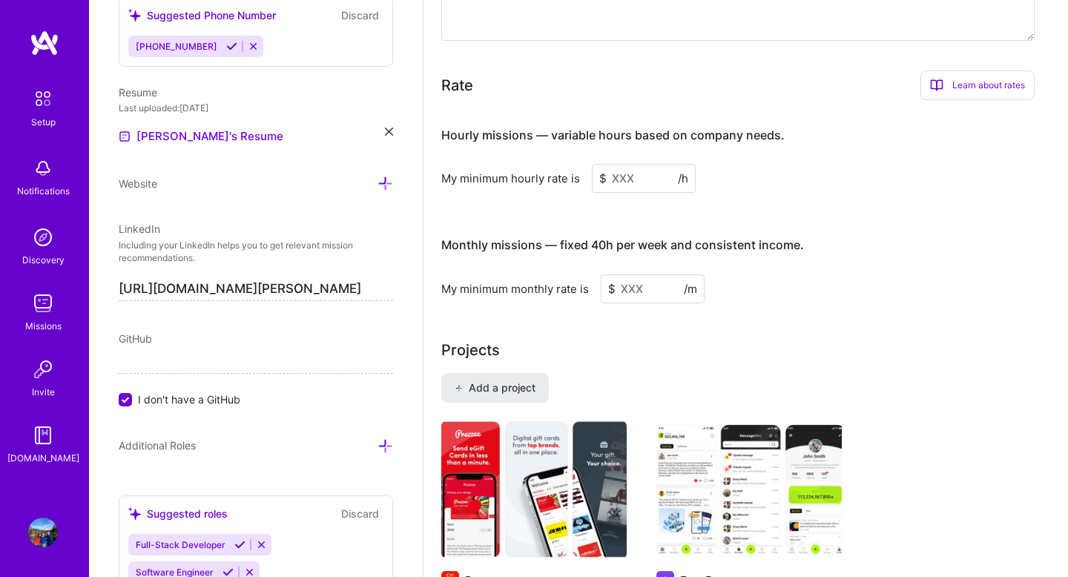
scroll to position [942, 0]
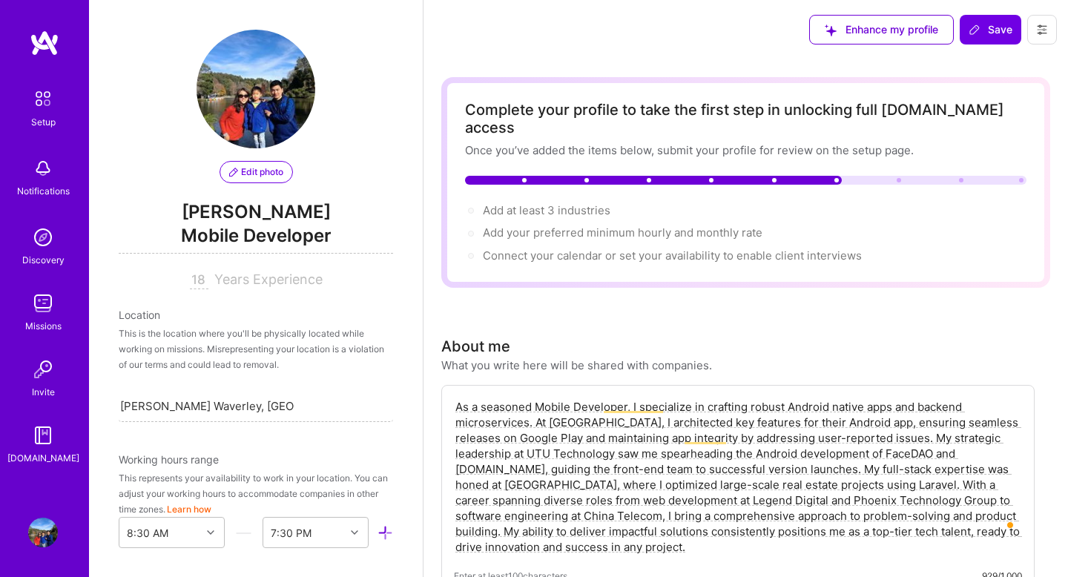
select select "US"
select select "Right Now"
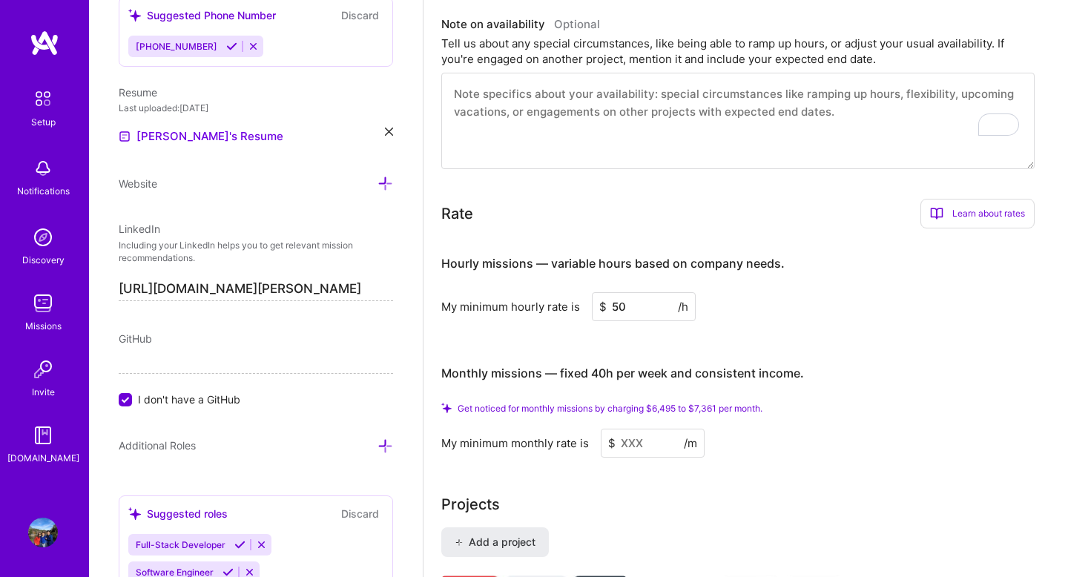
scroll to position [822, 0]
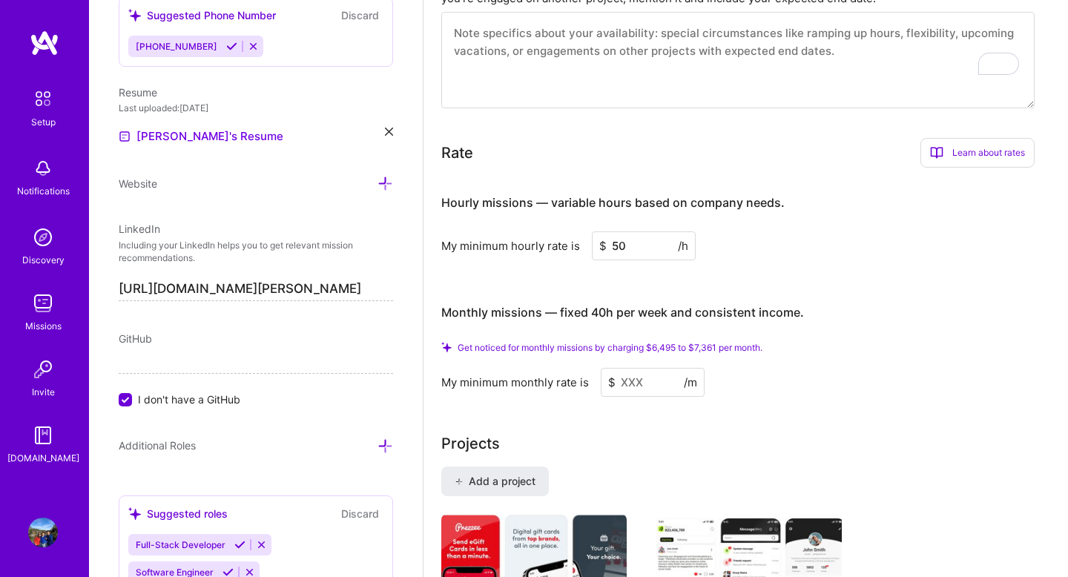
type input "50"
click at [636, 368] on input at bounding box center [652, 382] width 104 height 29
click at [630, 432] on div "Projects" at bounding box center [745, 443] width 609 height 22
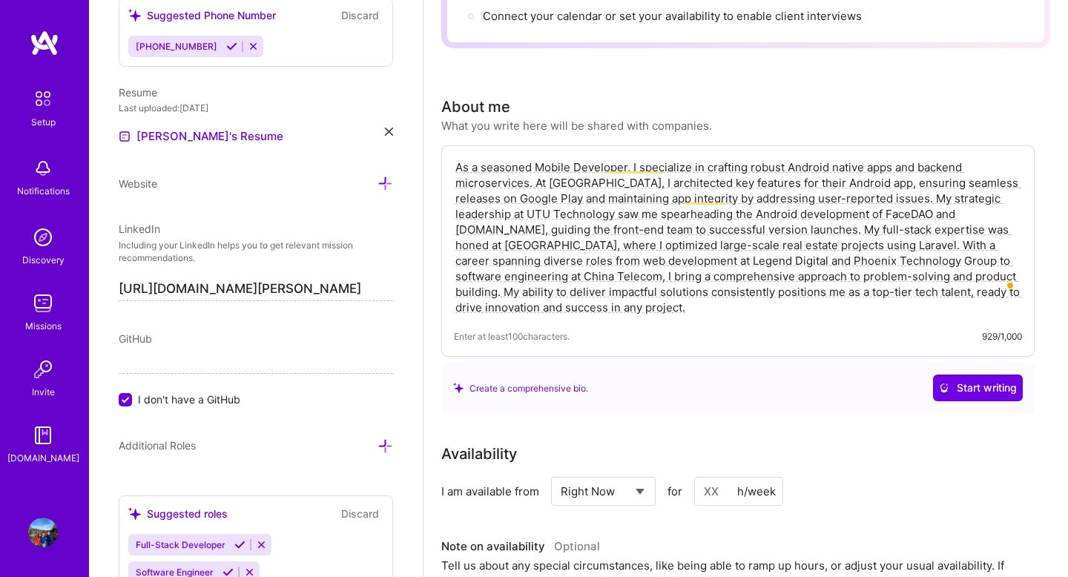
scroll to position [258, 0]
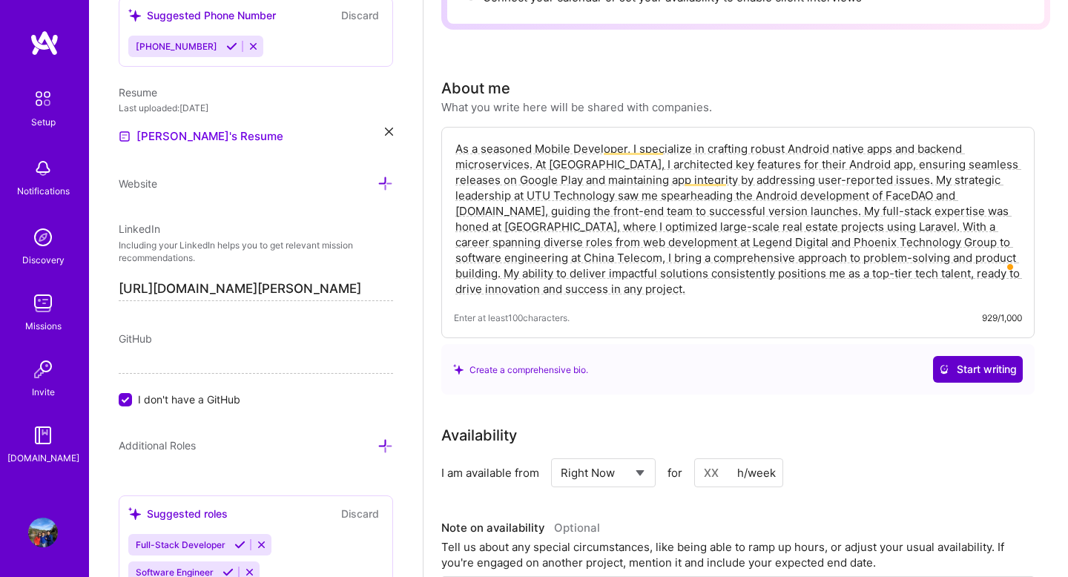
click at [943, 364] on icon at bounding box center [944, 369] width 10 height 10
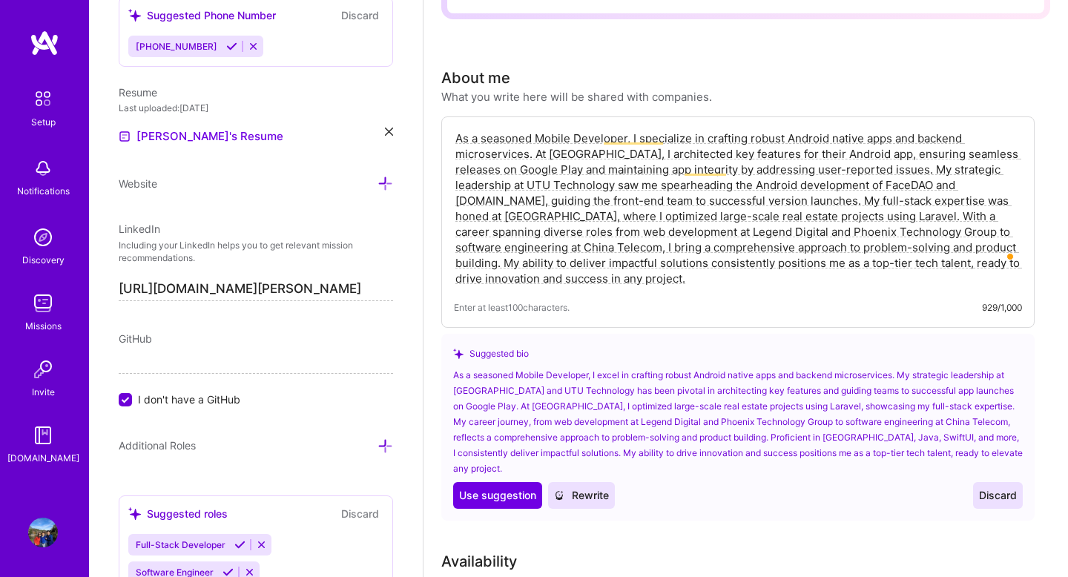
scroll to position [270, 0]
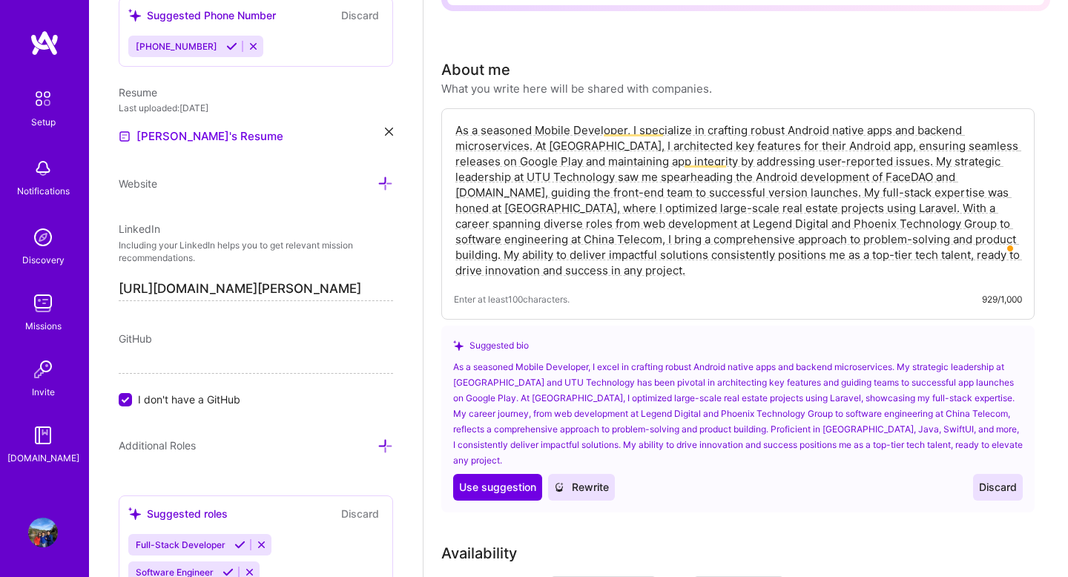
scroll to position [277, 0]
click at [505, 479] on span "Use suggestion" at bounding box center [497, 486] width 77 height 15
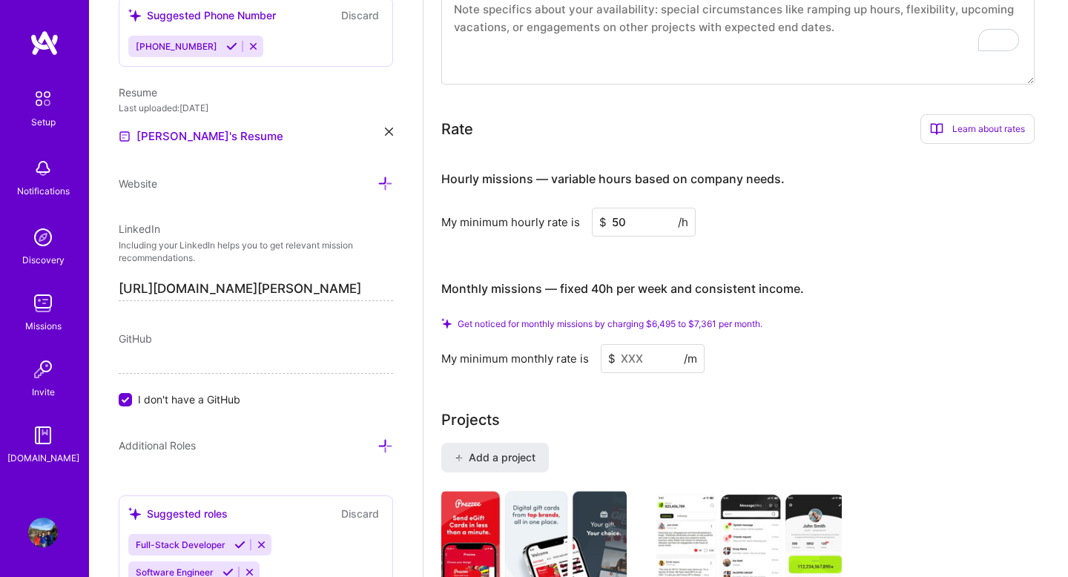
scroll to position [818, 0]
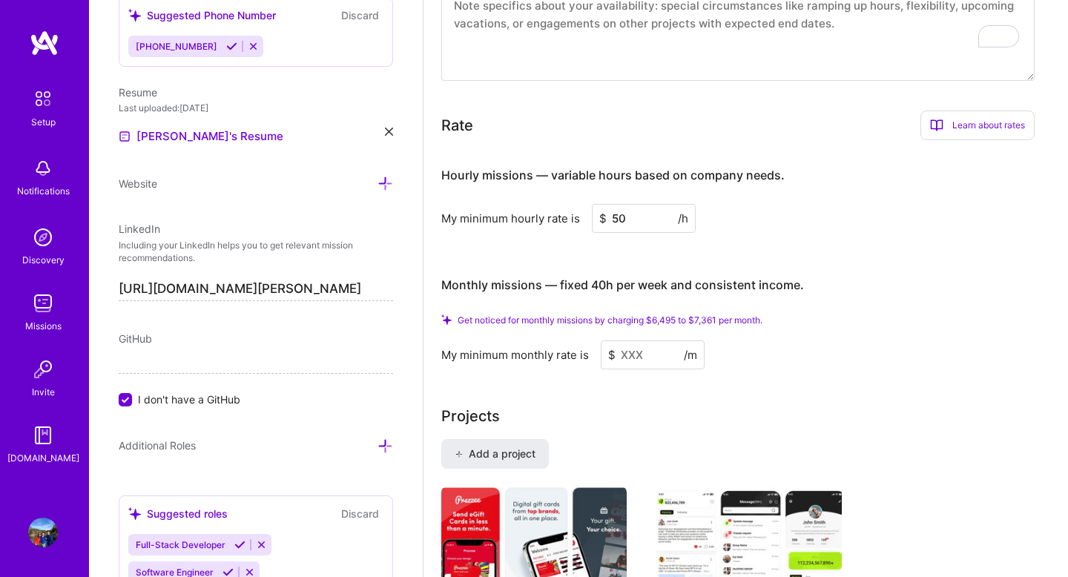
click at [652, 340] on input at bounding box center [652, 354] width 104 height 29
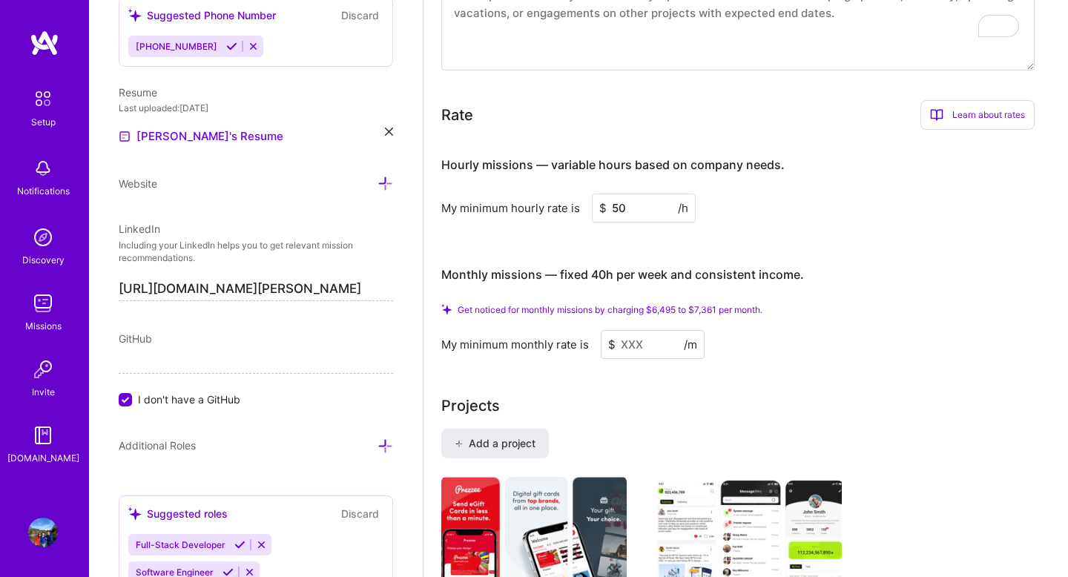
scroll to position [832, 0]
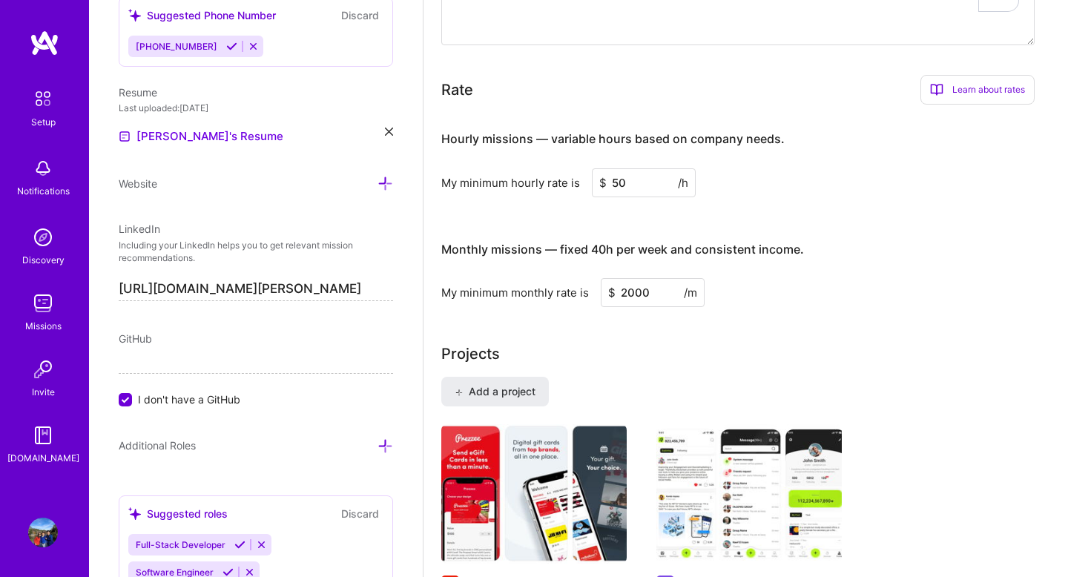
type input "2000"
click at [617, 315] on div "Complete your profile to take the first step in unlocking full [DOMAIN_NAME] ac…" at bounding box center [745, 494] width 609 height 2499
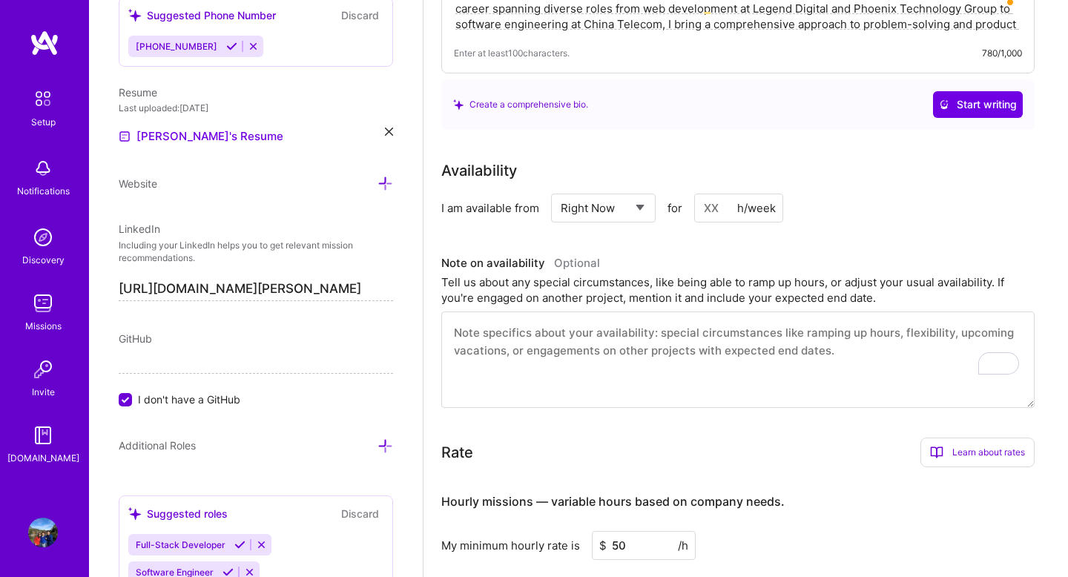
scroll to position [469, 0]
click at [617, 315] on textarea "To enrich screen reader interactions, please activate Accessibility in Grammarl…" at bounding box center [737, 360] width 593 height 96
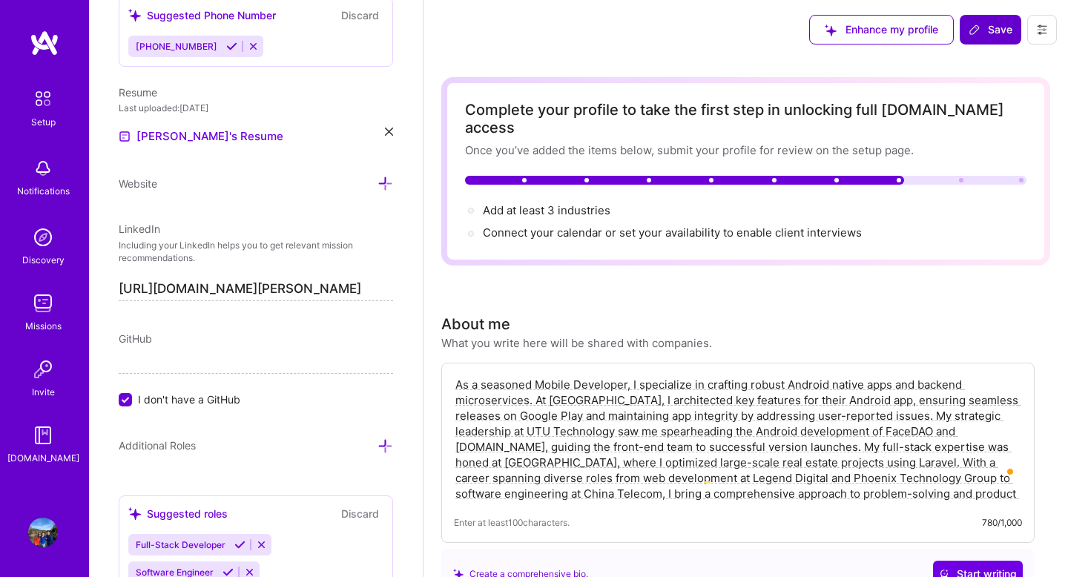
click at [988, 39] on button "Save" at bounding box center [990, 30] width 62 height 30
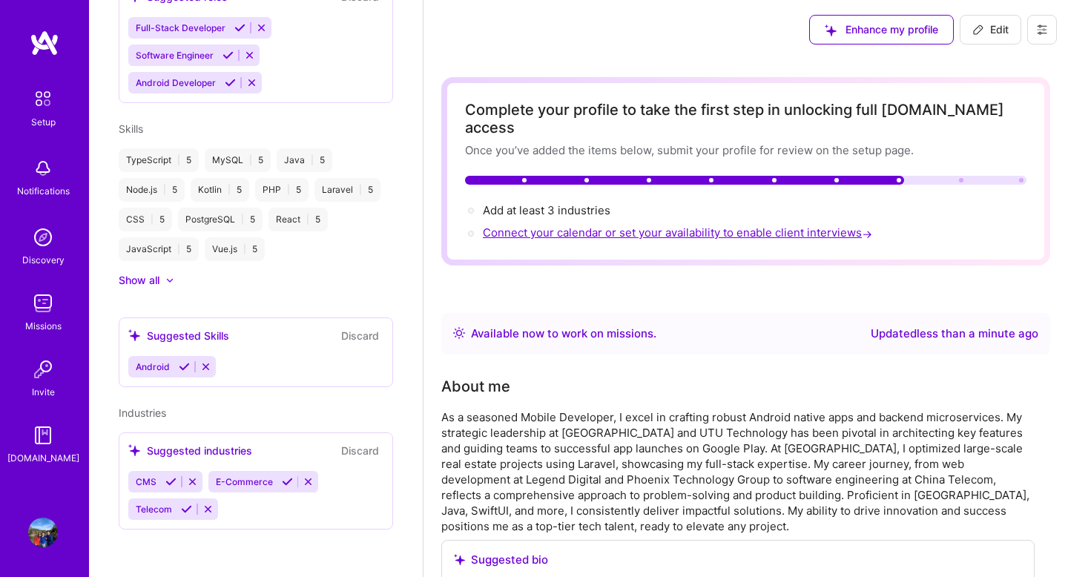
scroll to position [410, 0]
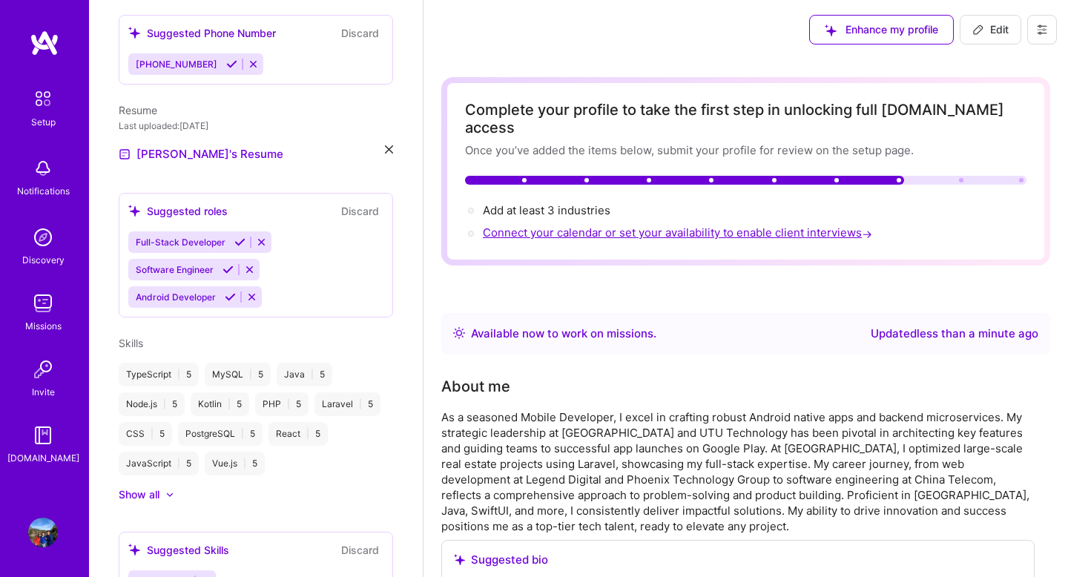
click at [790, 225] on span "Connect your calendar or set your availability to enable client interviews →" at bounding box center [679, 232] width 392 height 14
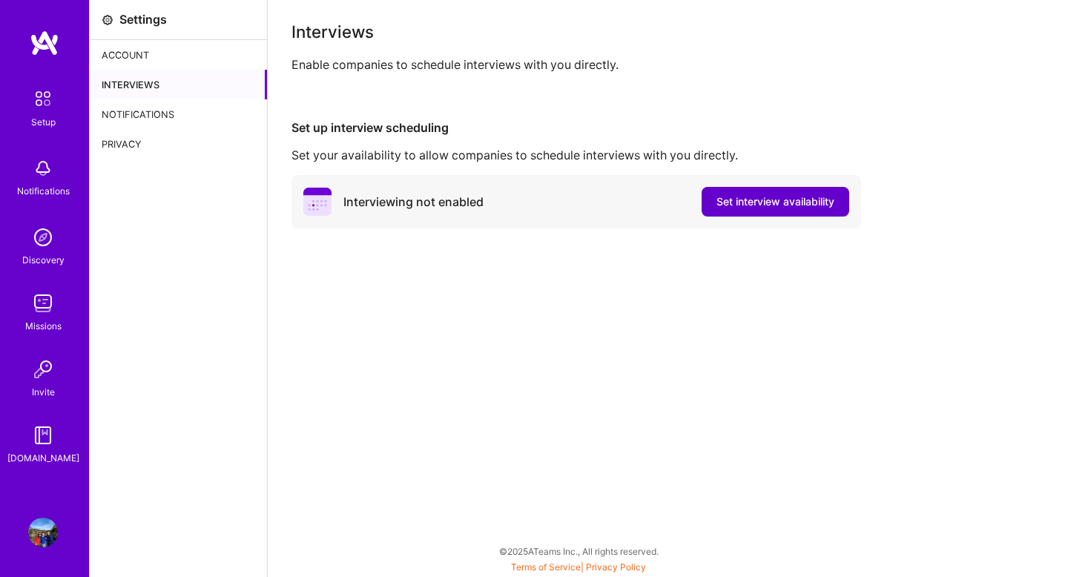
click at [777, 208] on span "Set interview availability" at bounding box center [775, 201] width 118 height 15
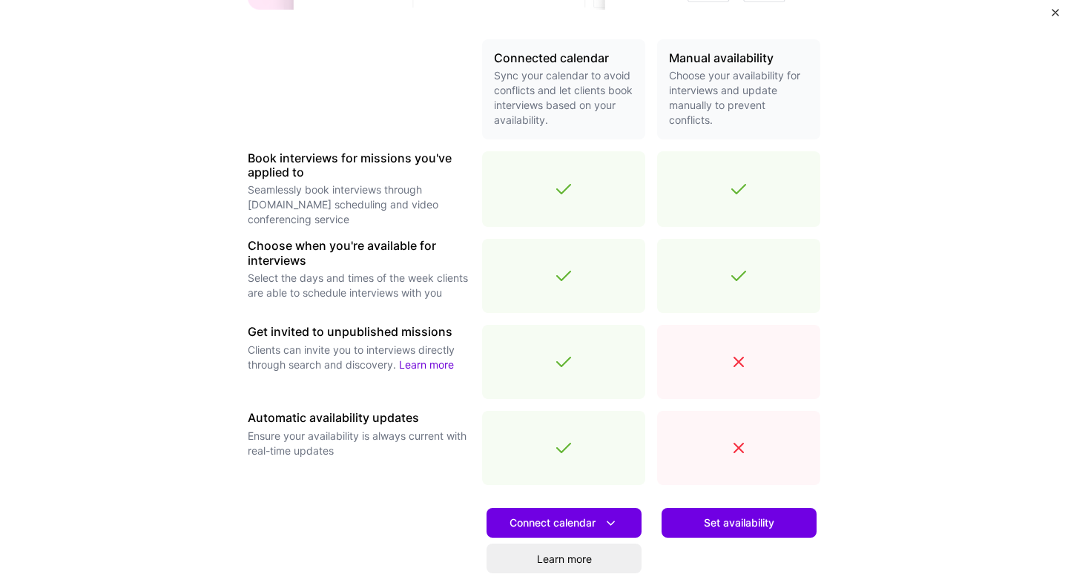
scroll to position [331, 0]
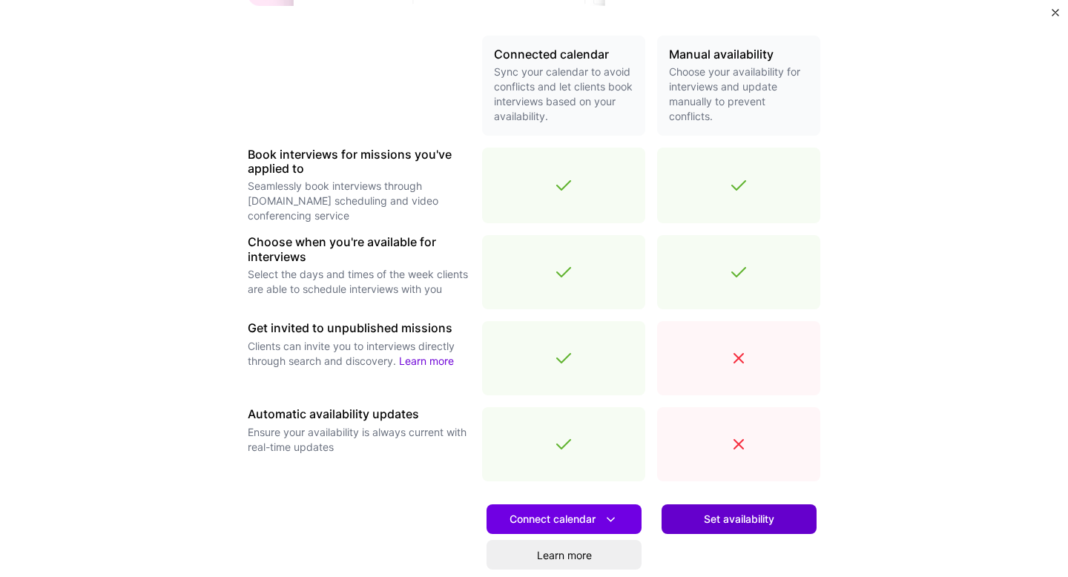
click at [706, 523] on span "Set availability" at bounding box center [739, 519] width 70 height 15
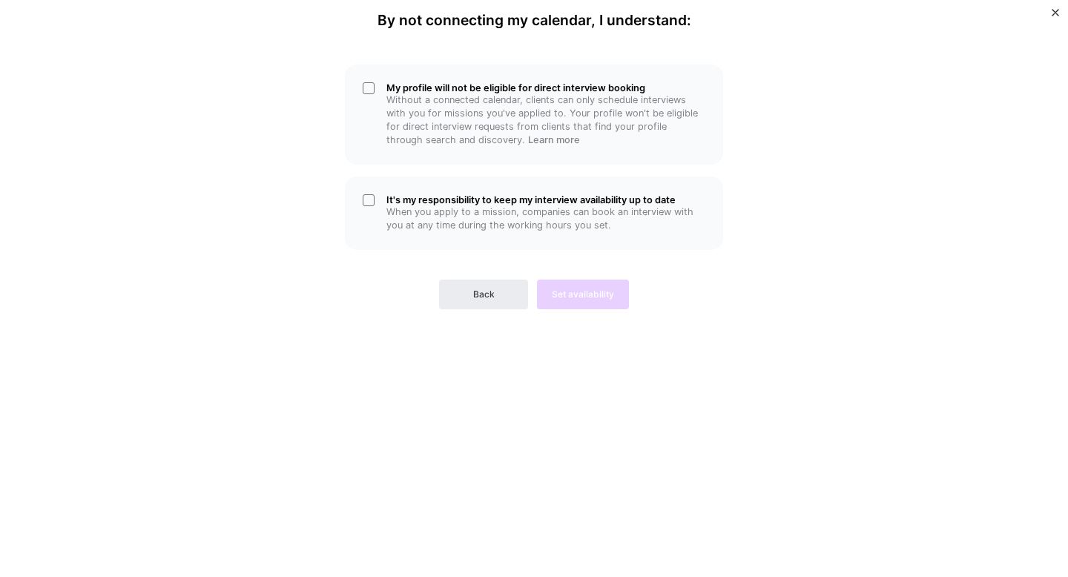
scroll to position [0, 0]
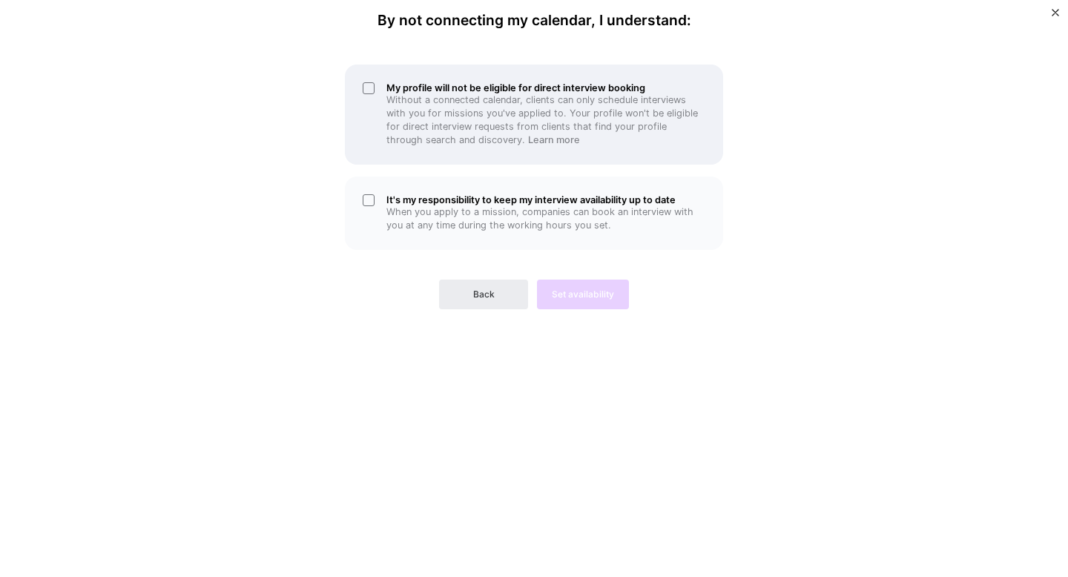
click at [369, 90] on div "My profile will not be eligible for direct interview booking Without a connecte…" at bounding box center [534, 114] width 378 height 100
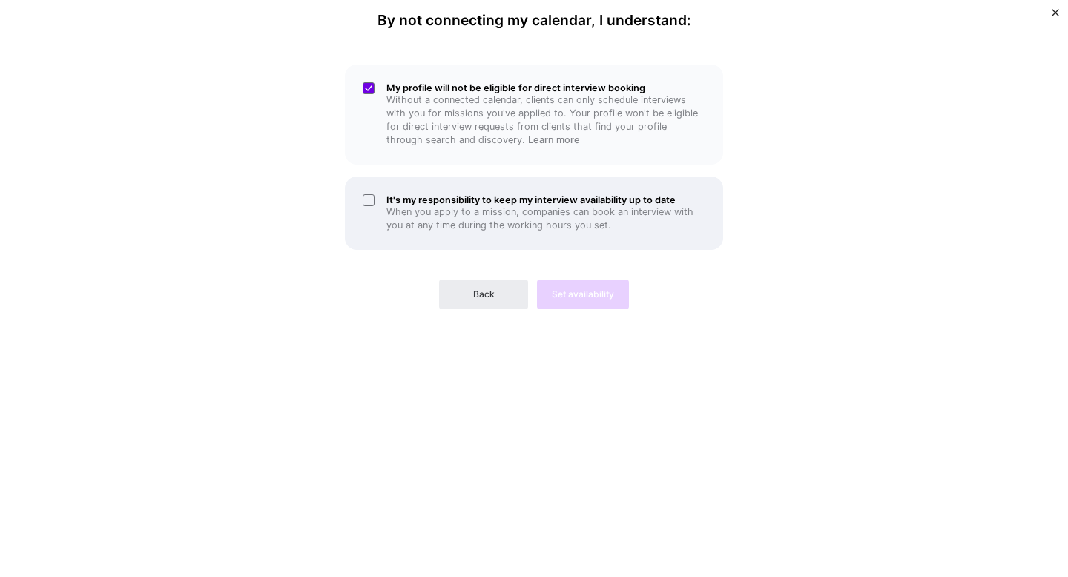
click at [371, 200] on div "It's my responsibility to keep my interview availability up to date When you ap…" at bounding box center [534, 212] width 378 height 73
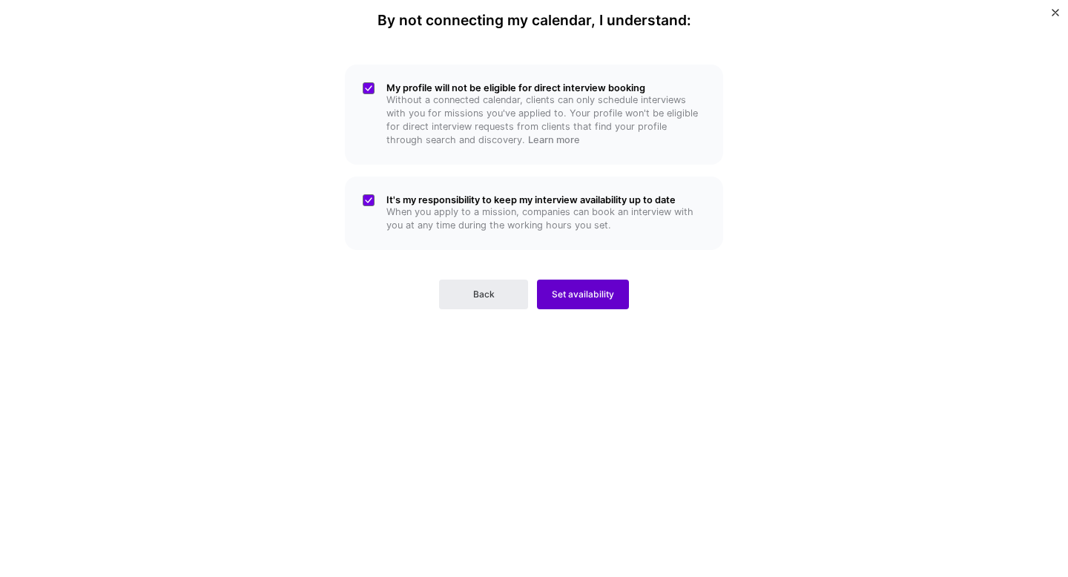
click at [569, 297] on span "Set availability" at bounding box center [583, 294] width 62 height 13
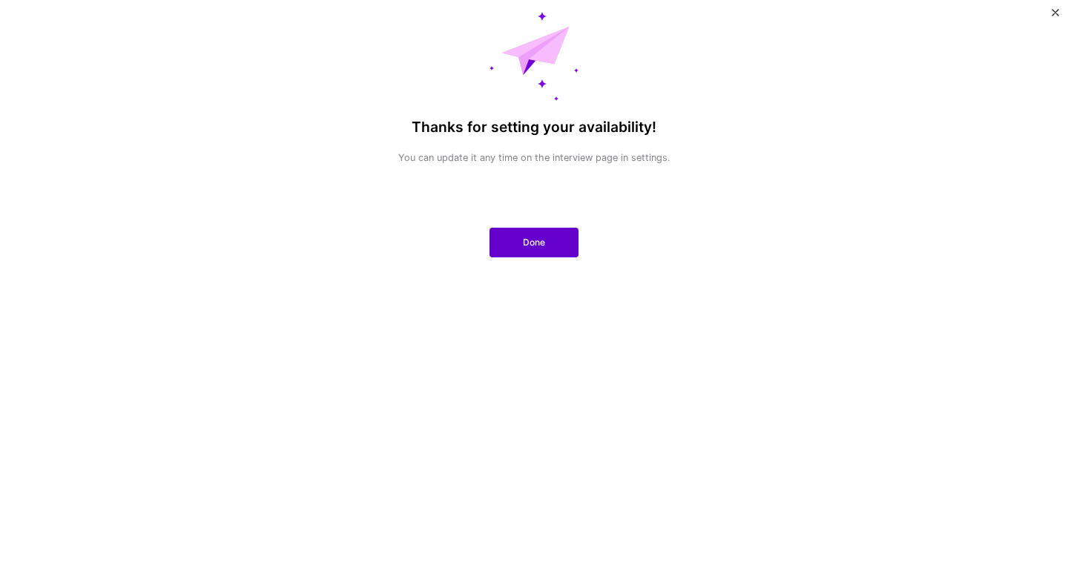
click at [518, 241] on button "Done" at bounding box center [533, 243] width 89 height 30
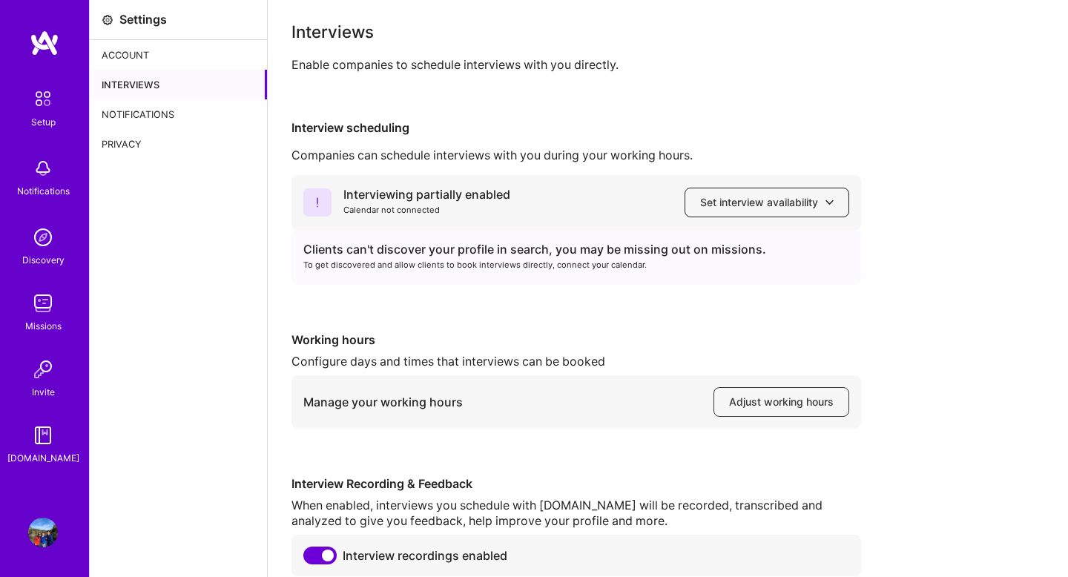
click at [758, 203] on span "Set interview availability" at bounding box center [766, 202] width 133 height 15
click at [860, 431] on div "Interviewing partially enabled Calendar not connected Set interview availabilit…" at bounding box center [667, 375] width 752 height 401
click at [806, 413] on button "Adjust working hours" at bounding box center [781, 402] width 136 height 30
click at [749, 212] on button "Set interview availability" at bounding box center [766, 203] width 165 height 30
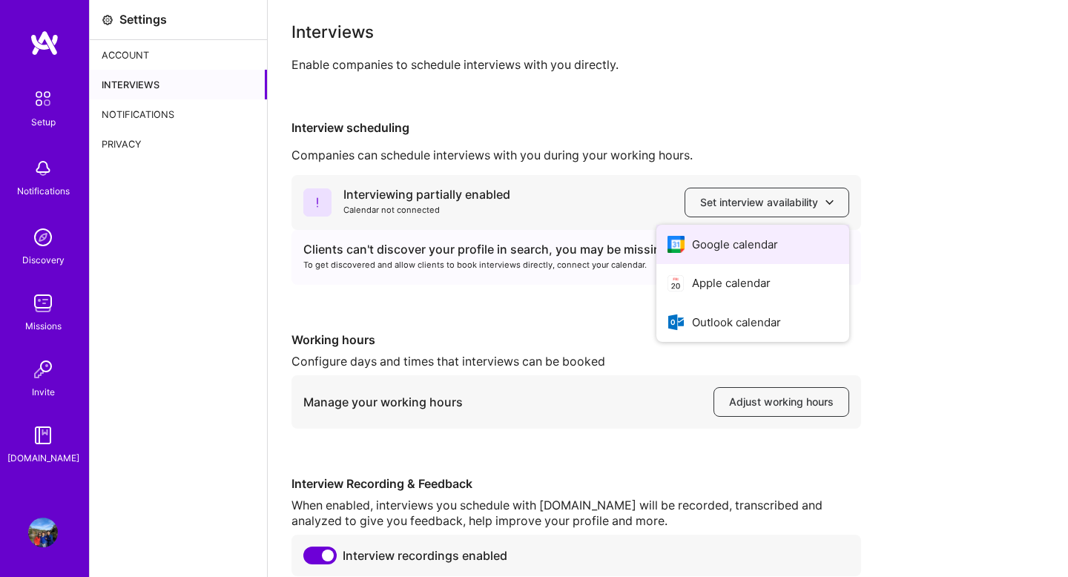
click at [731, 246] on button "Google calendar" at bounding box center [752, 244] width 193 height 39
